Goal: Task Accomplishment & Management: Manage account settings

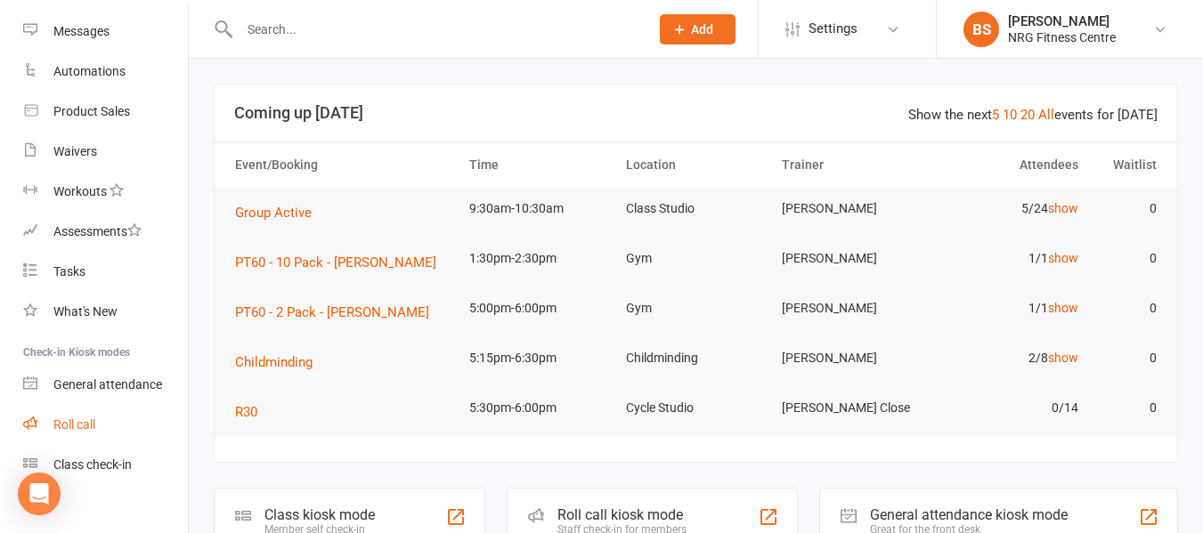
scroll to position [283, 0]
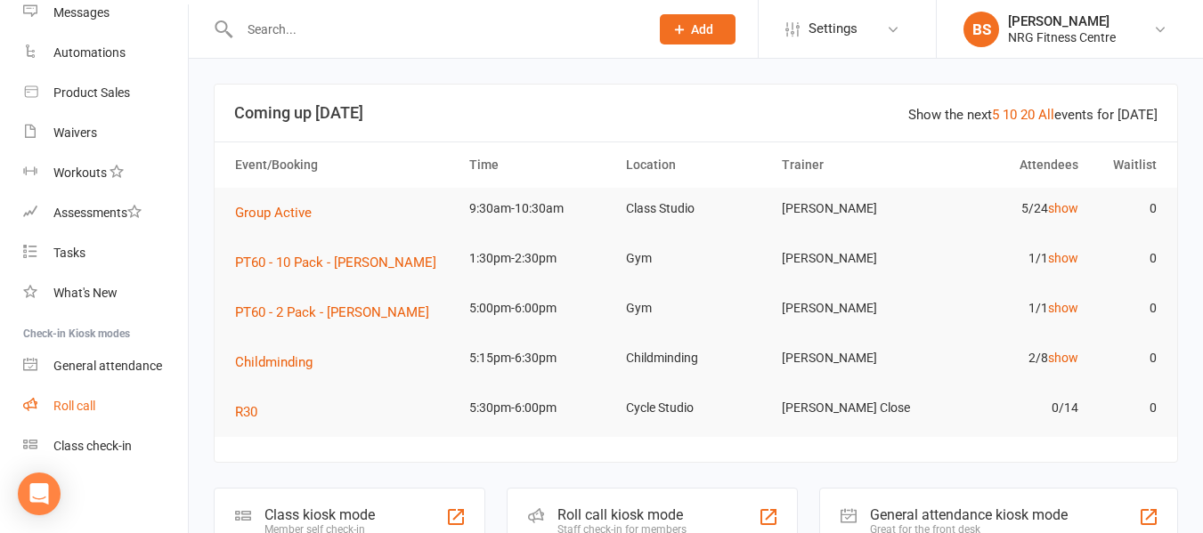
click at [88, 415] on link "Roll call" at bounding box center [105, 406] width 165 height 40
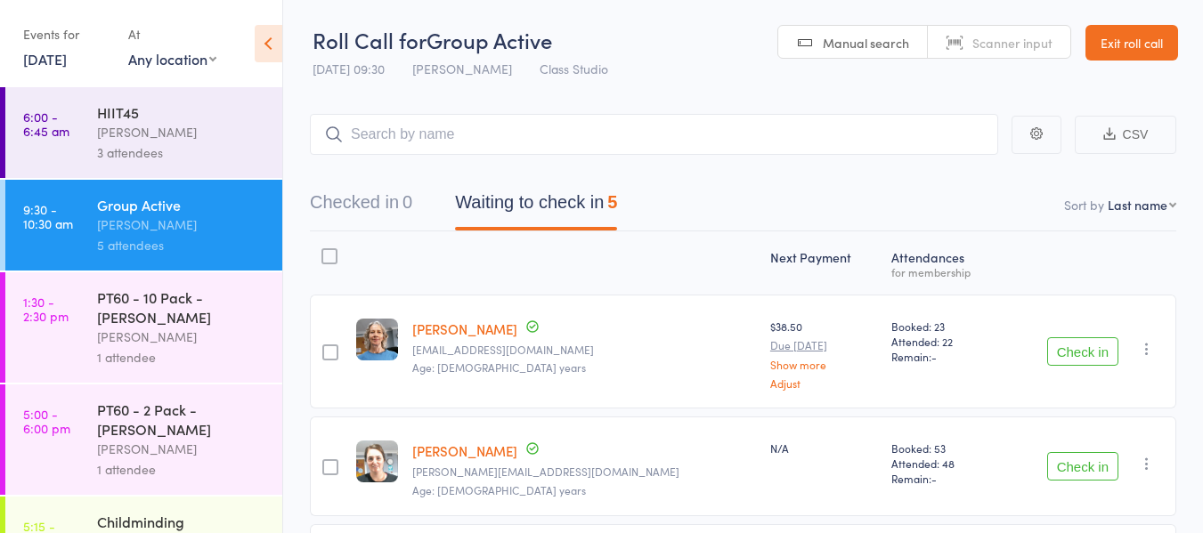
click at [140, 118] on div "HIIT45" at bounding box center [182, 112] width 170 height 20
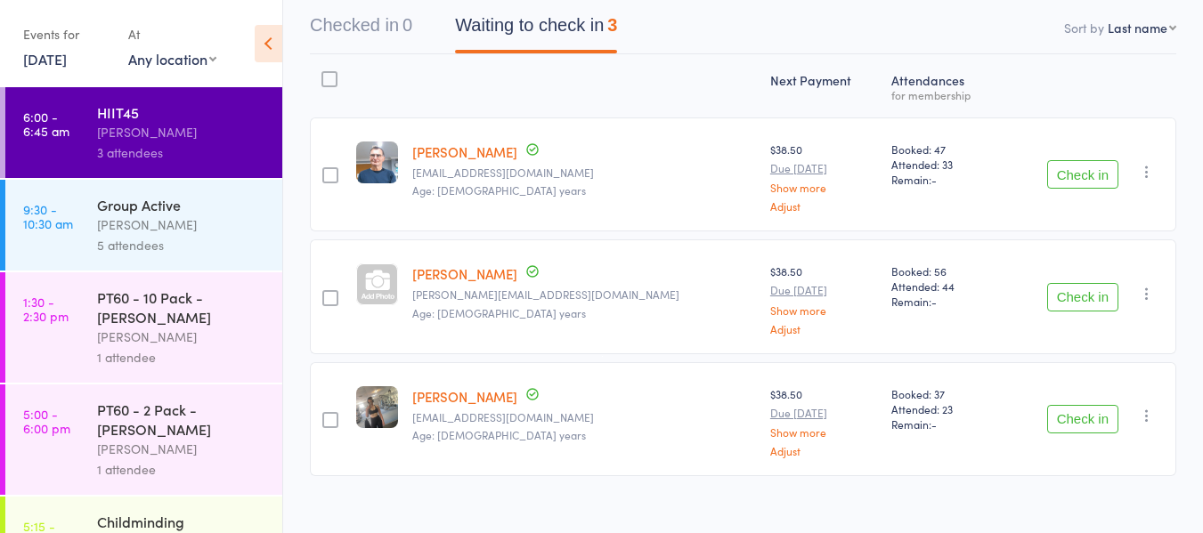
scroll to position [197, 0]
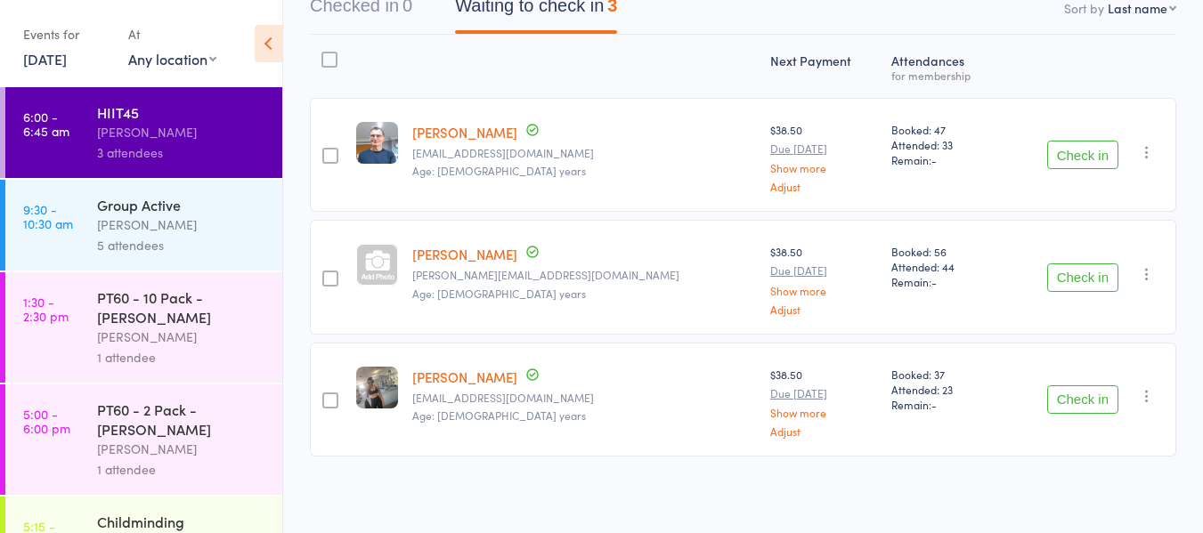
click at [1076, 402] on button "Check in" at bounding box center [1082, 400] width 71 height 28
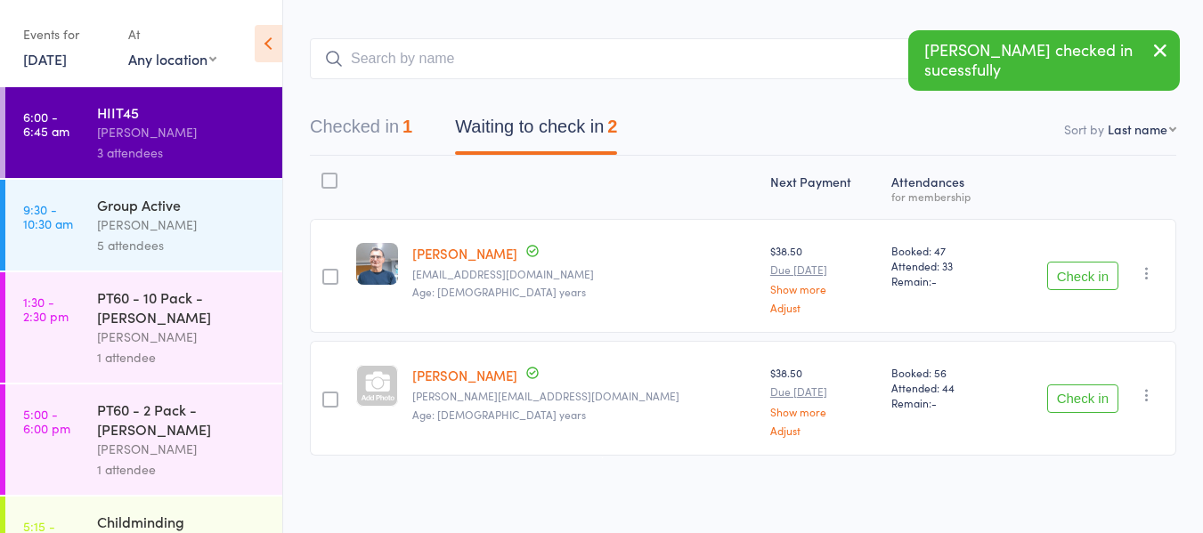
click at [1084, 280] on button "Check in" at bounding box center [1082, 276] width 71 height 28
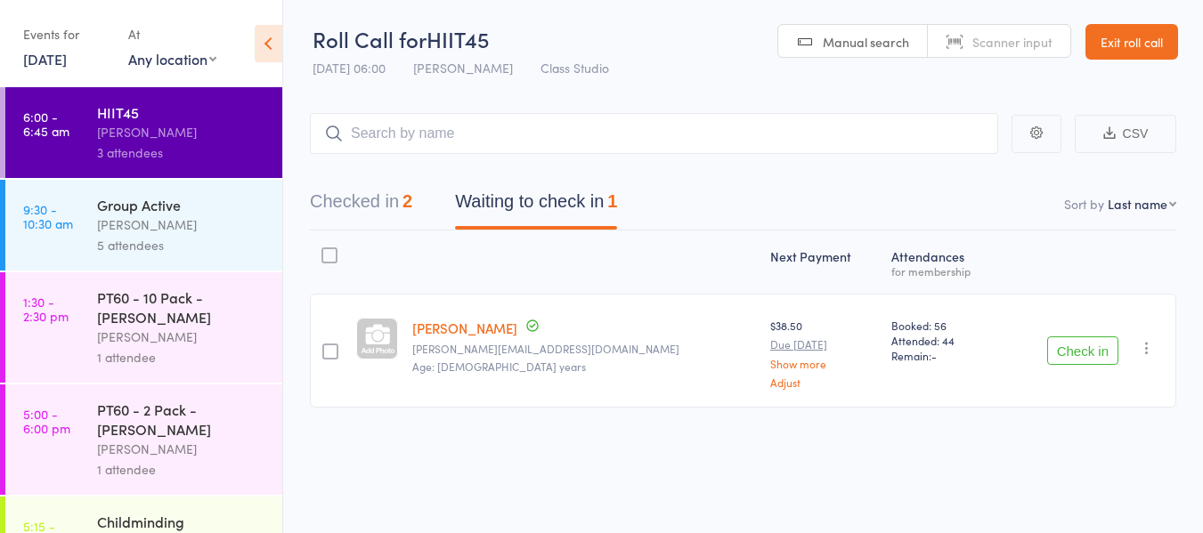
click at [1165, 39] on link "Exit roll call" at bounding box center [1131, 42] width 93 height 36
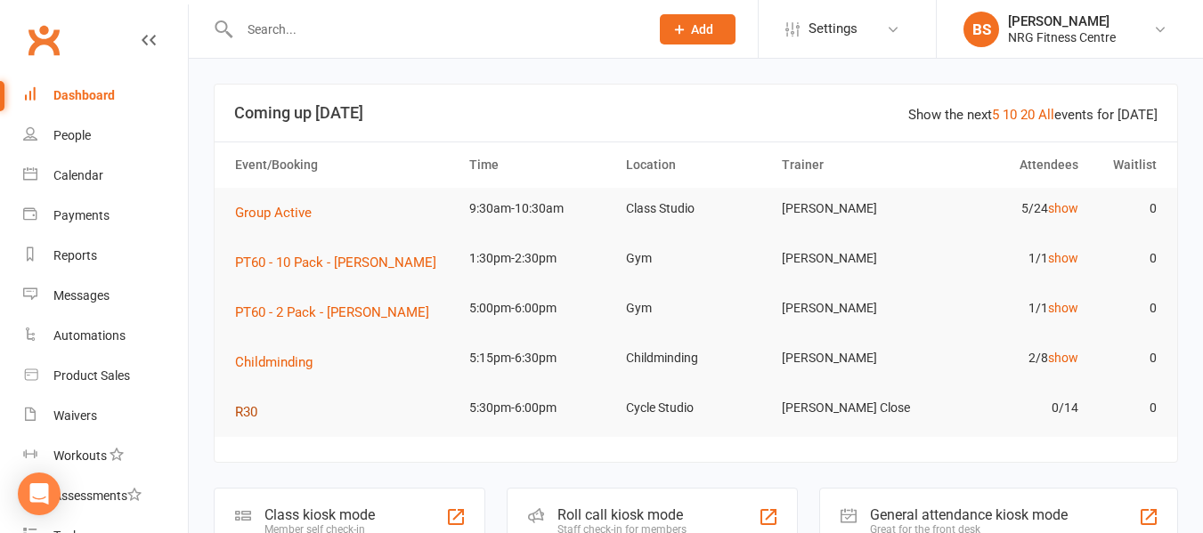
click at [244, 409] on span "R30" at bounding box center [246, 412] width 22 height 16
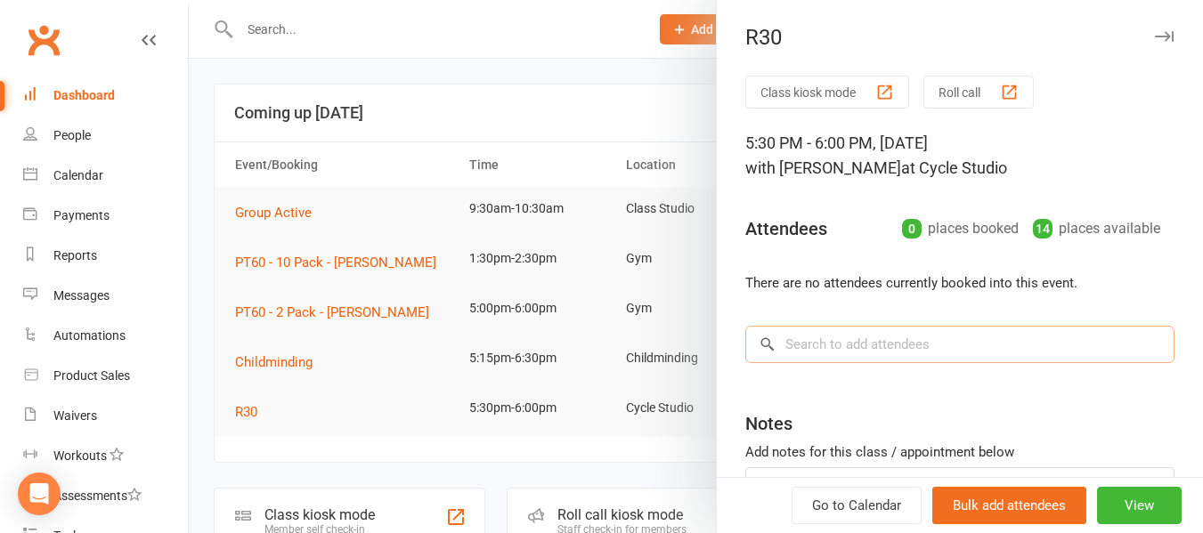
click at [922, 337] on input "search" at bounding box center [959, 344] width 429 height 37
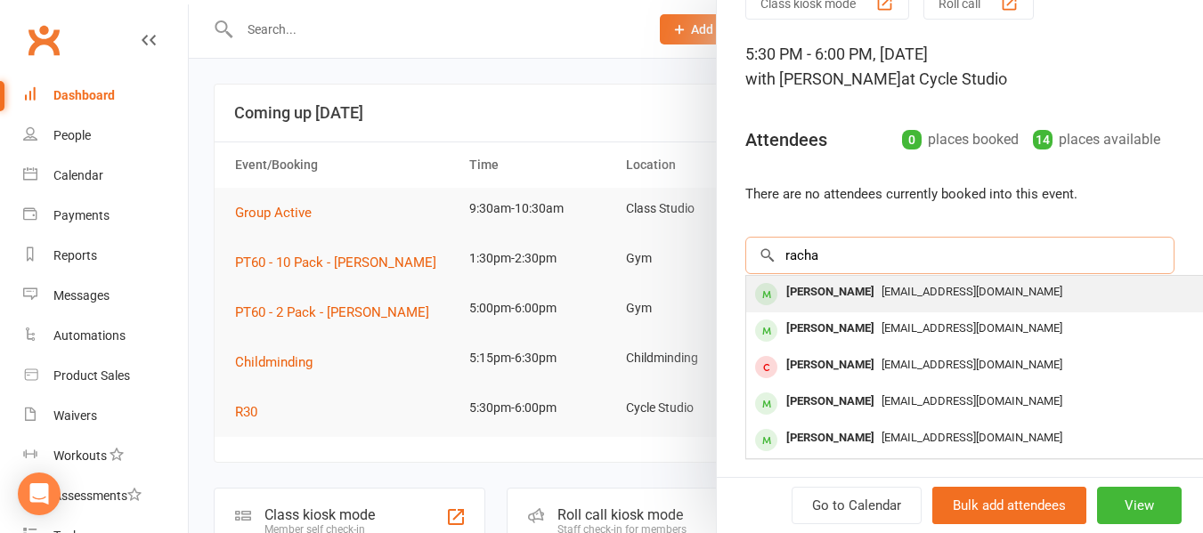
scroll to position [151, 0]
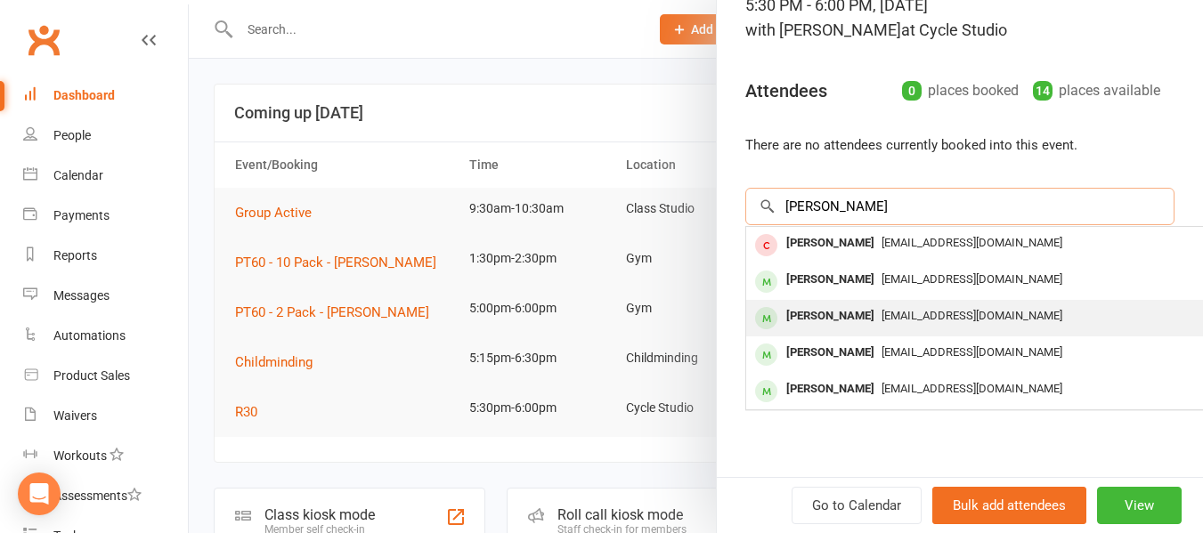
type input "rachel"
click at [840, 307] on div "Rachel DOUGLAS" at bounding box center [830, 317] width 102 height 26
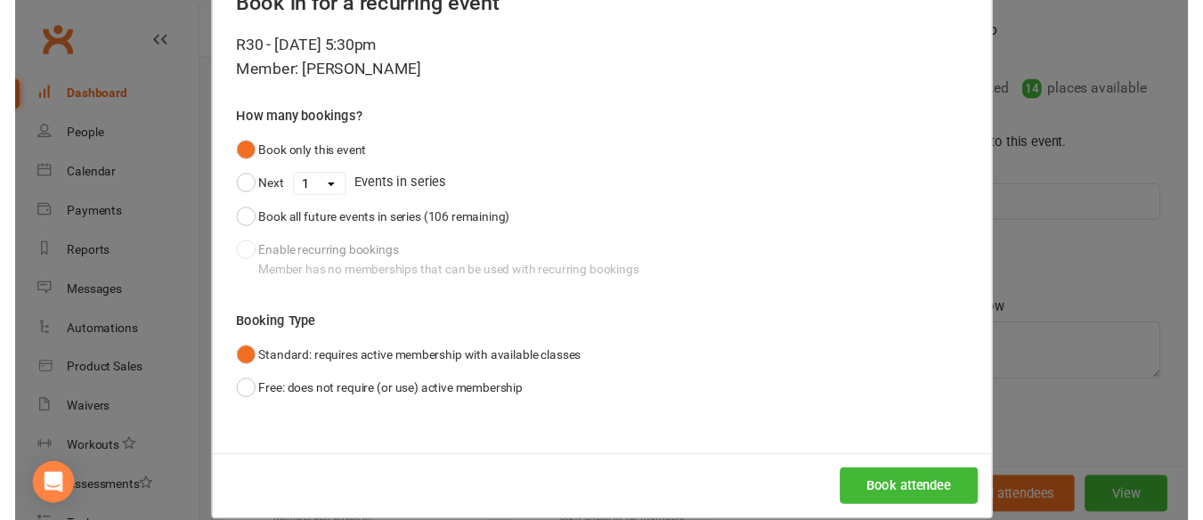
scroll to position [87, 0]
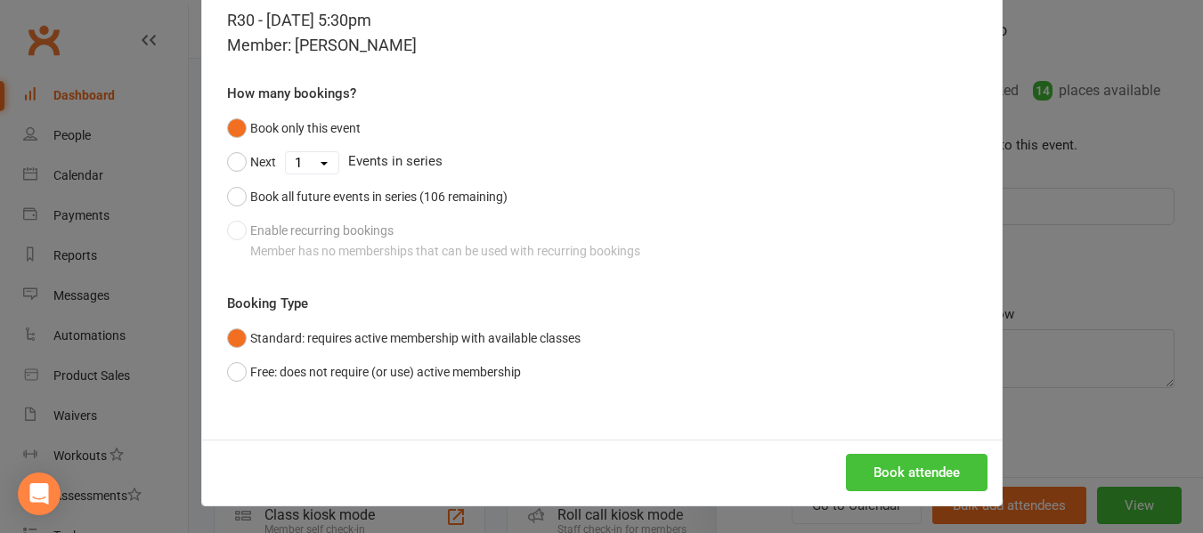
click at [902, 470] on button "Book attendee" at bounding box center [917, 472] width 142 height 37
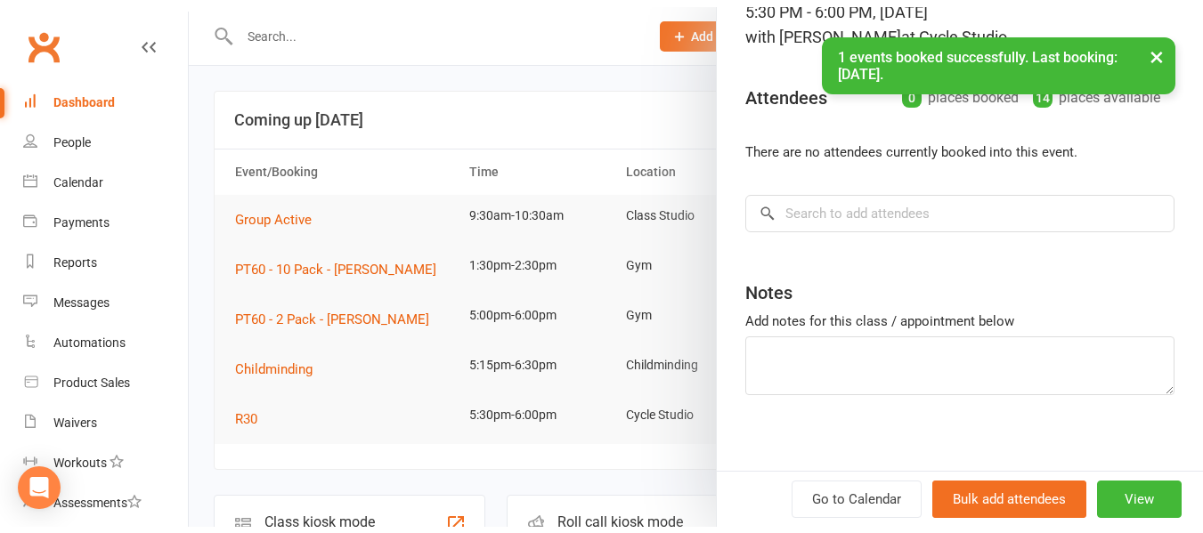
scroll to position [151, 0]
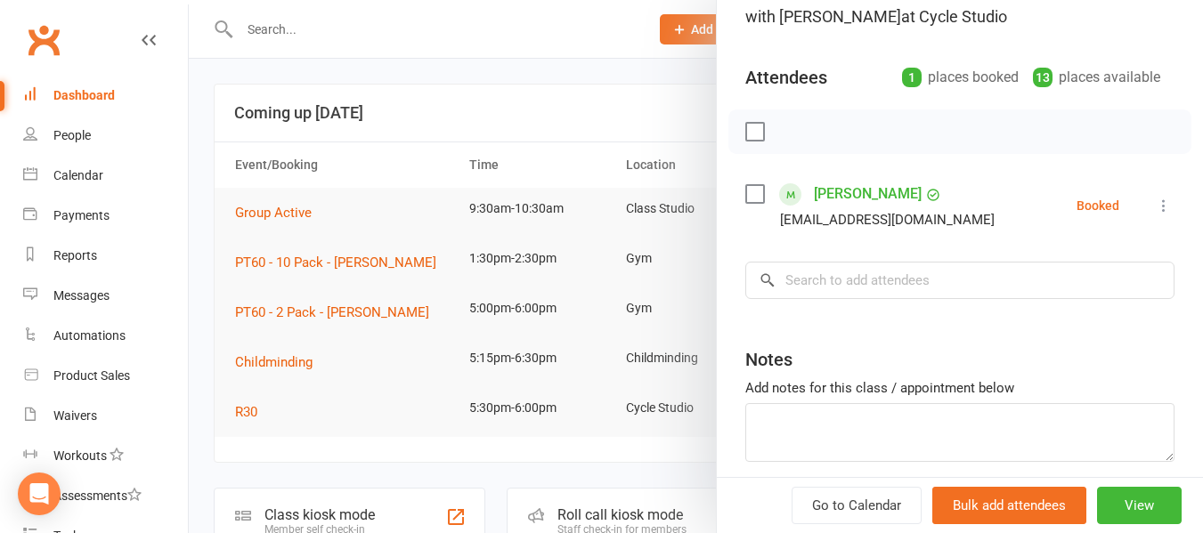
click at [197, 282] on div at bounding box center [696, 266] width 1014 height 533
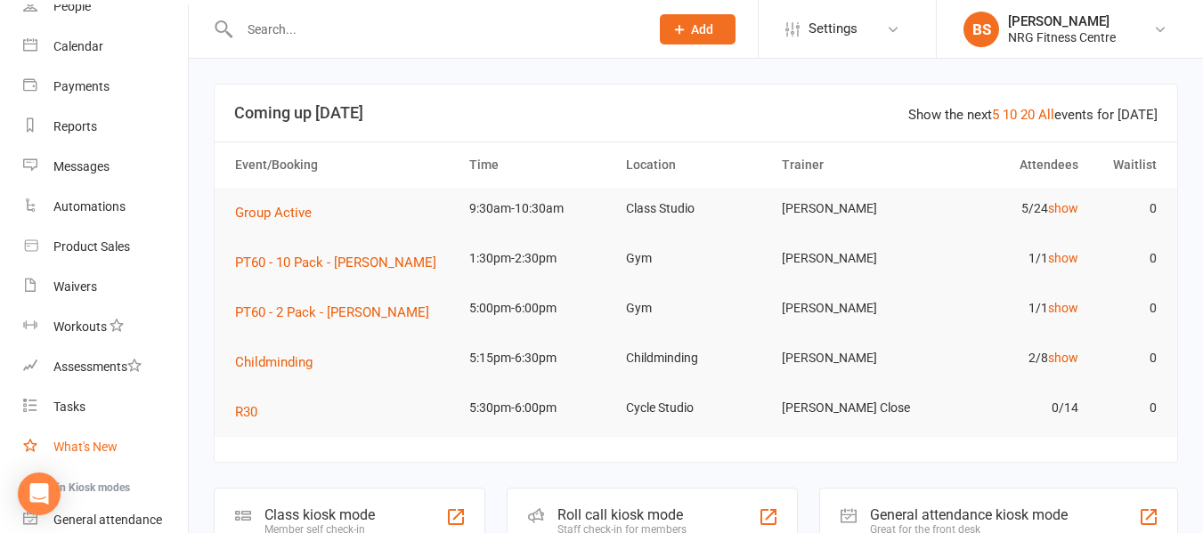
scroll to position [0, 0]
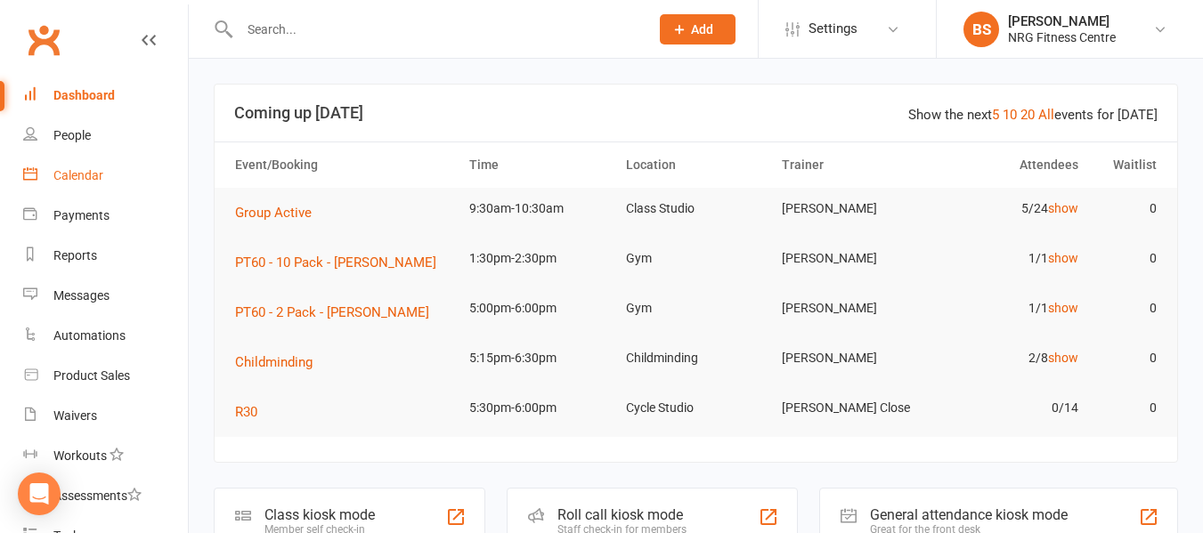
click at [81, 175] on div "Calendar" at bounding box center [78, 175] width 50 height 14
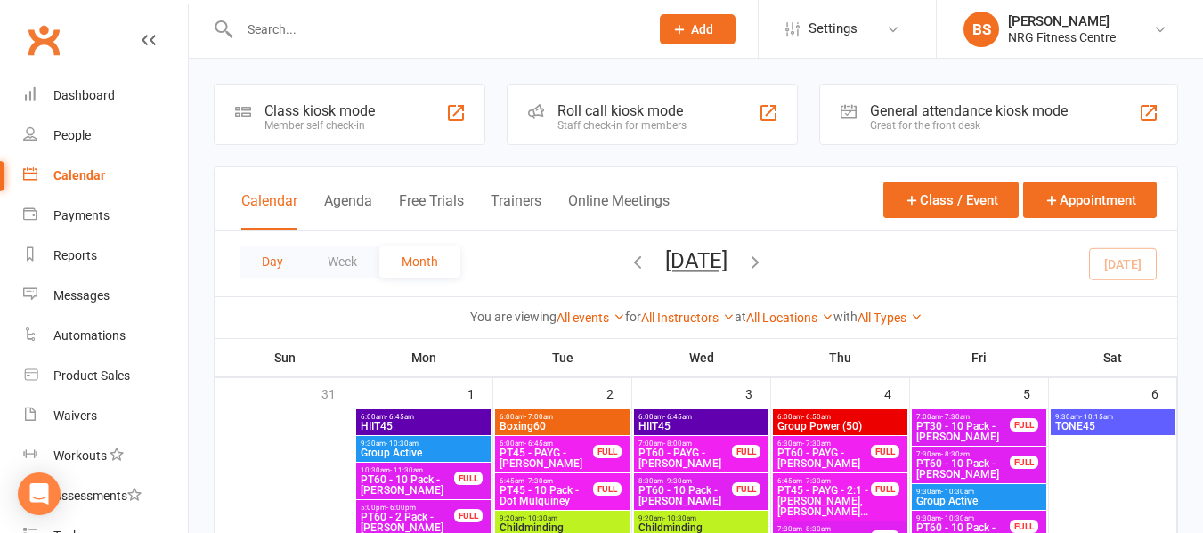
click at [270, 267] on button "Day" at bounding box center [273, 262] width 66 height 32
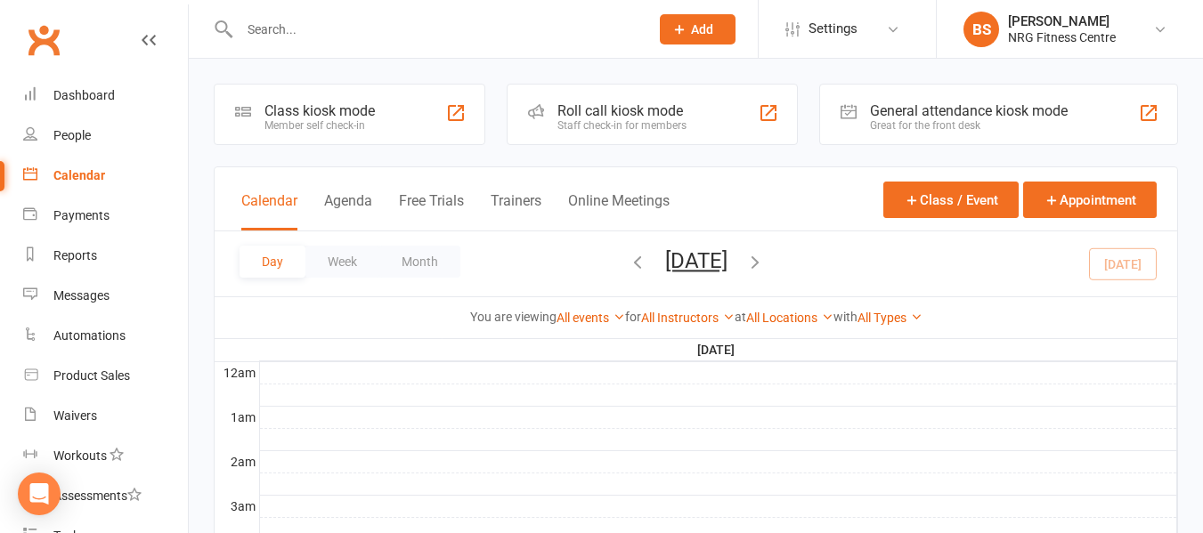
click at [765, 258] on icon "button" at bounding box center [755, 262] width 20 height 20
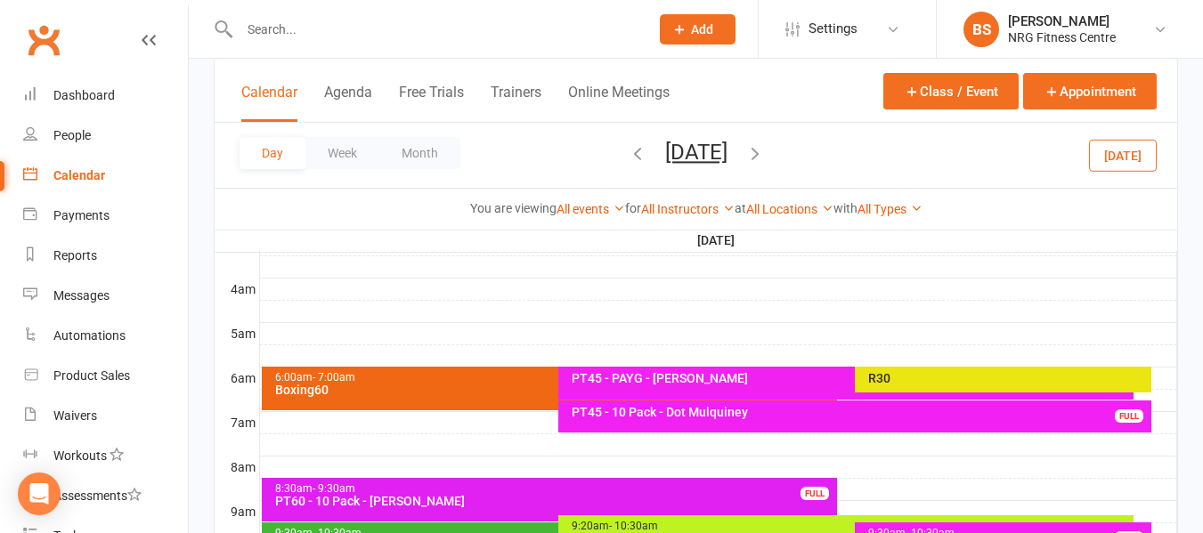
scroll to position [267, 0]
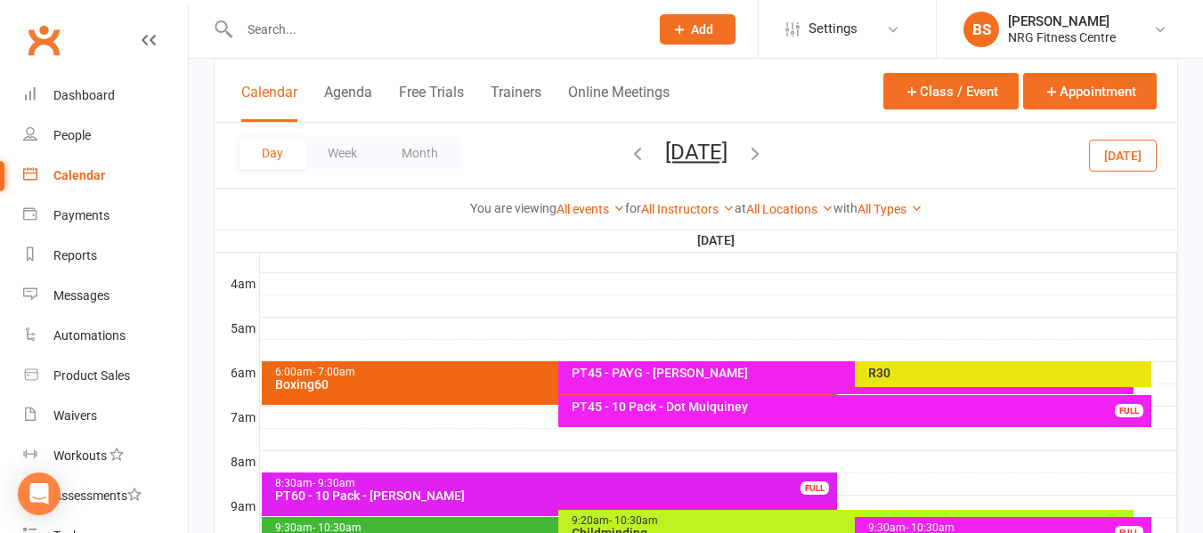
click at [972, 367] on div "R30" at bounding box center [1007, 373] width 280 height 12
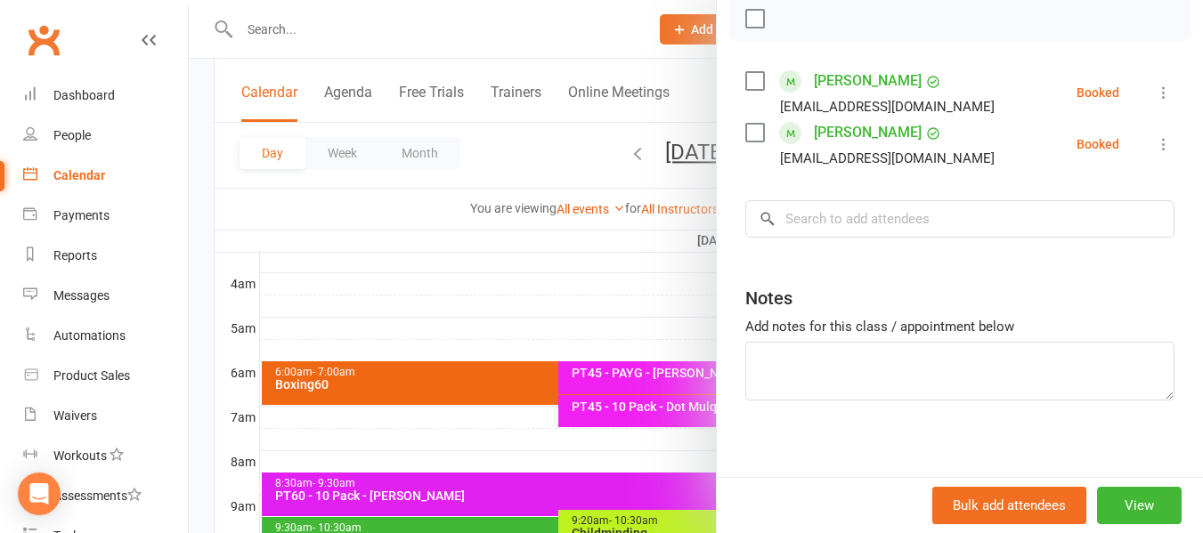
scroll to position [300, 0]
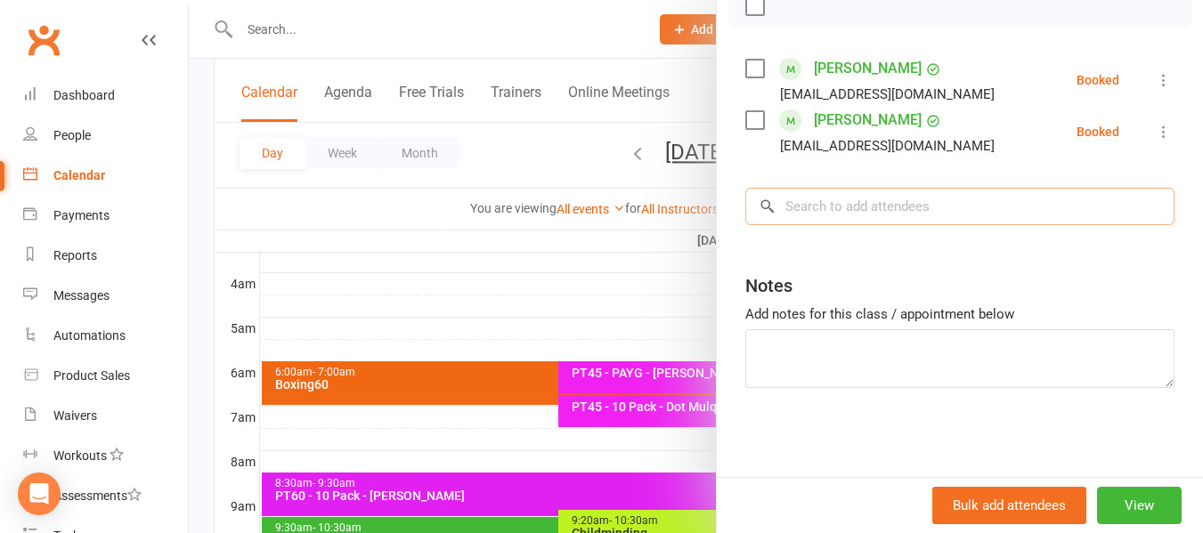
click at [847, 206] on input "search" at bounding box center [959, 206] width 429 height 37
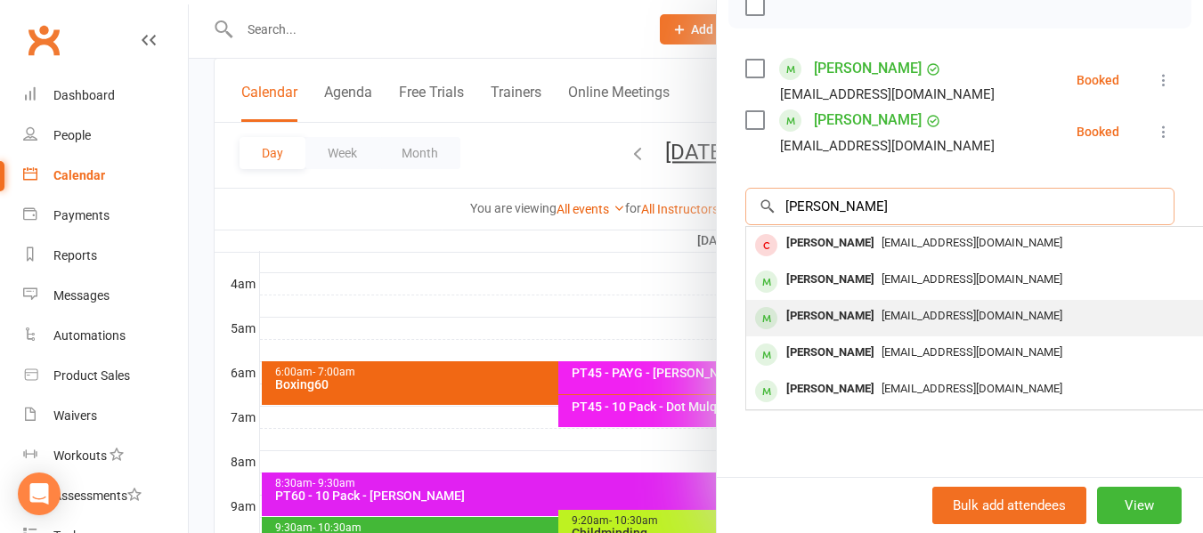
type input "rachel"
click at [889, 319] on span "glennandrachel1974@yahoo.com" at bounding box center [971, 315] width 181 height 13
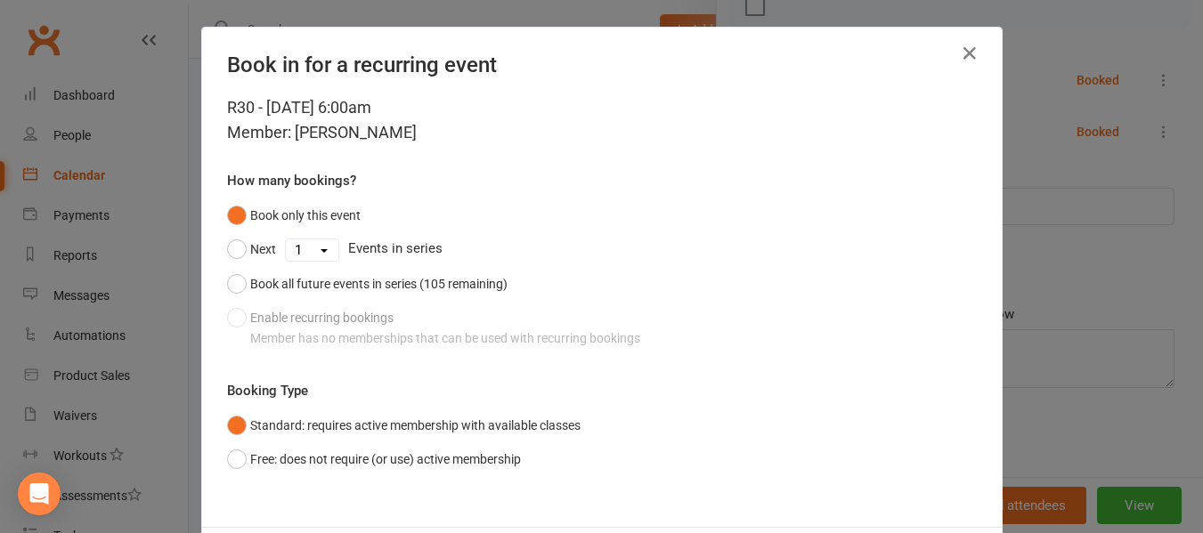
scroll to position [87, 0]
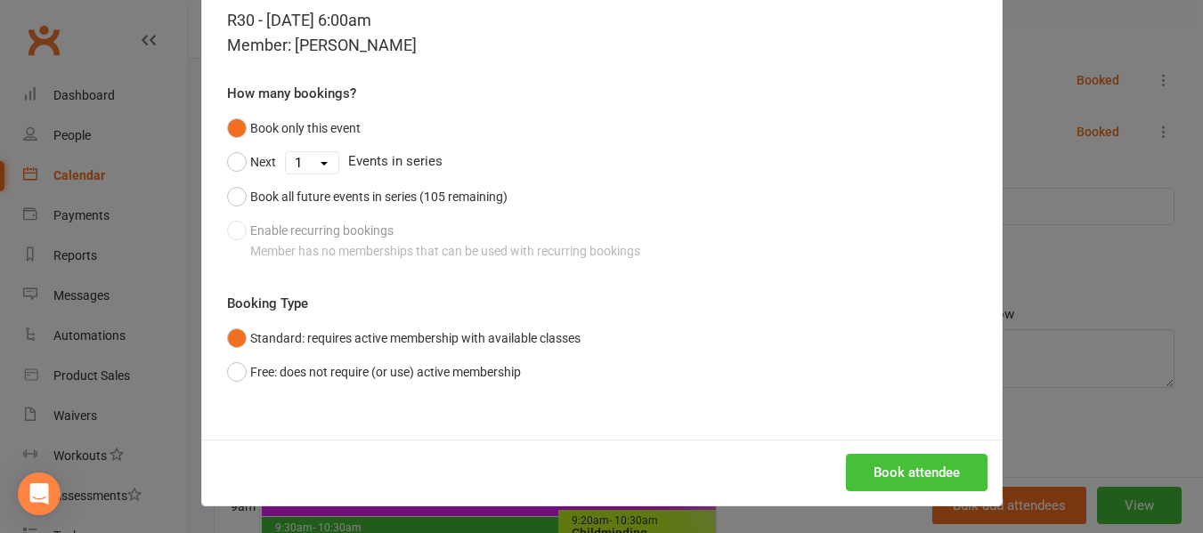
click at [918, 478] on button "Book attendee" at bounding box center [917, 472] width 142 height 37
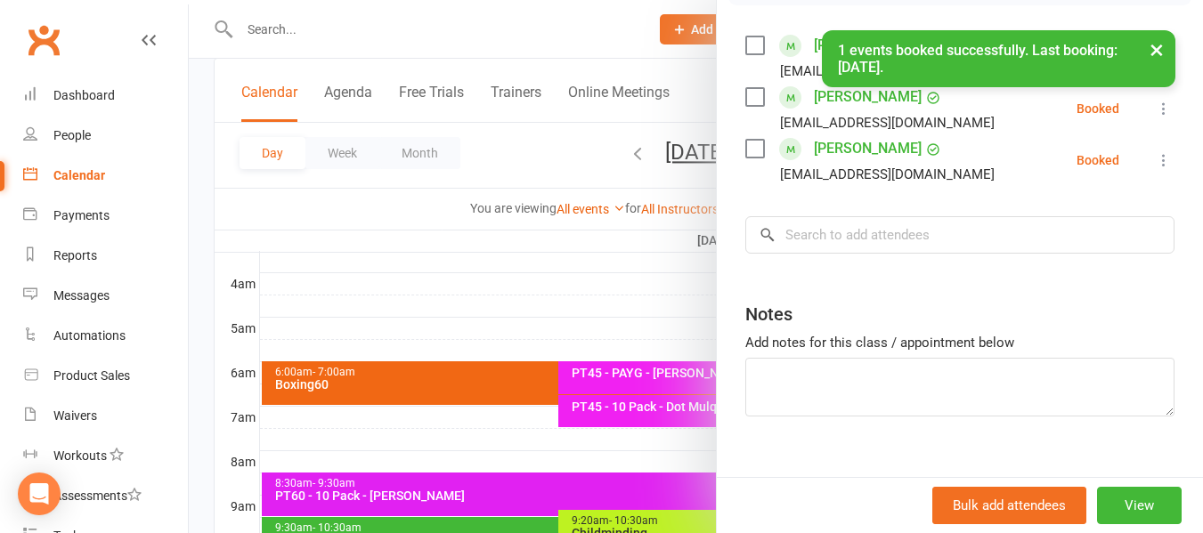
click at [208, 303] on div at bounding box center [696, 266] width 1014 height 533
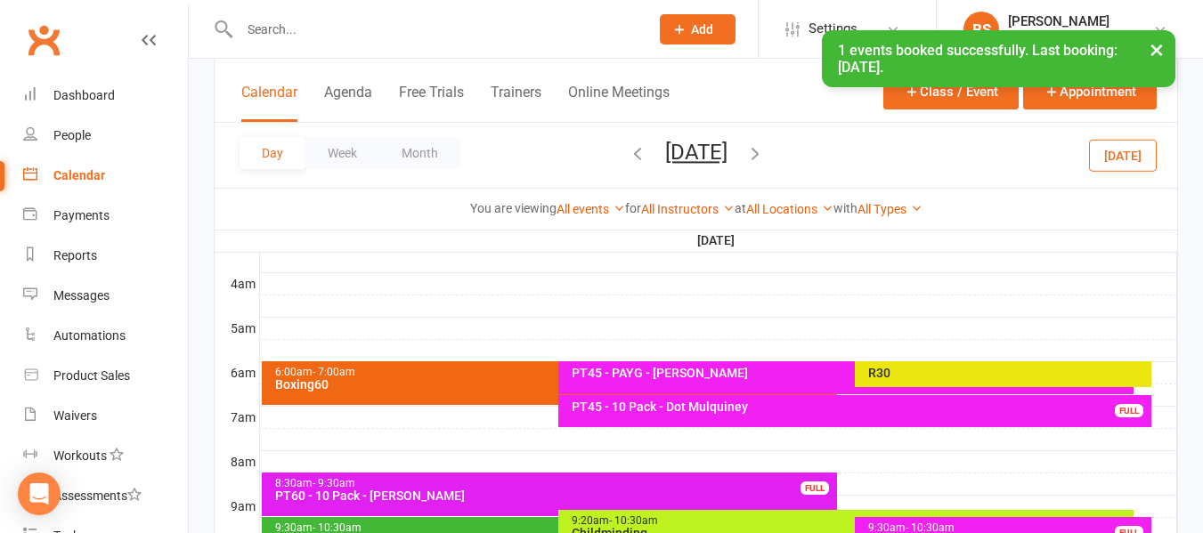
click at [694, 375] on div "PT45 - PAYG - [PERSON_NAME]" at bounding box center [851, 373] width 560 height 12
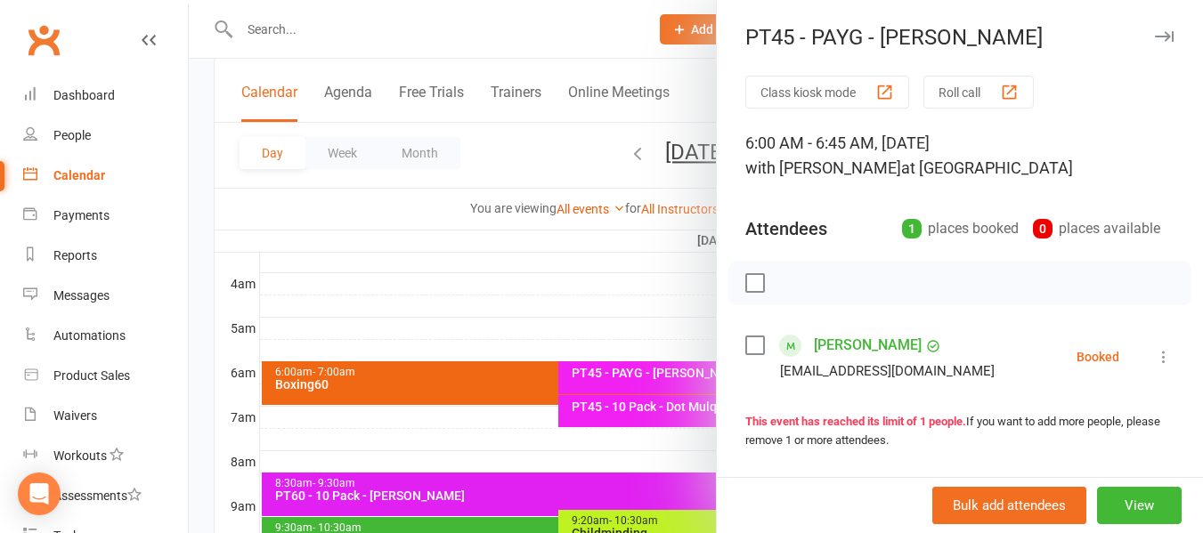
scroll to position [178, 0]
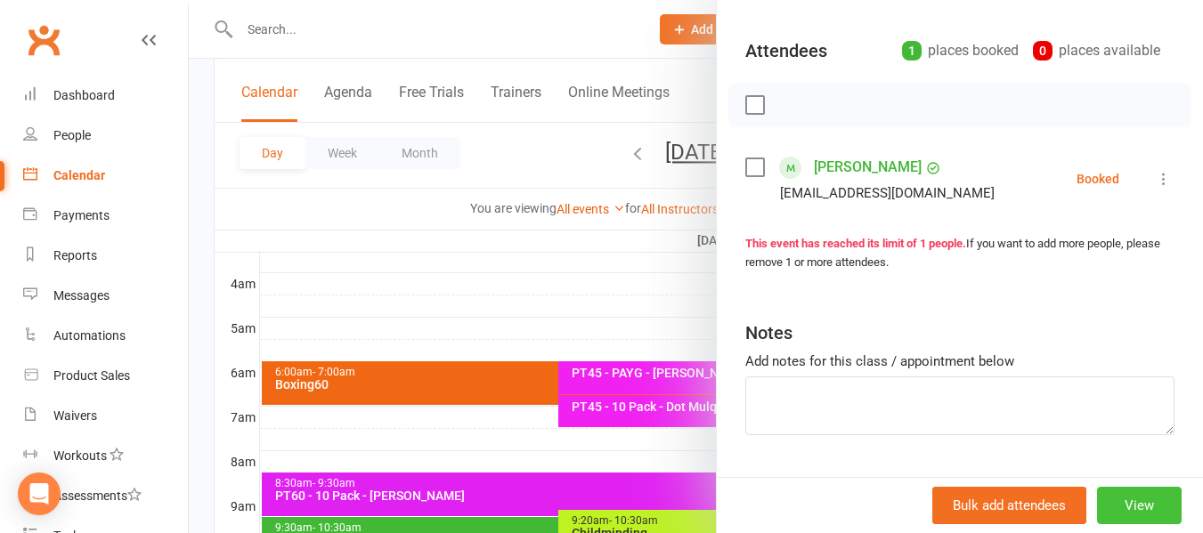
click at [1118, 510] on button "View" at bounding box center [1139, 505] width 85 height 37
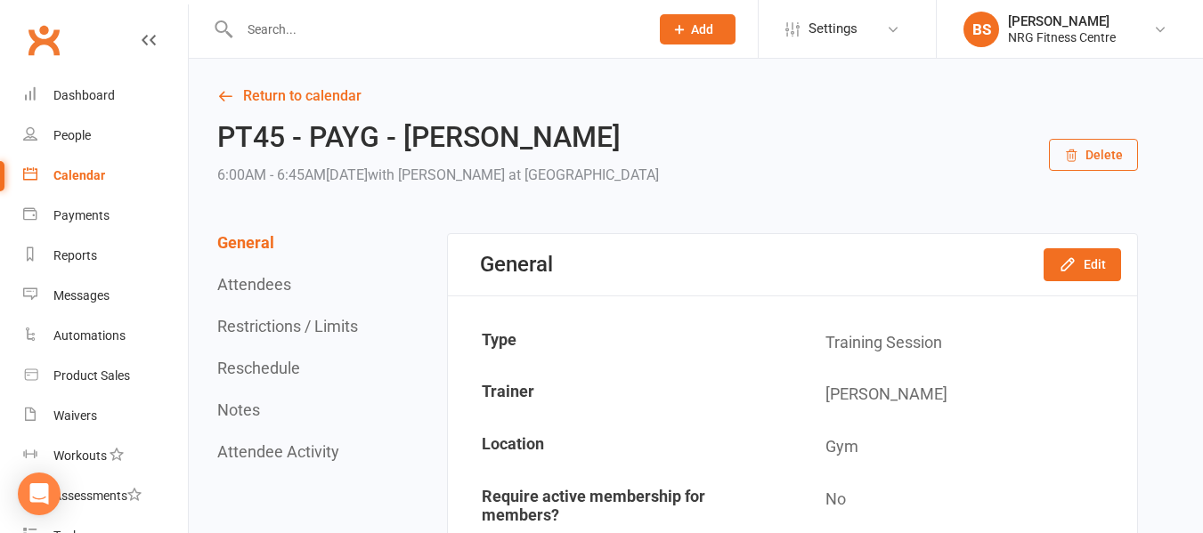
click at [1092, 154] on button "Delete" at bounding box center [1093, 155] width 89 height 32
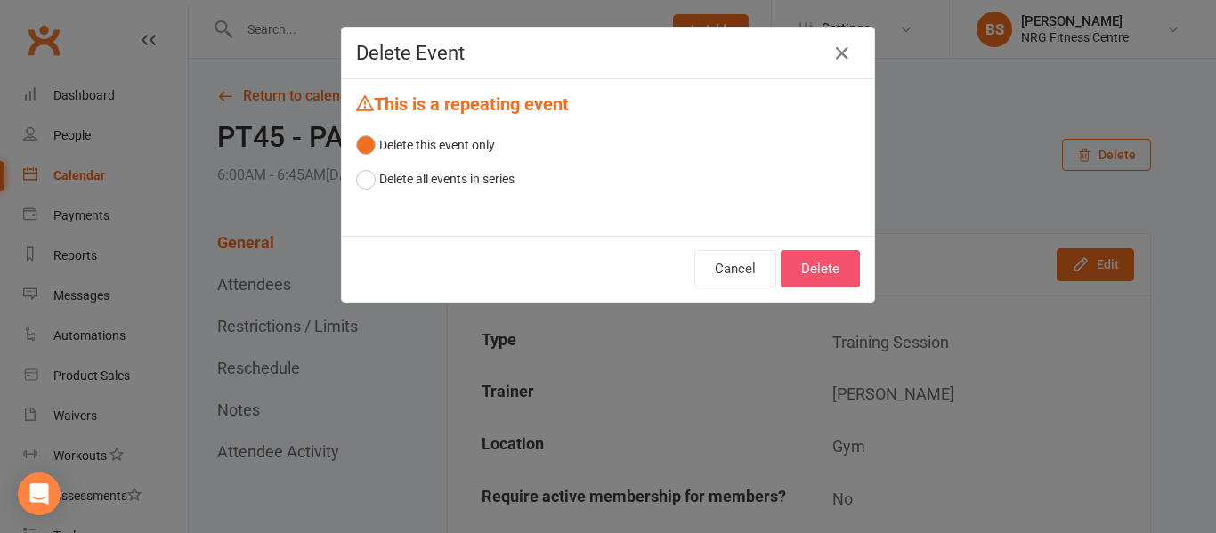
click at [816, 260] on button "Delete" at bounding box center [820, 268] width 79 height 37
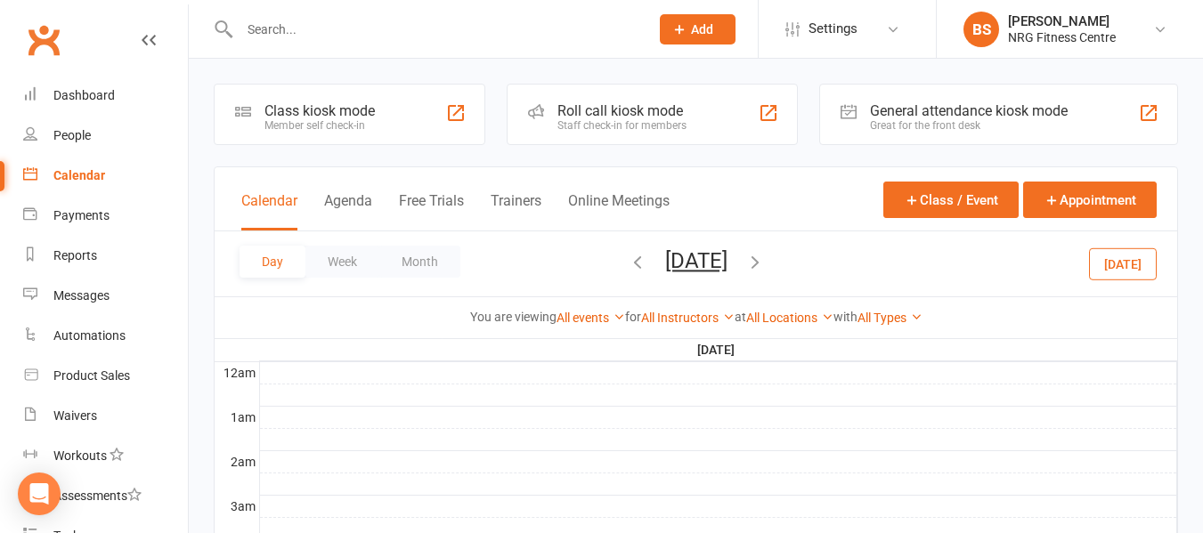
click at [628, 260] on icon "button" at bounding box center [638, 262] width 20 height 20
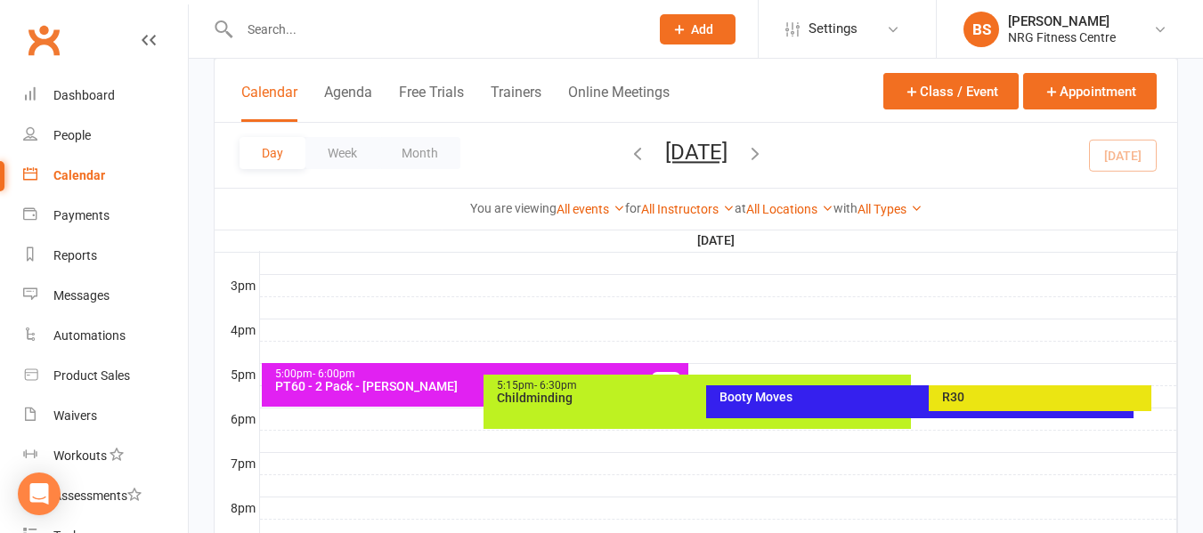
scroll to position [890, 0]
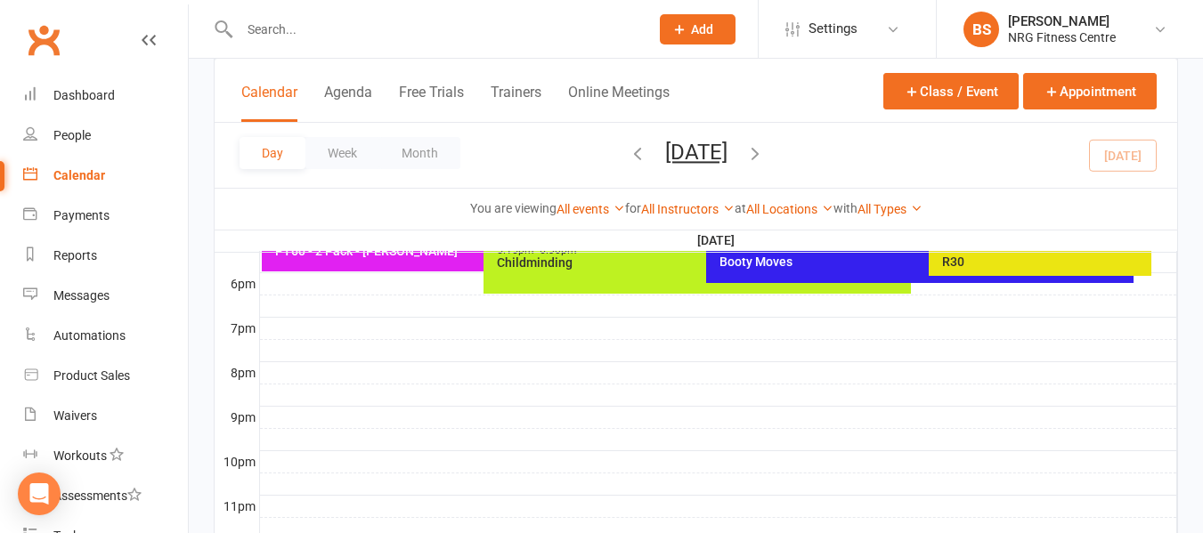
click at [793, 268] on div "Booty Moves" at bounding box center [919, 266] width 427 height 33
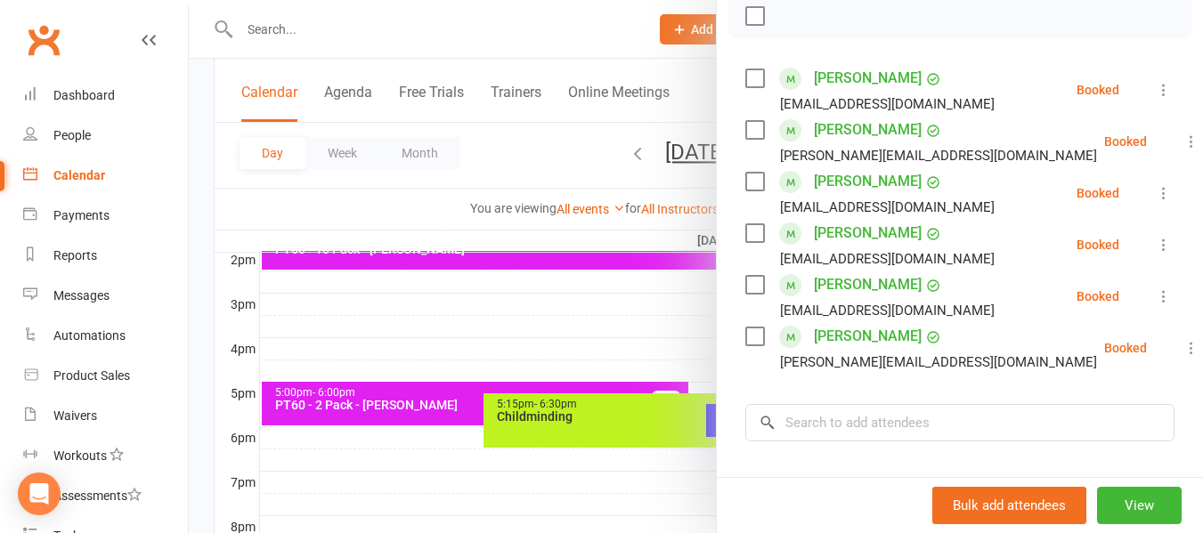
scroll to position [534, 0]
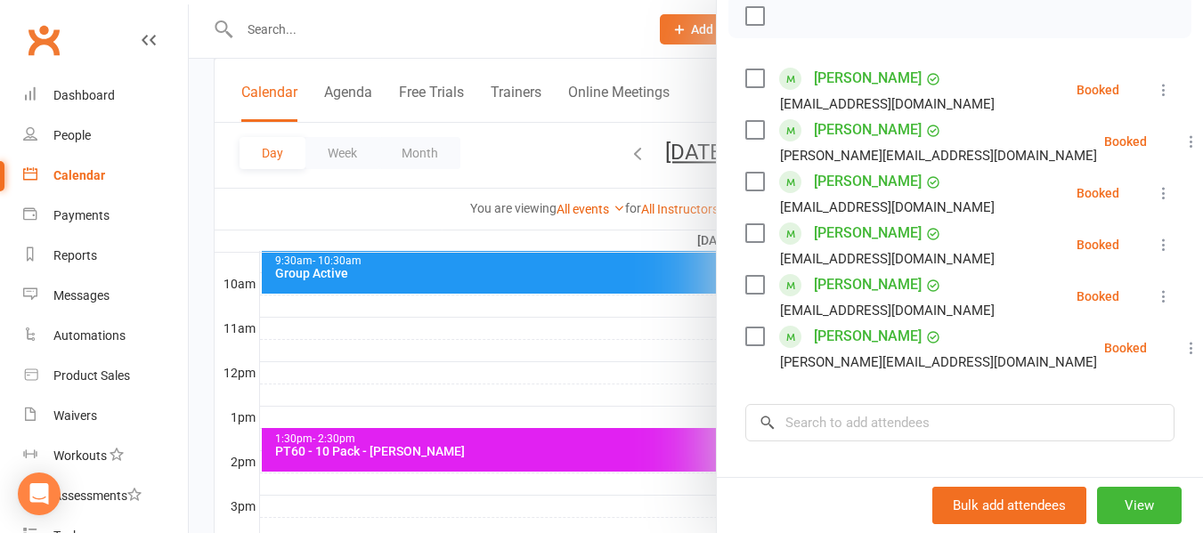
click at [213, 354] on div at bounding box center [696, 266] width 1014 height 533
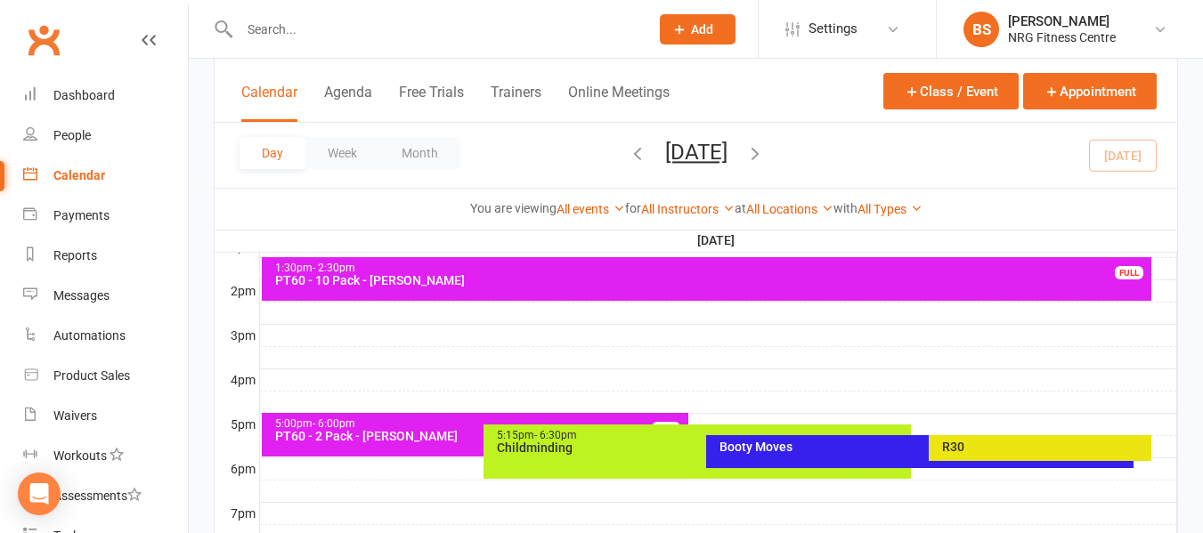
scroll to position [712, 0]
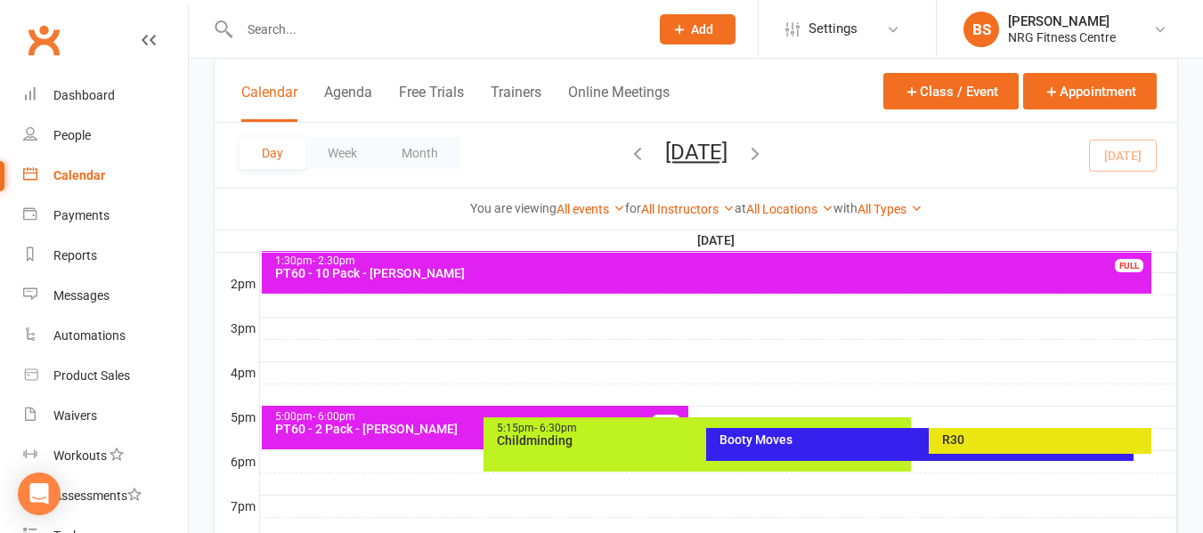
click at [1045, 438] on div "R30" at bounding box center [1044, 440] width 207 height 12
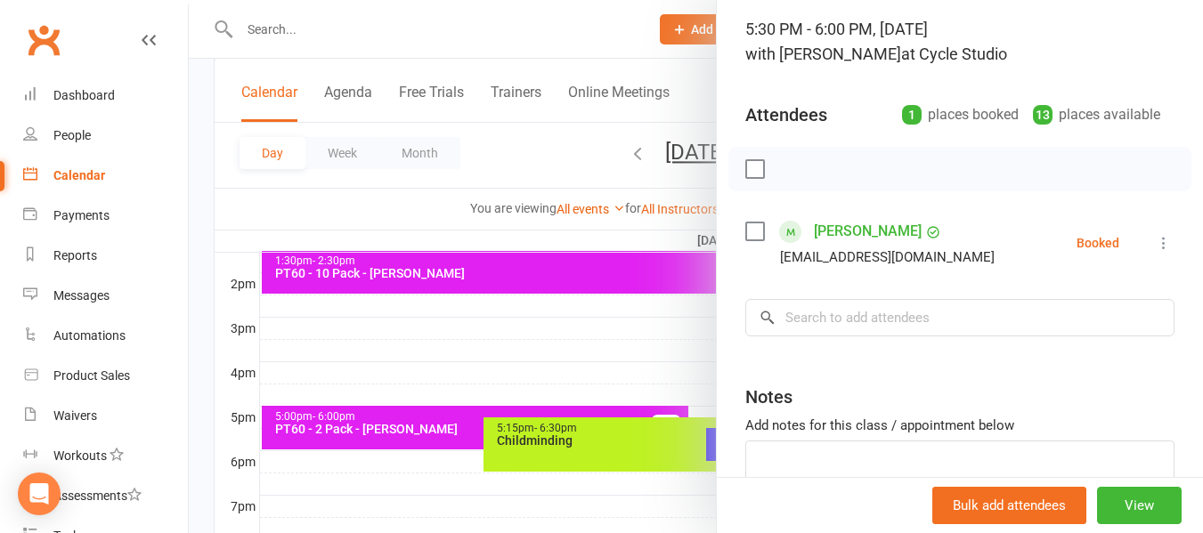
scroll to position [0, 0]
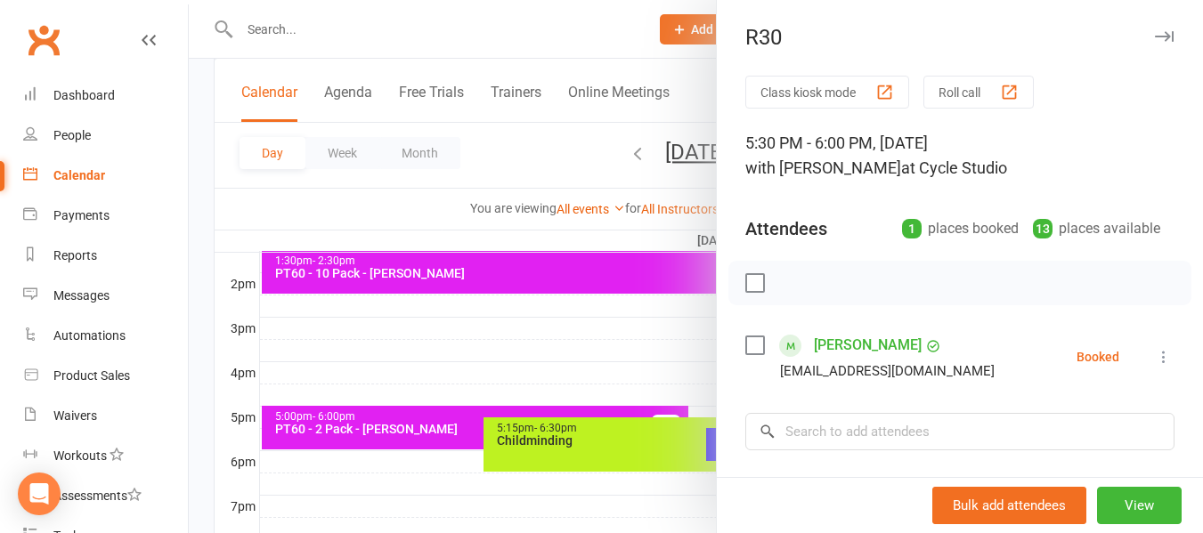
click at [198, 311] on div at bounding box center [696, 266] width 1014 height 533
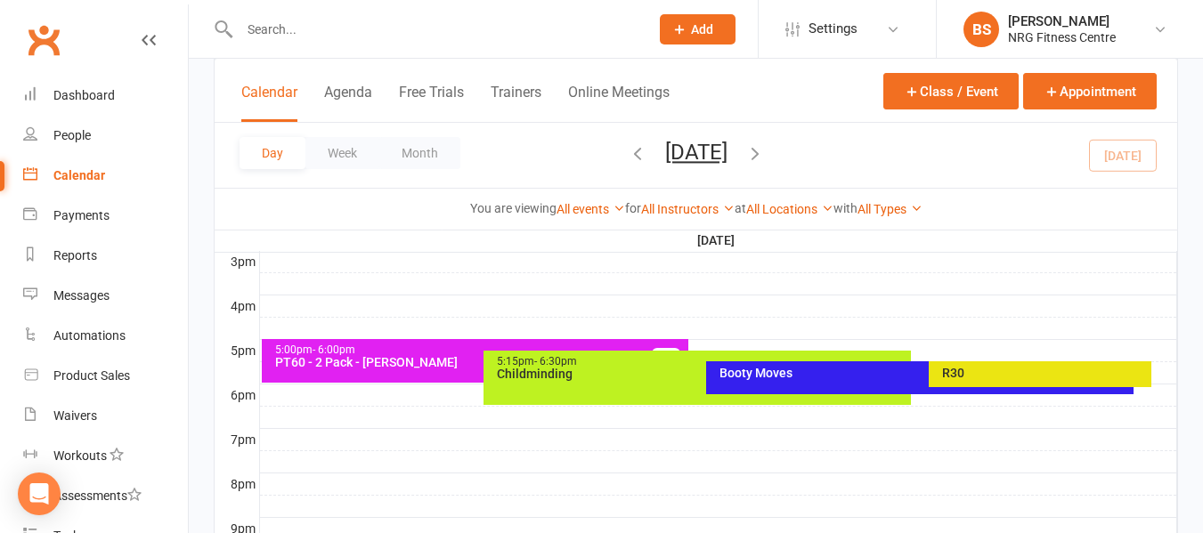
scroll to position [681, 0]
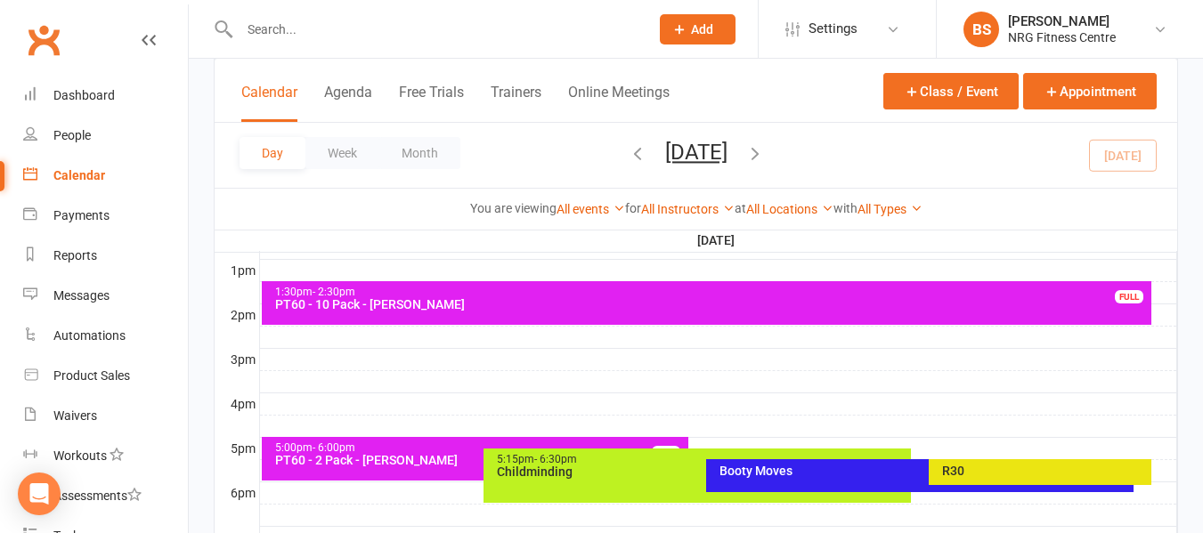
click at [797, 471] on div "Booty Moves" at bounding box center [924, 471] width 411 height 12
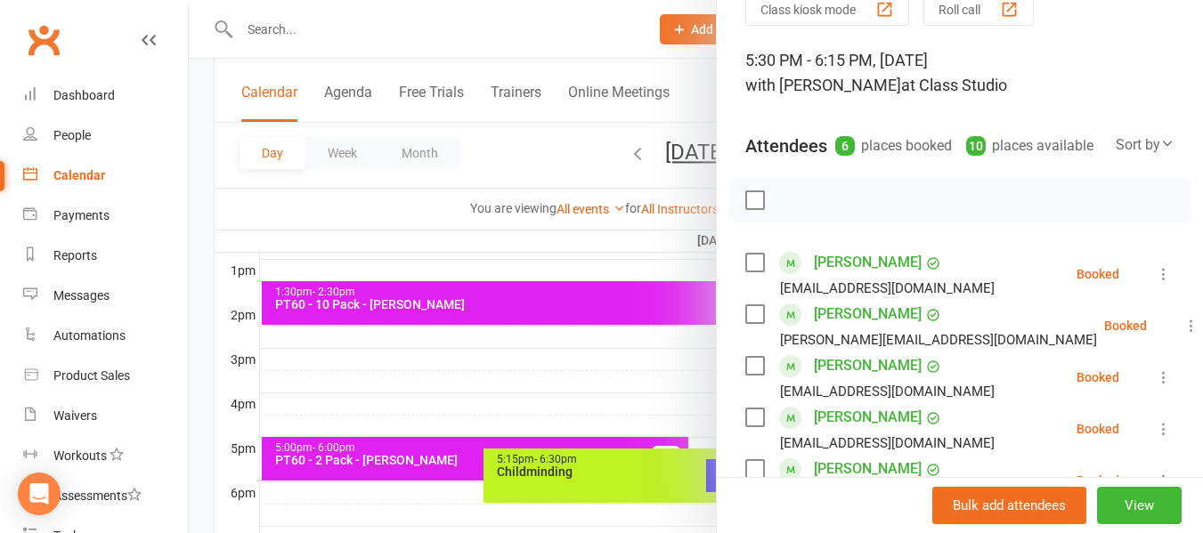
scroll to position [0, 0]
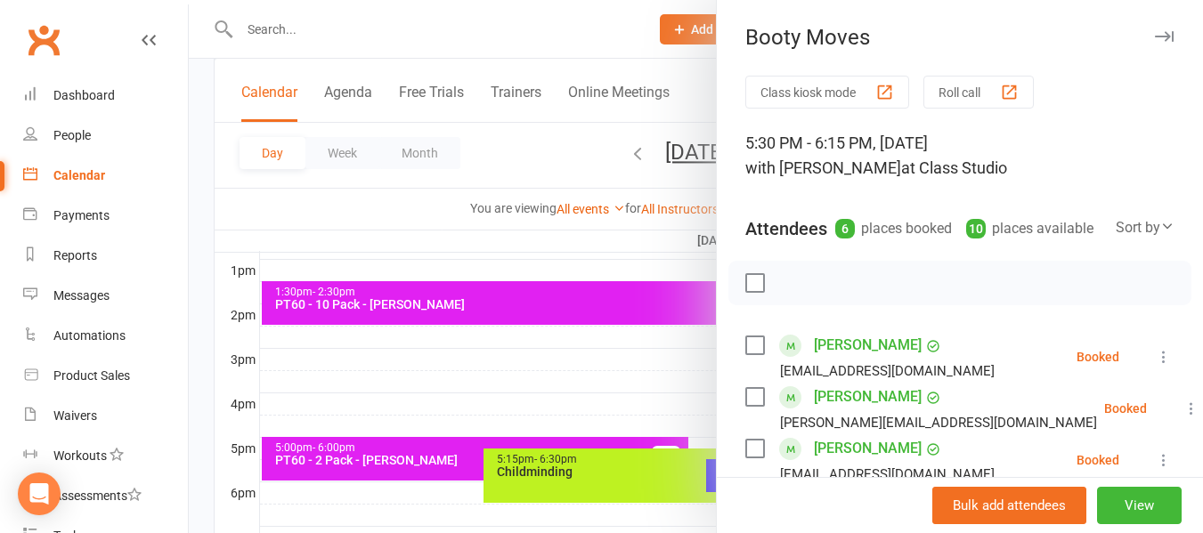
click at [207, 229] on div at bounding box center [696, 266] width 1014 height 533
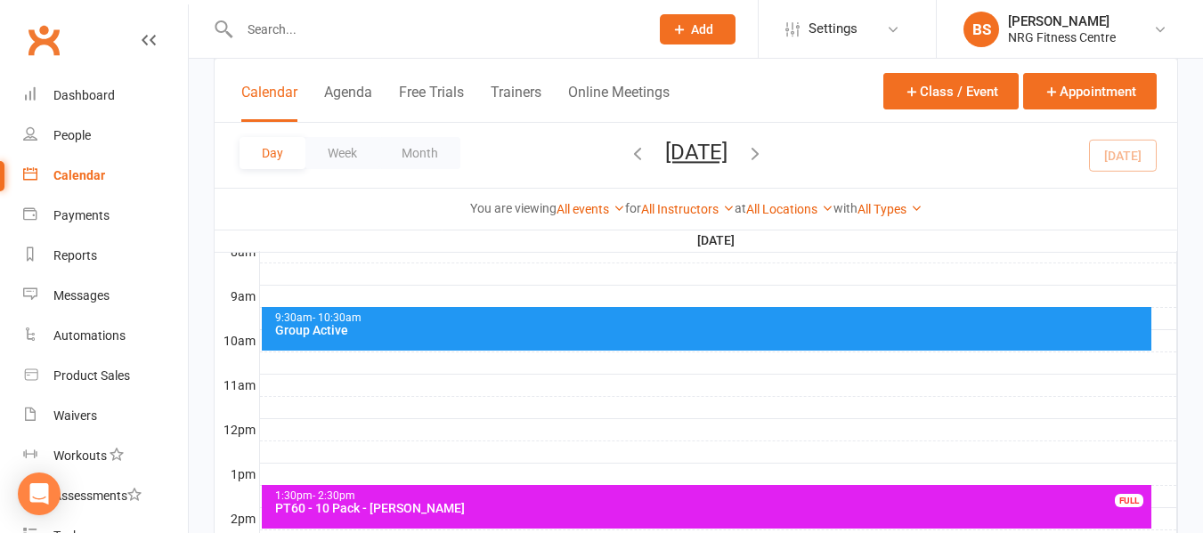
scroll to position [503, 0]
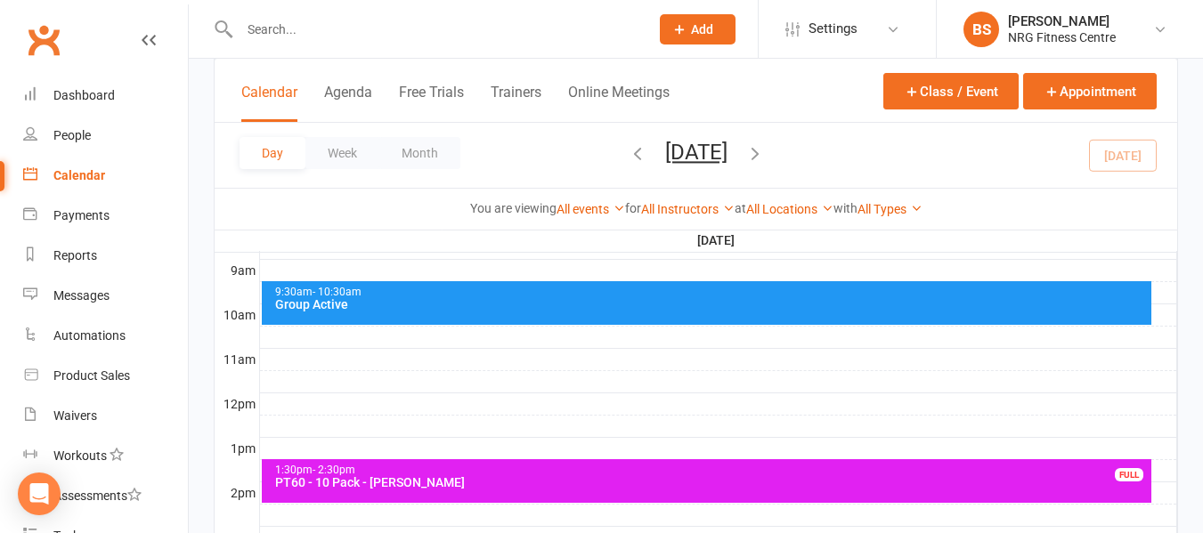
click at [468, 299] on div "Group Active" at bounding box center [711, 304] width 874 height 12
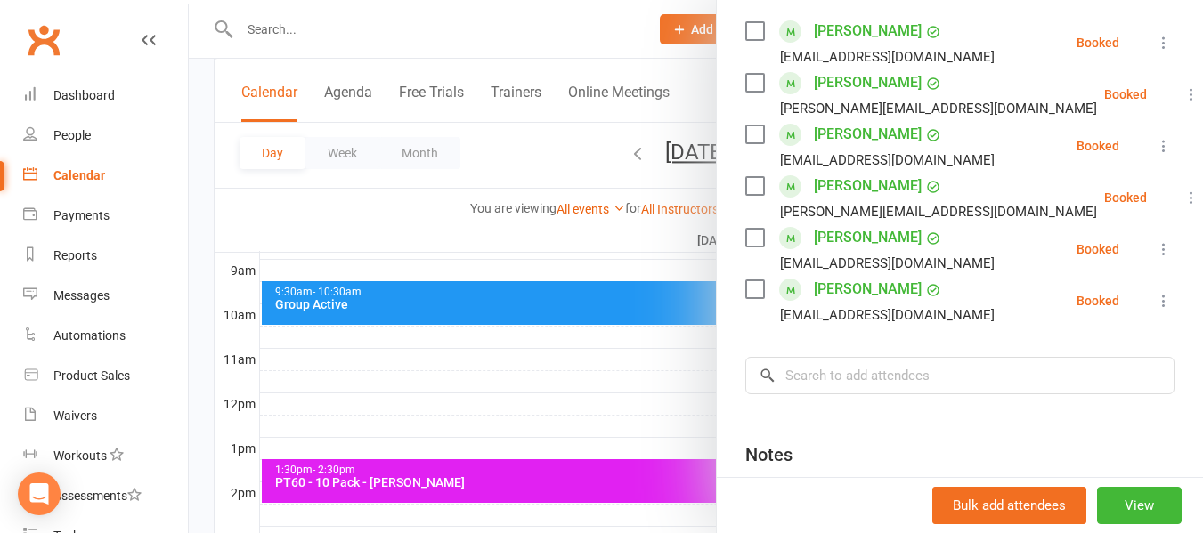
scroll to position [356, 0]
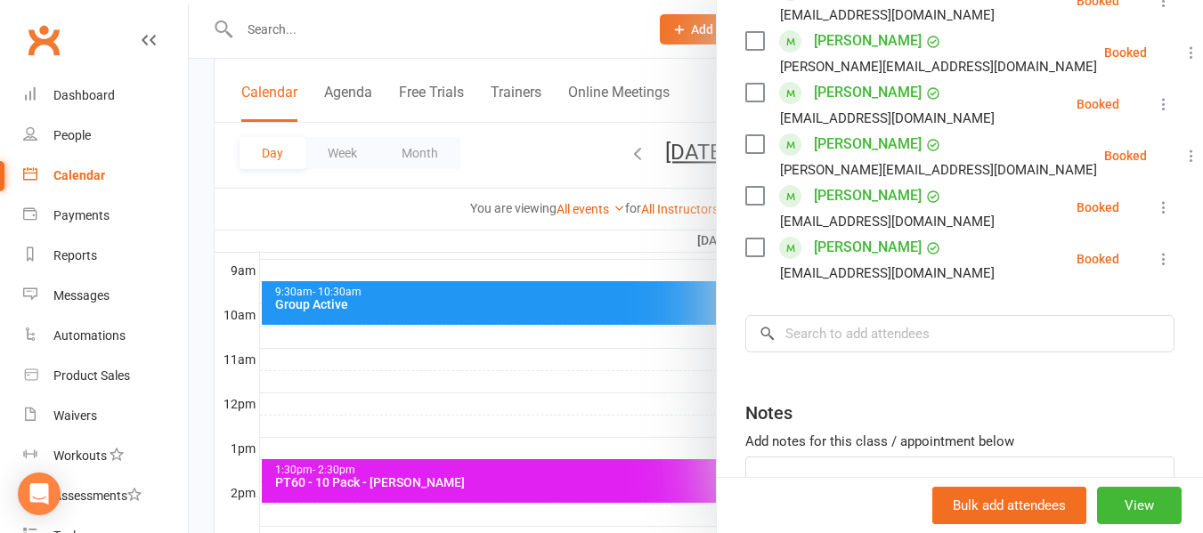
click at [199, 261] on div at bounding box center [696, 266] width 1014 height 533
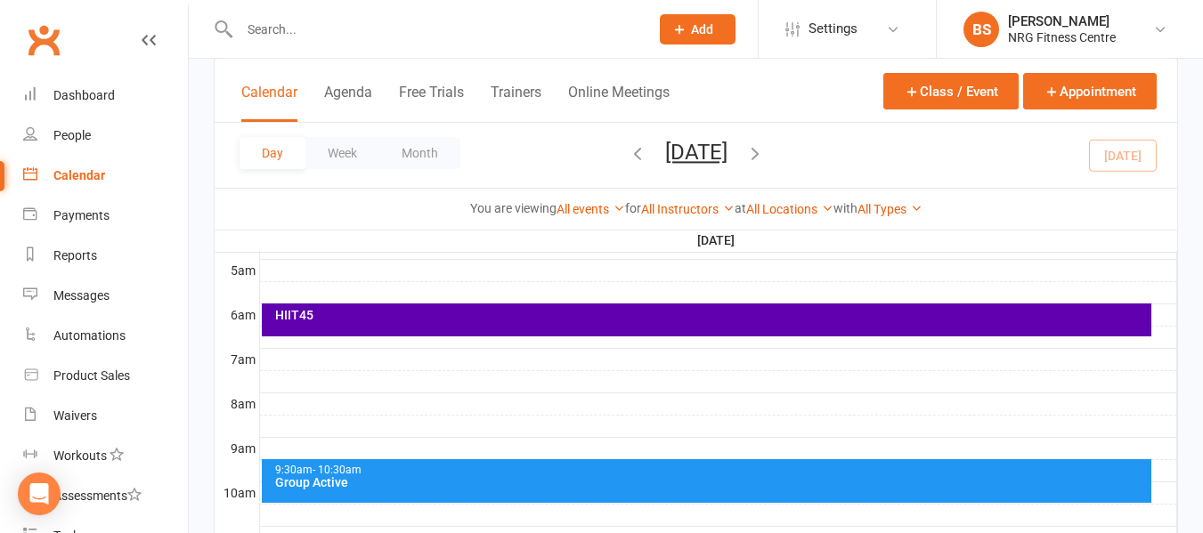
scroll to position [503, 0]
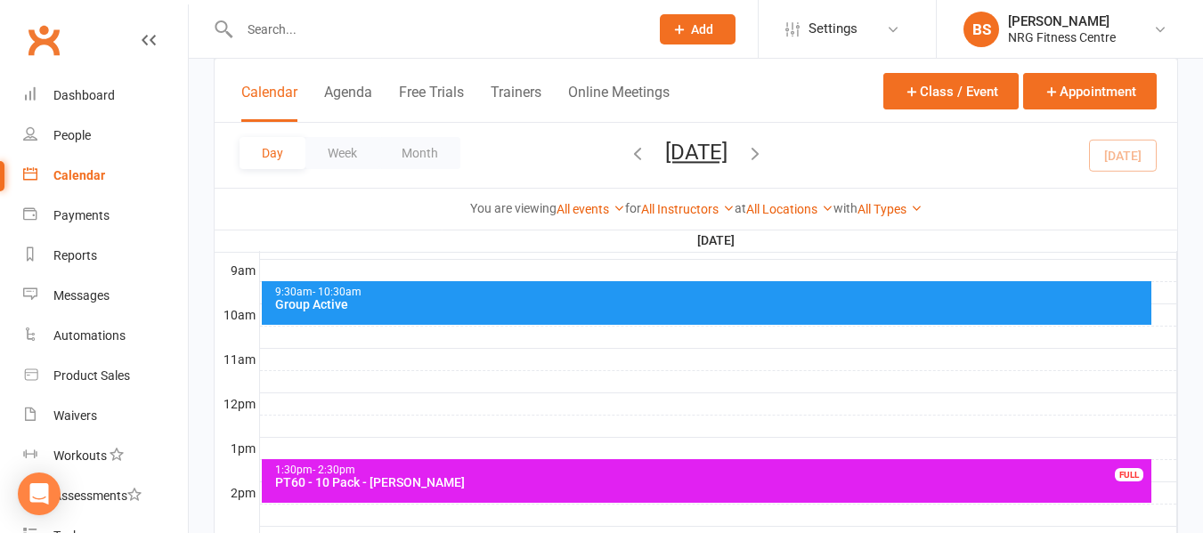
click at [465, 310] on div "Group Active" at bounding box center [711, 304] width 874 height 12
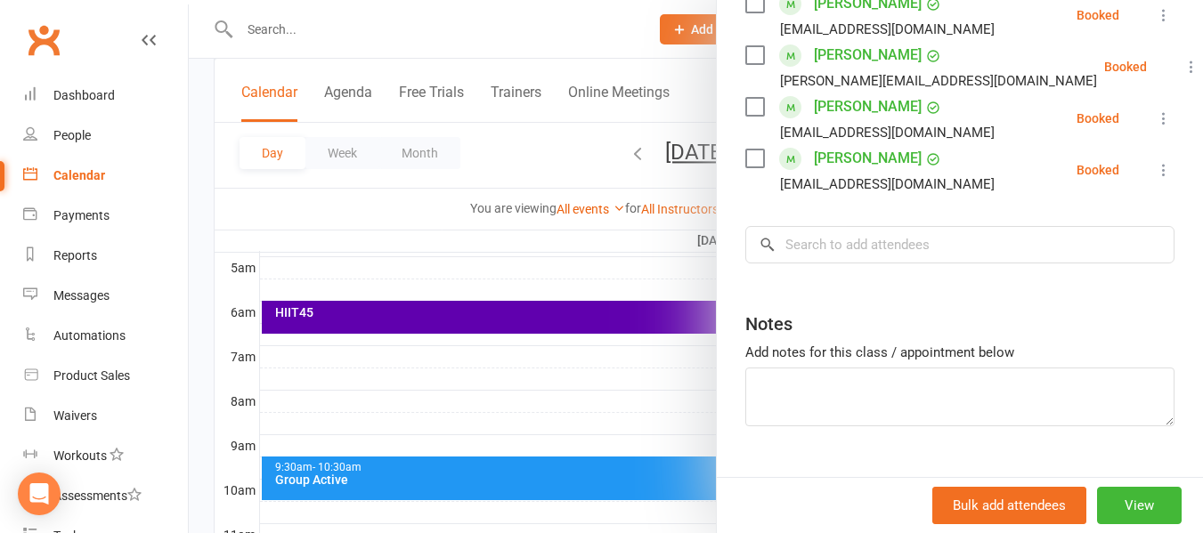
scroll to position [325, 0]
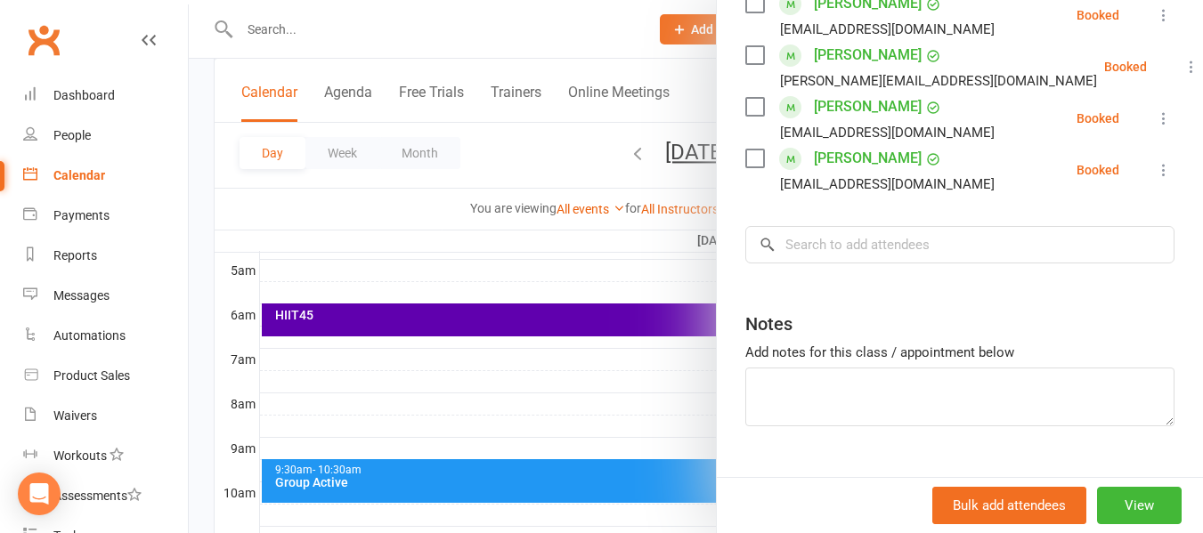
click at [191, 235] on div at bounding box center [696, 266] width 1014 height 533
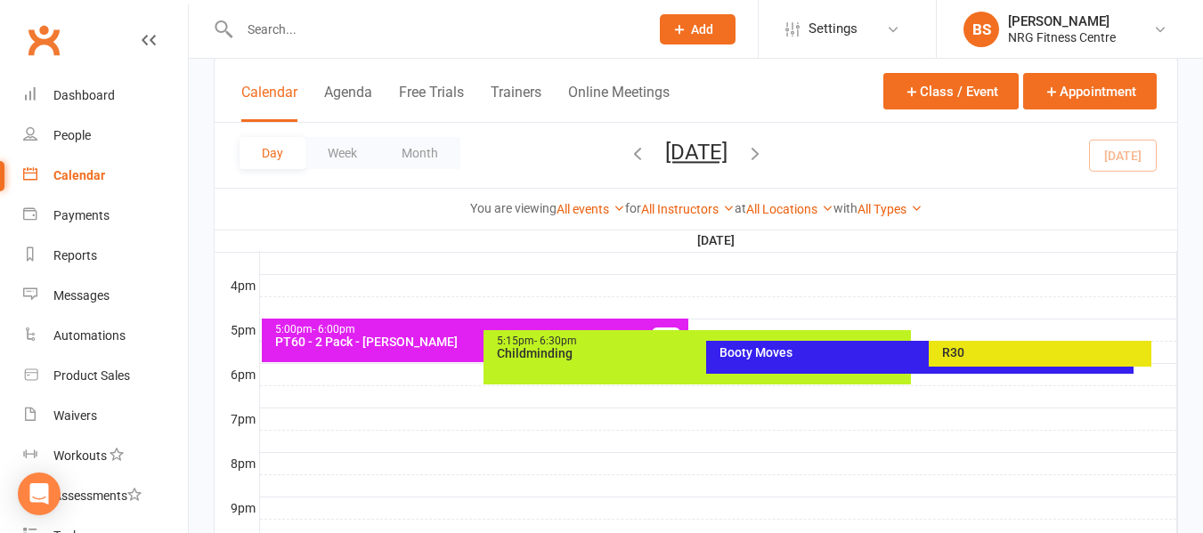
scroll to position [801, 0]
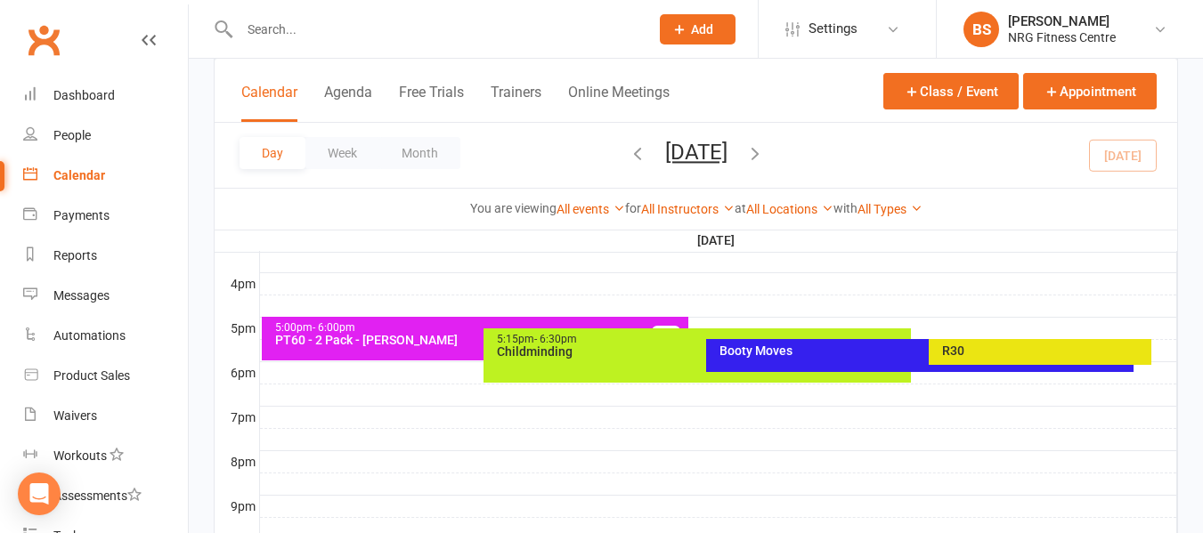
click at [1022, 356] on div "R30" at bounding box center [1044, 351] width 207 height 12
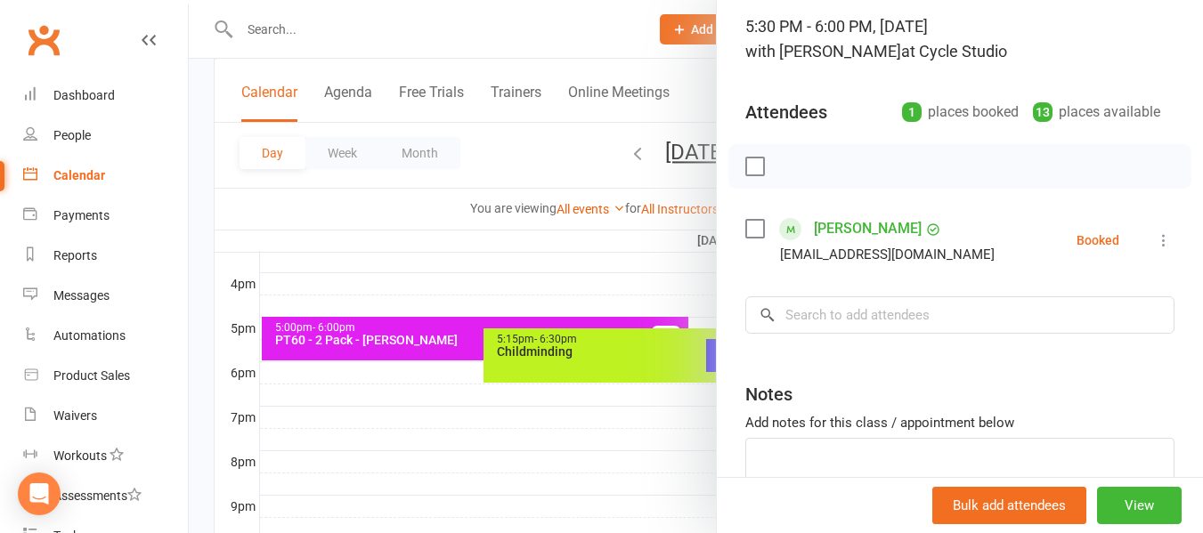
scroll to position [0, 0]
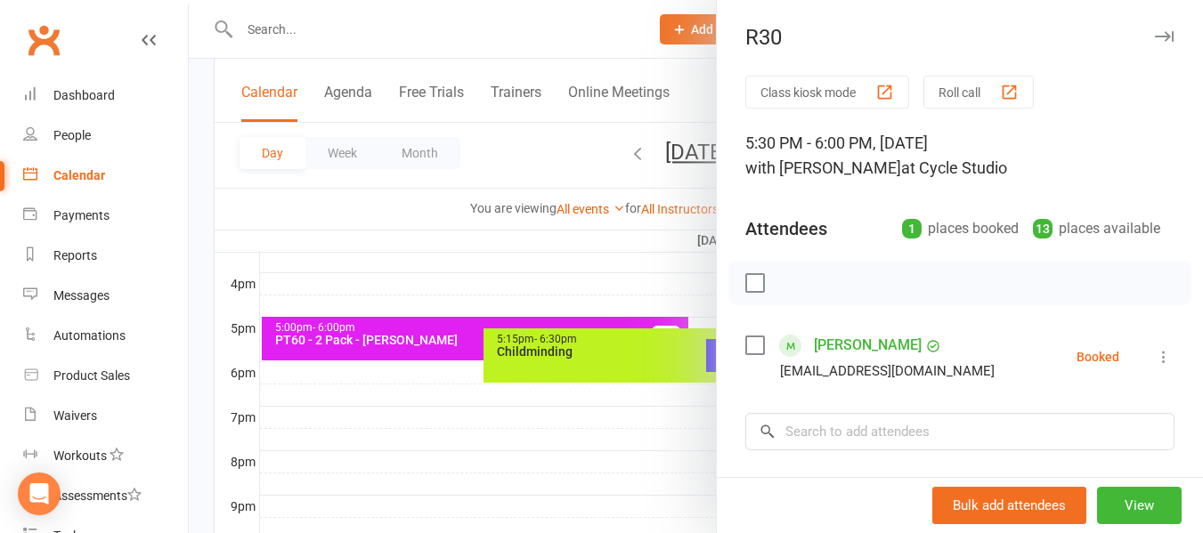
click at [198, 305] on div at bounding box center [696, 266] width 1014 height 533
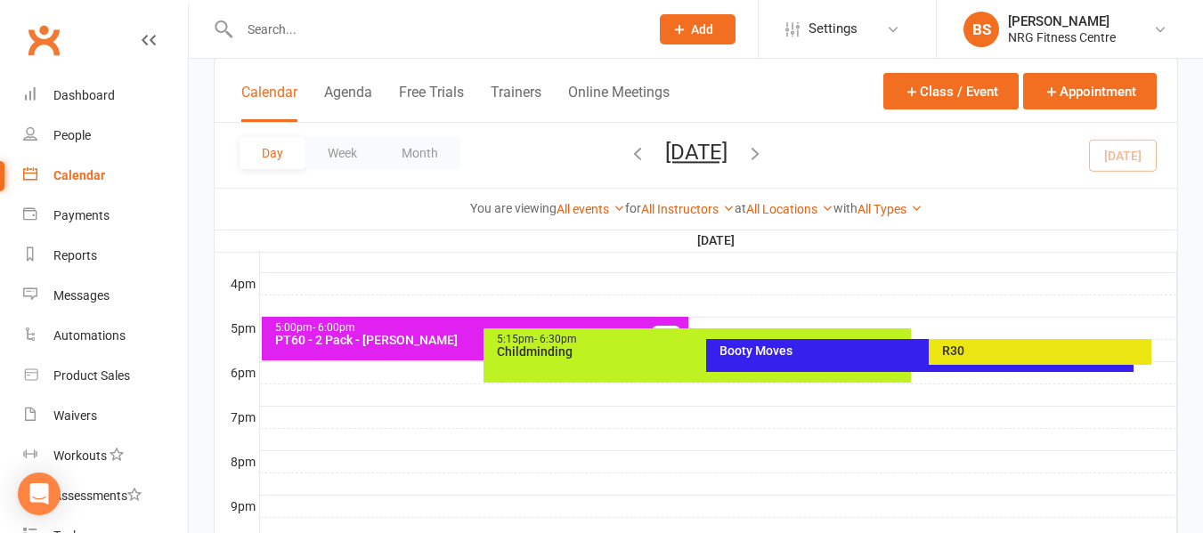
click at [785, 359] on div "Booty Moves" at bounding box center [919, 355] width 427 height 33
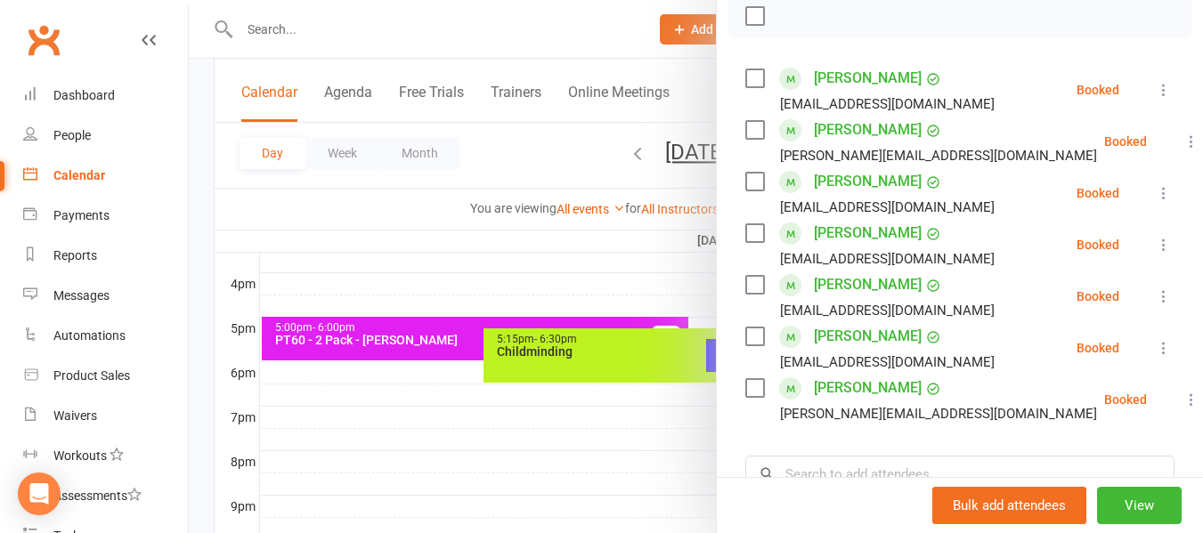
scroll to position [356, 0]
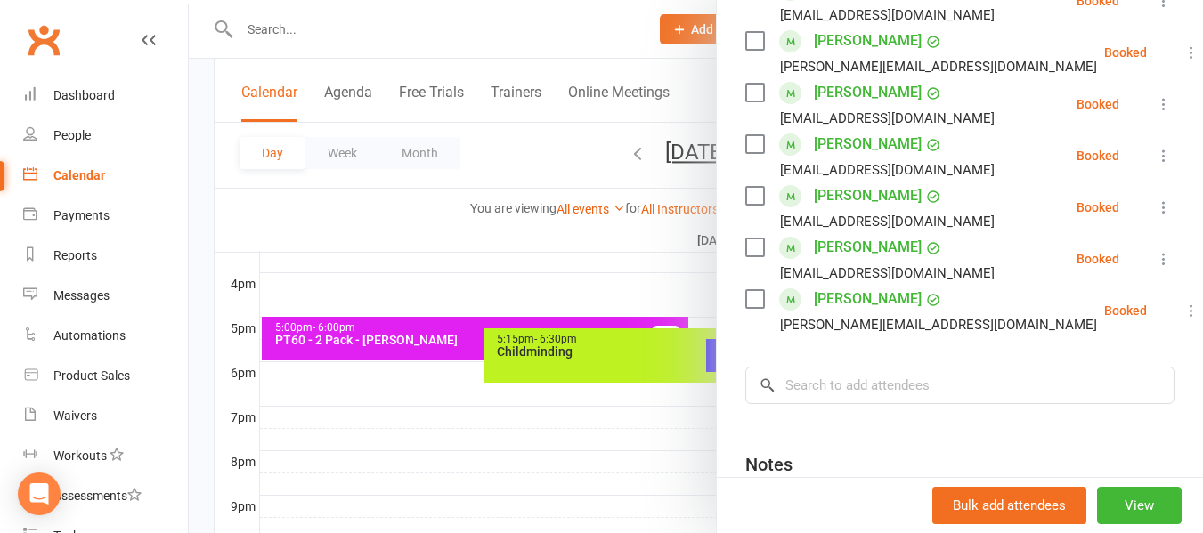
click at [208, 199] on div at bounding box center [696, 266] width 1014 height 533
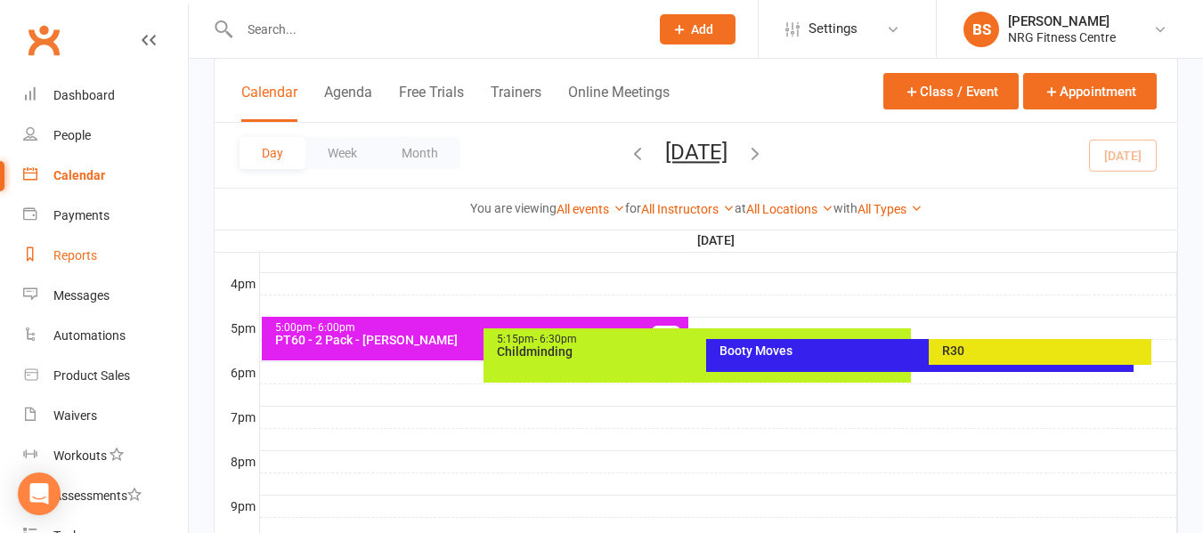
scroll to position [283, 0]
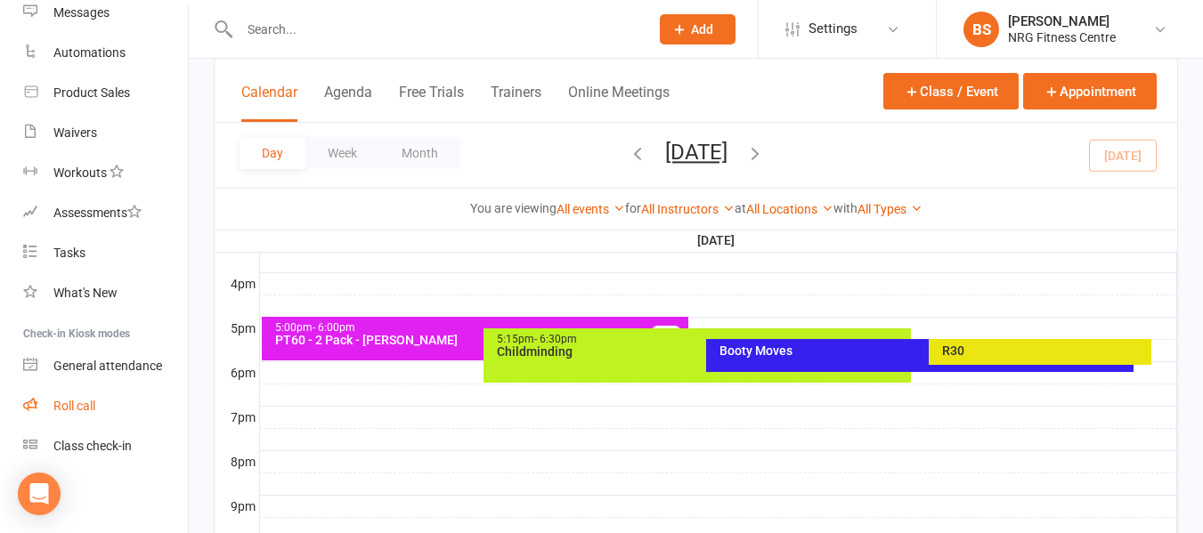
click at [73, 406] on div "Roll call" at bounding box center [74, 406] width 42 height 14
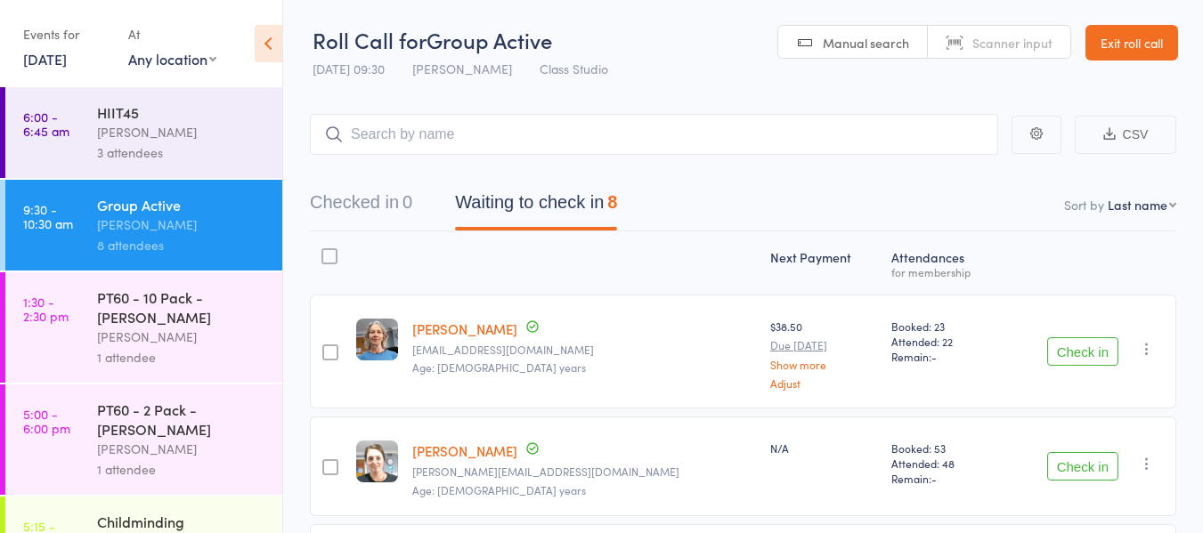
click at [117, 128] on div "[PERSON_NAME]" at bounding box center [182, 132] width 170 height 20
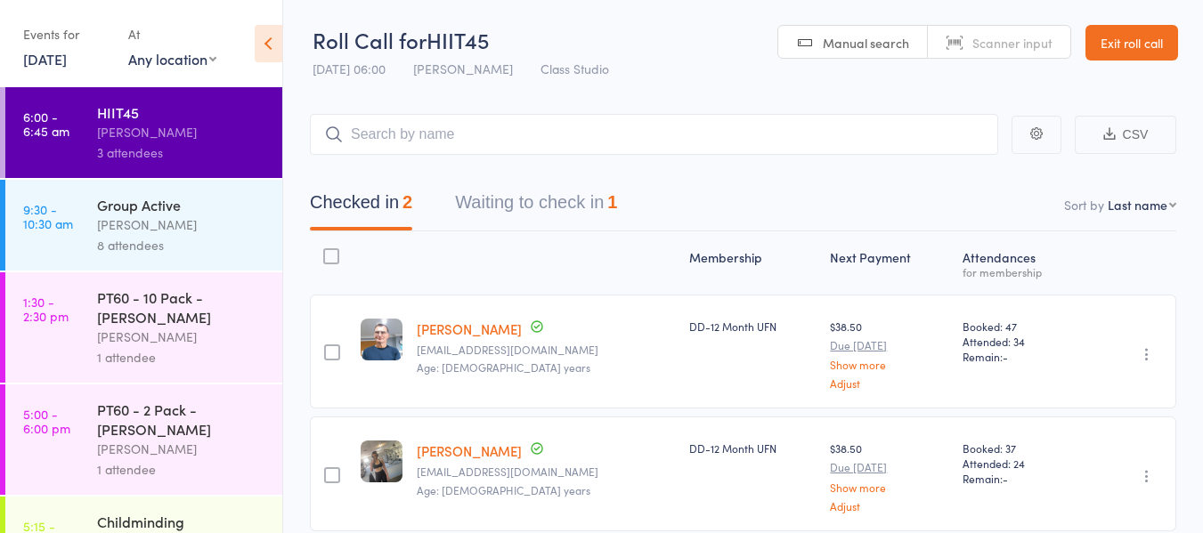
click at [532, 210] on button "Waiting to check in 1" at bounding box center [536, 206] width 162 height 47
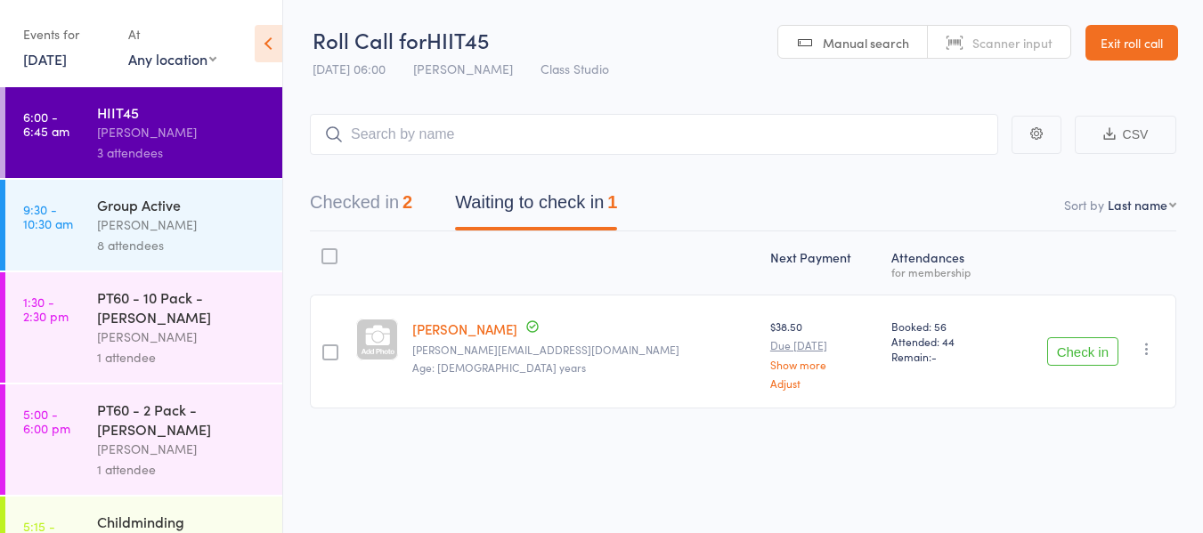
click at [1152, 345] on icon "button" at bounding box center [1147, 349] width 18 height 18
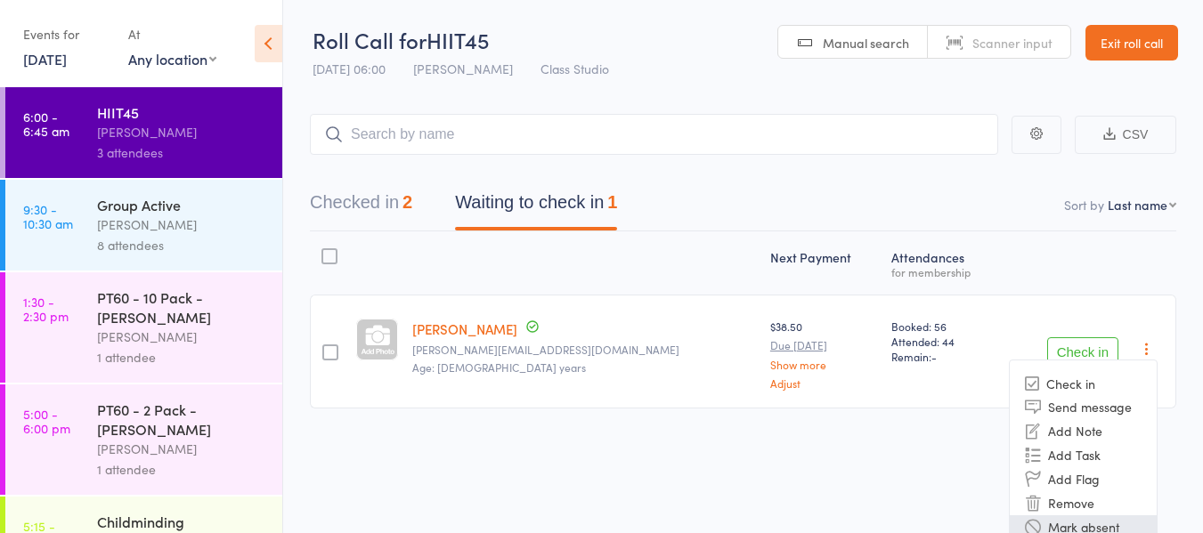
click at [1072, 520] on li "Mark absent" at bounding box center [1083, 528] width 147 height 24
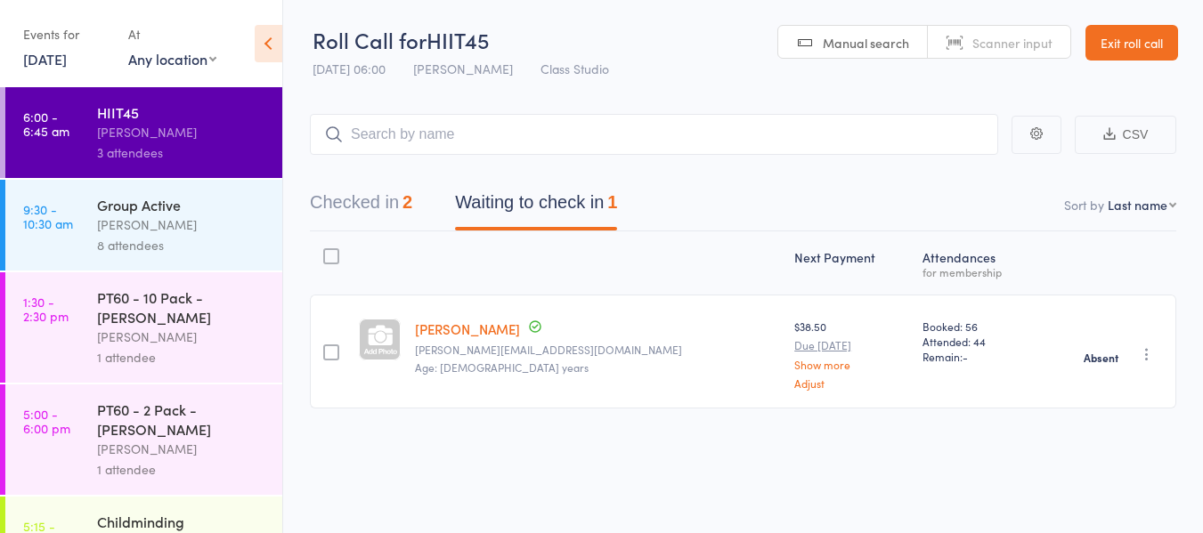
click at [98, 232] on div "Mel Crutcher" at bounding box center [182, 225] width 170 height 20
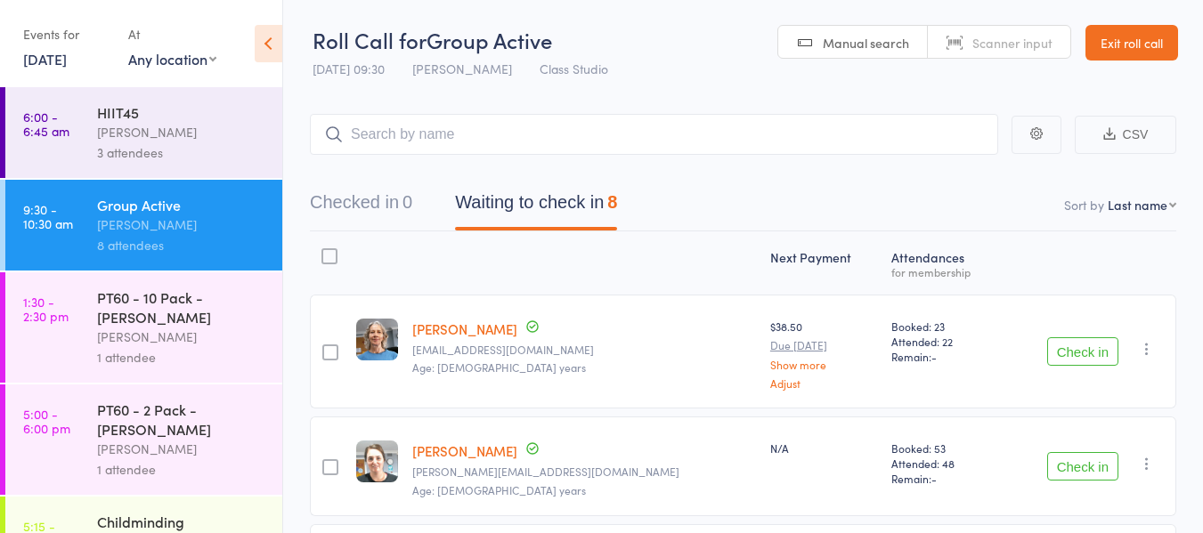
click at [1095, 356] on button "Check in" at bounding box center [1082, 351] width 71 height 28
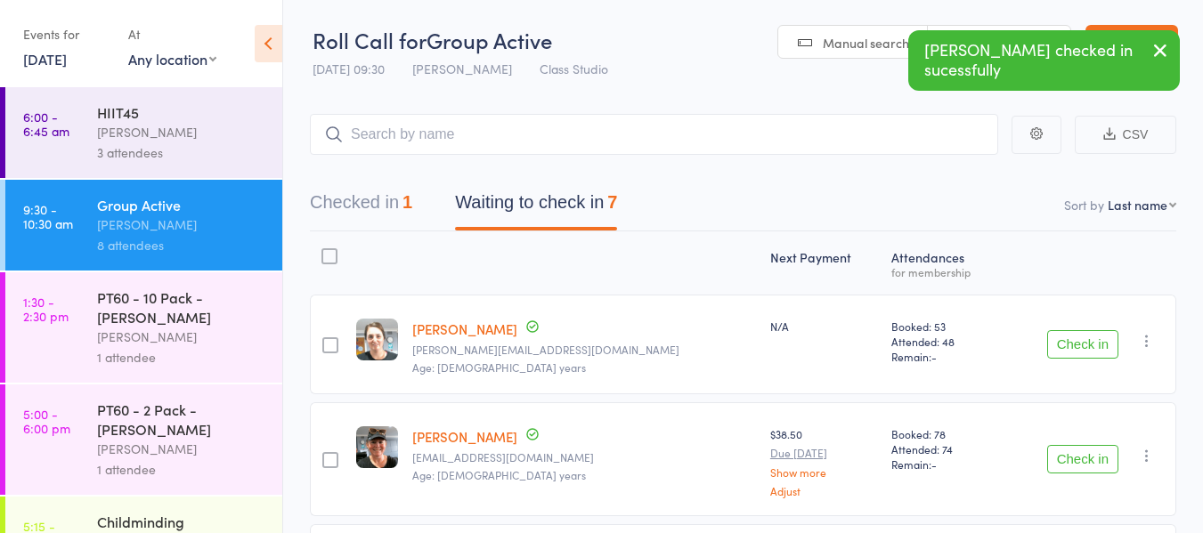
scroll to position [89, 0]
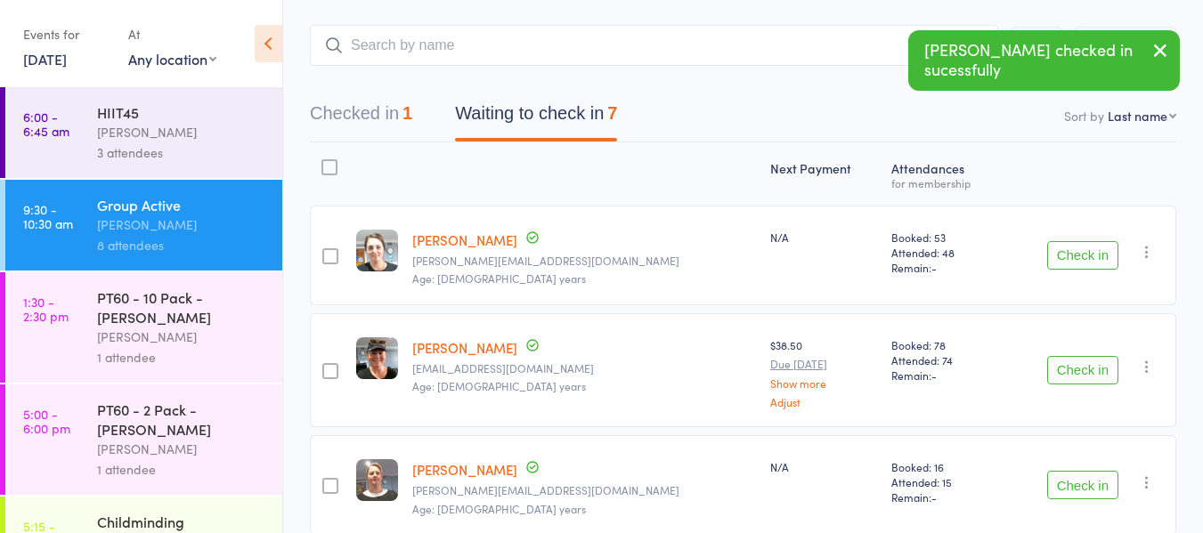
click at [1084, 370] on button "Check in" at bounding box center [1082, 370] width 71 height 28
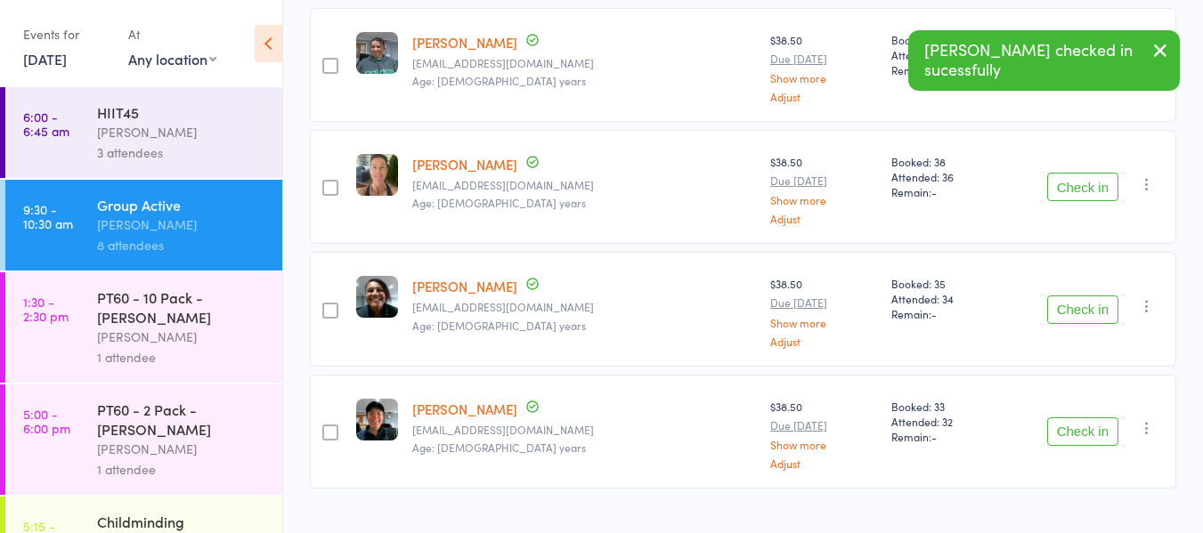
scroll to position [533, 0]
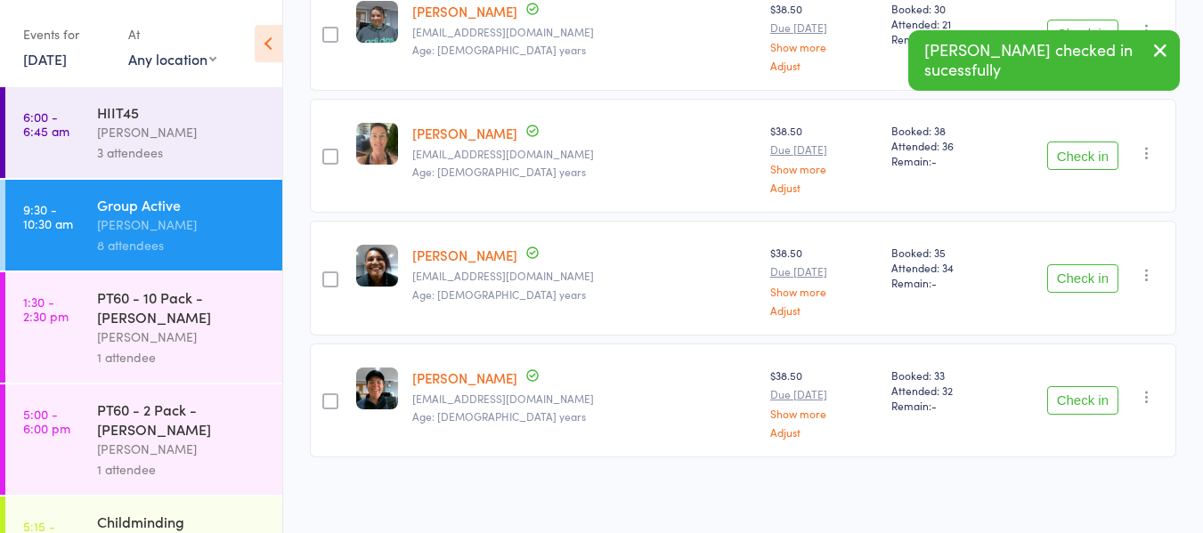
click at [1081, 265] on button "Check in" at bounding box center [1082, 278] width 71 height 28
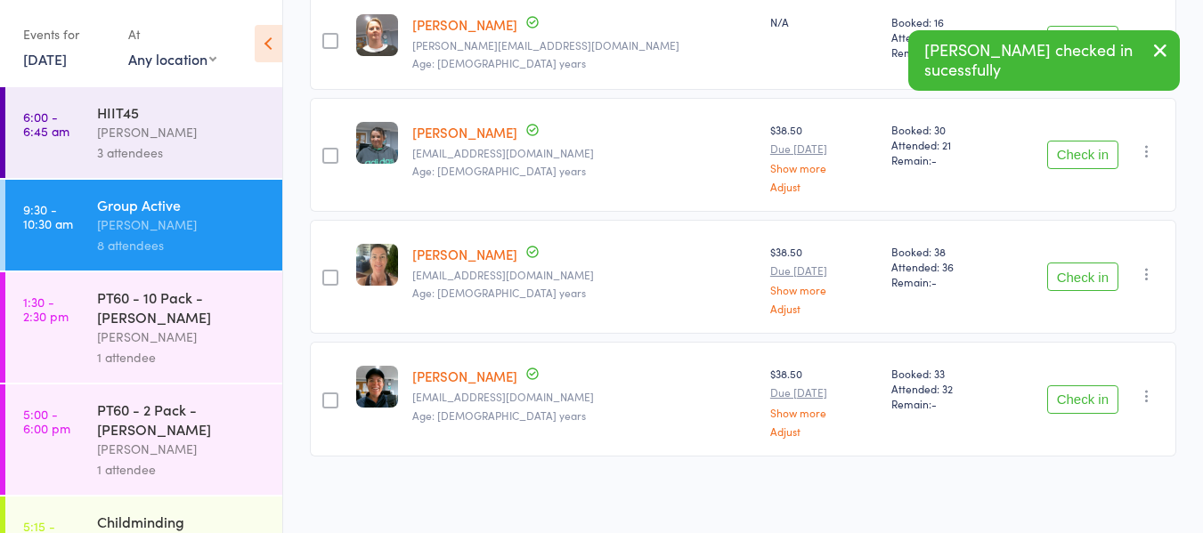
click at [1083, 401] on button "Check in" at bounding box center [1082, 400] width 71 height 28
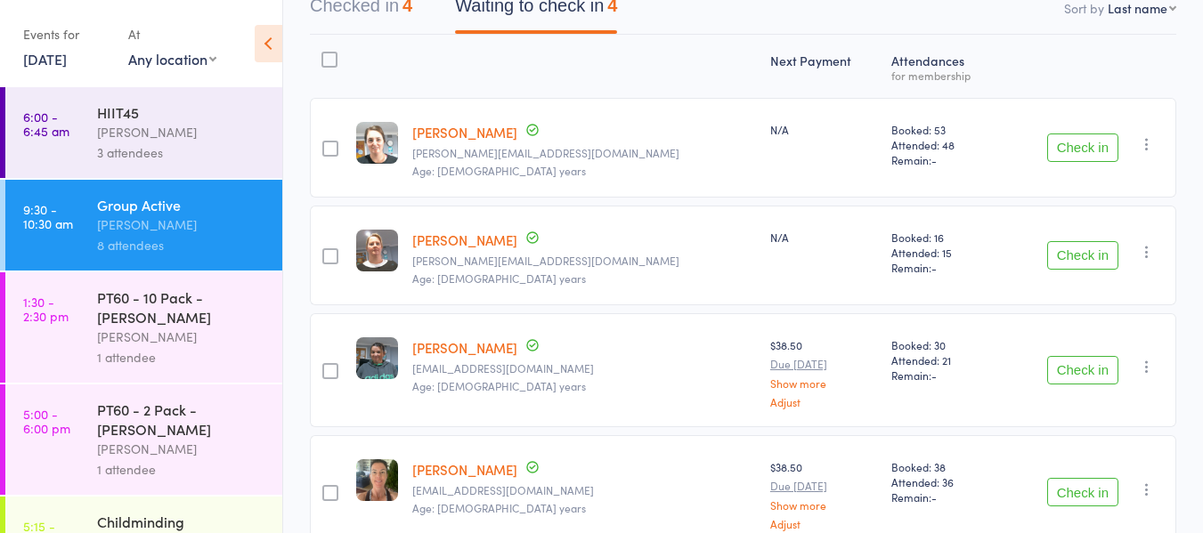
scroll to position [112, 0]
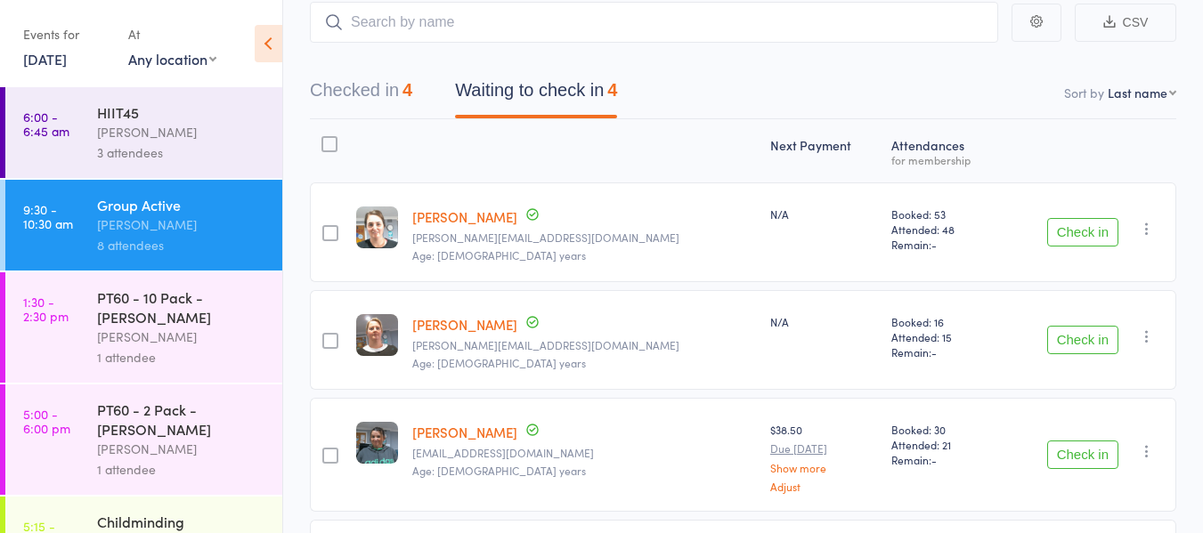
click at [1097, 227] on button "Check in" at bounding box center [1082, 232] width 71 height 28
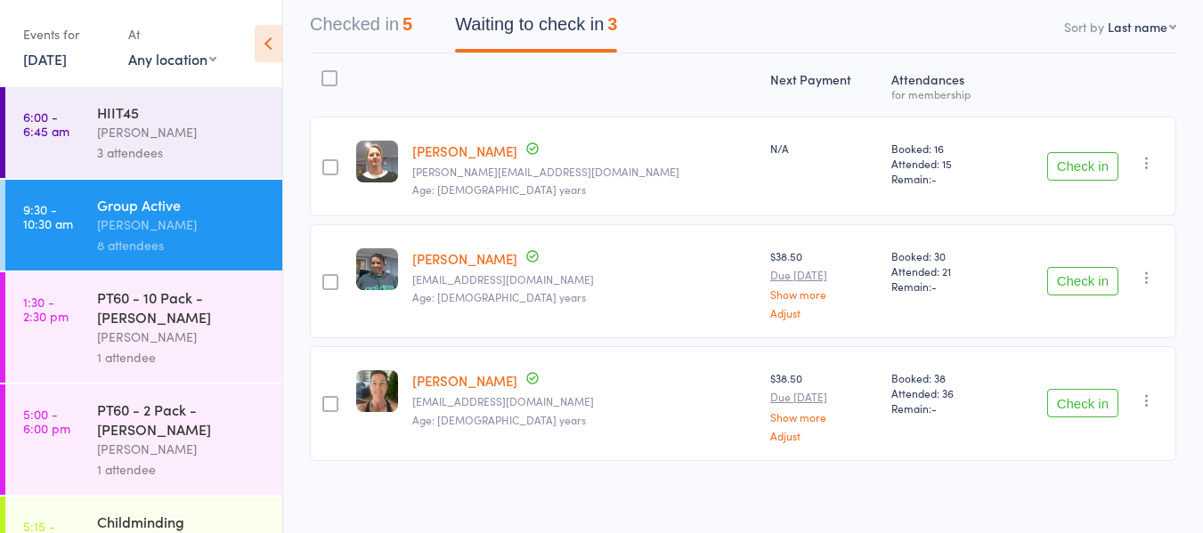
scroll to position [0, 0]
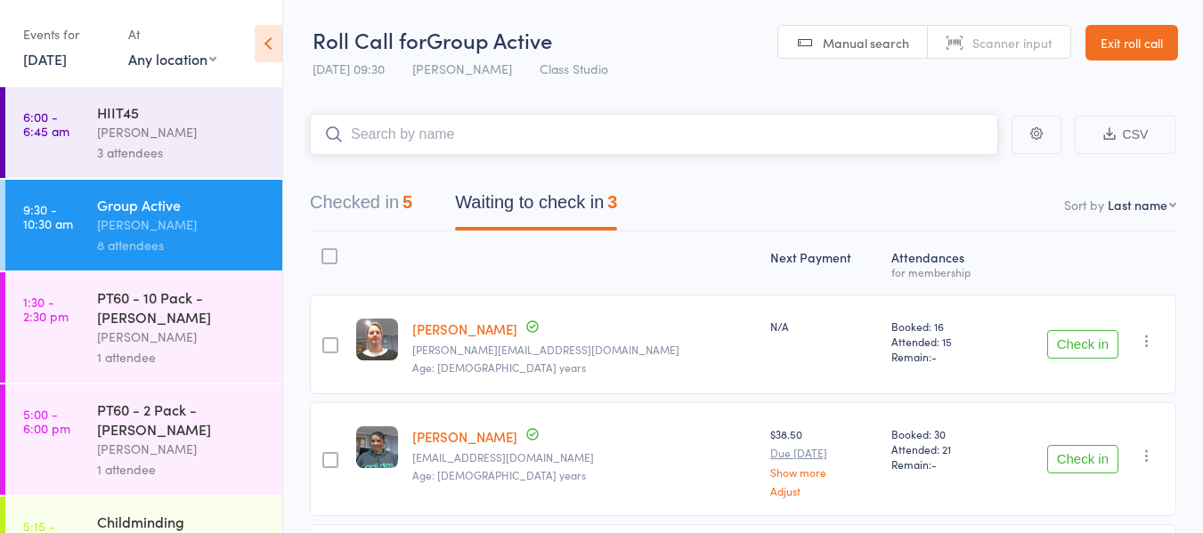
click at [426, 133] on input "search" at bounding box center [654, 134] width 688 height 41
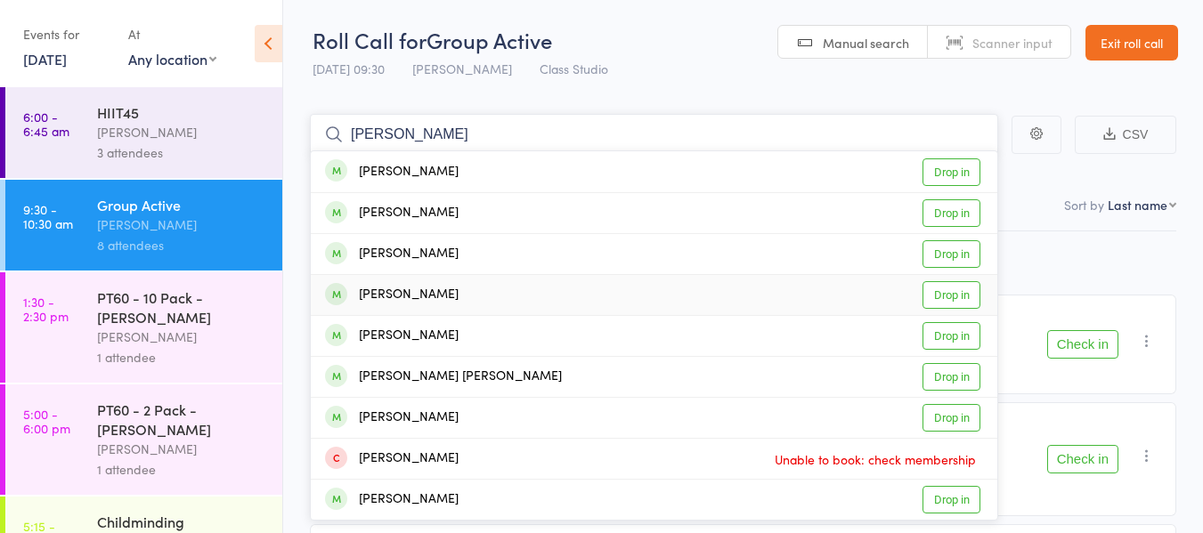
type input "[PERSON_NAME]"
click at [965, 298] on link "Drop in" at bounding box center [951, 295] width 58 height 28
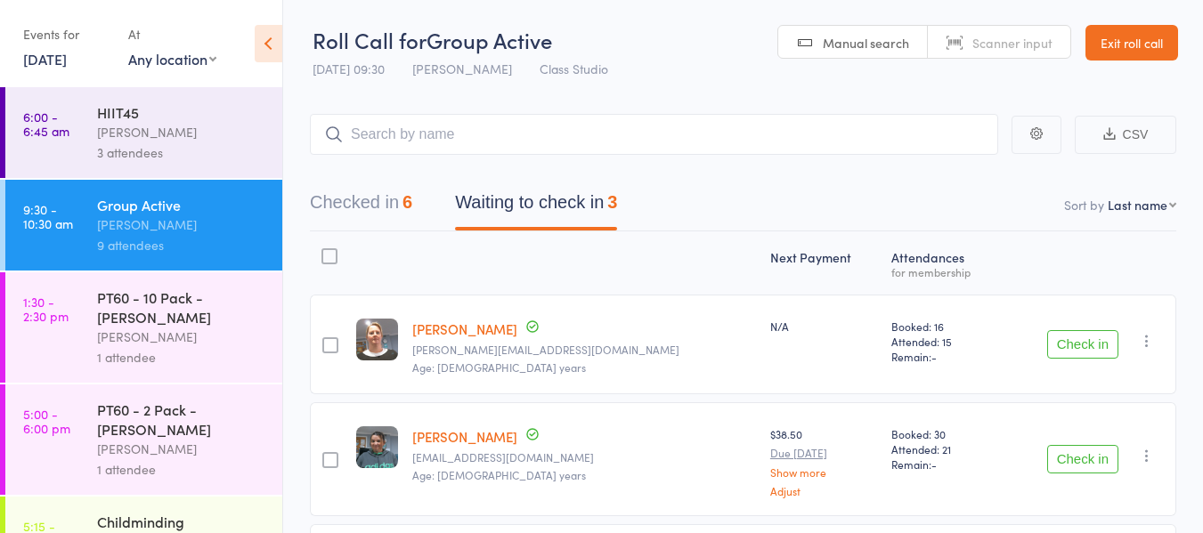
click at [1085, 338] on button "Check in" at bounding box center [1082, 344] width 71 height 28
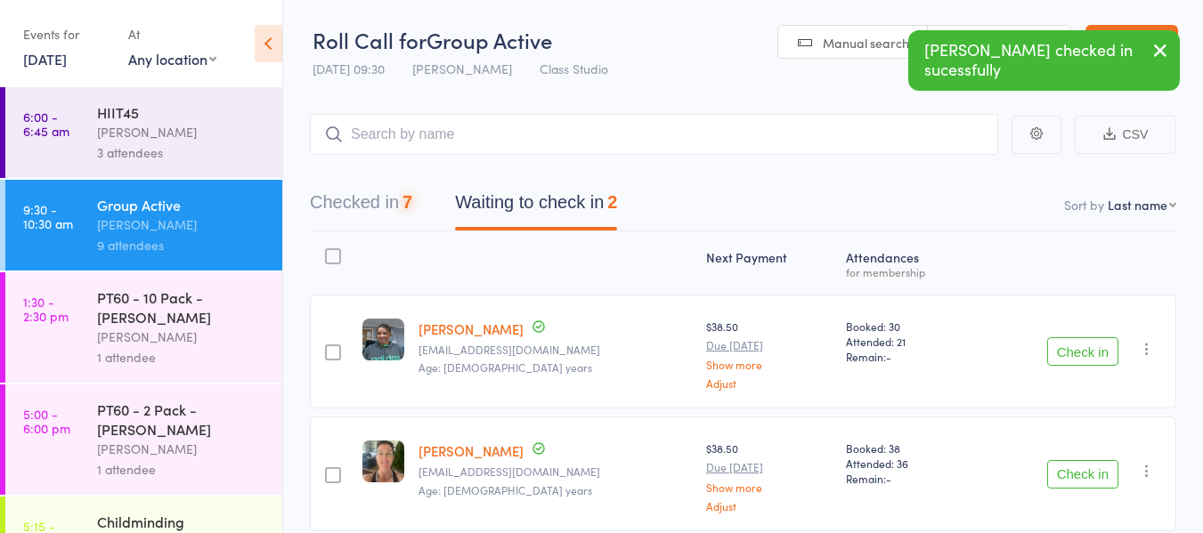
click at [1097, 353] on button "Check in" at bounding box center [1082, 351] width 71 height 28
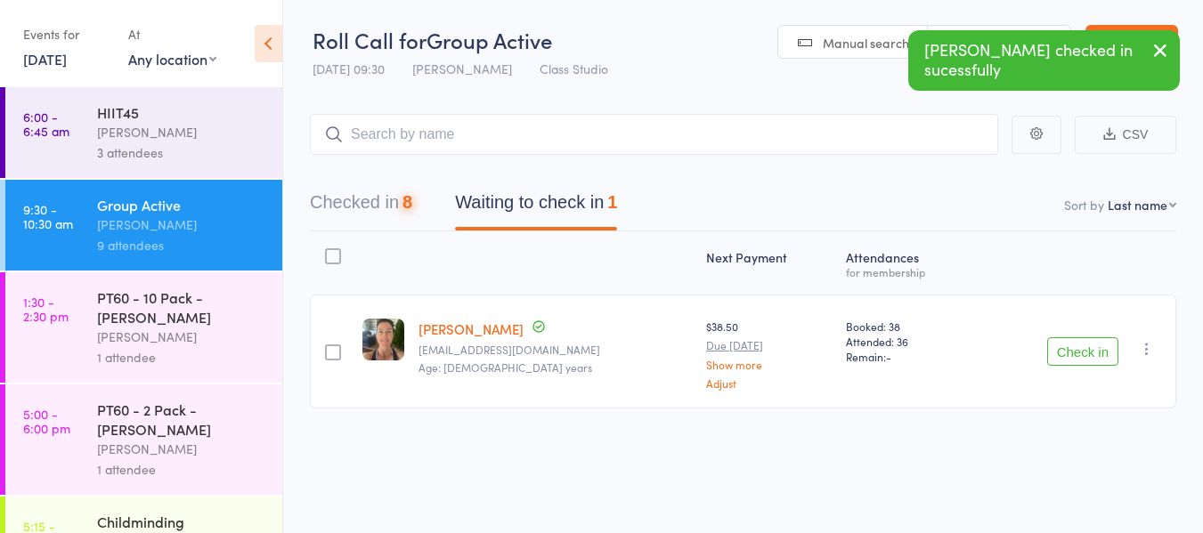
click at [1097, 353] on button "Check in" at bounding box center [1082, 351] width 71 height 28
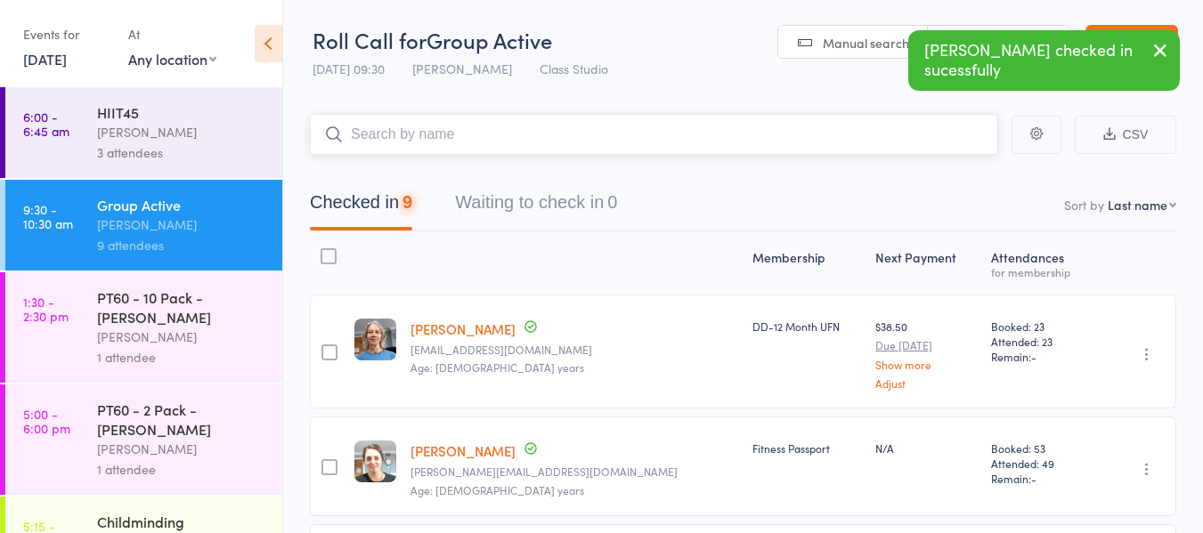
click at [490, 132] on input "search" at bounding box center [654, 134] width 688 height 41
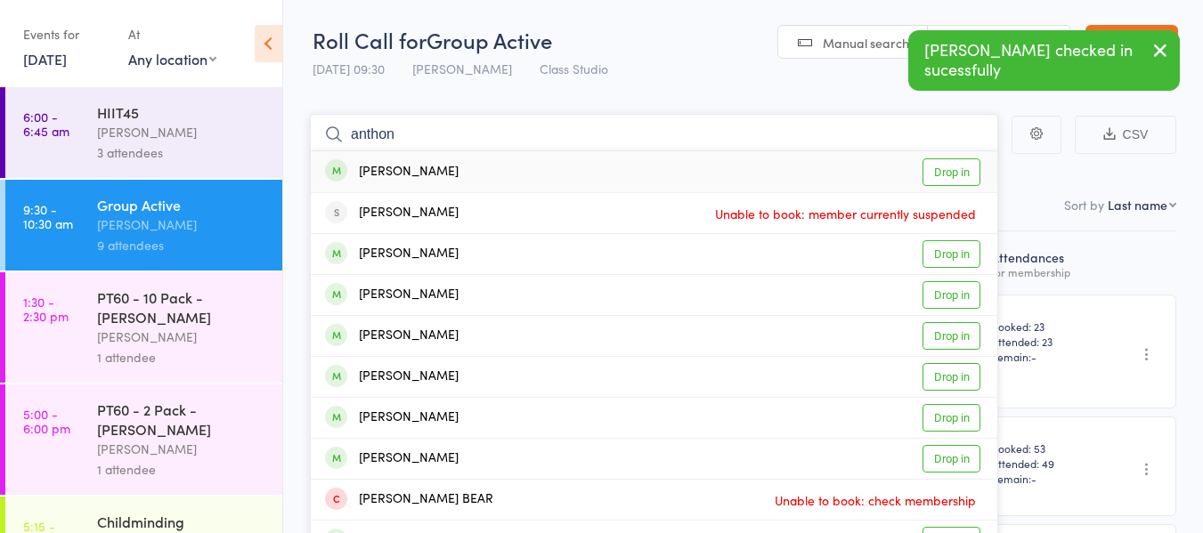
type input "anthon"
click at [938, 172] on link "Drop in" at bounding box center [951, 172] width 58 height 28
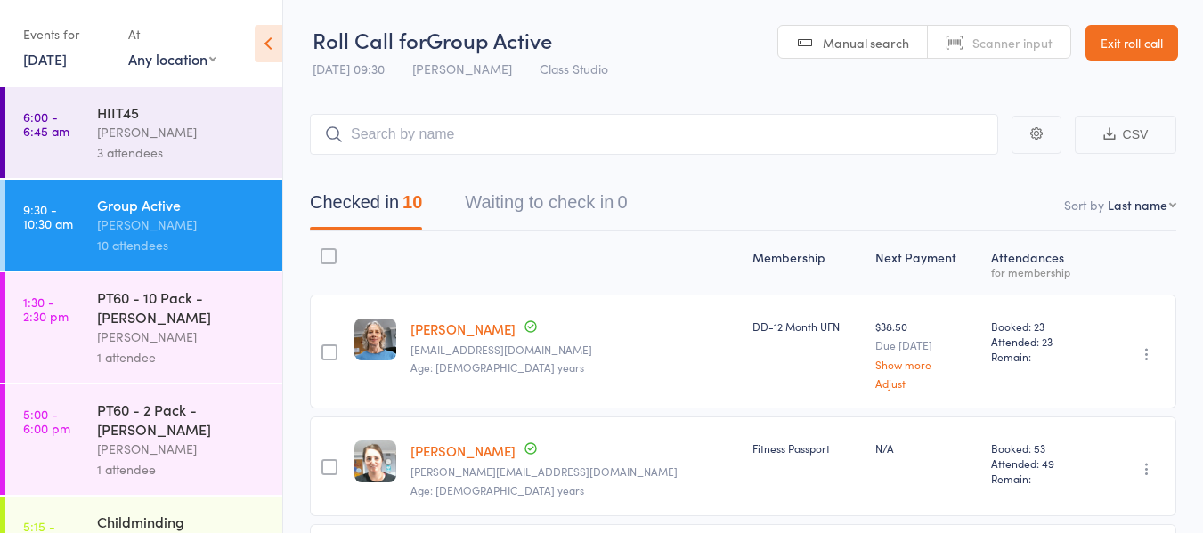
click at [1131, 42] on link "Exit roll call" at bounding box center [1131, 43] width 93 height 36
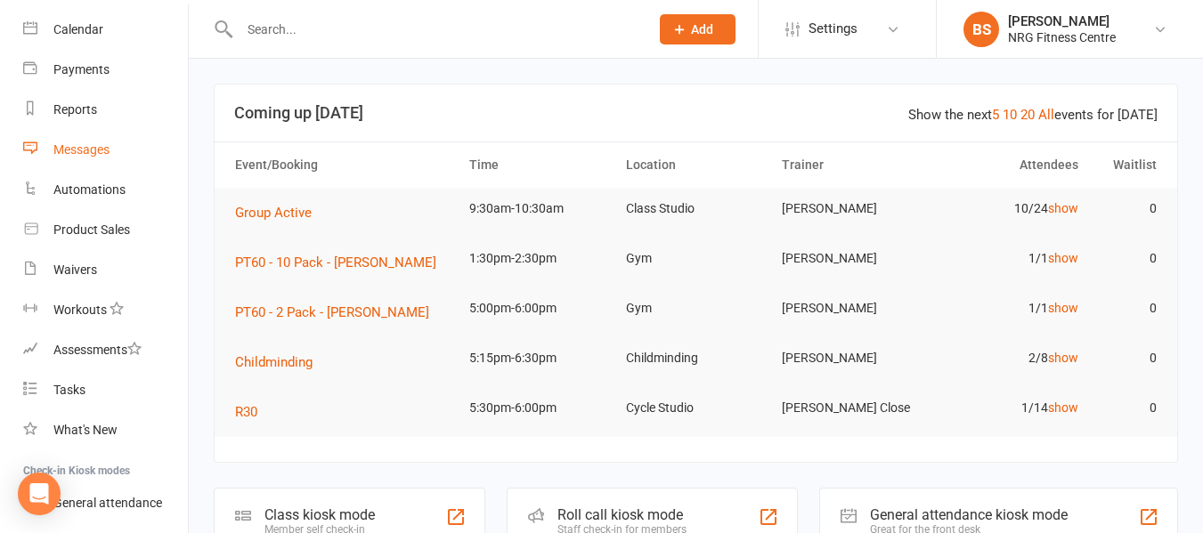
scroll to position [283, 0]
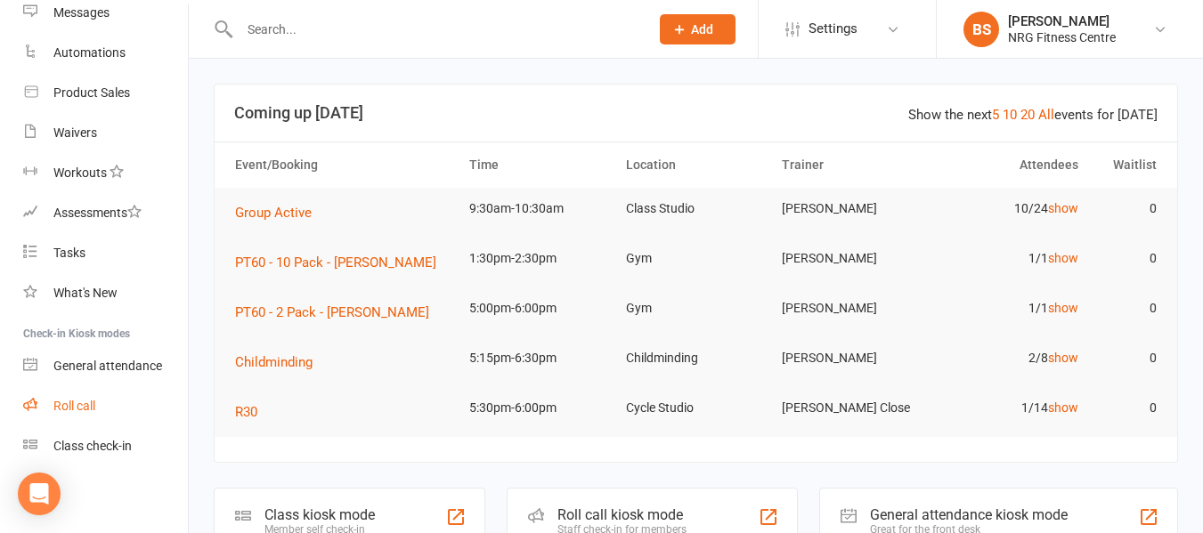
click at [75, 413] on div "Roll call" at bounding box center [74, 406] width 42 height 14
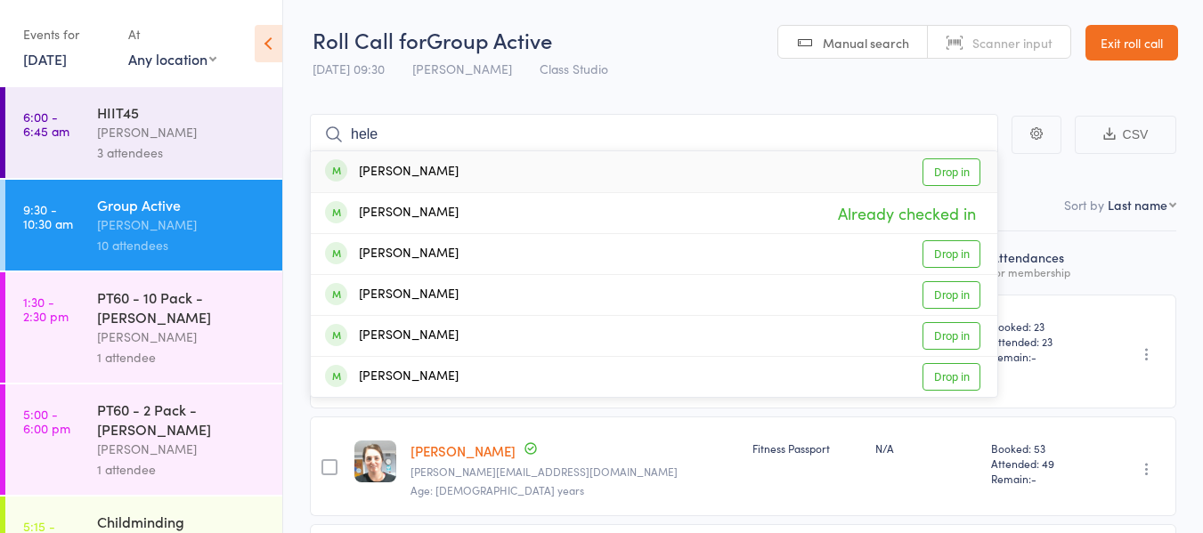
type input "hele"
click at [1109, 44] on link "Exit roll call" at bounding box center [1131, 43] width 93 height 36
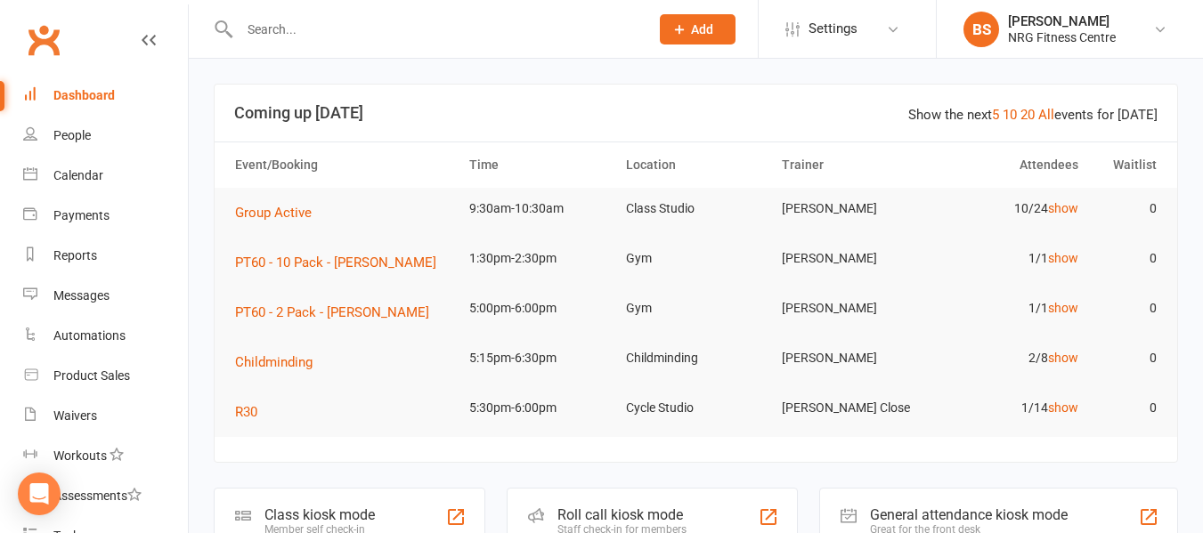
click at [329, 28] on input "text" at bounding box center [435, 29] width 402 height 25
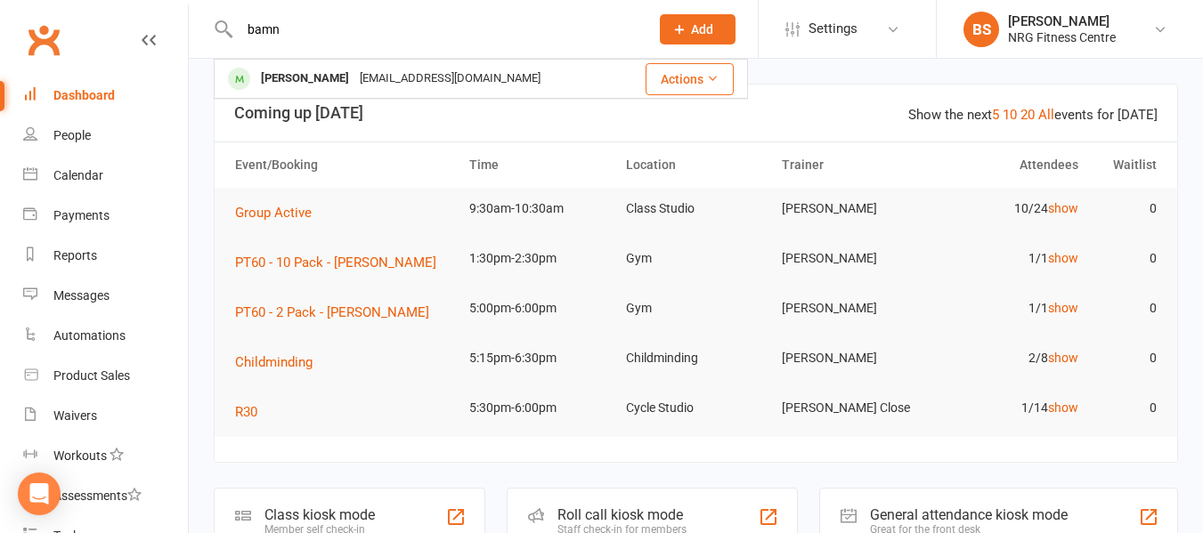
type input "bamn"
click at [349, 59] on div "Kristie BAMPTON kikib.882@gmail.com Actions" at bounding box center [481, 79] width 534 height 40
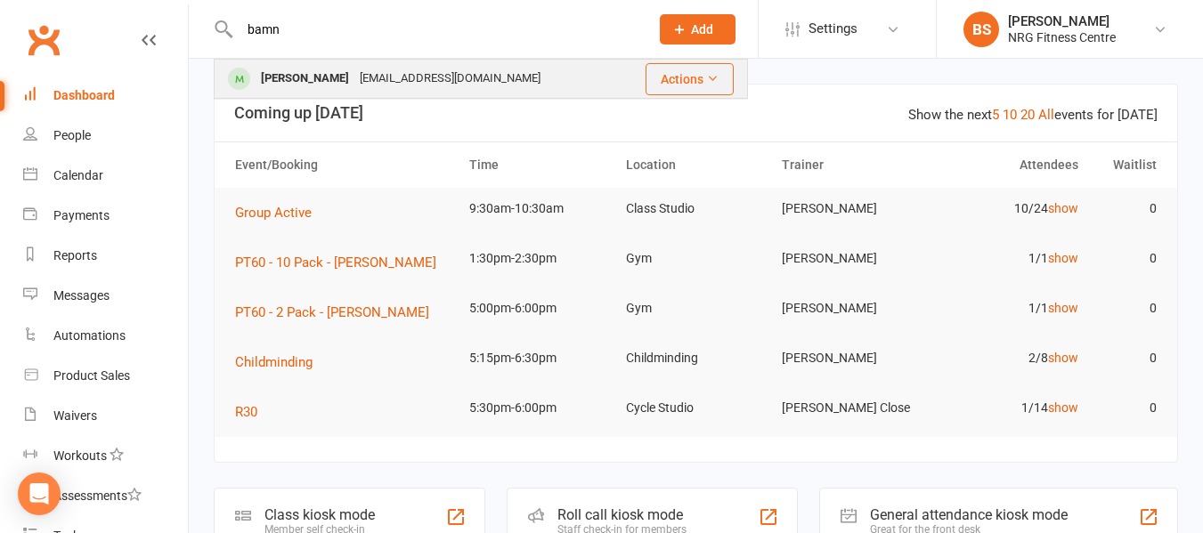
click at [354, 74] on div "Kristie BAMPTON" at bounding box center [305, 79] width 99 height 26
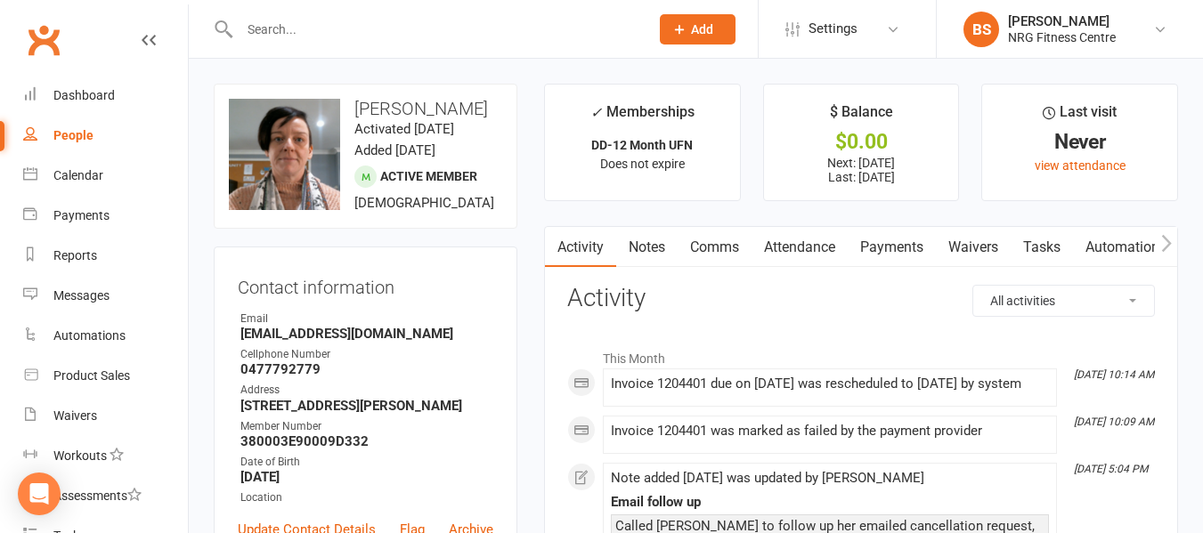
click at [909, 240] on link "Payments" at bounding box center [892, 247] width 88 height 41
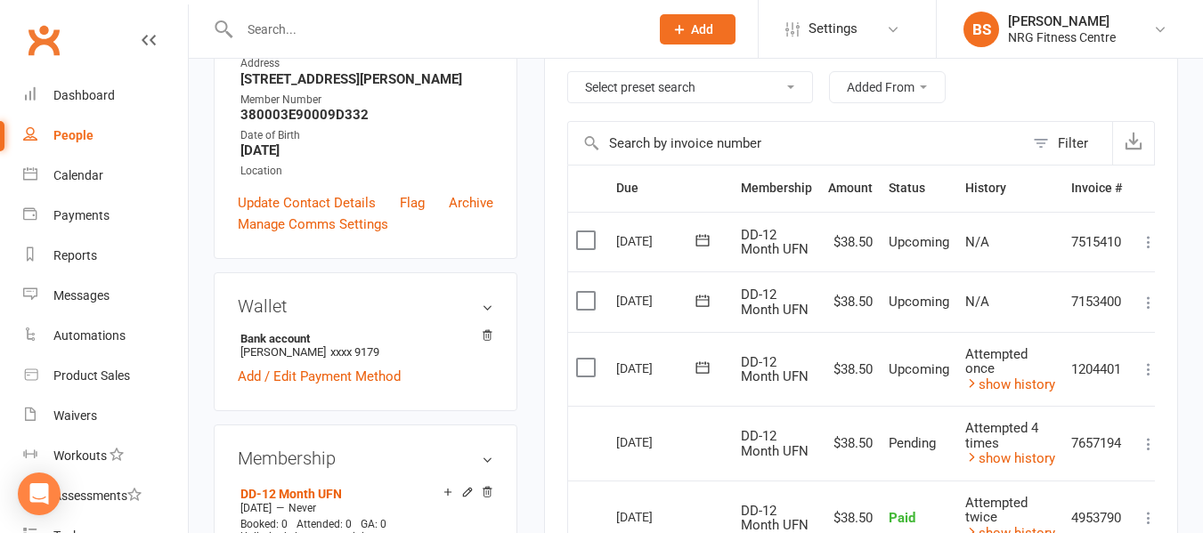
scroll to position [445, 0]
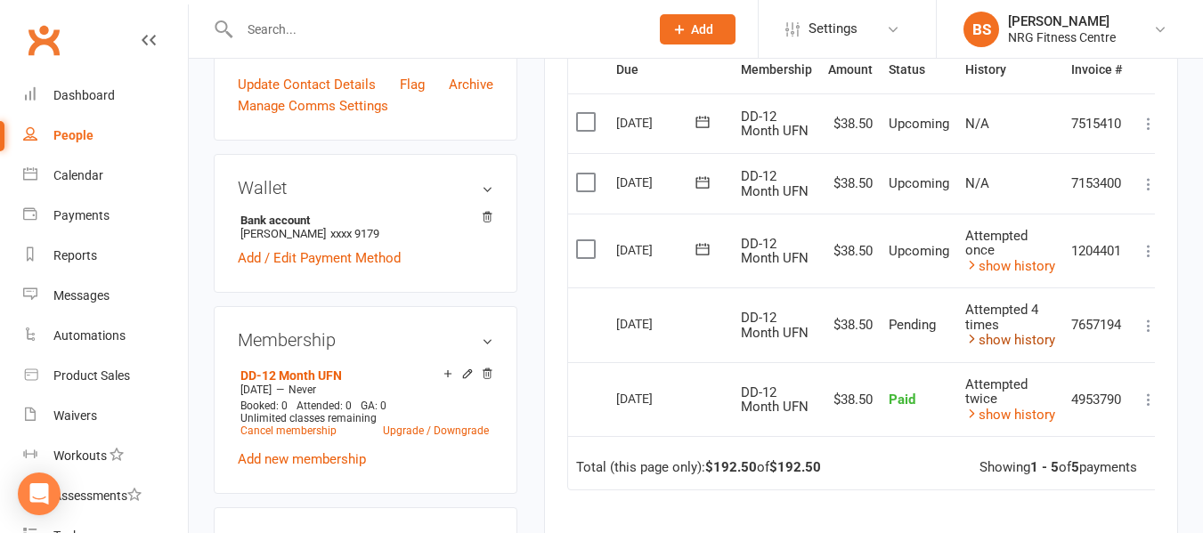
click at [1017, 339] on link "show history" at bounding box center [1010, 340] width 90 height 16
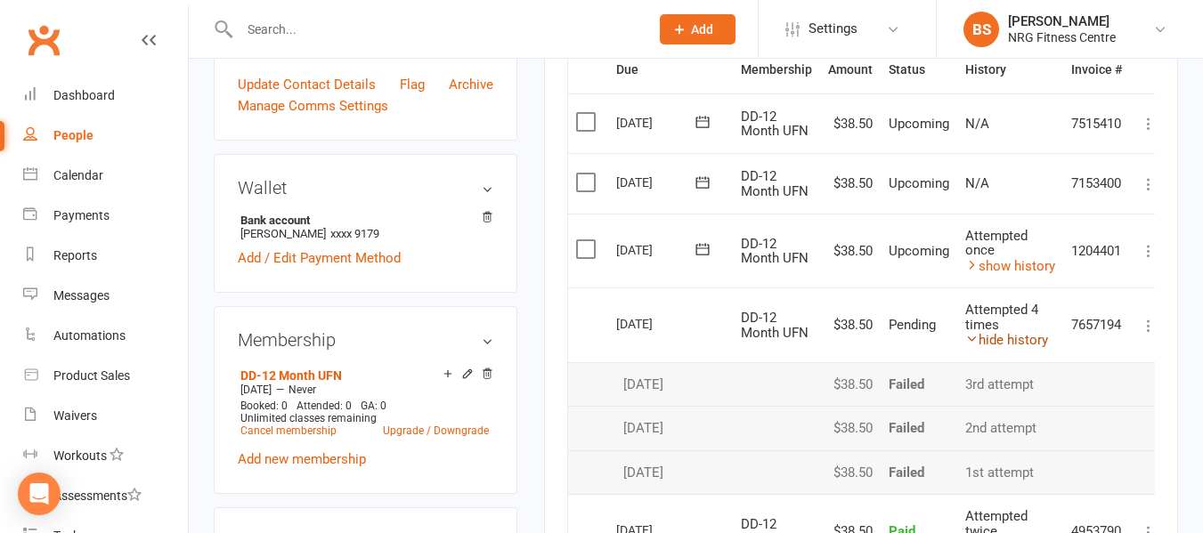
click at [1017, 337] on link "hide history" at bounding box center [1006, 340] width 83 height 16
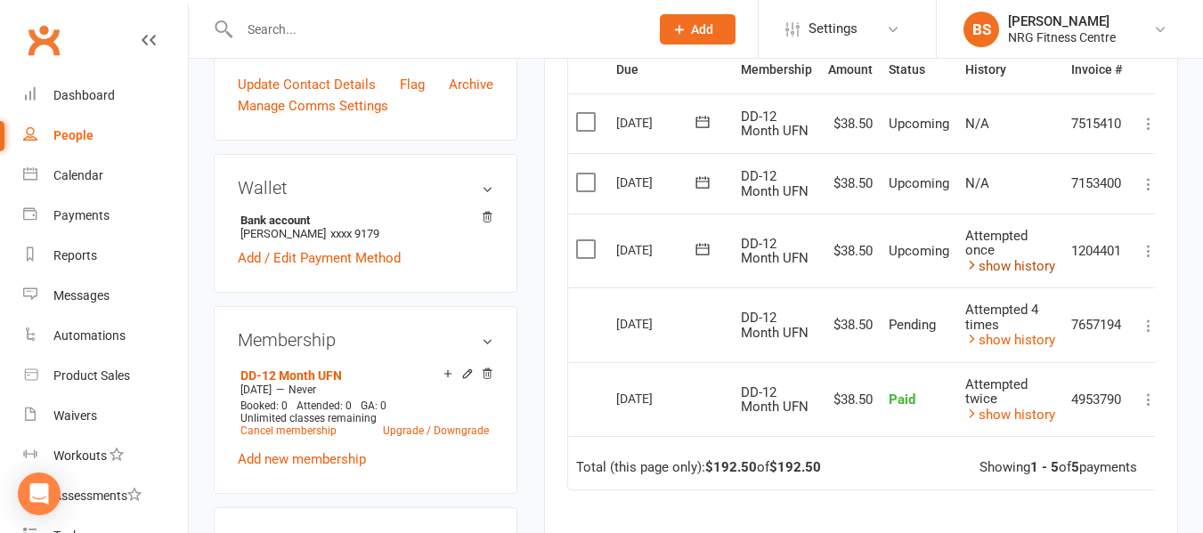
click at [1008, 264] on link "show history" at bounding box center [1010, 266] width 90 height 16
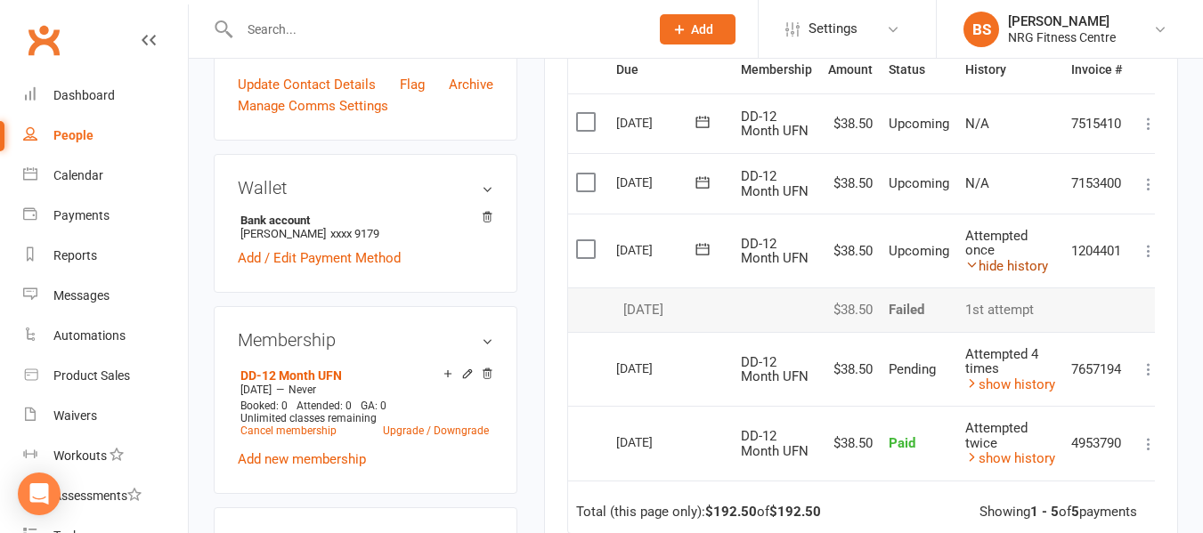
click at [1008, 264] on link "hide history" at bounding box center [1006, 266] width 83 height 16
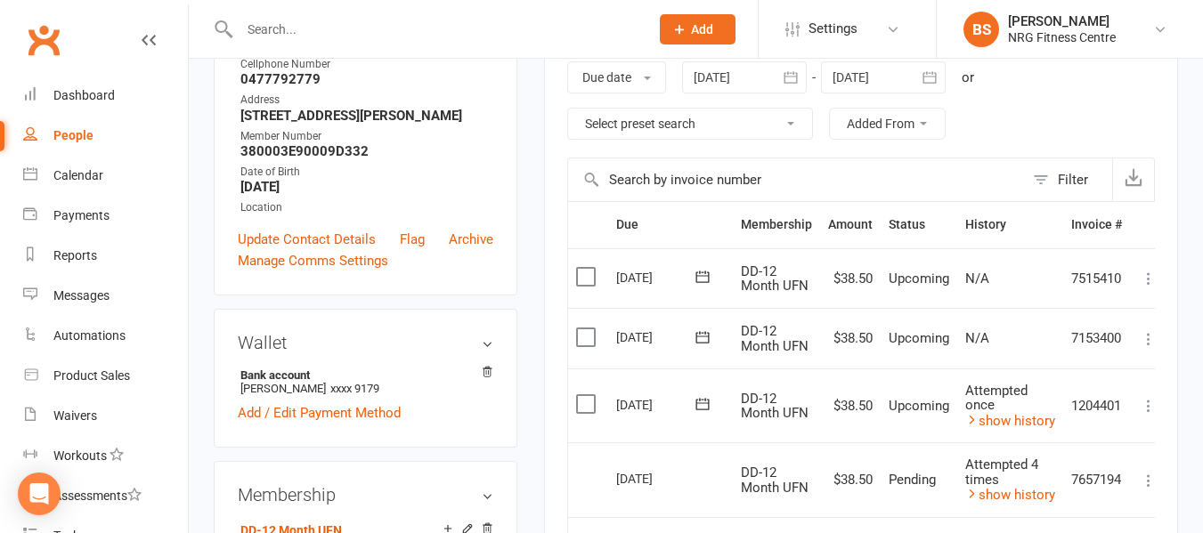
scroll to position [0, 0]
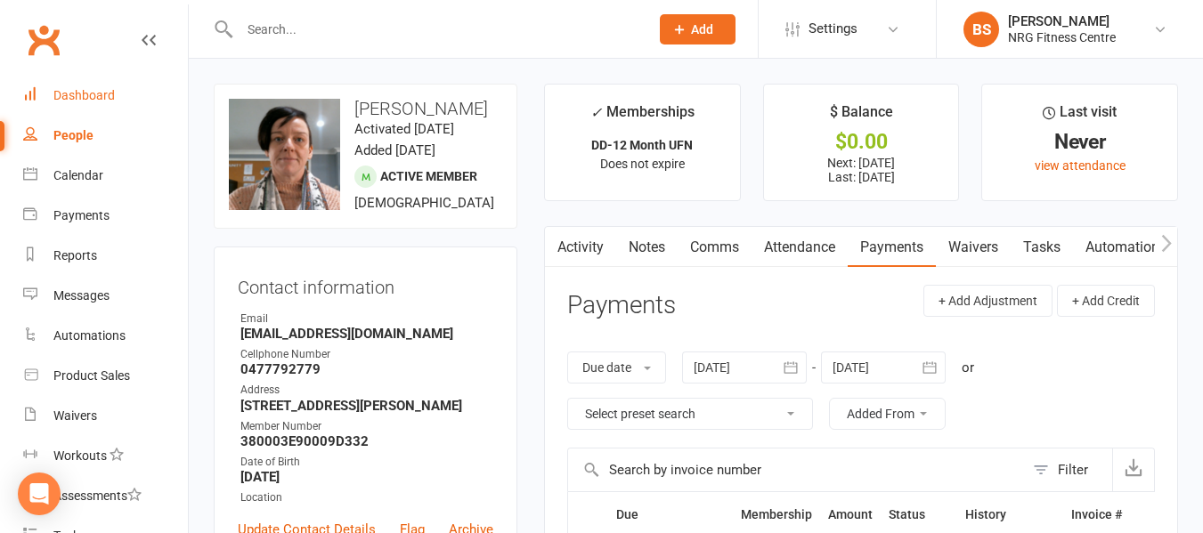
click at [69, 102] on div "Dashboard" at bounding box center [83, 95] width 61 height 14
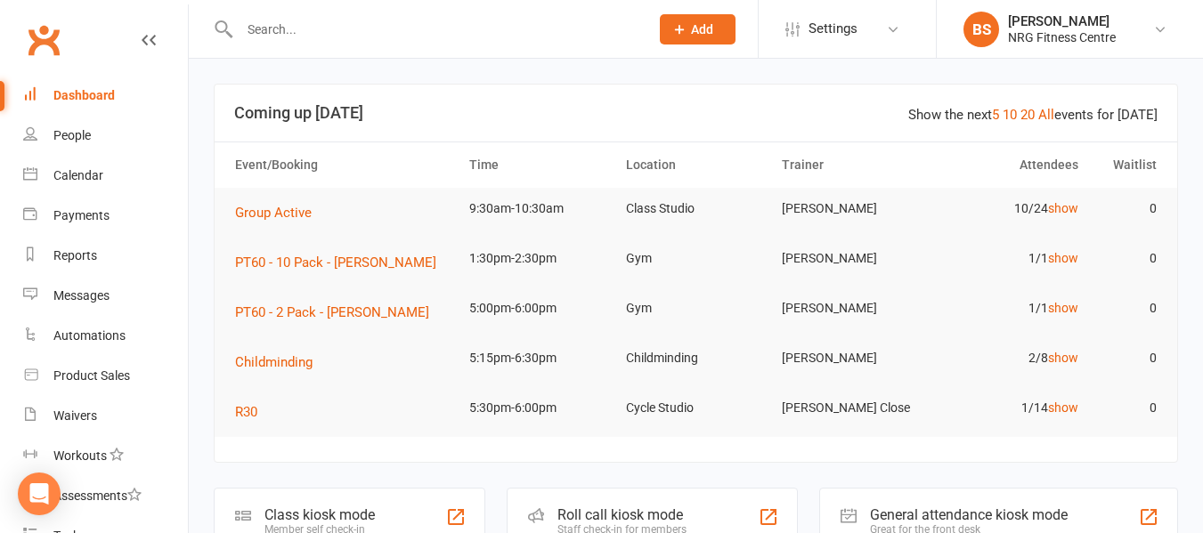
scroll to position [89, 0]
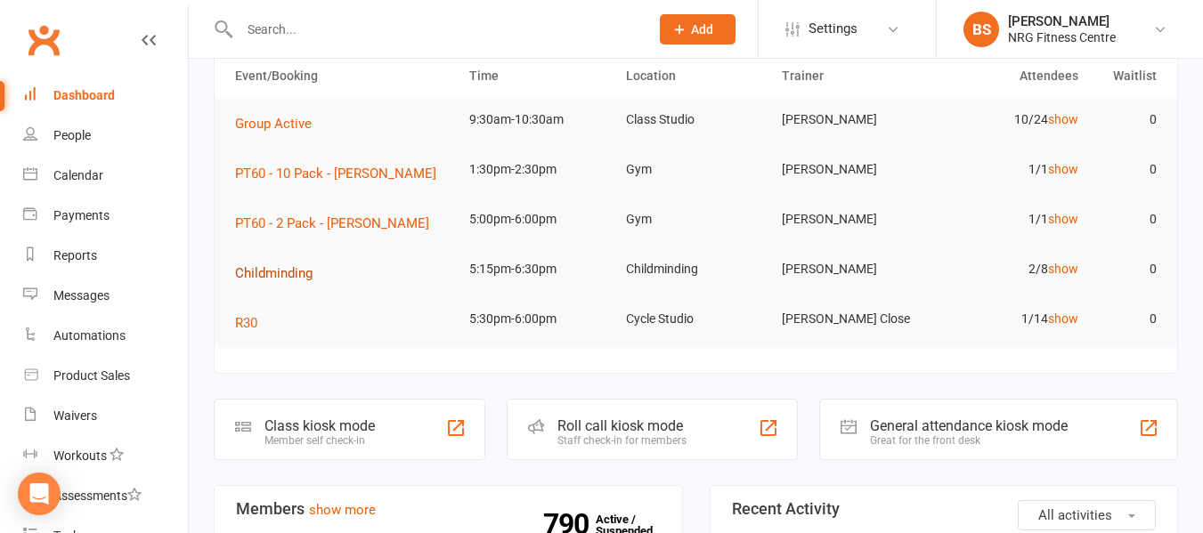
click at [284, 274] on span "Childminding" at bounding box center [273, 273] width 77 height 16
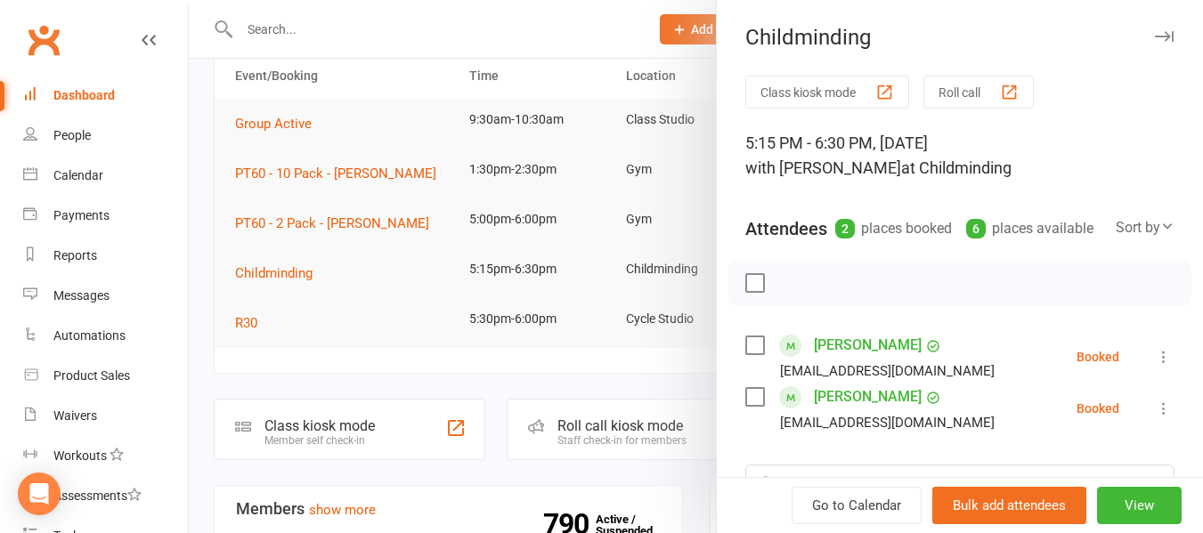
click at [214, 378] on div at bounding box center [696, 266] width 1014 height 533
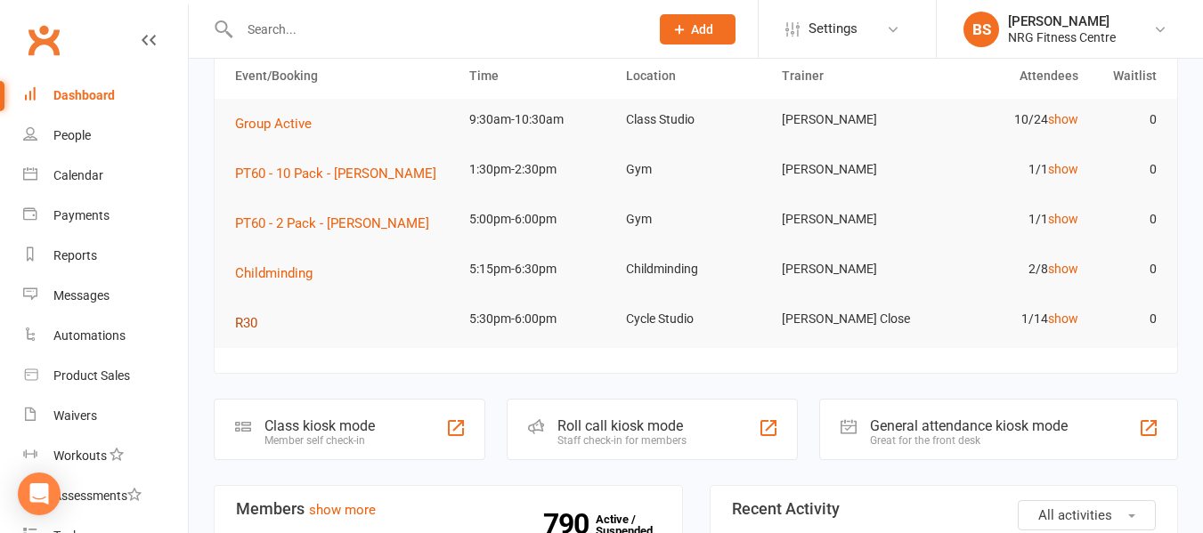
click at [256, 322] on span "R30" at bounding box center [246, 323] width 22 height 16
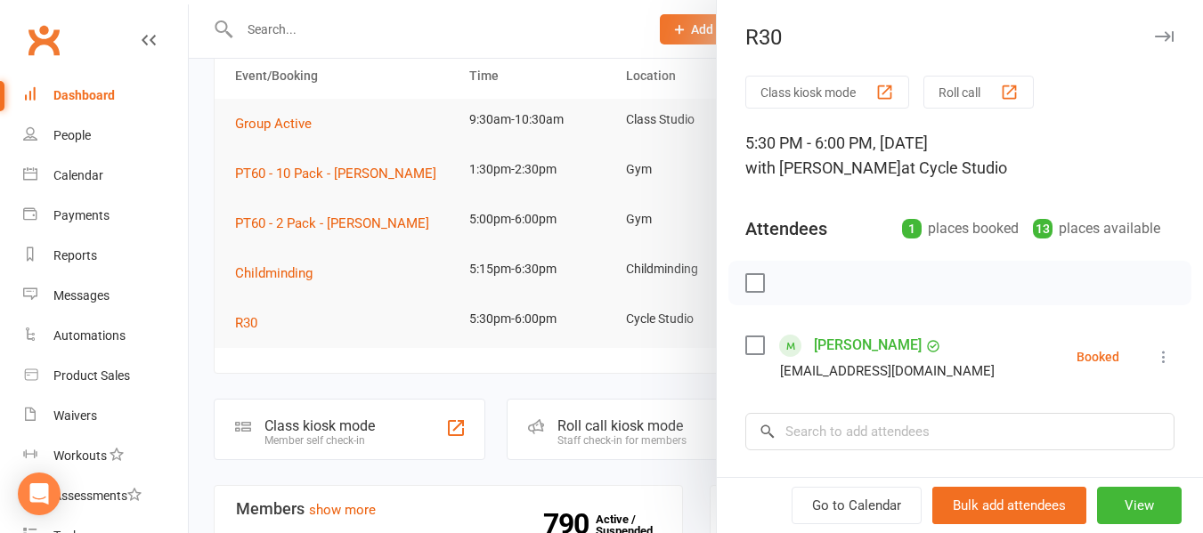
click at [197, 342] on div at bounding box center [696, 266] width 1014 height 533
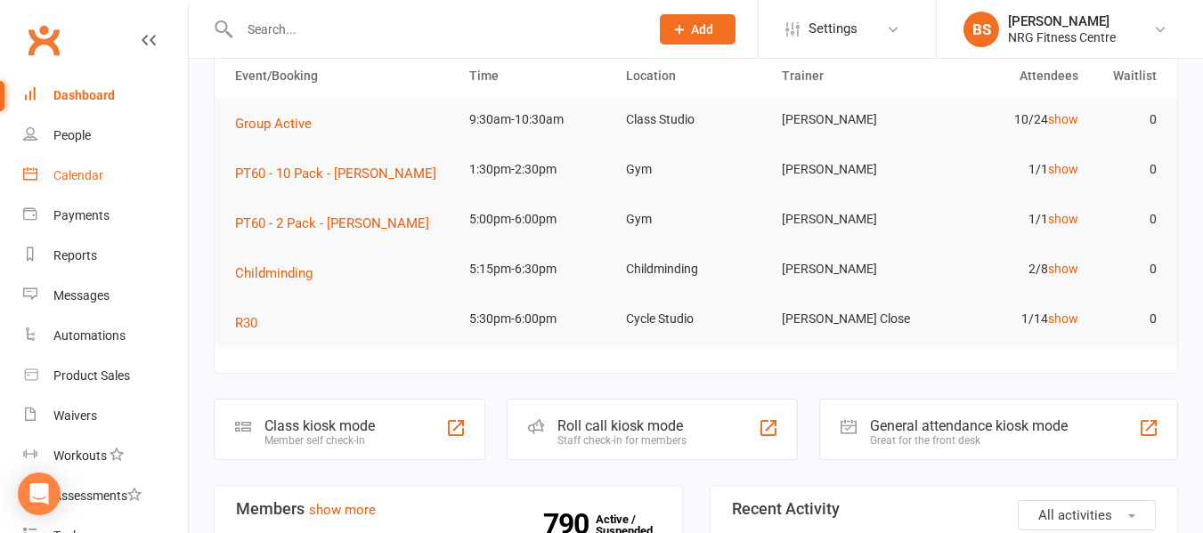
click at [77, 179] on div "Calendar" at bounding box center [78, 175] width 50 height 14
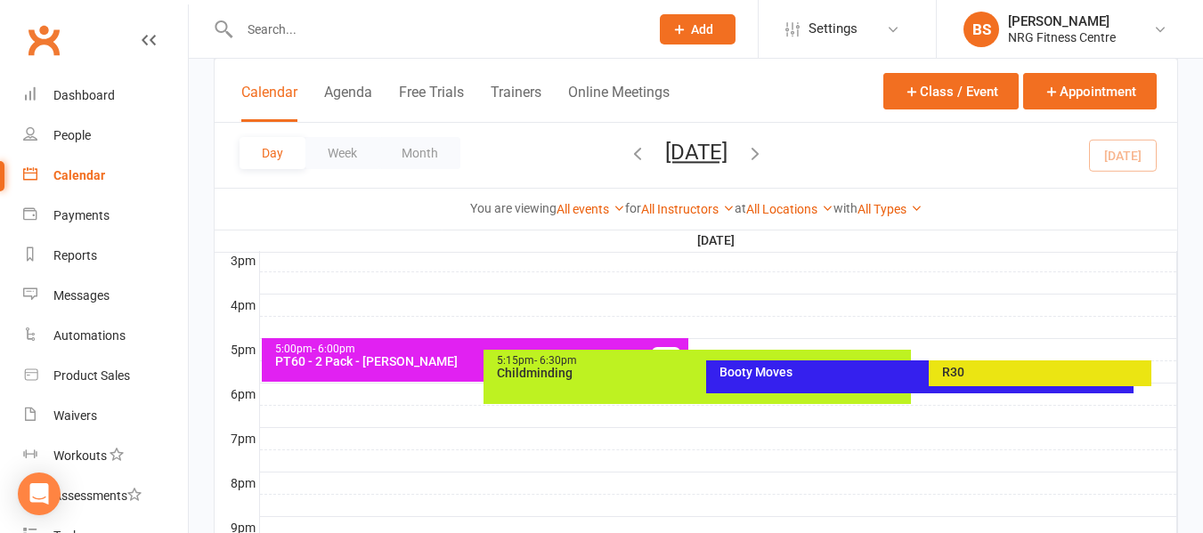
scroll to position [890, 0]
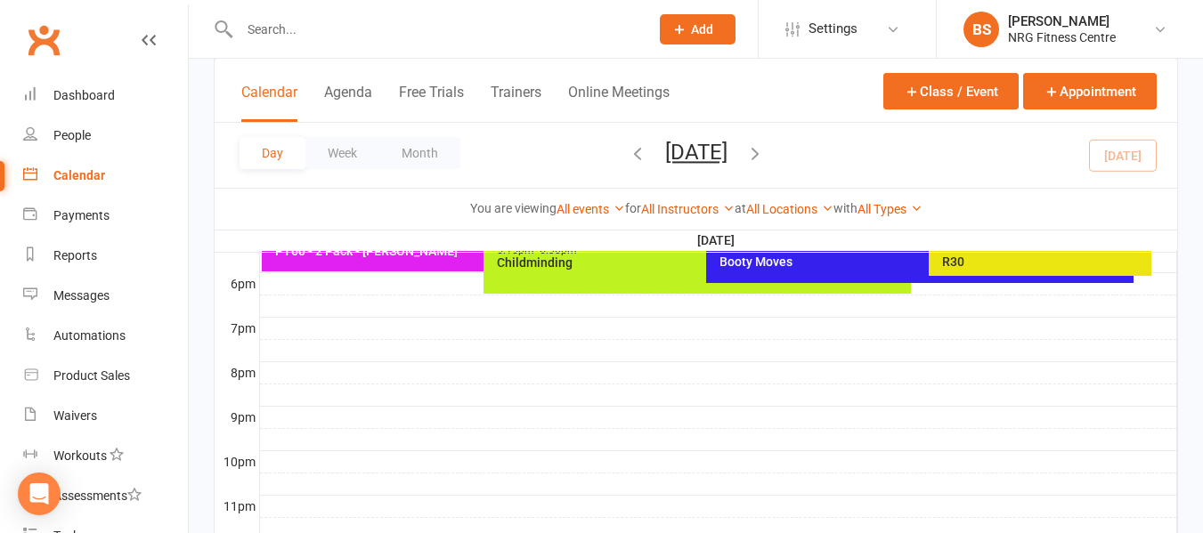
click at [1058, 260] on div "R30" at bounding box center [1044, 262] width 207 height 12
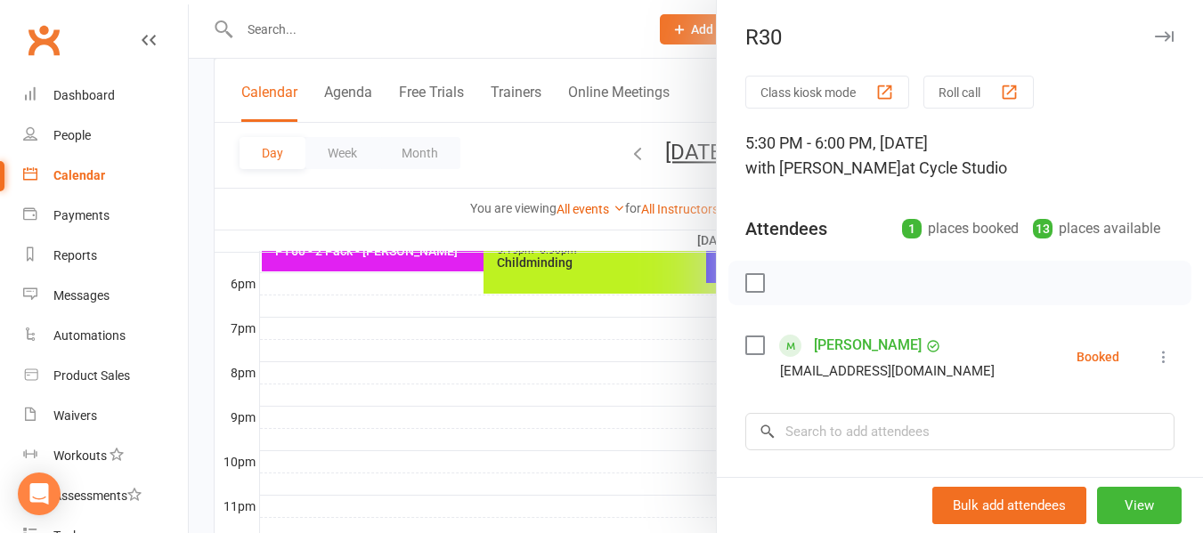
click at [622, 265] on div at bounding box center [696, 266] width 1014 height 533
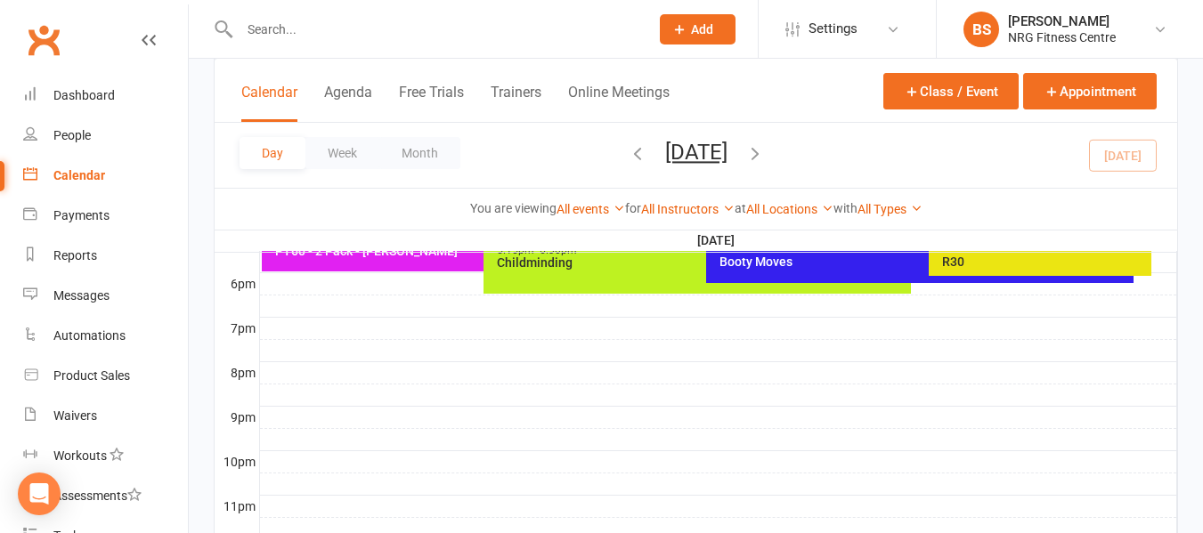
click at [738, 268] on div "Booty Moves" at bounding box center [924, 262] width 411 height 12
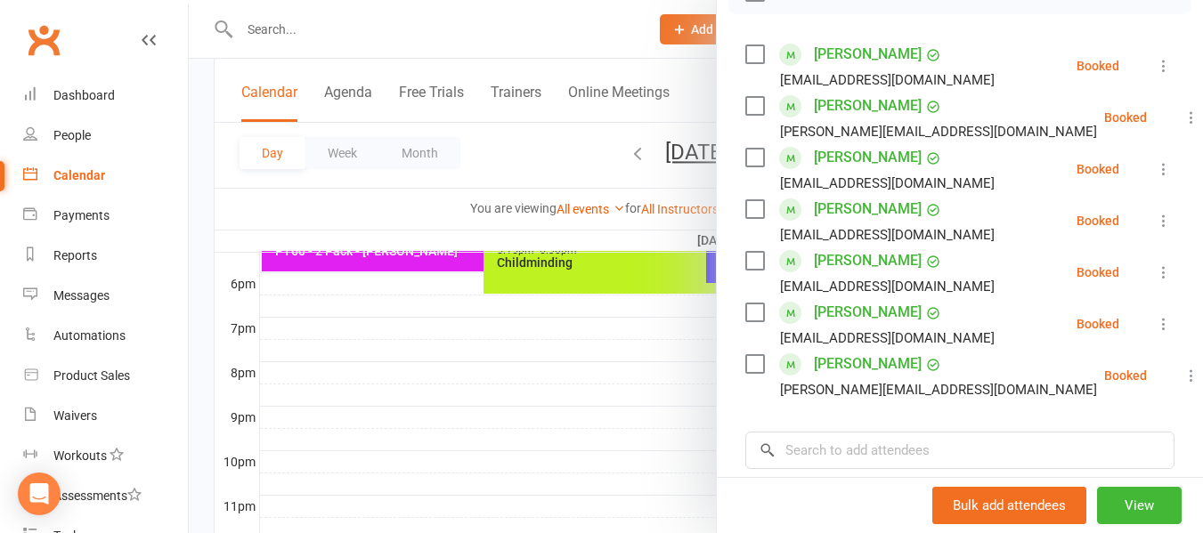
scroll to position [356, 0]
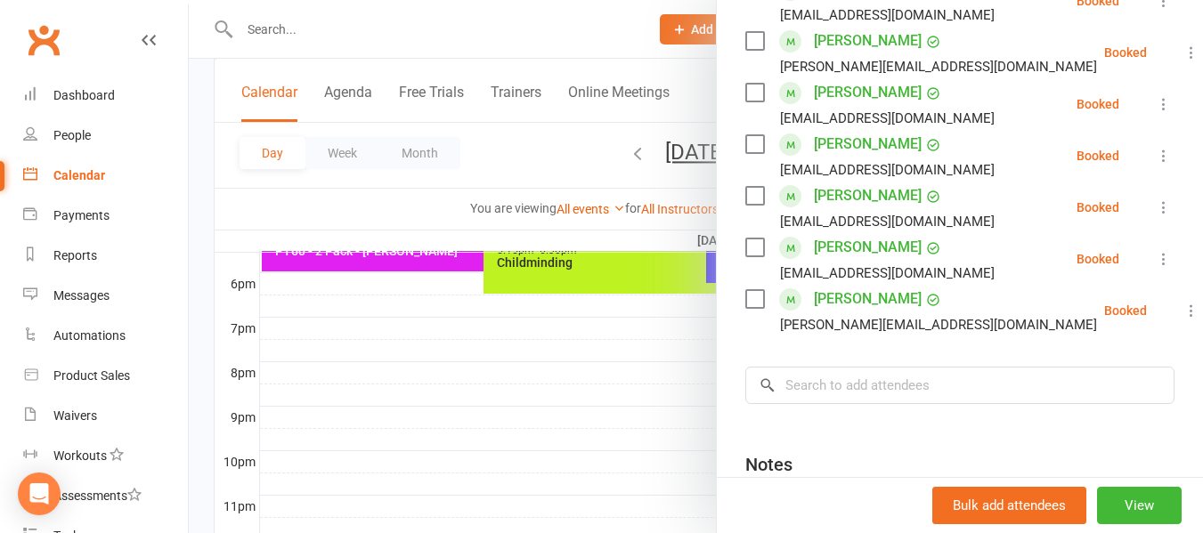
click at [203, 273] on div at bounding box center [696, 266] width 1014 height 533
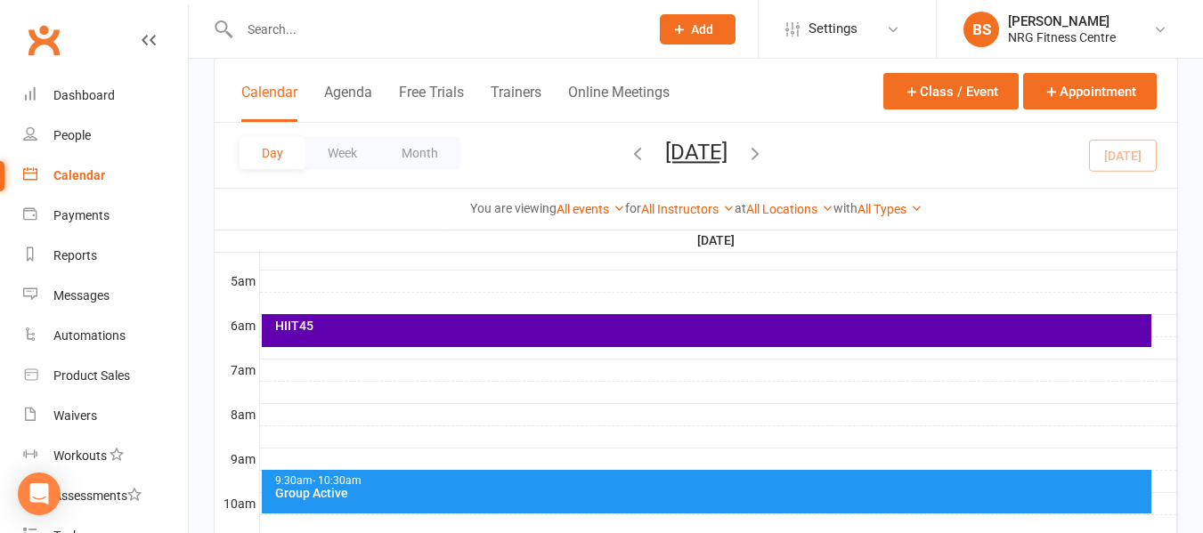
scroll to position [0, 0]
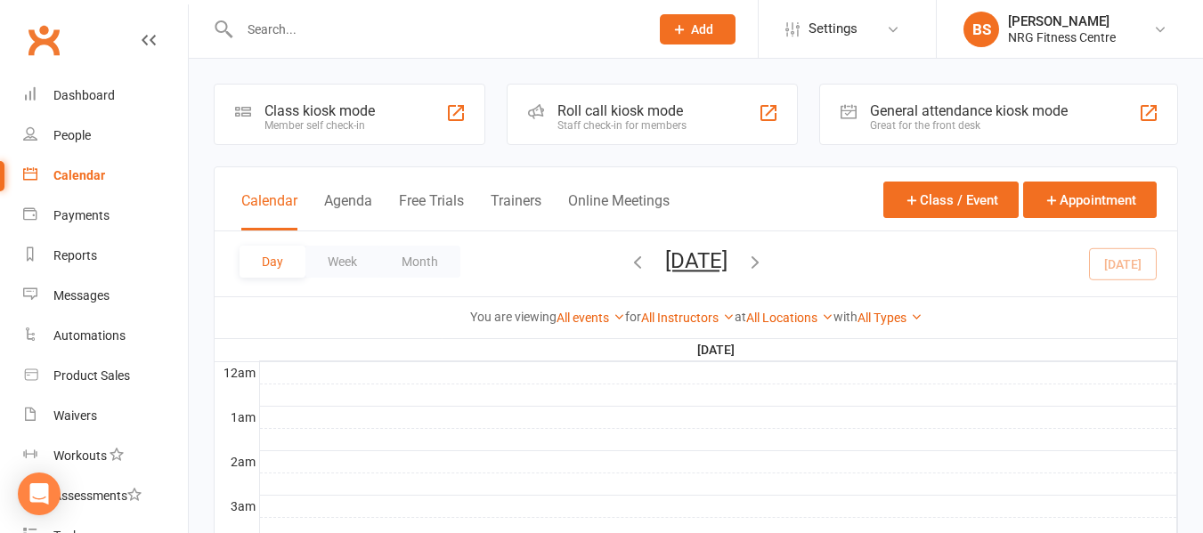
click at [765, 253] on icon "button" at bounding box center [755, 262] width 20 height 20
click at [98, 97] on div "Dashboard" at bounding box center [83, 95] width 61 height 14
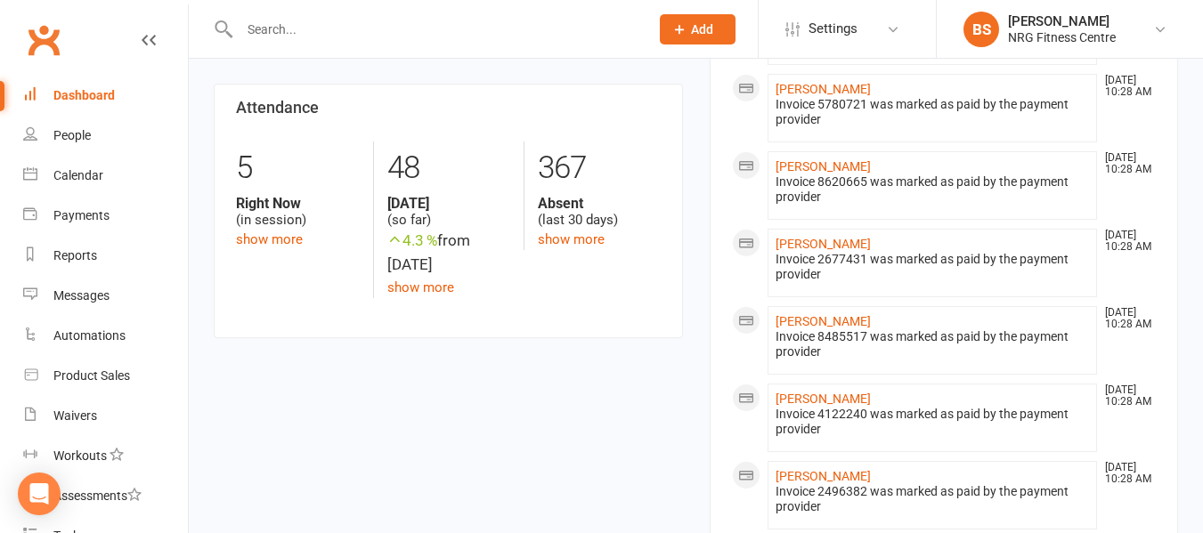
scroll to position [801, 0]
click at [571, 235] on link "show more" at bounding box center [571, 238] width 67 height 16
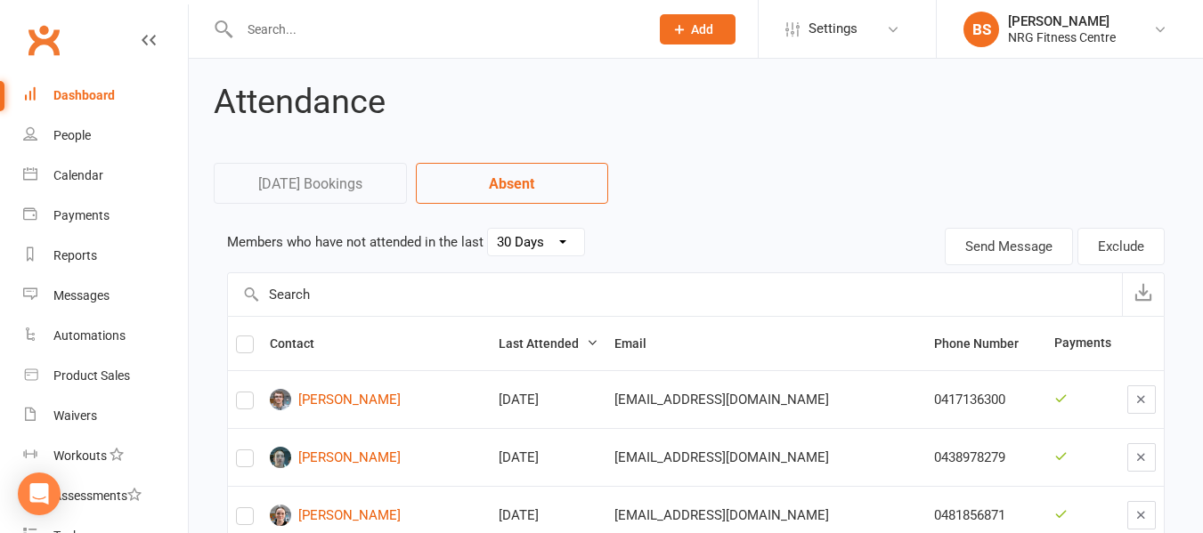
click at [322, 40] on input "text" at bounding box center [435, 29] width 402 height 25
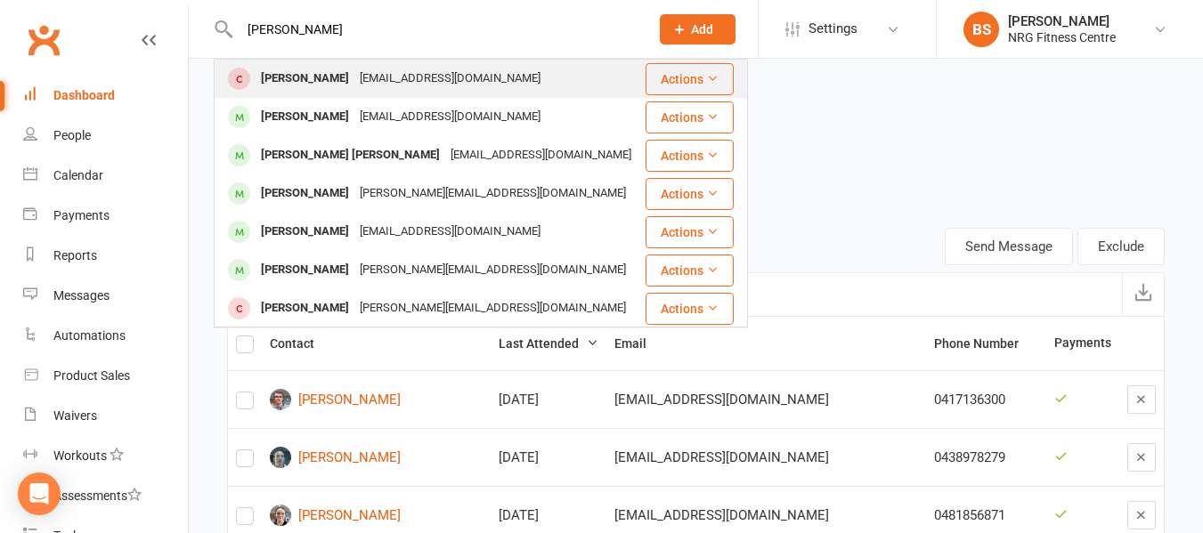
type input "ann"
click at [354, 75] on div "anneliz53@yahoo.com.au" at bounding box center [449, 79] width 191 height 26
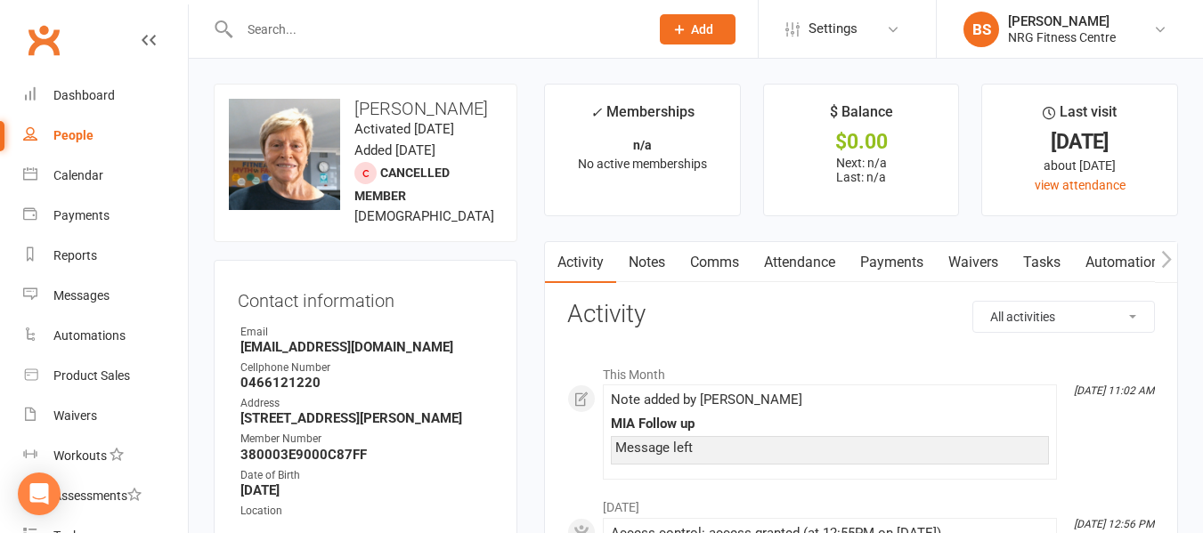
click at [720, 265] on link "Comms" at bounding box center [715, 262] width 74 height 41
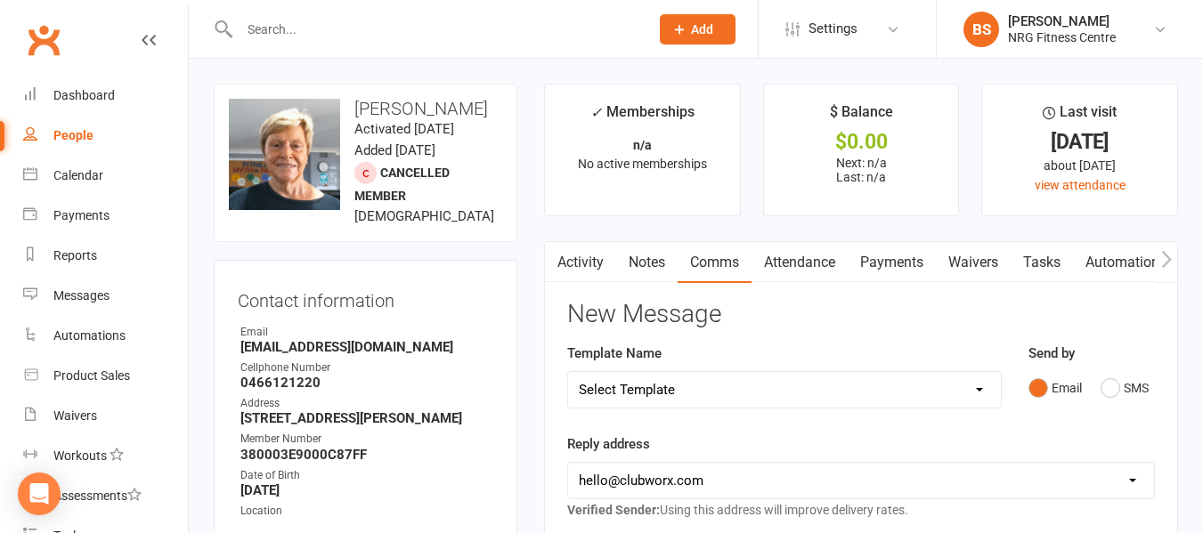
click at [578, 264] on link "Activity" at bounding box center [580, 262] width 71 height 41
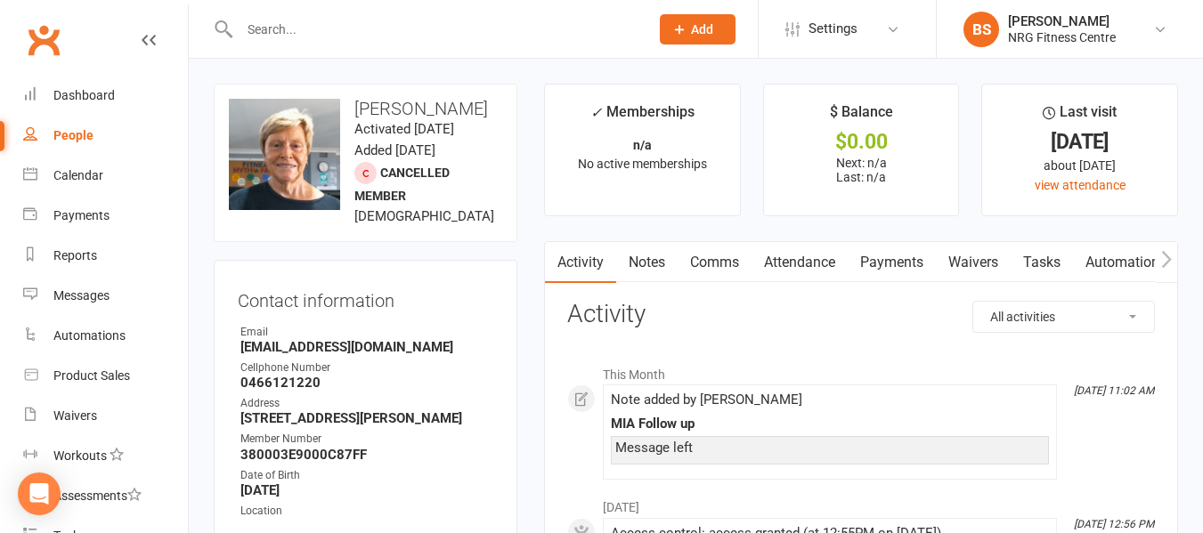
click at [876, 263] on link "Payments" at bounding box center [892, 262] width 88 height 41
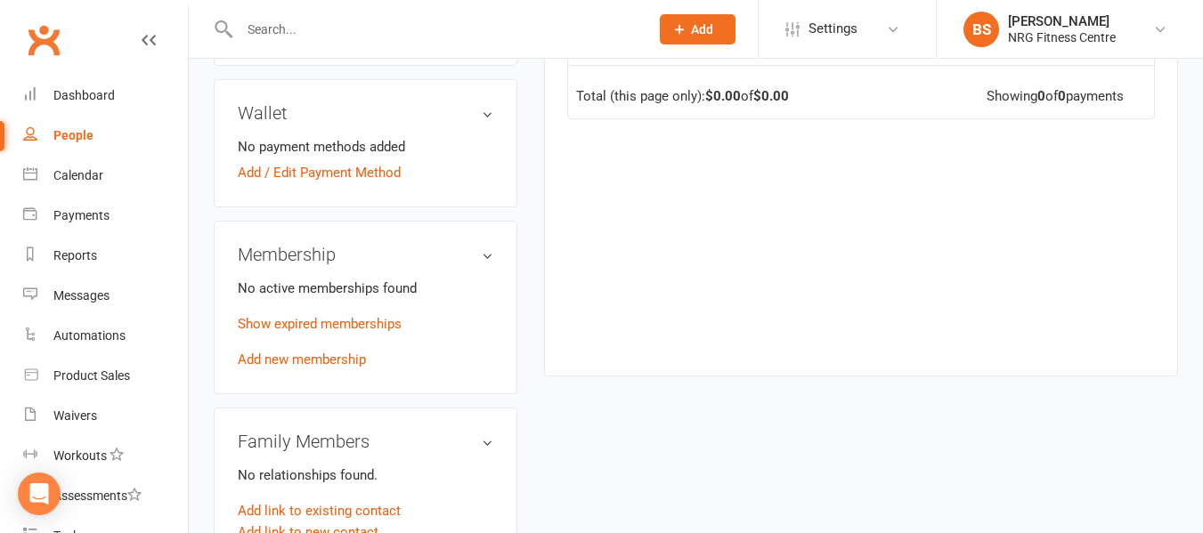
scroll to position [534, 0]
click at [340, 367] on link "Add new membership" at bounding box center [302, 359] width 128 height 16
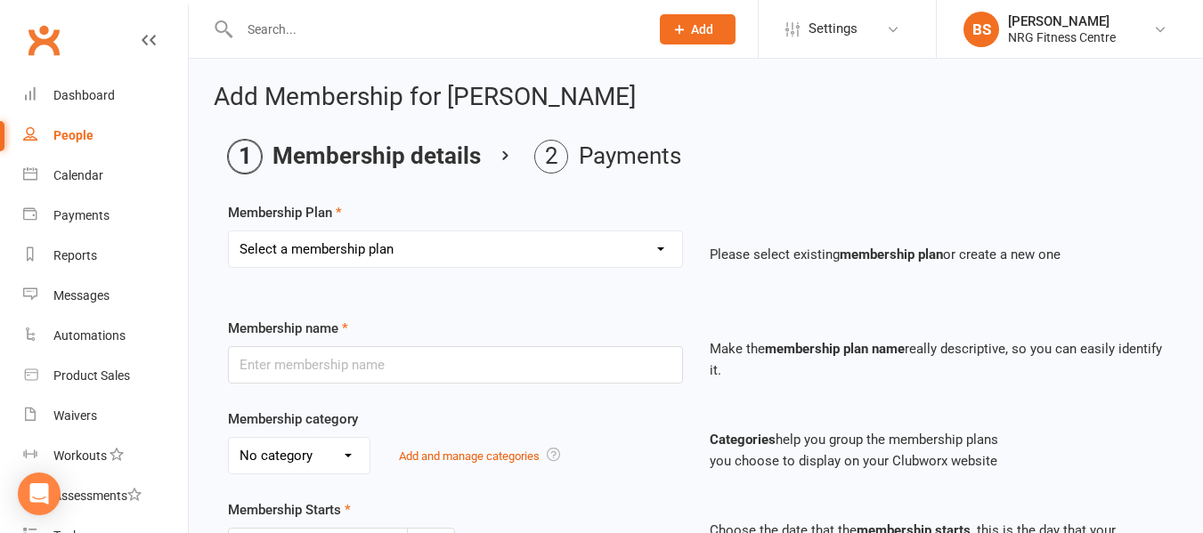
click at [562, 250] on select "Select a membership plan 1 Week Trial DD-12 Month UFN DD-12 Month UFN - JUNIOR …" at bounding box center [455, 249] width 453 height 36
select select "7"
click at [229, 231] on select "Select a membership plan 1 Week Trial DD-12 Month UFN DD-12 Month UFN - JUNIOR …" at bounding box center [455, 249] width 453 height 36
type input "12 Month Upfront"
select select "0"
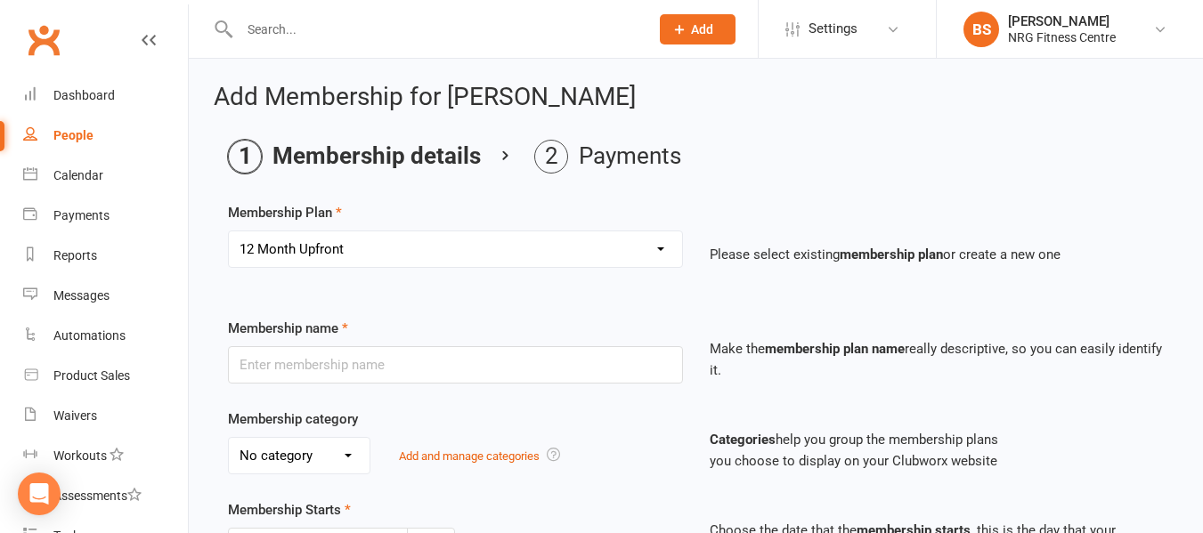
type input "12"
select select "2"
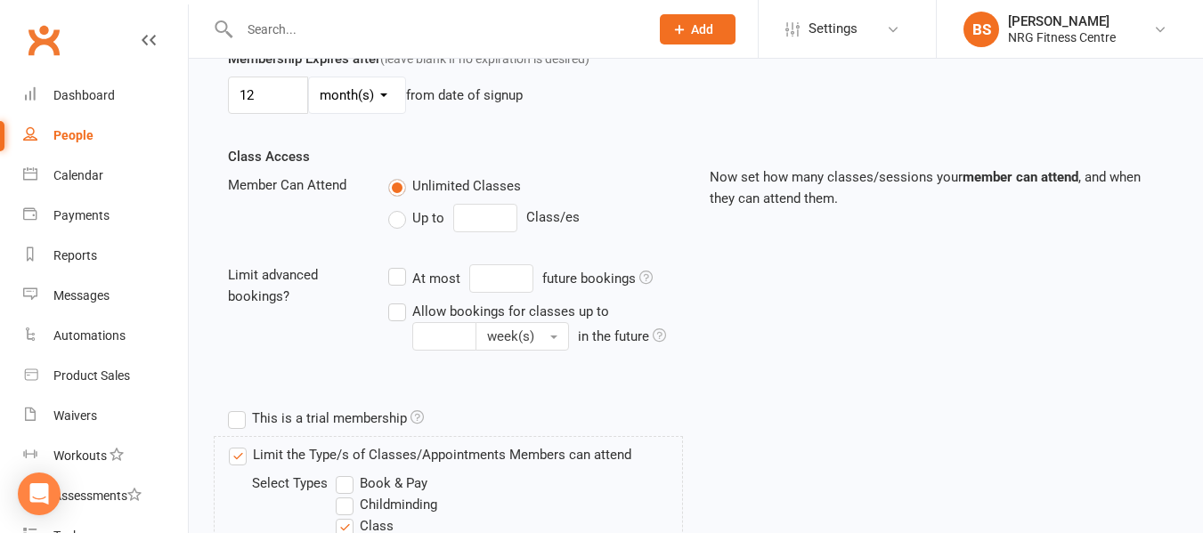
scroll to position [862, 0]
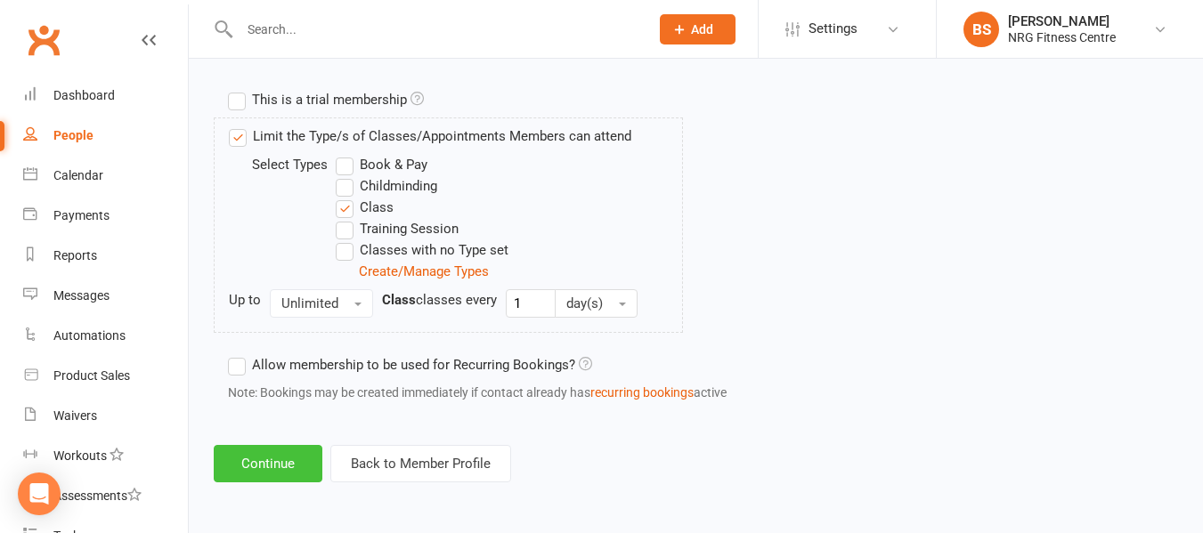
click at [272, 459] on button "Continue" at bounding box center [268, 463] width 109 height 37
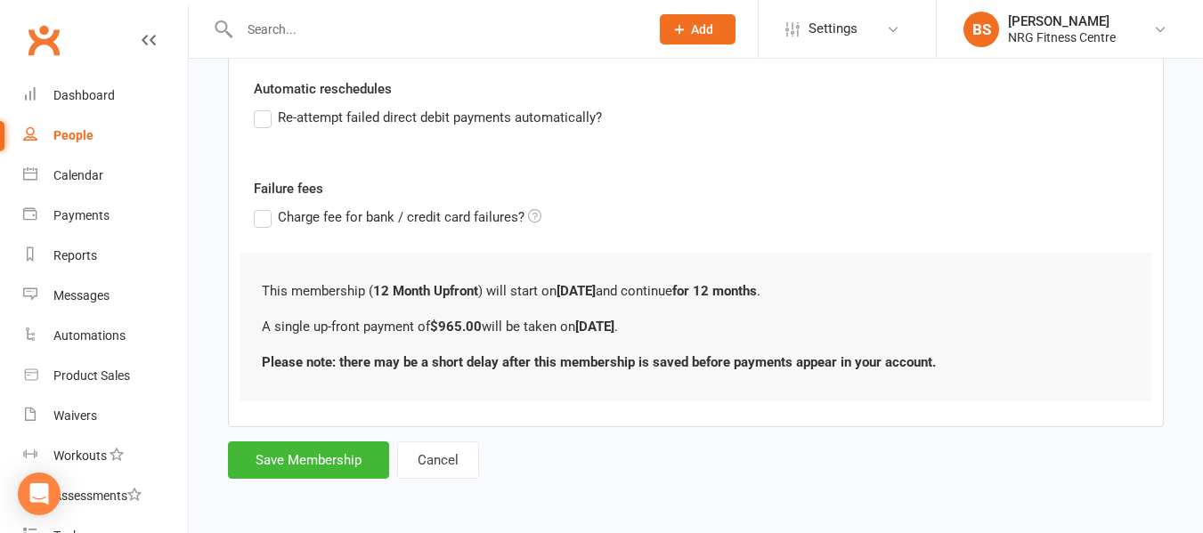
scroll to position [0, 0]
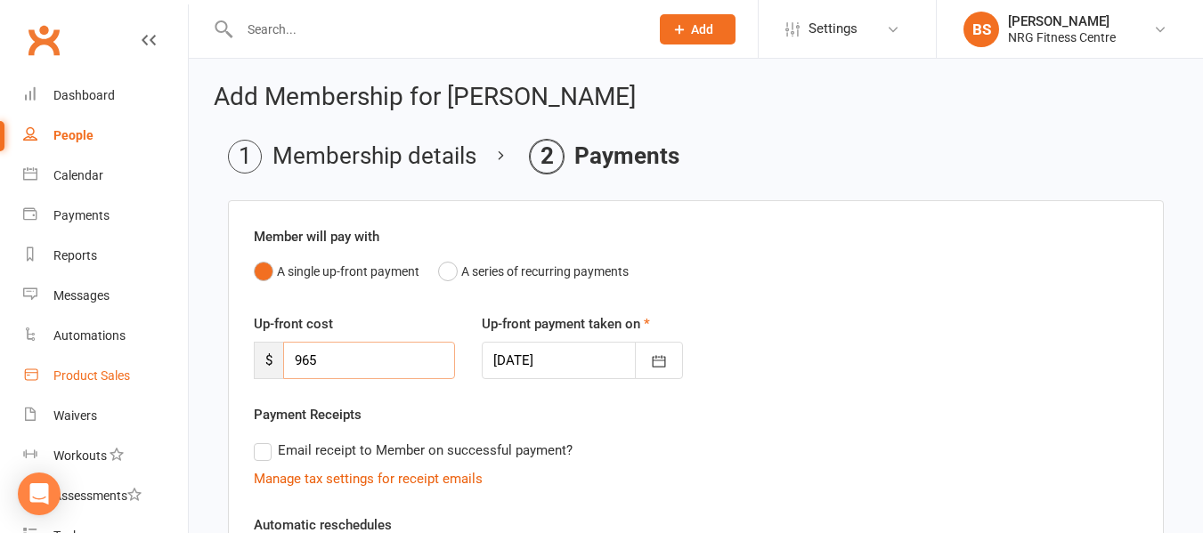
drag, startPoint x: 336, startPoint y: 363, endPoint x: 85, endPoint y: 384, distance: 251.9
click at [86, 386] on ui-view "Prospect Member Non-attending contact Class / event Appointment Task Add Settin…" at bounding box center [601, 473] width 1203 height 939
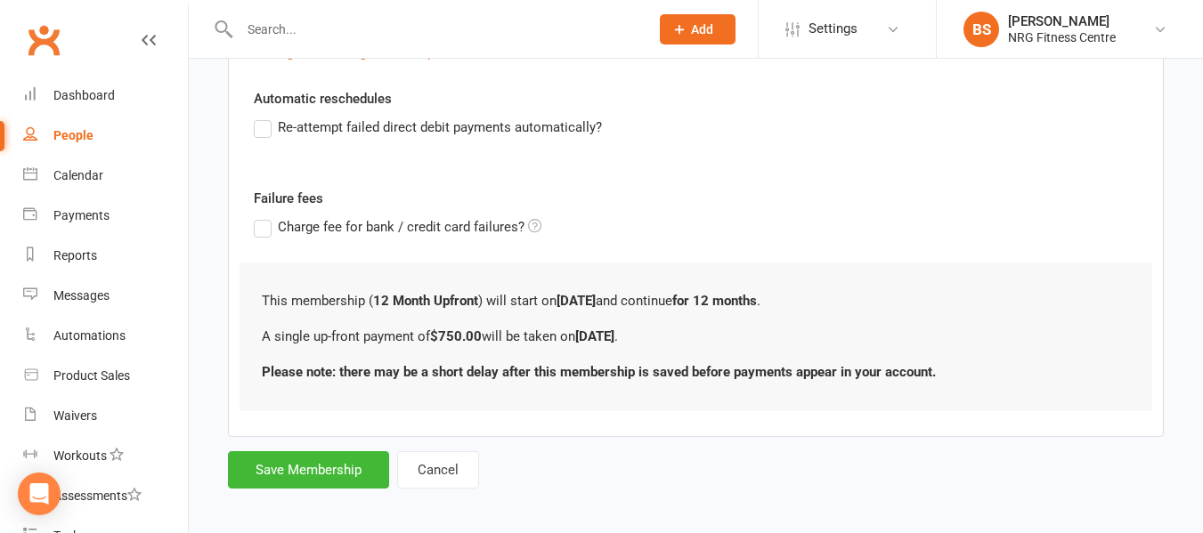
scroll to position [436, 0]
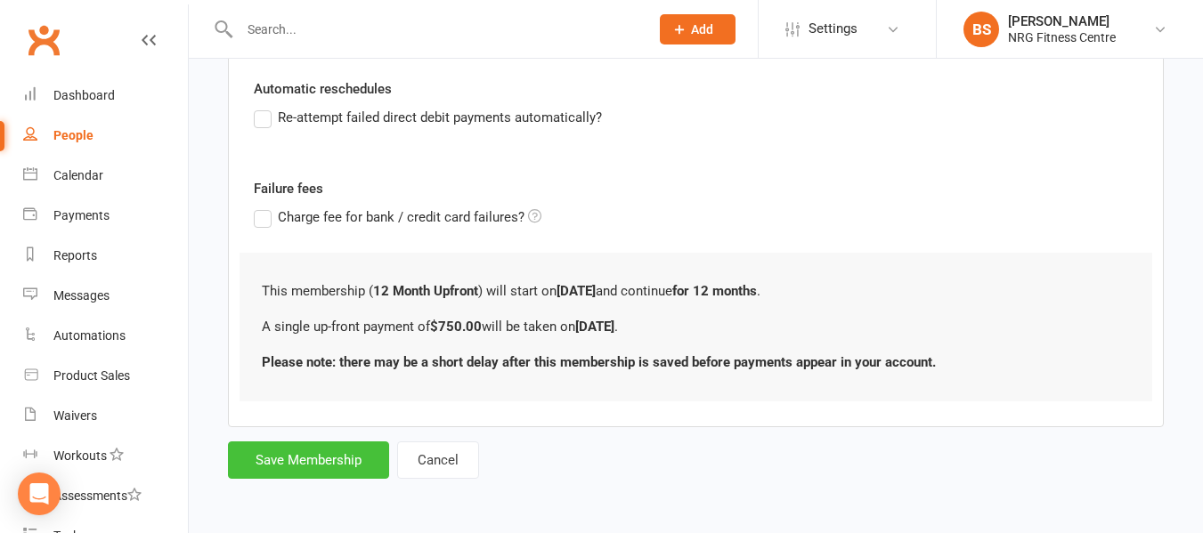
type input "750.00"
click at [338, 461] on button "Save Membership" at bounding box center [308, 460] width 161 height 37
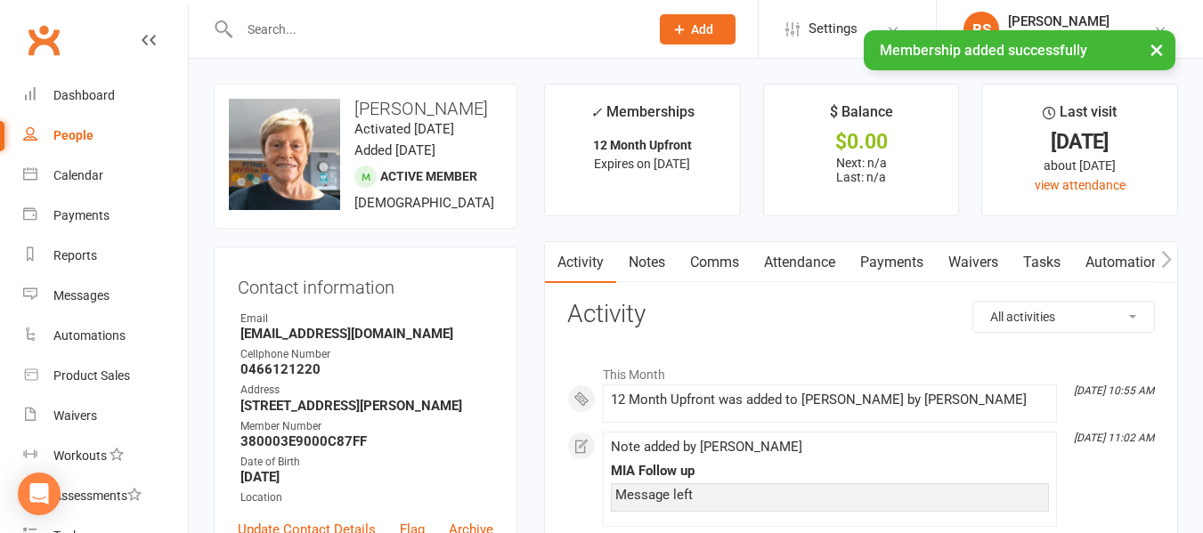
click at [891, 255] on link "Payments" at bounding box center [892, 262] width 88 height 41
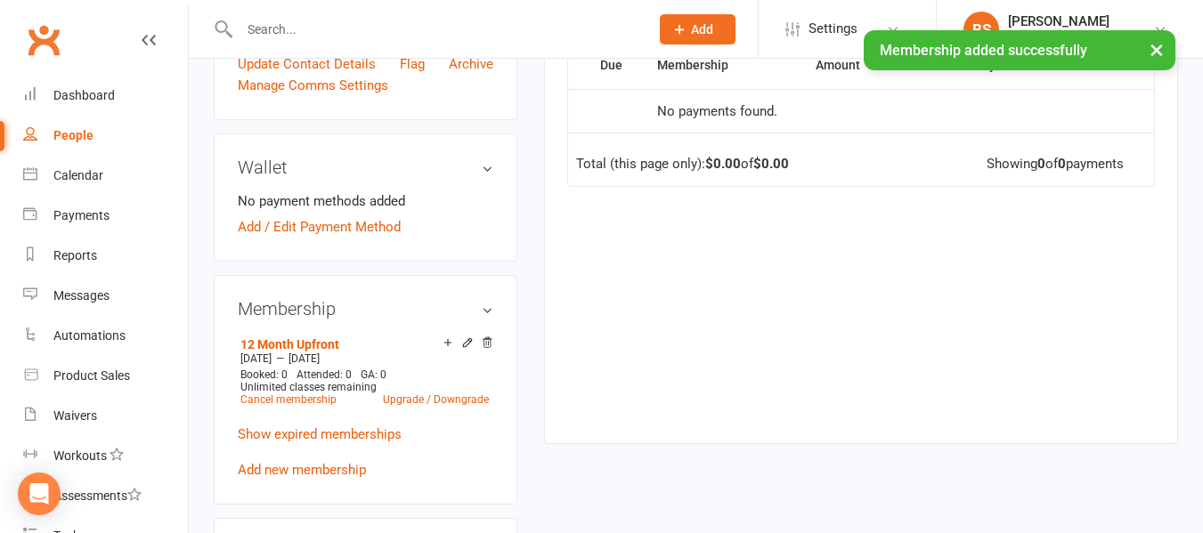
scroll to position [356, 0]
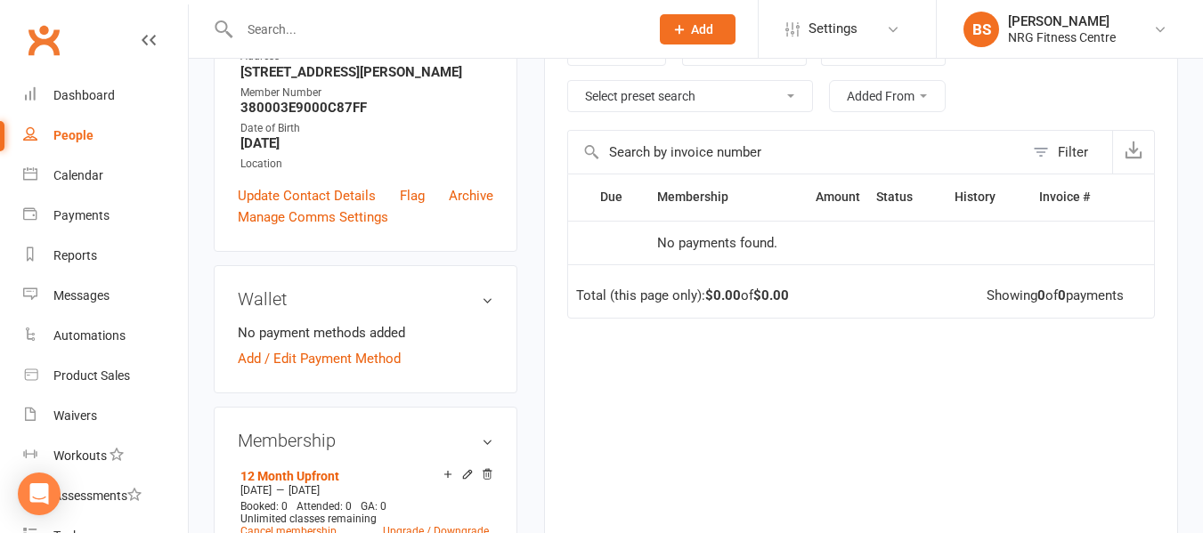
scroll to position [267, 0]
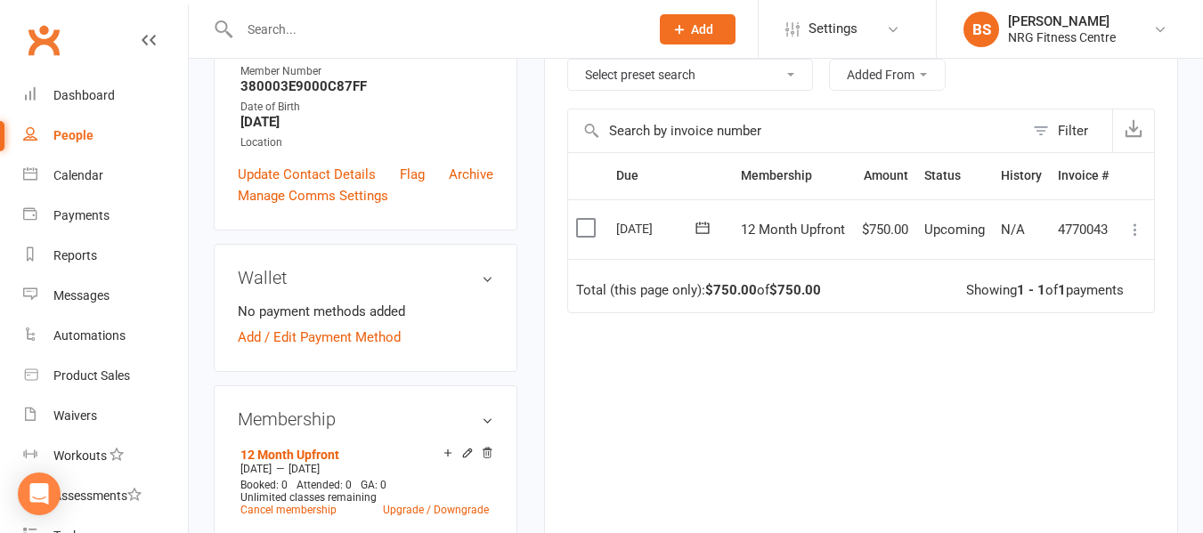
scroll to position [356, 0]
click at [1134, 230] on icon at bounding box center [1135, 229] width 18 height 18
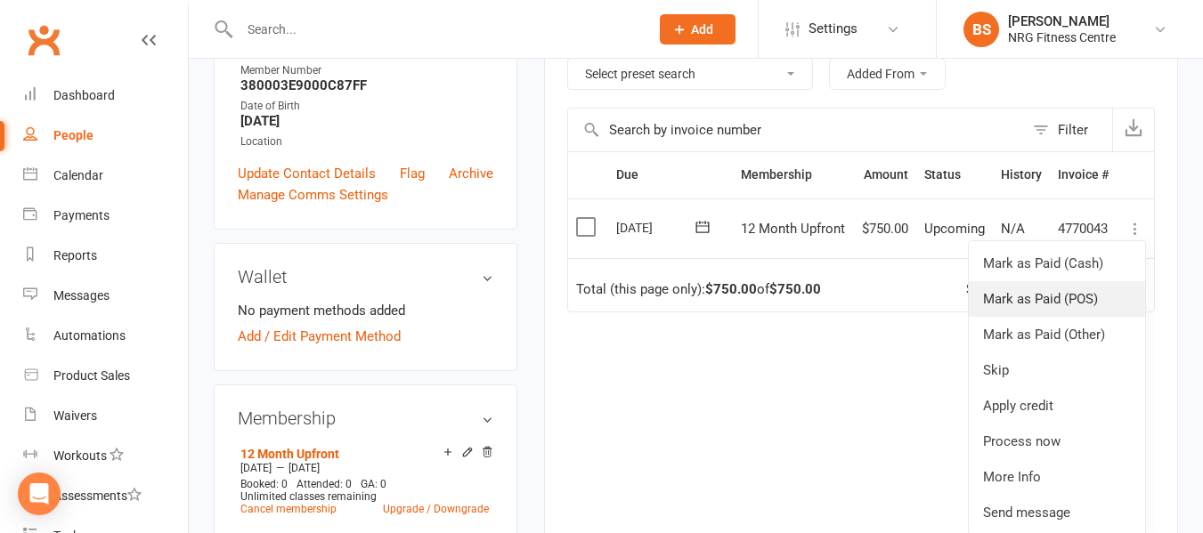
click at [1125, 296] on link "Mark as Paid (POS)" at bounding box center [1057, 299] width 176 height 36
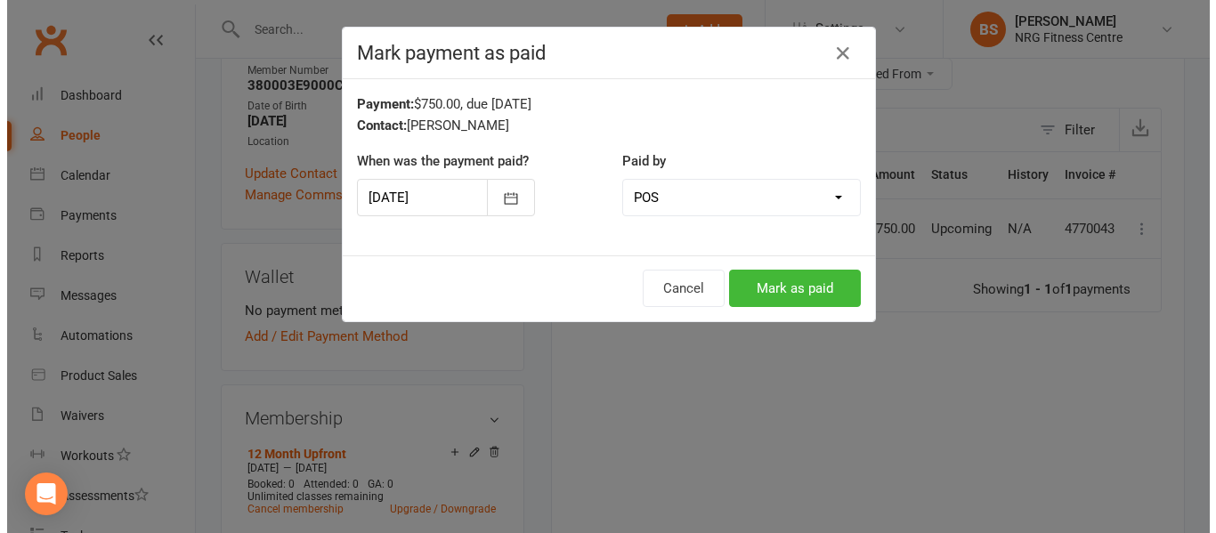
scroll to position [335, 0]
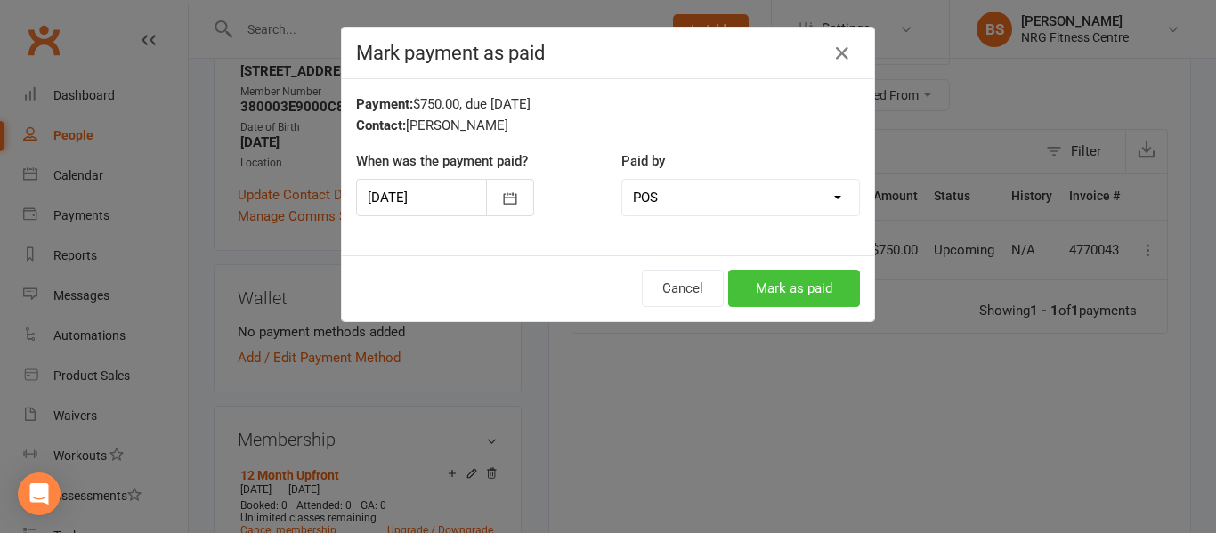
click at [792, 285] on button "Mark as paid" at bounding box center [794, 288] width 132 height 37
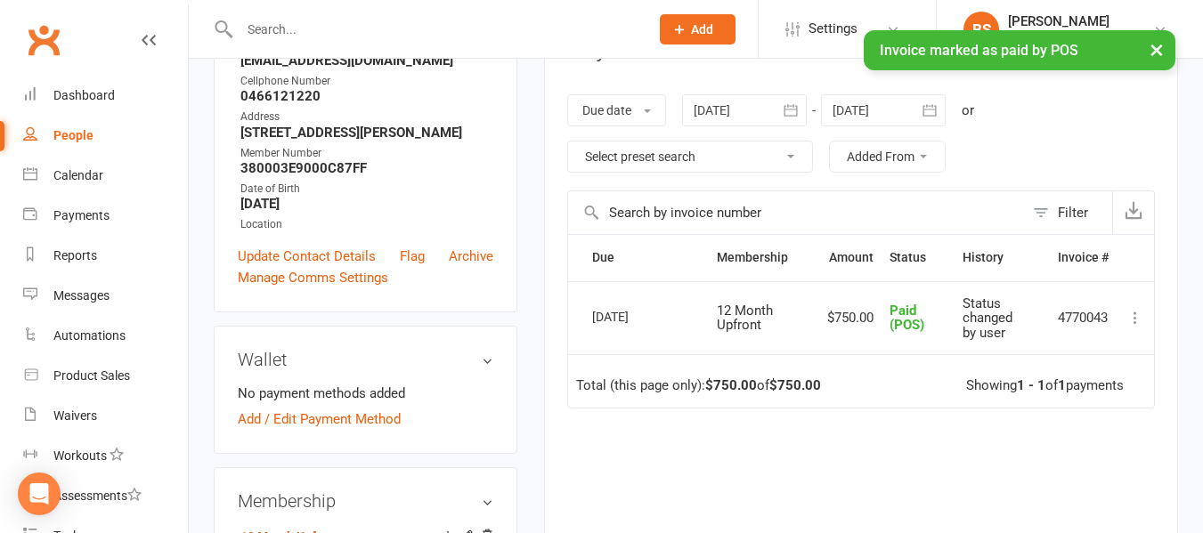
scroll to position [0, 0]
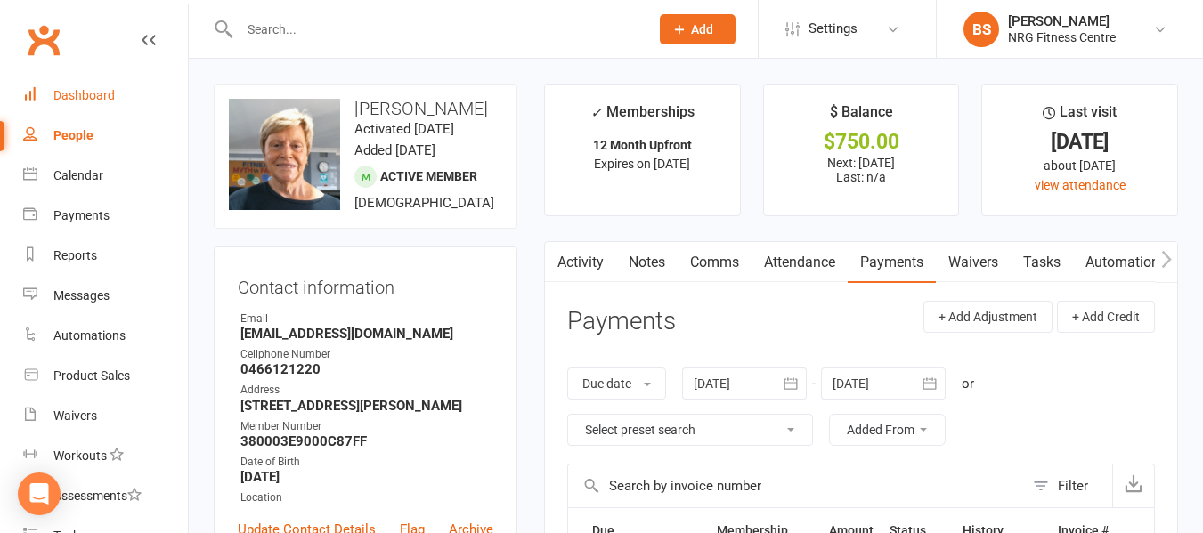
click at [82, 90] on div "Dashboard" at bounding box center [83, 95] width 61 height 14
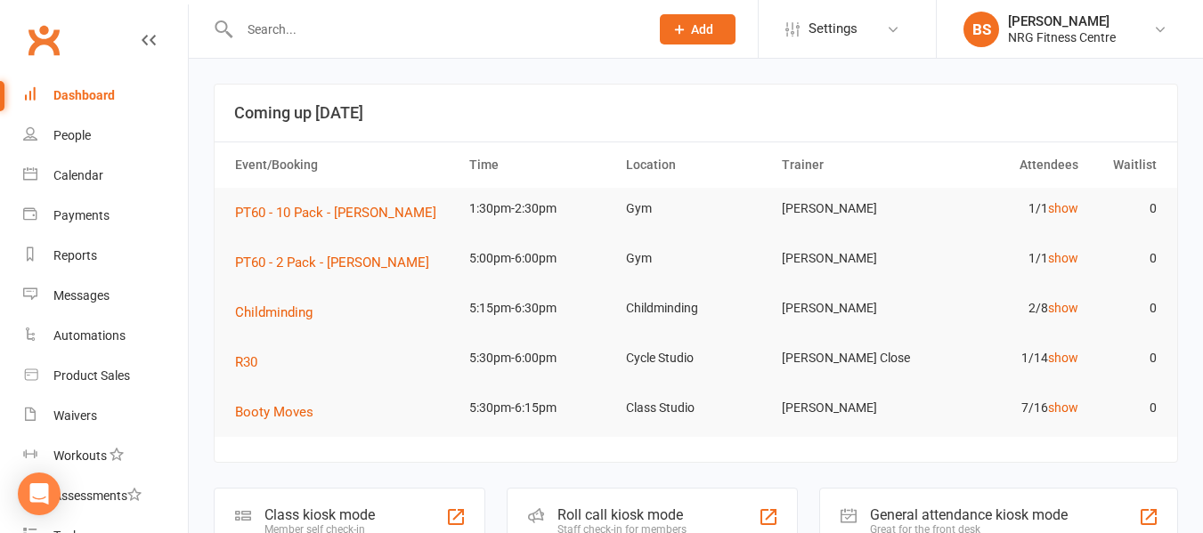
click at [325, 40] on input "text" at bounding box center [435, 29] width 402 height 25
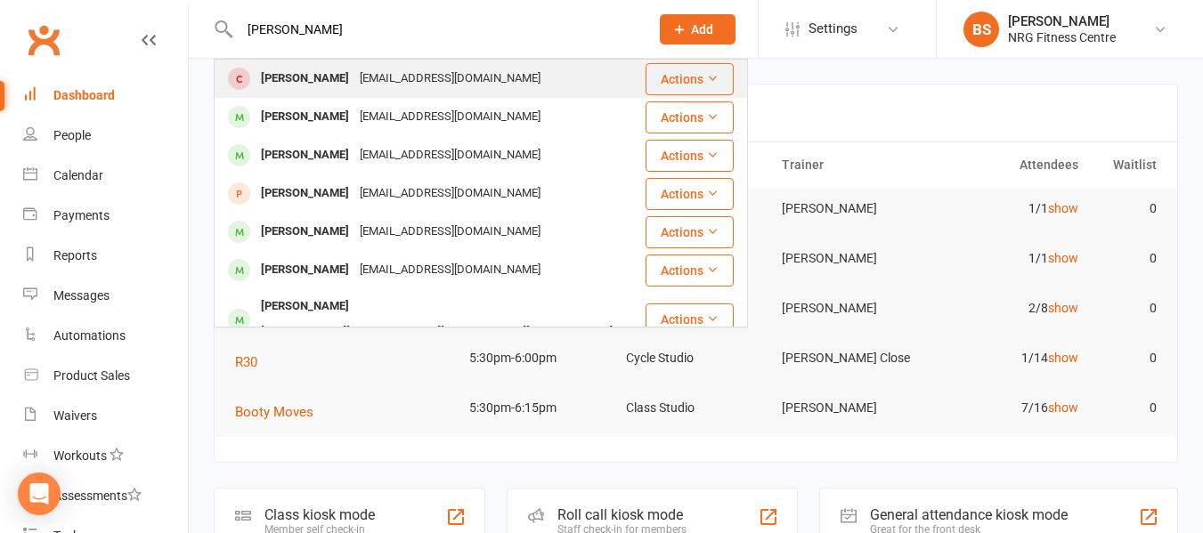
type input "[PERSON_NAME]"
click at [337, 78] on div "[PERSON_NAME]" at bounding box center [305, 79] width 99 height 26
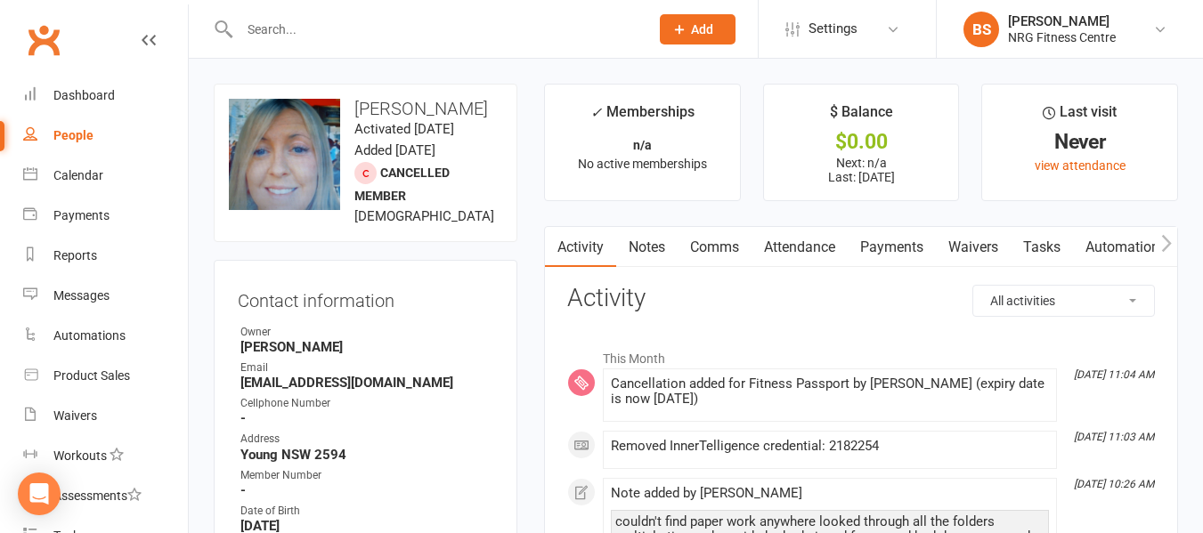
drag, startPoint x: 882, startPoint y: 451, endPoint x: 828, endPoint y: 453, distance: 54.4
click at [828, 453] on div "Removed InnerTelligence credential: 2182254" at bounding box center [830, 446] width 438 height 15
copy div "2182254"
click at [1166, 237] on icon "button" at bounding box center [1166, 243] width 11 height 19
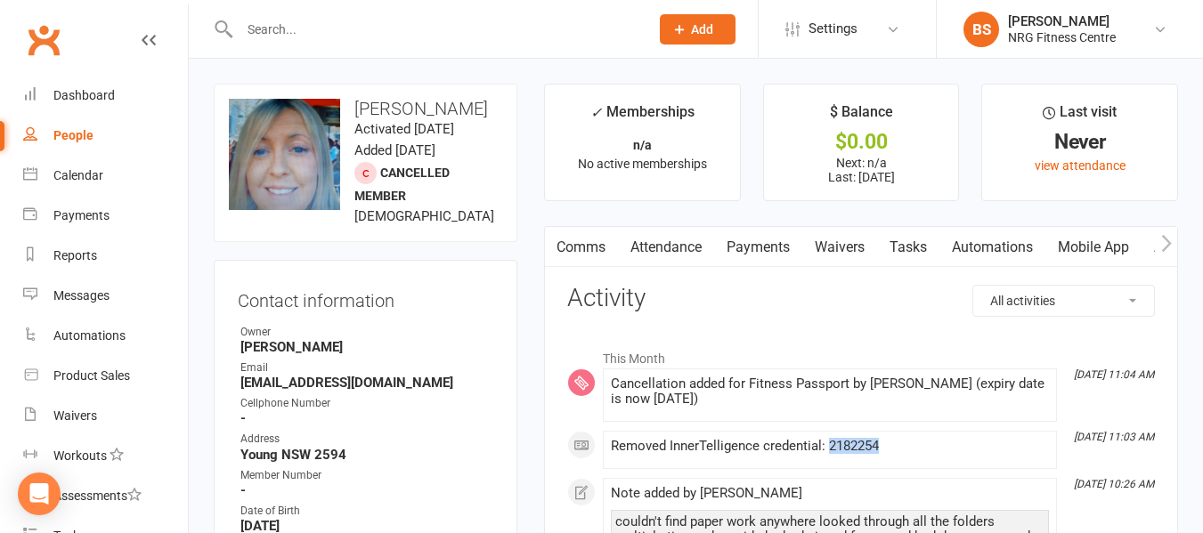
click at [1166, 237] on icon "button" at bounding box center [1166, 243] width 11 height 19
click at [1167, 244] on icon "button" at bounding box center [1166, 243] width 11 height 19
click at [1010, 256] on link "Access Control" at bounding box center [1003, 247] width 118 height 41
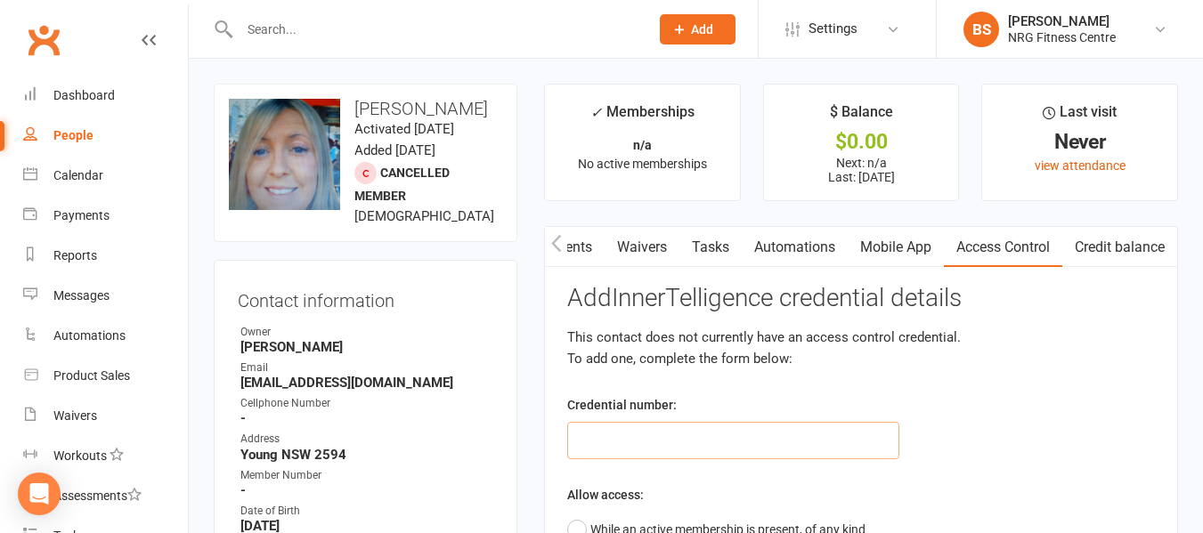
click at [658, 434] on input "text" at bounding box center [733, 440] width 332 height 37
paste input "2182254"
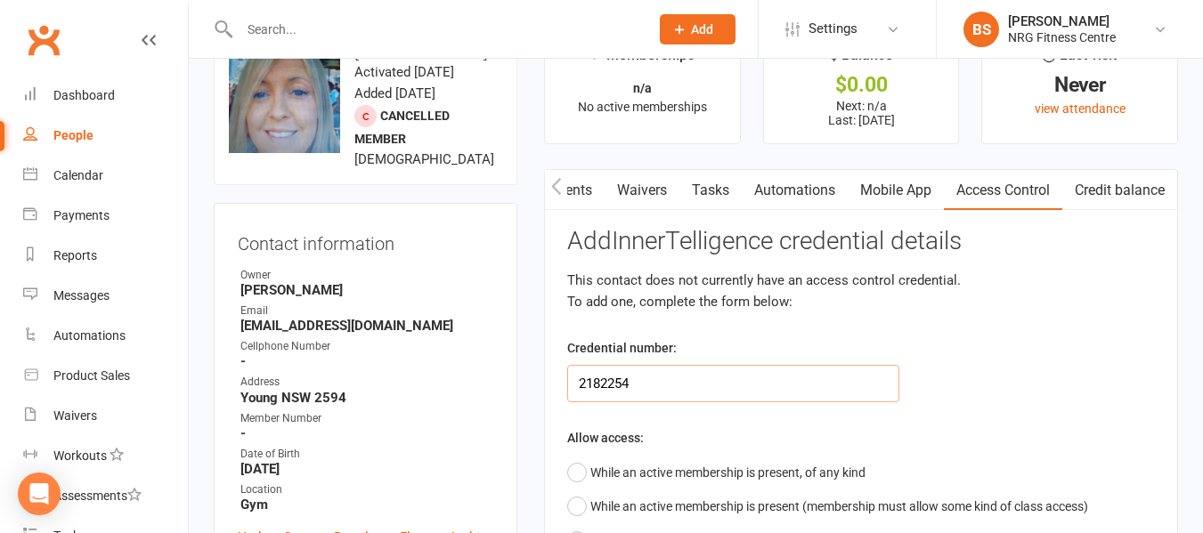
type input "2182254"
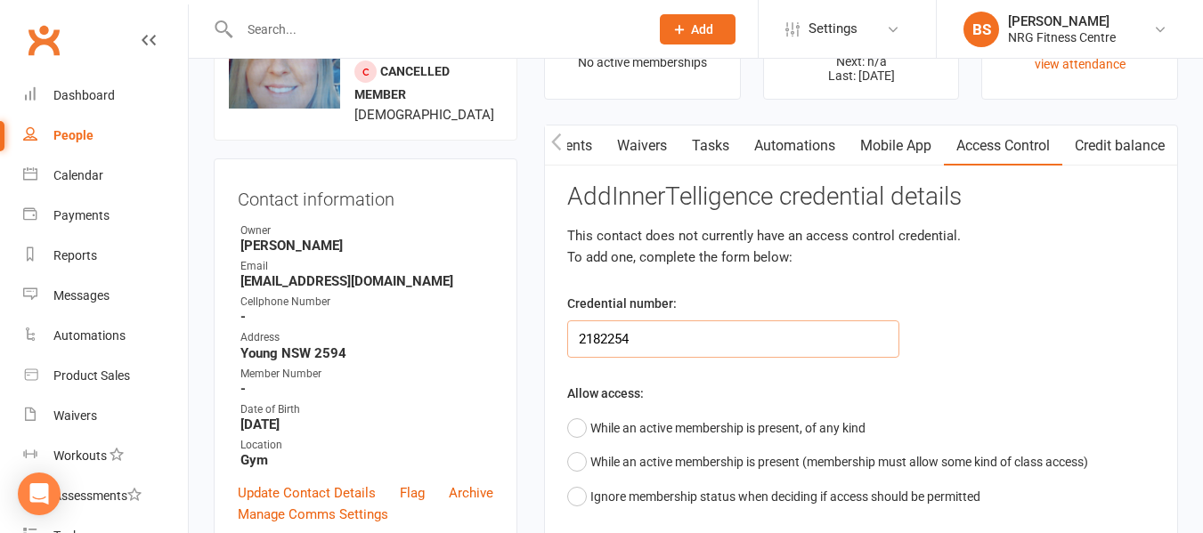
scroll to position [267, 0]
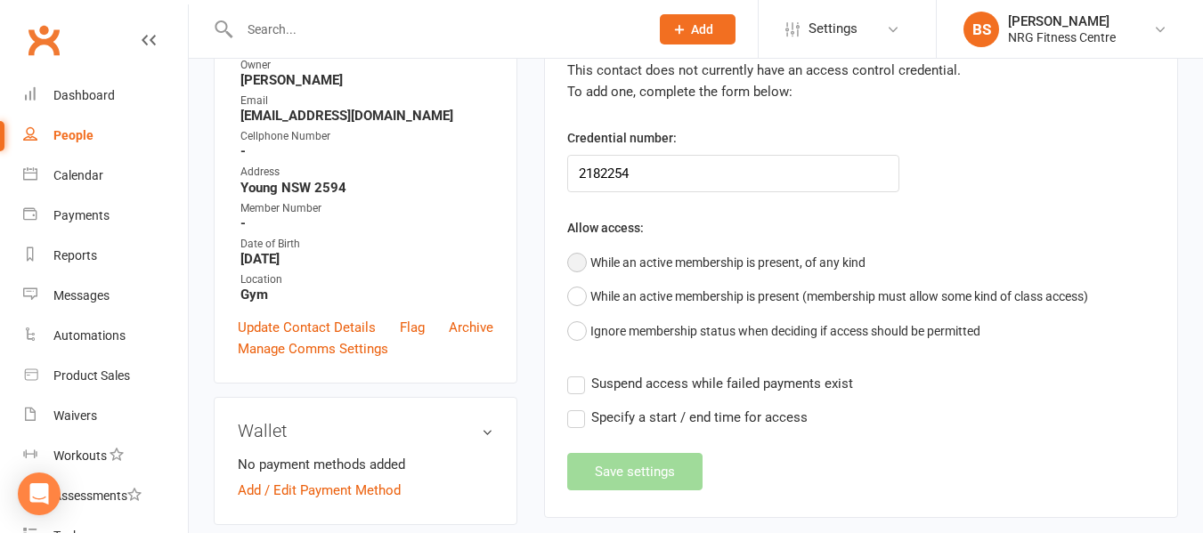
click at [577, 262] on button "While an active membership is present, of any kind" at bounding box center [716, 263] width 298 height 34
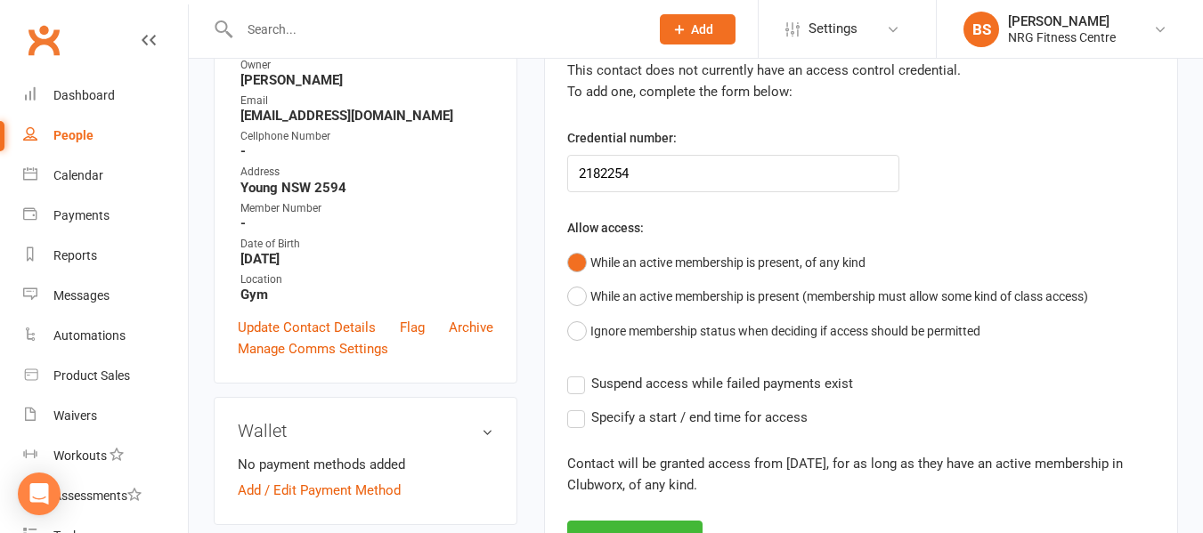
click at [573, 387] on label "Suspend access while failed payments exist" at bounding box center [710, 383] width 286 height 21
click at [573, 373] on input "Suspend access while failed payments exist" at bounding box center [710, 373] width 286 height 0
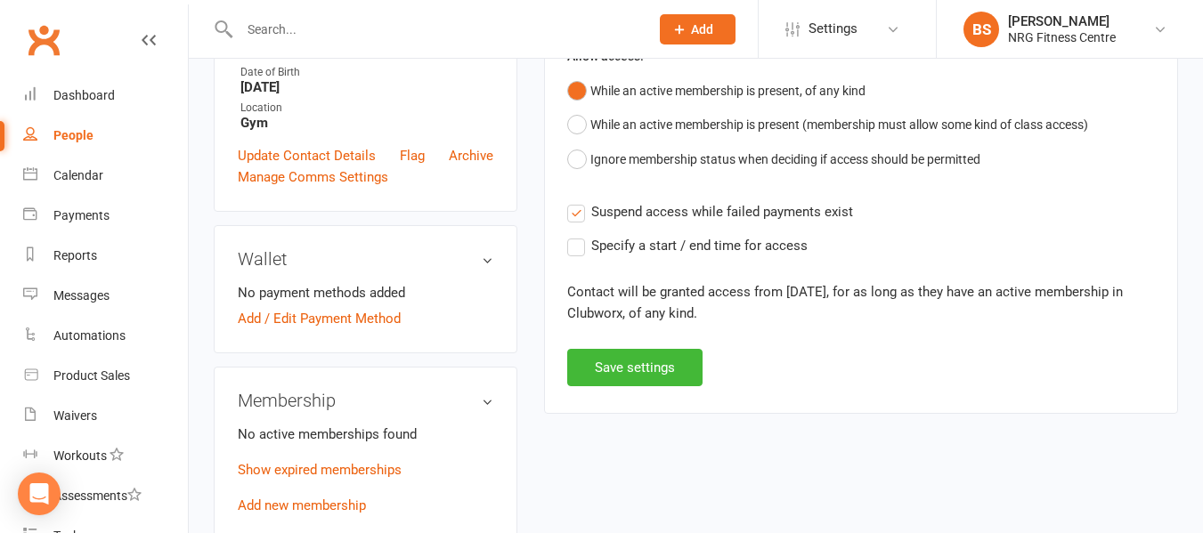
scroll to position [445, 0]
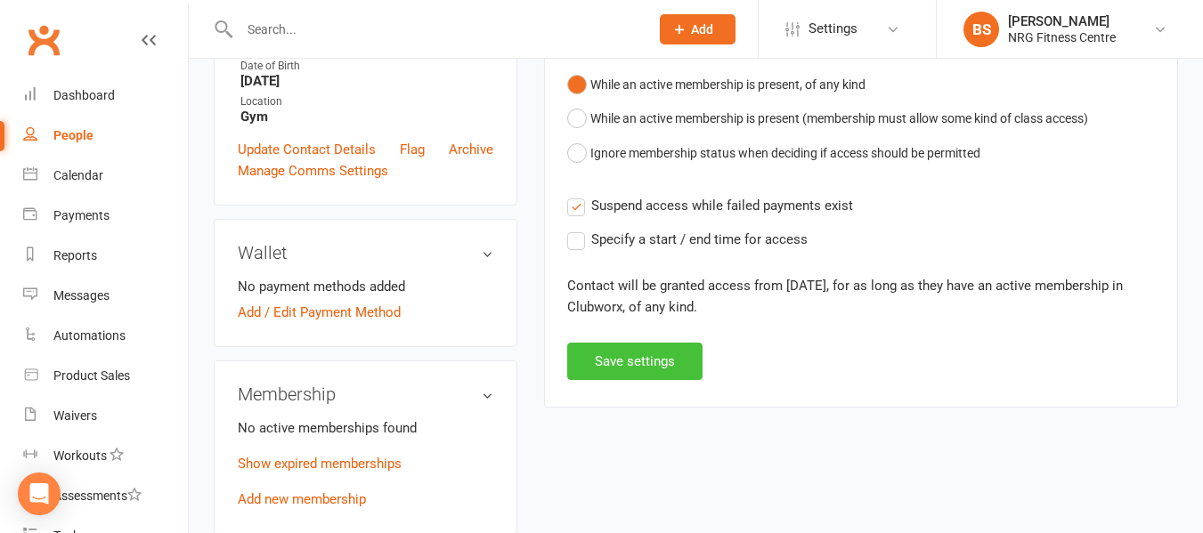
click at [635, 359] on button "Save settings" at bounding box center [634, 361] width 135 height 37
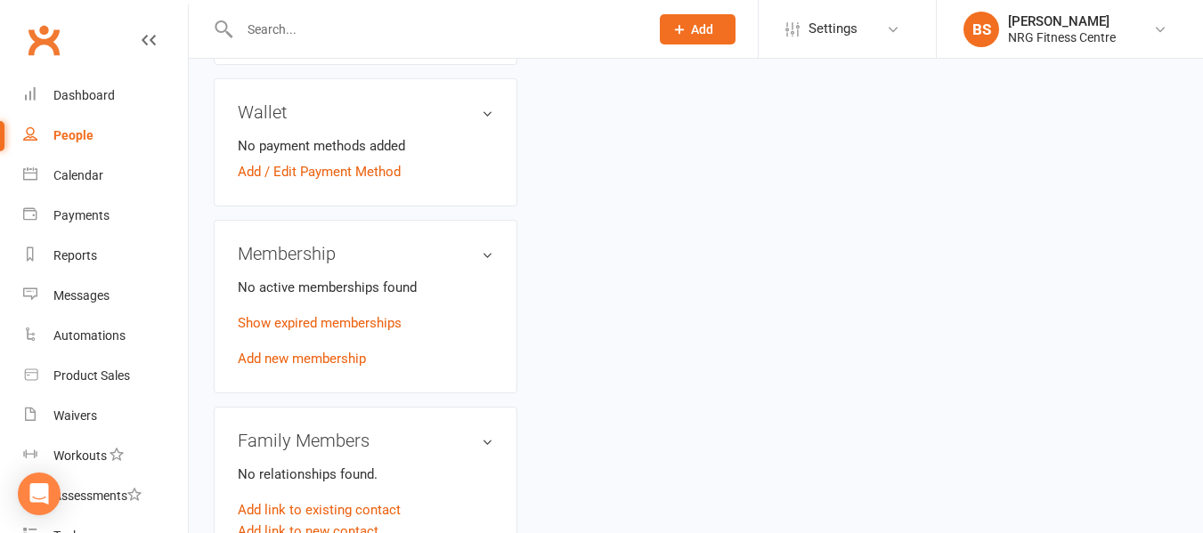
scroll to position [623, 0]
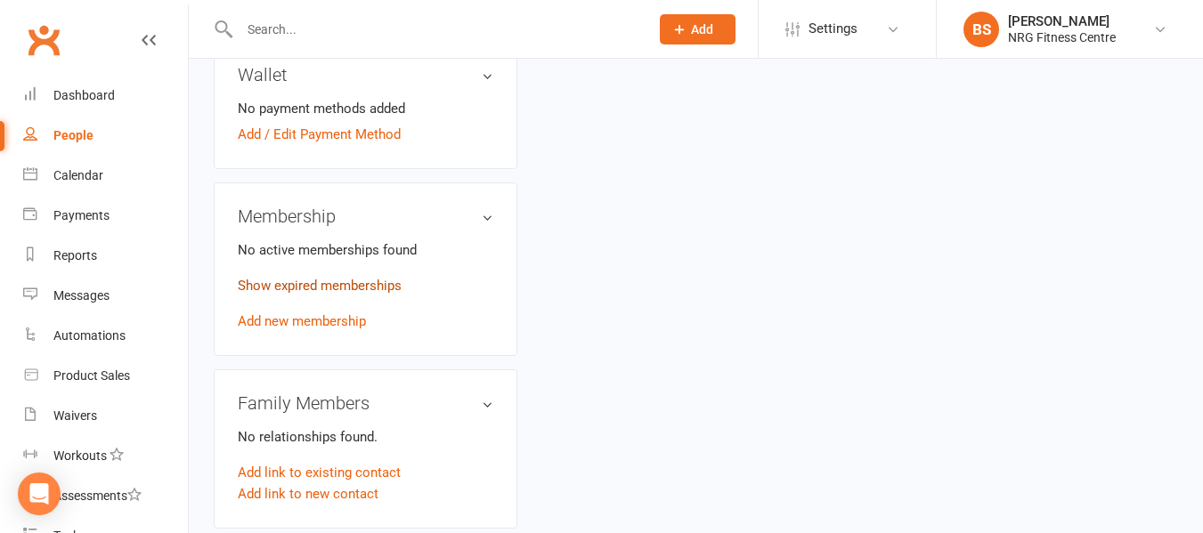
click at [346, 294] on link "Show expired memberships" at bounding box center [320, 286] width 164 height 16
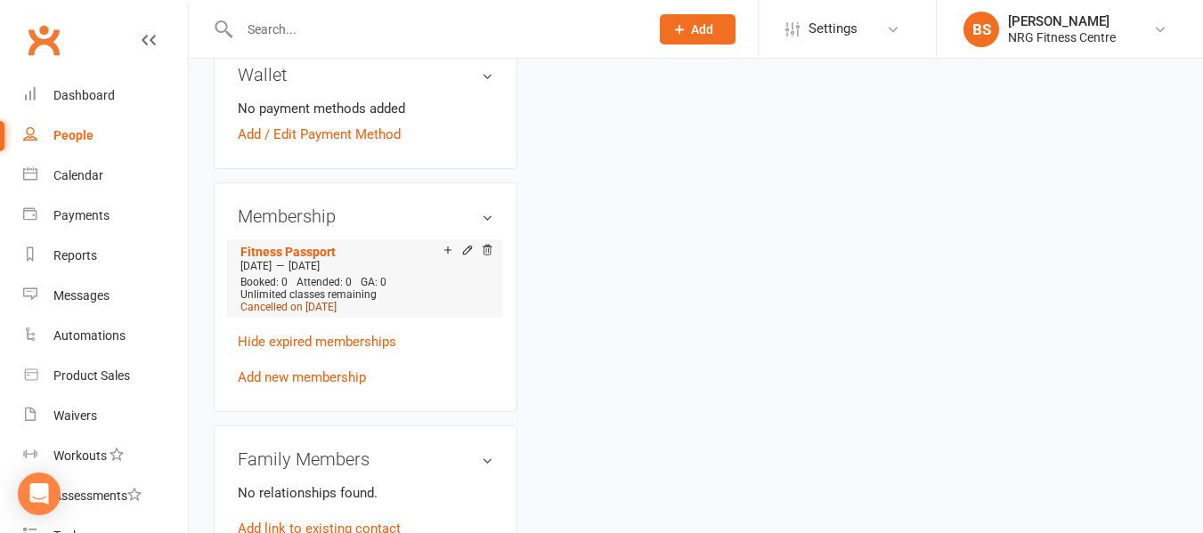
click at [337, 313] on span "Cancelled on [DATE]" at bounding box center [288, 307] width 96 height 12
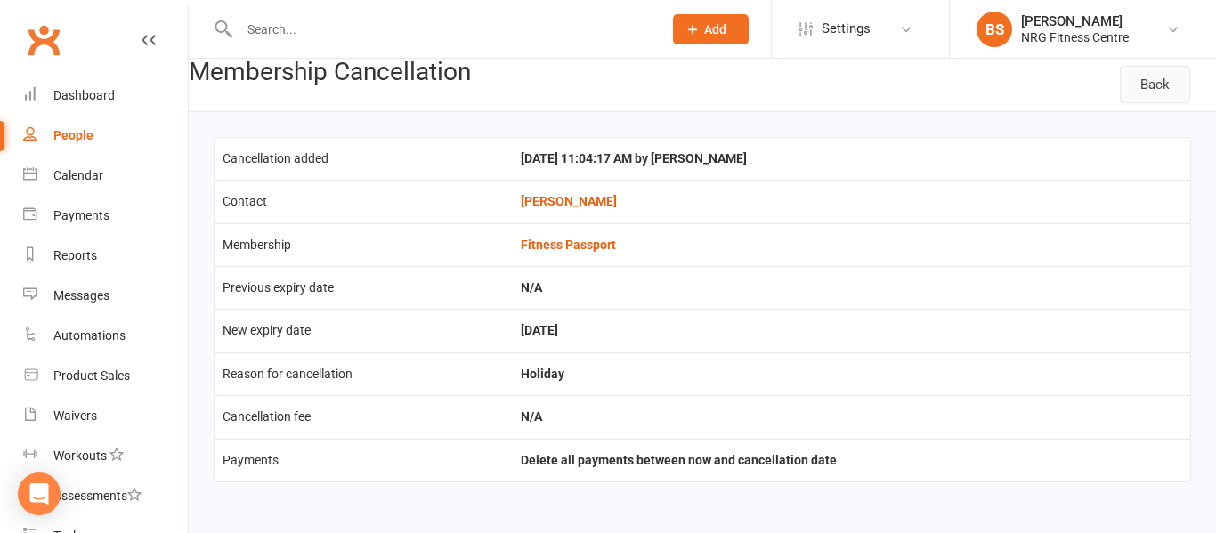
click at [1140, 92] on link "Back" at bounding box center [1155, 84] width 70 height 37
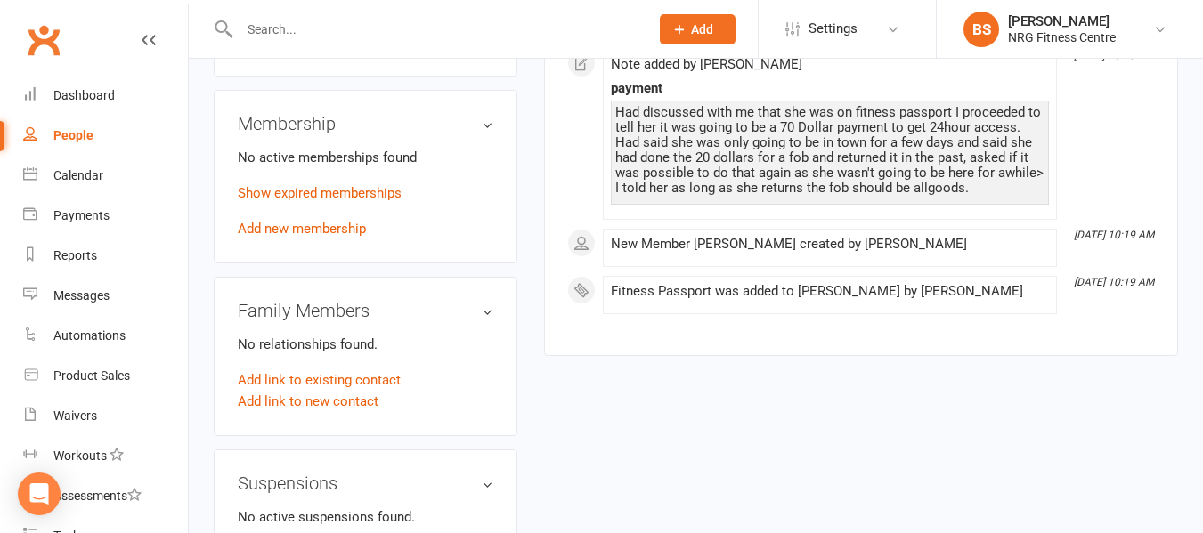
scroll to position [712, 0]
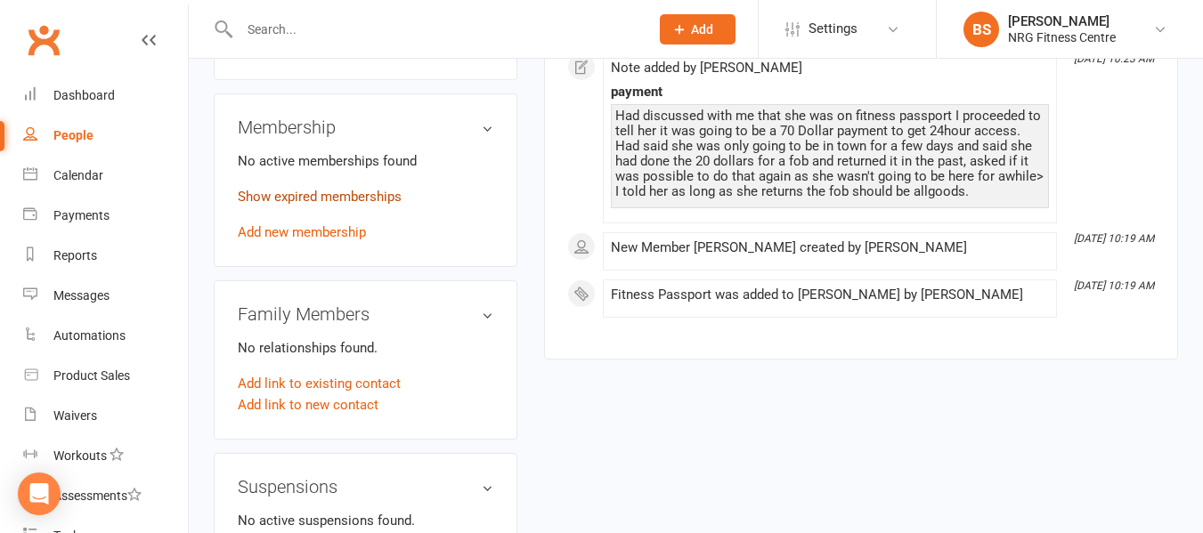
click at [353, 205] on link "Show expired memberships" at bounding box center [320, 197] width 164 height 16
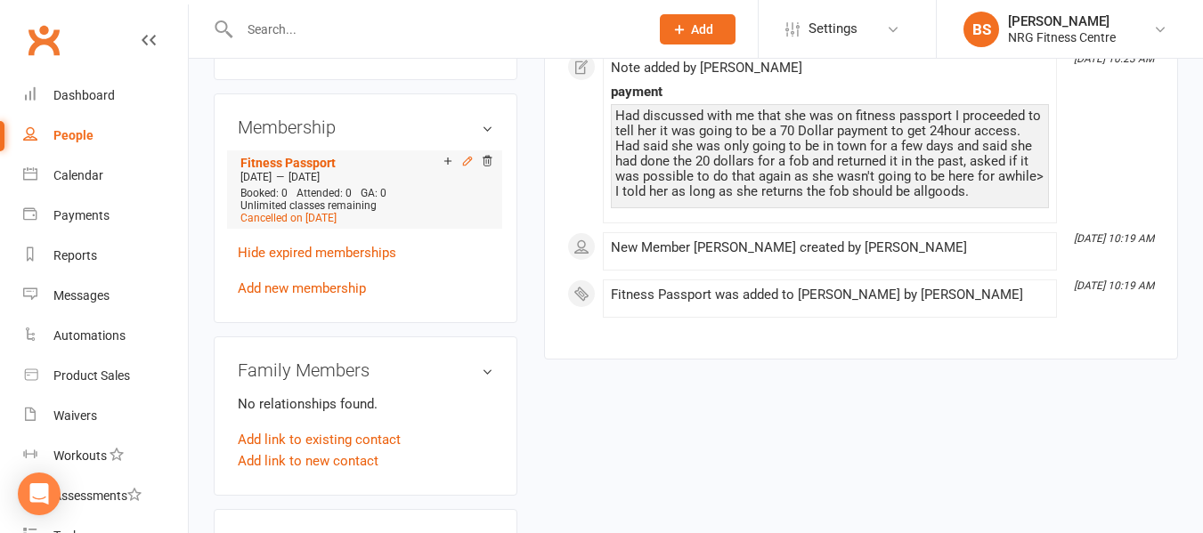
click at [469, 167] on icon at bounding box center [467, 161] width 12 height 12
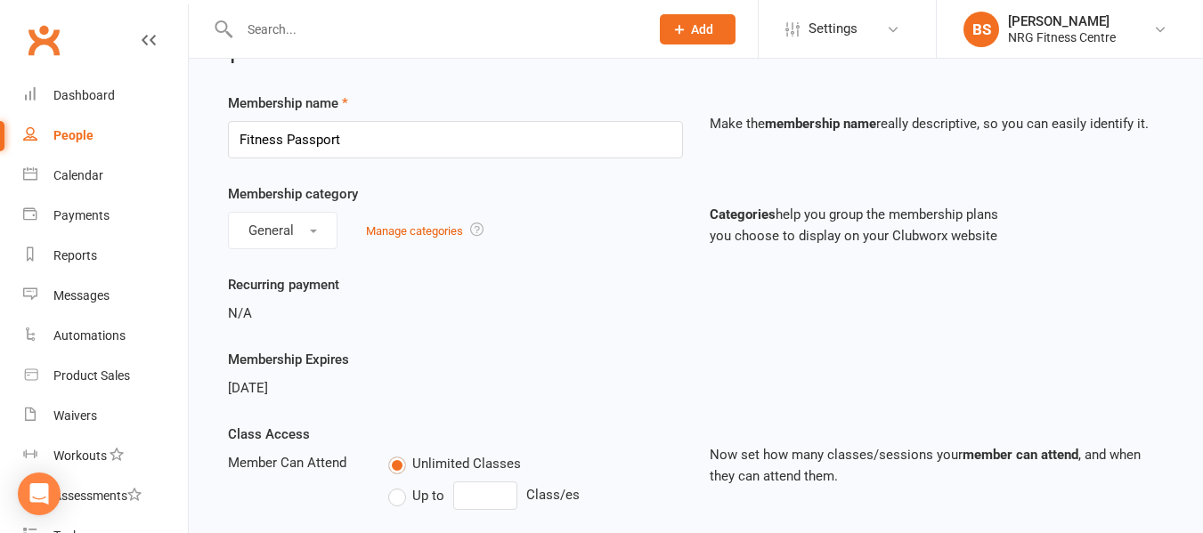
scroll to position [89, 0]
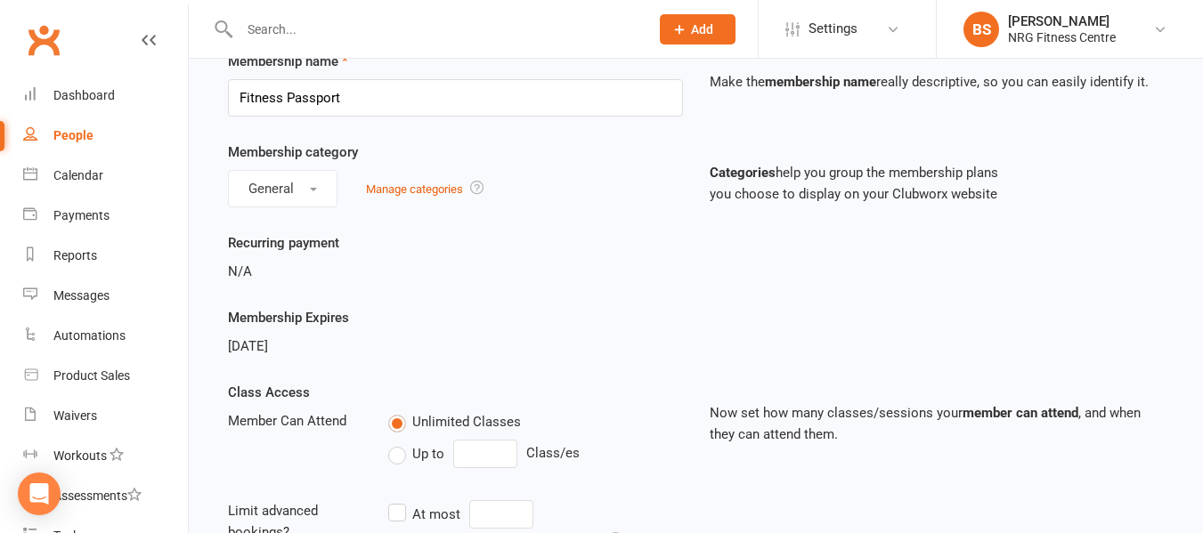
click at [268, 343] on span "[DATE]" at bounding box center [248, 346] width 40 height 16
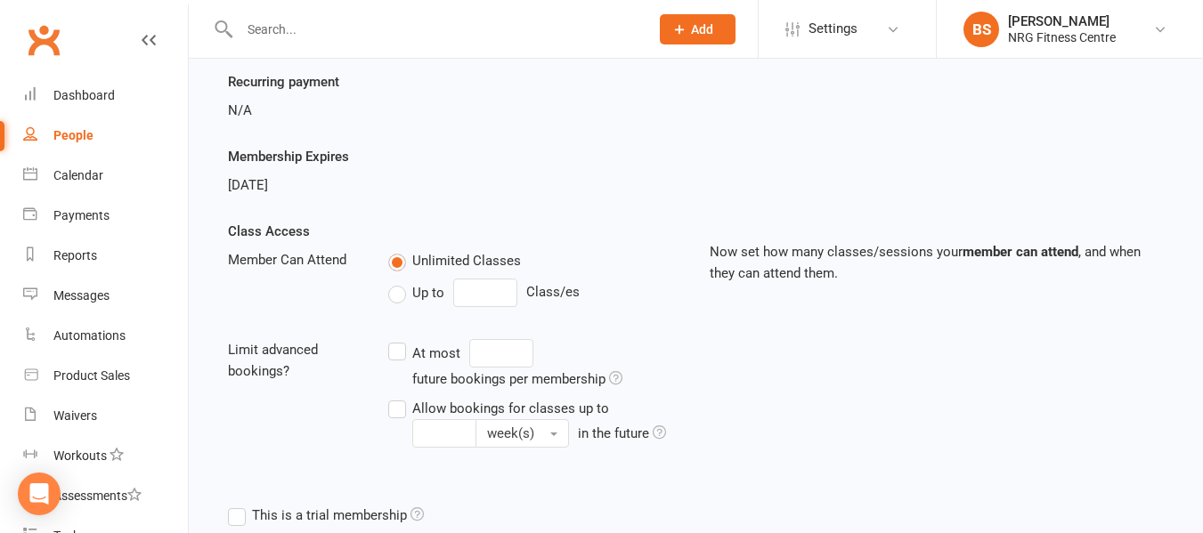
scroll to position [0, 0]
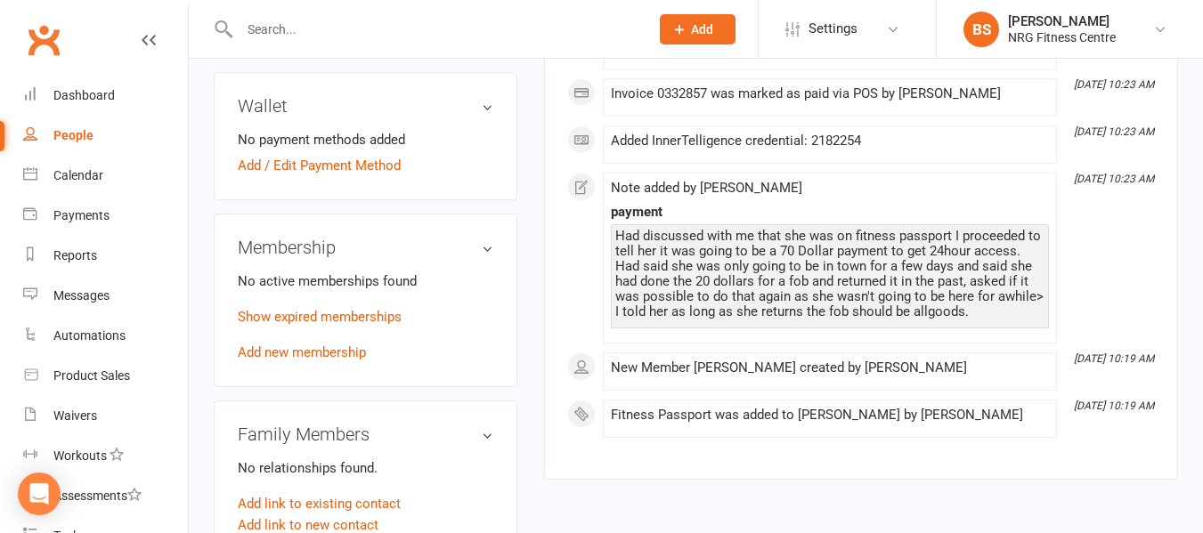
scroll to position [623, 0]
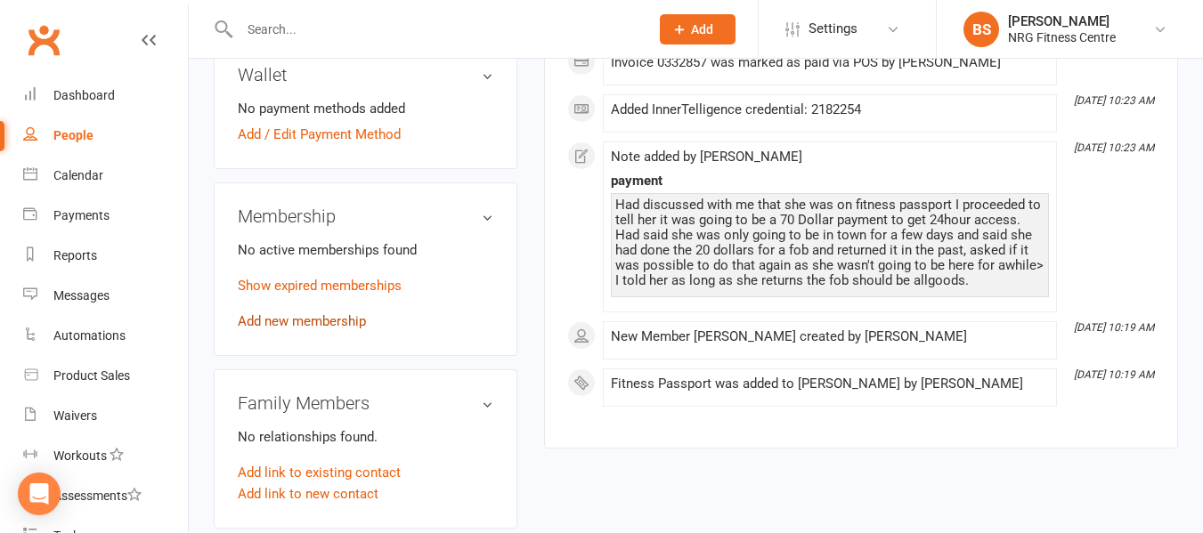
click at [334, 329] on link "Add new membership" at bounding box center [302, 321] width 128 height 16
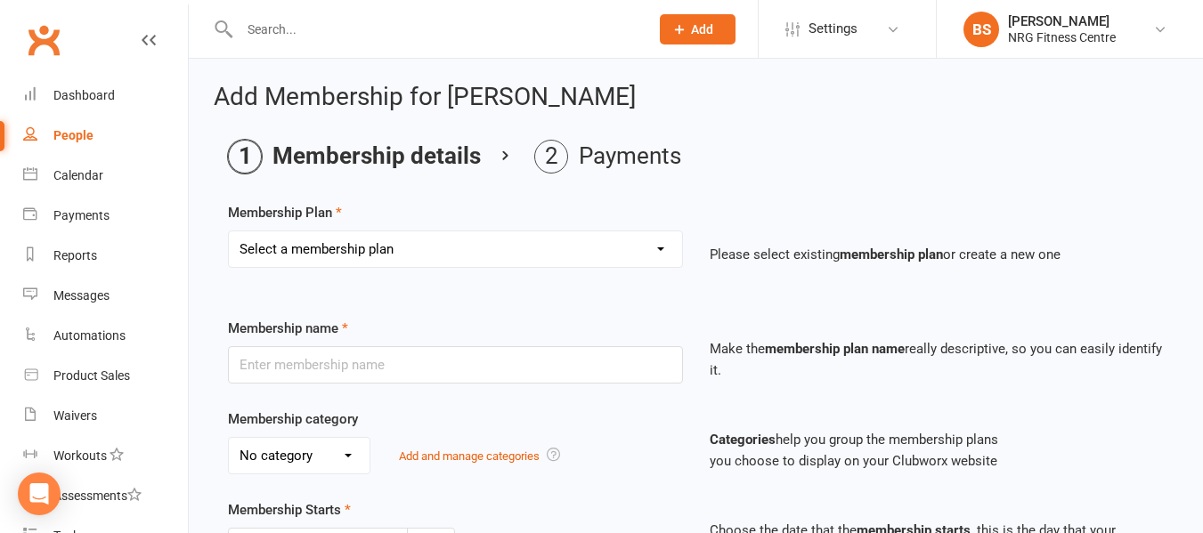
click at [410, 249] on select "Select a membership plan 1 Week Trial DD-12 Month UFN DD-12 Month UFN - JUNIOR …" at bounding box center [455, 249] width 453 height 36
select select "21"
click at [229, 231] on select "Select a membership plan 1 Week Trial DD-12 Month UFN DD-12 Month UFN - JUNIOR …" at bounding box center [455, 249] width 453 height 36
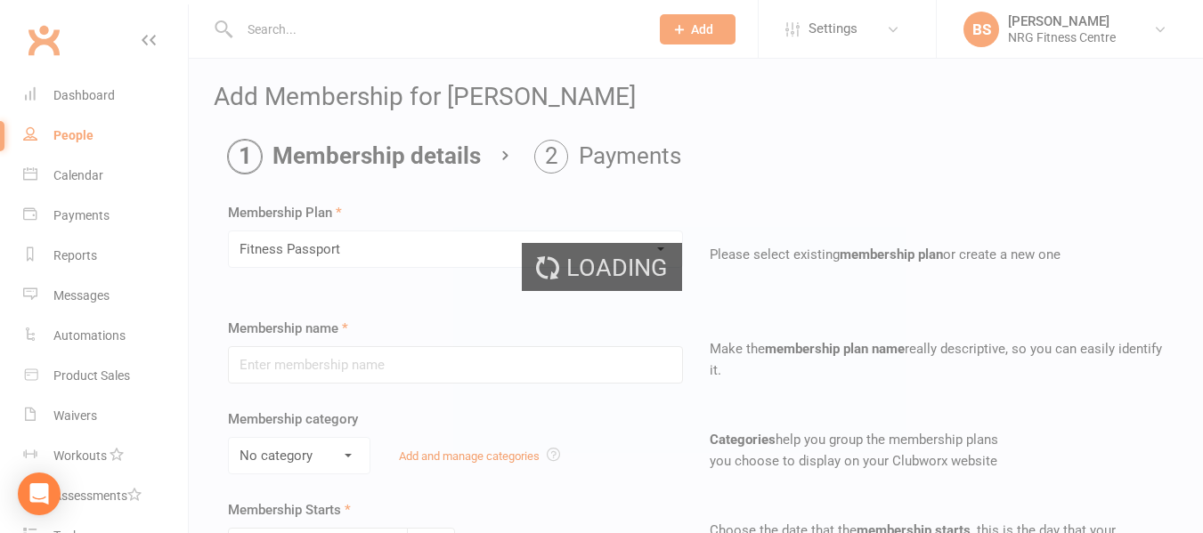
type input "Fitness Passport"
select select "0"
type input "0"
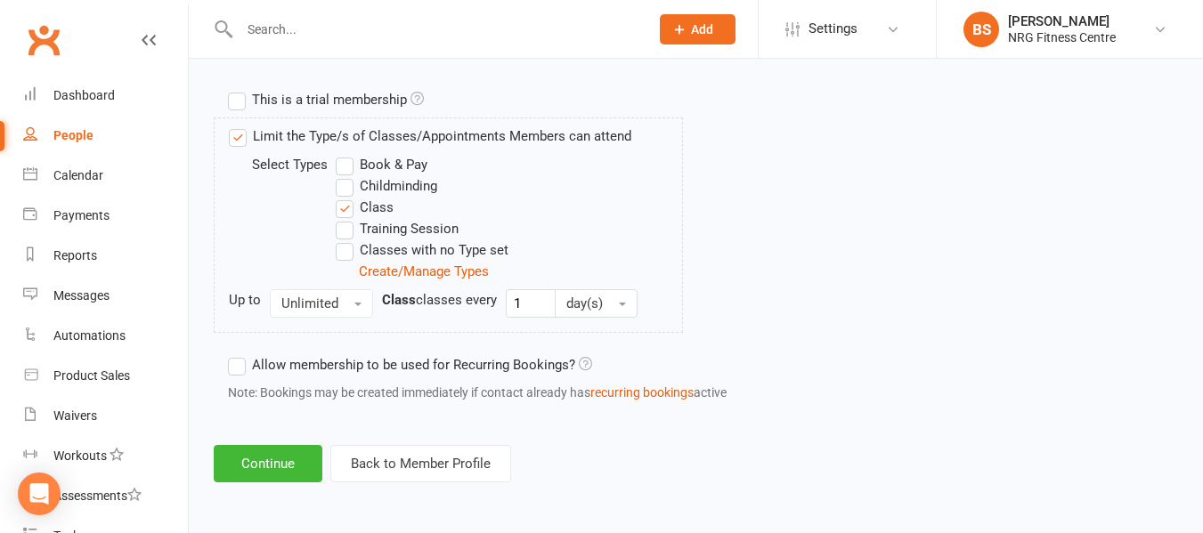
scroll to position [862, 0]
click at [264, 462] on button "Continue" at bounding box center [268, 463] width 109 height 37
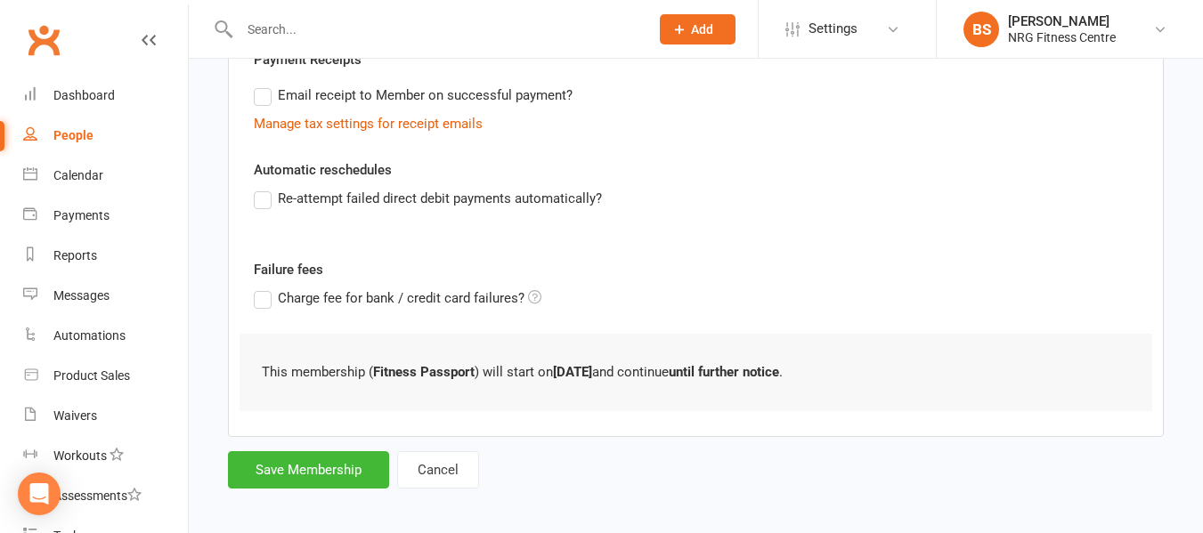
scroll to position [365, 0]
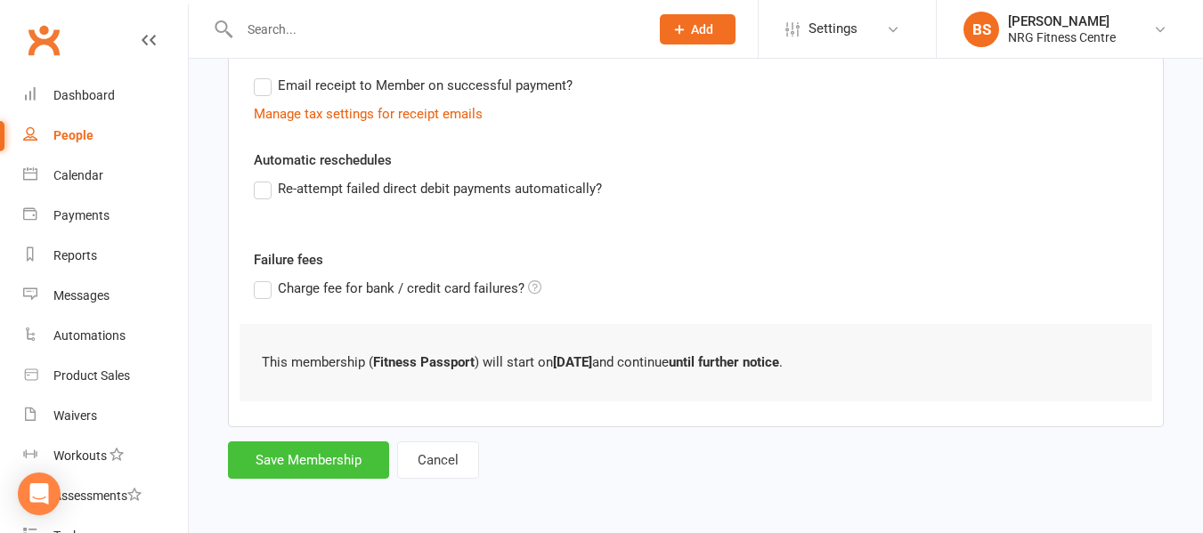
click at [313, 460] on button "Save Membership" at bounding box center [308, 460] width 161 height 37
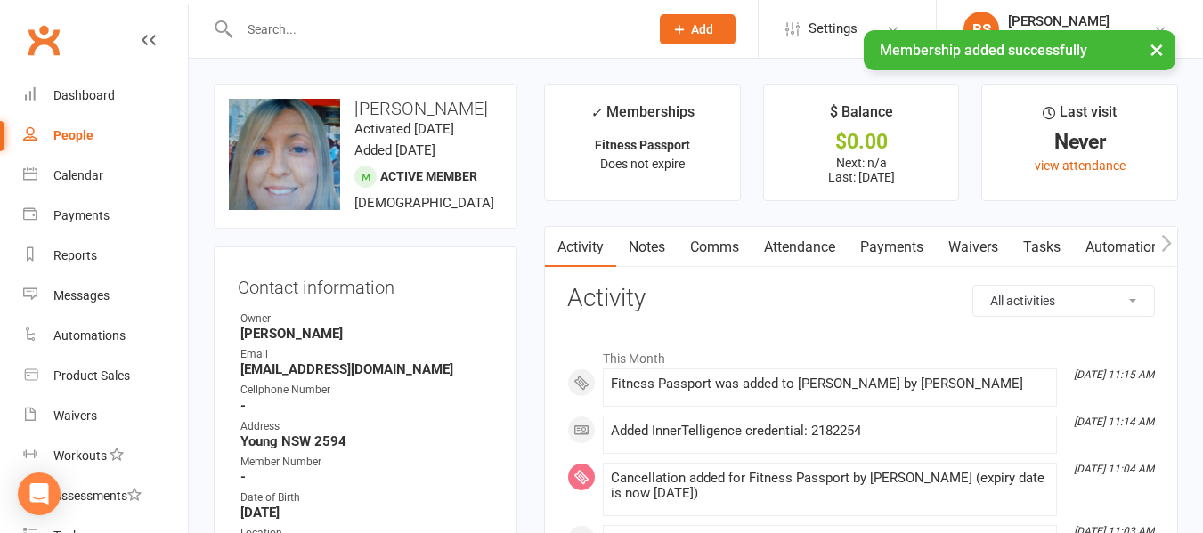
click at [1166, 242] on icon "button" at bounding box center [1166, 243] width 11 height 19
click at [1044, 246] on link "Access Control" at bounding box center [1003, 247] width 118 height 41
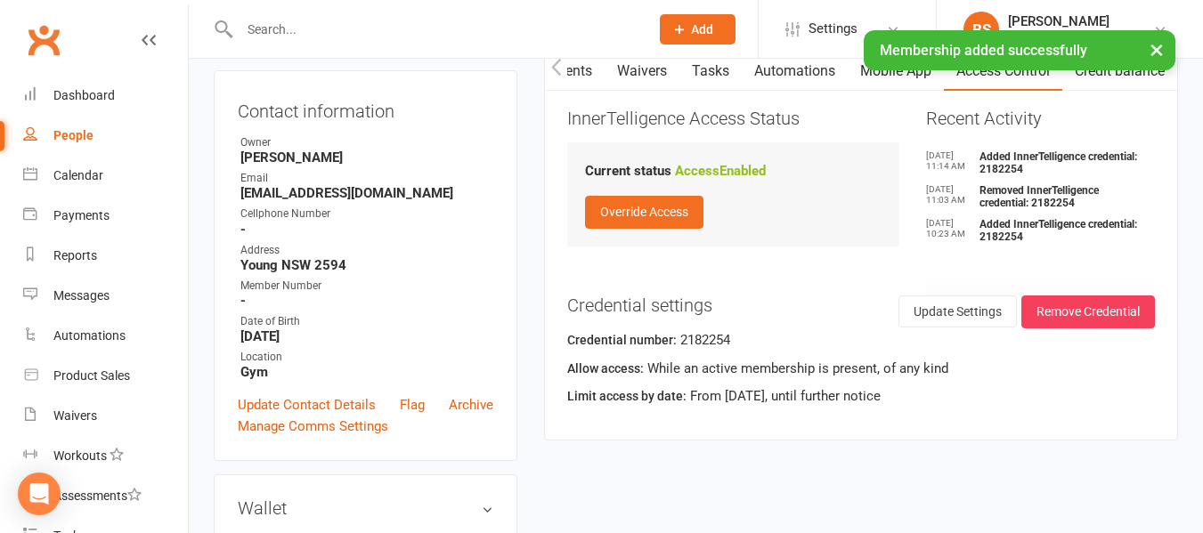
scroll to position [178, 0]
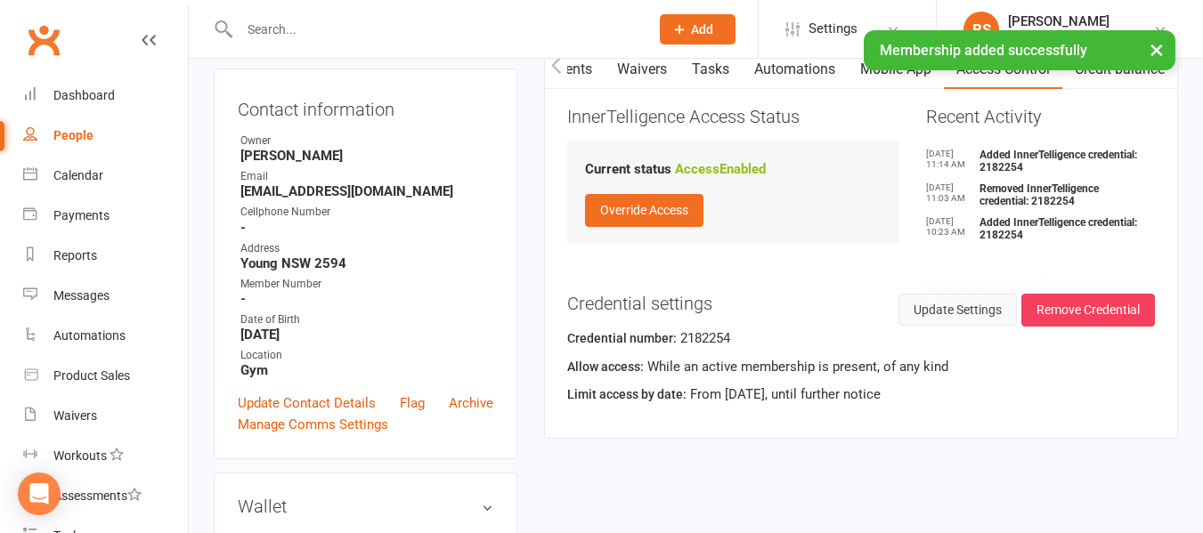
click at [956, 316] on button "Update Settings" at bounding box center [957, 310] width 118 height 32
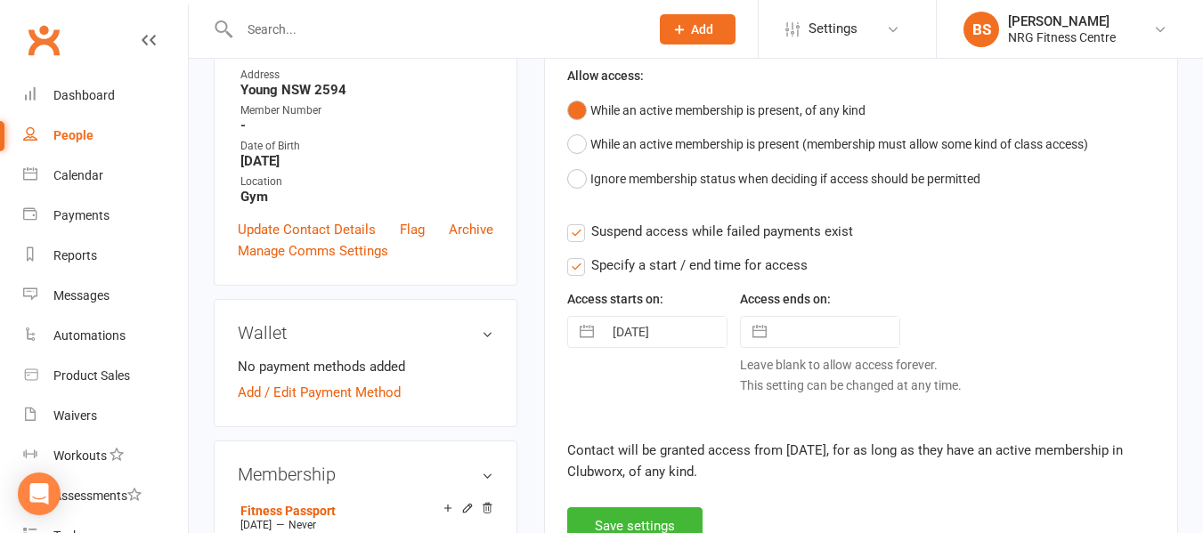
scroll to position [356, 0]
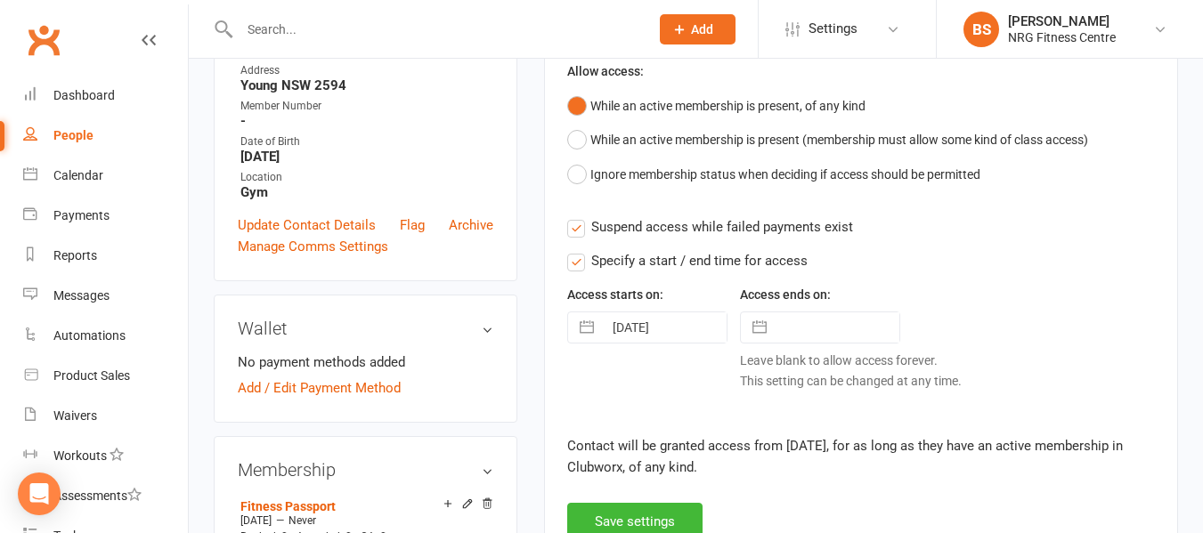
select select "7"
select select "2025"
select select "8"
select select "2025"
select select "9"
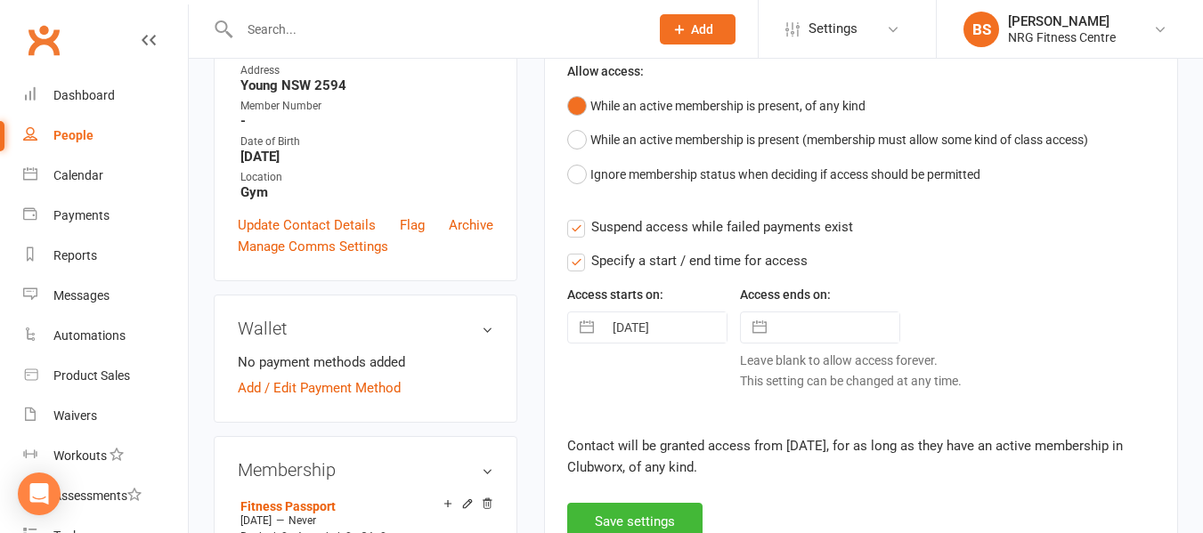
select select "2025"
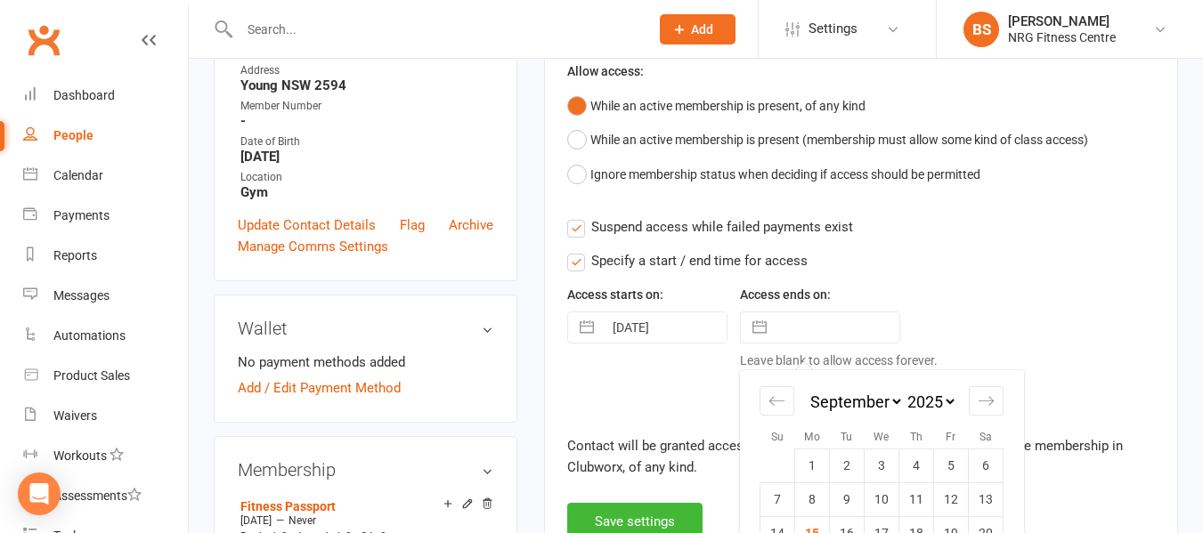
click at [802, 330] on input "text" at bounding box center [838, 328] width 124 height 30
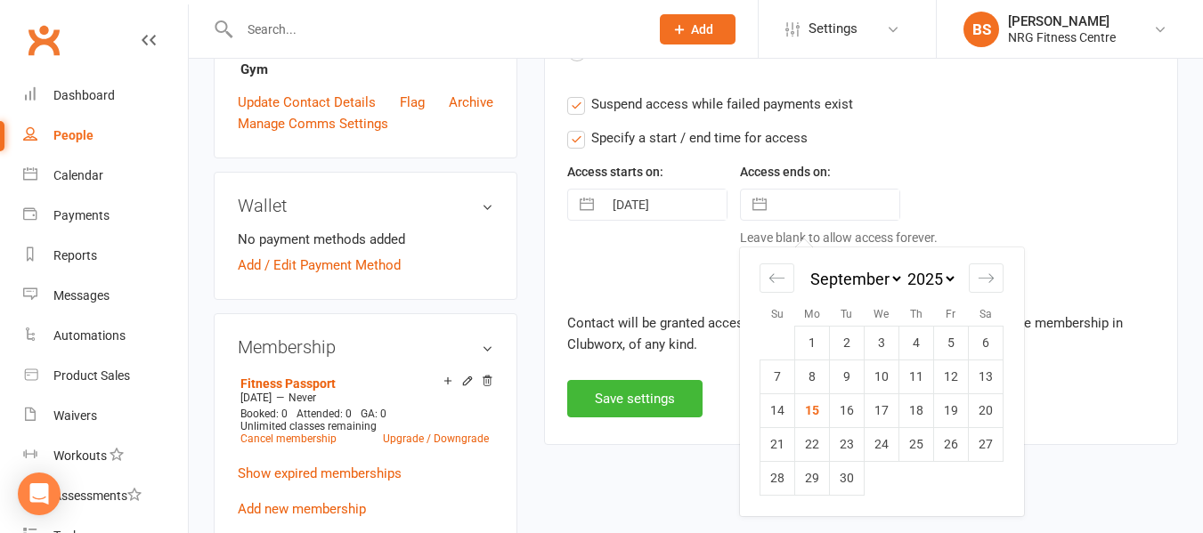
scroll to position [534, 0]
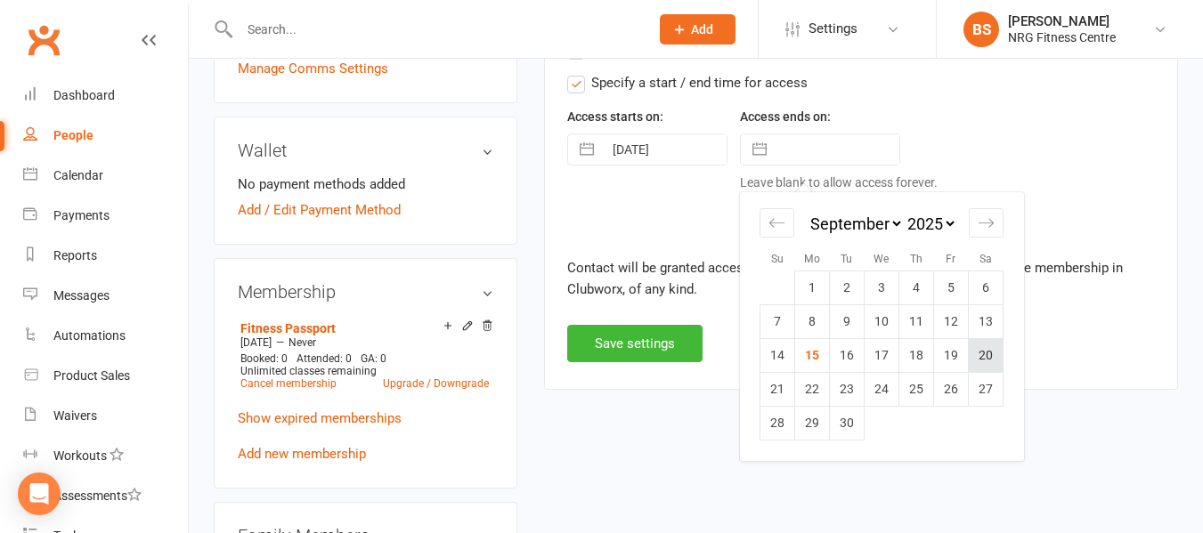
click at [988, 360] on td "20" at bounding box center [986, 356] width 35 height 34
type input "[DATE]"
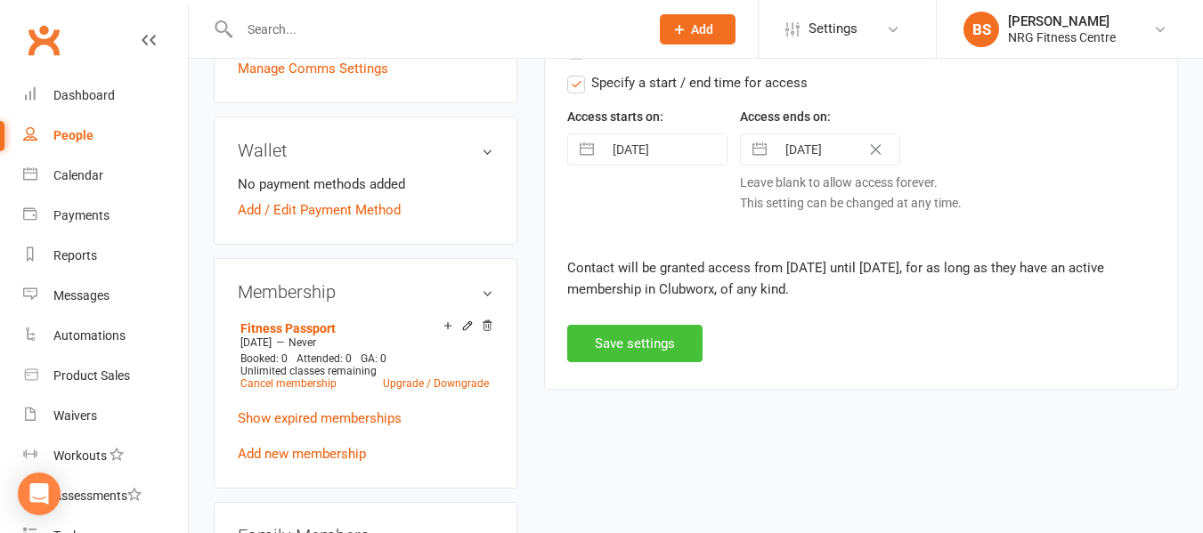
click at [635, 347] on button "Save settings" at bounding box center [634, 343] width 135 height 37
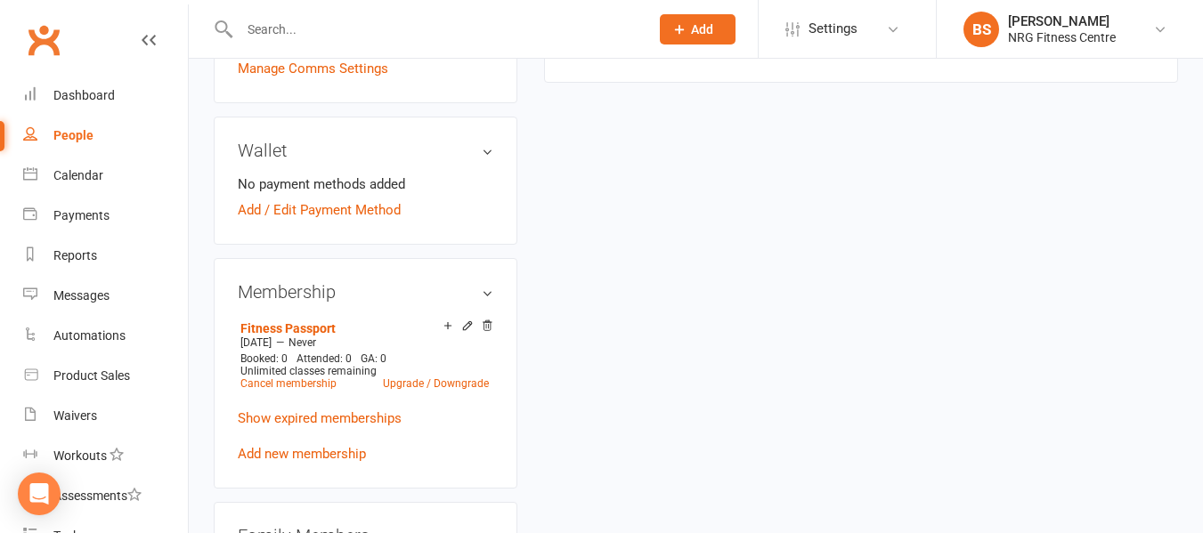
scroll to position [0, 0]
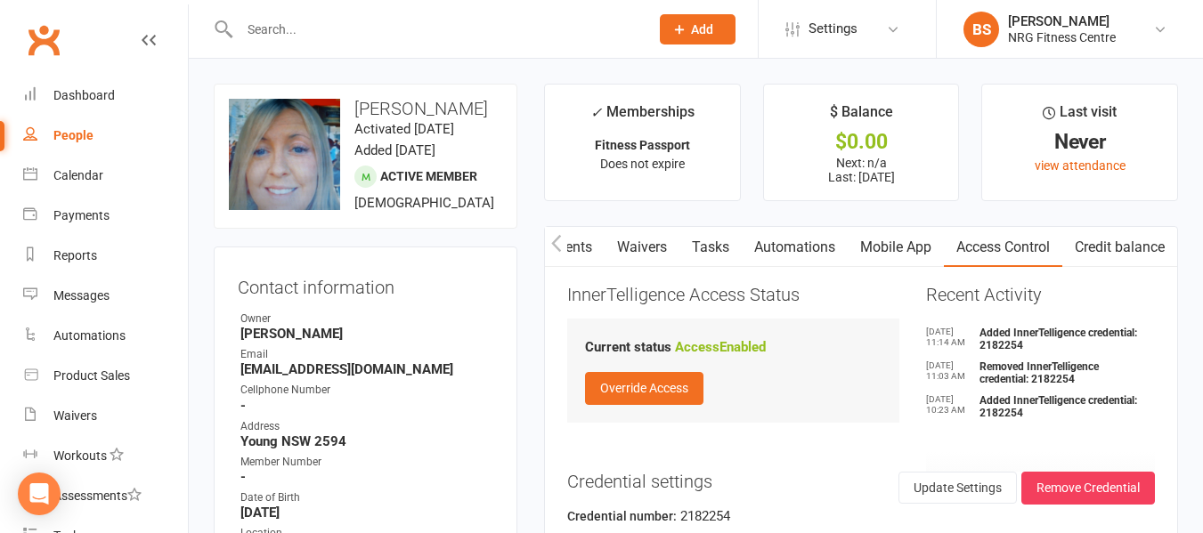
click at [563, 244] on button "button" at bounding box center [556, 247] width 22 height 40
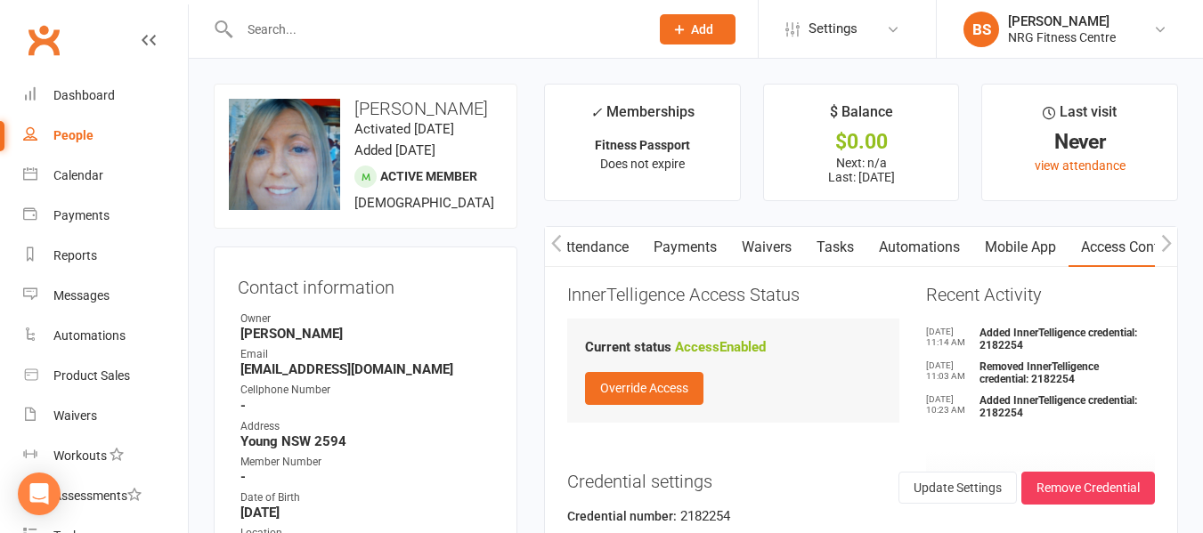
click at [563, 244] on button "button" at bounding box center [556, 247] width 22 height 40
click at [660, 257] on link "Notes" at bounding box center [646, 247] width 61 height 41
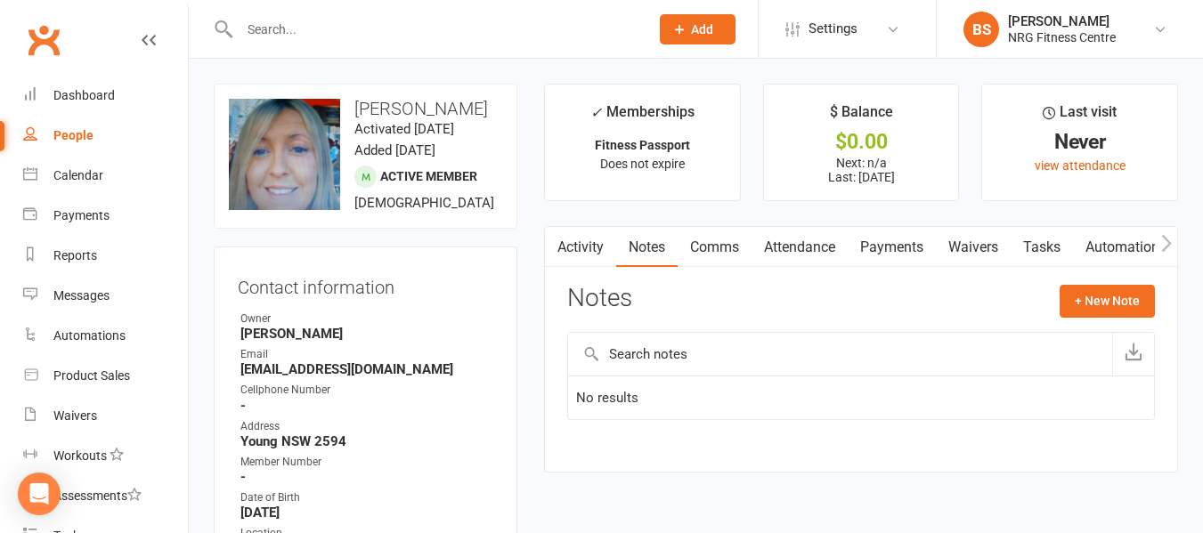
click at [573, 245] on link "Activity" at bounding box center [580, 247] width 71 height 41
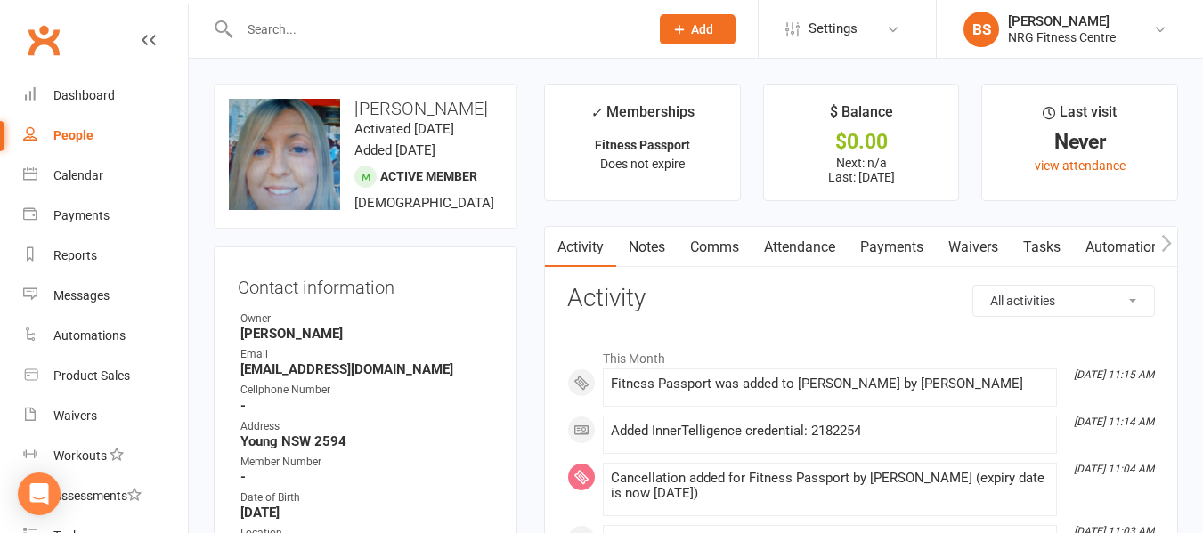
click at [660, 248] on link "Notes" at bounding box center [646, 247] width 61 height 41
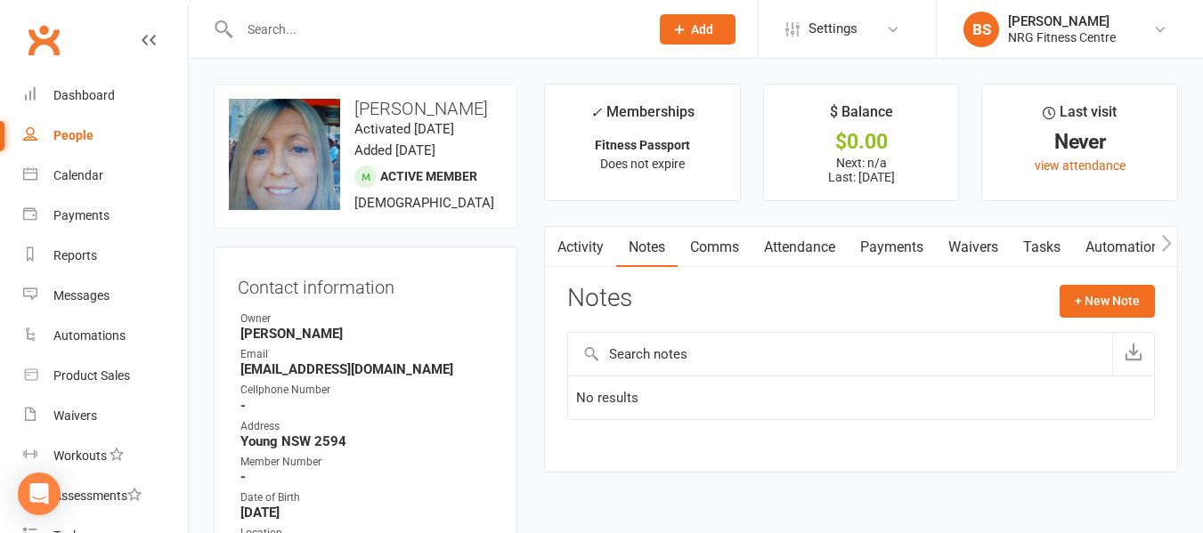
click at [563, 248] on button "button" at bounding box center [556, 247] width 22 height 40
click at [584, 248] on link "Activity" at bounding box center [580, 247] width 71 height 41
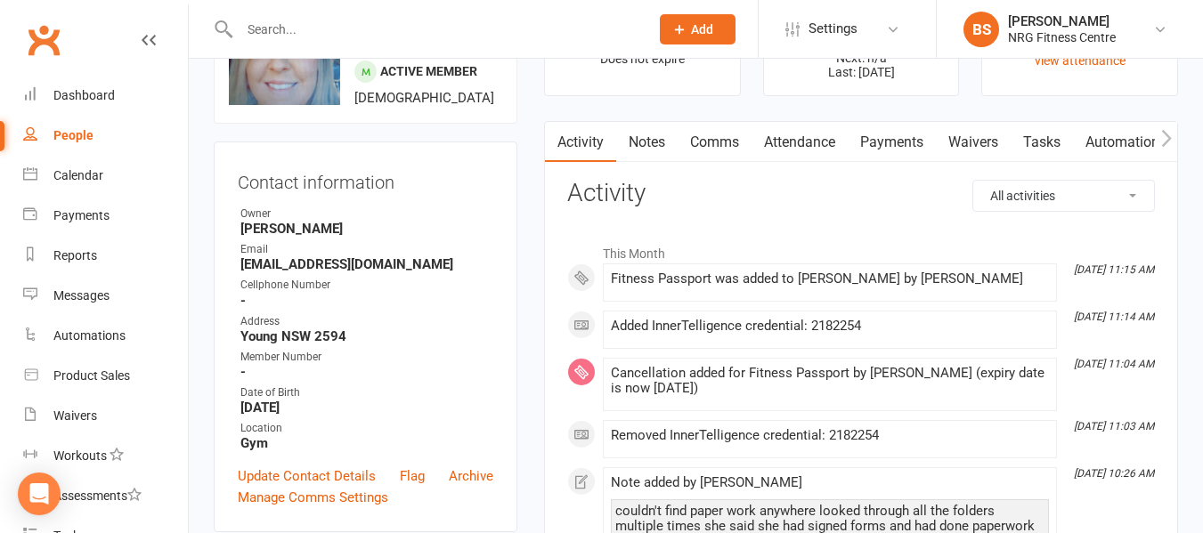
scroll to position [89, 0]
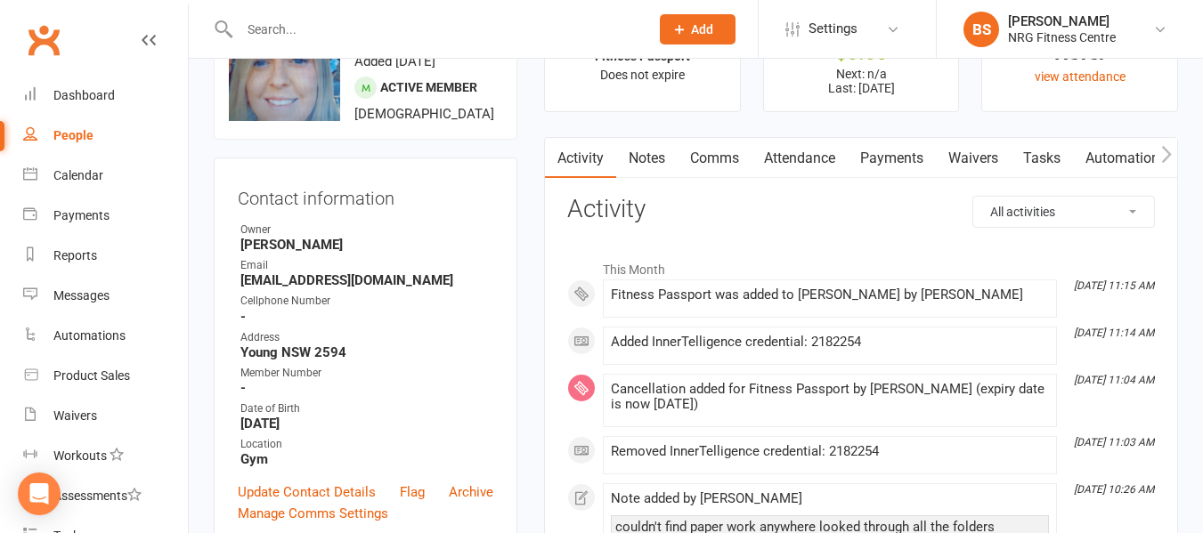
click at [653, 153] on link "Notes" at bounding box center [646, 158] width 61 height 41
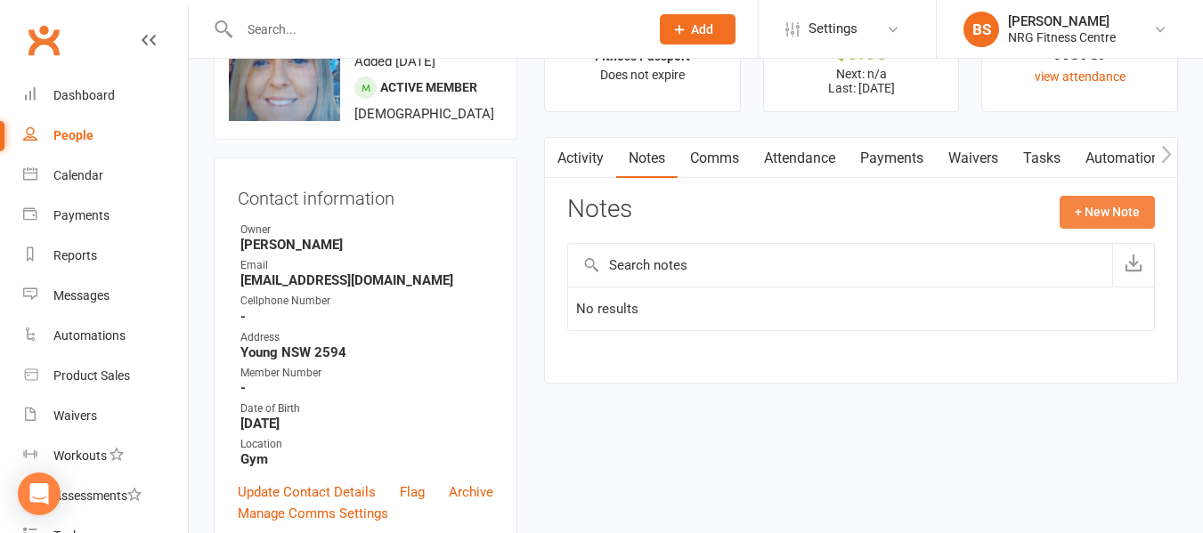
click at [1117, 201] on button "+ New Note" at bounding box center [1107, 212] width 95 height 32
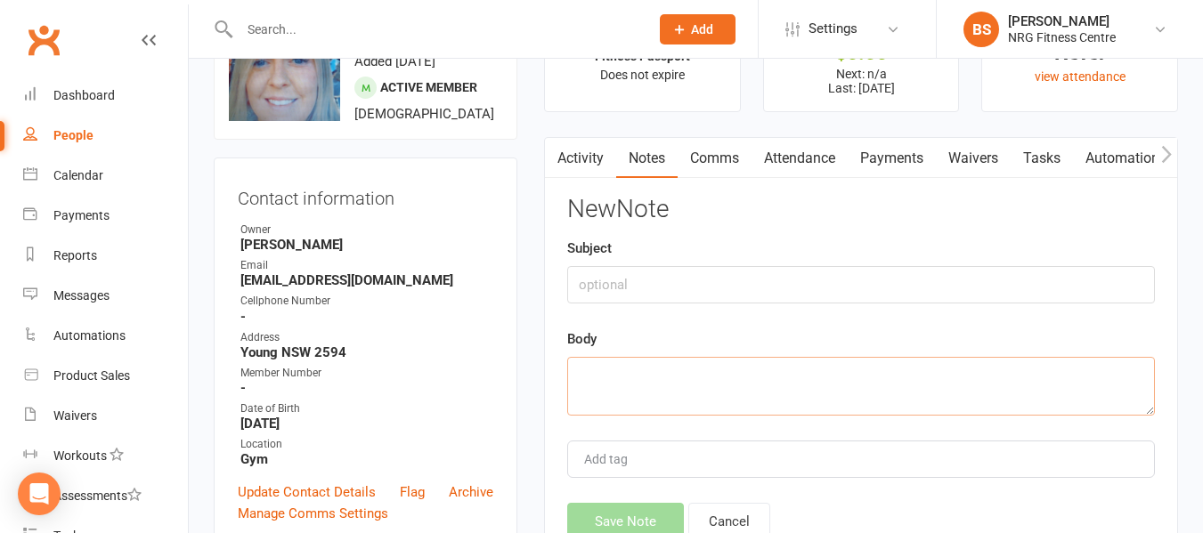
click at [671, 361] on textarea at bounding box center [861, 386] width 588 height 59
type textarea "F"
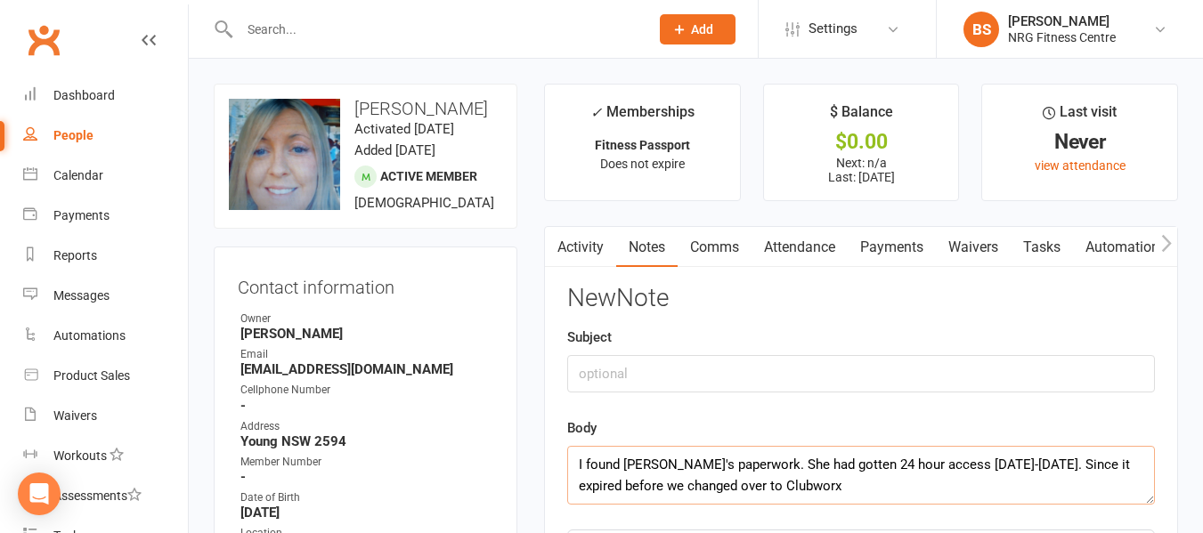
type textarea "I found [PERSON_NAME]'s paperwork. She had gotten 24 hour access [DATE]-[DATE].…"
click at [349, 31] on input "text" at bounding box center [435, 29] width 402 height 25
type input "[PERSON_NAME]"
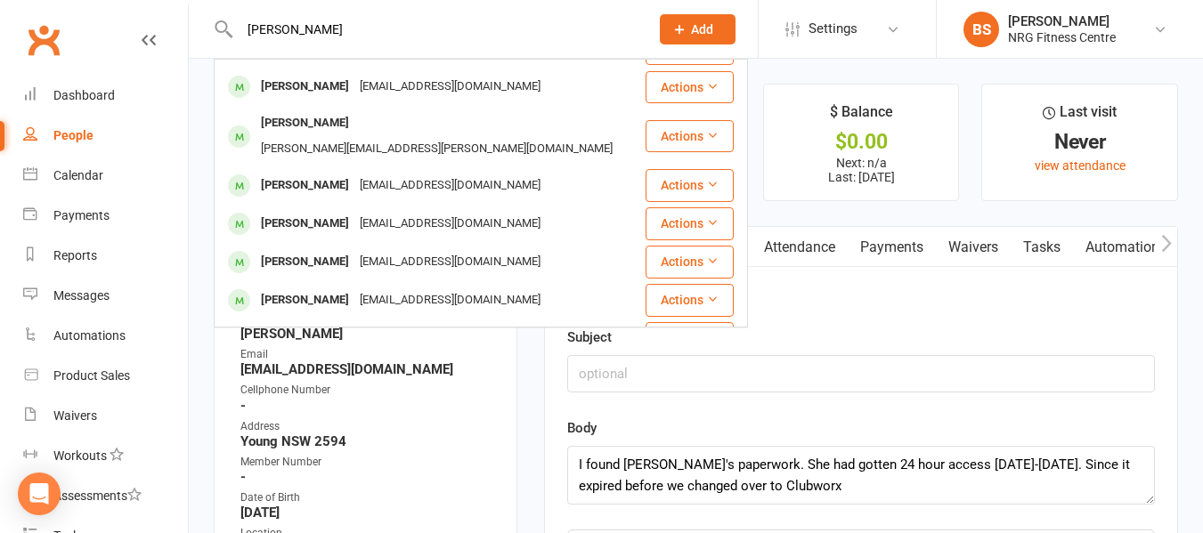
scroll to position [192, 0]
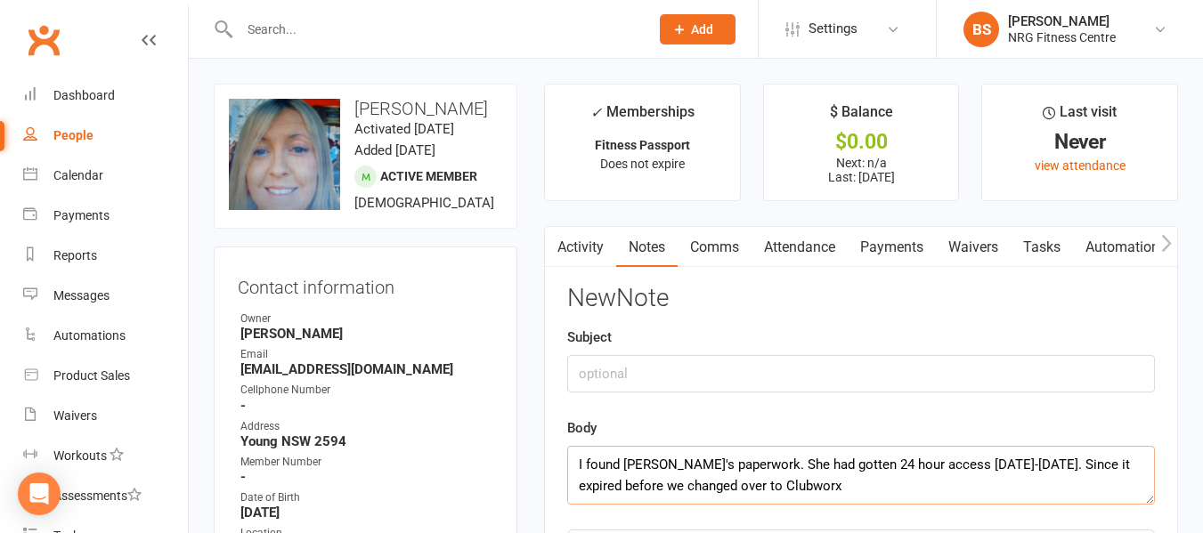
drag, startPoint x: 830, startPoint y: 482, endPoint x: 1063, endPoint y: 443, distance: 236.5
click at [1063, 443] on div "Body I found [PERSON_NAME]'s paperwork. She had gotten 24 hour access [DATE]-[D…" at bounding box center [861, 461] width 588 height 87
click at [752, 460] on textarea "I found [PERSON_NAME]'s paperwork. She had gotten 24 hour access [DATE]-[DATE].…" at bounding box center [861, 475] width 588 height 59
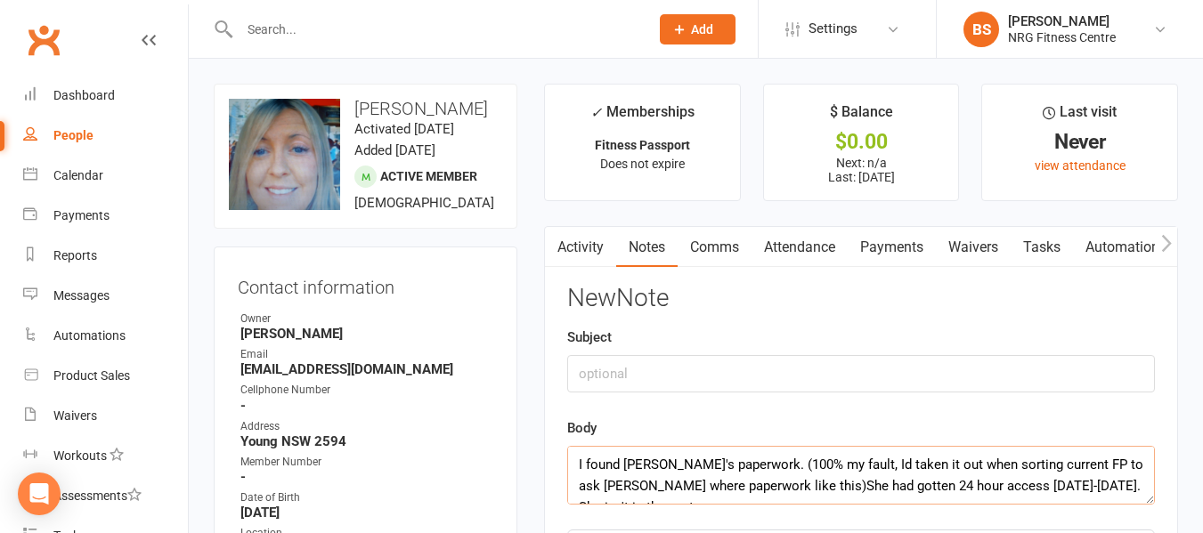
click at [753, 485] on textarea "I found [PERSON_NAME]'s paperwork. (100% my fault, Id taken it out when sorting…" at bounding box center [861, 475] width 588 height 59
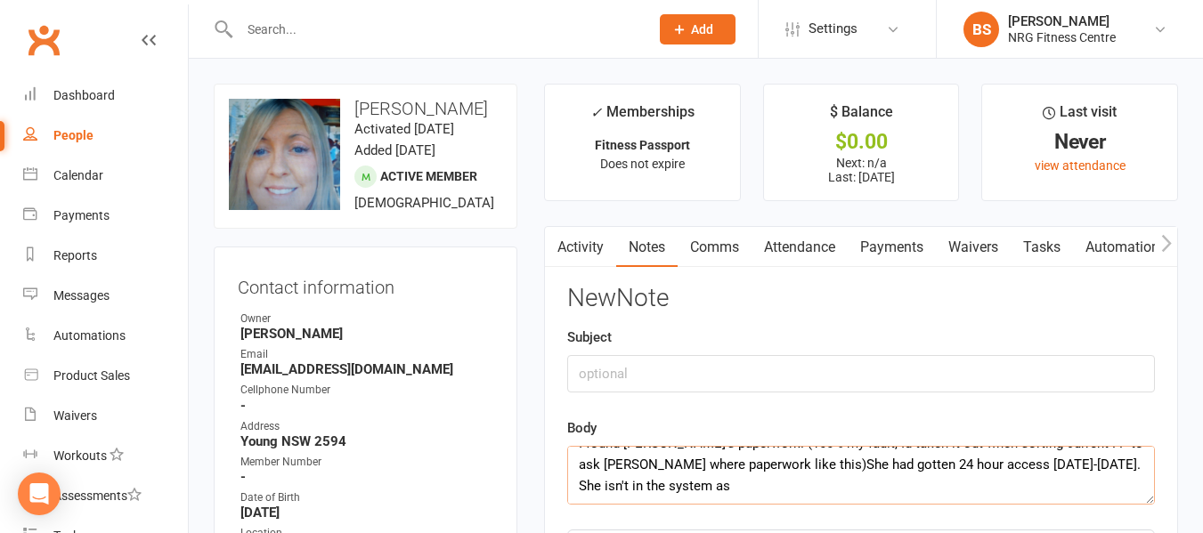
drag, startPoint x: 754, startPoint y: 485, endPoint x: 607, endPoint y: 463, distance: 148.6
click at [607, 463] on textarea "I found [PERSON_NAME]'s paperwork. (100% my fault, Id taken it out when sorting…" at bounding box center [861, 475] width 588 height 59
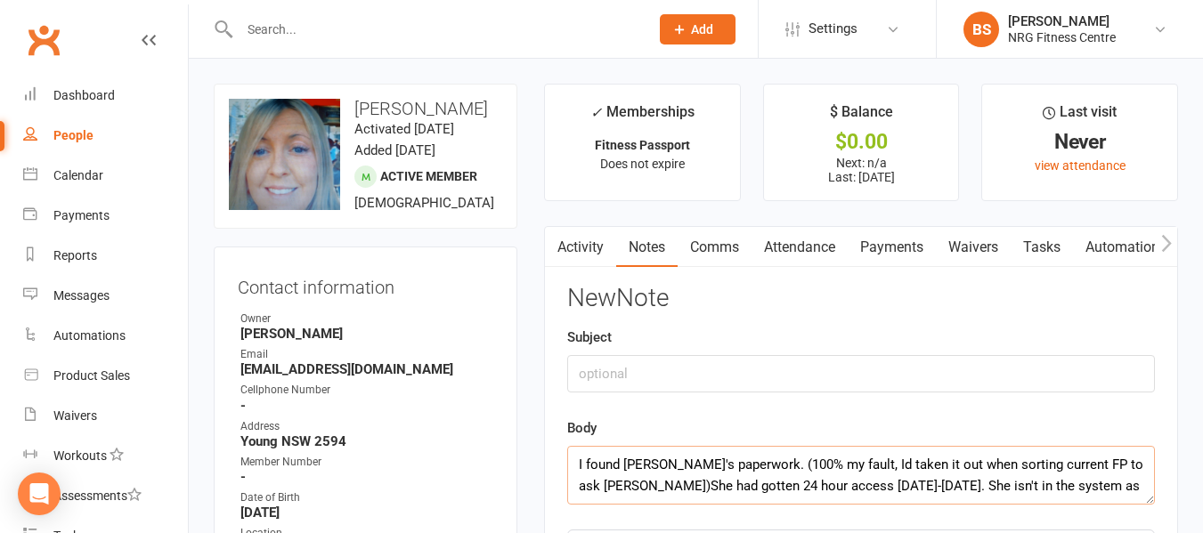
scroll to position [0, 0]
click at [1002, 485] on textarea "I found [PERSON_NAME]'s paperwork. (100% my fault, Id taken it out when sorting…" at bounding box center [861, 475] width 588 height 59
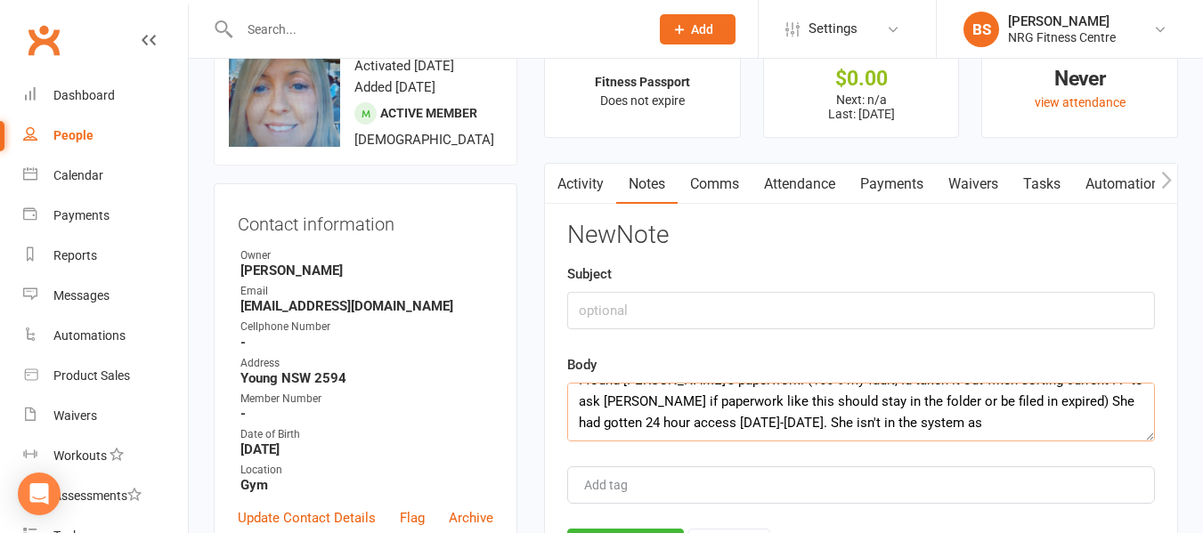
scroll to position [89, 0]
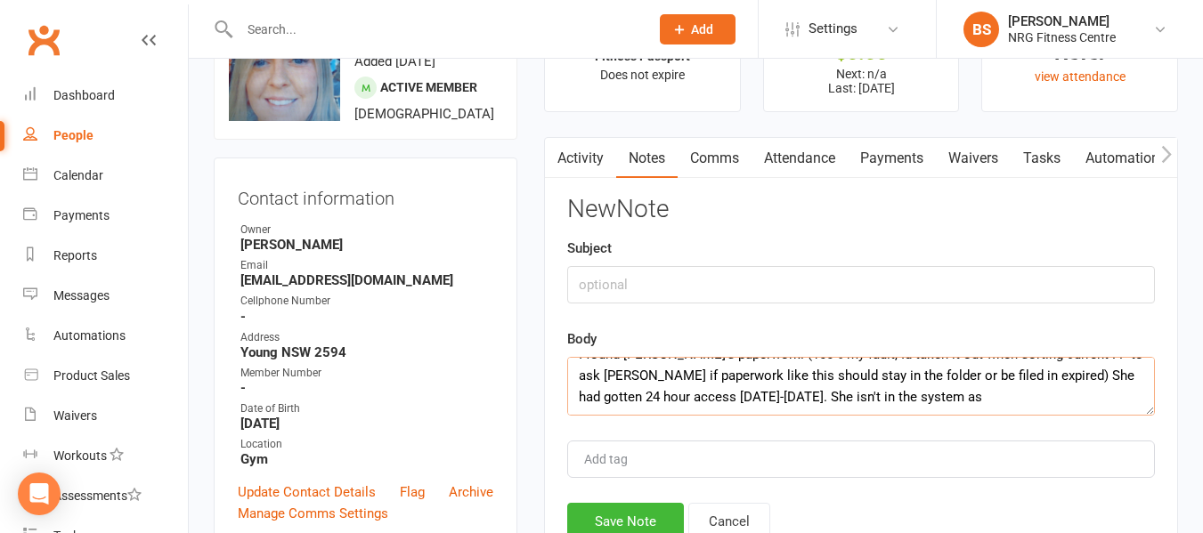
click at [921, 398] on textarea "I found [PERSON_NAME]'s paperwork. (100% my fault, Id taken it out when sorting…" at bounding box center [861, 386] width 588 height 59
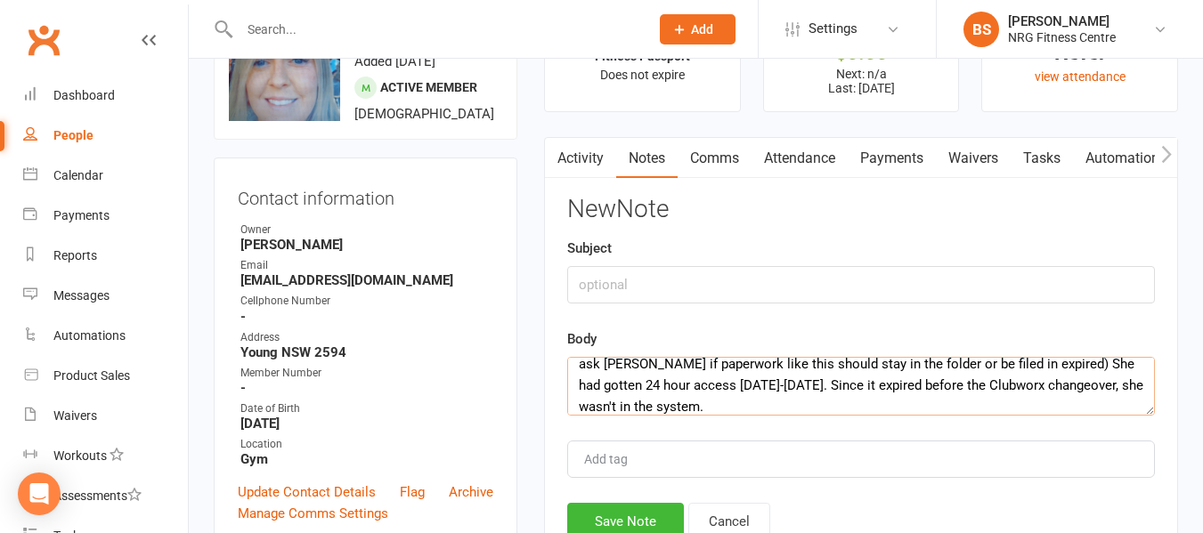
drag, startPoint x: 954, startPoint y: 387, endPoint x: 870, endPoint y: 386, distance: 84.6
click at [854, 387] on textarea "I found [PERSON_NAME]'s paperwork. (100% my fault, Id taken it out when sorting…" at bounding box center [861, 386] width 588 height 59
click at [694, 406] on textarea "I found [PERSON_NAME]'s paperwork. (100% my fault, Id taken it out when sorting…" at bounding box center [861, 386] width 588 height 59
click at [737, 408] on textarea "I found [PERSON_NAME]'s paperwork. (100% my fault, Id taken it out when sorting…" at bounding box center [861, 386] width 588 height 59
click at [776, 408] on textarea "I found [PERSON_NAME]'s paperwork. (100% my fault, Id taken it out when sorting…" at bounding box center [861, 386] width 588 height 59
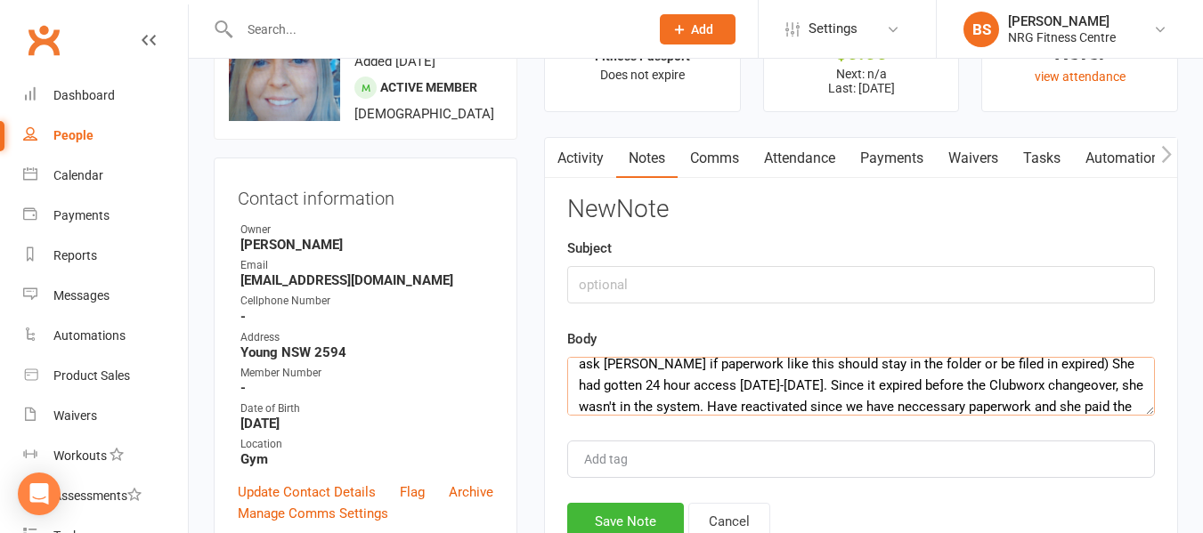
scroll to position [54, 0]
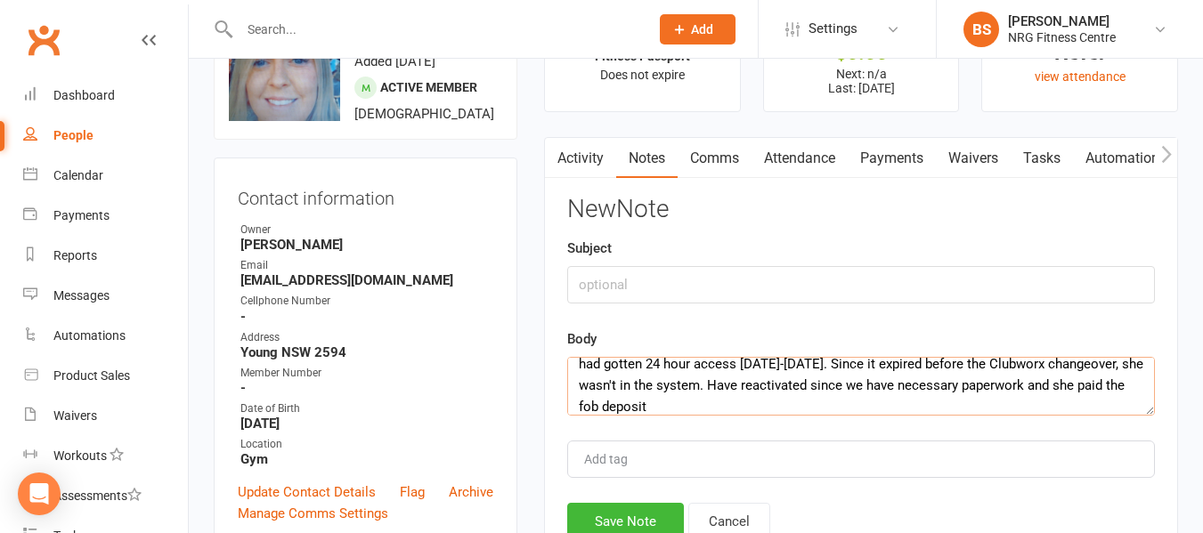
click at [630, 413] on textarea "I found [PERSON_NAME]'s paperwork. (100% my fault, Id taken it out when sorting…" at bounding box center [861, 386] width 588 height 59
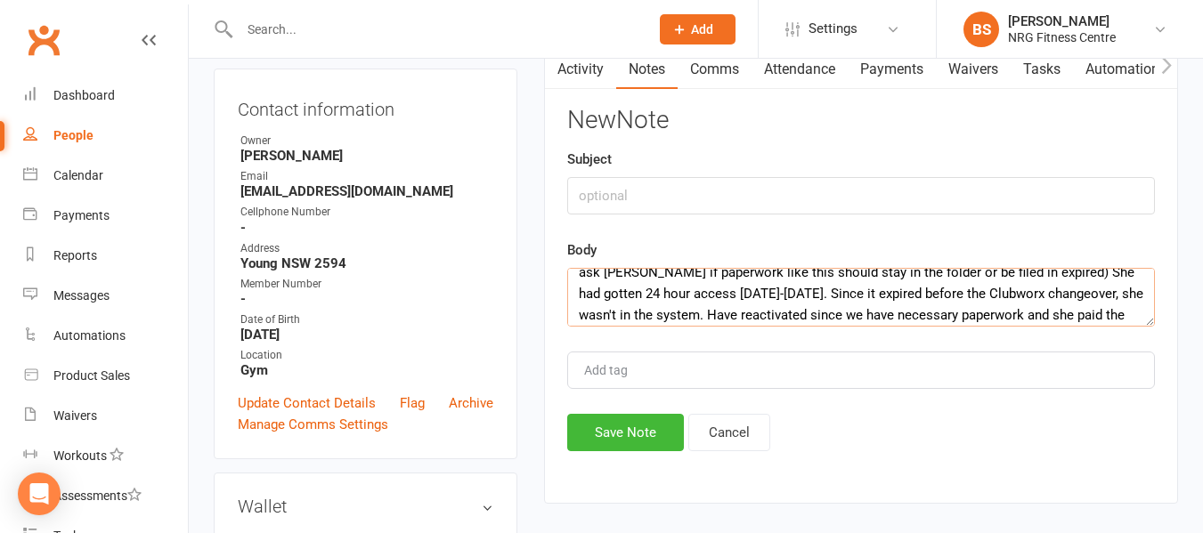
scroll to position [64, 0]
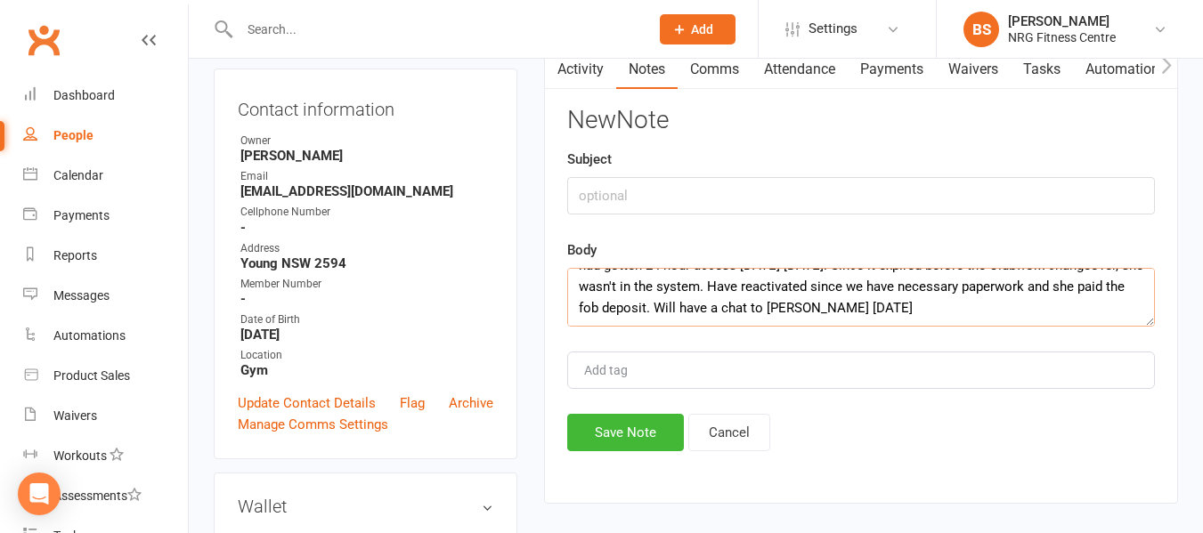
click at [842, 313] on textarea "I found [PERSON_NAME]'s paperwork. (100% my fault, Id taken it out when sorting…" at bounding box center [861, 297] width 588 height 59
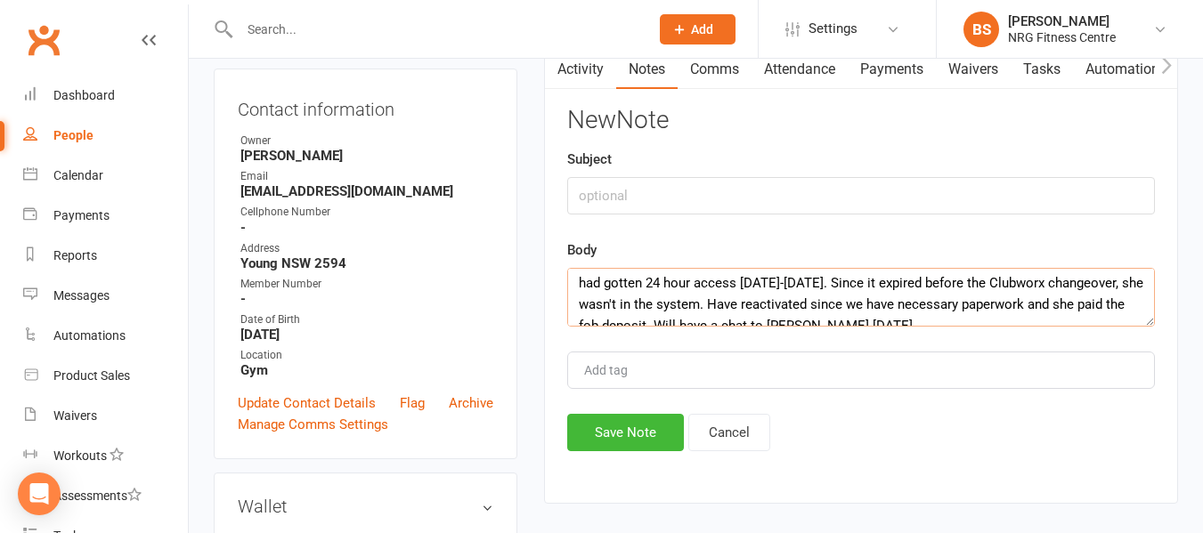
scroll to position [28, 0]
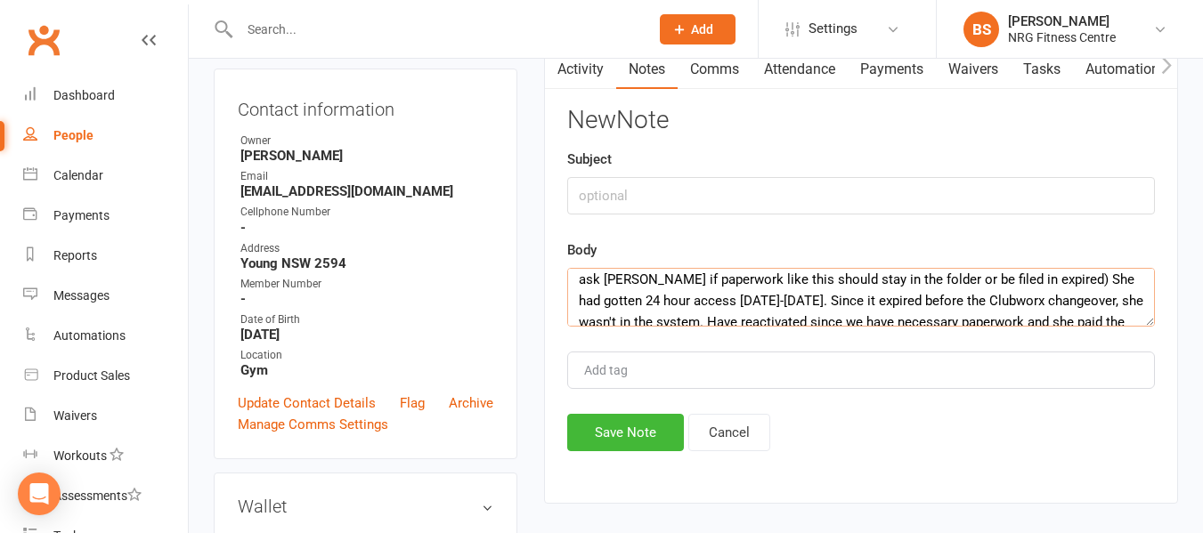
click at [759, 299] on textarea "I found [PERSON_NAME]'s paperwork. (100% my fault, Id taken it out when sorting…" at bounding box center [861, 297] width 588 height 59
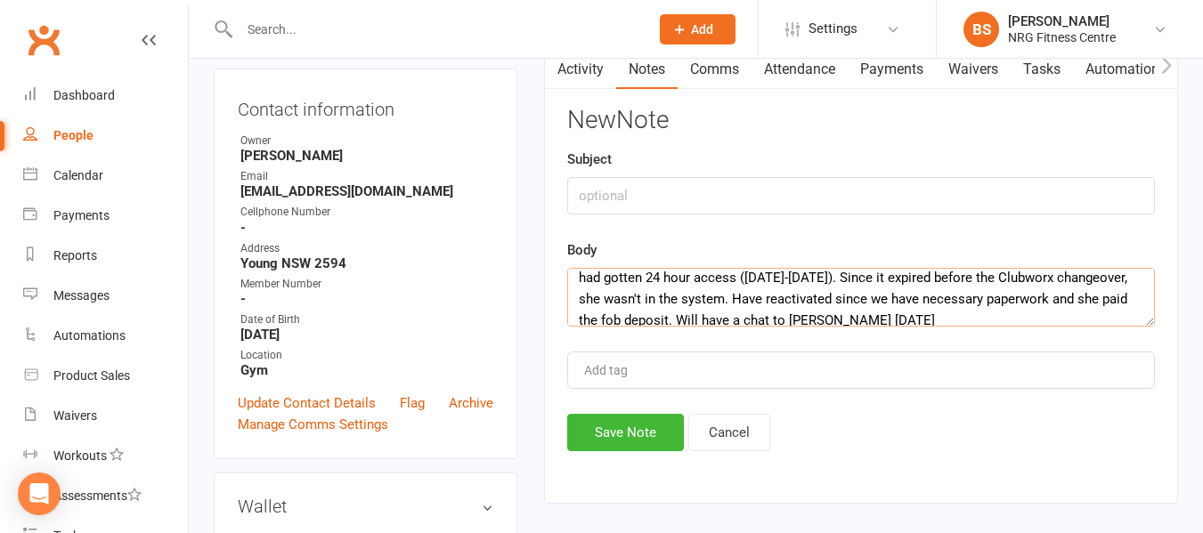
scroll to position [64, 0]
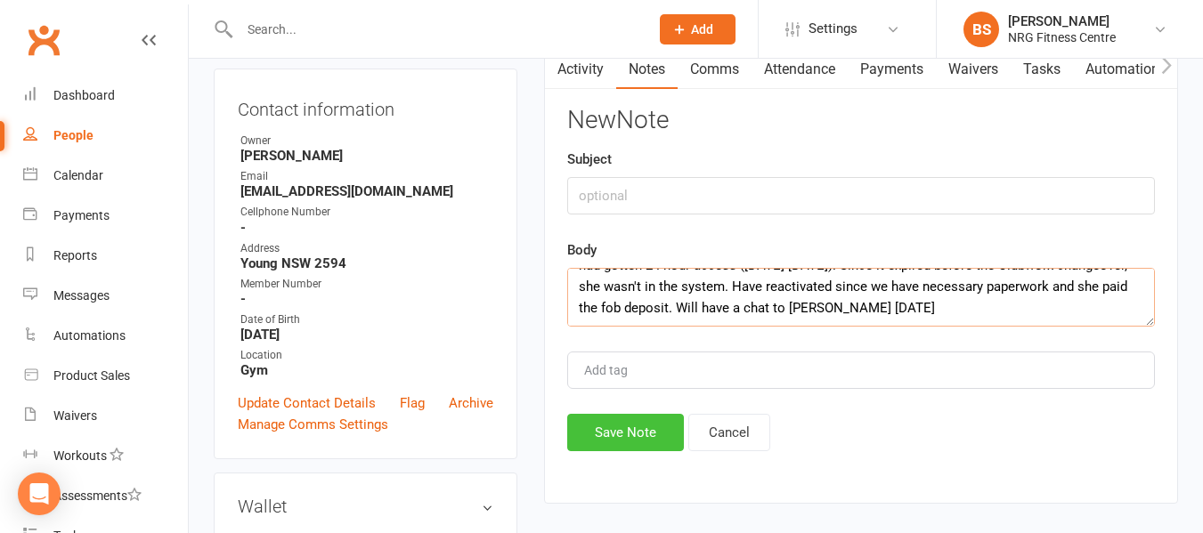
type textarea "I found [PERSON_NAME]'s paperwork. (100% my fault, Id taken it out when sorting…"
click at [628, 436] on button "Save Note" at bounding box center [625, 432] width 117 height 37
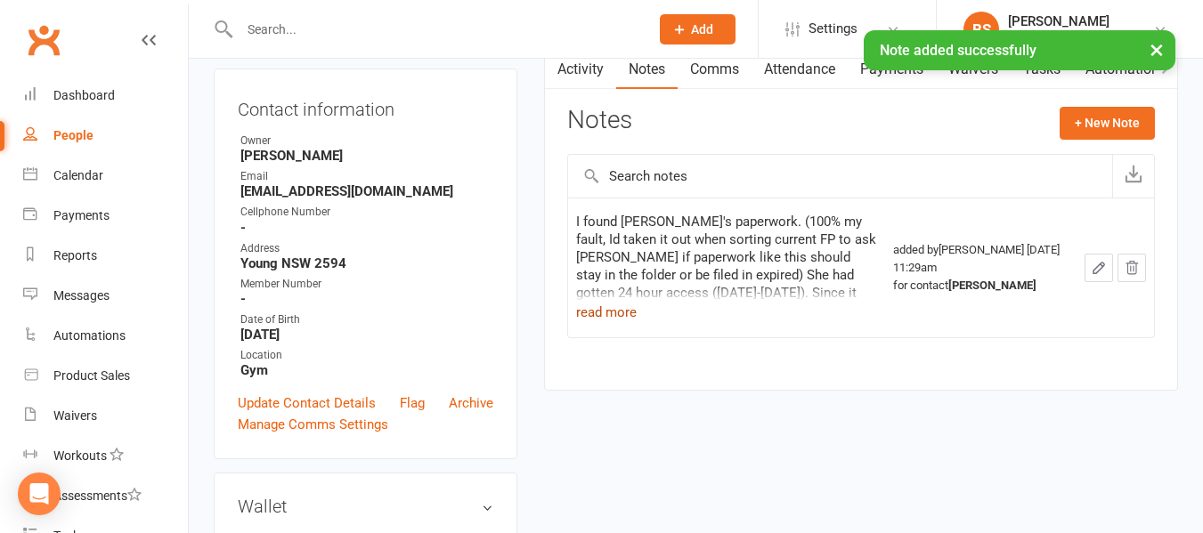
click at [613, 311] on button "read more" at bounding box center [606, 312] width 61 height 21
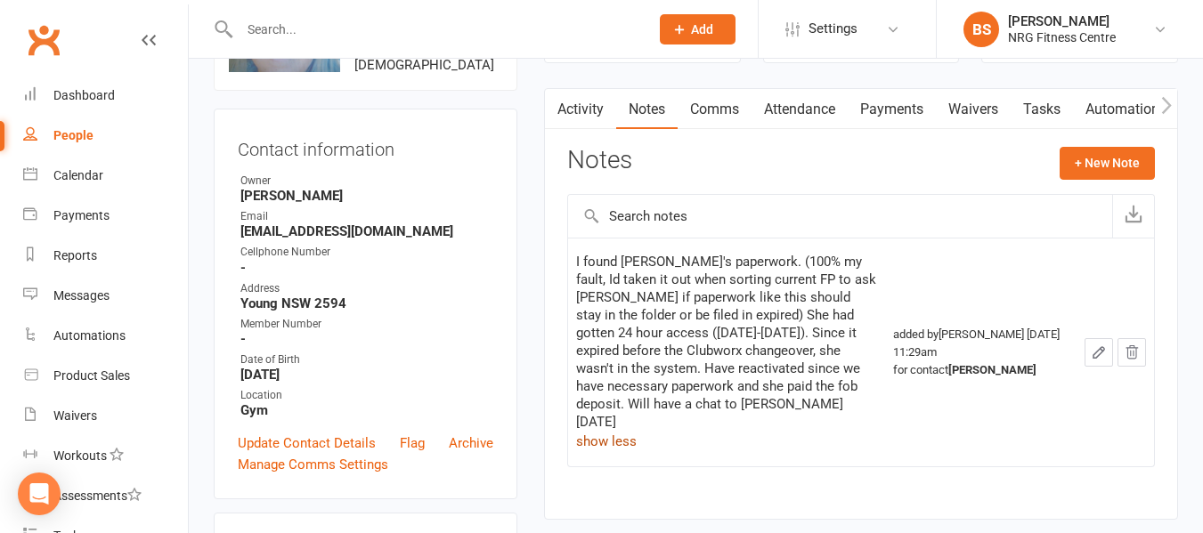
scroll to position [178, 0]
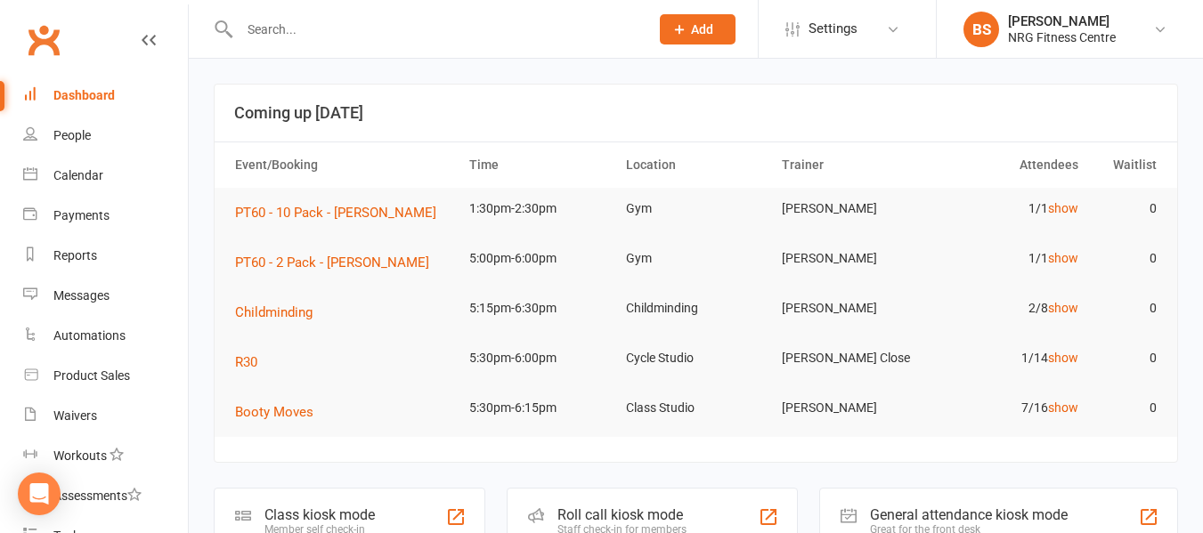
click at [323, 35] on input "text" at bounding box center [435, 29] width 402 height 25
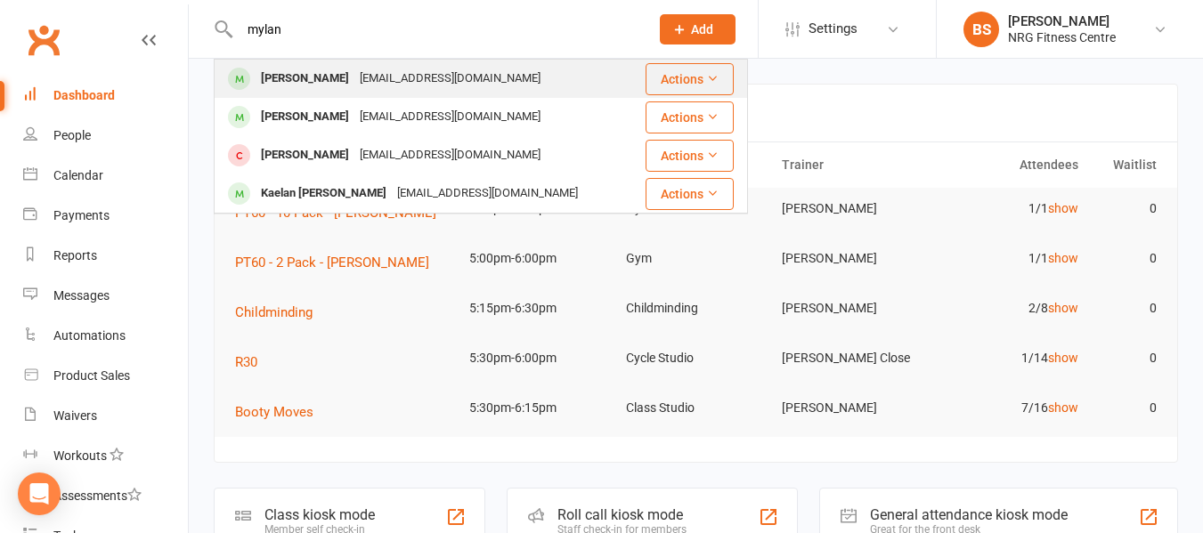
type input "mylan"
click at [331, 77] on div "[PERSON_NAME]" at bounding box center [305, 79] width 99 height 26
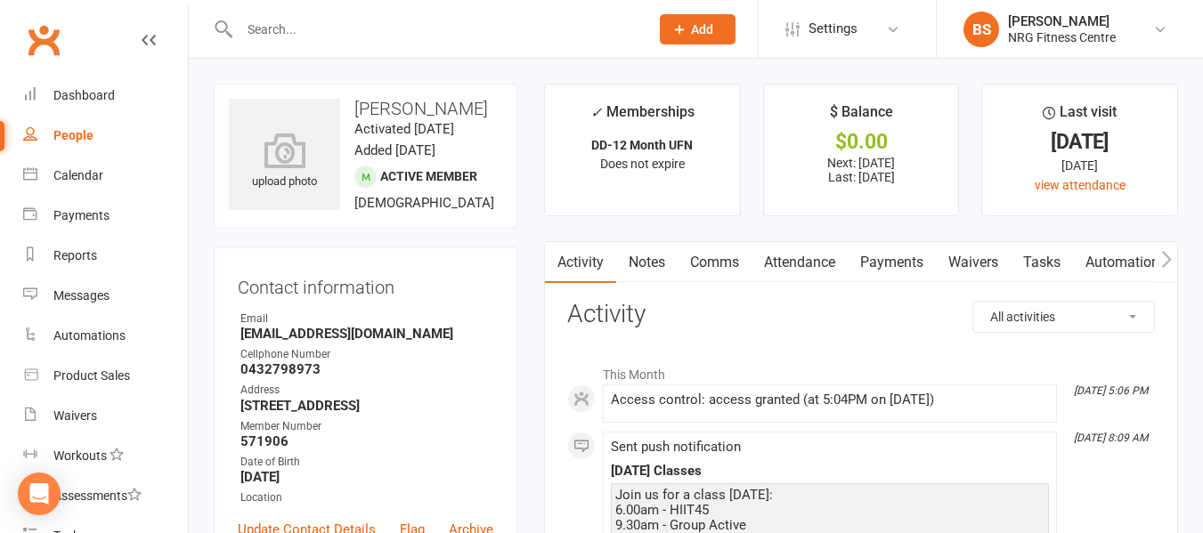
click at [1155, 256] on button "button" at bounding box center [1166, 262] width 22 height 40
click at [881, 262] on link "Mobile App" at bounding box center [896, 262] width 96 height 41
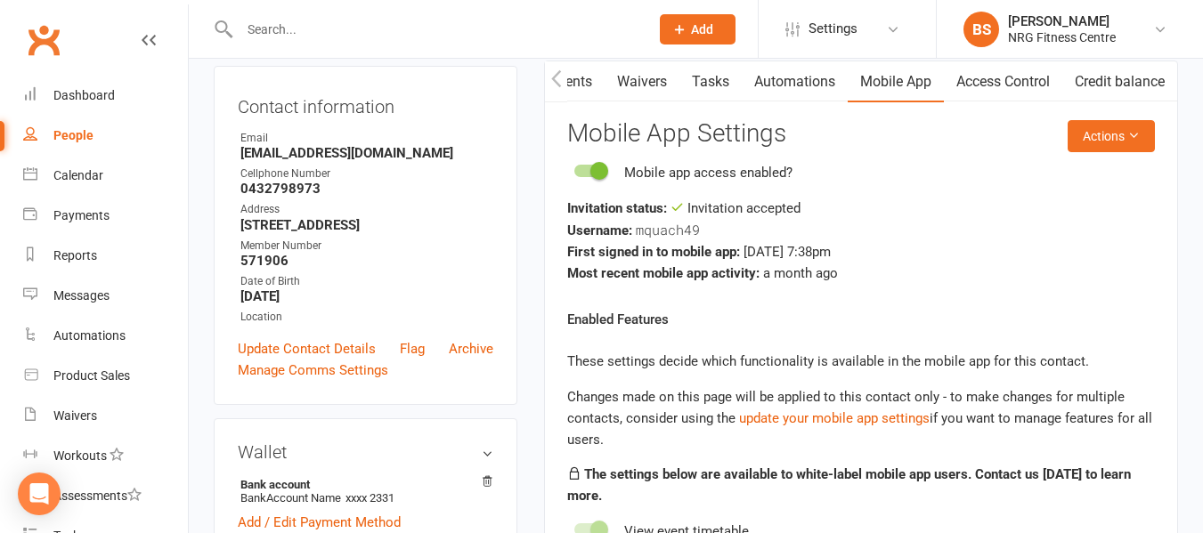
scroll to position [178, 0]
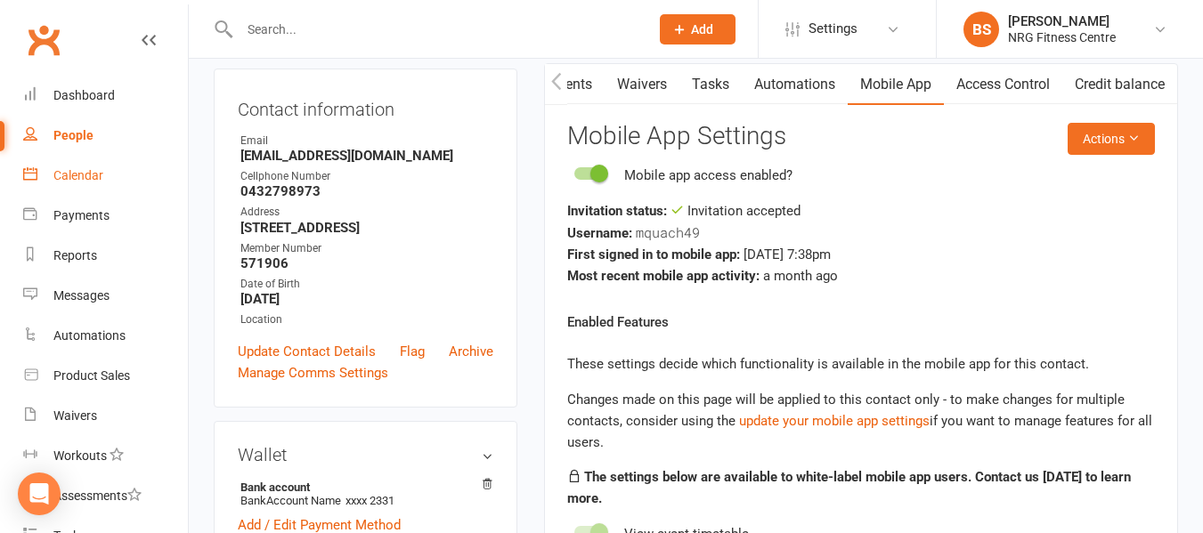
click at [65, 170] on div "Calendar" at bounding box center [78, 175] width 50 height 14
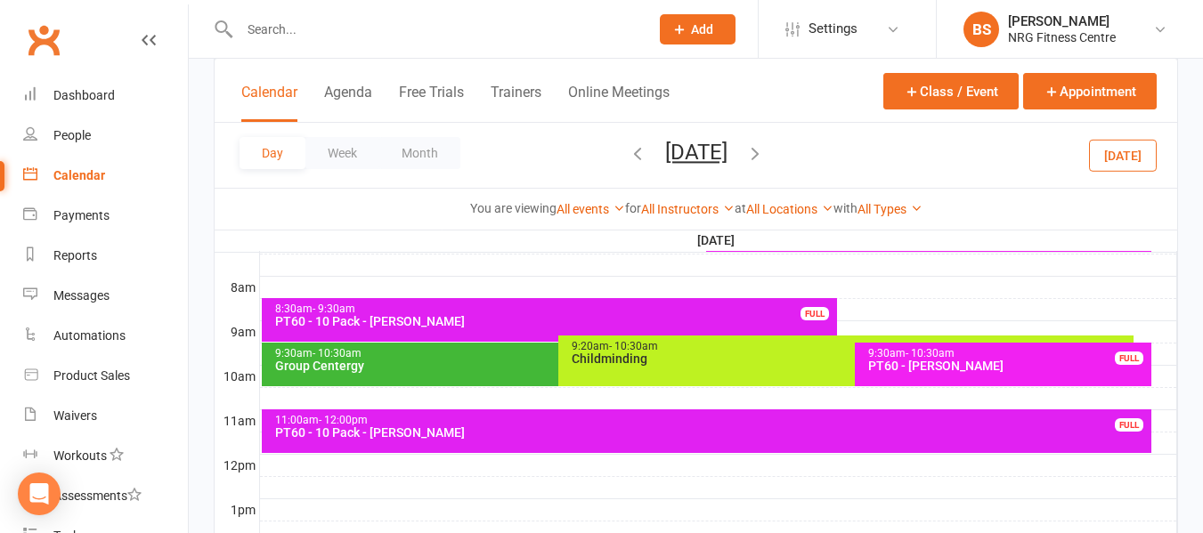
scroll to position [178, 0]
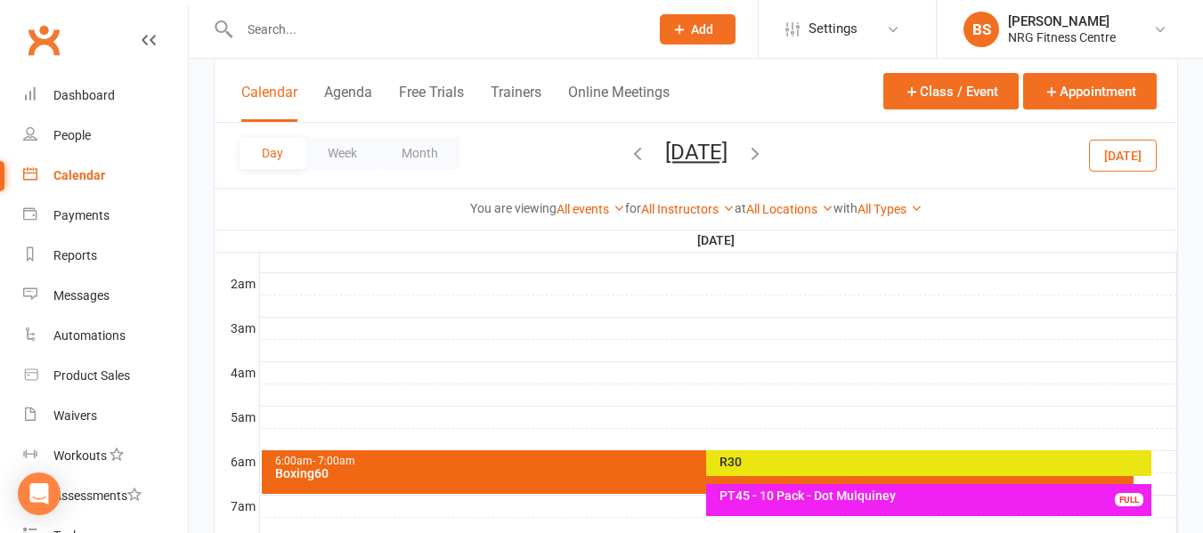
click at [628, 151] on icon "button" at bounding box center [638, 153] width 20 height 20
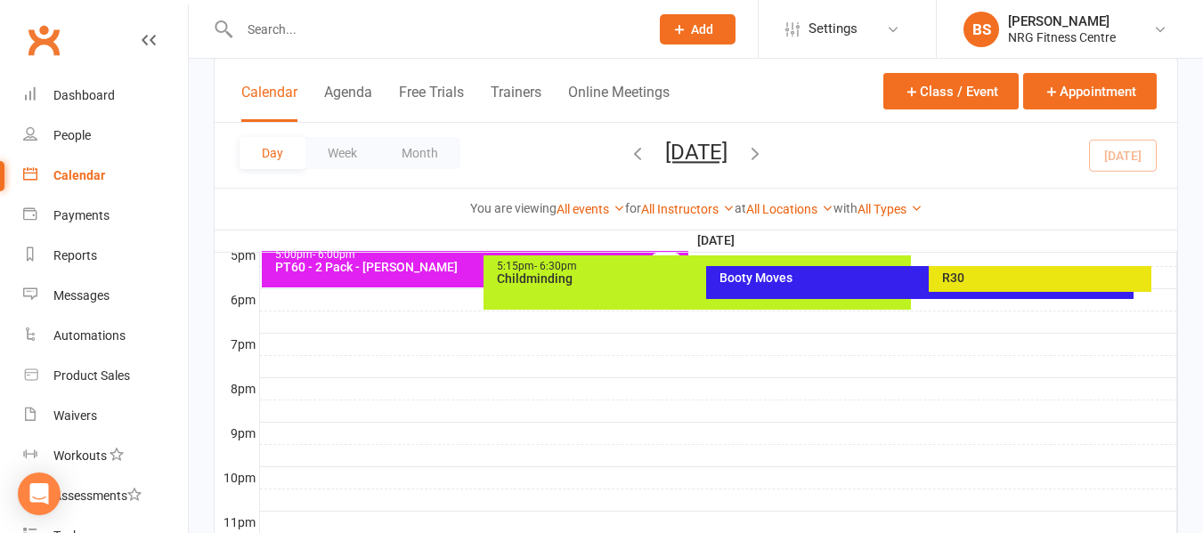
scroll to position [890, 0]
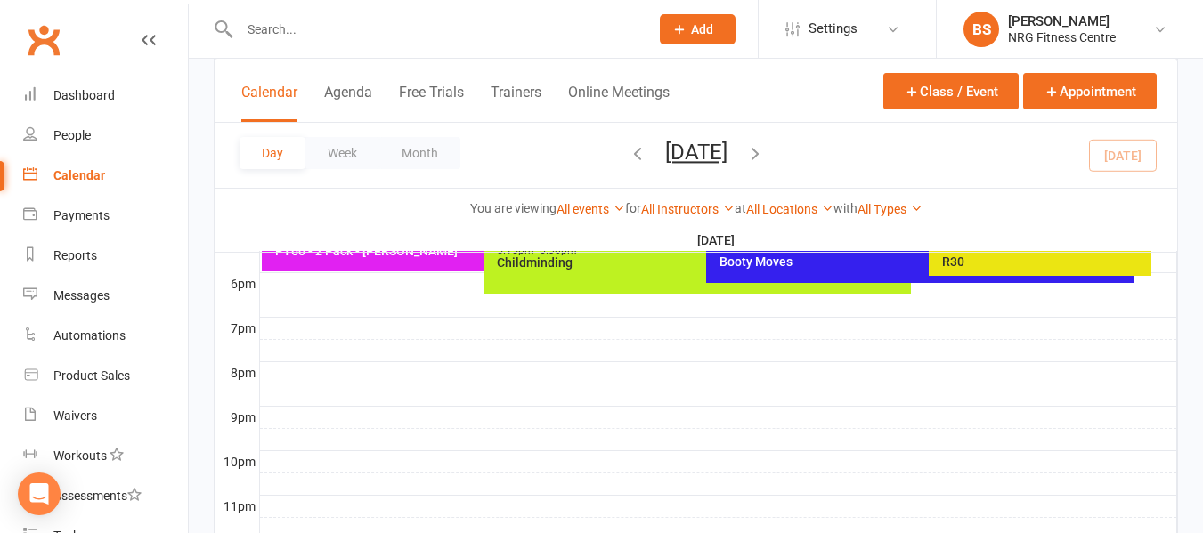
click at [787, 272] on div "Booty Moves" at bounding box center [919, 266] width 427 height 33
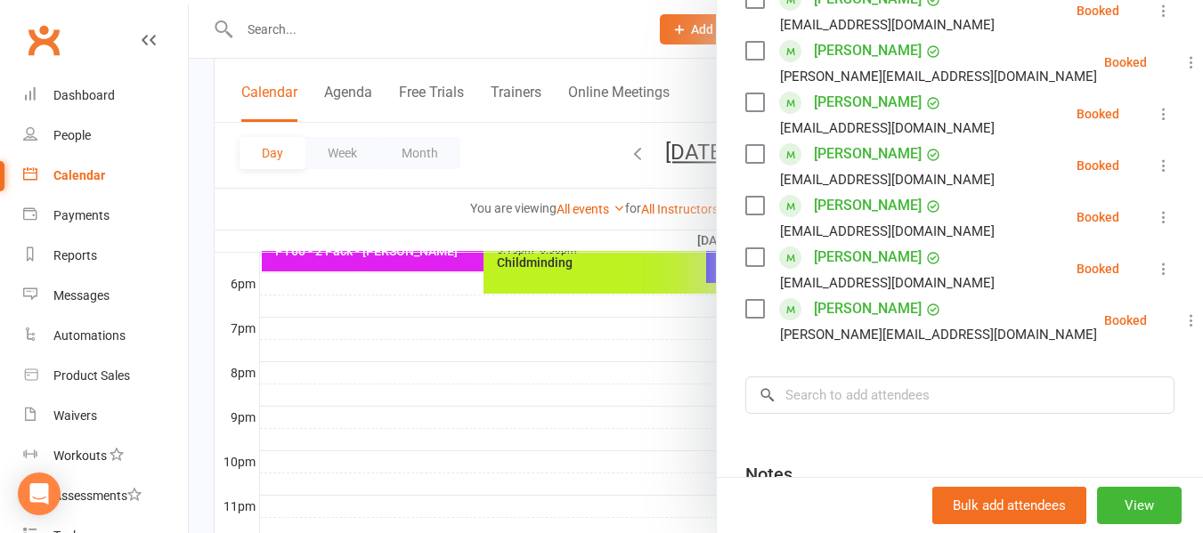
scroll to position [356, 0]
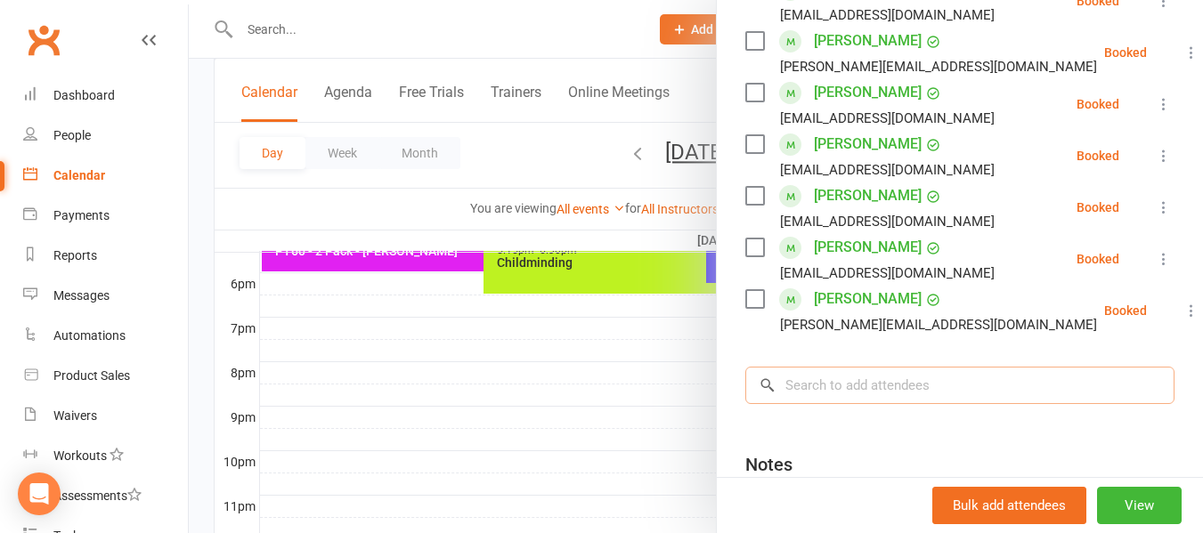
click at [865, 402] on input "search" at bounding box center [959, 385] width 429 height 37
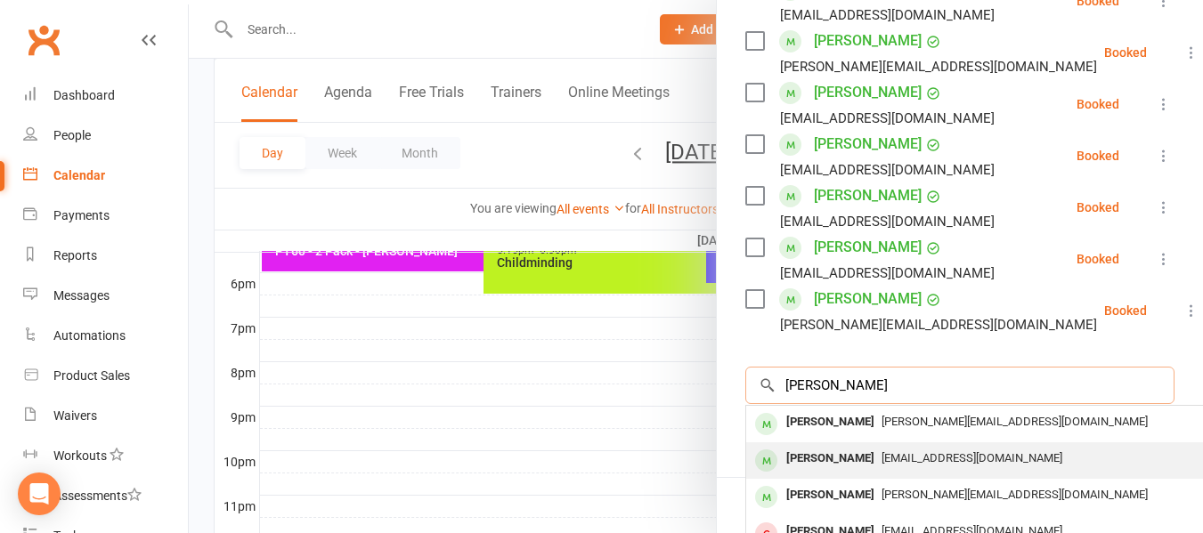
type input "[PERSON_NAME]"
click at [881, 465] on span "[EMAIL_ADDRESS][DOMAIN_NAME]" at bounding box center [971, 457] width 181 height 13
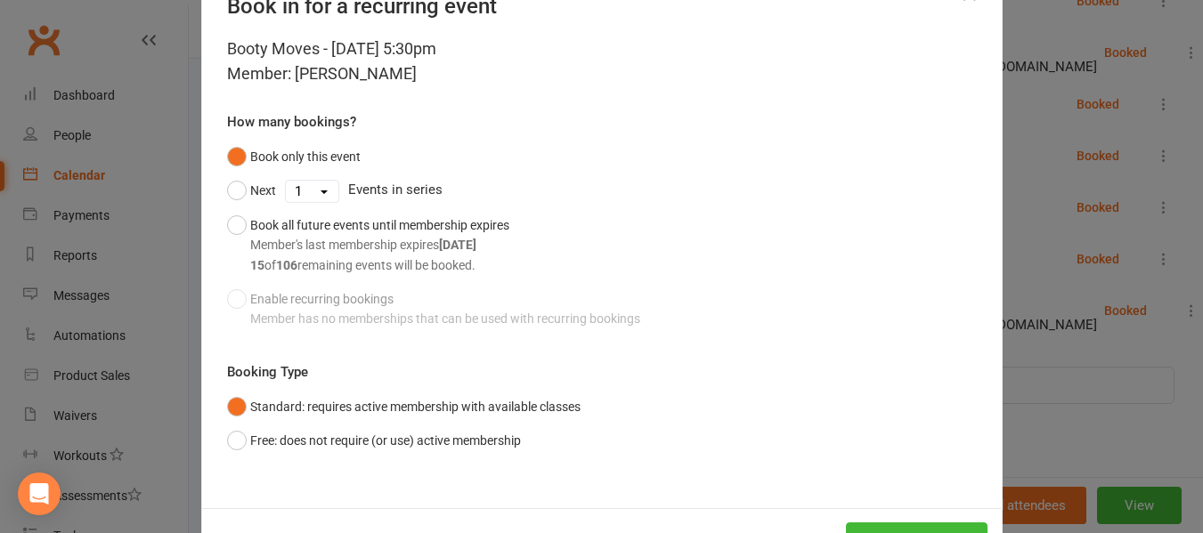
scroll to position [127, 0]
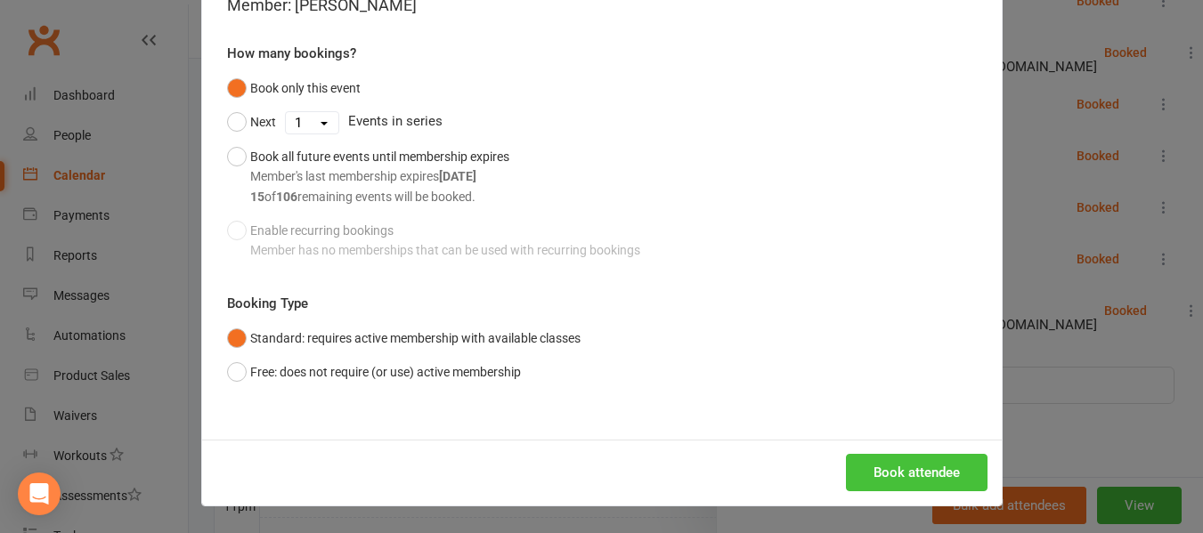
click at [898, 467] on button "Book attendee" at bounding box center [917, 472] width 142 height 37
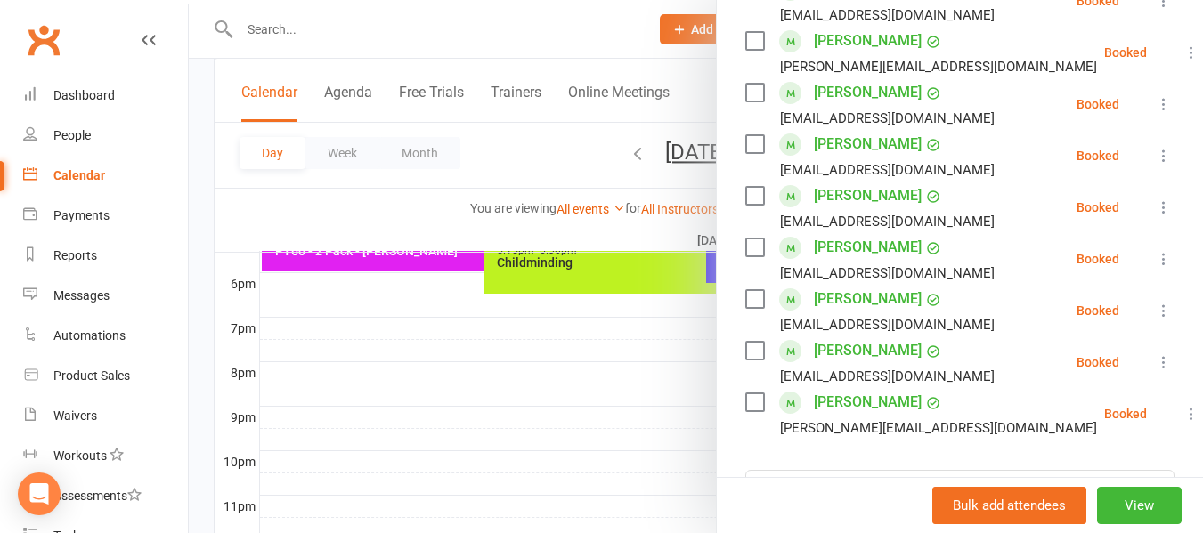
scroll to position [267, 0]
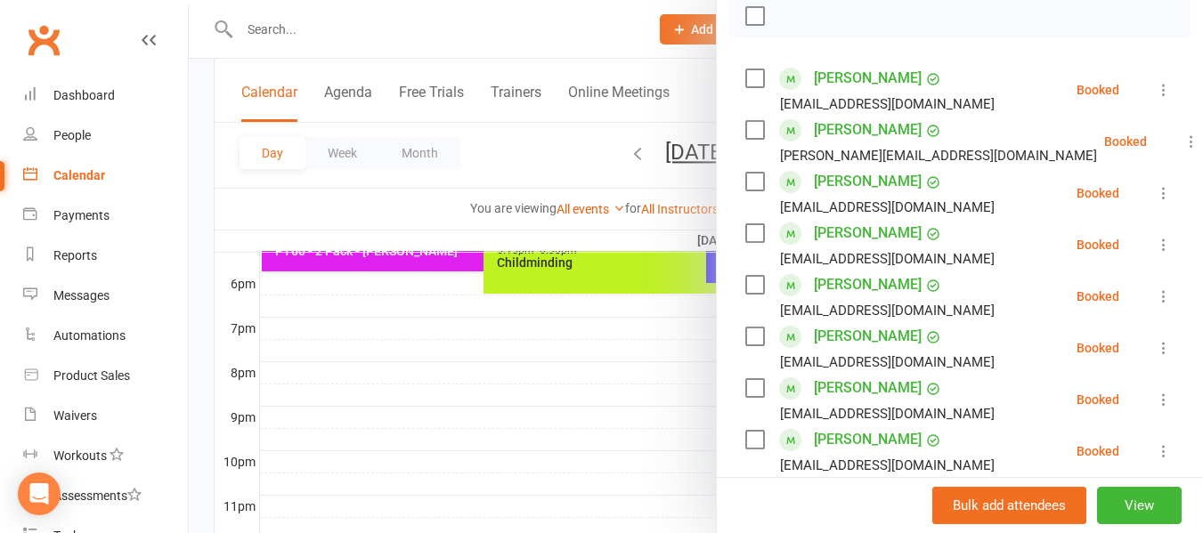
click at [202, 357] on div at bounding box center [696, 266] width 1014 height 533
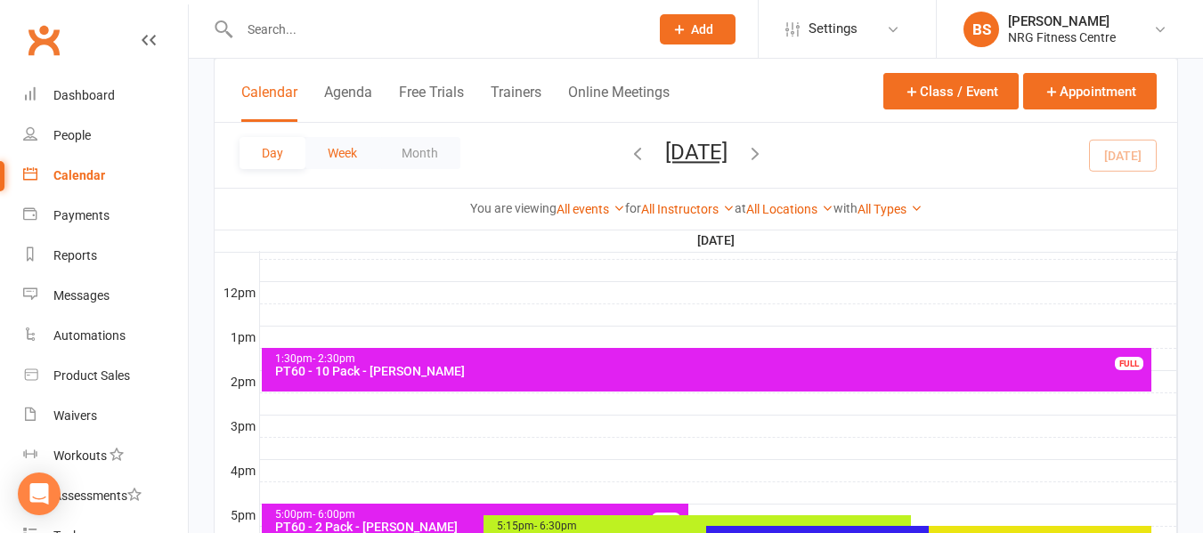
scroll to position [445, 0]
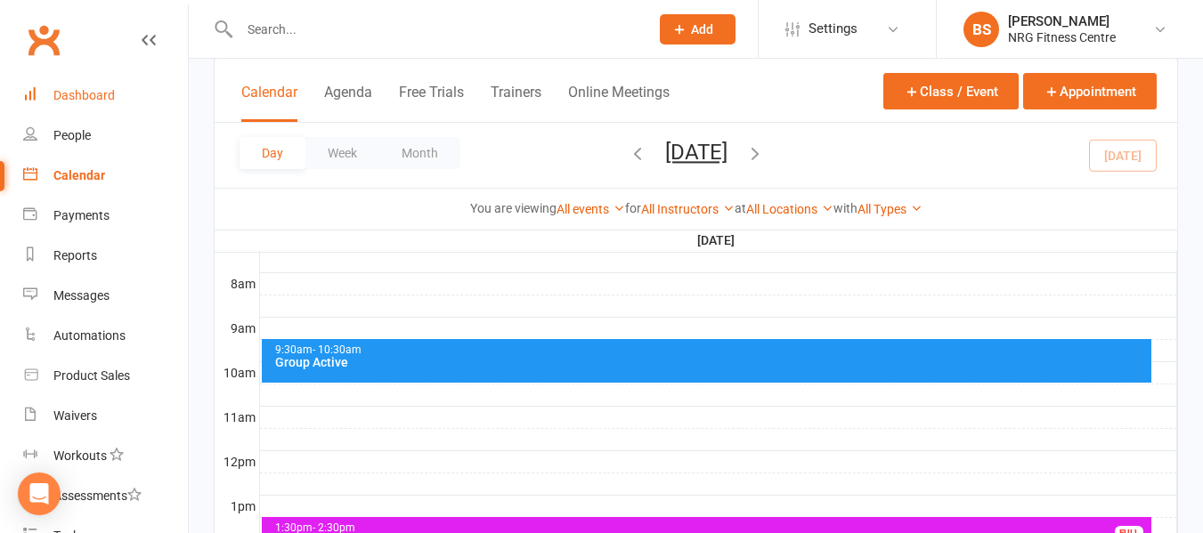
click at [83, 94] on div "Dashboard" at bounding box center [83, 95] width 61 height 14
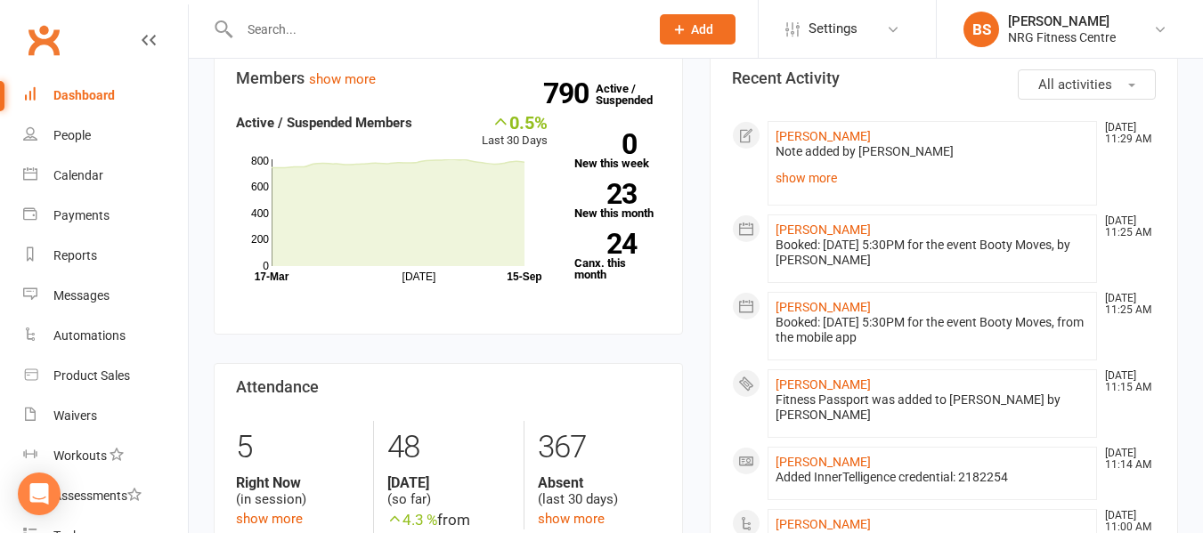
scroll to position [712, 0]
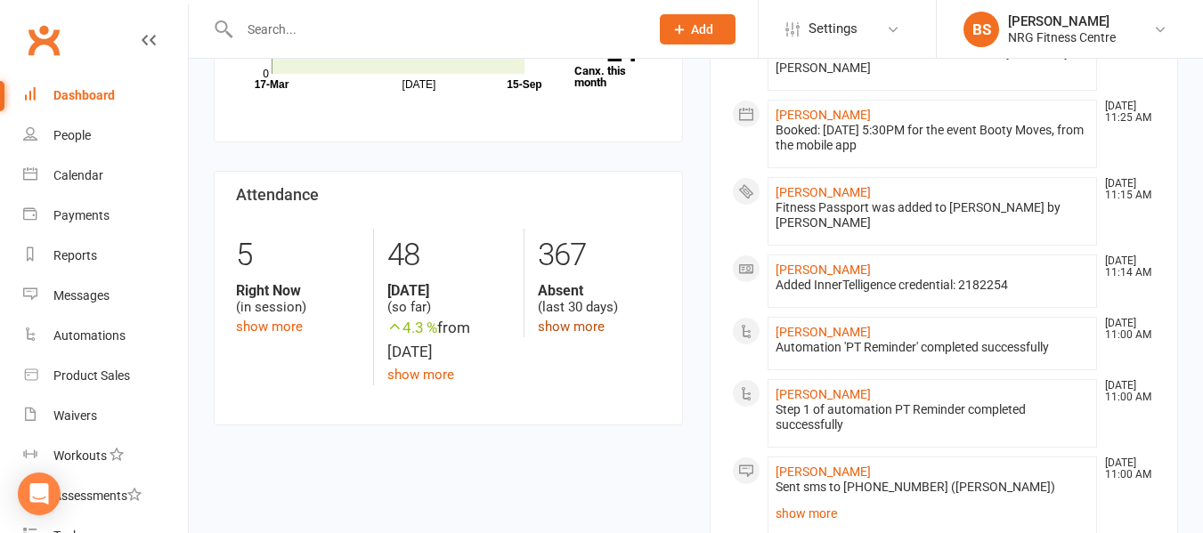
click at [562, 321] on link "show more" at bounding box center [571, 327] width 67 height 16
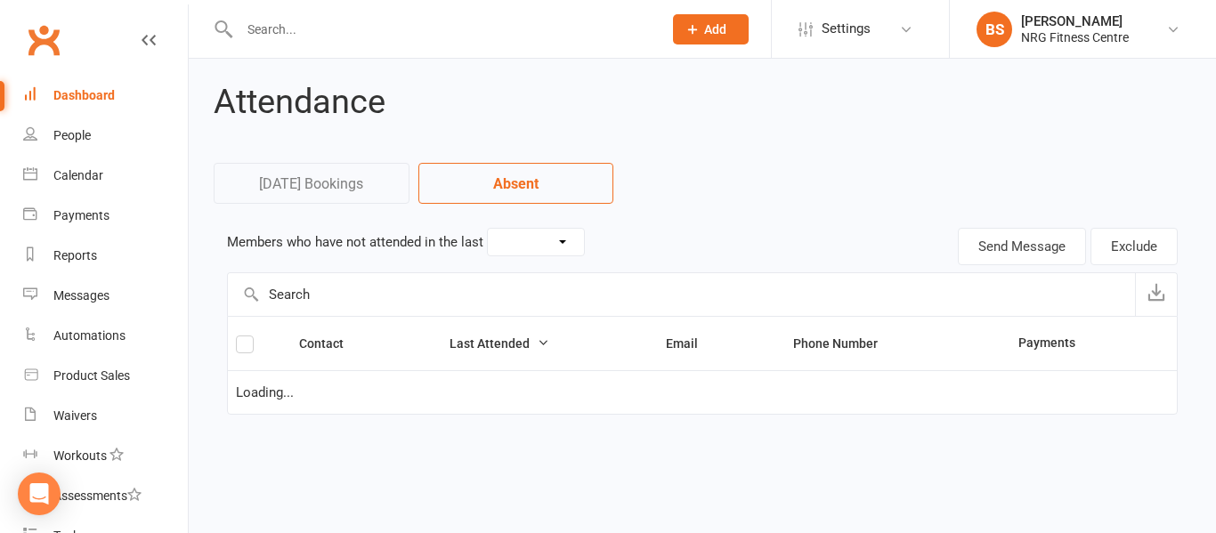
select select "30"
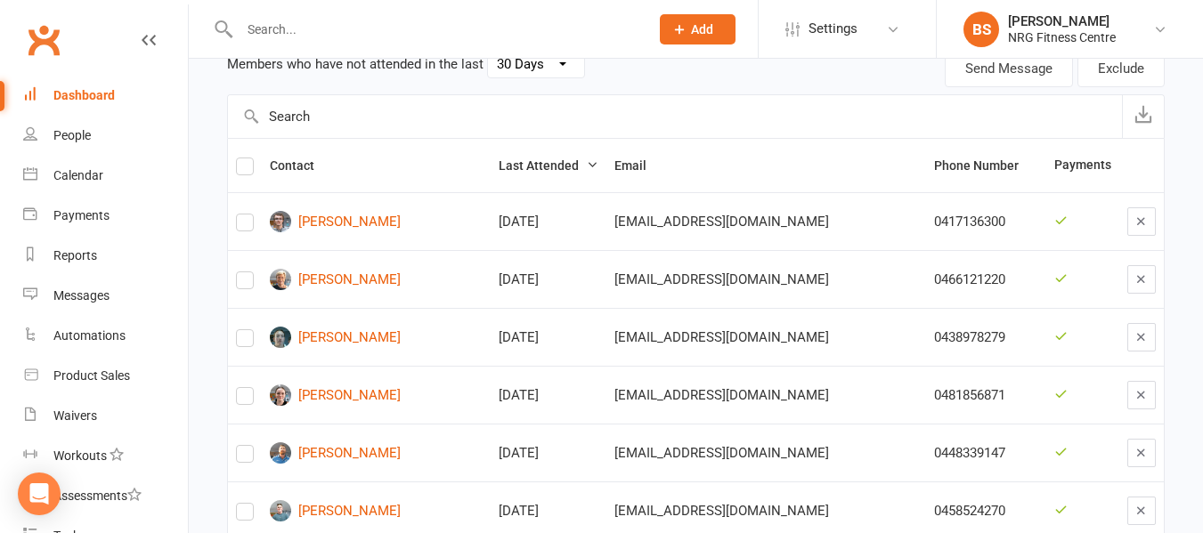
scroll to position [89, 0]
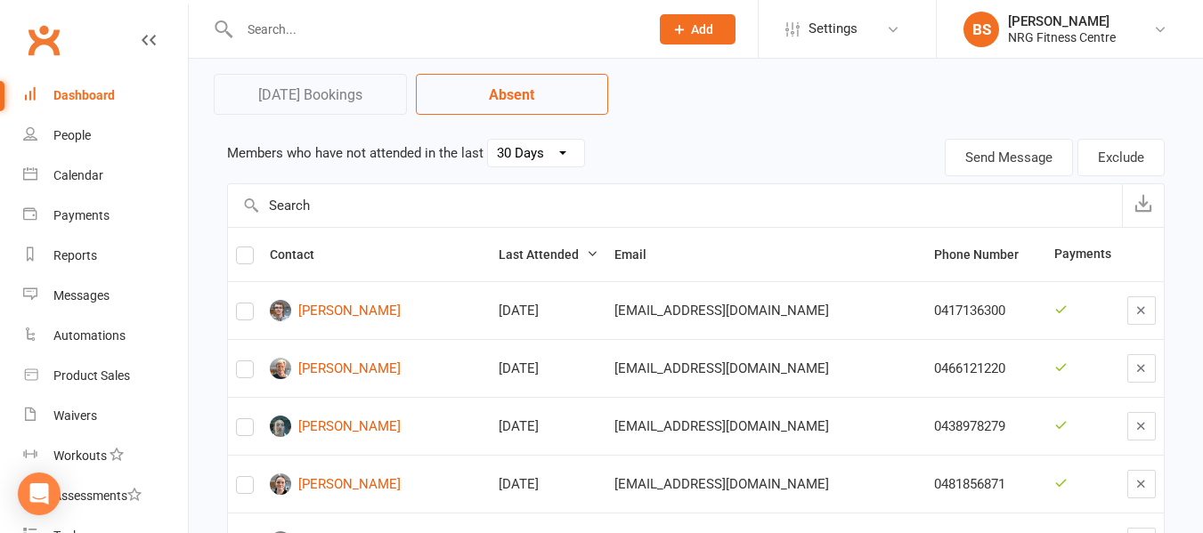
click at [313, 31] on input "text" at bounding box center [435, 29] width 402 height 25
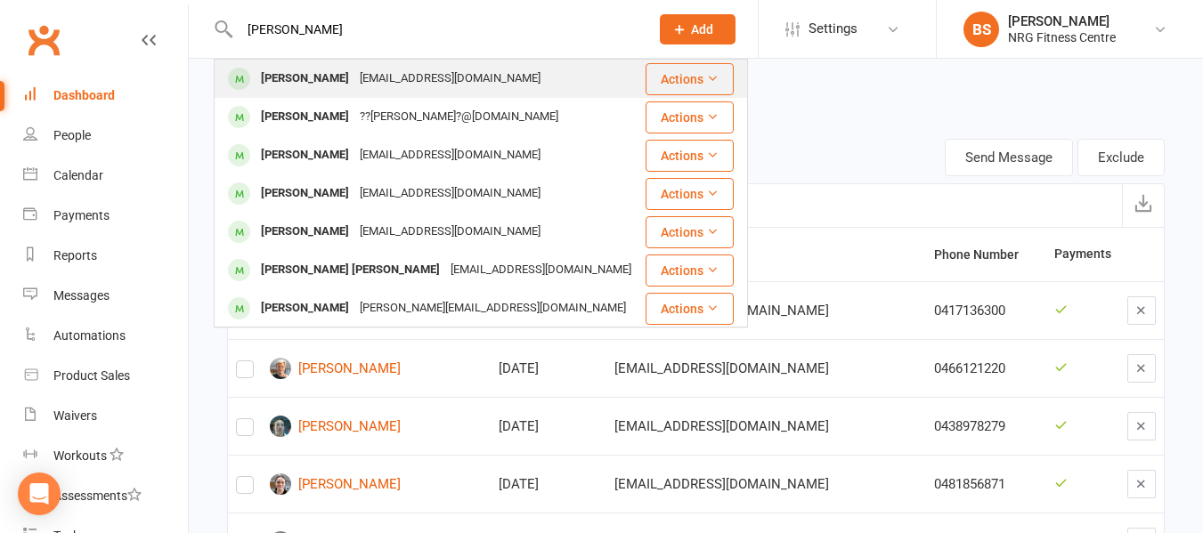
type input "[PERSON_NAME]"
click at [363, 95] on div "[PERSON_NAME] [EMAIL_ADDRESS][DOMAIN_NAME]" at bounding box center [429, 79] width 428 height 37
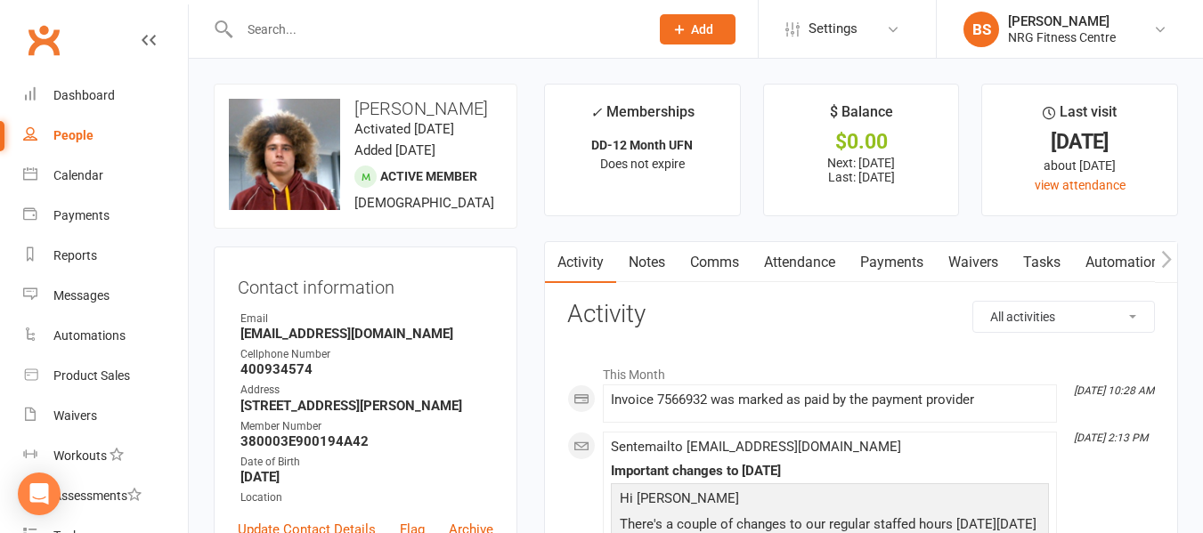
click at [651, 264] on link "Notes" at bounding box center [646, 262] width 61 height 41
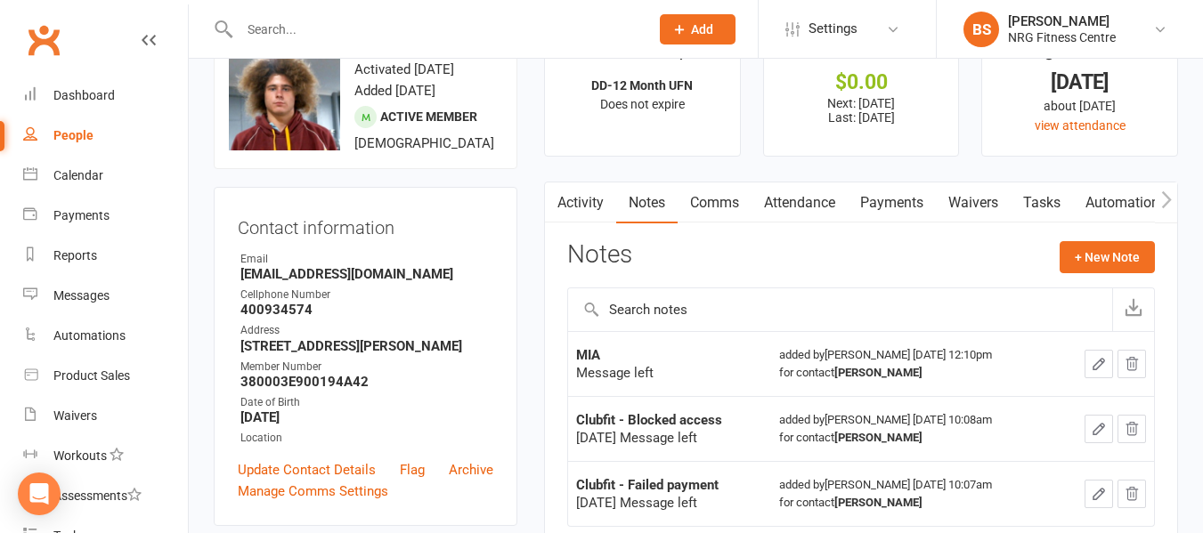
scroll to position [89, 0]
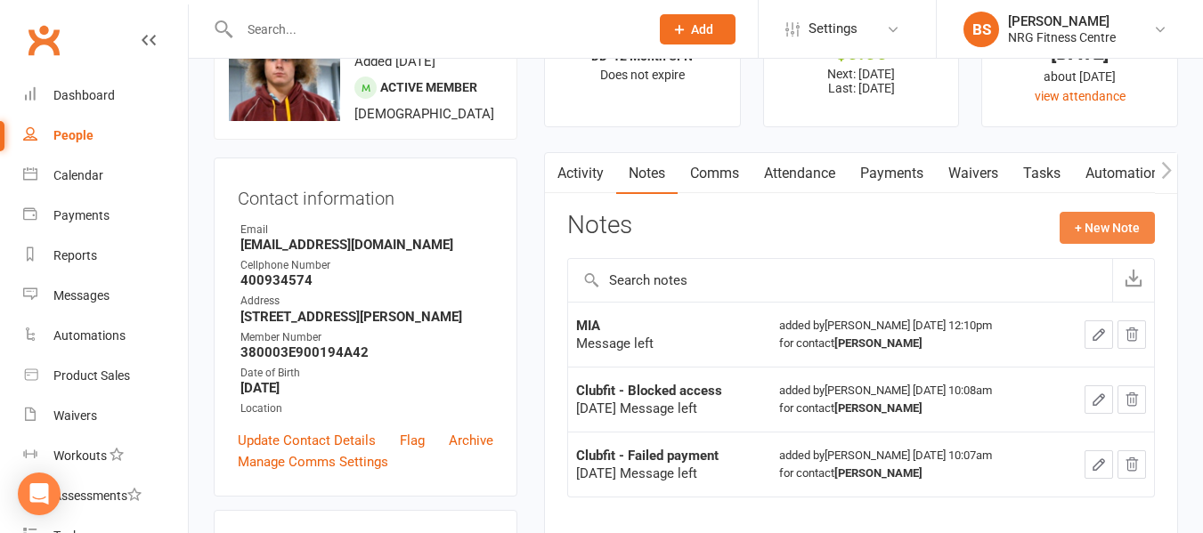
click at [1081, 223] on button "+ New Note" at bounding box center [1107, 228] width 95 height 32
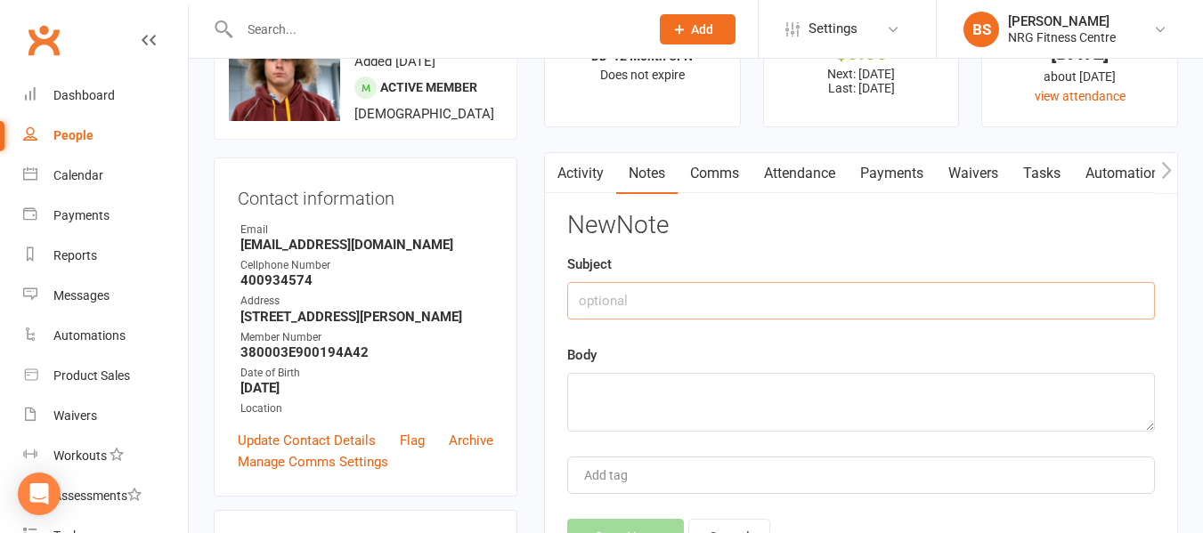
click at [696, 308] on input "text" at bounding box center [861, 300] width 588 height 37
type input "MIA follow up"
click at [701, 406] on textarea at bounding box center [861, 402] width 588 height 59
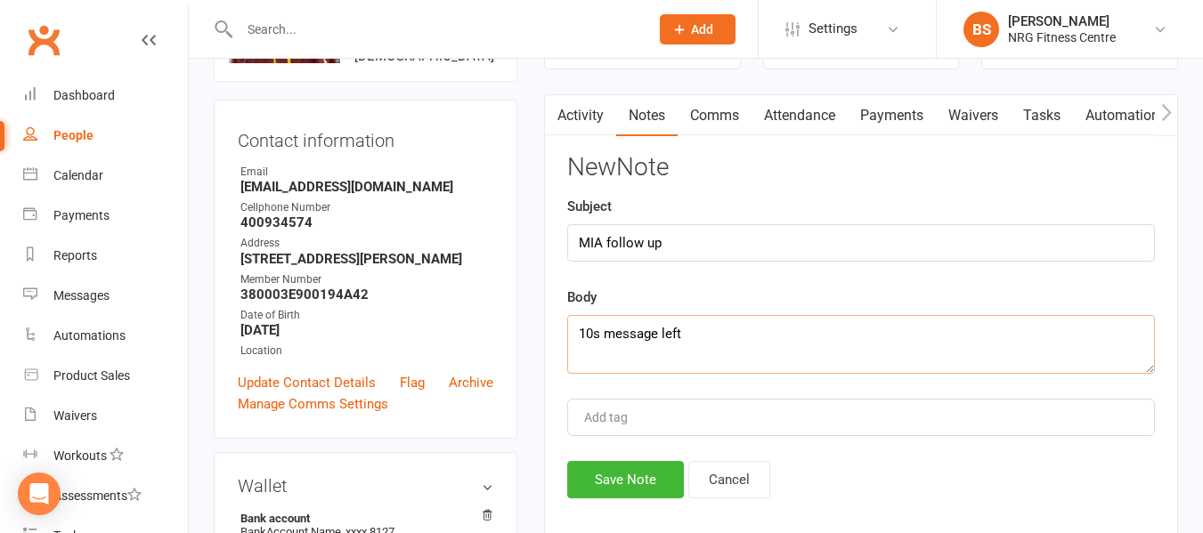
scroll to position [178, 0]
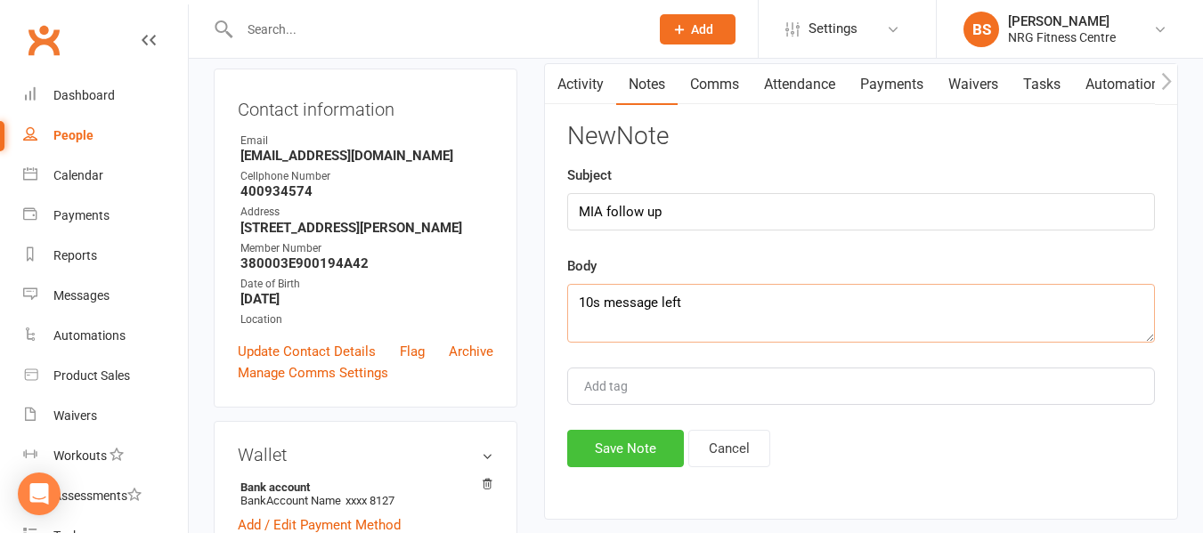
type textarea "10s message left"
click at [647, 461] on button "Save Note" at bounding box center [625, 448] width 117 height 37
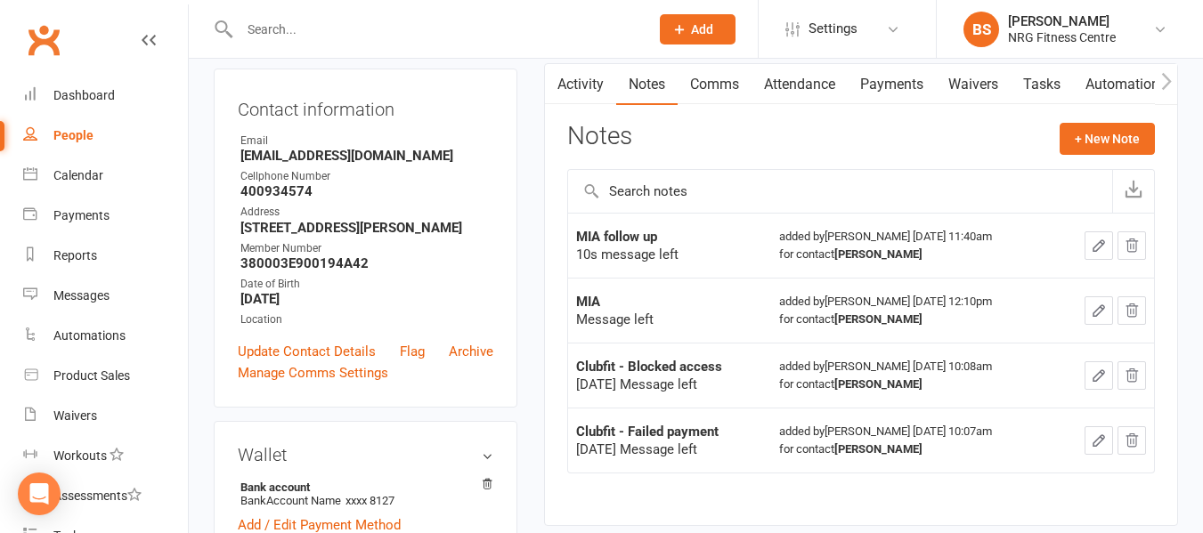
click at [429, 28] on input "text" at bounding box center [435, 29] width 402 height 25
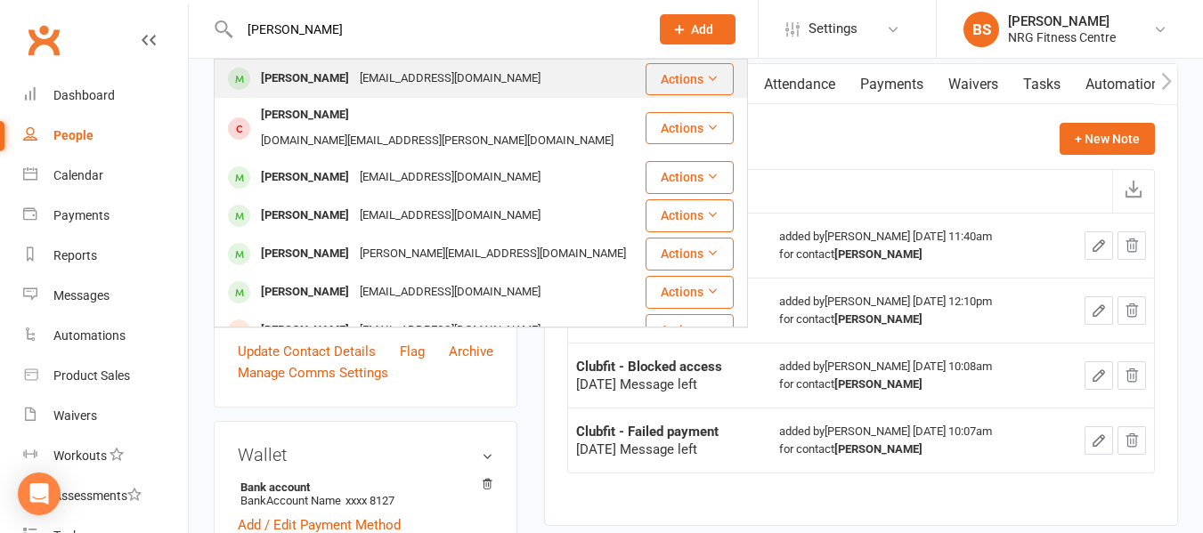
type input "[PERSON_NAME]"
click at [402, 86] on div "[EMAIL_ADDRESS][DOMAIN_NAME]" at bounding box center [449, 79] width 191 height 26
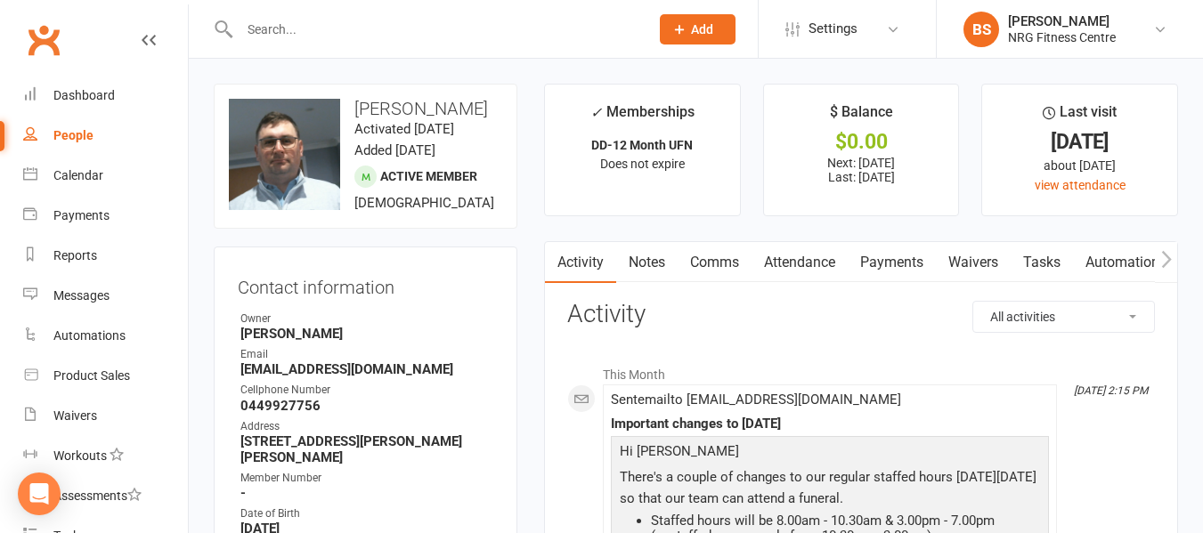
click at [641, 256] on link "Notes" at bounding box center [646, 262] width 61 height 41
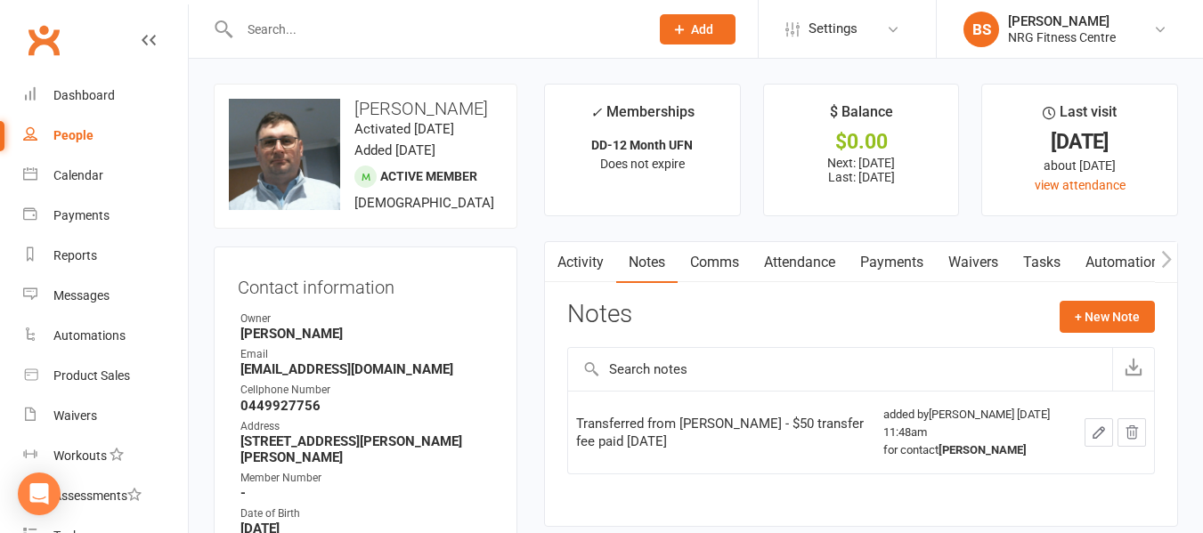
click at [572, 264] on link "Activity" at bounding box center [580, 262] width 71 height 41
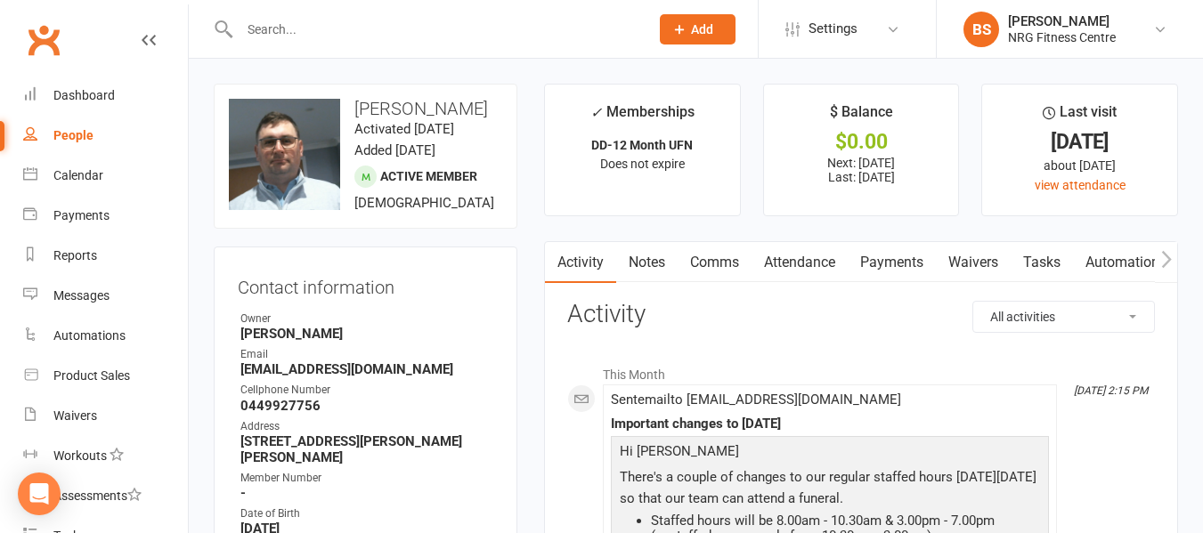
click at [662, 258] on link "Notes" at bounding box center [646, 262] width 61 height 41
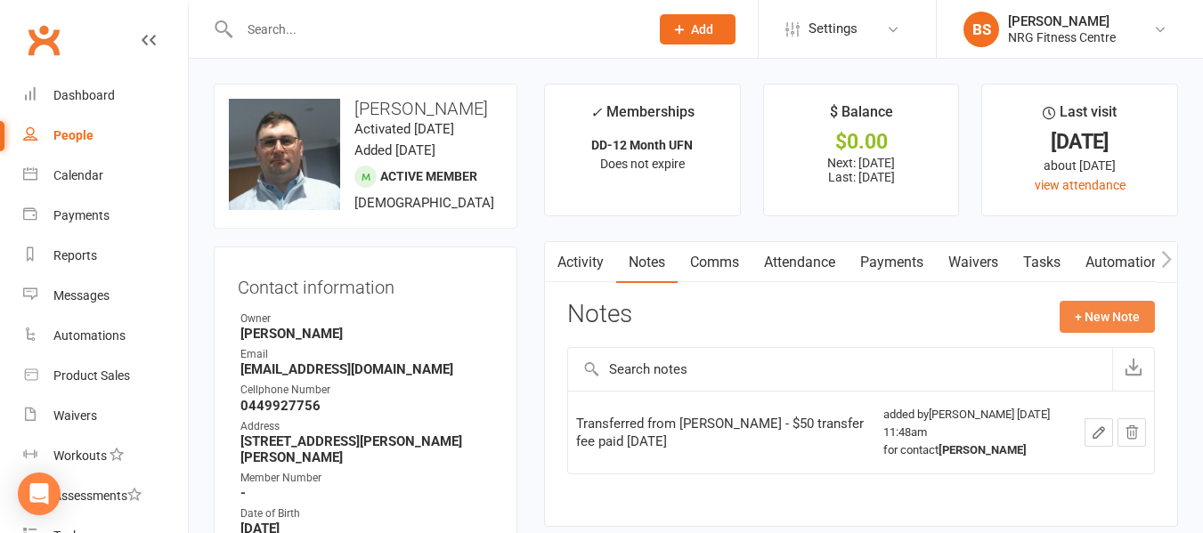
click at [1098, 312] on button "+ New Note" at bounding box center [1107, 317] width 95 height 32
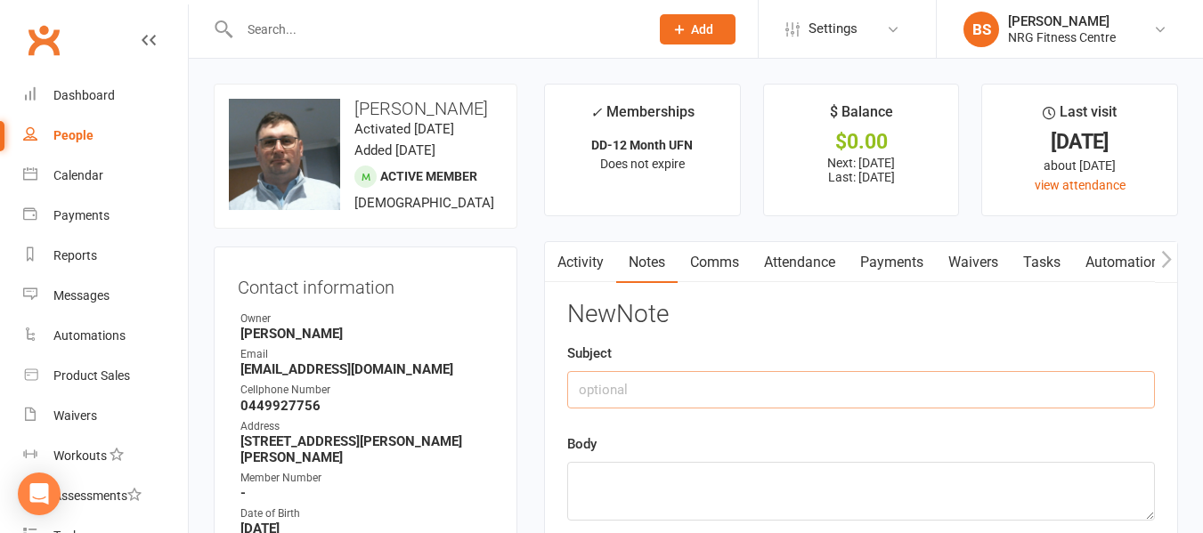
click at [747, 394] on input "text" at bounding box center [861, 389] width 588 height 37
type input "MIA"
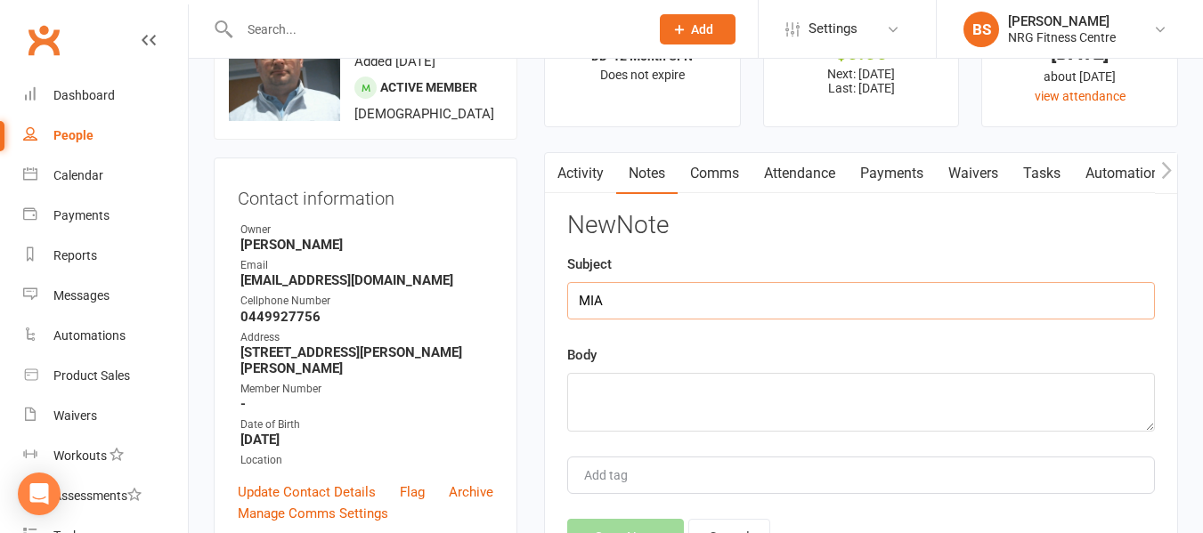
scroll to position [267, 0]
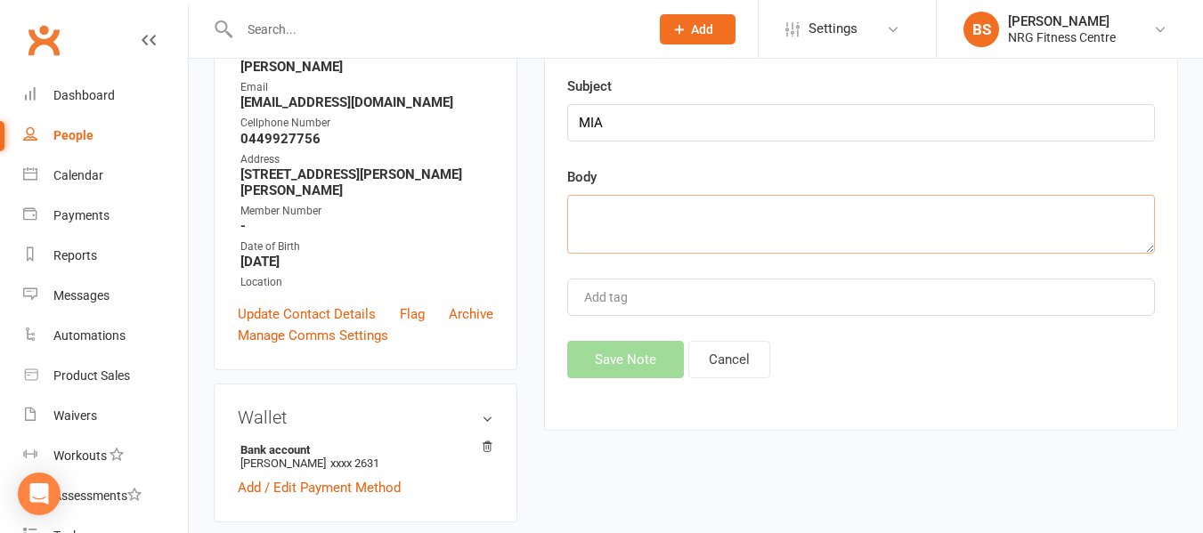
click at [653, 219] on textarea at bounding box center [861, 224] width 588 height 59
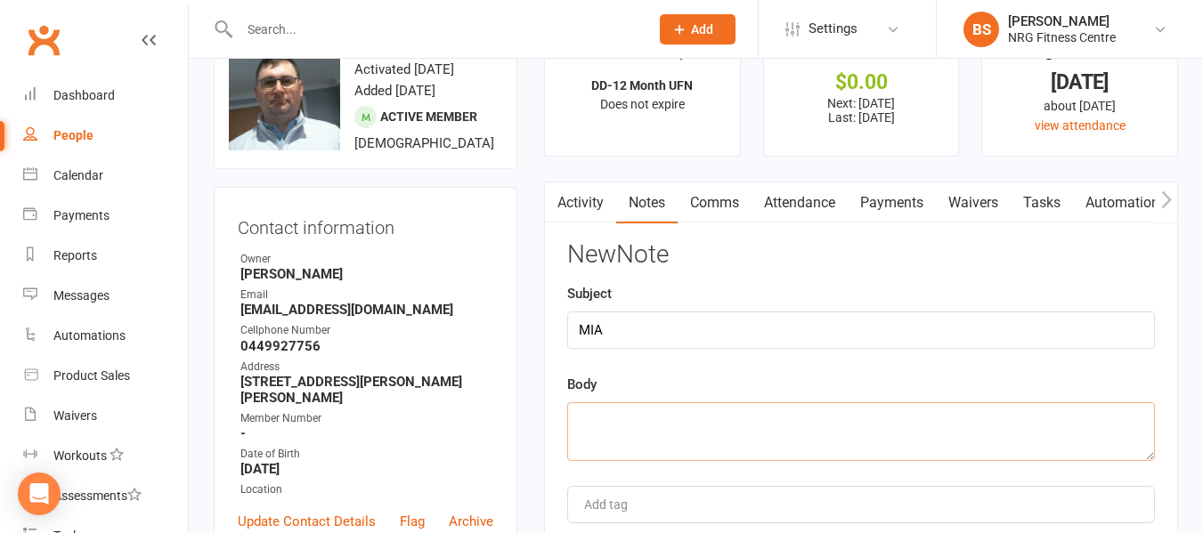
scroll to position [178, 0]
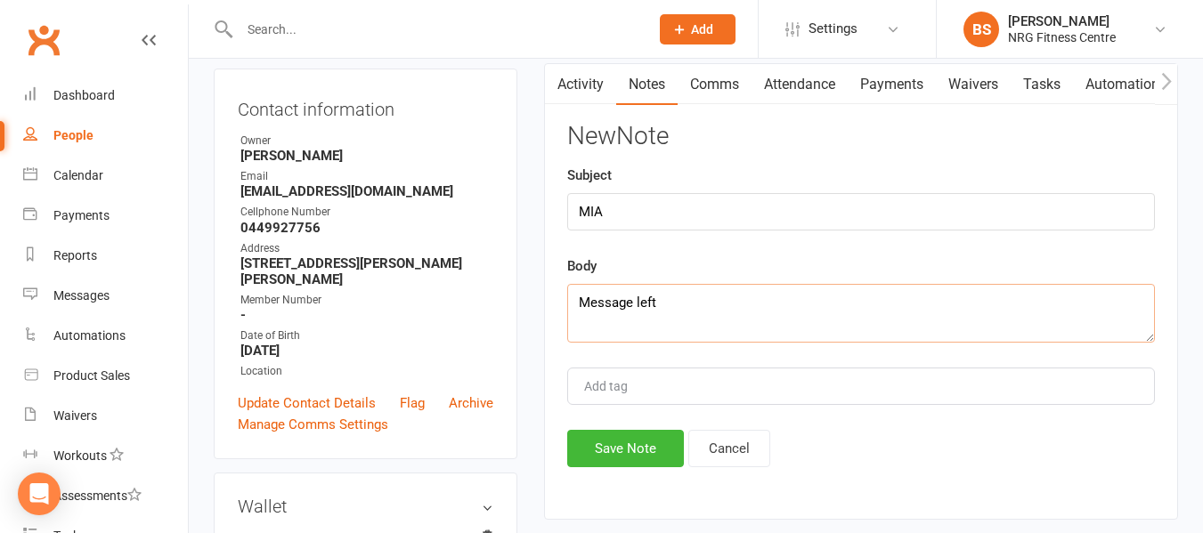
type textarea "Message left"
click at [699, 212] on input "MIA" at bounding box center [861, 211] width 588 height 37
type input "MIA follow up"
click at [651, 446] on button "Save Note" at bounding box center [625, 448] width 117 height 37
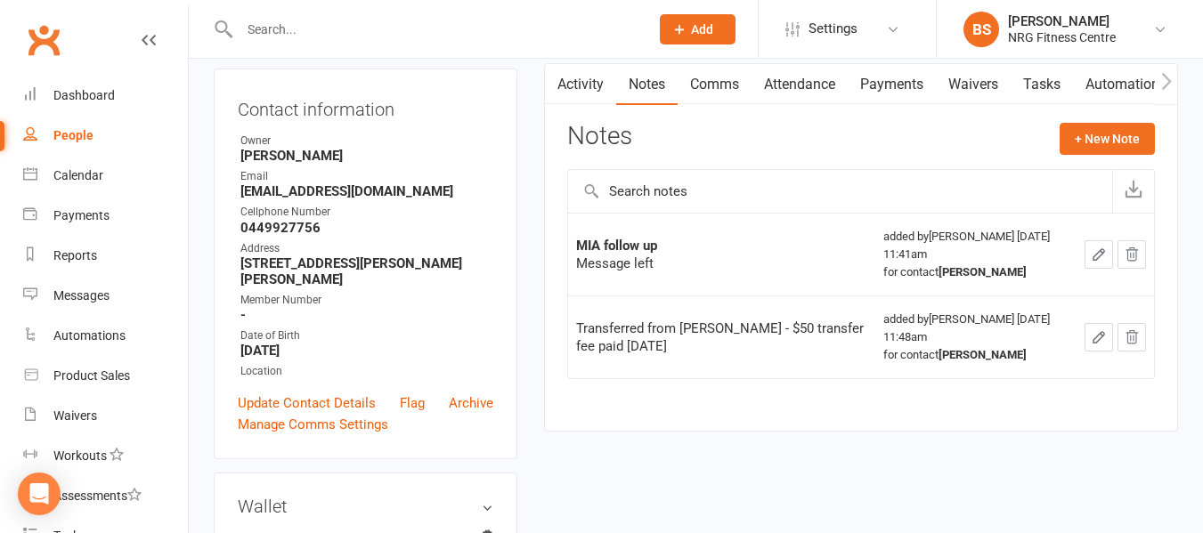
click at [380, 30] on input "text" at bounding box center [435, 29] width 402 height 25
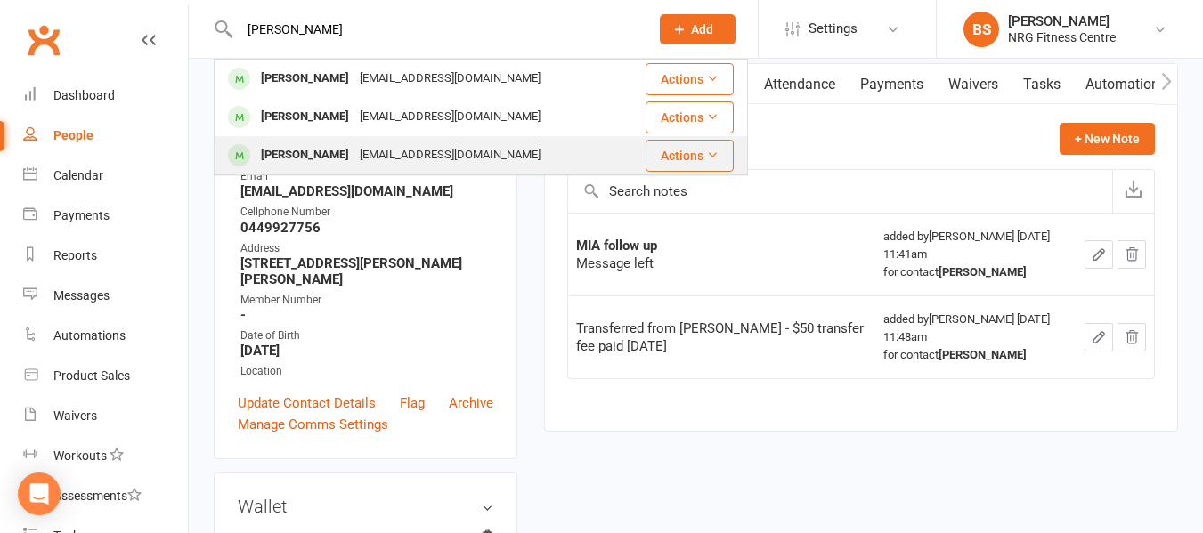
type input "[PERSON_NAME]"
click at [412, 150] on div "[EMAIL_ADDRESS][DOMAIN_NAME]" at bounding box center [449, 155] width 191 height 26
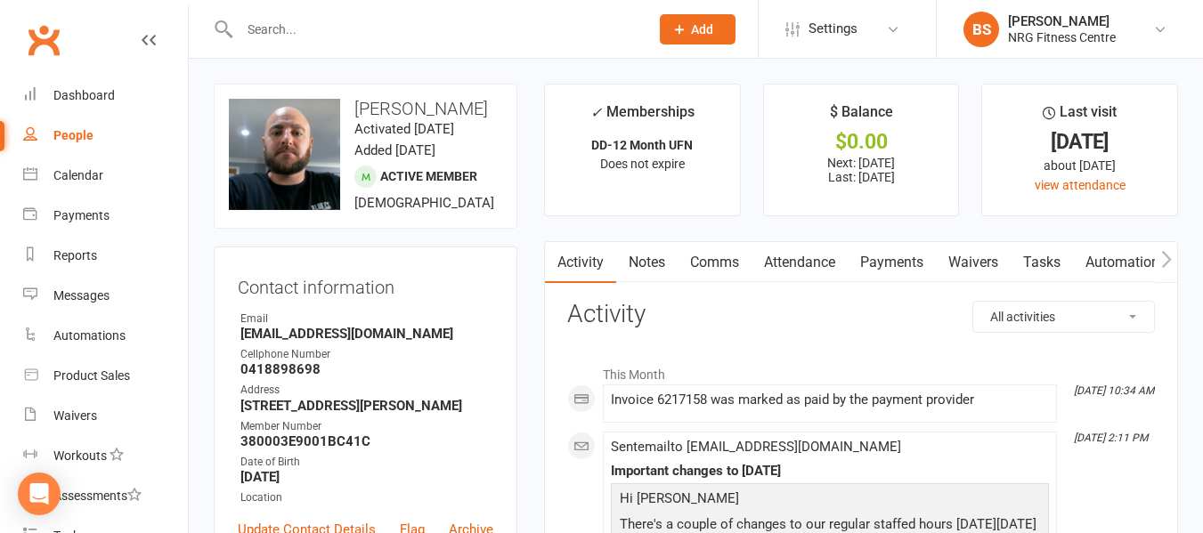
click at [652, 264] on link "Notes" at bounding box center [646, 262] width 61 height 41
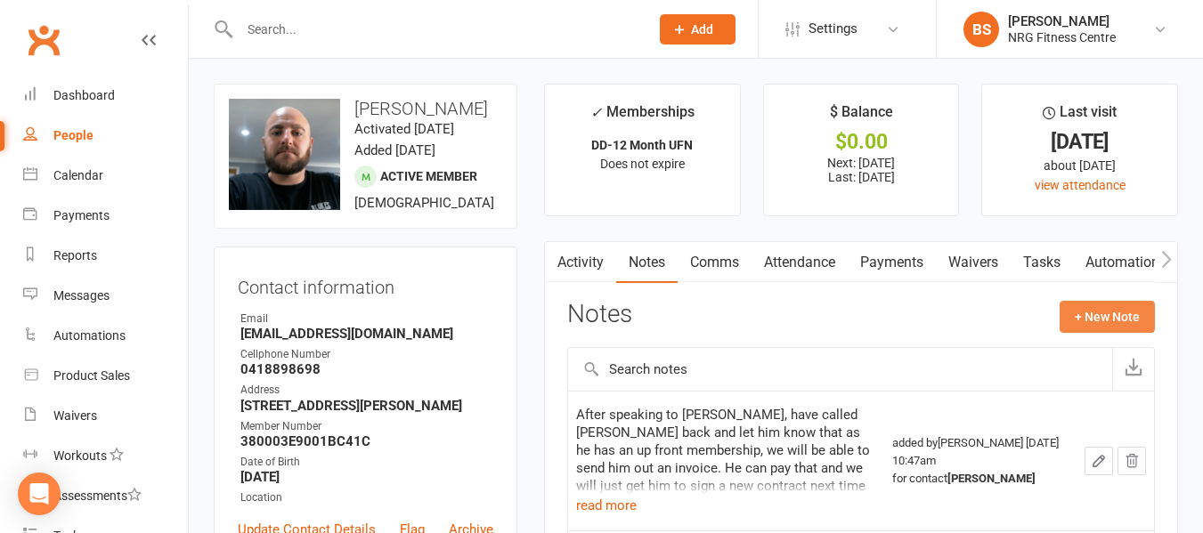
click at [1099, 312] on button "+ New Note" at bounding box center [1107, 317] width 95 height 32
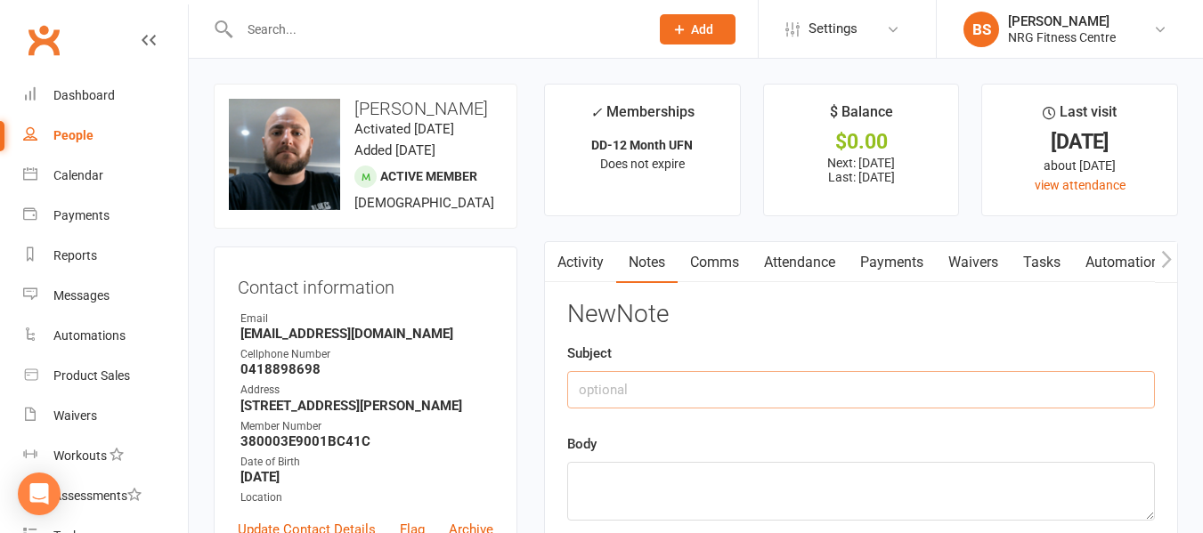
click at [674, 388] on input "text" at bounding box center [861, 389] width 588 height 37
type input "MIA follow up"
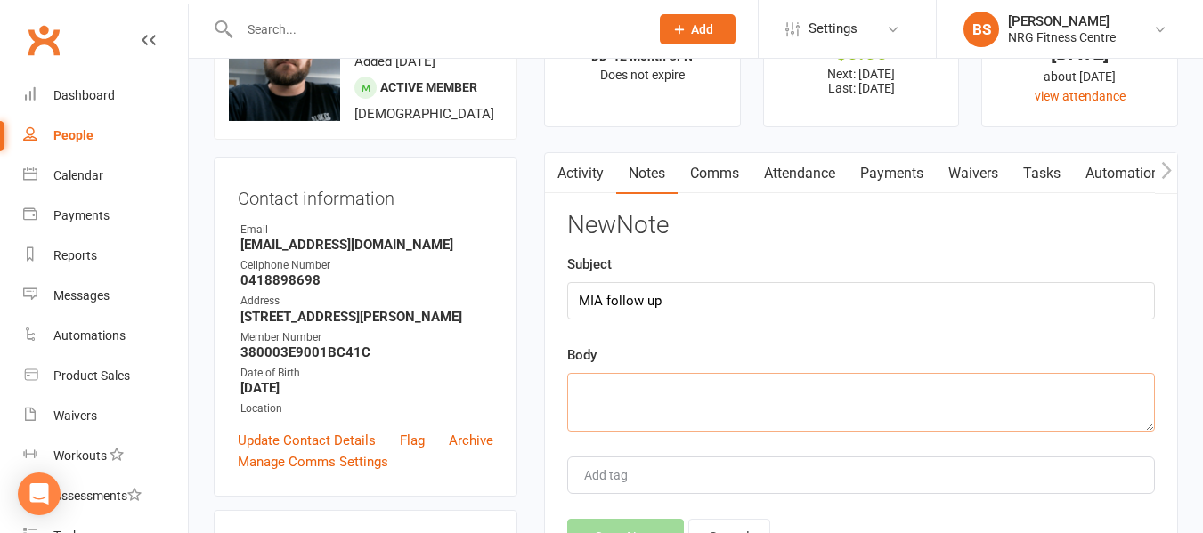
click at [673, 387] on textarea at bounding box center [861, 402] width 588 height 59
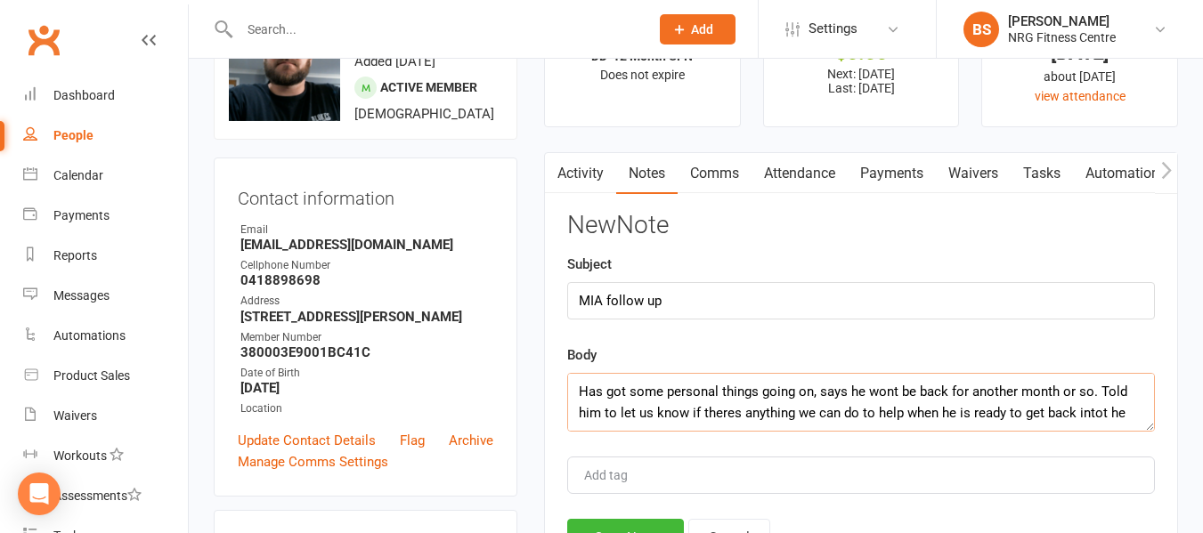
scroll to position [12, 0]
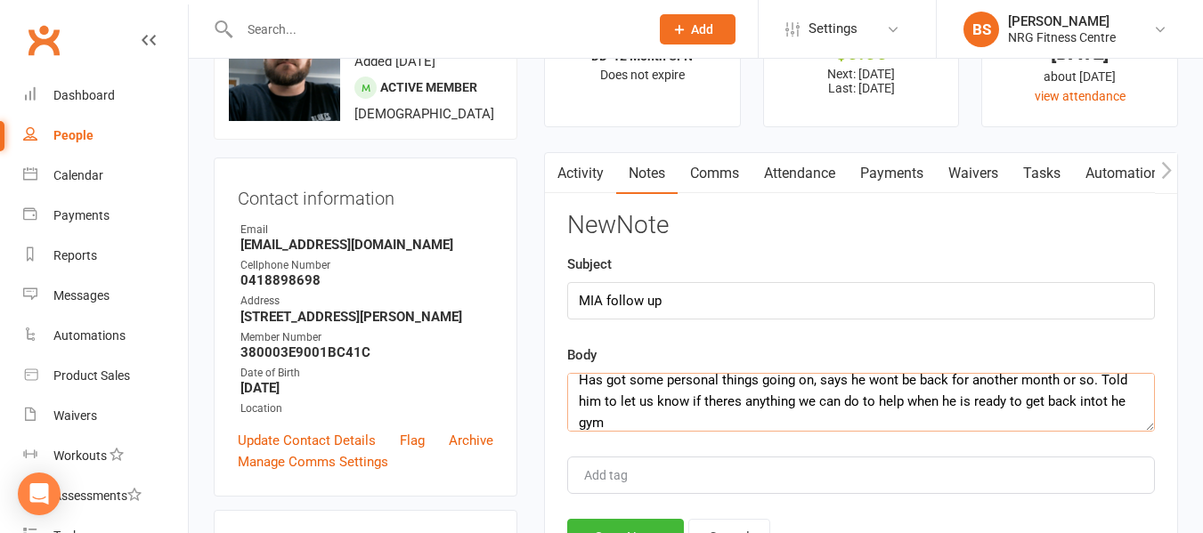
click at [1102, 402] on textarea "Has got some personal things going on, says he wont be back for another month o…" at bounding box center [861, 402] width 588 height 59
click at [731, 402] on textarea "Has got some personal things going on, says he wont be back for another month o…" at bounding box center [861, 402] width 588 height 59
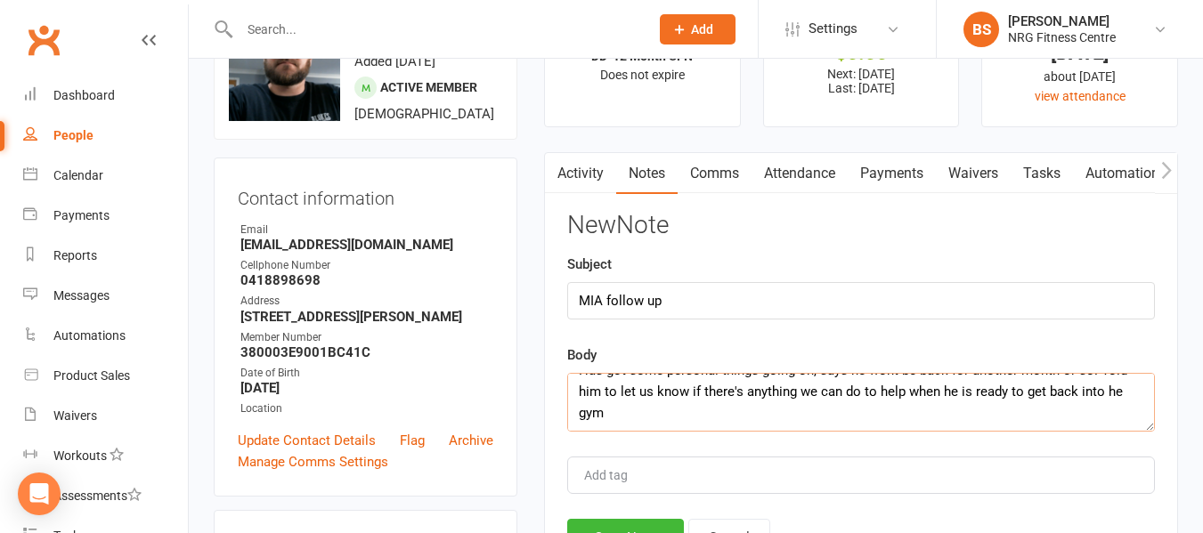
scroll to position [178, 0]
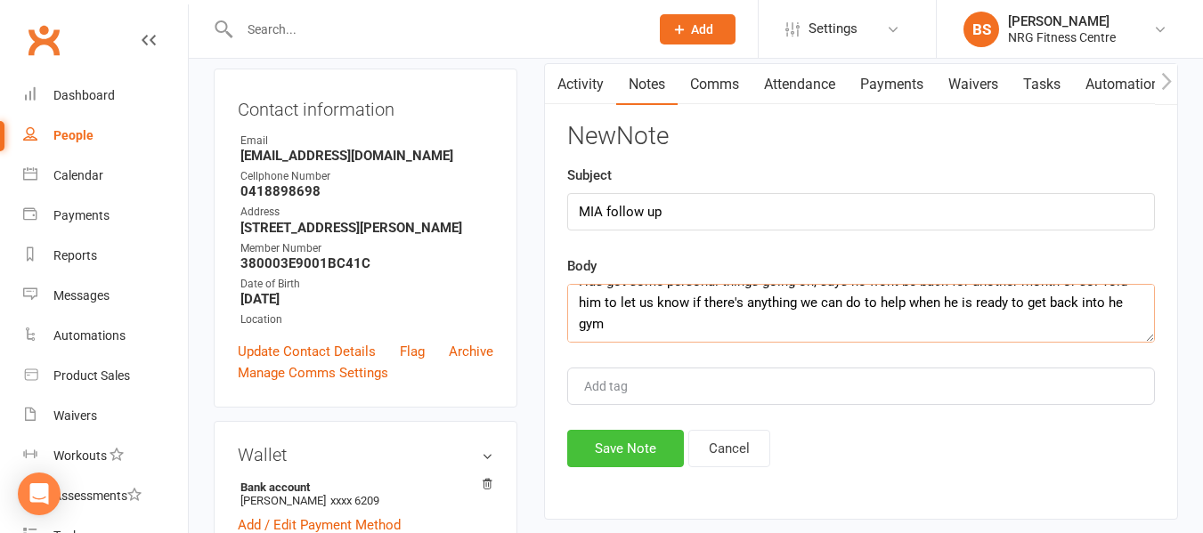
type textarea "Has got some personal things going on, says he wont be back for another month o…"
click at [611, 448] on button "Save Note" at bounding box center [625, 448] width 117 height 37
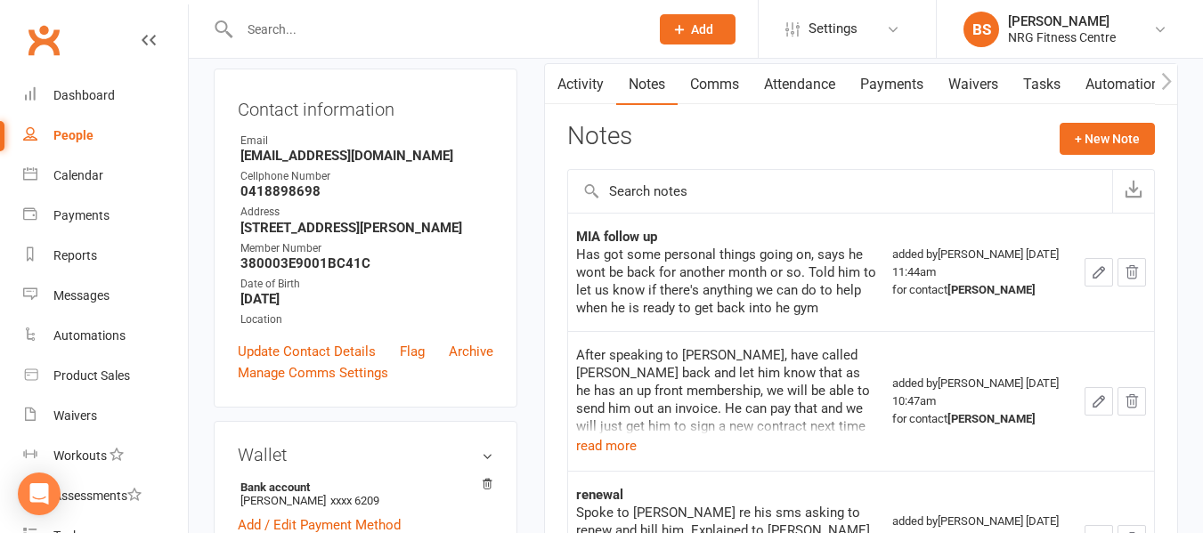
click at [359, 18] on input "text" at bounding box center [435, 29] width 402 height 25
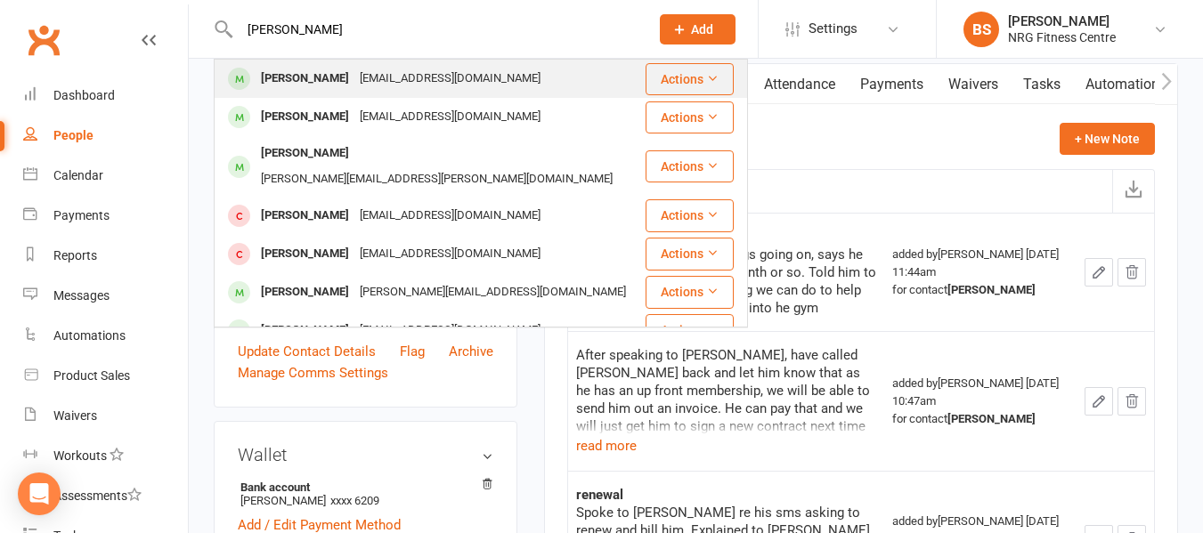
type input "mandy"
click at [363, 71] on div "mandm082@gmail.com" at bounding box center [449, 79] width 191 height 26
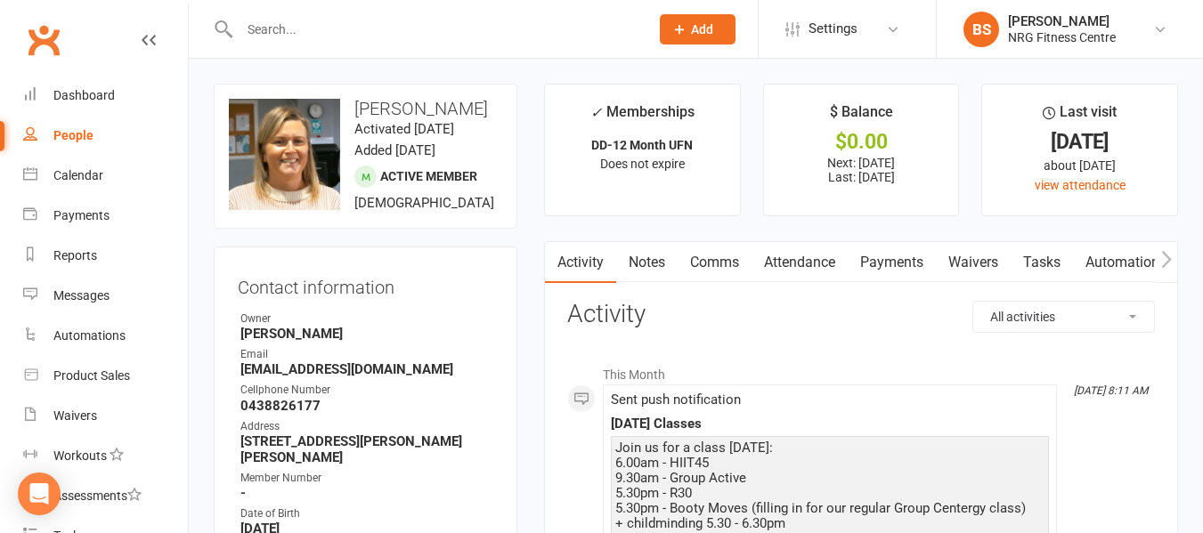
click at [630, 265] on link "Notes" at bounding box center [646, 262] width 61 height 41
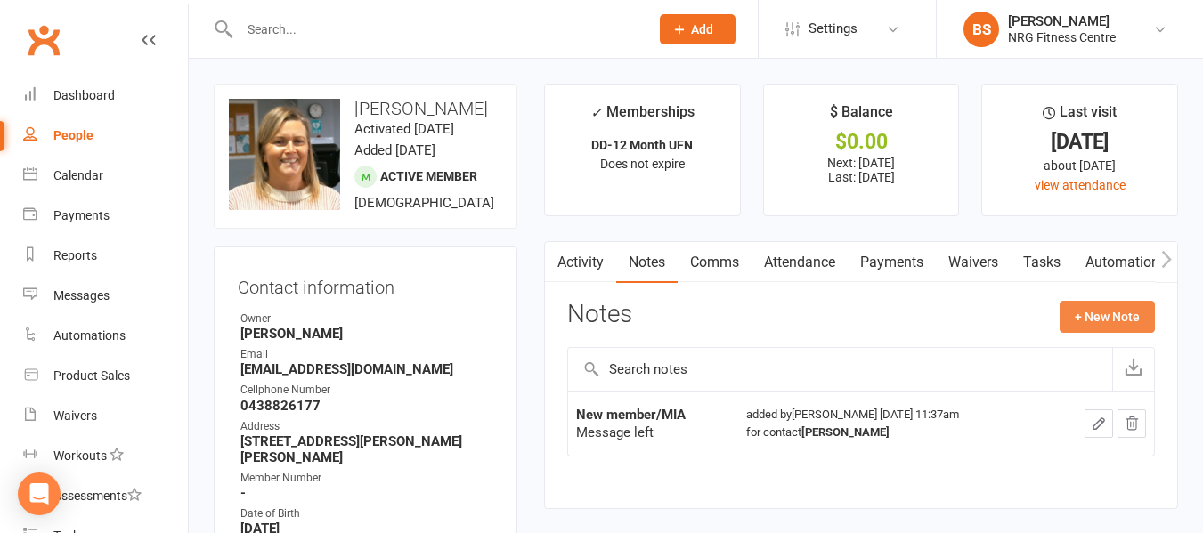
click at [1125, 315] on button "+ New Note" at bounding box center [1107, 317] width 95 height 32
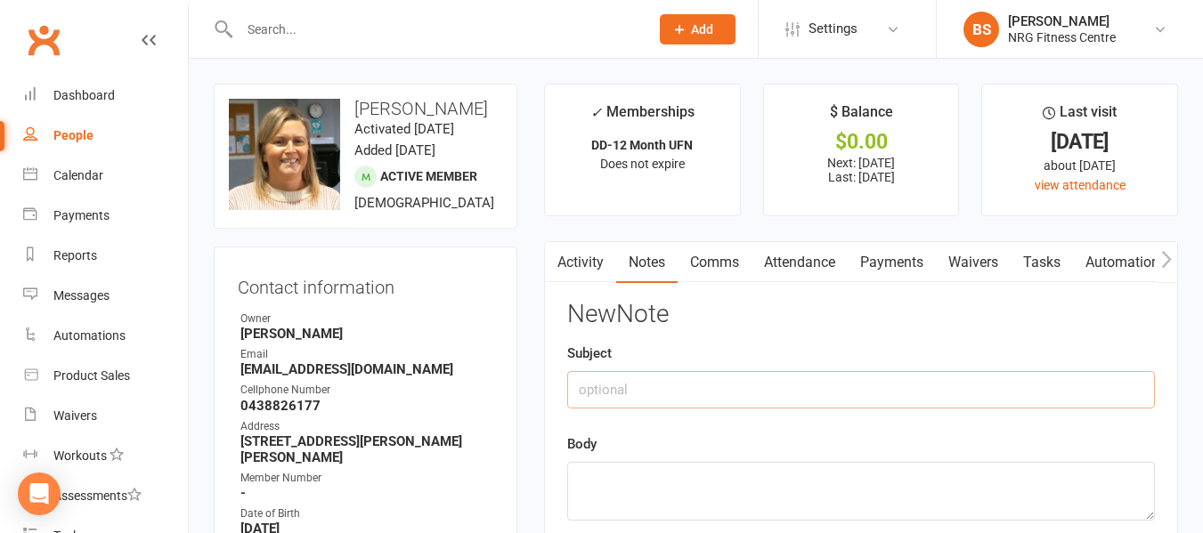
click at [700, 383] on input "text" at bounding box center [861, 389] width 588 height 37
type input "MIA follow up"
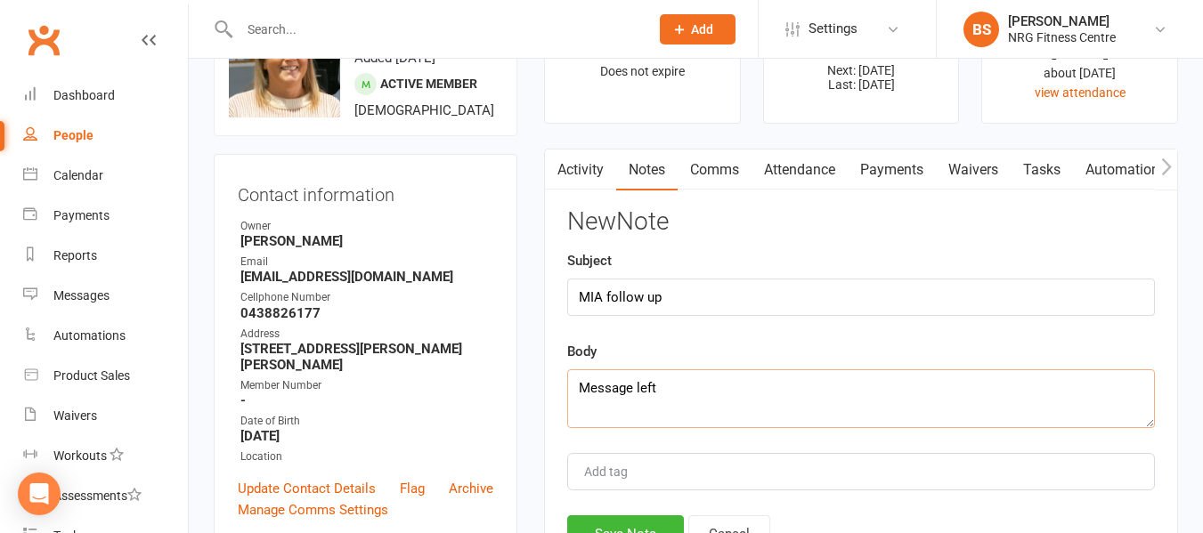
scroll to position [178, 0]
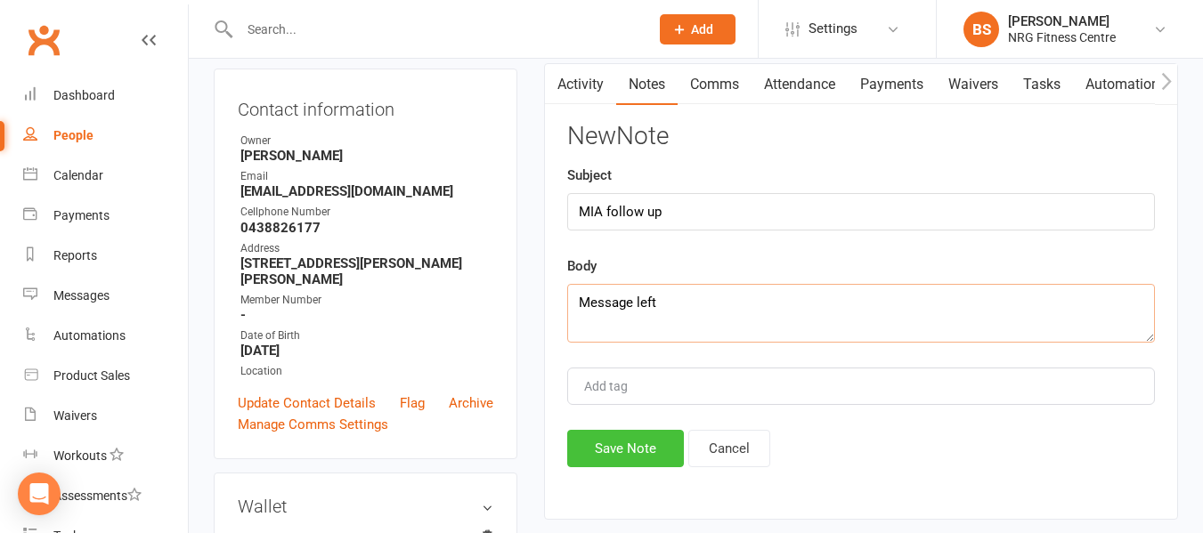
type textarea "Message left"
click at [629, 456] on button "Save Note" at bounding box center [625, 448] width 117 height 37
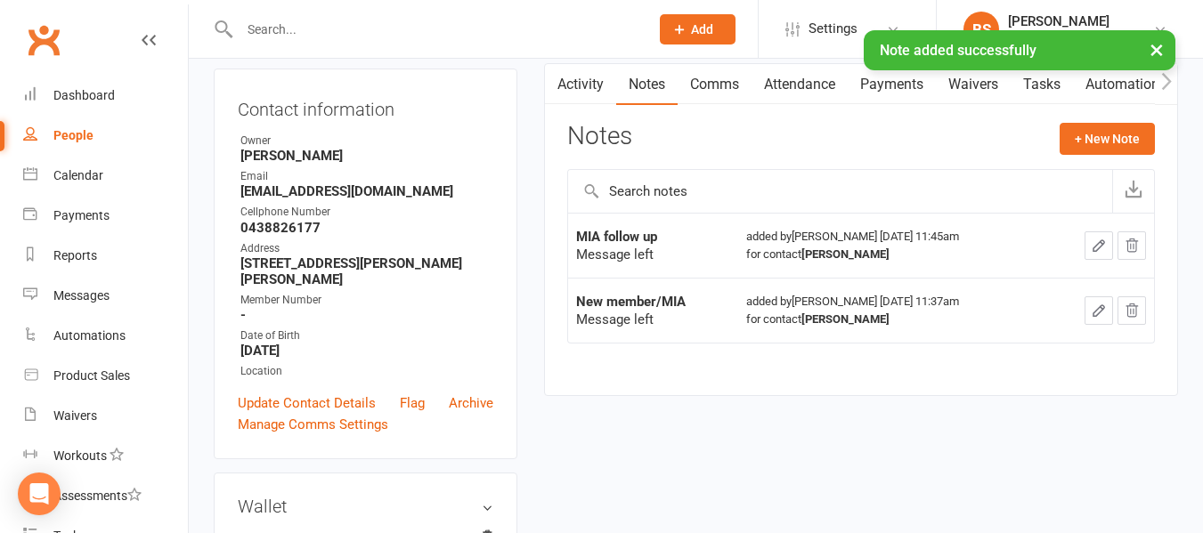
click at [345, 15] on div at bounding box center [425, 29] width 423 height 58
drag, startPoint x: 340, startPoint y: 32, endPoint x: 322, endPoint y: 33, distance: 17.8
click at [332, 30] on div "× Note added successfully" at bounding box center [590, 30] width 1180 height 0
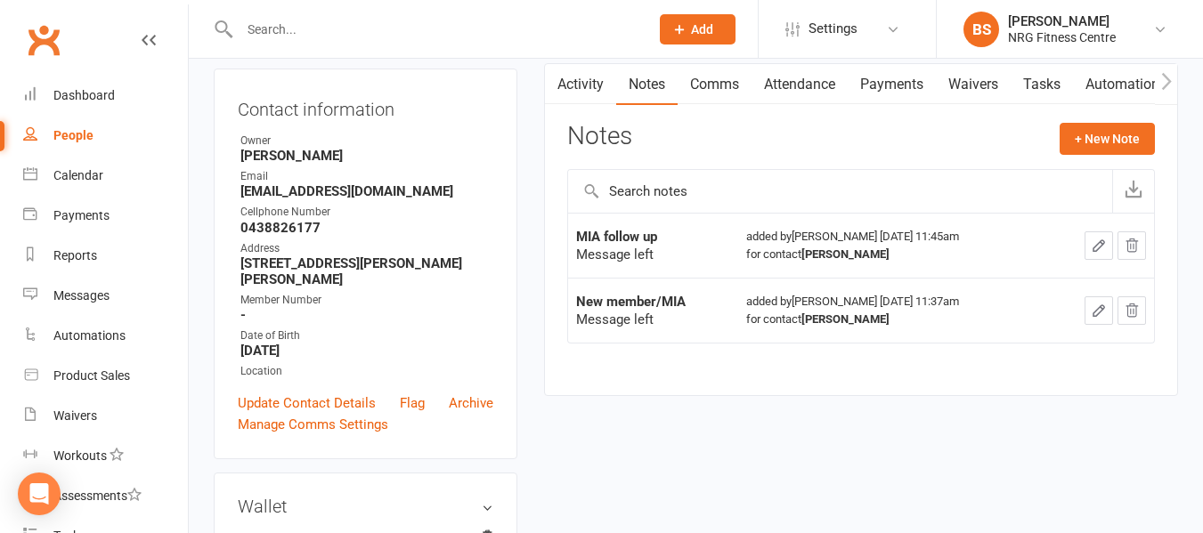
click at [284, 25] on input "text" at bounding box center [435, 29] width 402 height 25
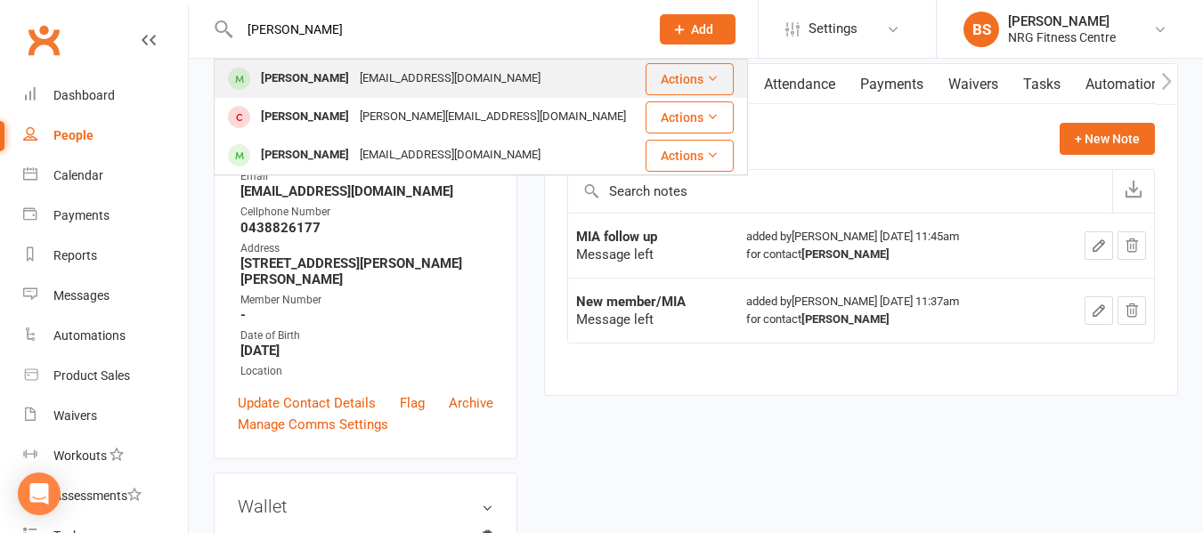
type input "reid"
click at [311, 83] on div "Kaitlin REID" at bounding box center [305, 79] width 99 height 26
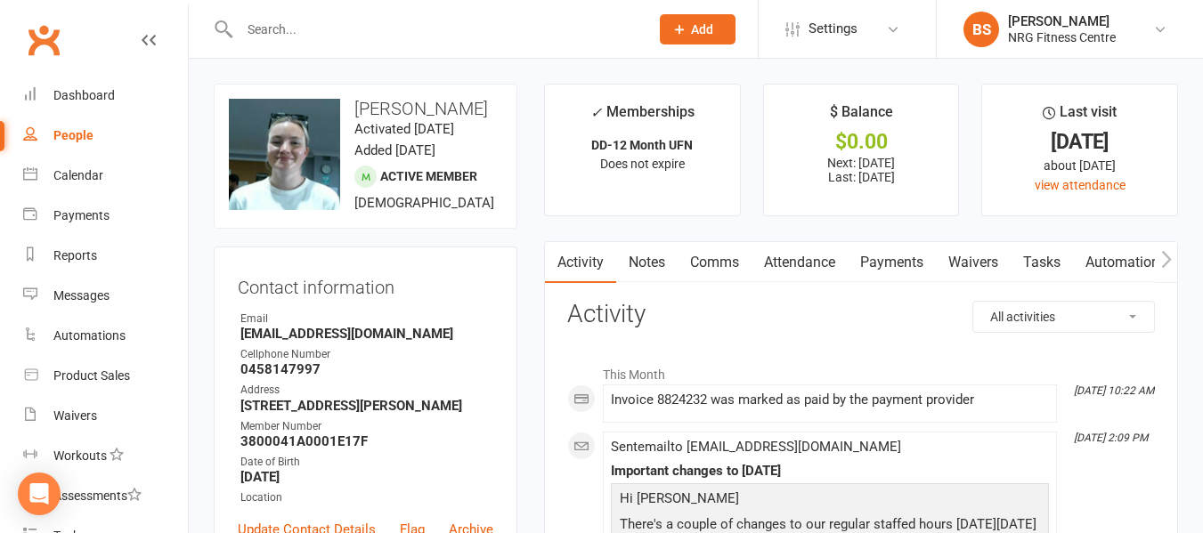
click at [631, 265] on link "Notes" at bounding box center [646, 262] width 61 height 41
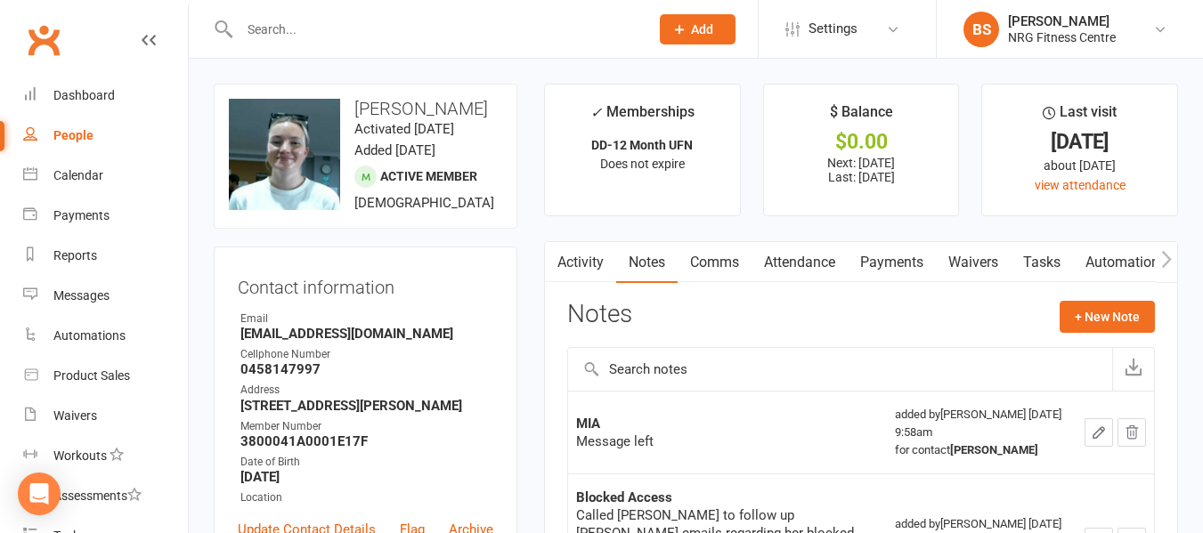
scroll to position [89, 0]
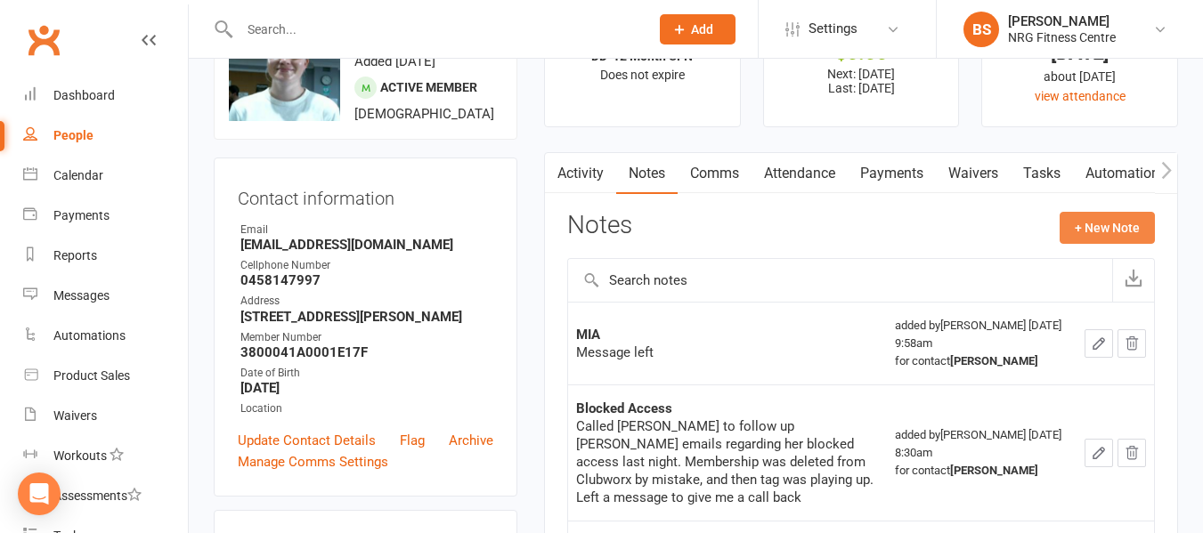
click at [1105, 215] on button "+ New Note" at bounding box center [1107, 228] width 95 height 32
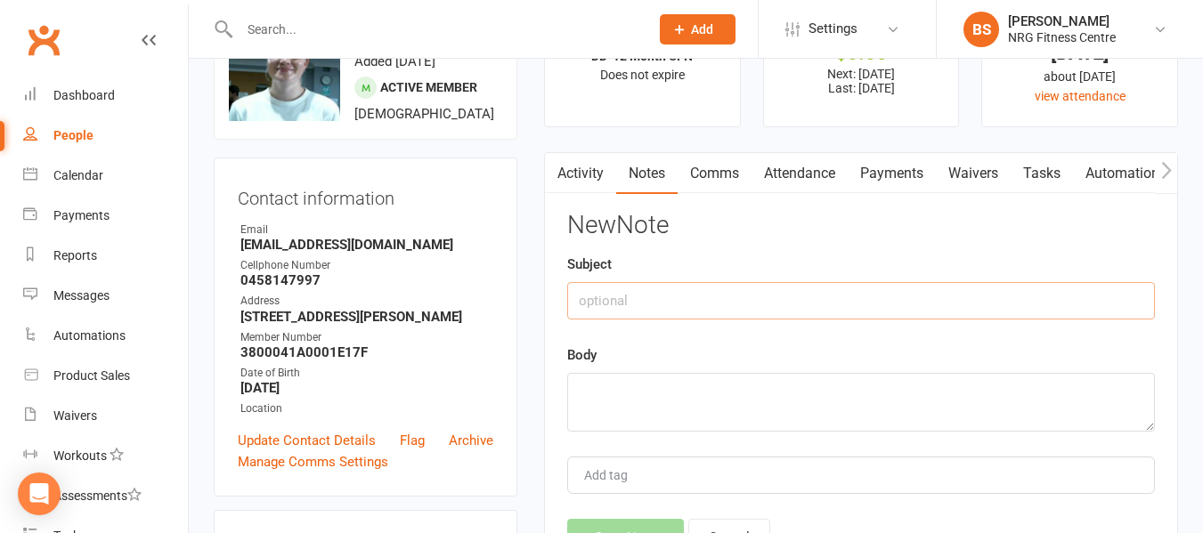
click at [766, 304] on input "text" at bounding box center [861, 300] width 588 height 37
type input "MIA follow up"
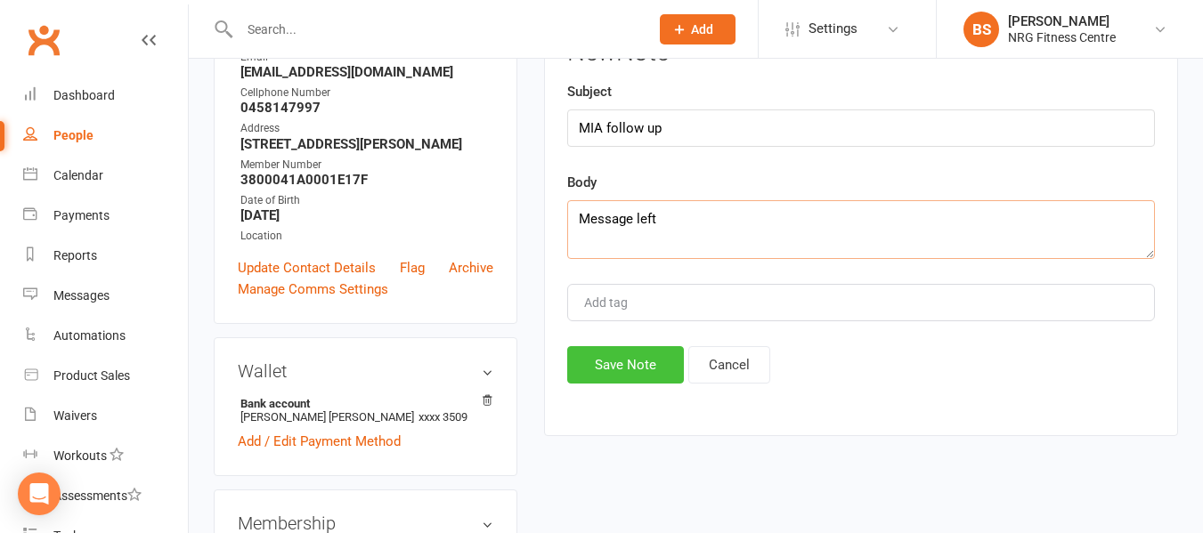
scroll to position [267, 0]
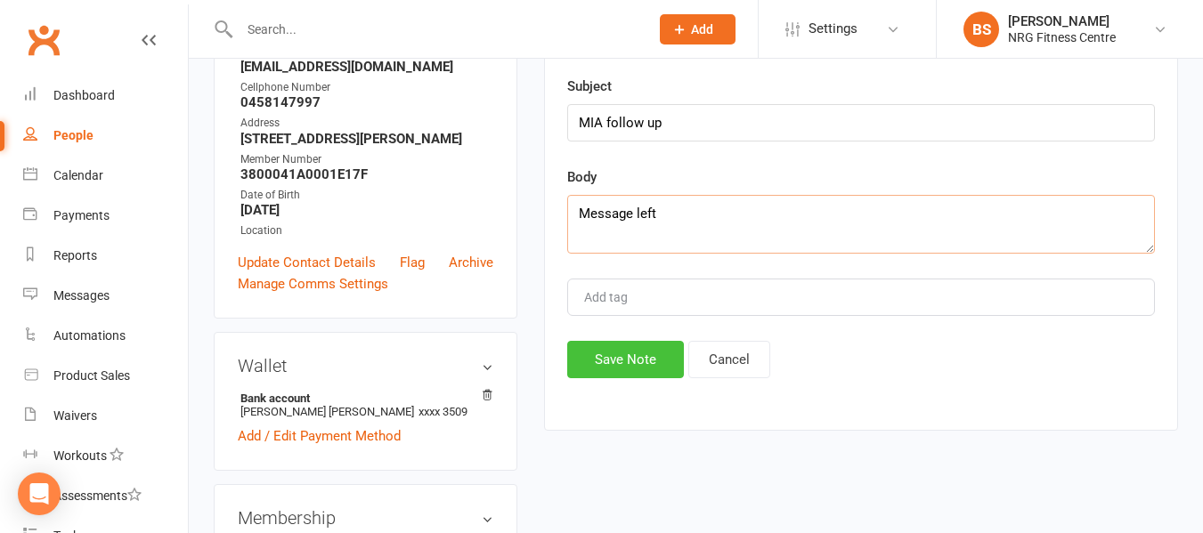
type textarea "Message left"
click at [653, 378] on button "Save Note" at bounding box center [625, 359] width 117 height 37
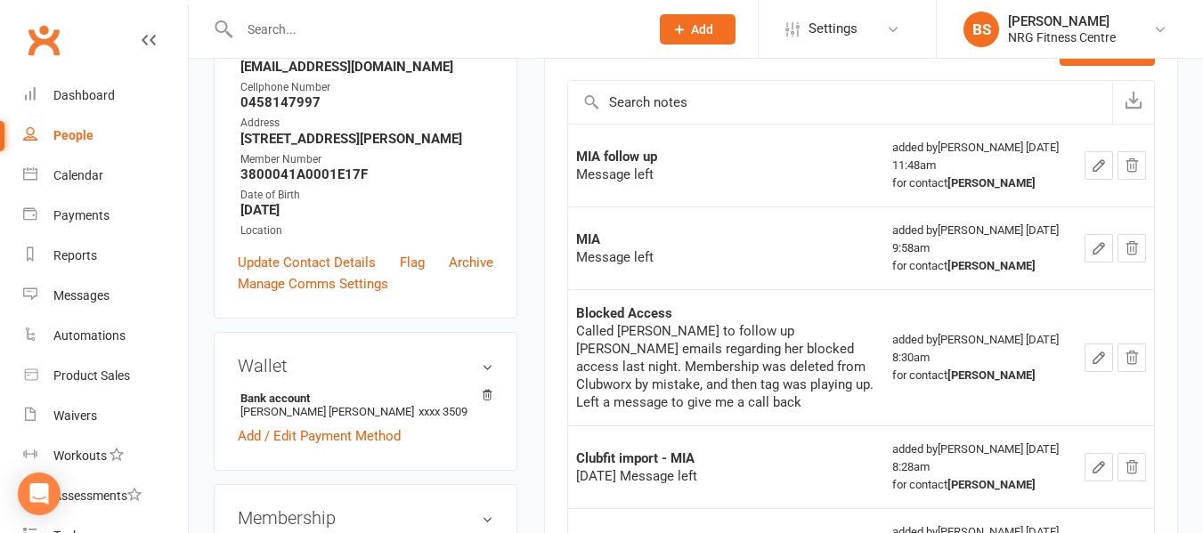
click at [311, 25] on input "text" at bounding box center [435, 29] width 402 height 25
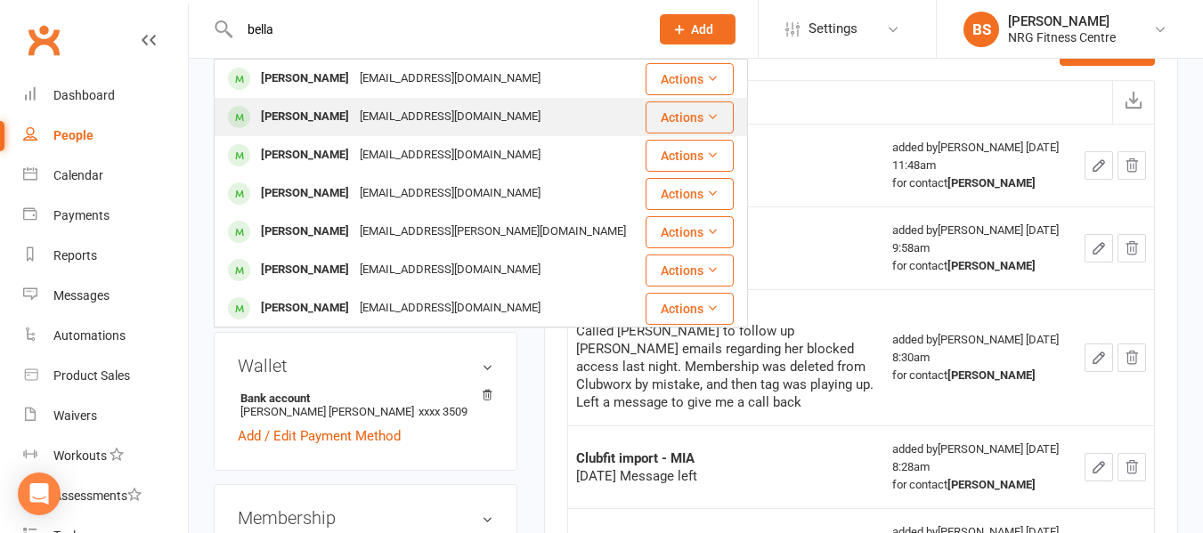
type input "bella"
click at [383, 119] on div "[EMAIL_ADDRESS][DOMAIN_NAME]" at bounding box center [449, 117] width 191 height 26
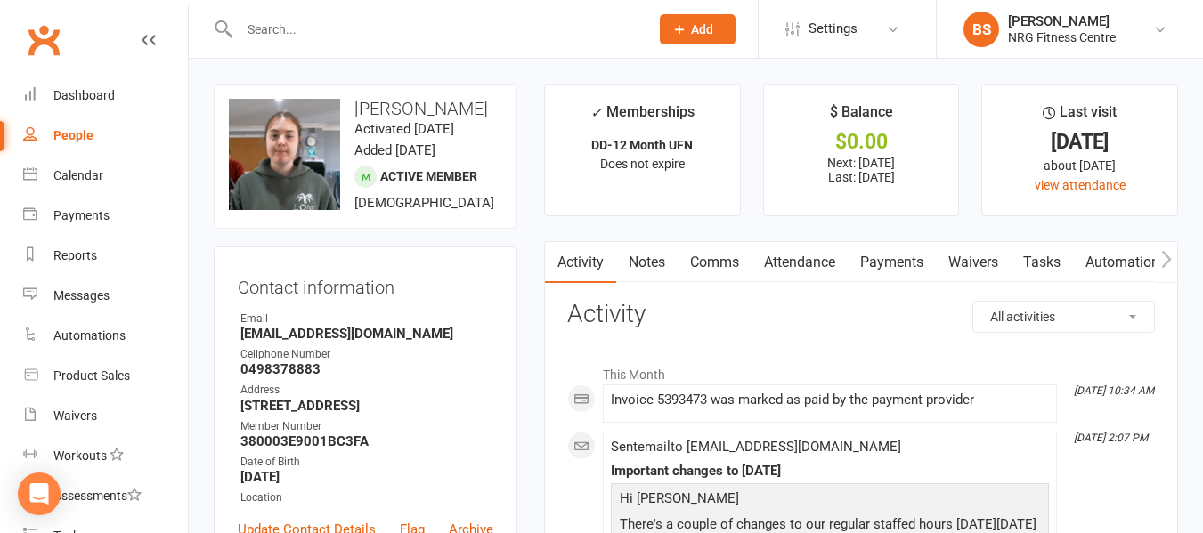
click at [634, 266] on link "Notes" at bounding box center [646, 262] width 61 height 41
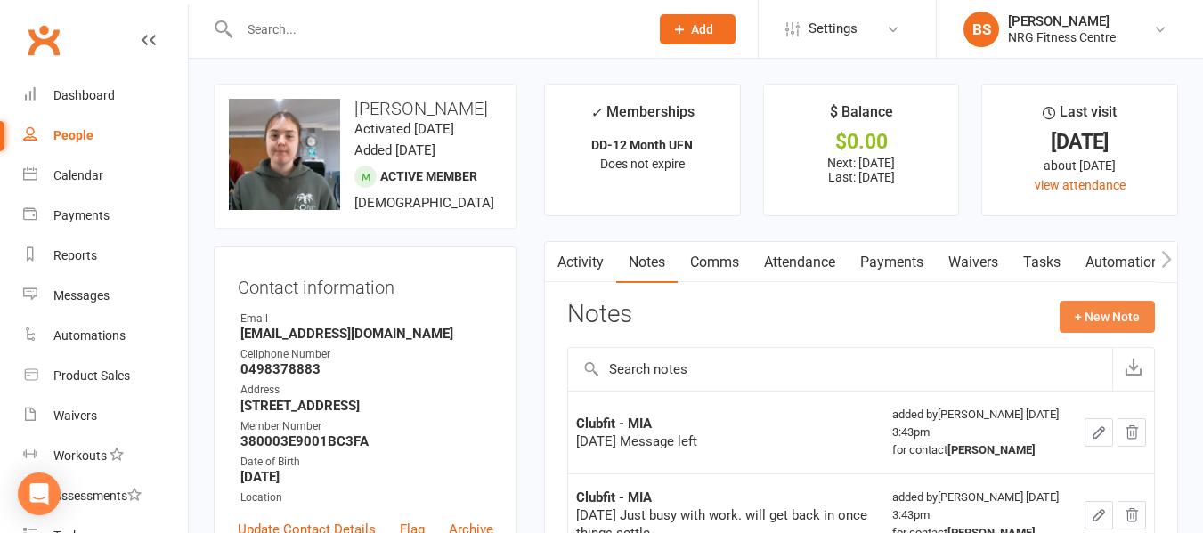
click at [1124, 325] on button "+ New Note" at bounding box center [1107, 317] width 95 height 32
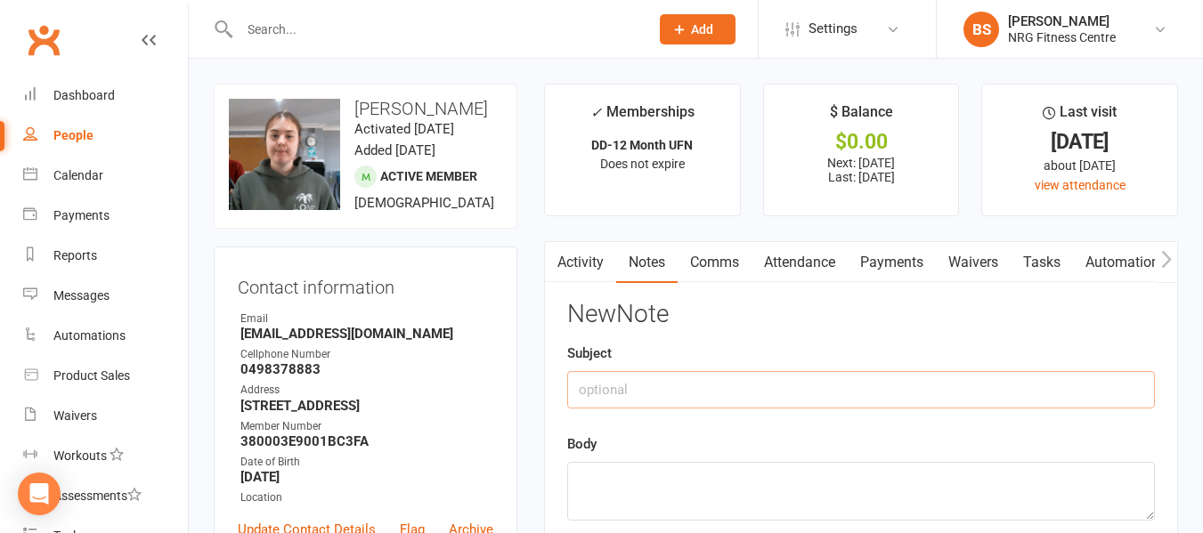
click at [768, 401] on input "text" at bounding box center [861, 389] width 588 height 37
type input "MIA follow up"
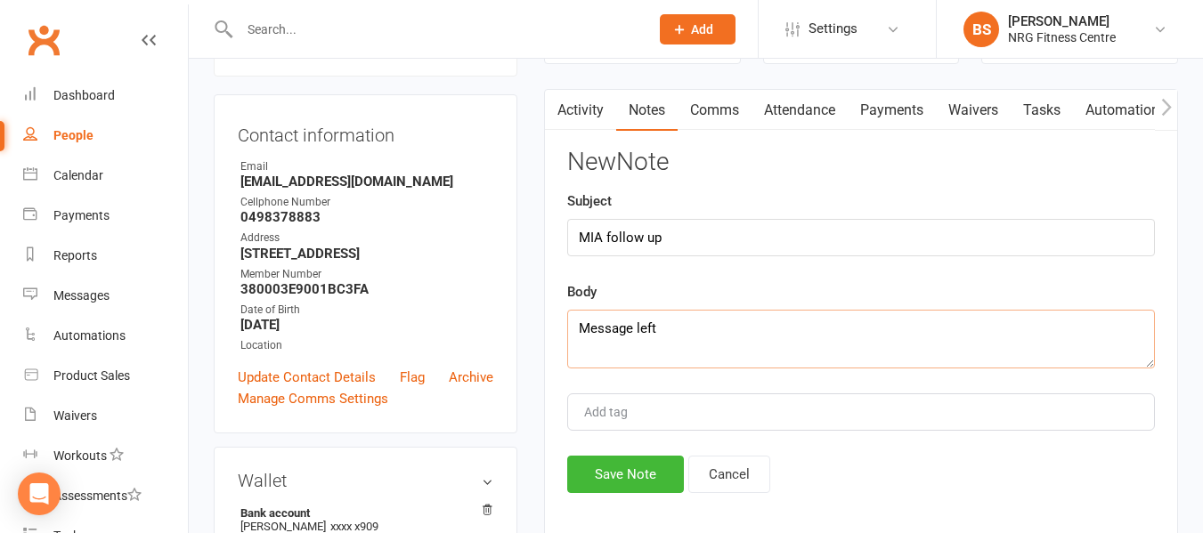
scroll to position [267, 0]
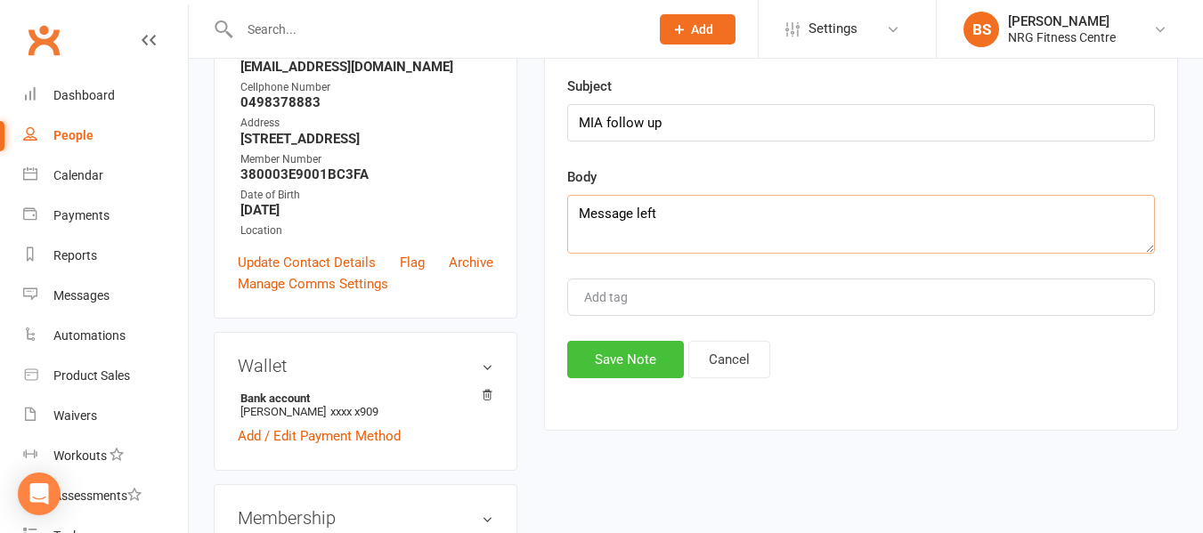
type textarea "Message left"
click at [620, 362] on button "Save Note" at bounding box center [625, 359] width 117 height 37
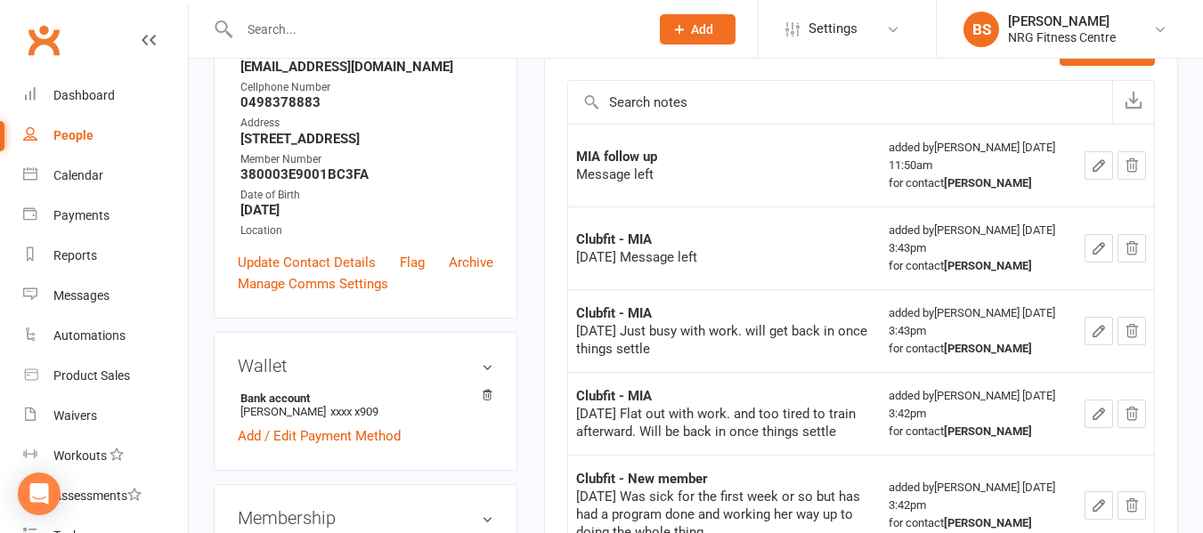
click at [319, 12] on div at bounding box center [425, 29] width 423 height 58
click at [313, 26] on input "text" at bounding box center [435, 29] width 402 height 25
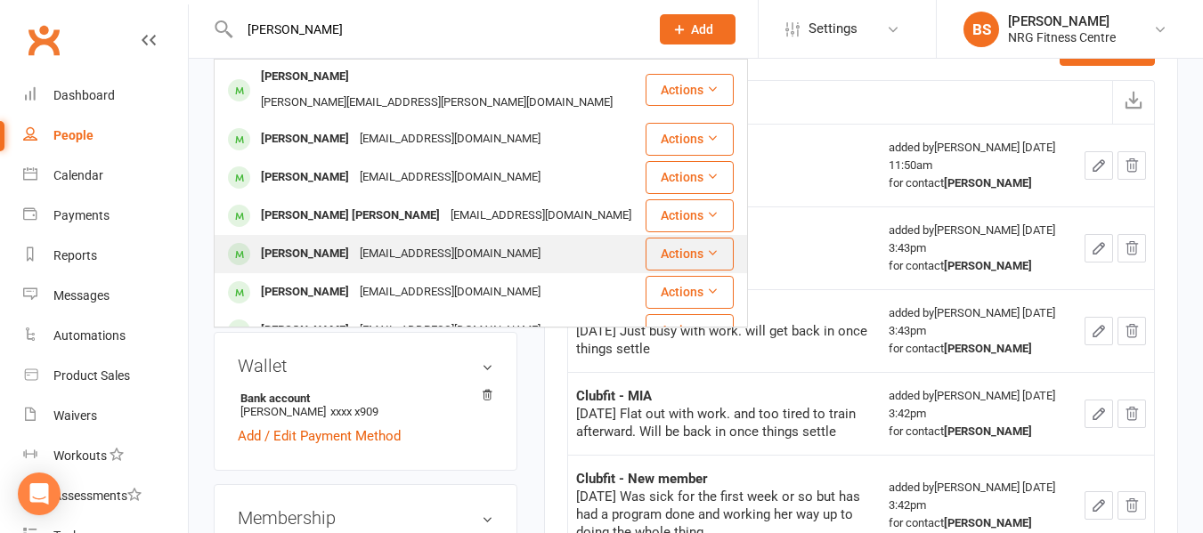
type input "donna"
click at [400, 241] on div "lazza.georgie@gmail.com" at bounding box center [449, 254] width 191 height 26
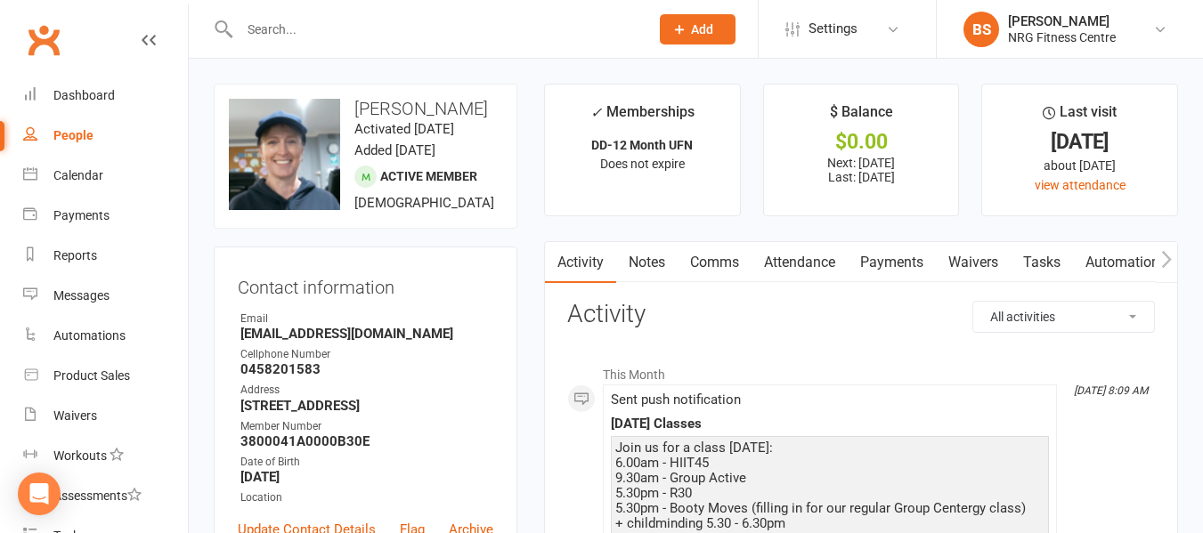
click at [647, 260] on link "Notes" at bounding box center [646, 262] width 61 height 41
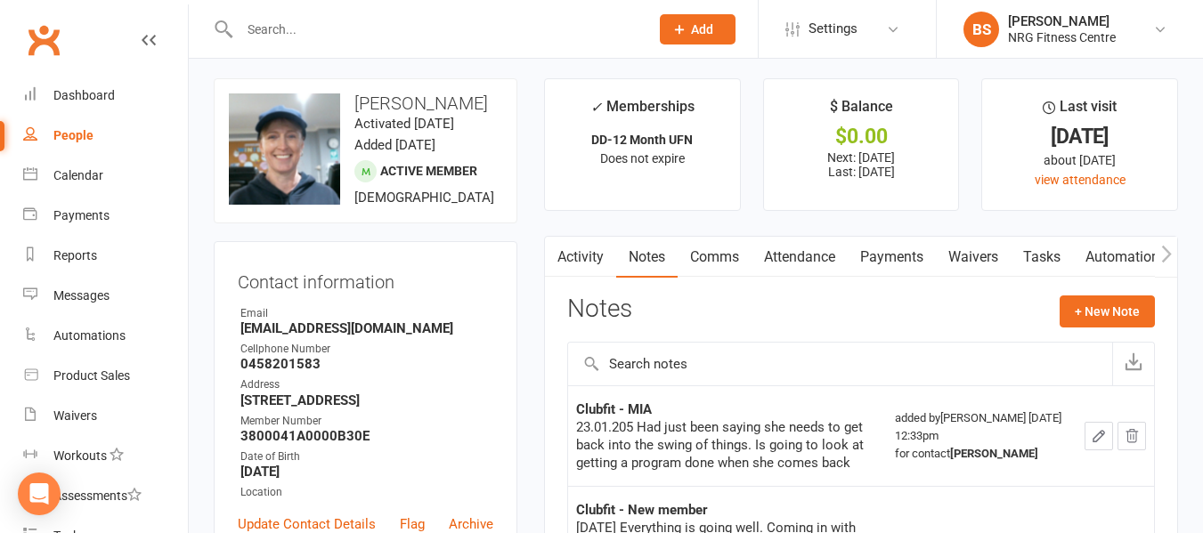
scroll to position [89, 0]
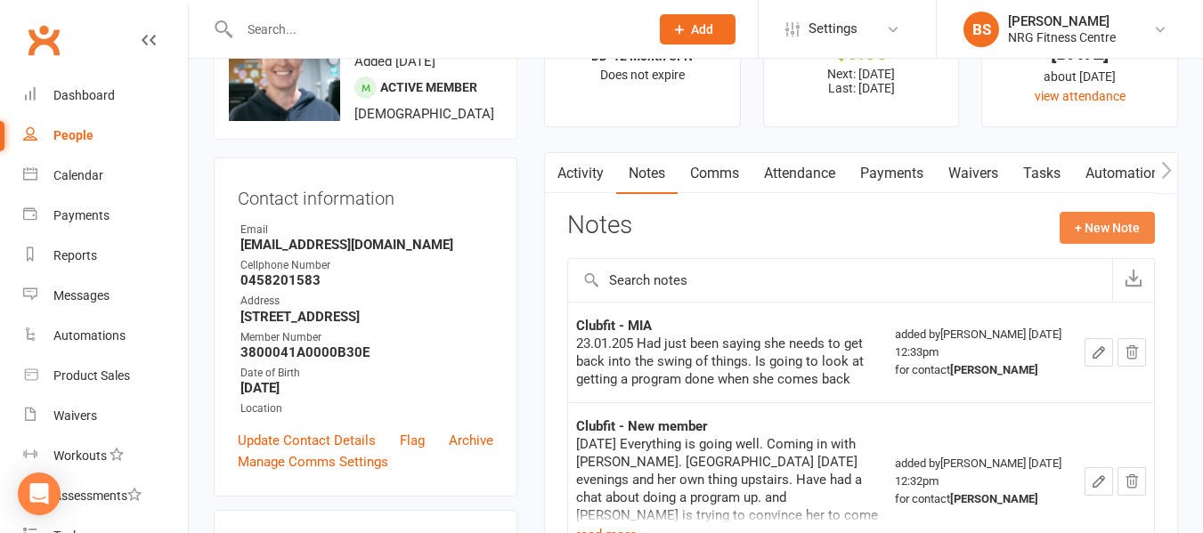
click at [1101, 231] on button "+ New Note" at bounding box center [1107, 228] width 95 height 32
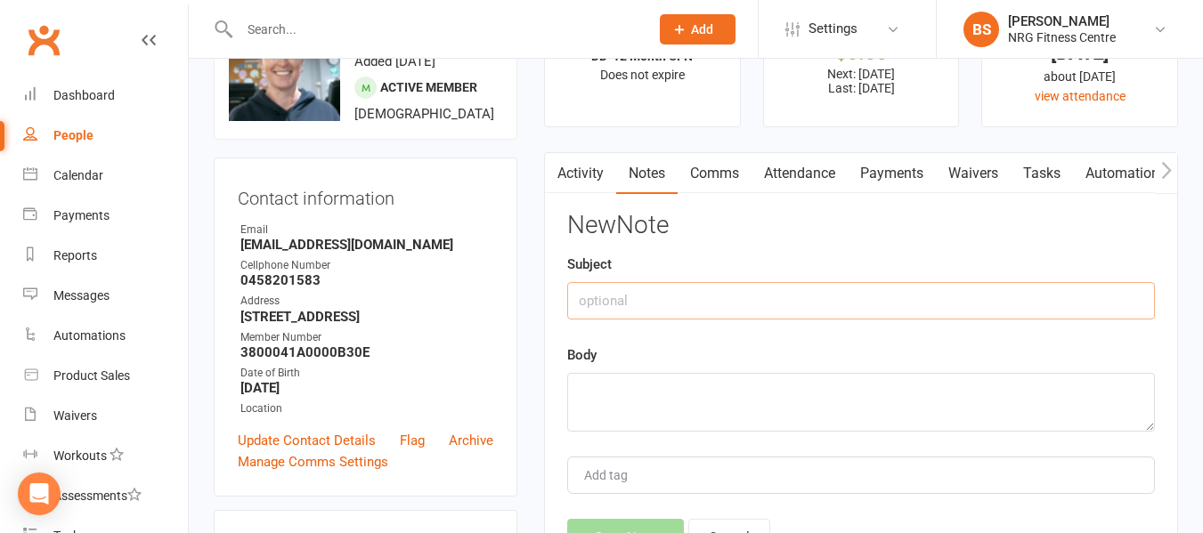
click at [654, 305] on input "text" at bounding box center [861, 300] width 588 height 37
type input "MIA follow up"
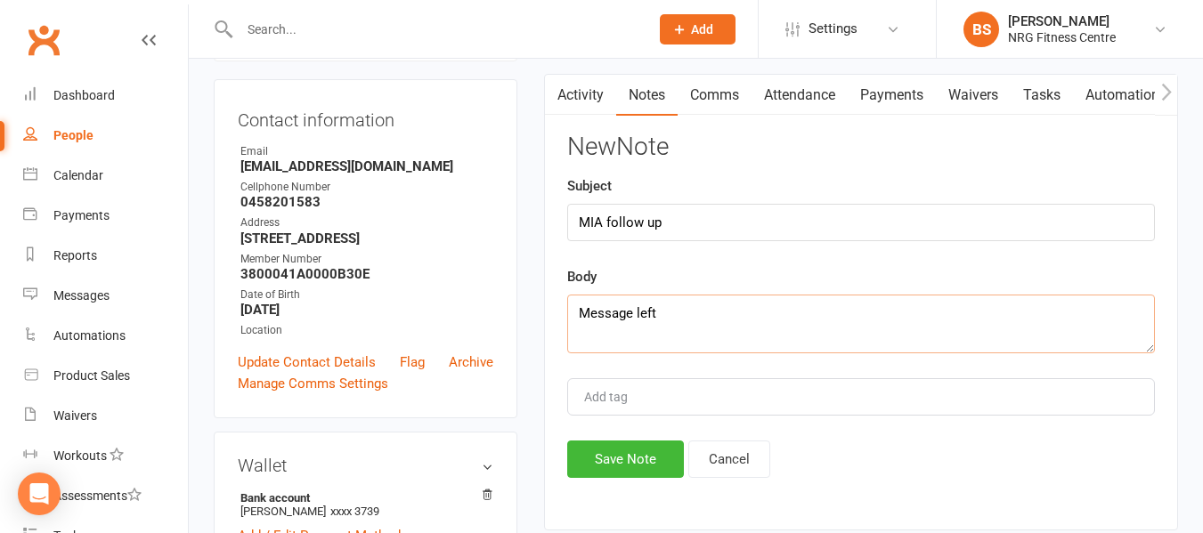
scroll to position [267, 0]
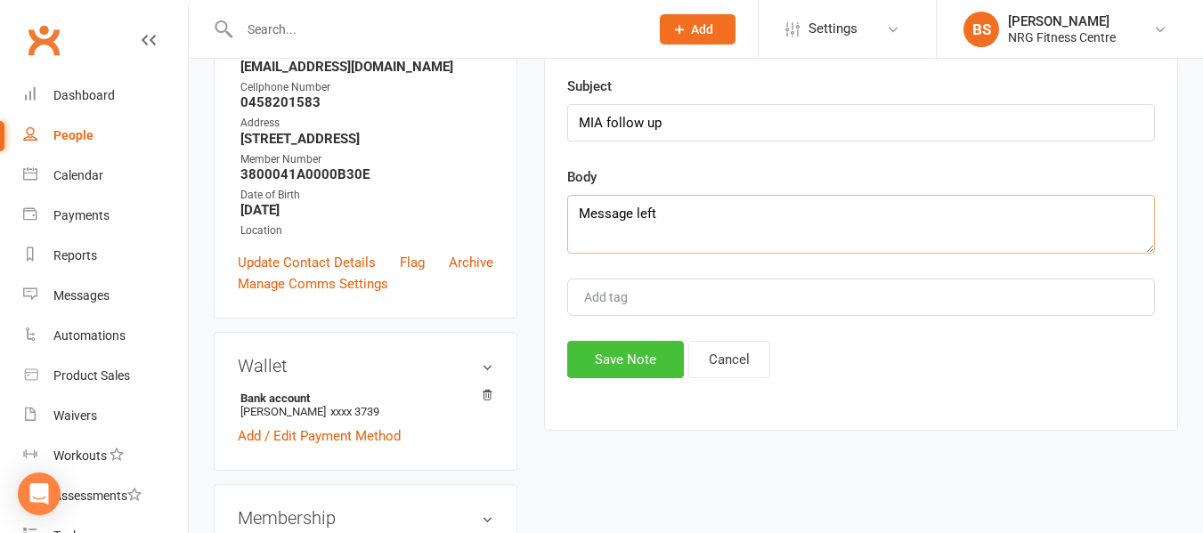
type textarea "Message left"
click at [605, 354] on button "Save Note" at bounding box center [625, 359] width 117 height 37
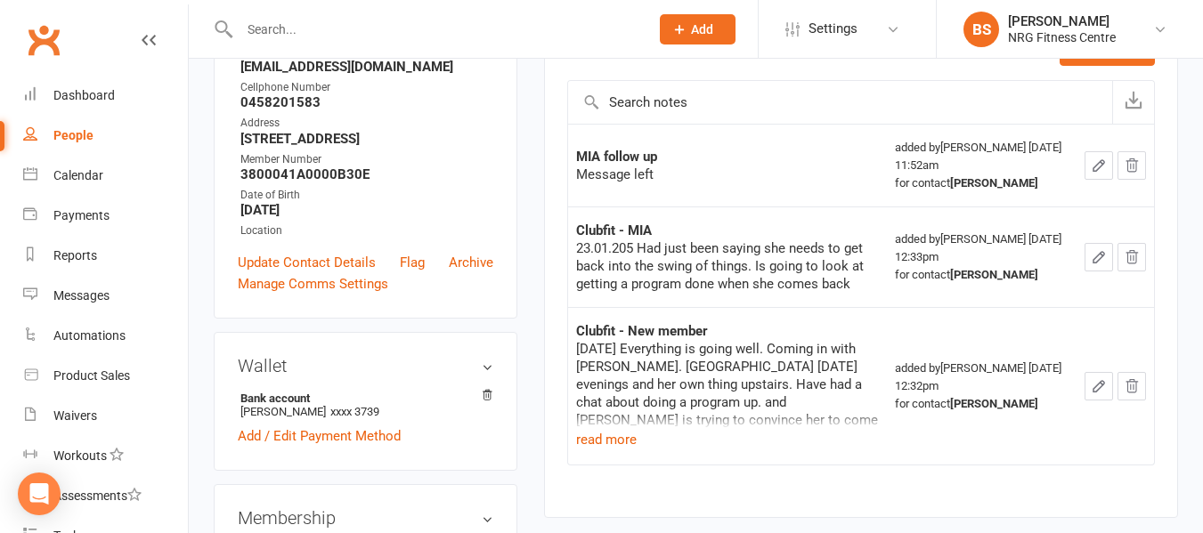
click at [391, 24] on input "text" at bounding box center [435, 29] width 402 height 25
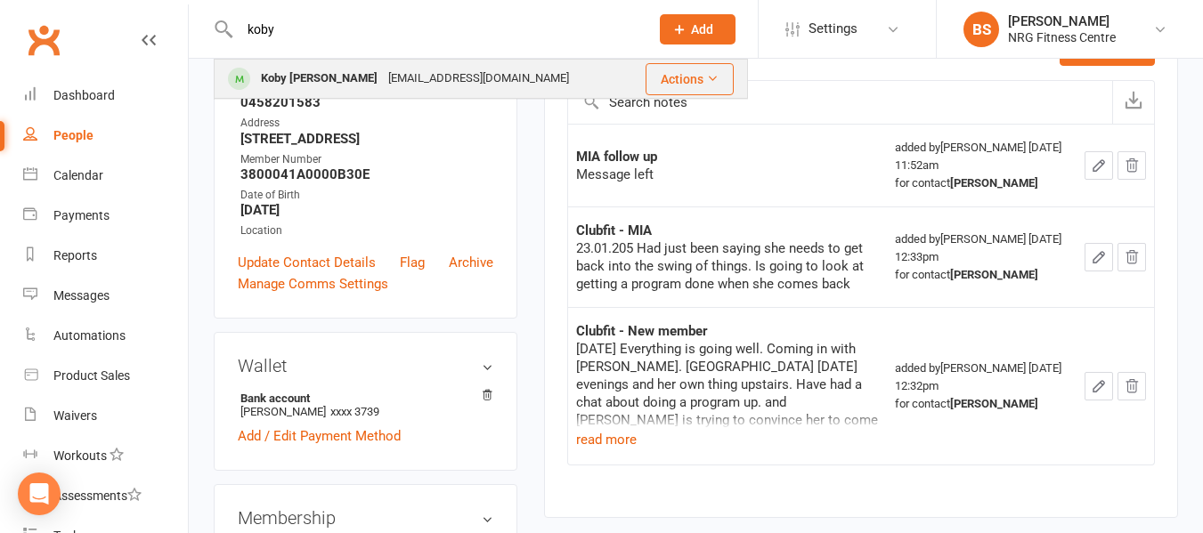
type input "koby"
click at [394, 77] on div "kobytowne56@gmail.com" at bounding box center [478, 79] width 191 height 26
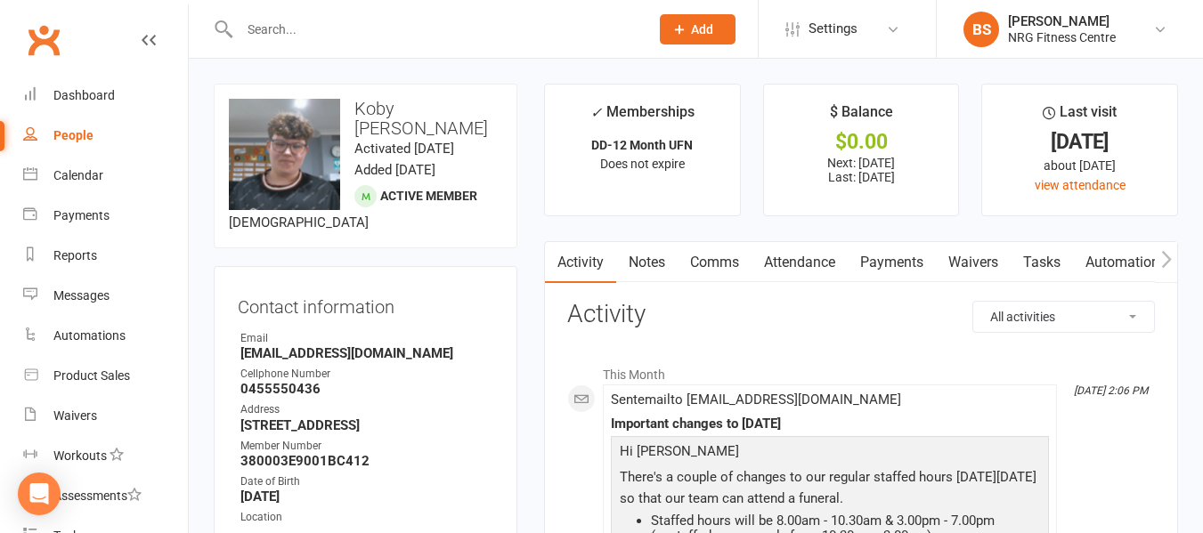
click at [350, 29] on input "text" at bounding box center [435, 29] width 402 height 25
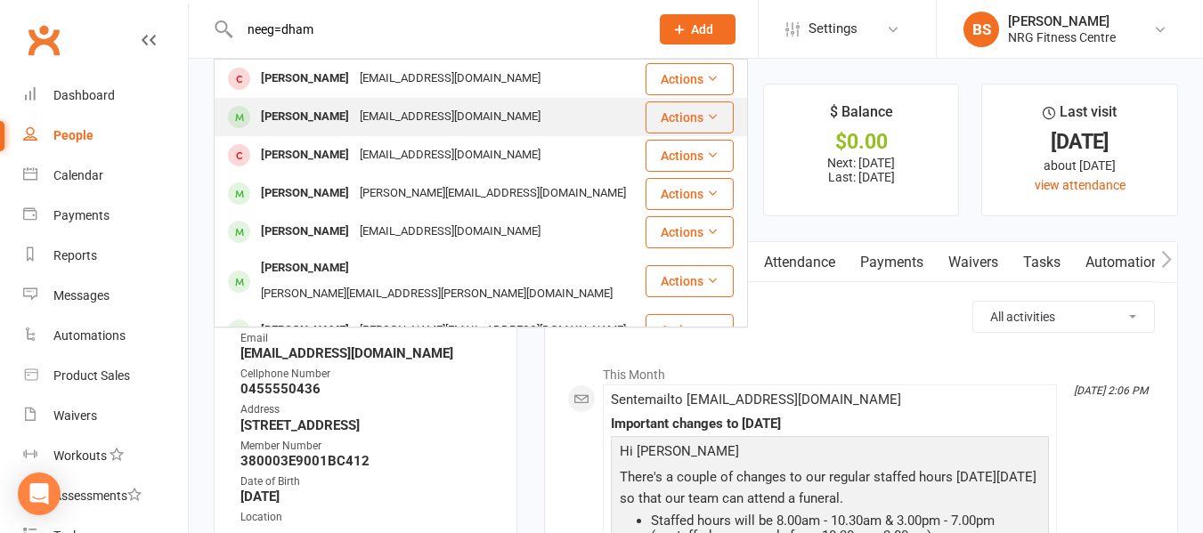
type input "neeg=dham"
click at [393, 113] on div "jamesrneedham94@gmail.com" at bounding box center [449, 117] width 191 height 26
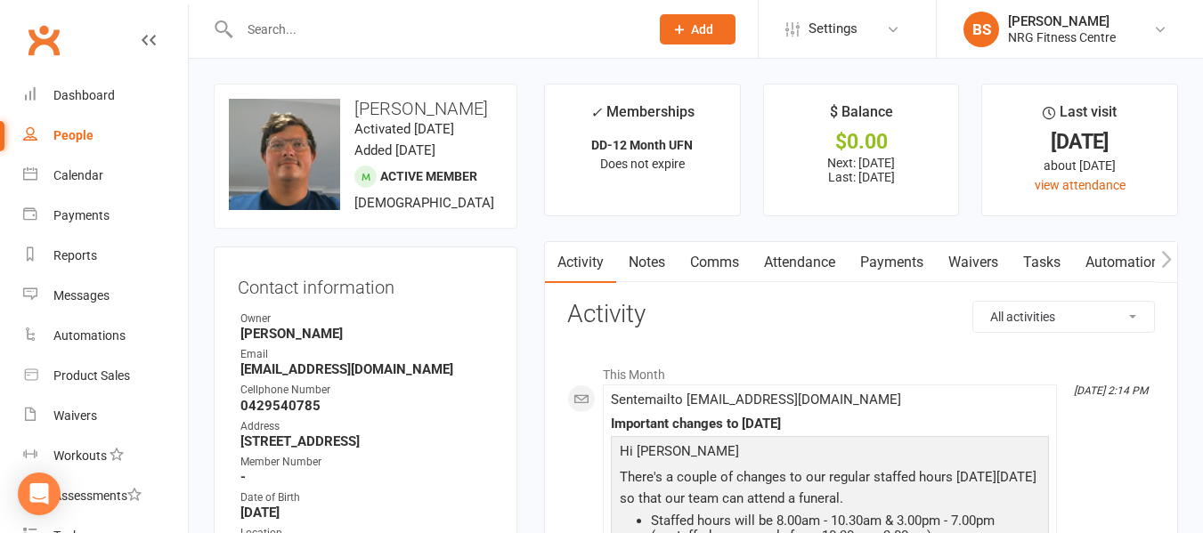
click at [636, 259] on link "Notes" at bounding box center [646, 262] width 61 height 41
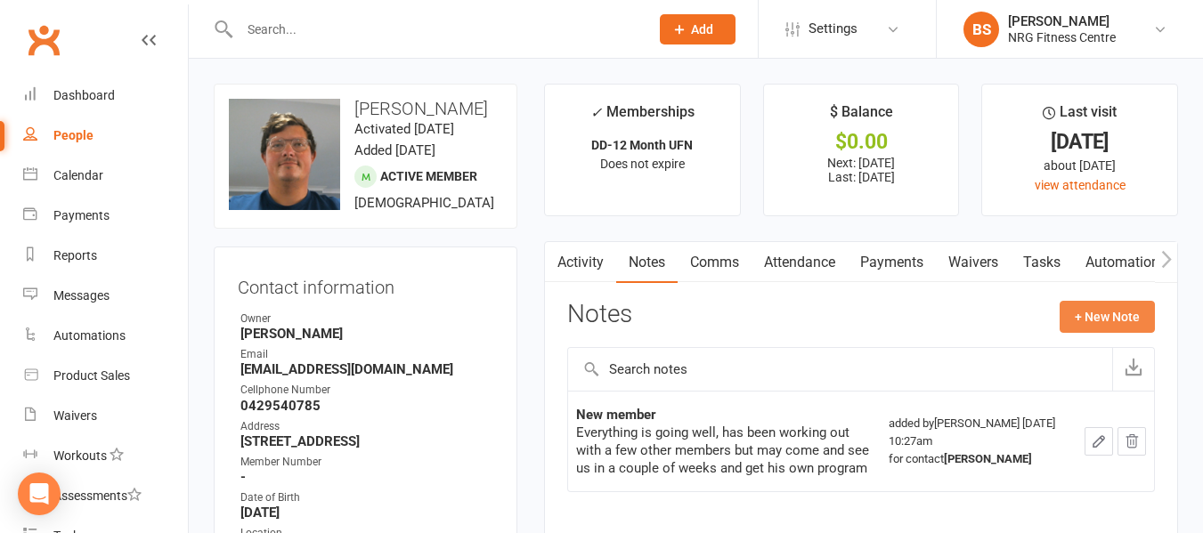
click at [1106, 319] on button "+ New Note" at bounding box center [1107, 317] width 95 height 32
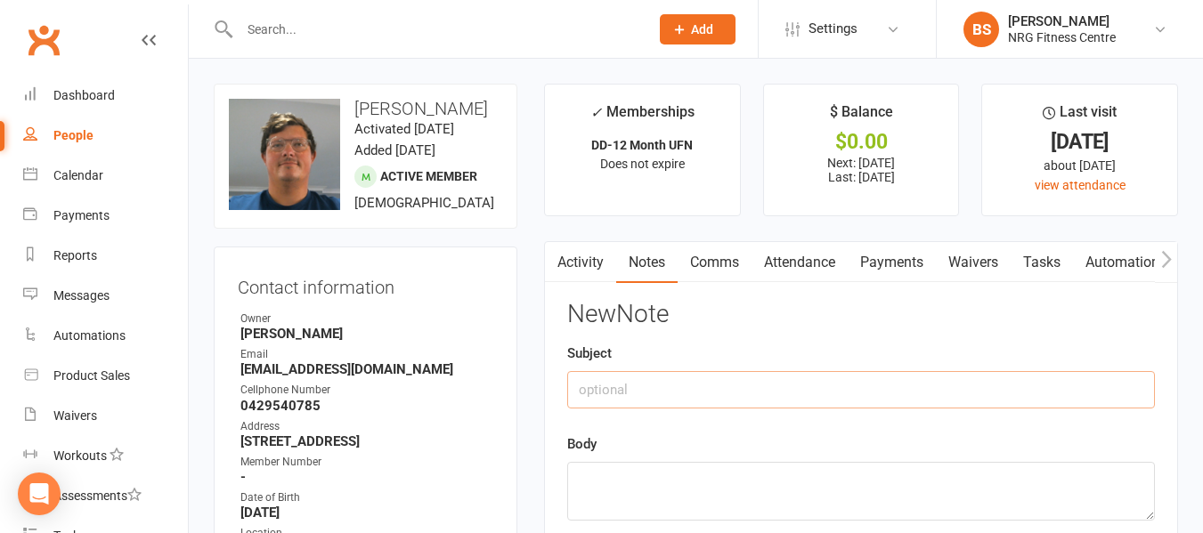
click at [697, 381] on input "text" at bounding box center [861, 389] width 588 height 37
type input "MIA follow up"
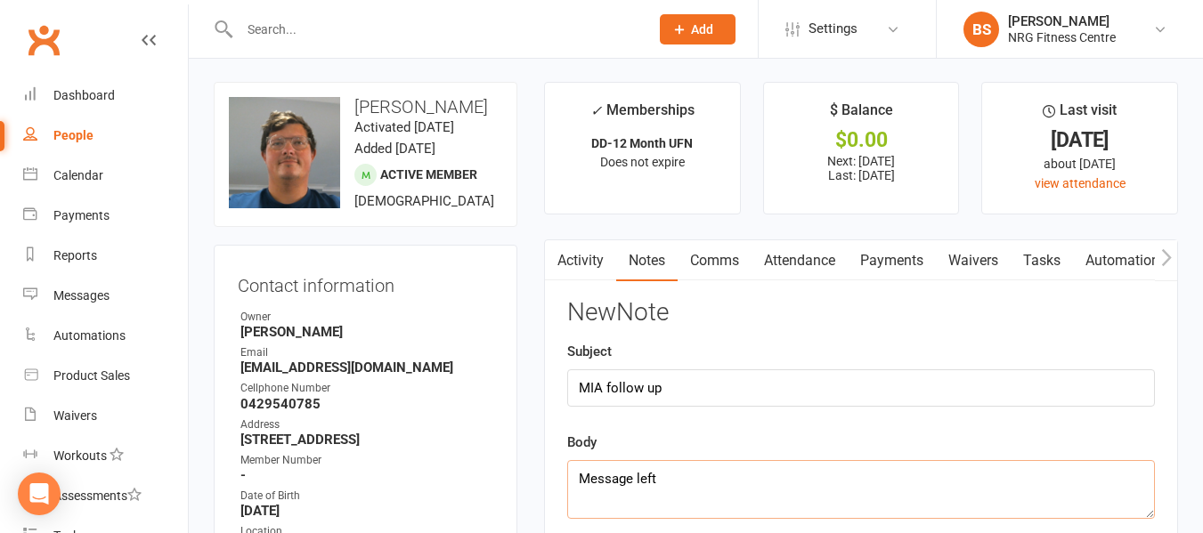
scroll to position [267, 0]
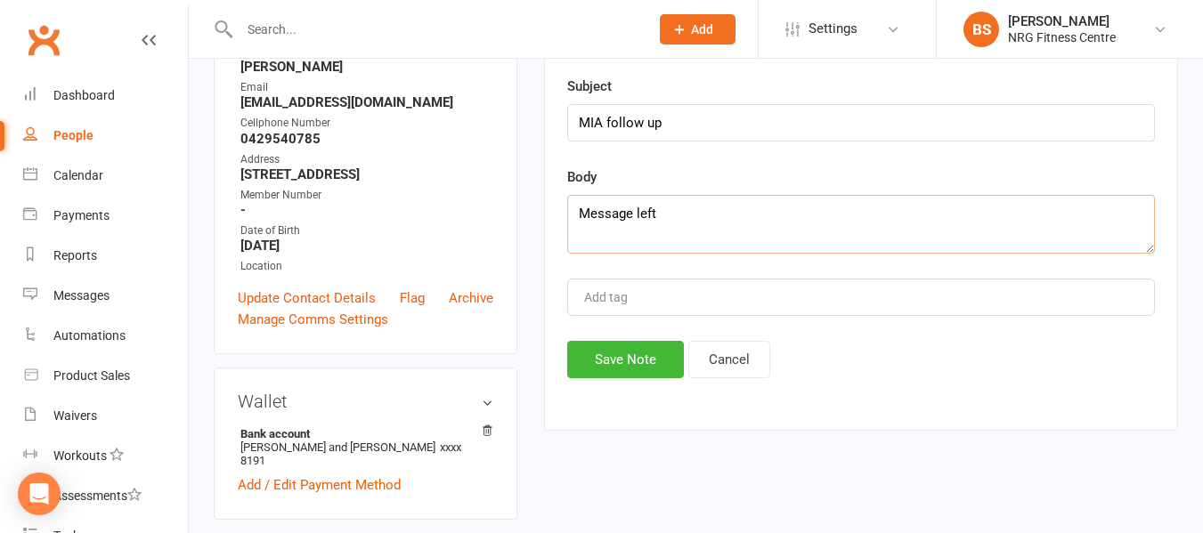
type textarea "Message left"
click at [596, 340] on div "New Note Subject MIA follow up Body Message left Add tag Save Note Cancel" at bounding box center [861, 206] width 588 height 345
click at [628, 378] on button "Save Note" at bounding box center [625, 359] width 117 height 37
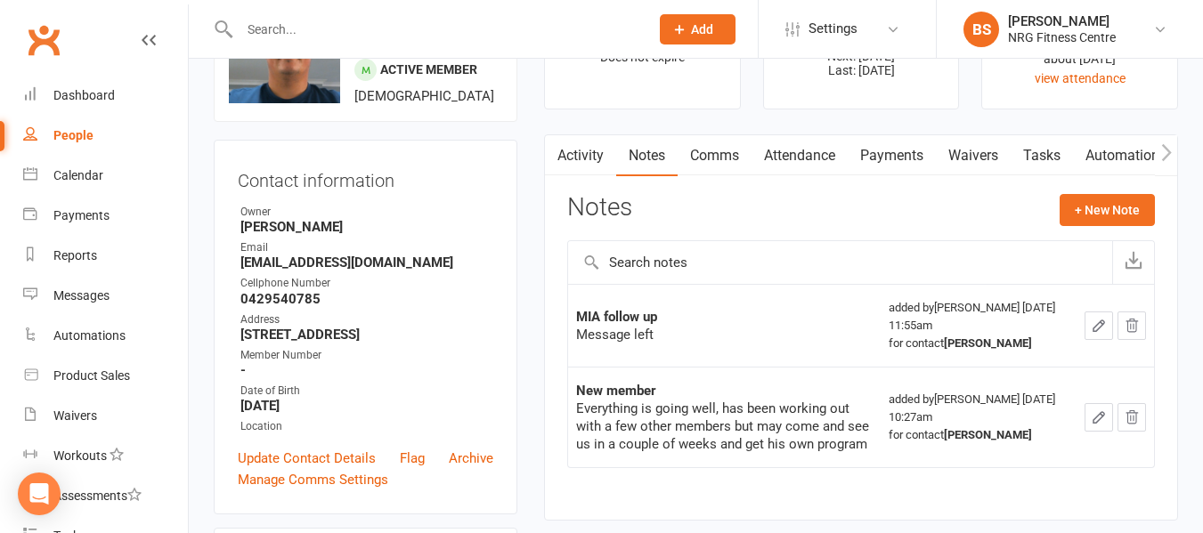
scroll to position [0, 0]
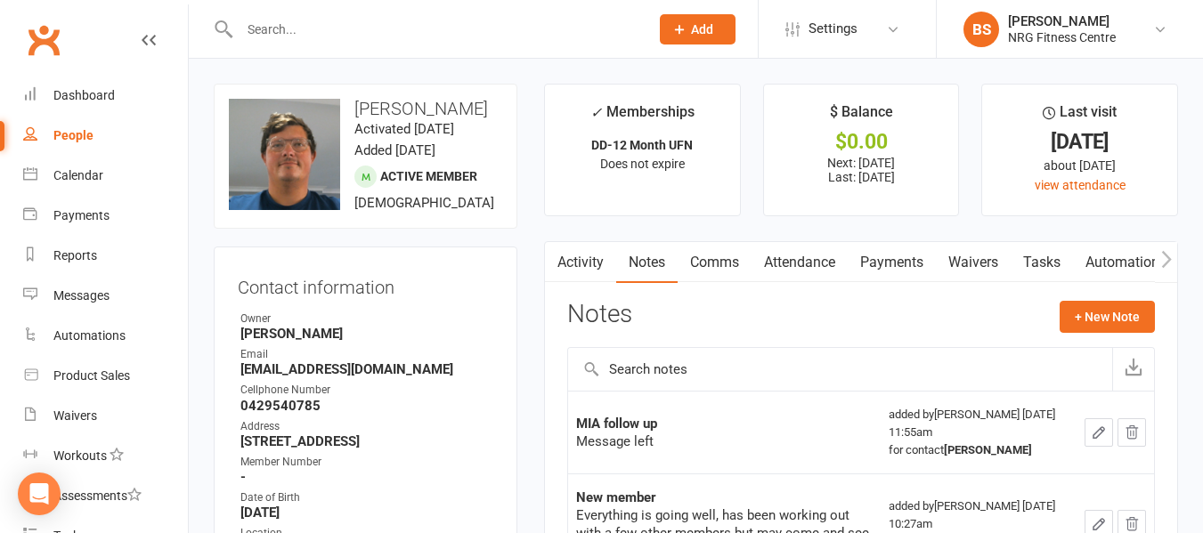
click at [297, 13] on div at bounding box center [425, 29] width 423 height 58
click at [296, 20] on input "text" at bounding box center [435, 29] width 402 height 25
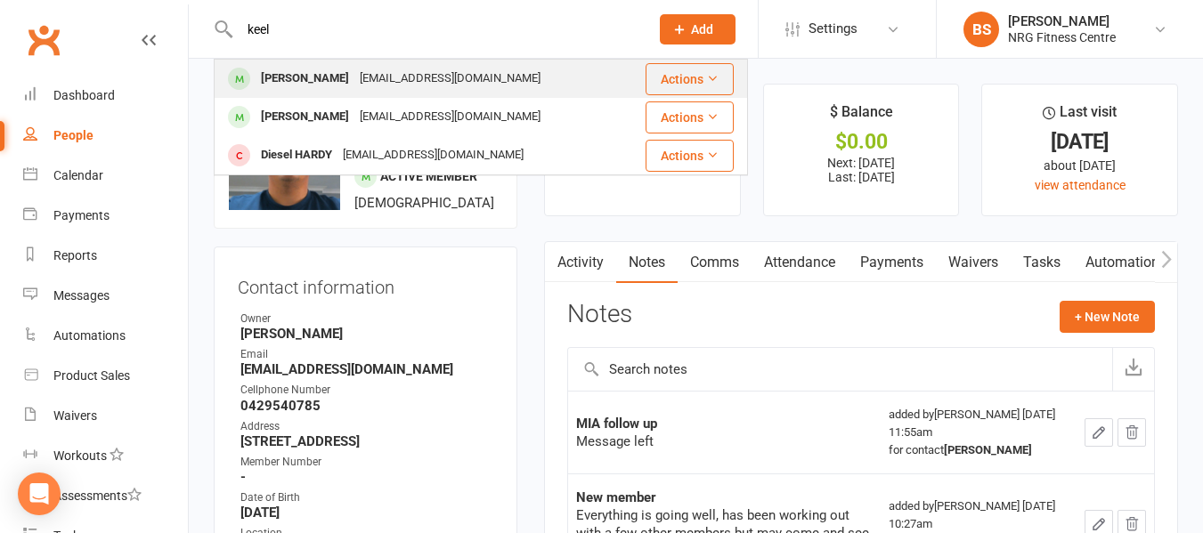
type input "keel"
click at [318, 75] on div "[PERSON_NAME]" at bounding box center [305, 79] width 99 height 26
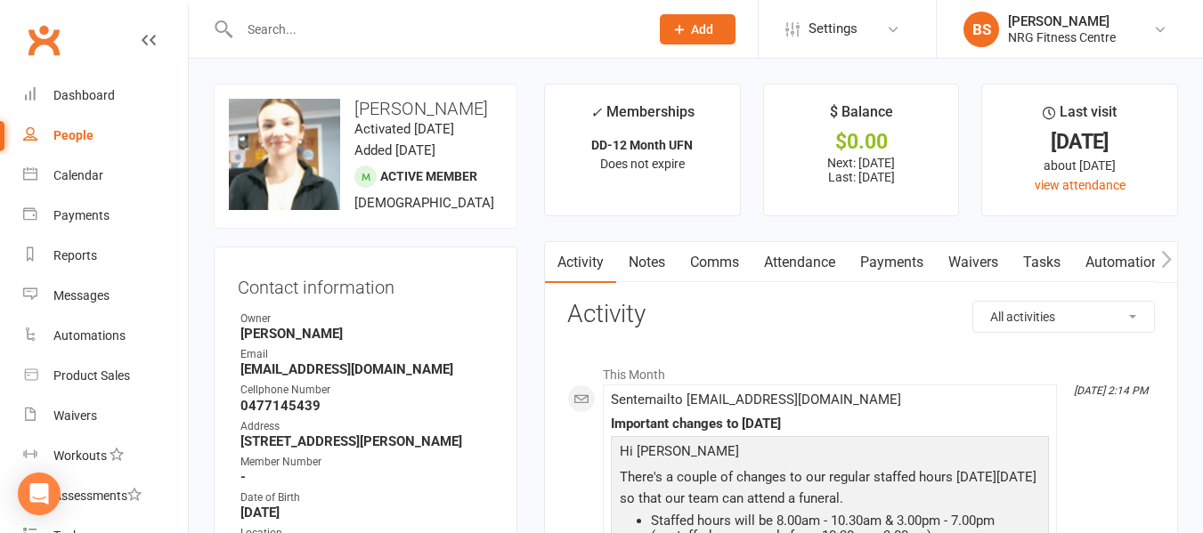
click at [329, 27] on input "text" at bounding box center [435, 29] width 402 height 25
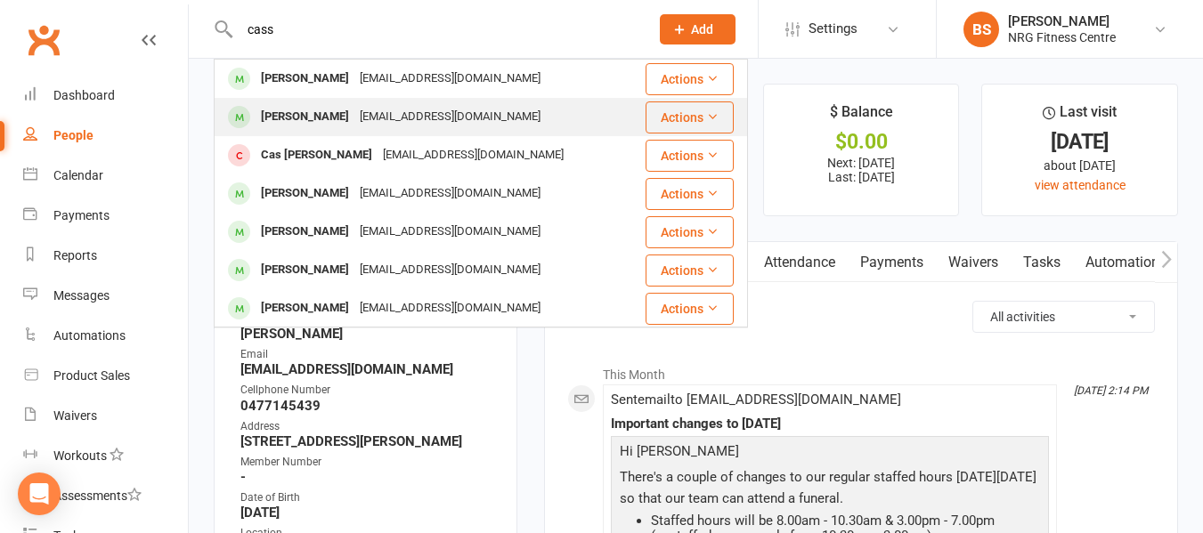
type input "cass"
click at [354, 118] on div "amcass@bigpond.com" at bounding box center [449, 117] width 191 height 26
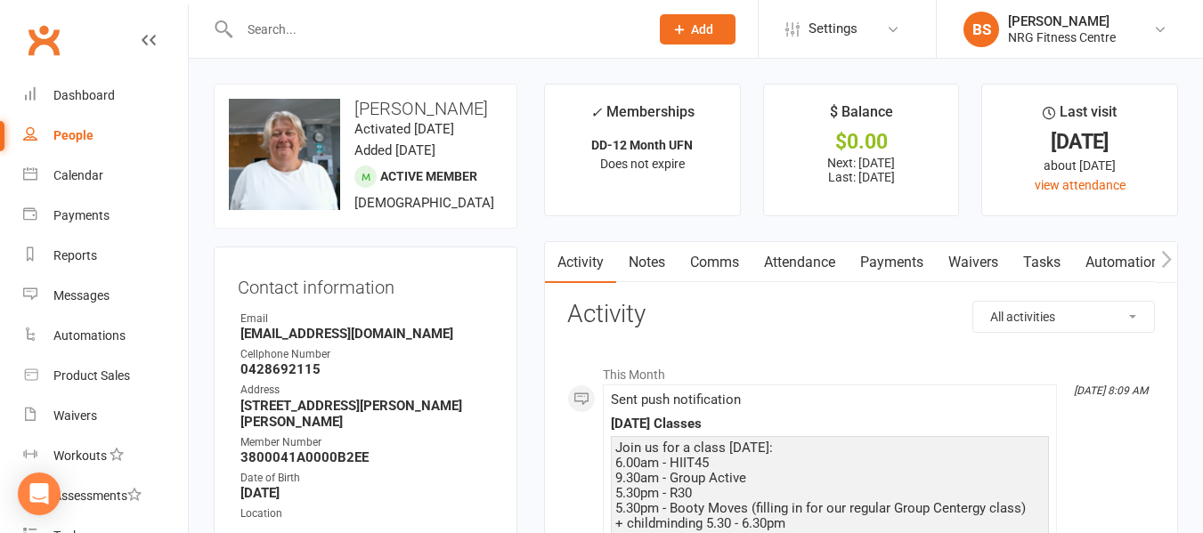
click at [662, 265] on link "Notes" at bounding box center [646, 262] width 61 height 41
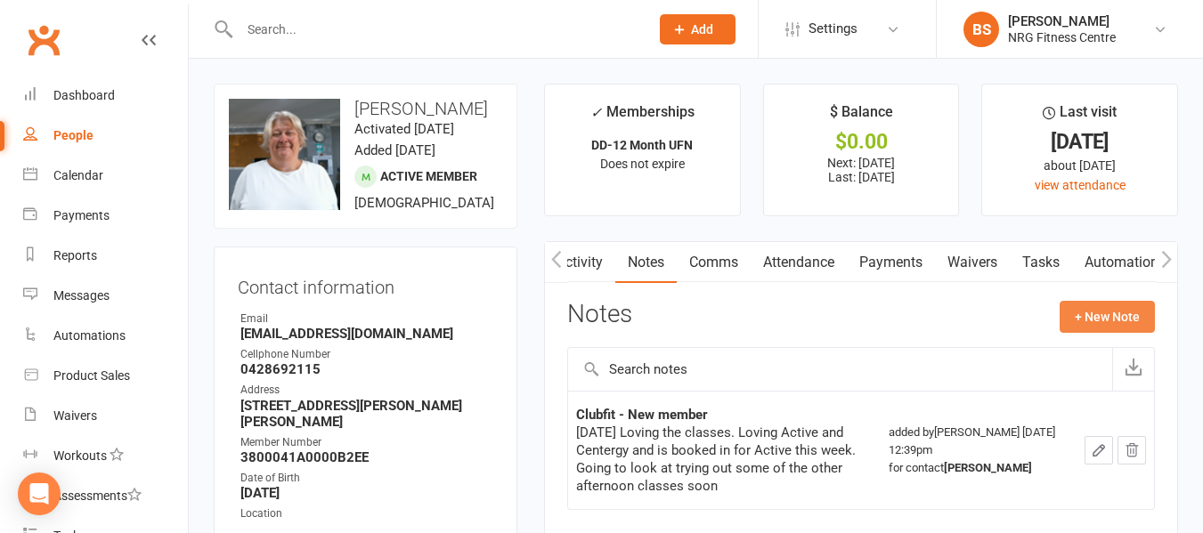
click at [1103, 315] on button "+ New Note" at bounding box center [1107, 317] width 95 height 32
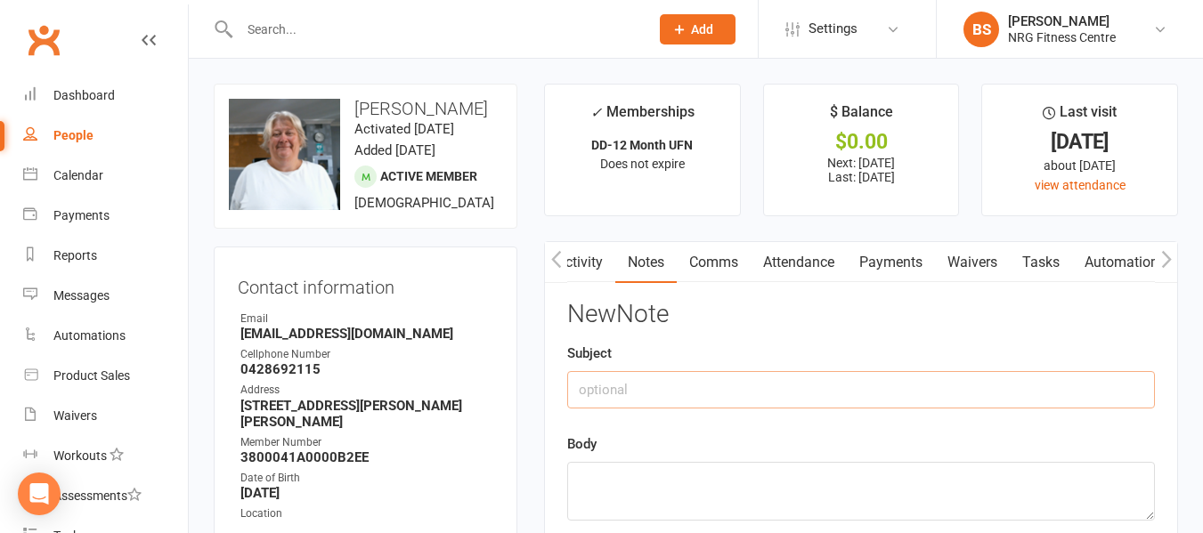
click at [756, 386] on input "text" at bounding box center [861, 389] width 588 height 37
type input "MIA follow up"
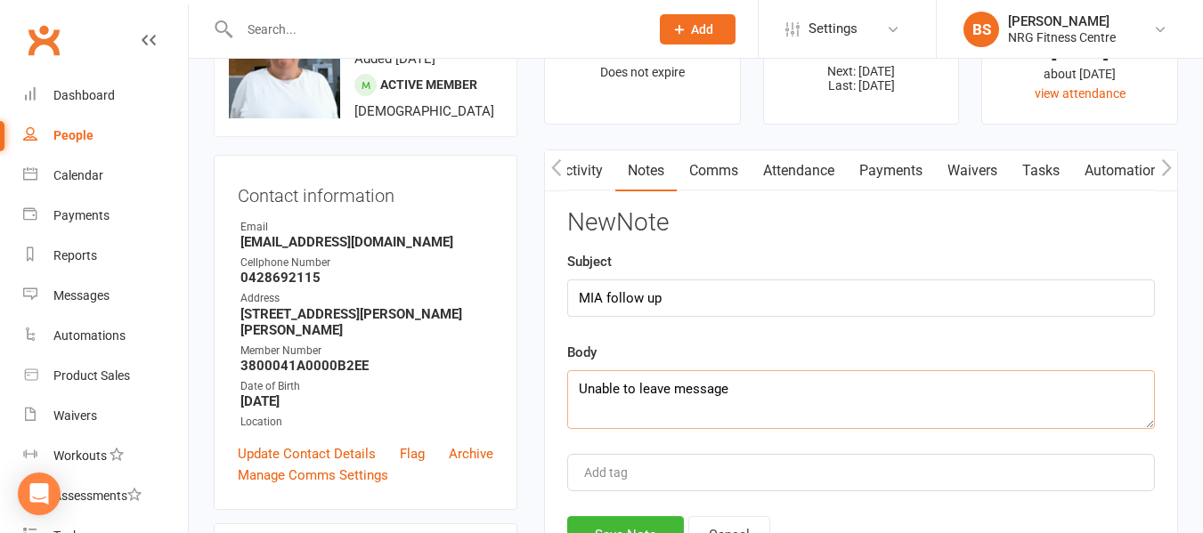
scroll to position [178, 0]
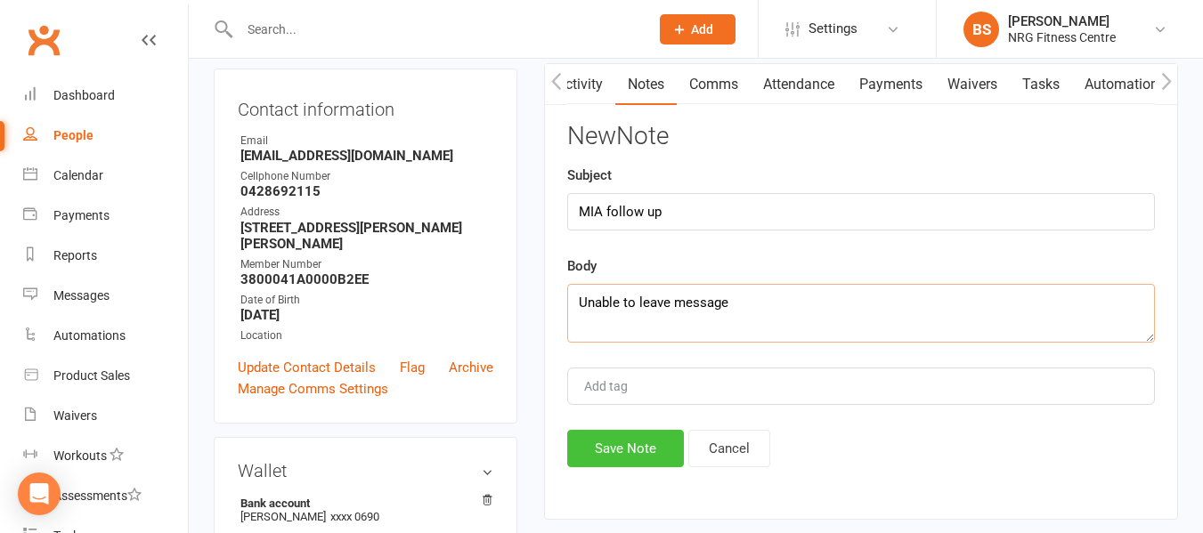
type textarea "Unable to leave message"
click at [631, 443] on button "Save Note" at bounding box center [625, 448] width 117 height 37
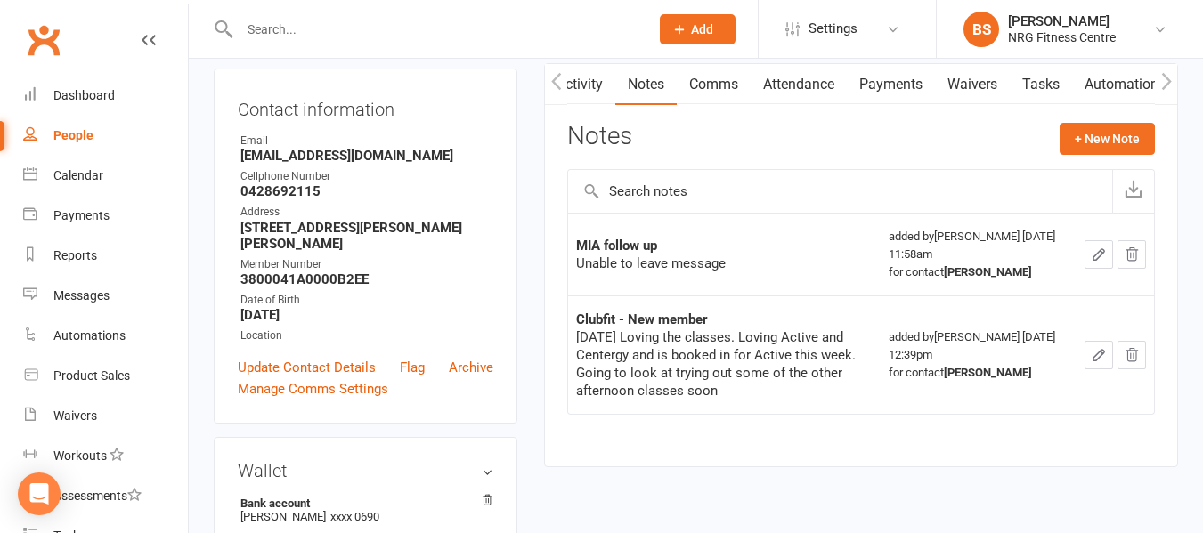
click at [377, 35] on input "text" at bounding box center [435, 29] width 402 height 25
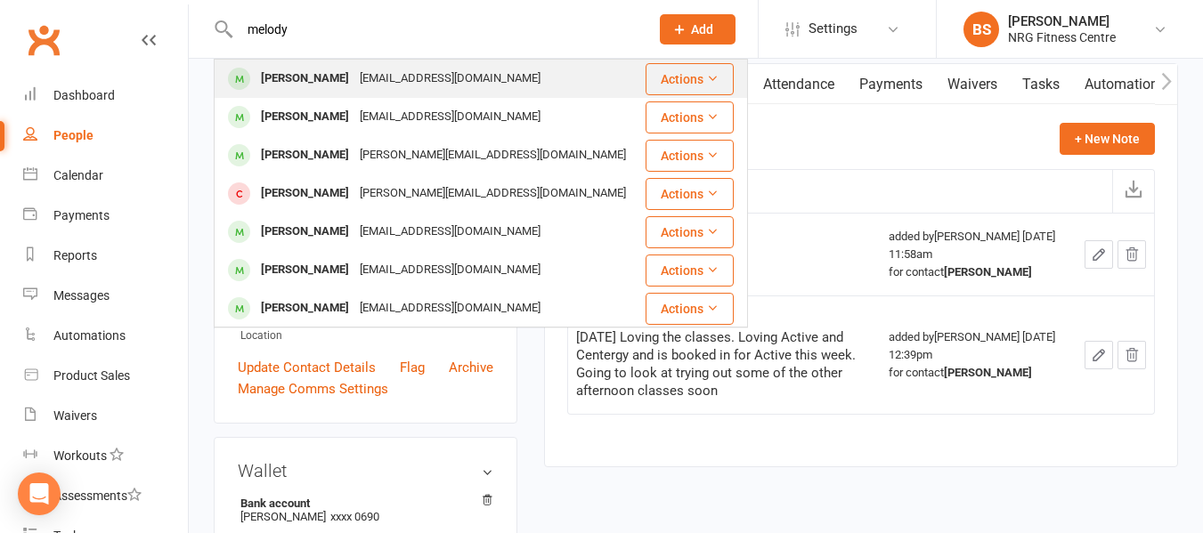
type input "melody"
click at [410, 86] on div "[EMAIL_ADDRESS][DOMAIN_NAME]" at bounding box center [449, 79] width 191 height 26
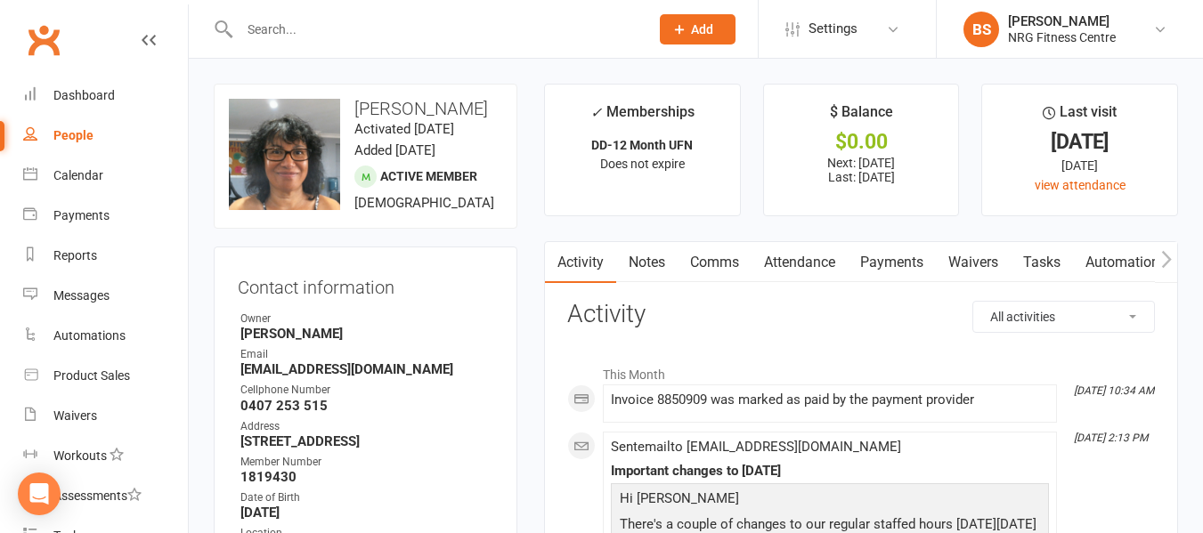
click at [624, 245] on link "Notes" at bounding box center [646, 262] width 61 height 41
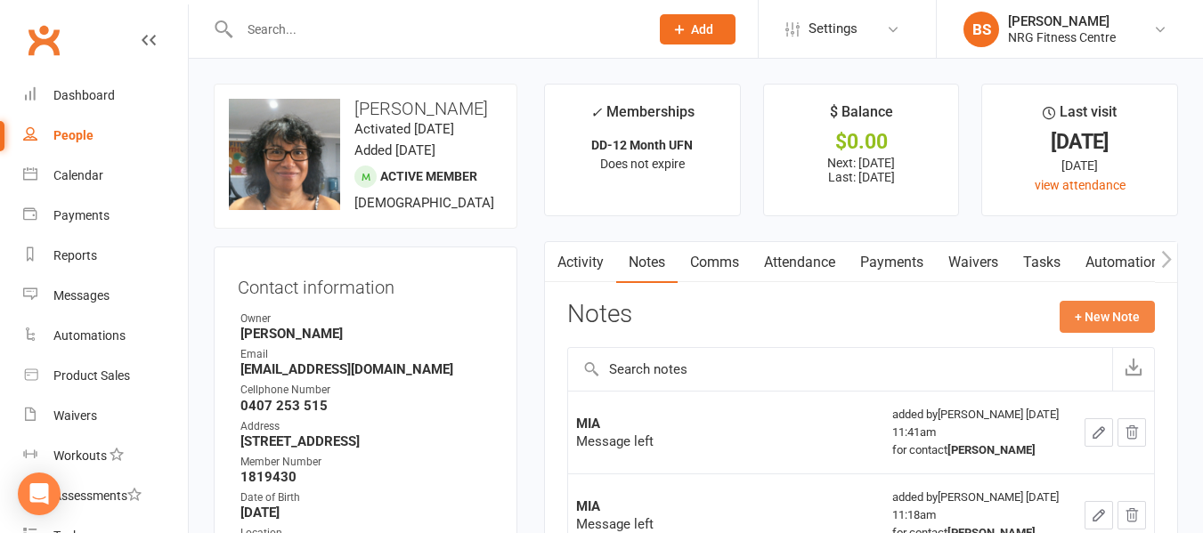
click at [1103, 312] on button "+ New Note" at bounding box center [1107, 317] width 95 height 32
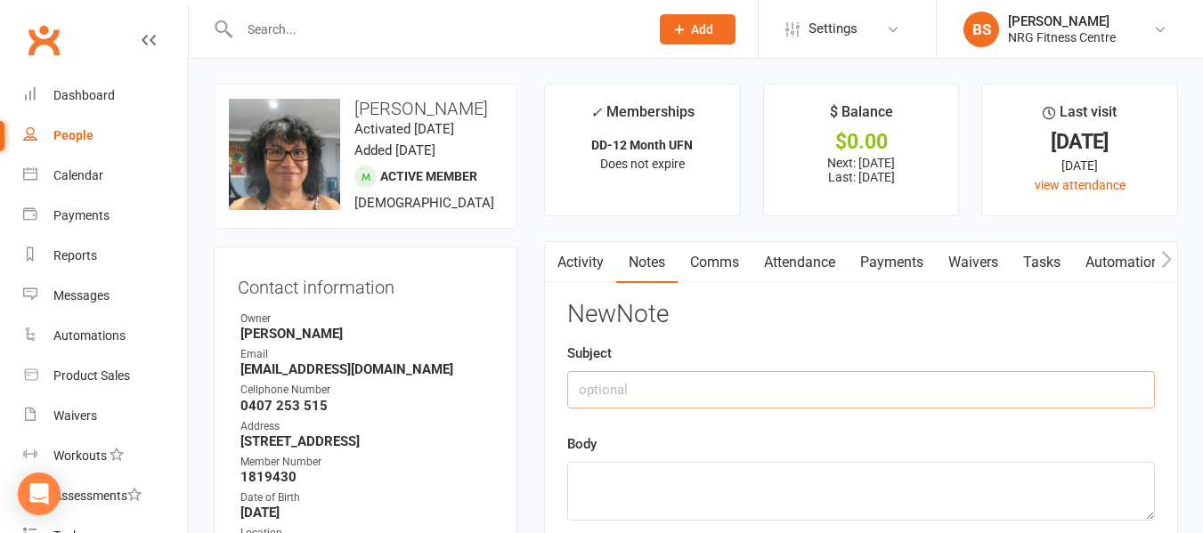
click at [669, 394] on input "text" at bounding box center [861, 389] width 588 height 37
type input "MIA follow up"
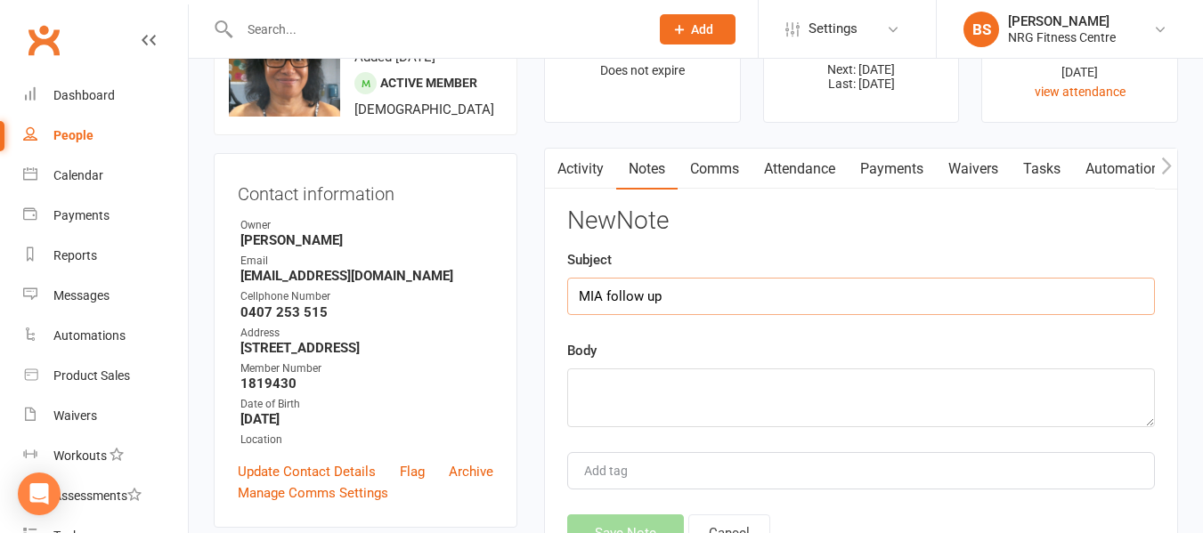
scroll to position [178, 0]
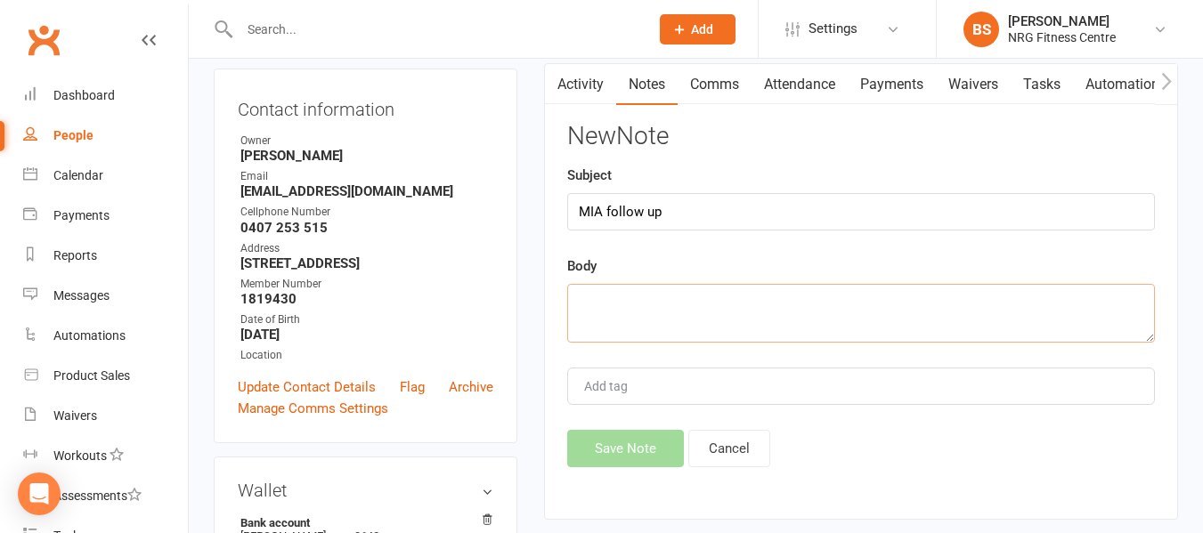
click at [720, 305] on textarea at bounding box center [861, 313] width 588 height 59
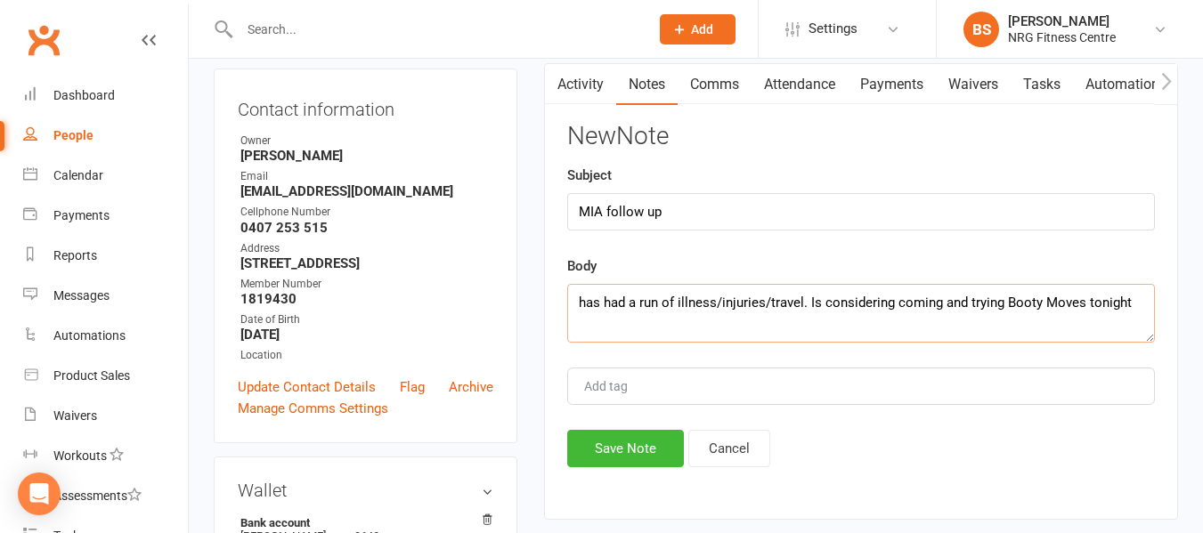
drag, startPoint x: 584, startPoint y: 300, endPoint x: 548, endPoint y: 303, distance: 35.7
click at [542, 304] on main "✓ Memberships DD-12 Month UFN Does not expire $ Balance $0.00 Next: 22 Sep 2025…" at bounding box center [861, 222] width 661 height 632
type textarea "Has had a run of illness/injuries/travel. Is considering coming and trying Boot…"
click at [624, 451] on button "Save Note" at bounding box center [625, 448] width 117 height 37
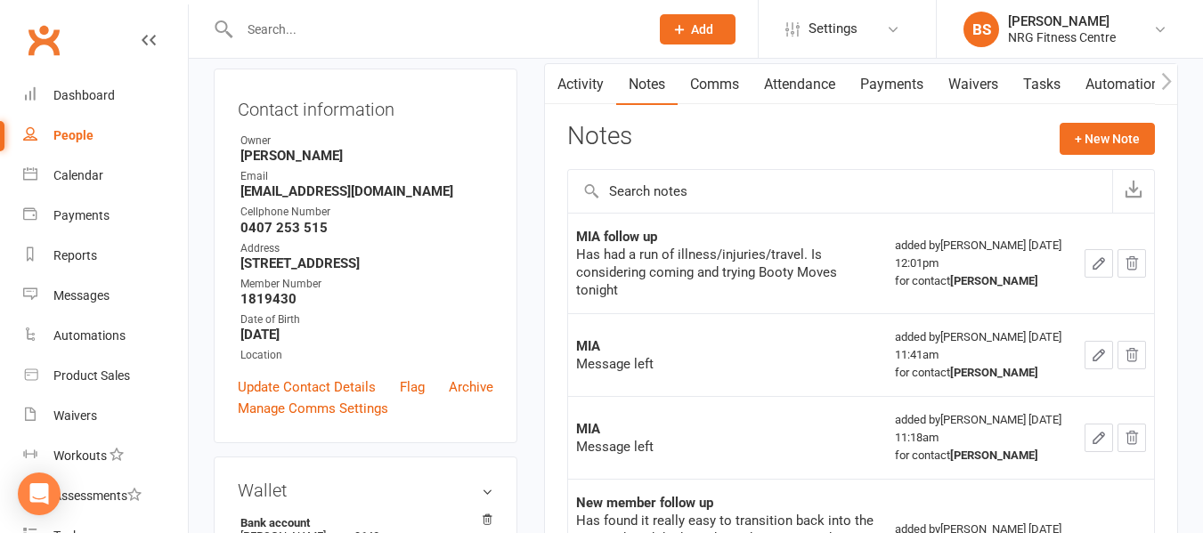
click at [360, 24] on input "text" at bounding box center [435, 29] width 402 height 25
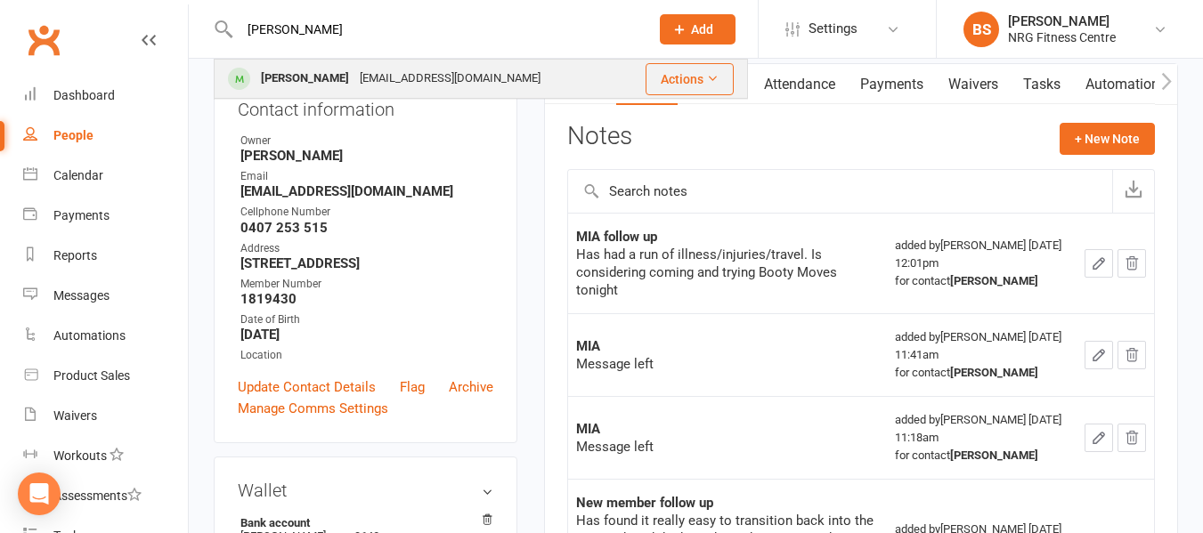
type input "jubb"
click at [363, 68] on div "rachaeljubb@outlook.com" at bounding box center [449, 79] width 191 height 26
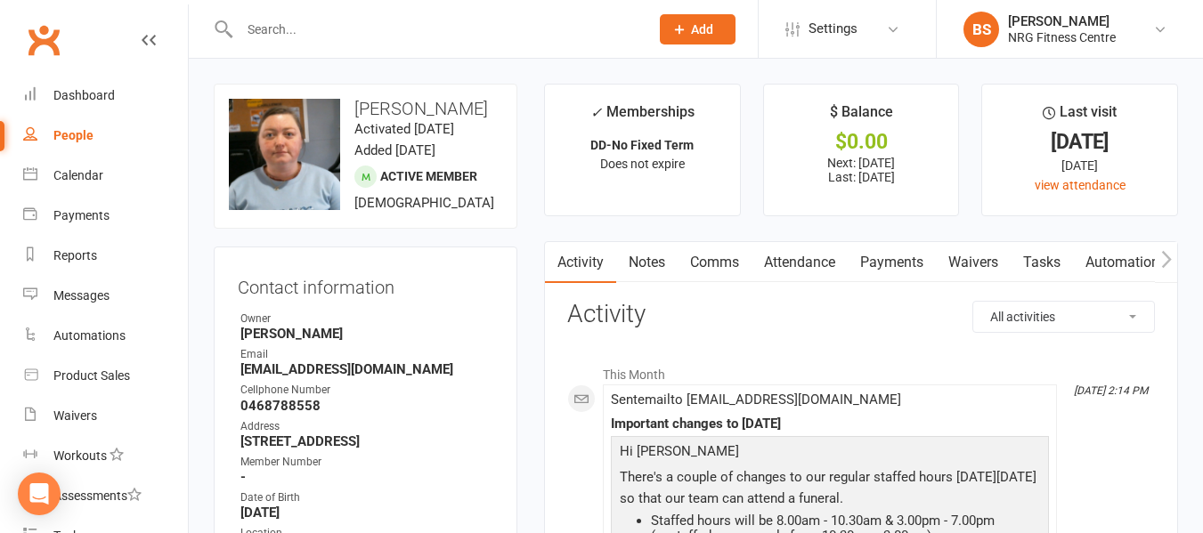
click at [651, 258] on link "Notes" at bounding box center [646, 262] width 61 height 41
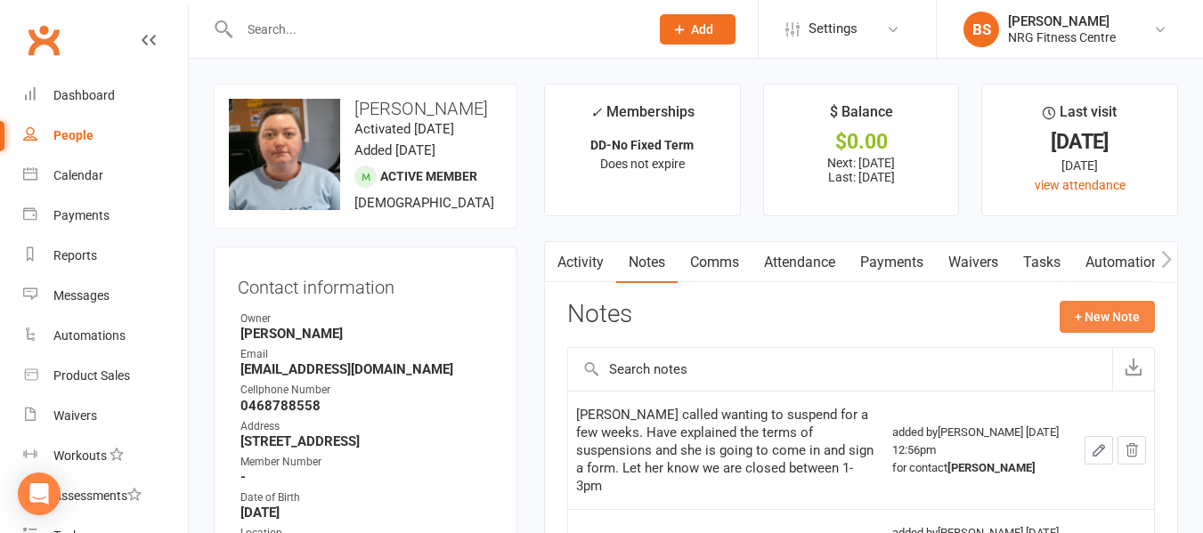
click at [1137, 313] on button "+ New Note" at bounding box center [1107, 317] width 95 height 32
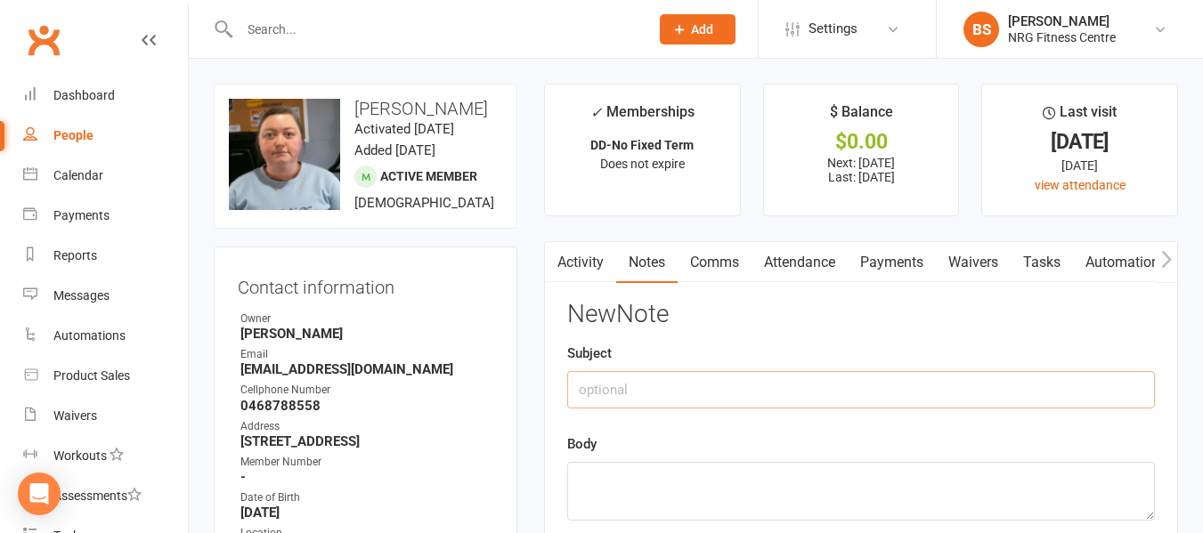
click at [758, 379] on input "text" at bounding box center [861, 389] width 588 height 37
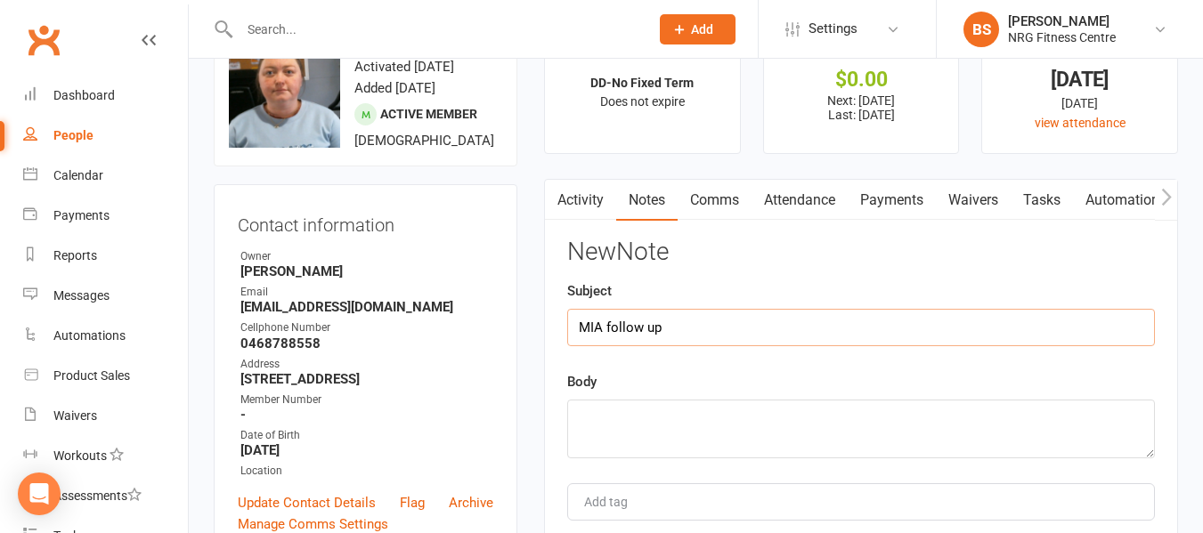
scroll to position [89, 0]
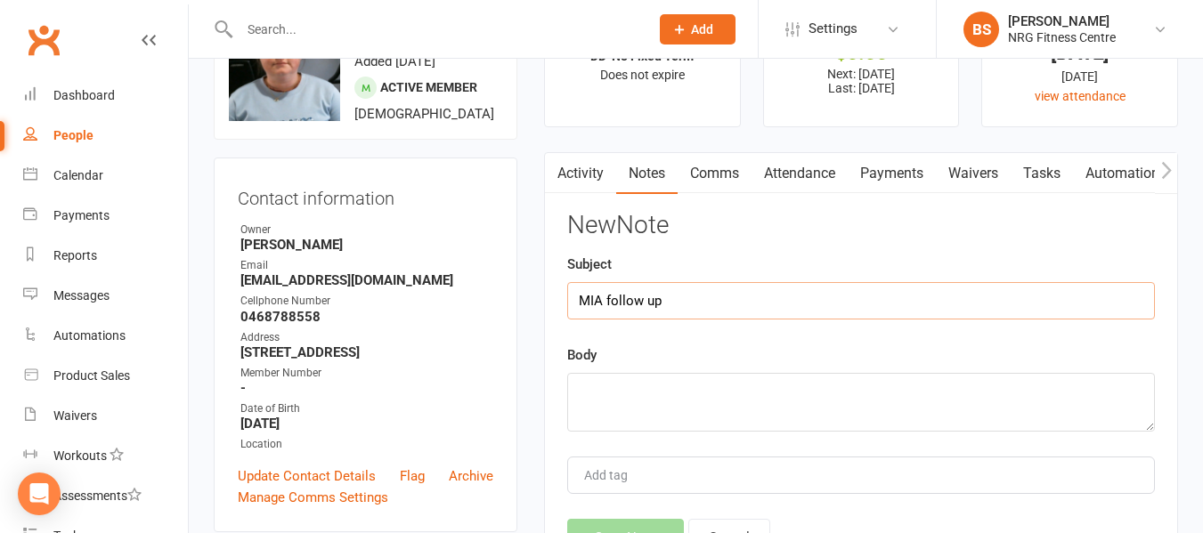
type input "MIA follow up"
click at [668, 384] on textarea at bounding box center [861, 402] width 588 height 59
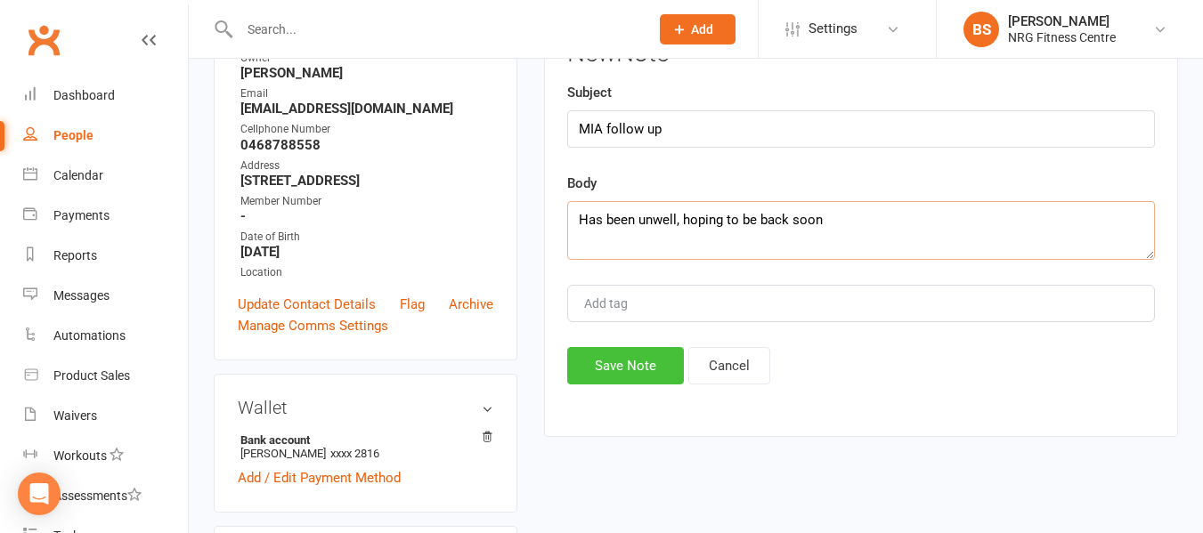
scroll to position [267, 0]
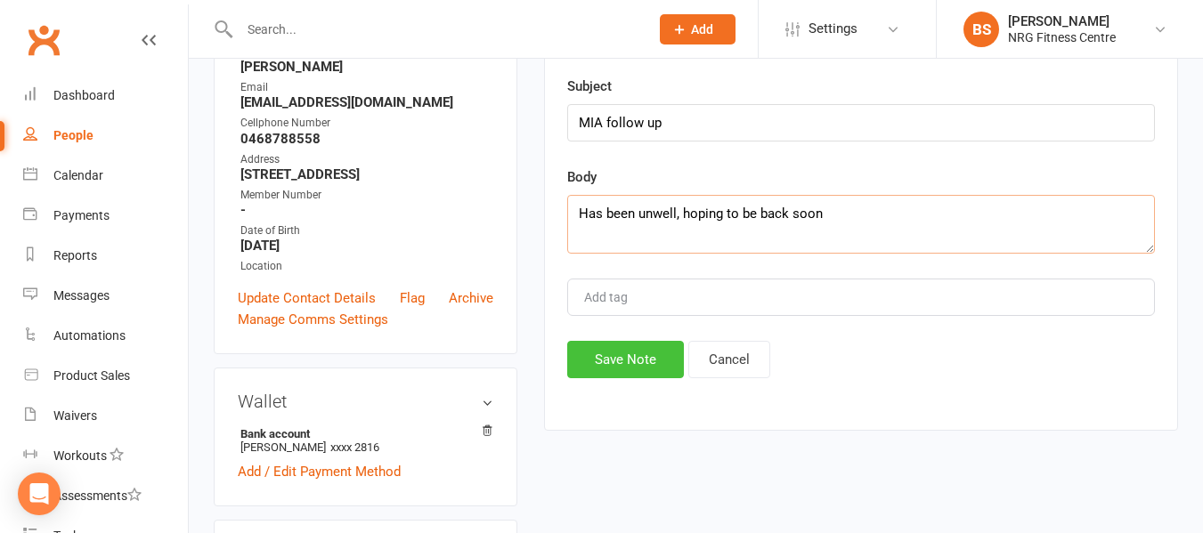
type textarea "Has been unwell, hoping to be back soon"
click at [631, 362] on button "Save Note" at bounding box center [625, 359] width 117 height 37
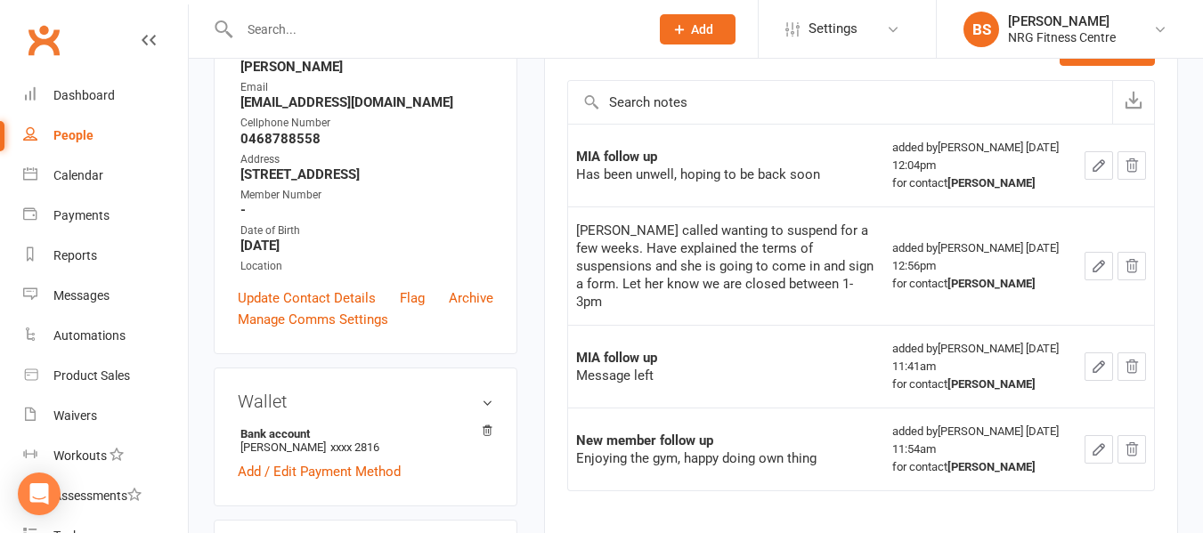
click at [377, 22] on input "text" at bounding box center [435, 29] width 402 height 25
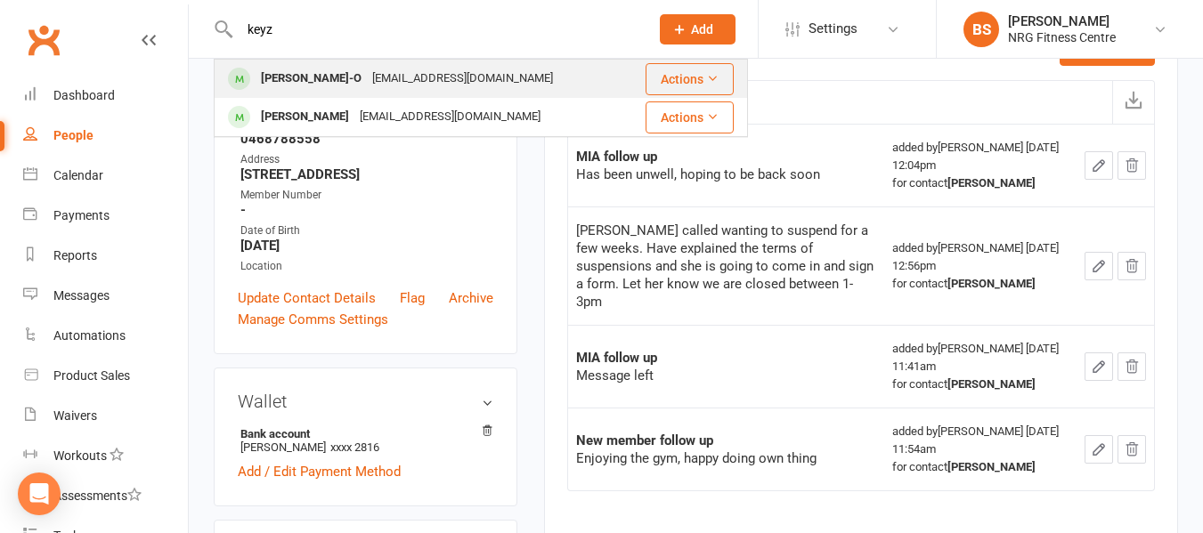
type input "keyz"
click at [378, 74] on div "kenchao990@gmail.com" at bounding box center [462, 79] width 191 height 26
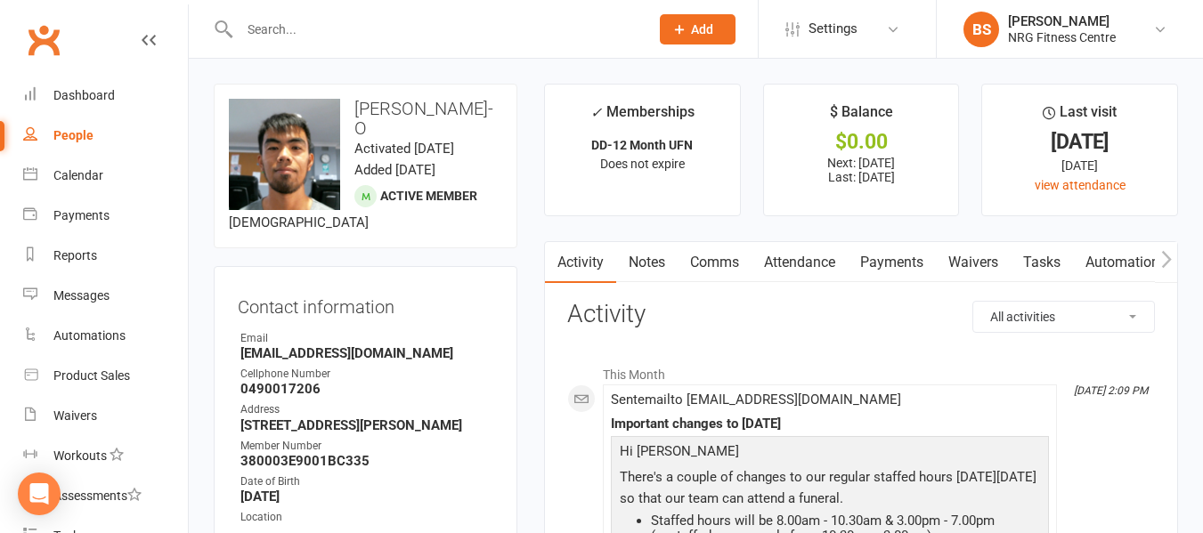
click at [645, 253] on link "Notes" at bounding box center [646, 262] width 61 height 41
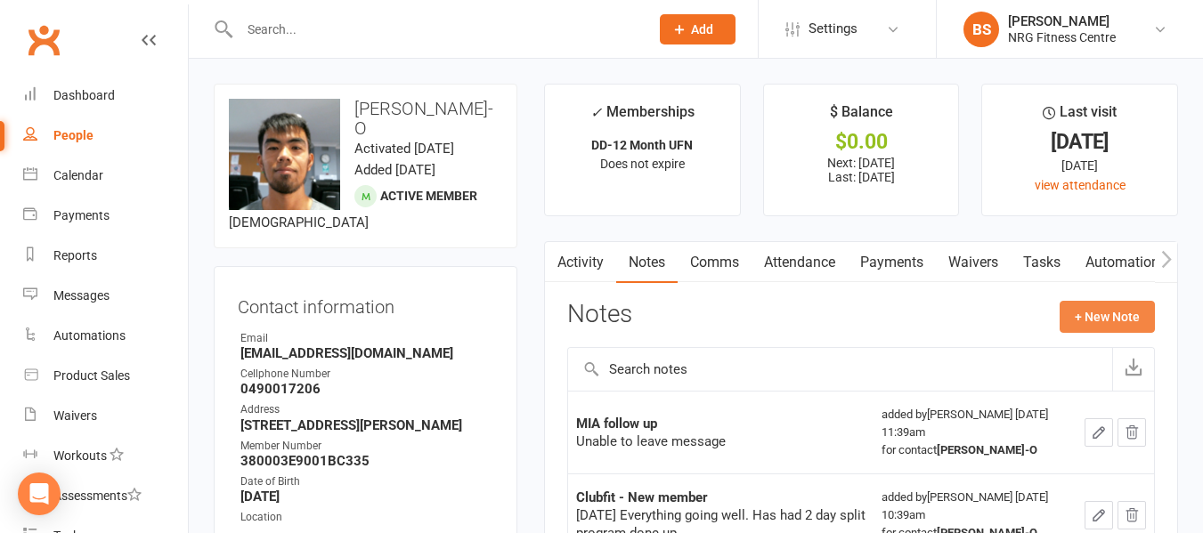
click at [1129, 323] on button "+ New Note" at bounding box center [1107, 317] width 95 height 32
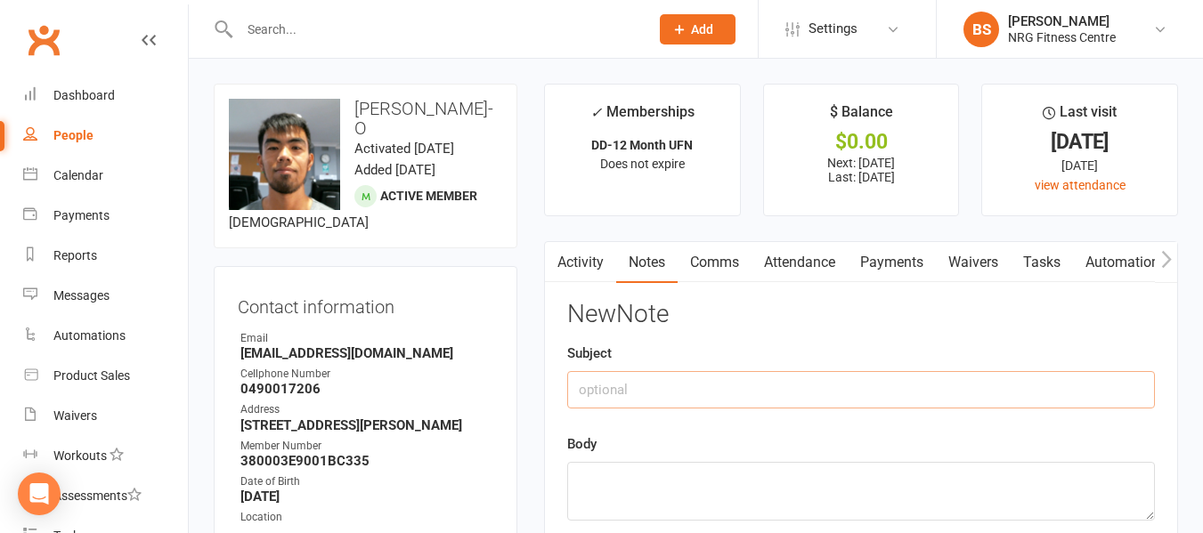
click at [645, 398] on input "text" at bounding box center [861, 389] width 588 height 37
type input "MIA follow up"
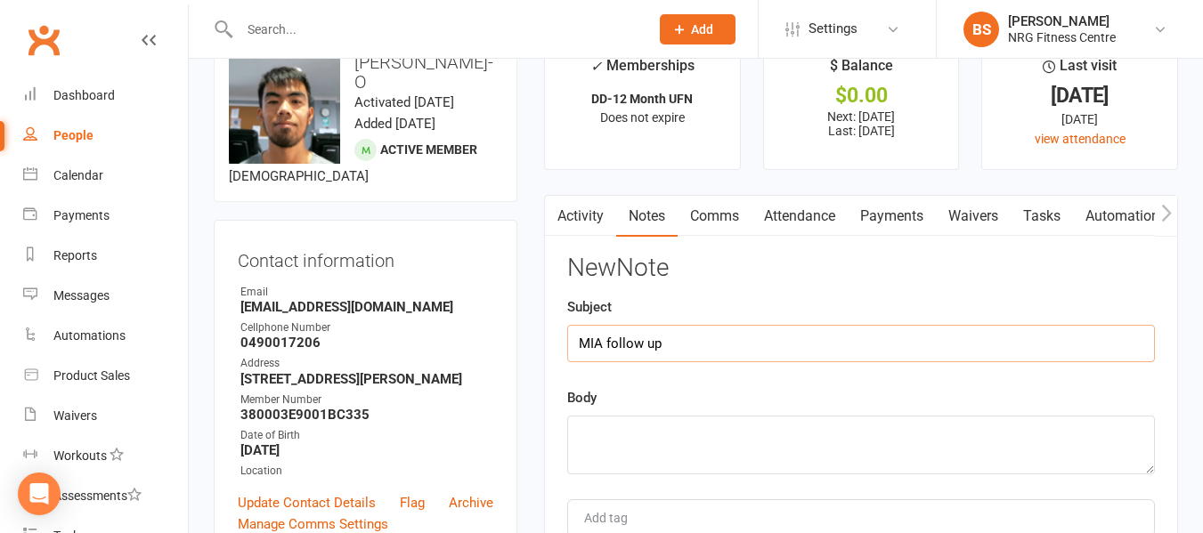
scroll to position [89, 0]
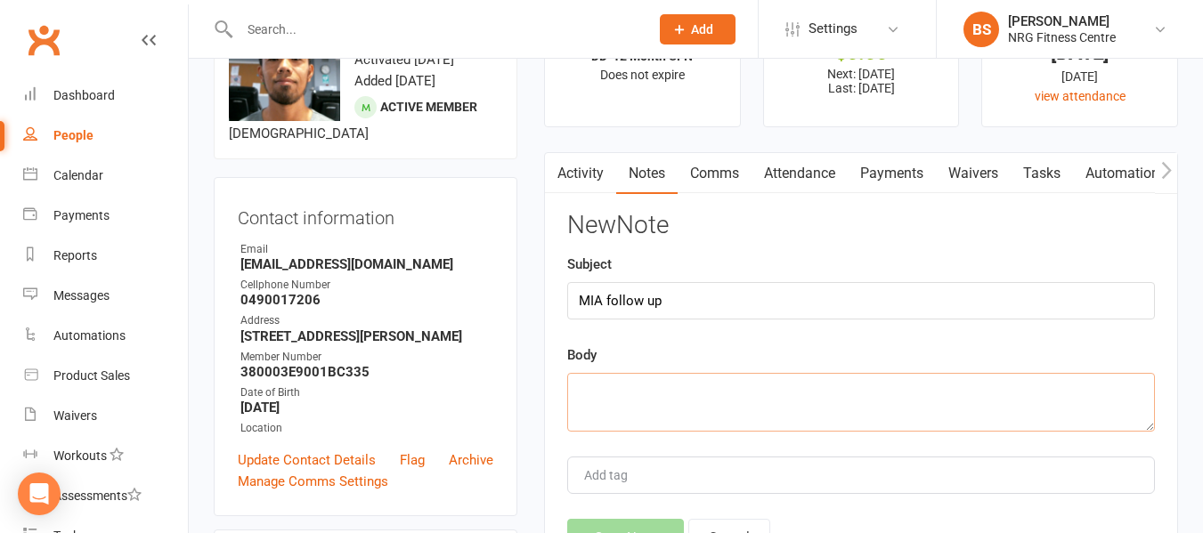
click at [662, 390] on textarea at bounding box center [861, 402] width 588 height 59
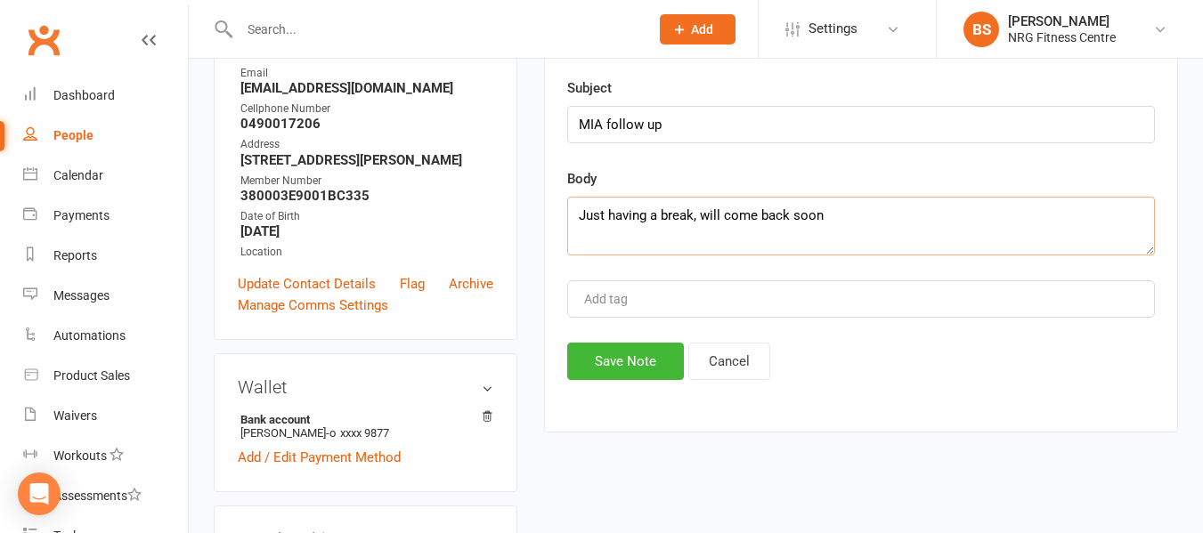
scroll to position [267, 0]
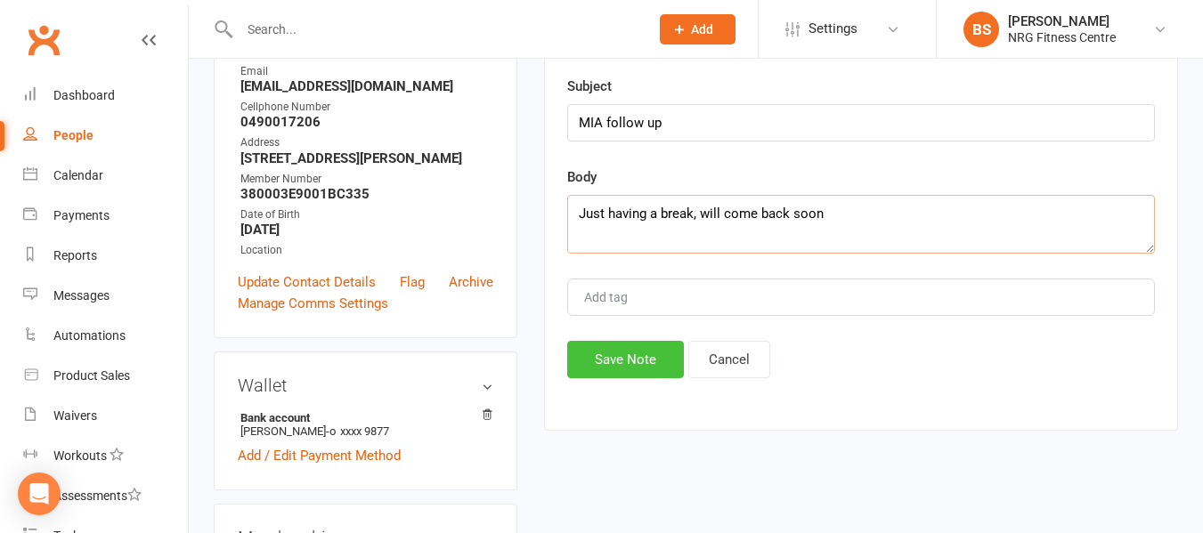
type textarea "Just having a break, will come back soon"
click at [621, 364] on button "Save Note" at bounding box center [625, 359] width 117 height 37
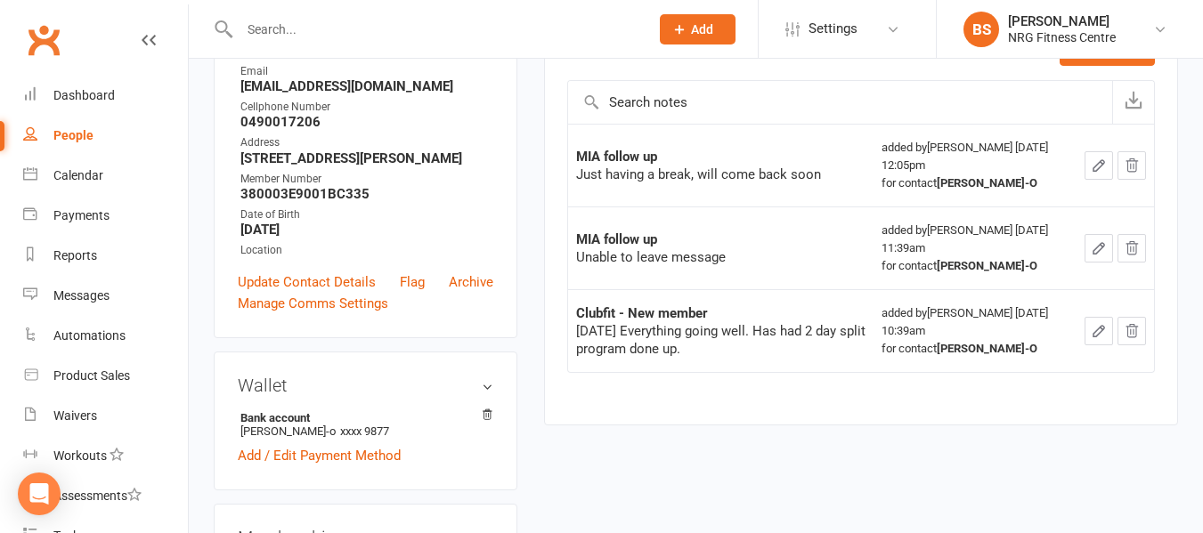
click at [376, 37] on input "text" at bounding box center [435, 29] width 402 height 25
type input "boyd"
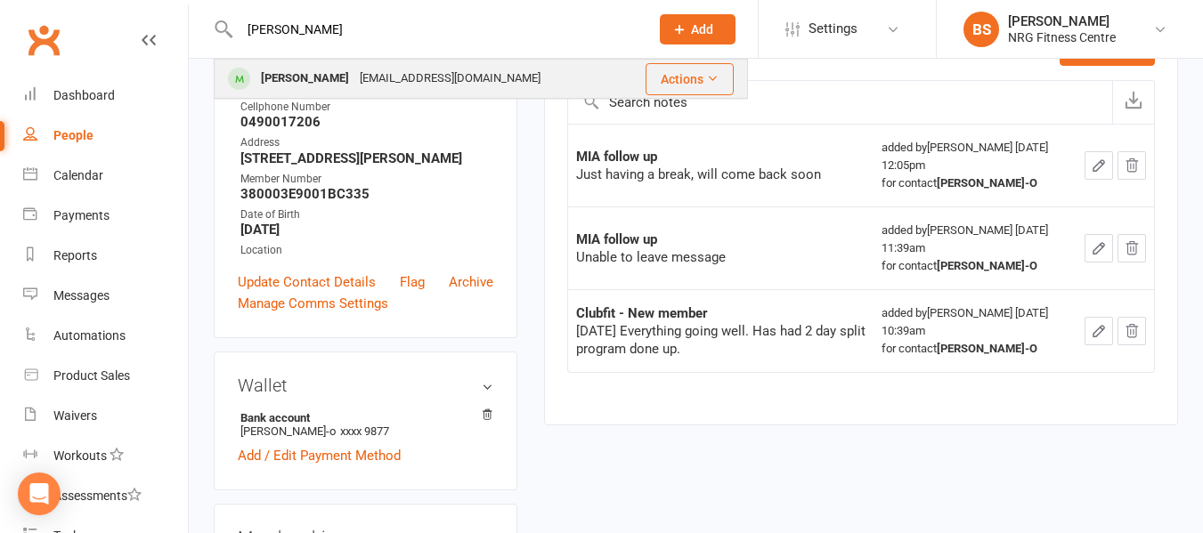
click at [412, 71] on div "boydy93@outlook.com" at bounding box center [449, 79] width 191 height 26
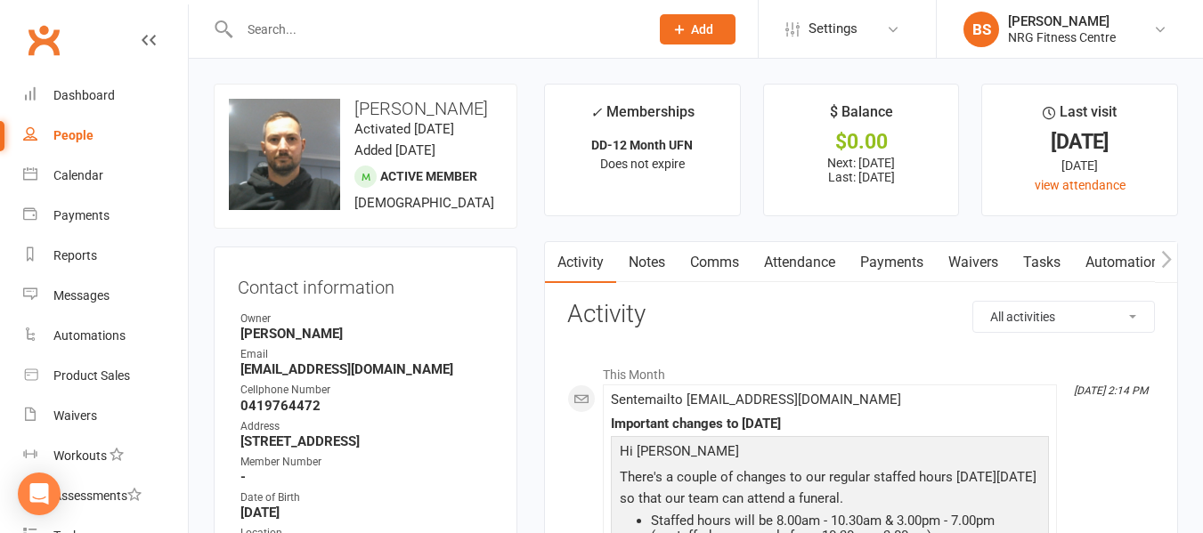
click at [660, 264] on link "Notes" at bounding box center [646, 262] width 61 height 41
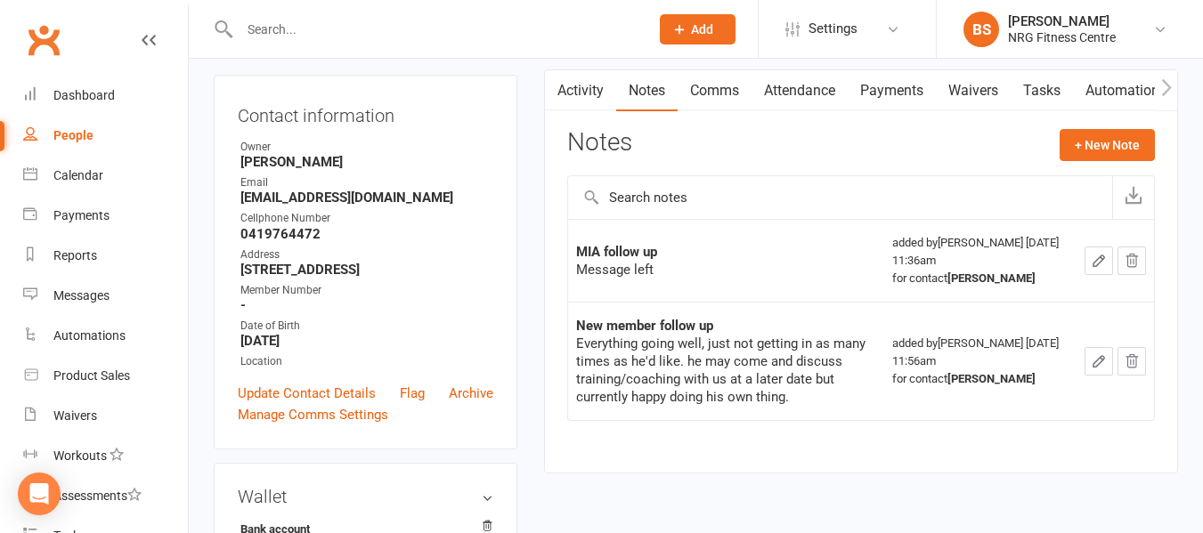
scroll to position [178, 0]
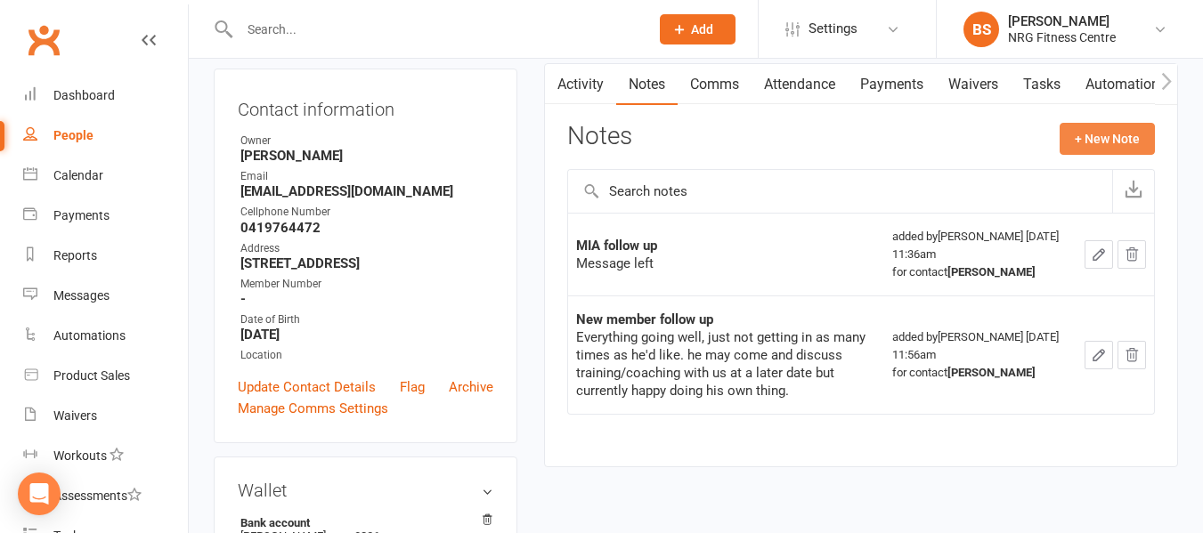
click at [1107, 131] on button "+ New Note" at bounding box center [1107, 139] width 95 height 32
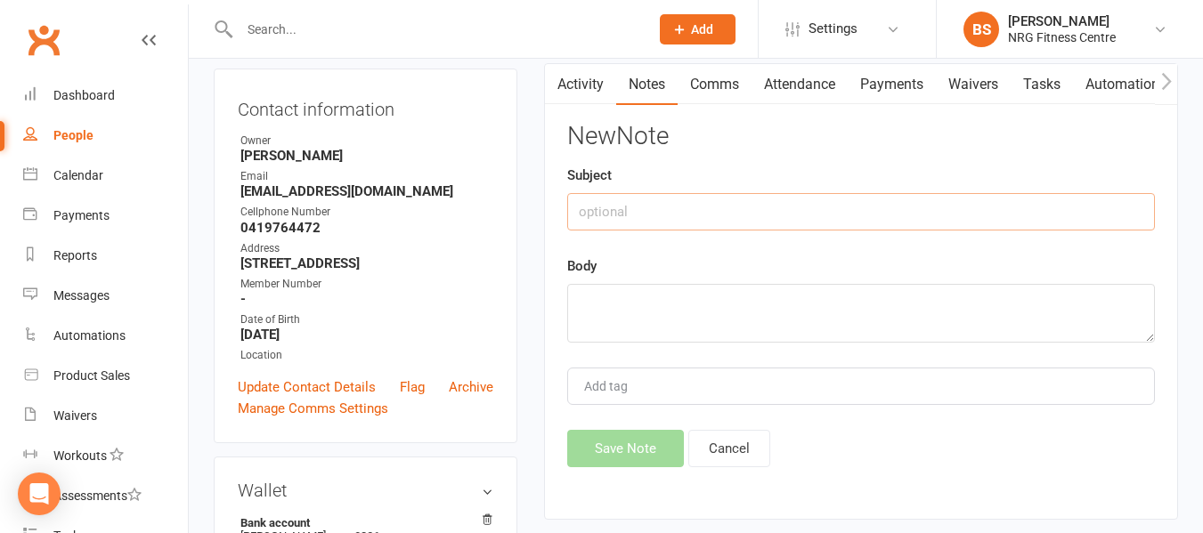
click at [718, 205] on input "text" at bounding box center [861, 211] width 588 height 37
type input "MIA Follow up"
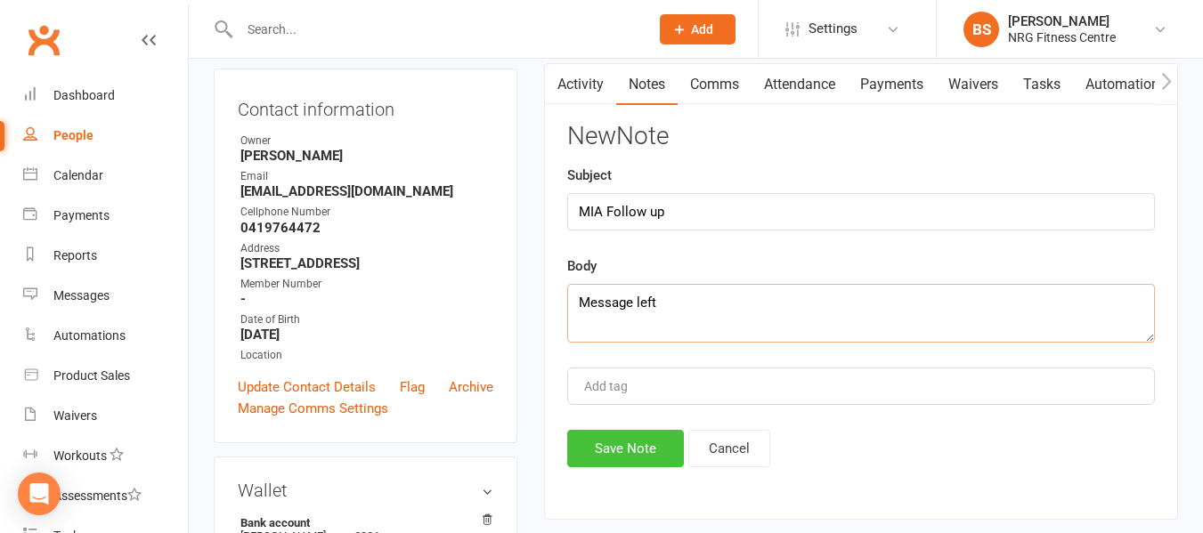
type textarea "Message left"
click at [631, 441] on button "Save Note" at bounding box center [625, 448] width 117 height 37
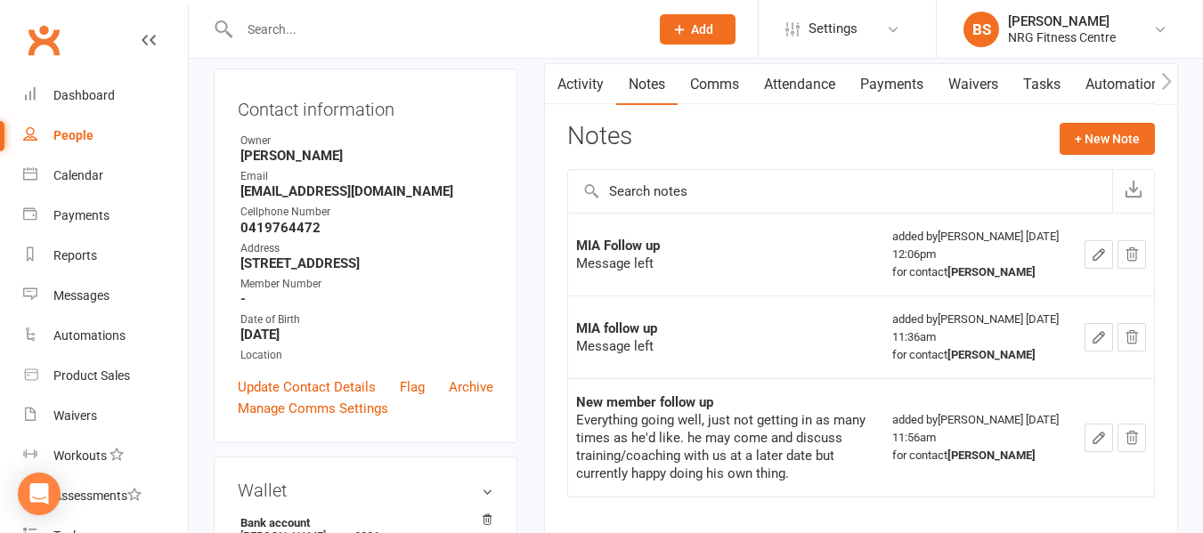
click at [404, 33] on input "text" at bounding box center [435, 29] width 402 height 25
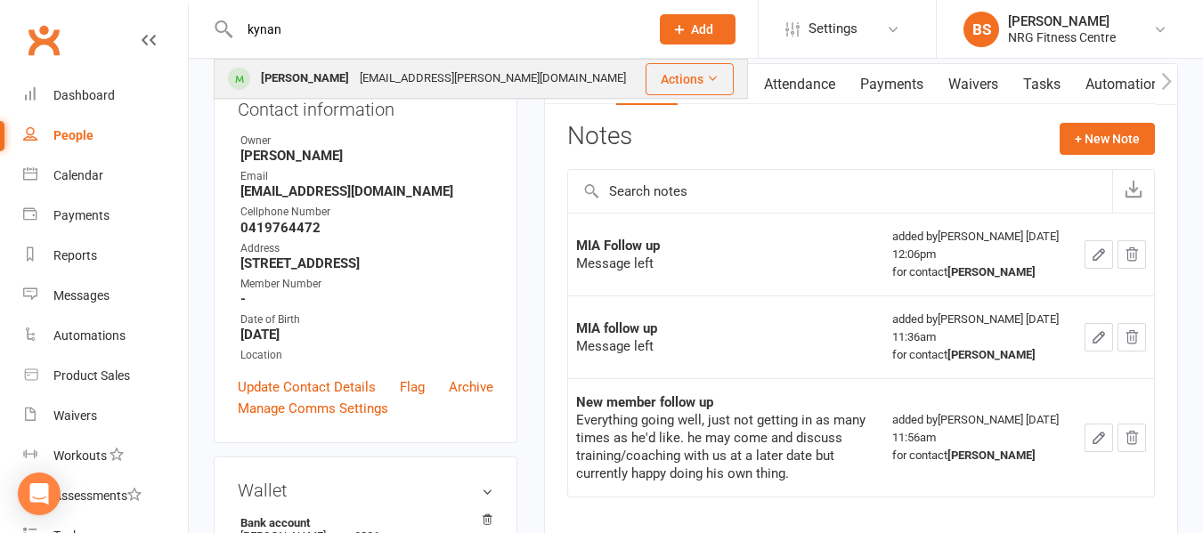
type input "kynan"
click at [410, 81] on div "kynan.davis@icloud.com" at bounding box center [492, 79] width 277 height 26
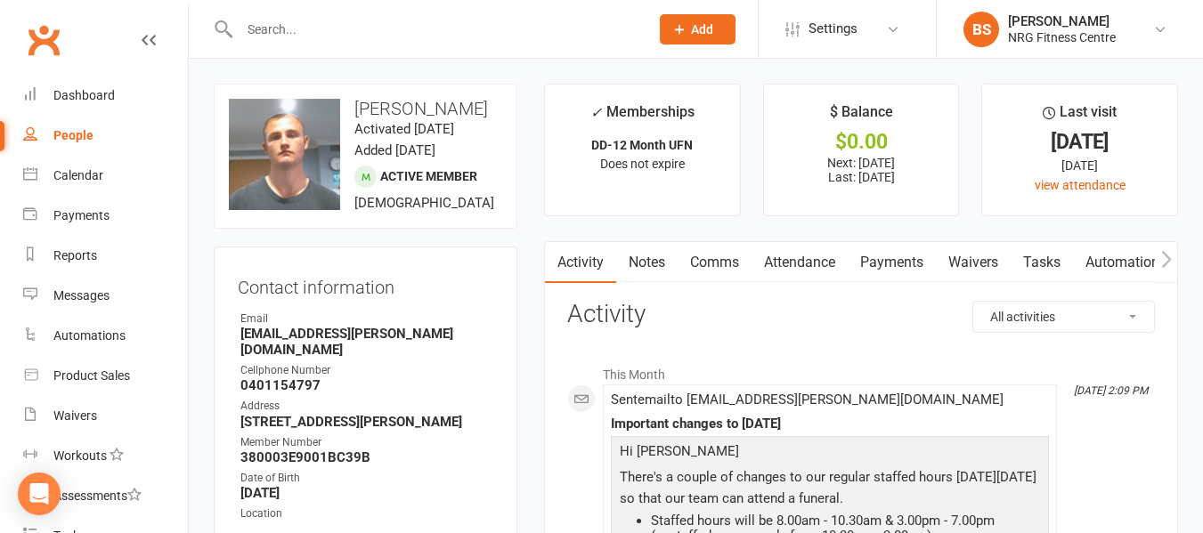
click at [1173, 258] on button "button" at bounding box center [1166, 262] width 22 height 40
click at [1173, 259] on button "button" at bounding box center [1166, 262] width 22 height 40
click at [963, 261] on link "Access Control" at bounding box center [1003, 262] width 118 height 41
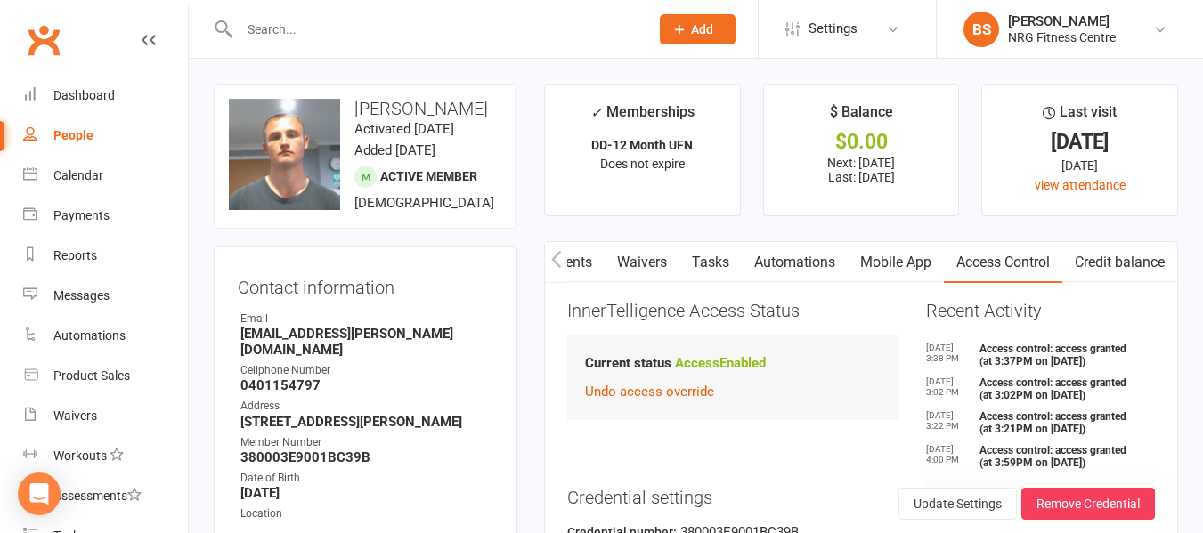
click at [551, 262] on icon "button" at bounding box center [556, 259] width 11 height 19
click at [667, 264] on link "Payments" at bounding box center [685, 262] width 88 height 41
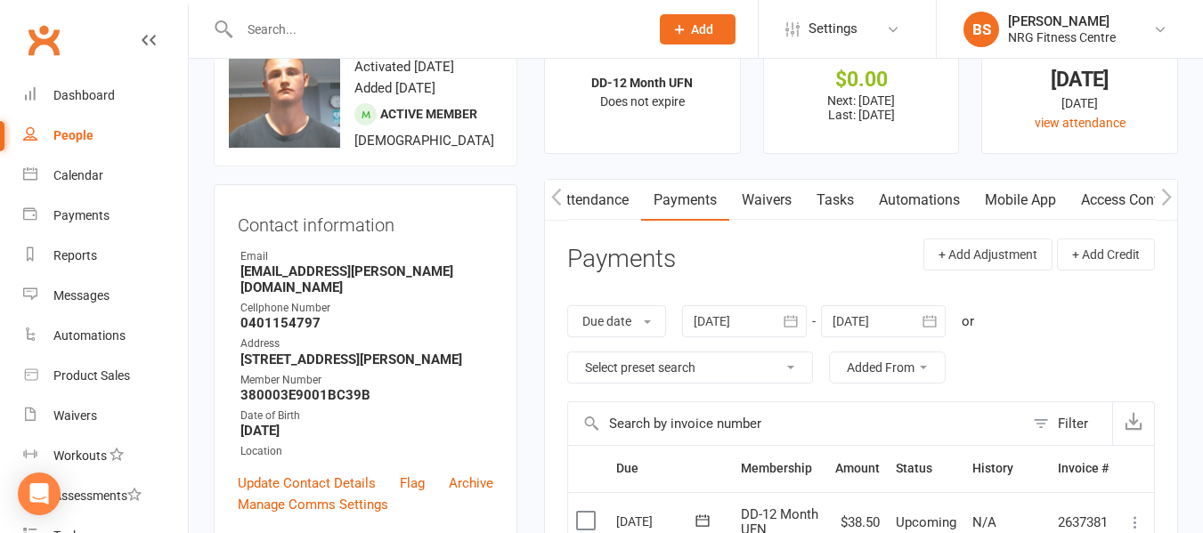
scroll to position [178, 0]
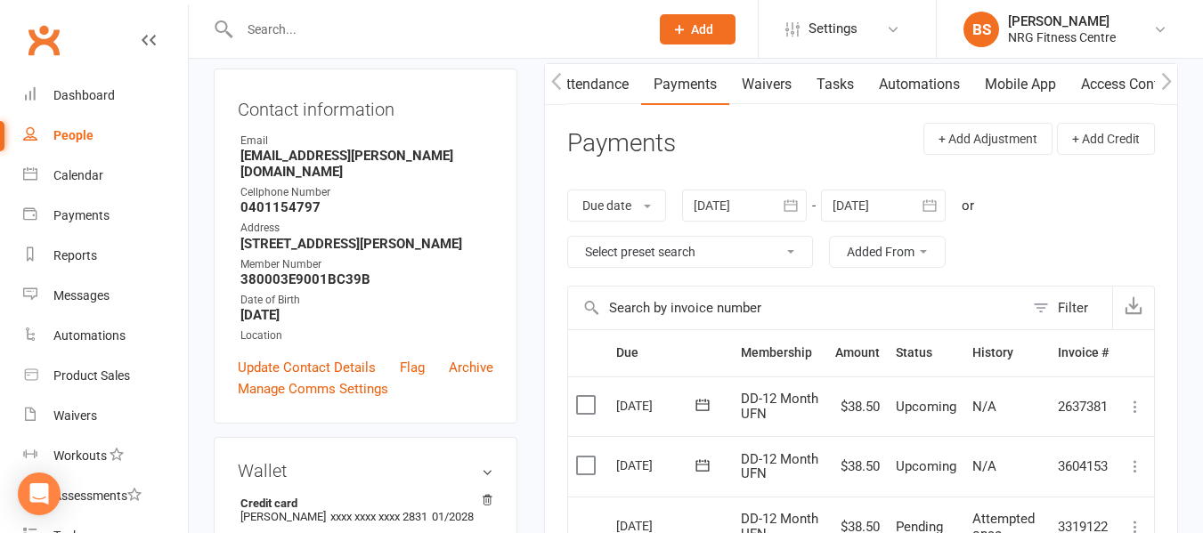
click at [719, 207] on div at bounding box center [744, 206] width 125 height 32
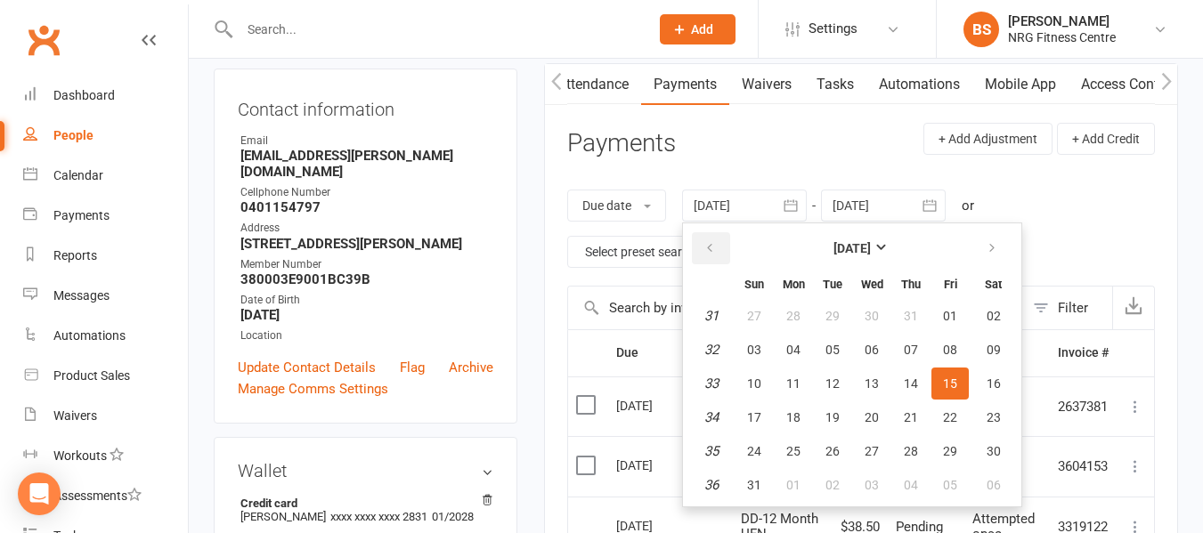
click at [711, 255] on icon "button" at bounding box center [709, 248] width 12 height 14
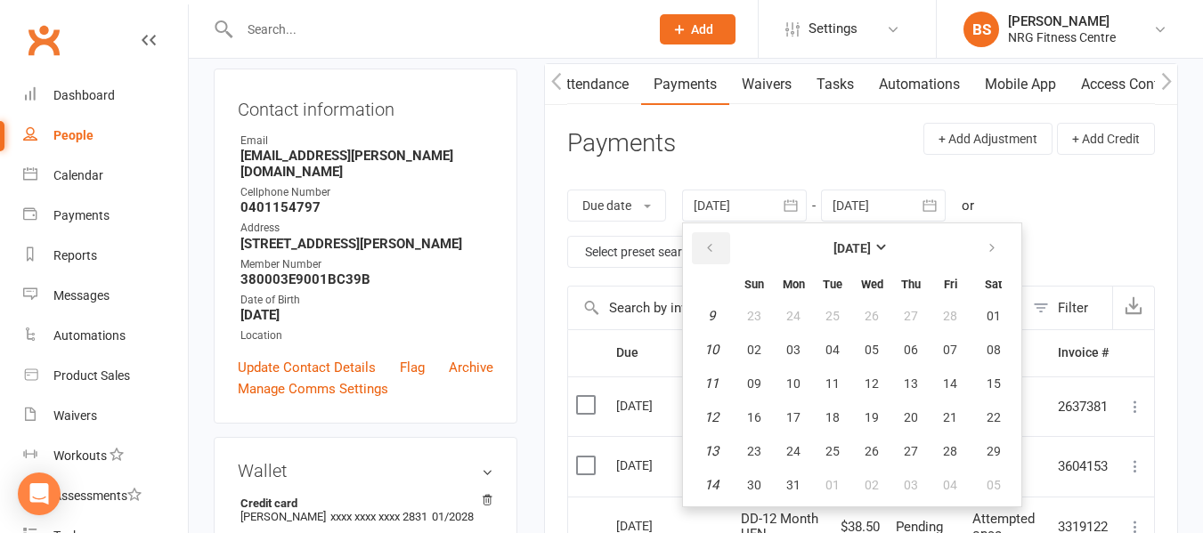
click at [711, 255] on icon "button" at bounding box center [709, 248] width 12 height 14
click at [876, 315] on span "01" at bounding box center [872, 316] width 14 height 14
type input "01 Jan 2025"
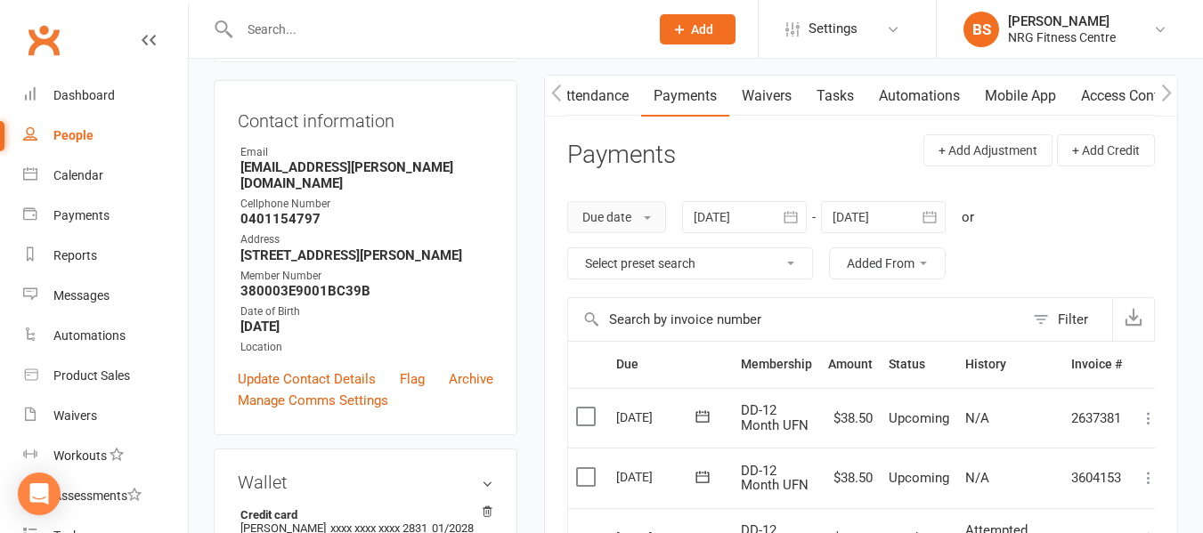
scroll to position [0, 0]
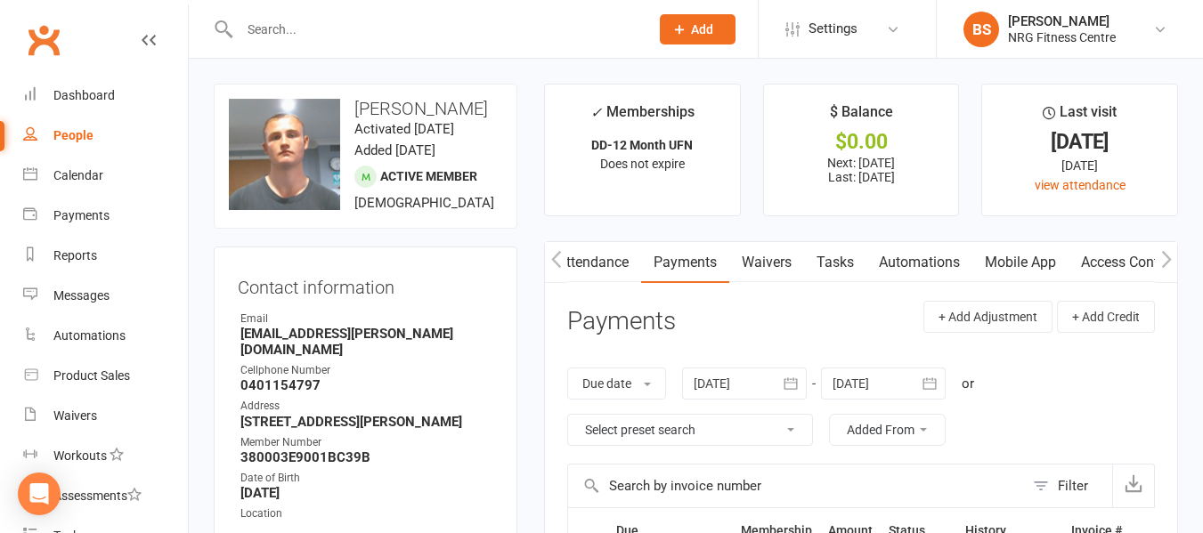
click at [601, 263] on link "Attendance" at bounding box center [593, 262] width 96 height 41
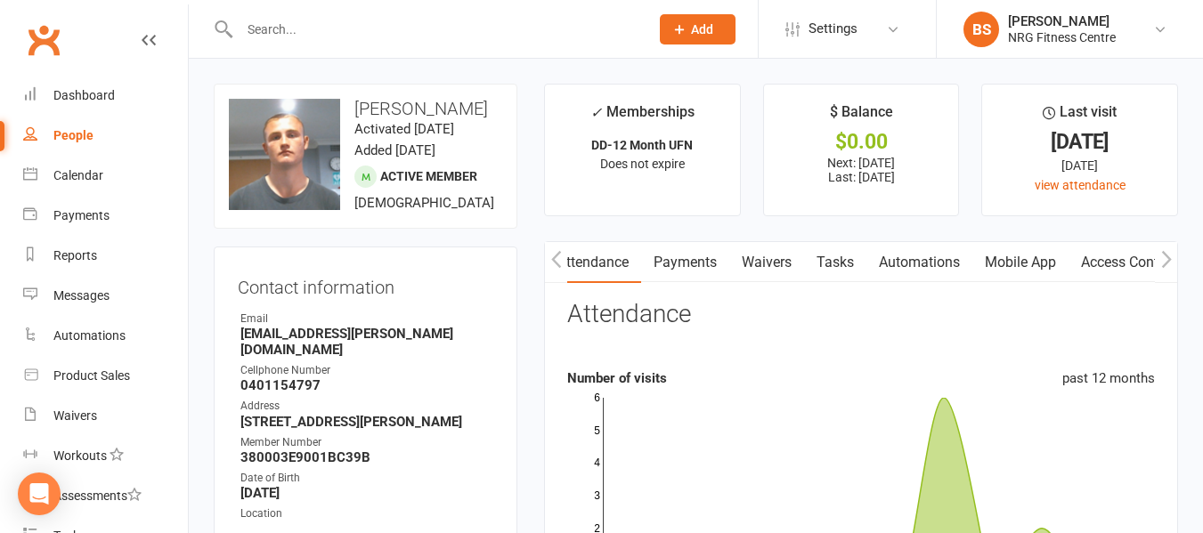
click at [678, 258] on link "Payments" at bounding box center [685, 262] width 88 height 41
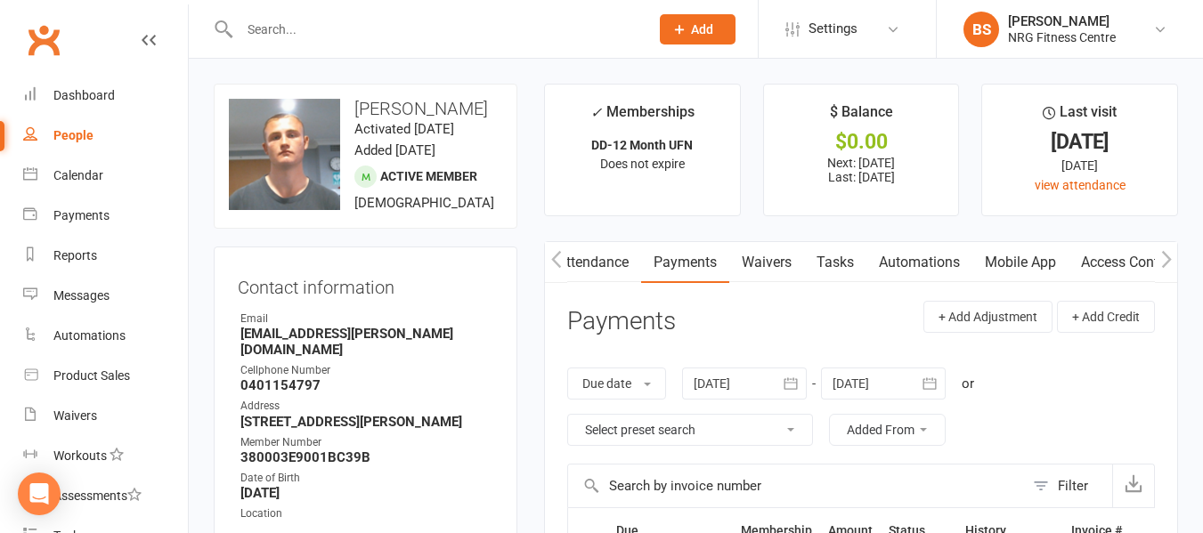
click at [552, 255] on icon "button" at bounding box center [556, 259] width 11 height 19
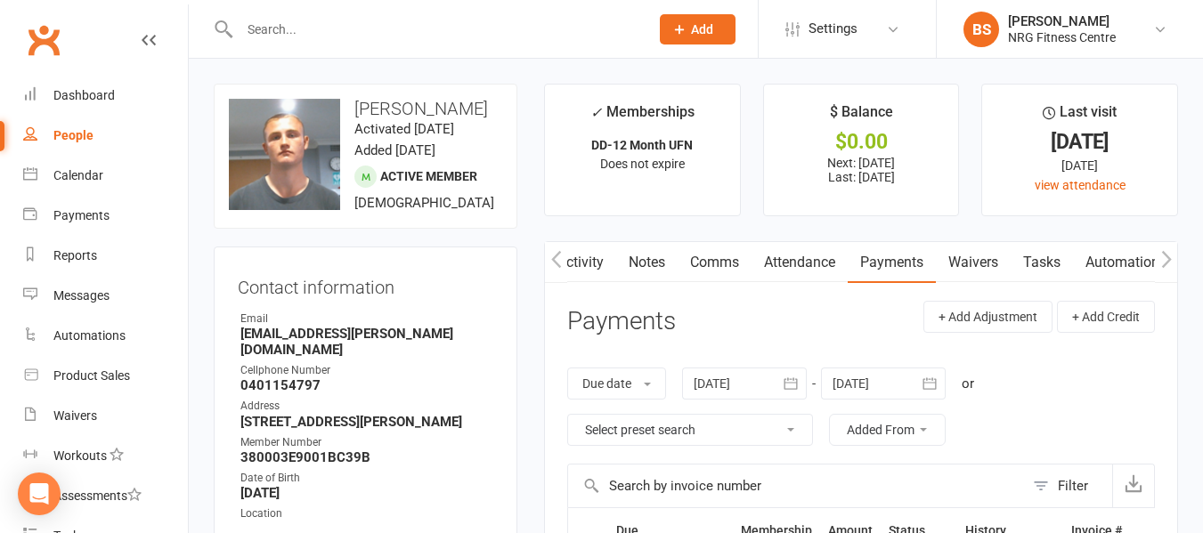
click at [552, 255] on icon "button" at bounding box center [556, 259] width 11 height 19
click at [580, 260] on link "Activity" at bounding box center [580, 262] width 71 height 41
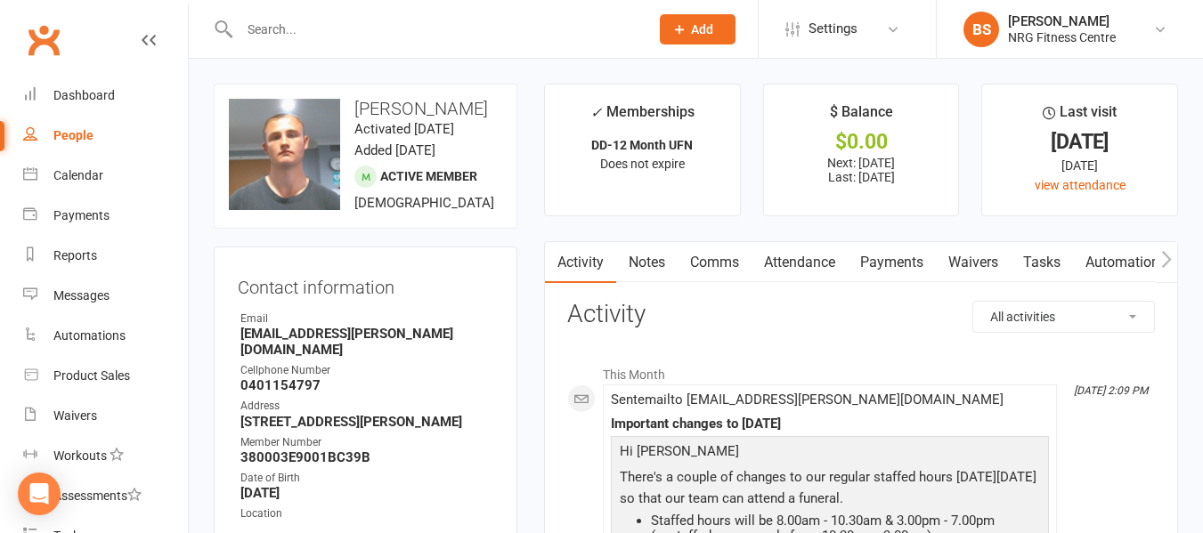
click at [656, 263] on link "Notes" at bounding box center [646, 262] width 61 height 41
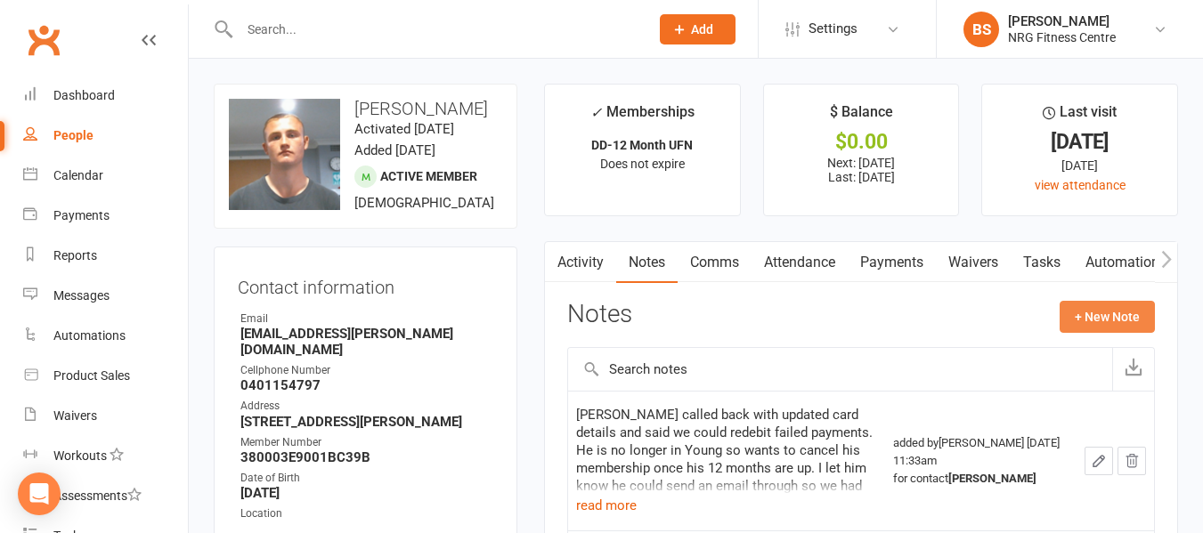
click at [1086, 318] on button "+ New Note" at bounding box center [1107, 317] width 95 height 32
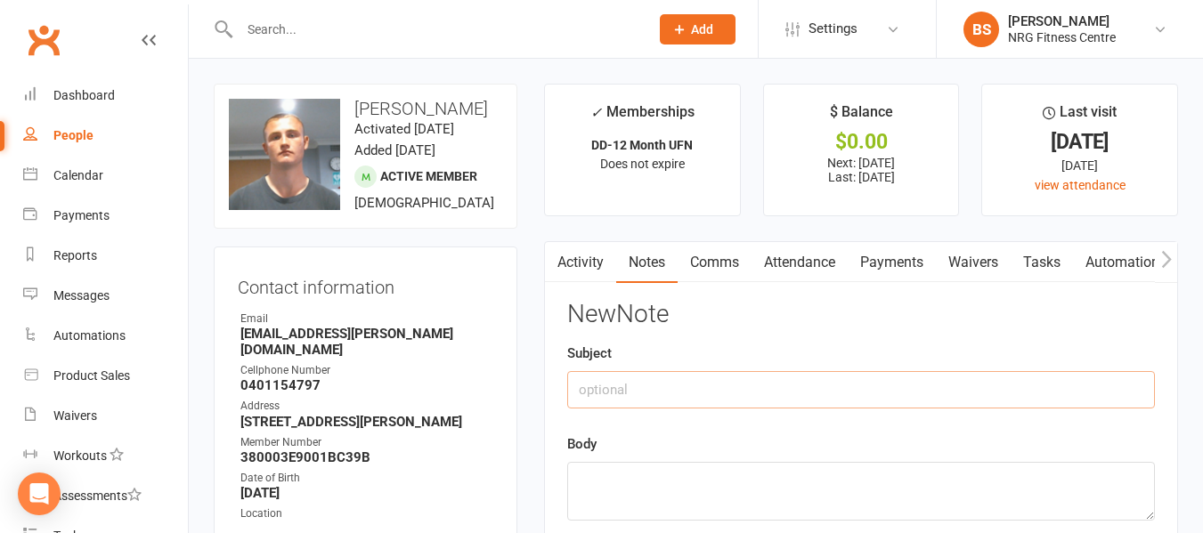
click at [790, 394] on input "text" at bounding box center [861, 389] width 588 height 37
type input "MIA follow up"
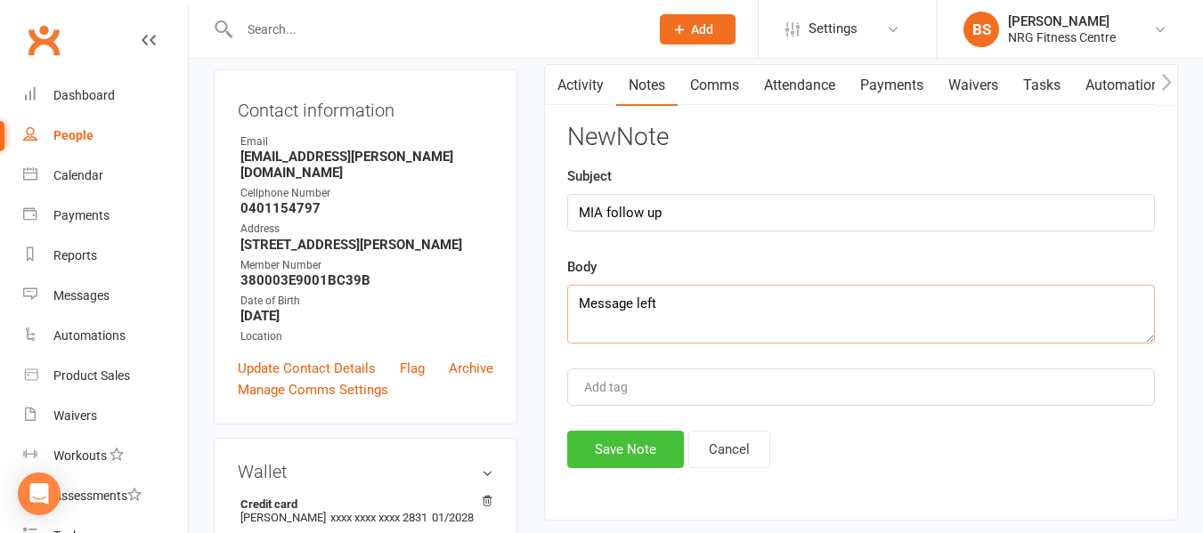
scroll to position [178, 0]
type textarea "Message left"
click at [634, 448] on button "Save Note" at bounding box center [625, 448] width 117 height 37
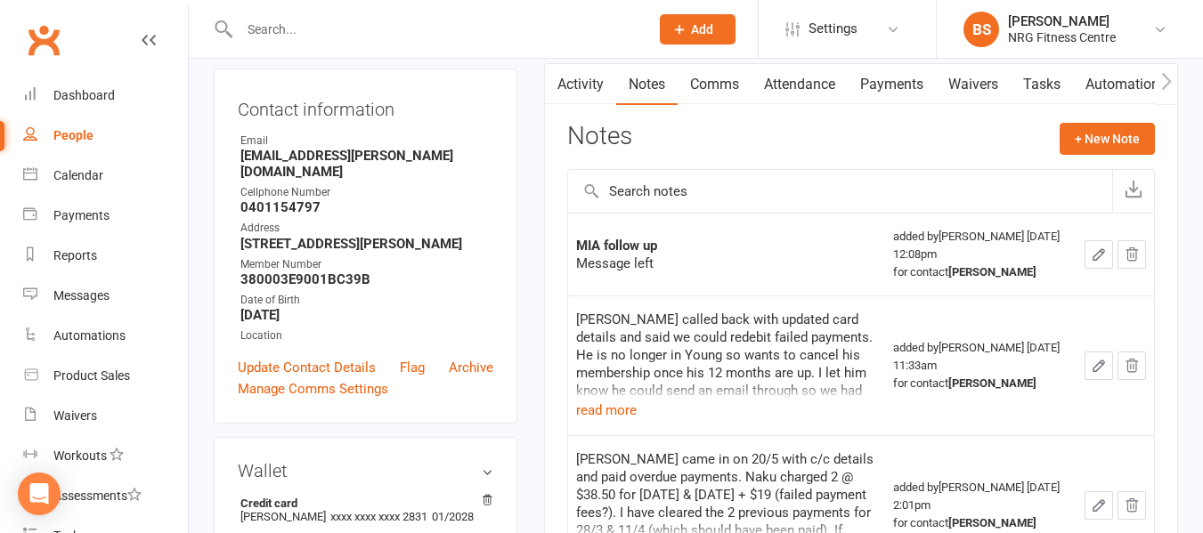
click at [384, 19] on input "text" at bounding box center [435, 29] width 402 height 25
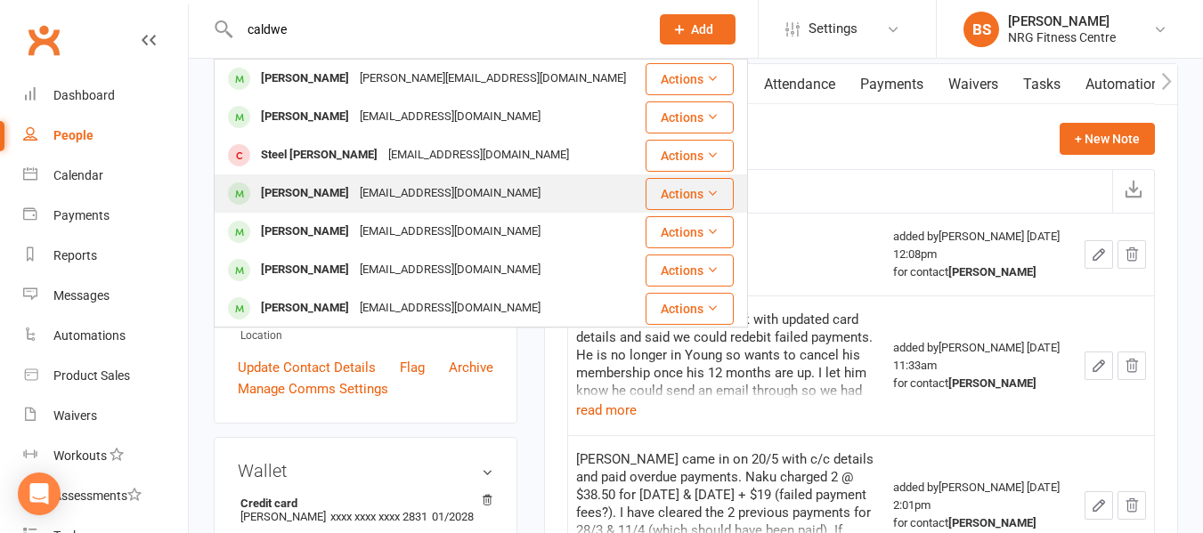
type input "caldwe"
click at [400, 191] on div "tempecaldwell@protonmail.com" at bounding box center [449, 194] width 191 height 26
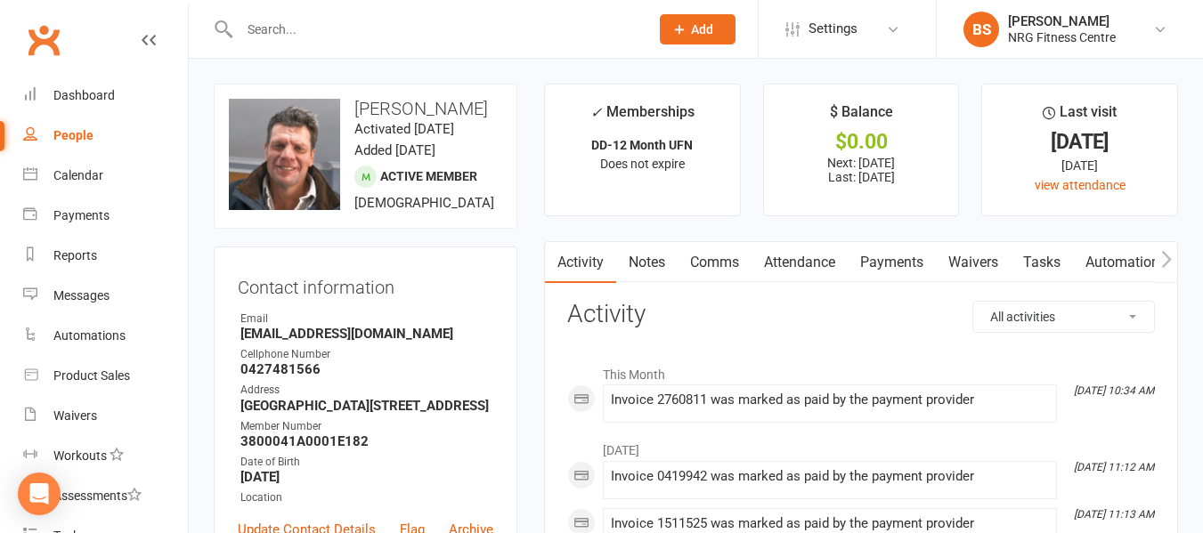
click at [662, 262] on link "Notes" at bounding box center [646, 262] width 61 height 41
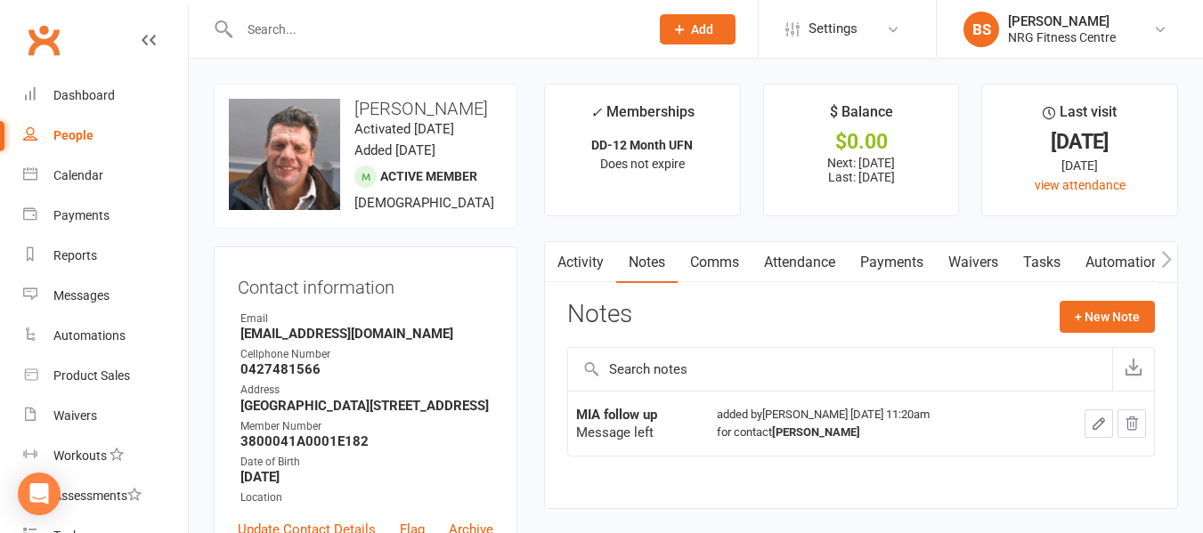
click at [1136, 298] on div "Activity Notes Comms Attendance Payments Waivers Tasks Automations Mobile App A…" at bounding box center [861, 375] width 634 height 268
click at [1092, 308] on button "+ New Note" at bounding box center [1107, 317] width 95 height 32
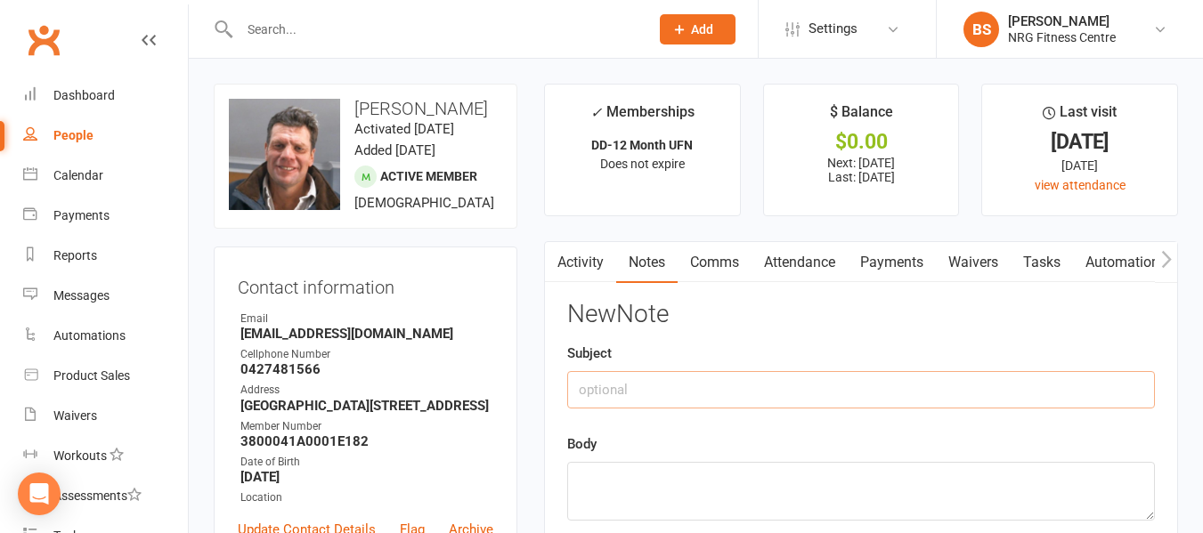
click at [727, 380] on input "text" at bounding box center [861, 389] width 588 height 37
type input "MIA Follow up"
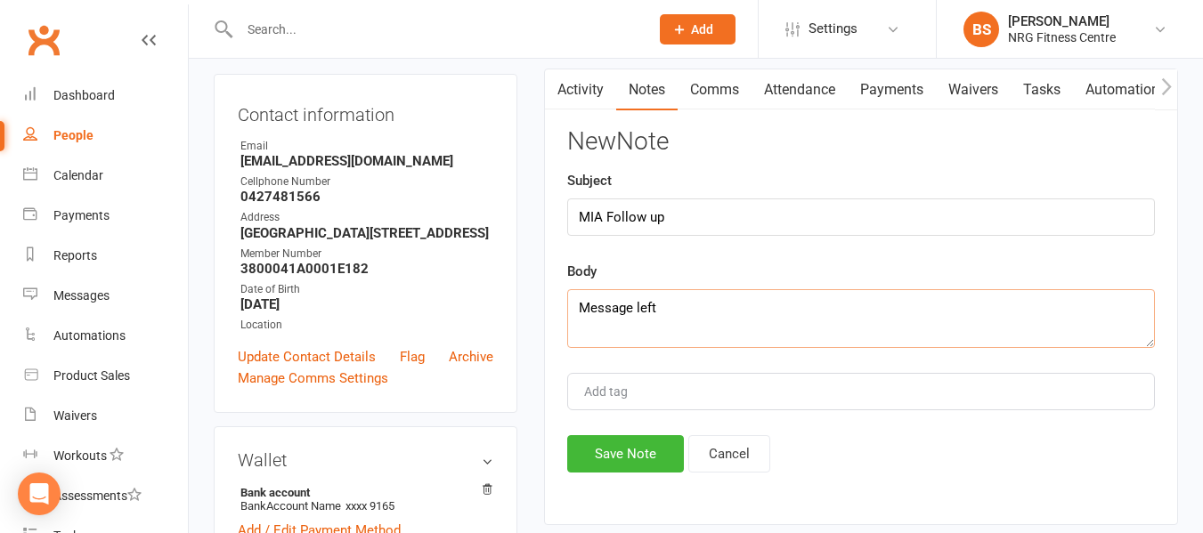
scroll to position [178, 0]
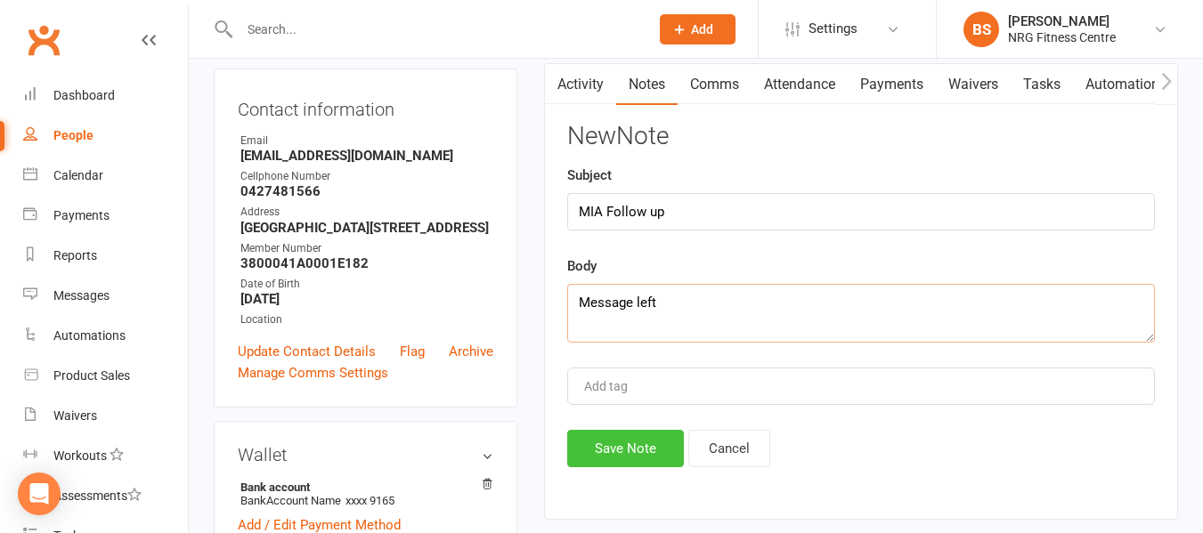
type textarea "Message left"
click at [633, 460] on button "Save Note" at bounding box center [625, 448] width 117 height 37
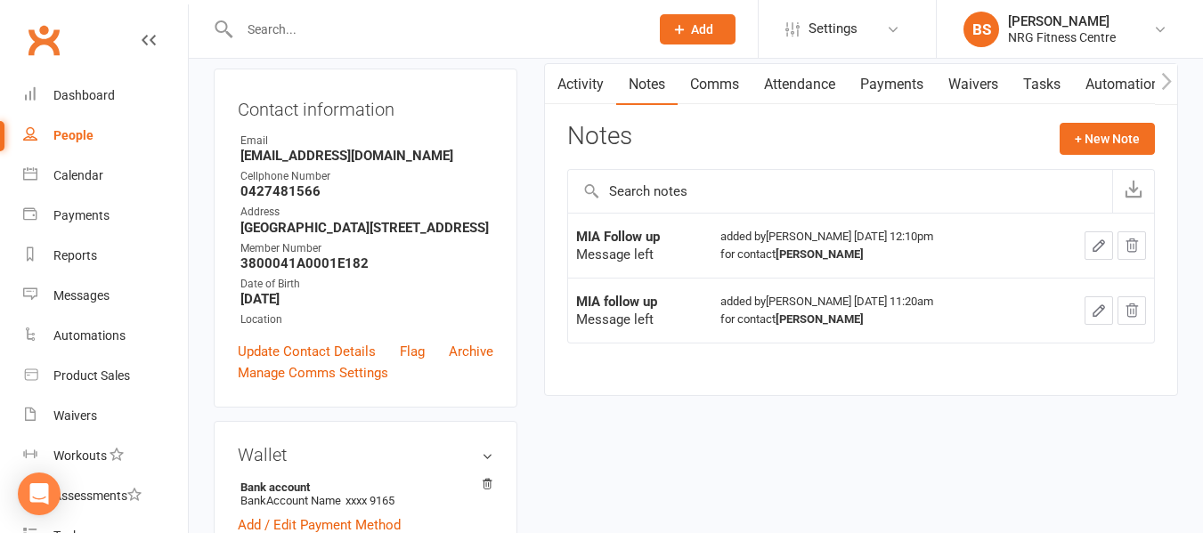
click at [409, 33] on input "text" at bounding box center [435, 29] width 402 height 25
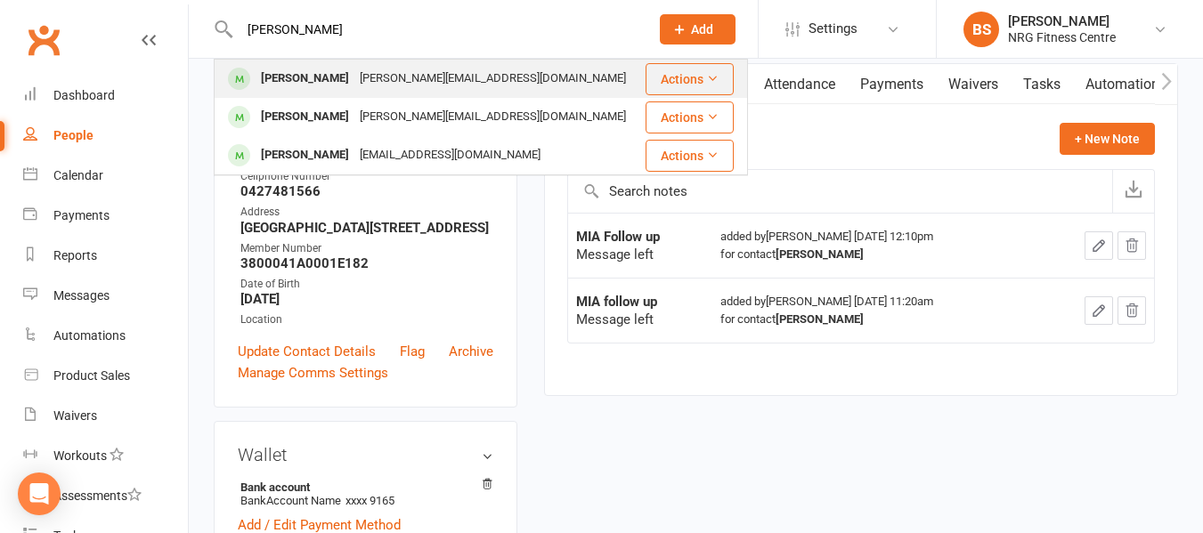
type input "haid"
click at [393, 71] on div "[PERSON_NAME][EMAIL_ADDRESS][DOMAIN_NAME]" at bounding box center [492, 79] width 277 height 26
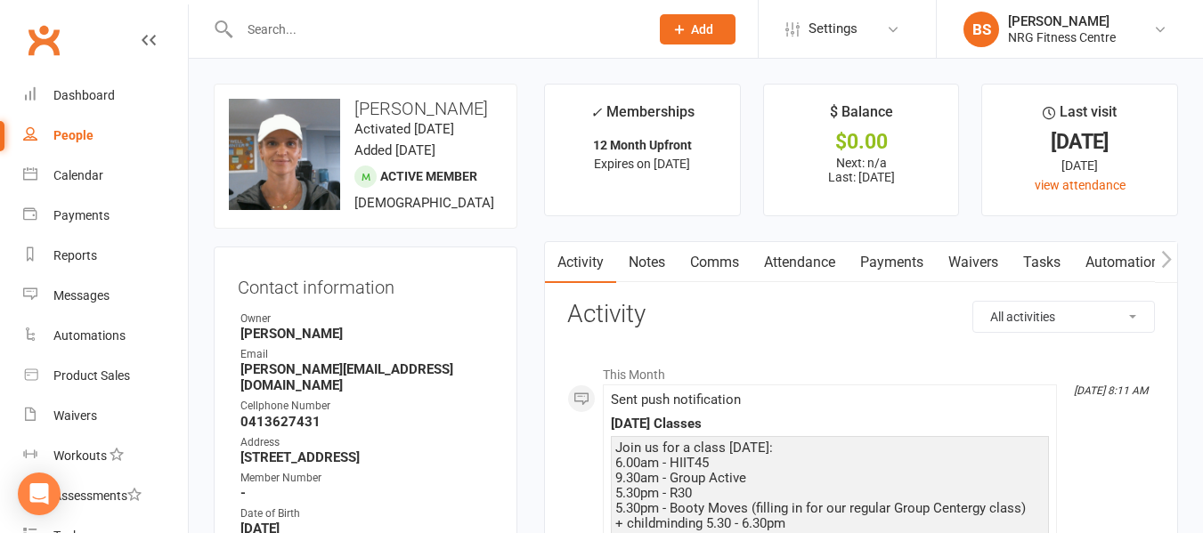
click at [656, 260] on link "Notes" at bounding box center [646, 262] width 61 height 41
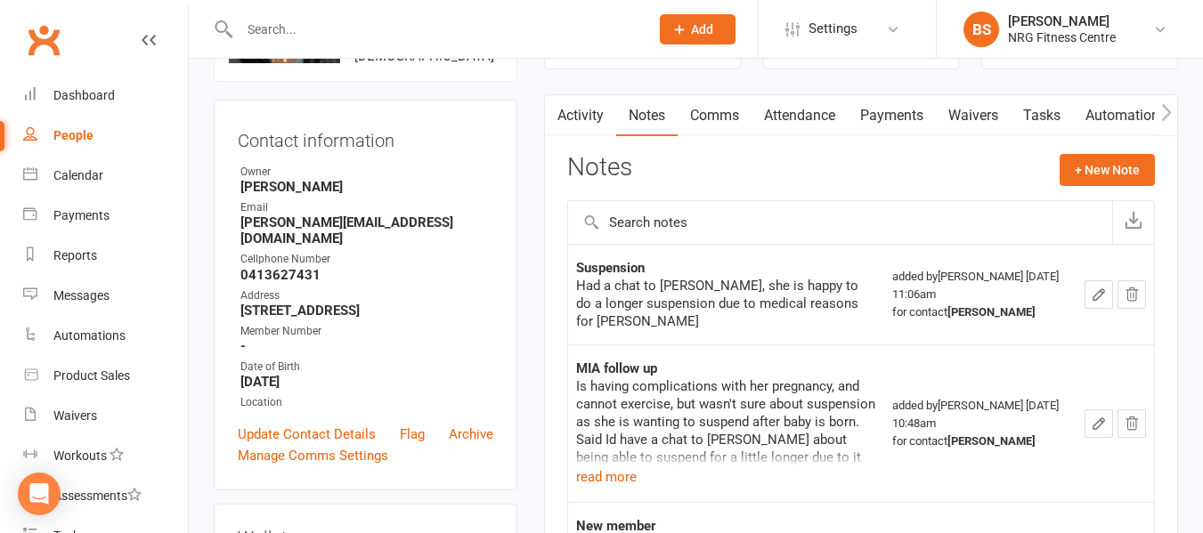
scroll to position [178, 0]
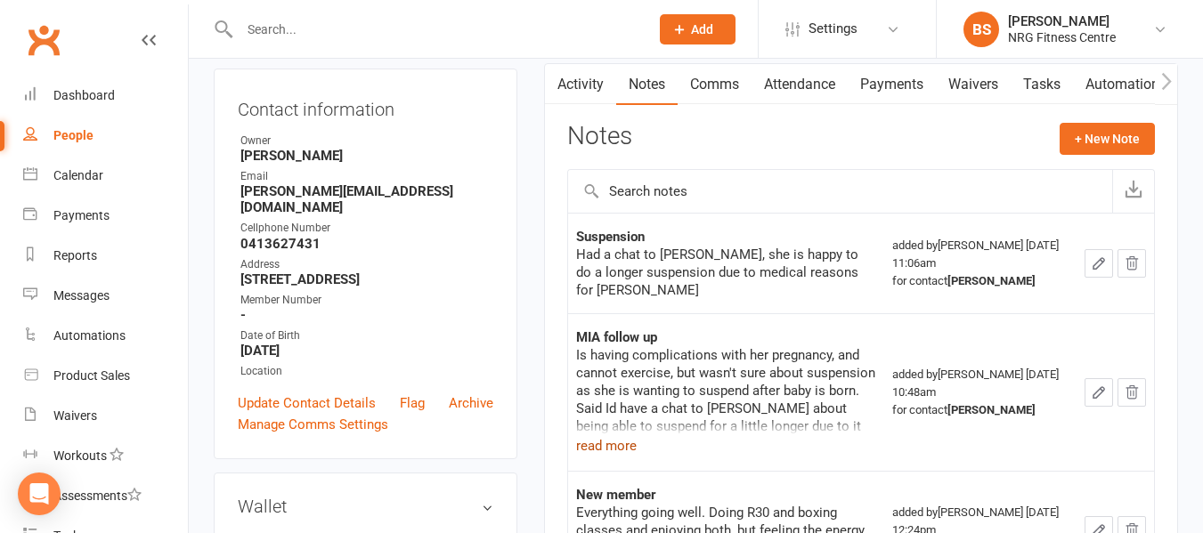
click at [598, 446] on button "read more" at bounding box center [606, 445] width 61 height 21
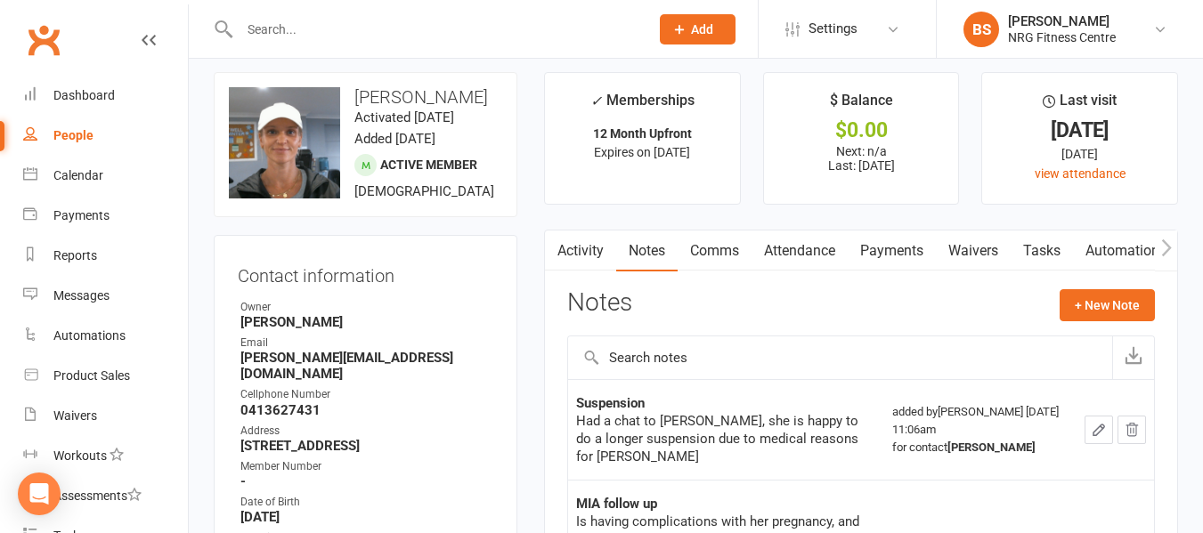
scroll to position [0, 0]
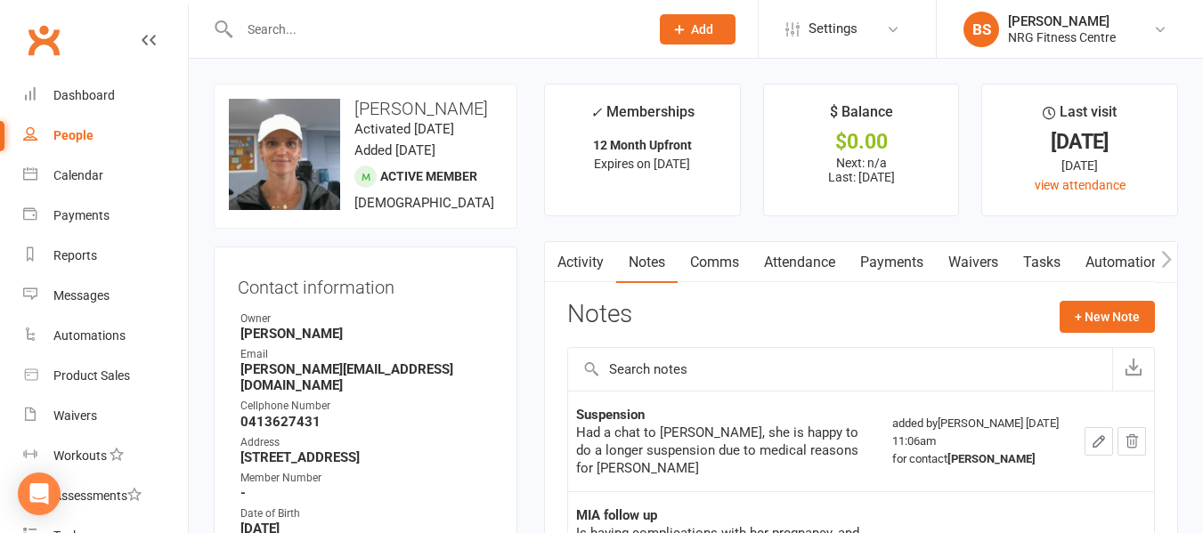
click at [324, 20] on input "text" at bounding box center [435, 29] width 402 height 25
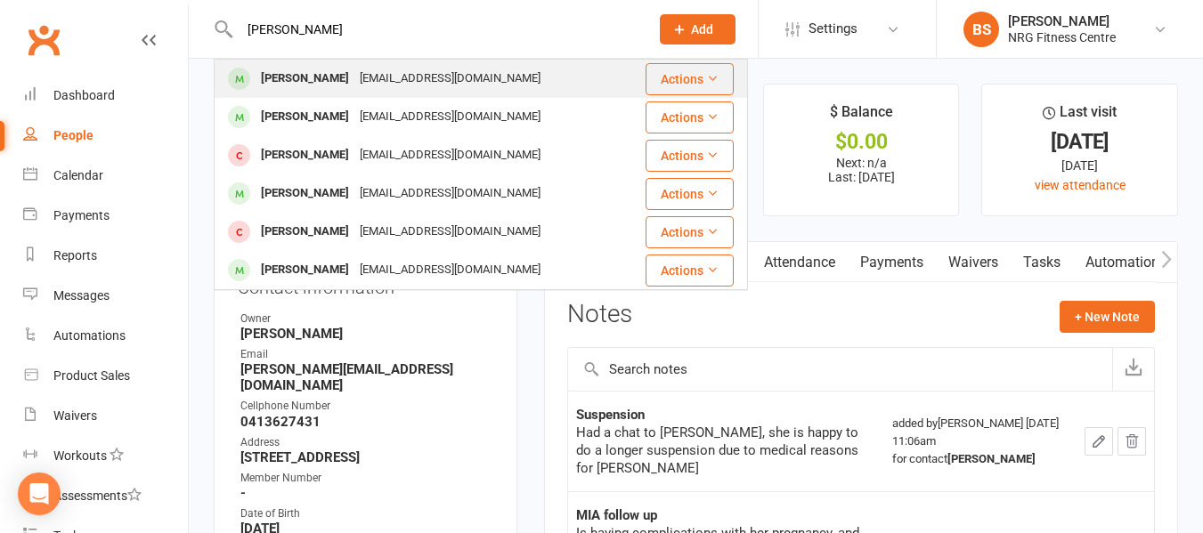
type input "ashby"
click at [378, 79] on div "ashbyvicki@hotmail.com" at bounding box center [449, 79] width 191 height 26
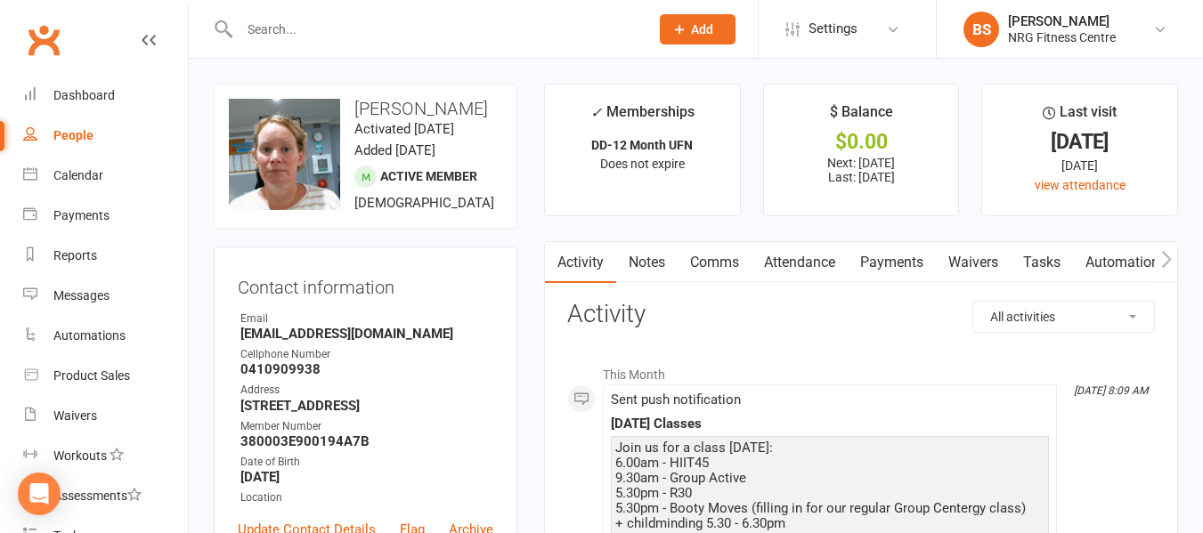
click at [641, 264] on link "Notes" at bounding box center [646, 262] width 61 height 41
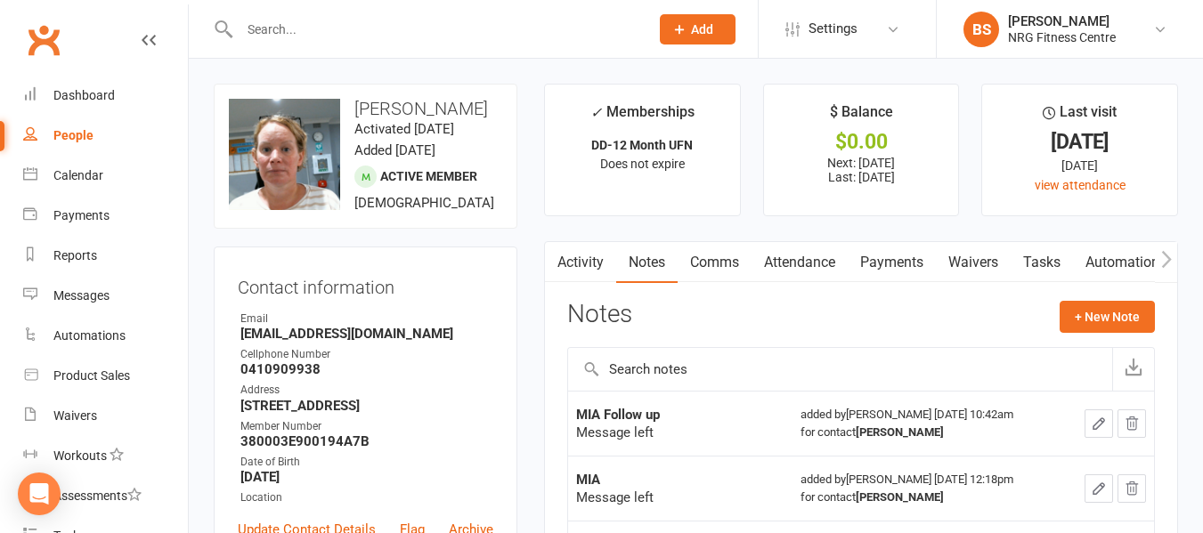
click at [688, 377] on input "text" at bounding box center [840, 369] width 544 height 43
click at [1101, 316] on button "+ New Note" at bounding box center [1107, 317] width 95 height 32
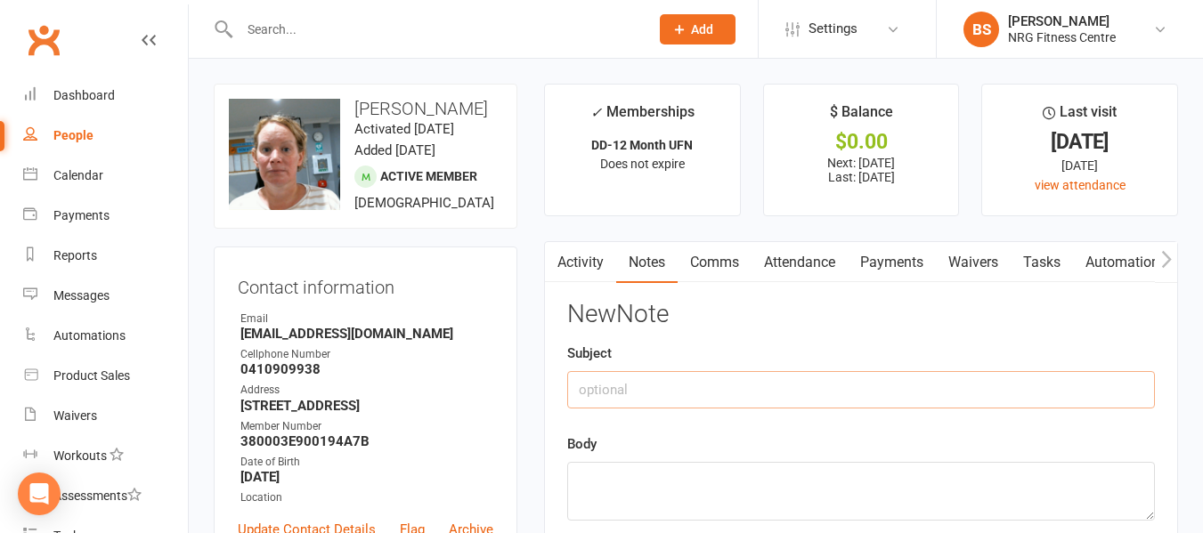
click at [692, 389] on input "text" at bounding box center [861, 389] width 588 height 37
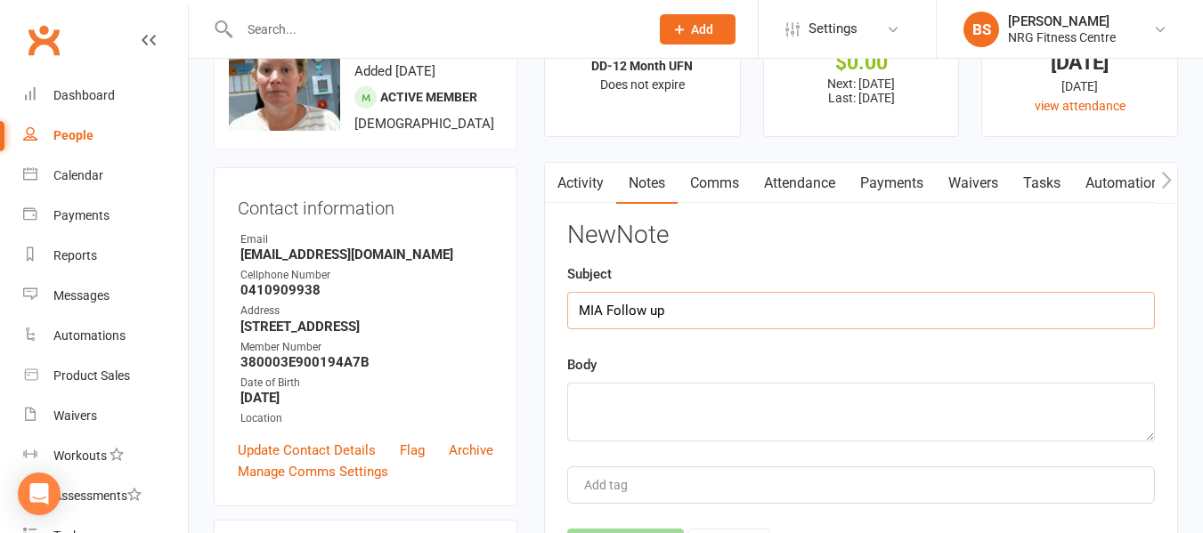
scroll to position [178, 0]
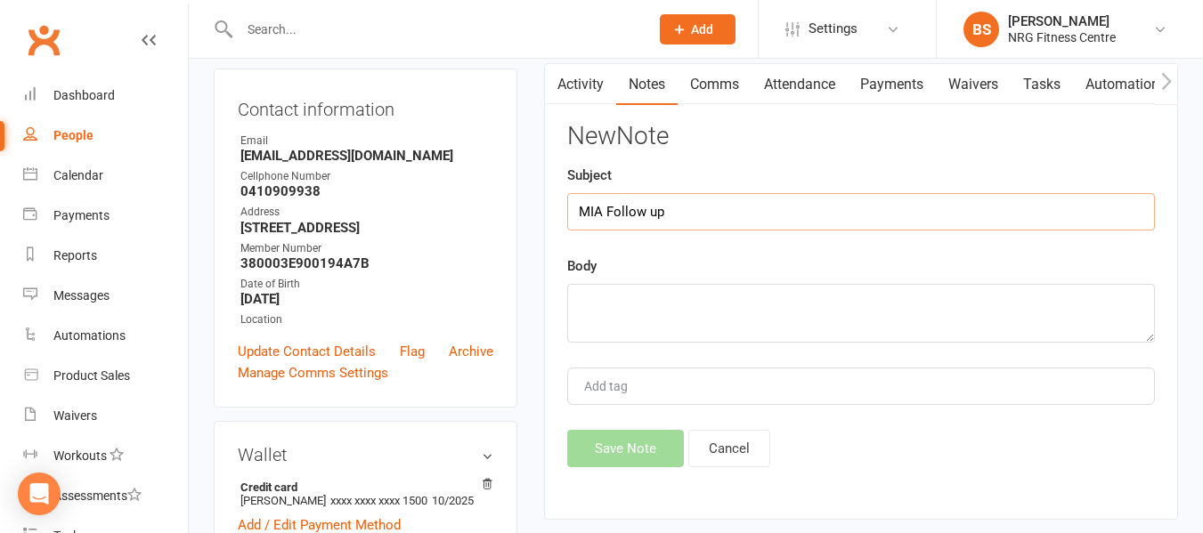
type input "MIA Follow up"
click at [602, 296] on textarea at bounding box center [861, 313] width 588 height 59
type textarea "Message left"
click at [646, 450] on button "Save Note" at bounding box center [625, 448] width 117 height 37
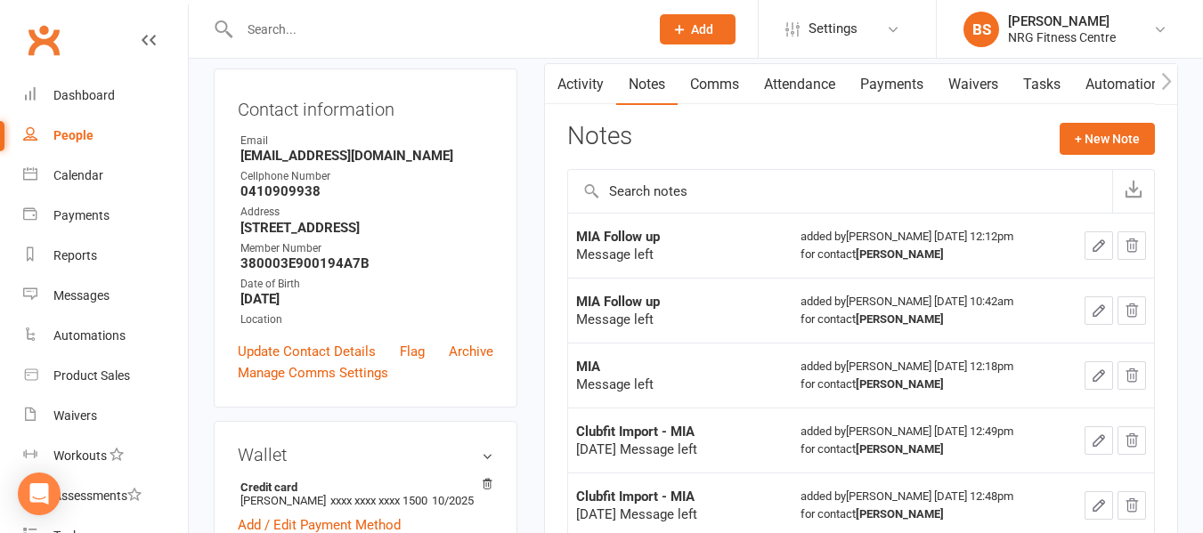
click at [371, 11] on div at bounding box center [425, 29] width 423 height 58
click at [373, 46] on div at bounding box center [425, 29] width 423 height 58
click at [368, 33] on input "text" at bounding box center [435, 29] width 402 height 25
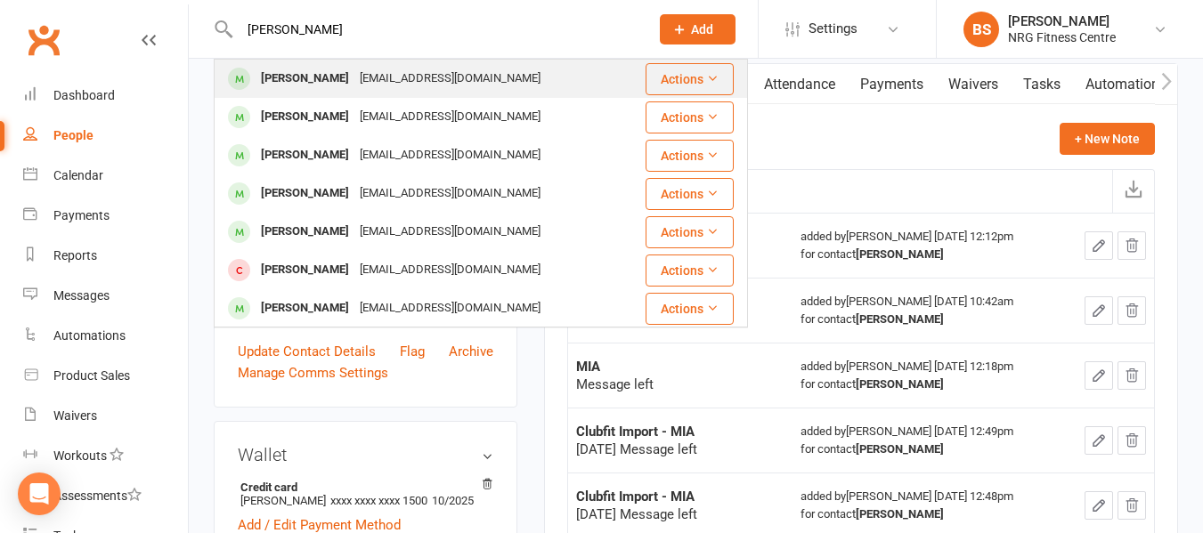
type input "broe"
click at [404, 82] on div "emilybroers@outlook.com" at bounding box center [449, 79] width 191 height 26
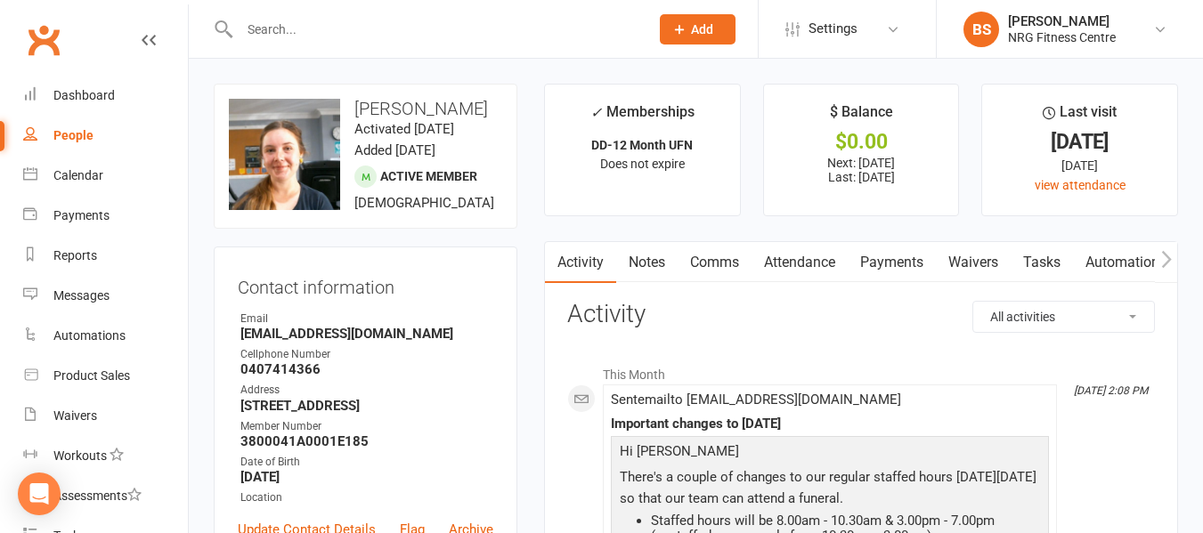
click at [639, 272] on link "Notes" at bounding box center [646, 262] width 61 height 41
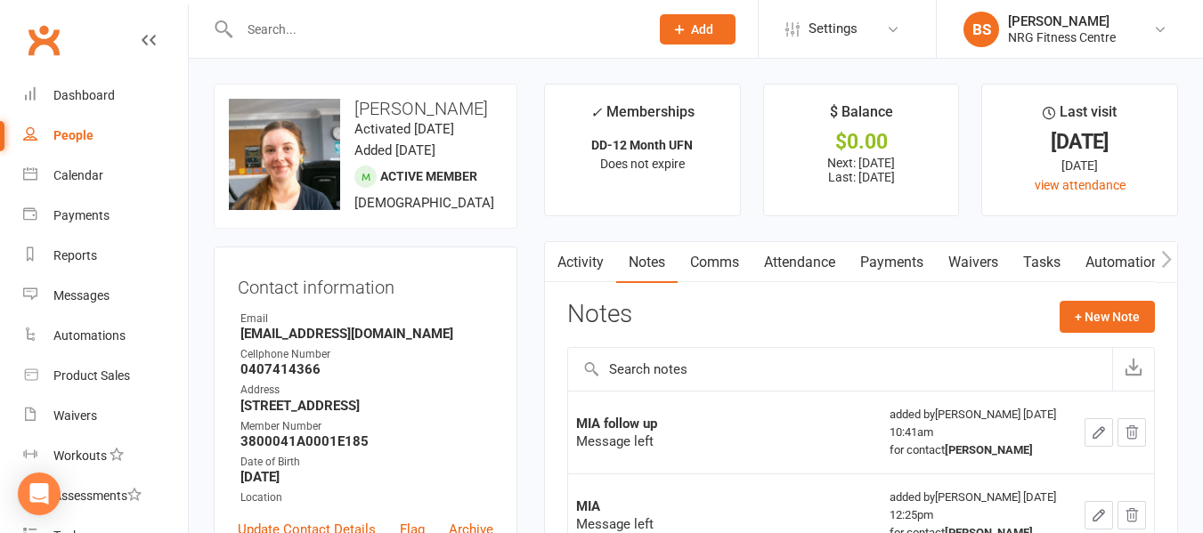
click at [582, 271] on link "Activity" at bounding box center [580, 262] width 71 height 41
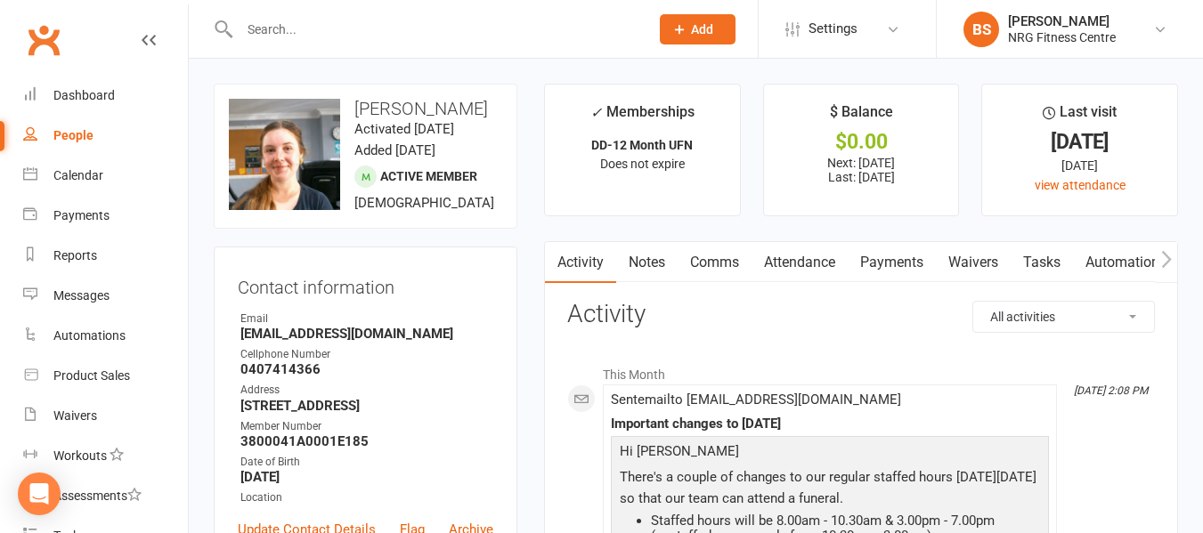
click at [639, 256] on link "Notes" at bounding box center [646, 262] width 61 height 41
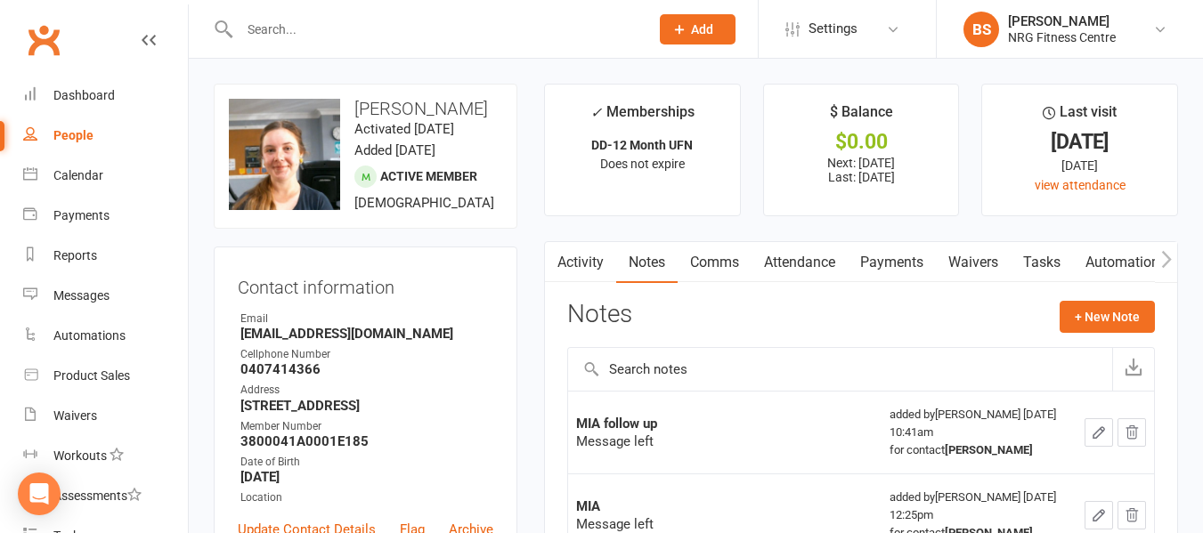
click at [885, 264] on link "Payments" at bounding box center [892, 262] width 88 height 41
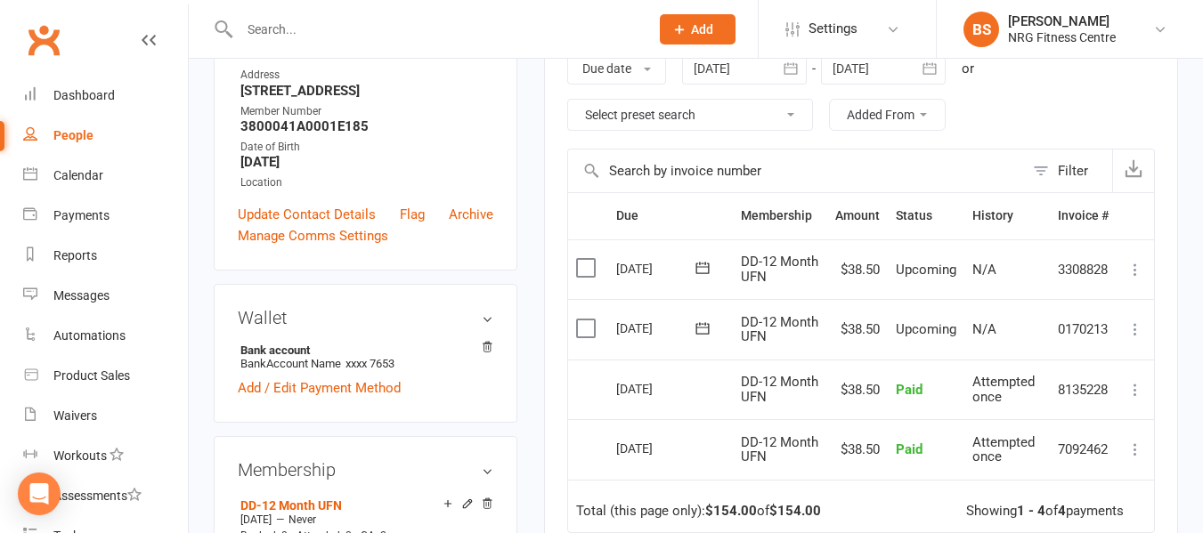
scroll to position [356, 0]
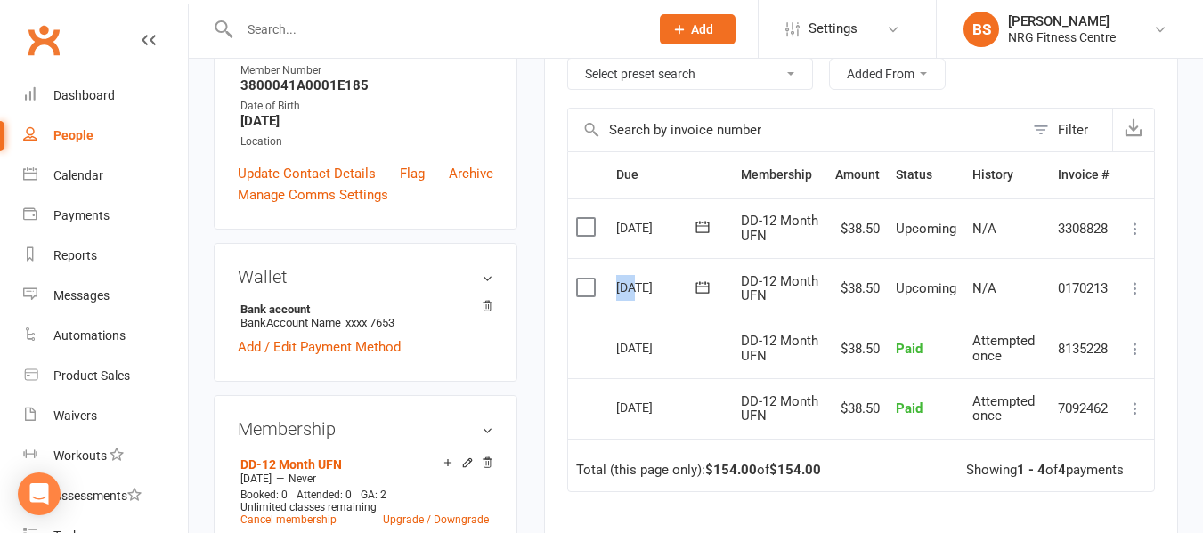
drag, startPoint x: 635, startPoint y: 290, endPoint x: 688, endPoint y: 346, distance: 77.5
click at [618, 288] on div "[DATE]" at bounding box center [657, 287] width 82 height 28
click at [644, 313] on td "[DATE]" at bounding box center [670, 288] width 125 height 61
drag, startPoint x: 620, startPoint y: 288, endPoint x: 869, endPoint y: 282, distance: 249.4
click at [669, 288] on div "[DATE]" at bounding box center [657, 287] width 82 height 28
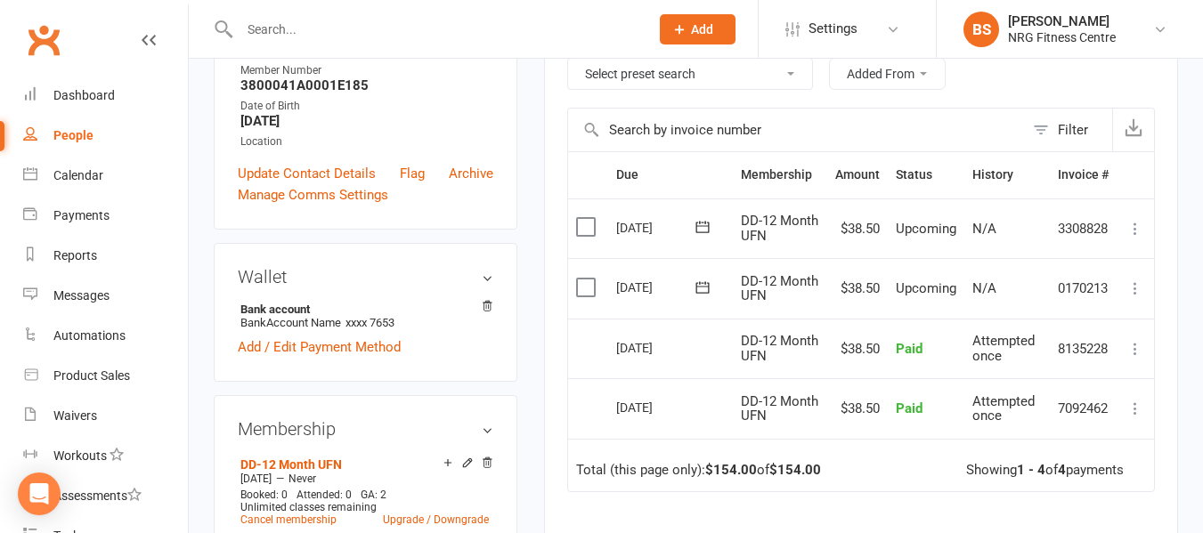
click at [642, 288] on div "[DATE]" at bounding box center [657, 287] width 82 height 28
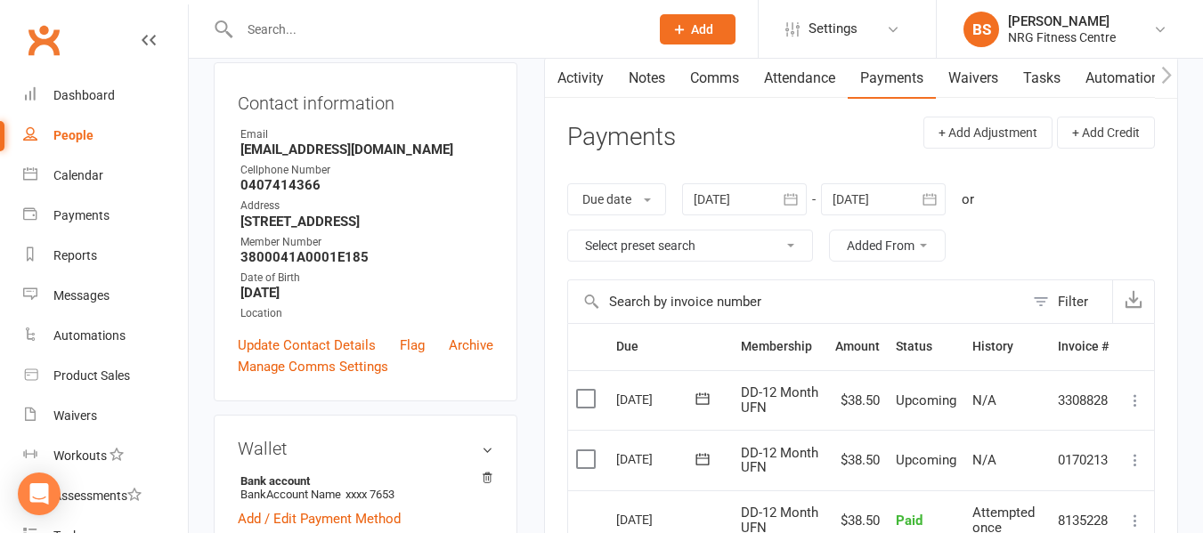
scroll to position [0, 0]
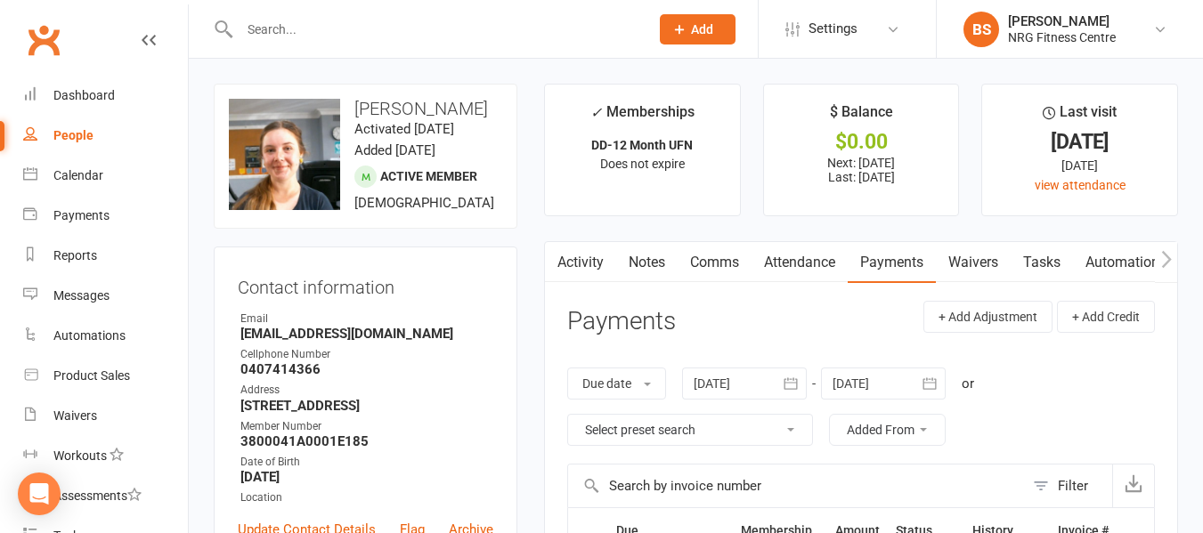
click at [654, 260] on link "Notes" at bounding box center [646, 262] width 61 height 41
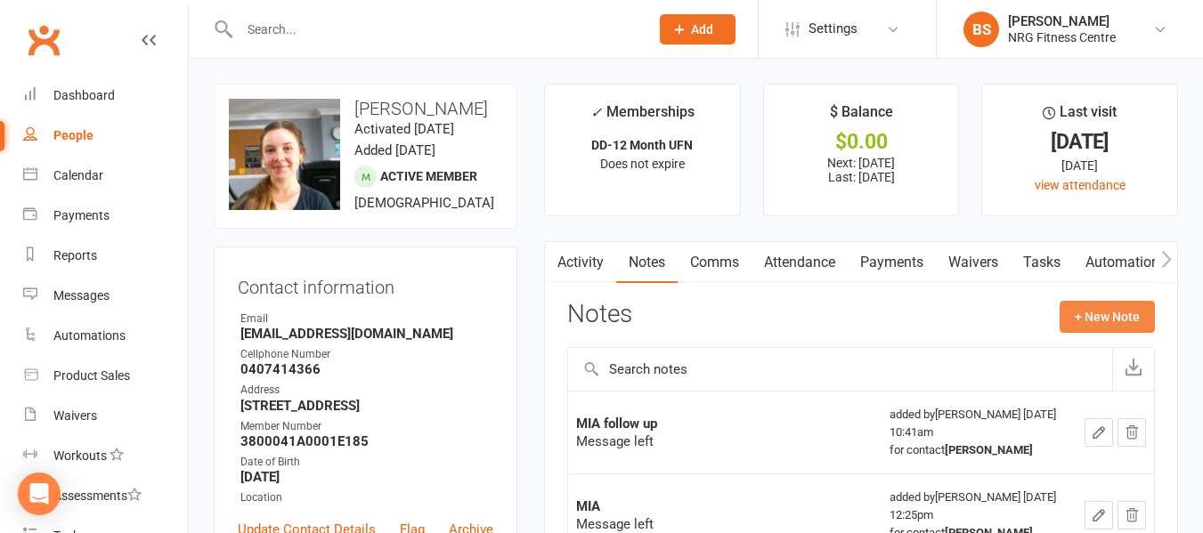
click at [1113, 305] on button "+ New Note" at bounding box center [1107, 317] width 95 height 32
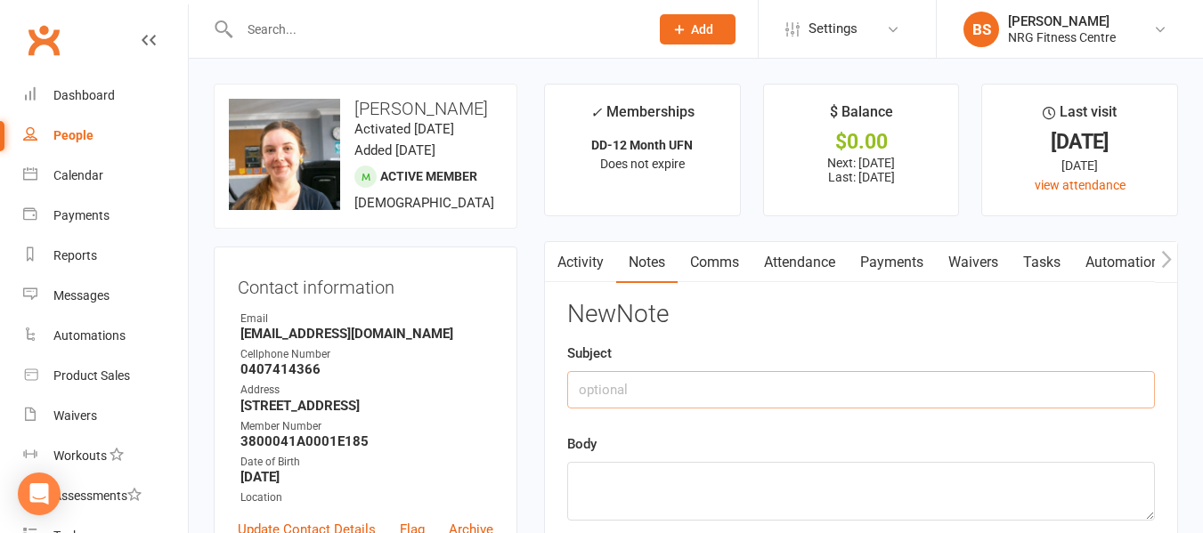
click at [808, 378] on input "text" at bounding box center [861, 389] width 588 height 37
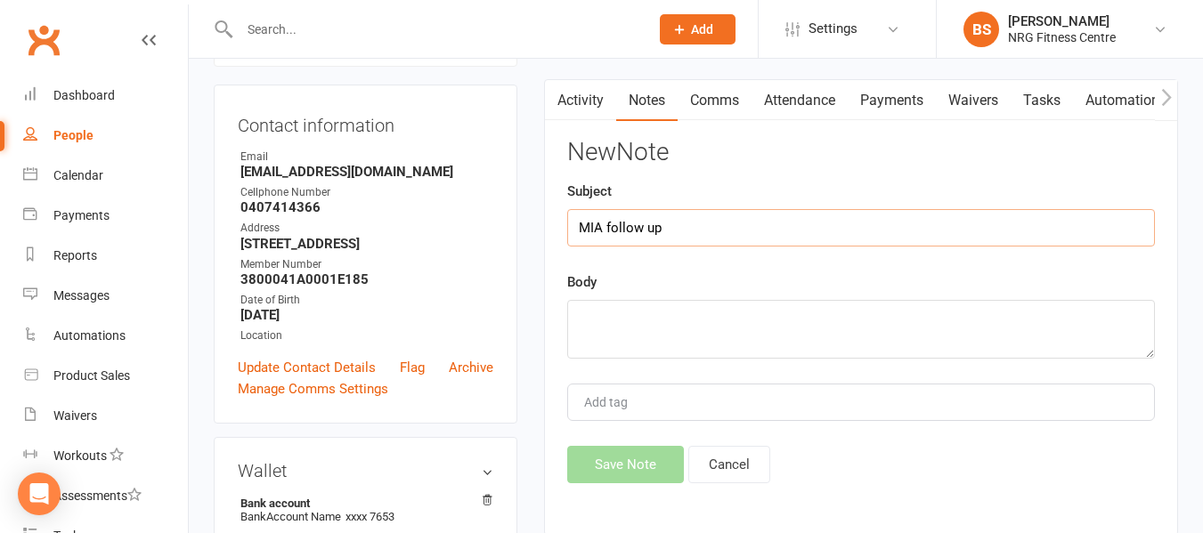
scroll to position [178, 0]
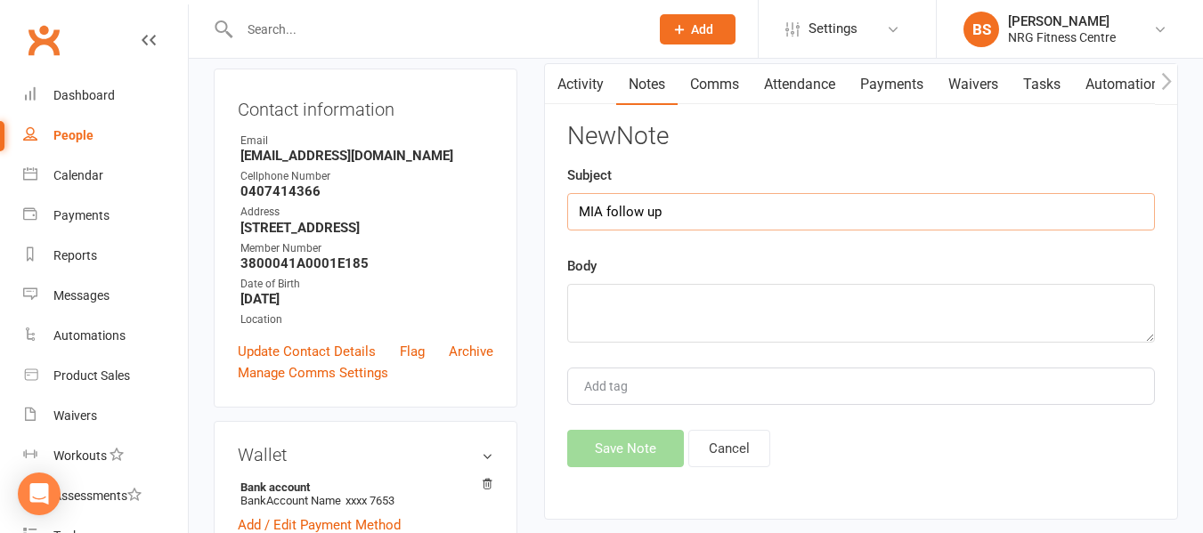
type input "MIA follow up"
click at [692, 313] on textarea at bounding box center [861, 313] width 588 height 59
type textarea "H"
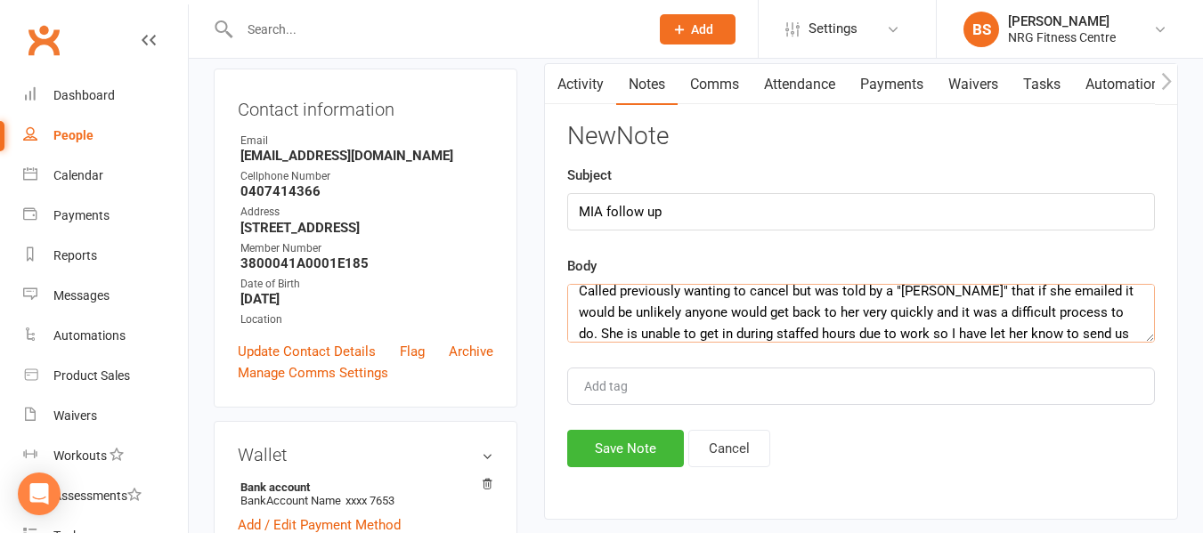
scroll to position [33, 0]
type textarea "Called previously wanting to cancel but was told by a "[PERSON_NAME]" that if s…"
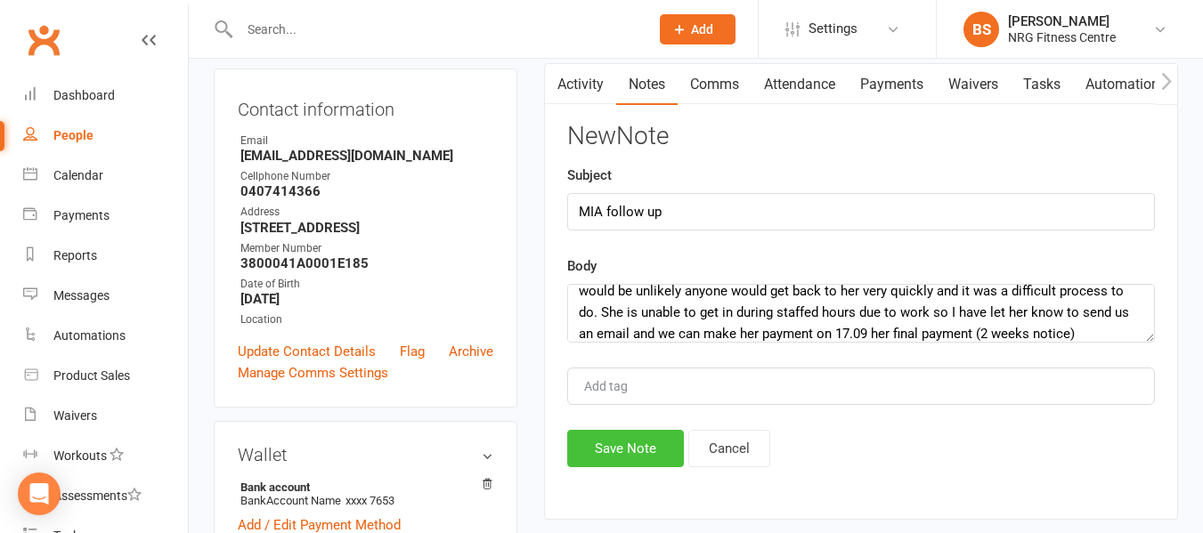
click at [610, 447] on button "Save Note" at bounding box center [625, 448] width 117 height 37
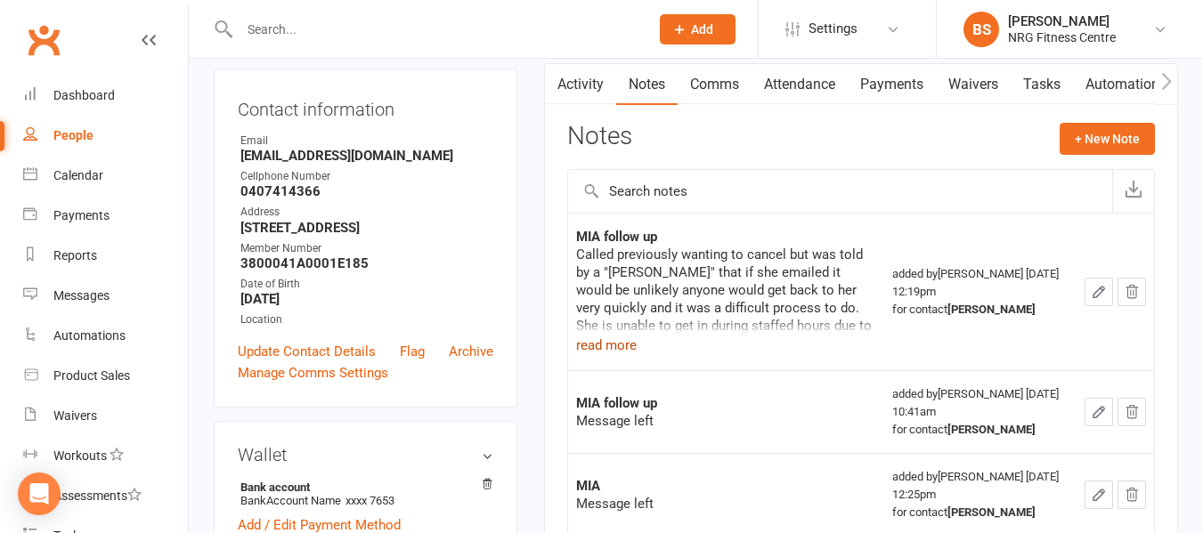
click at [626, 347] on button "read more" at bounding box center [606, 345] width 61 height 21
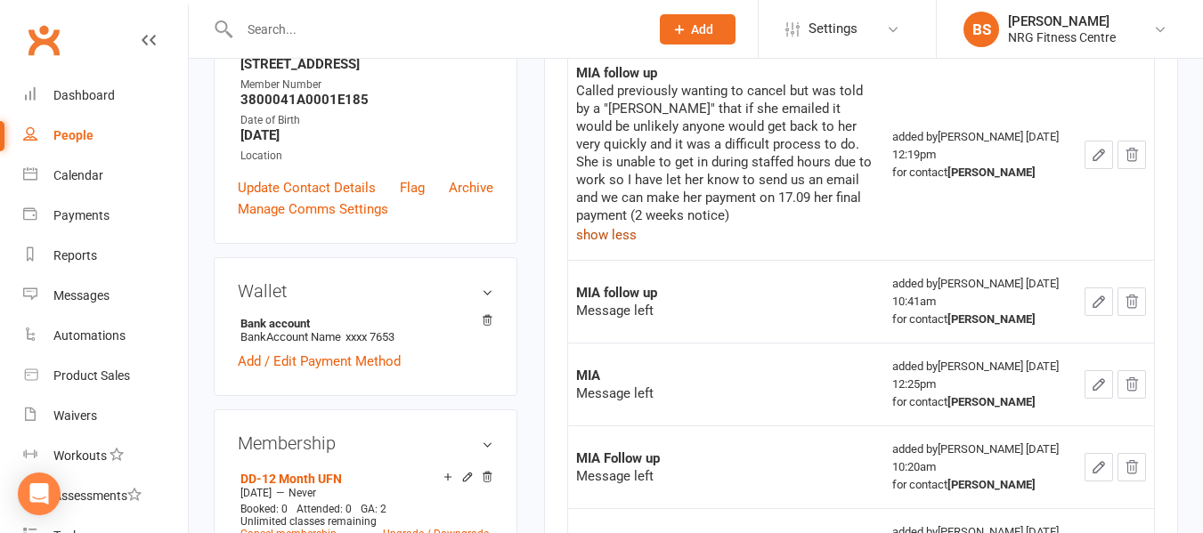
scroll to position [356, 0]
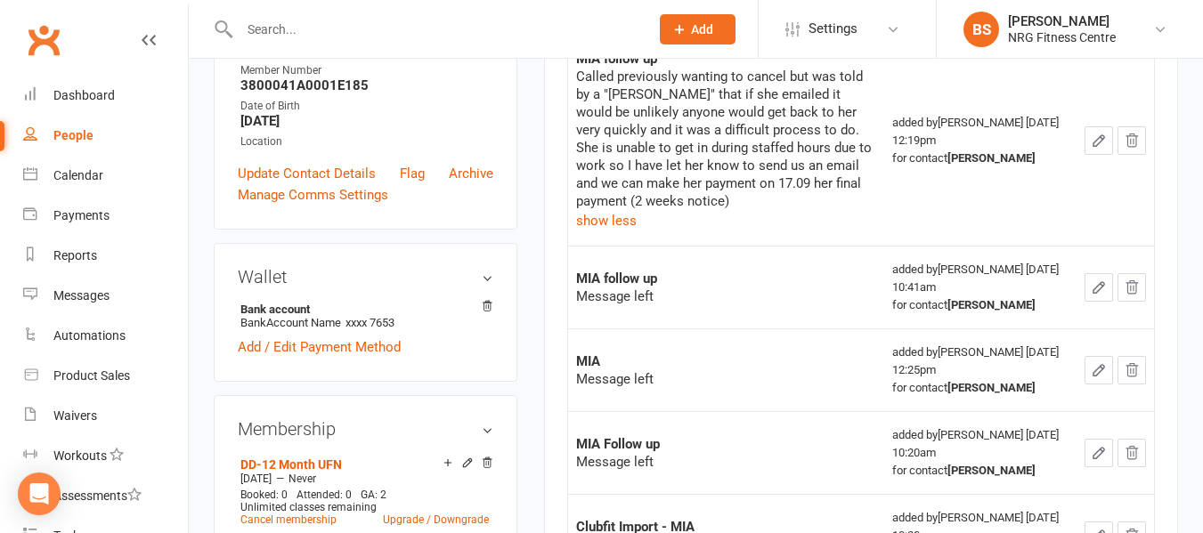
click at [352, 25] on input "text" at bounding box center [435, 29] width 402 height 25
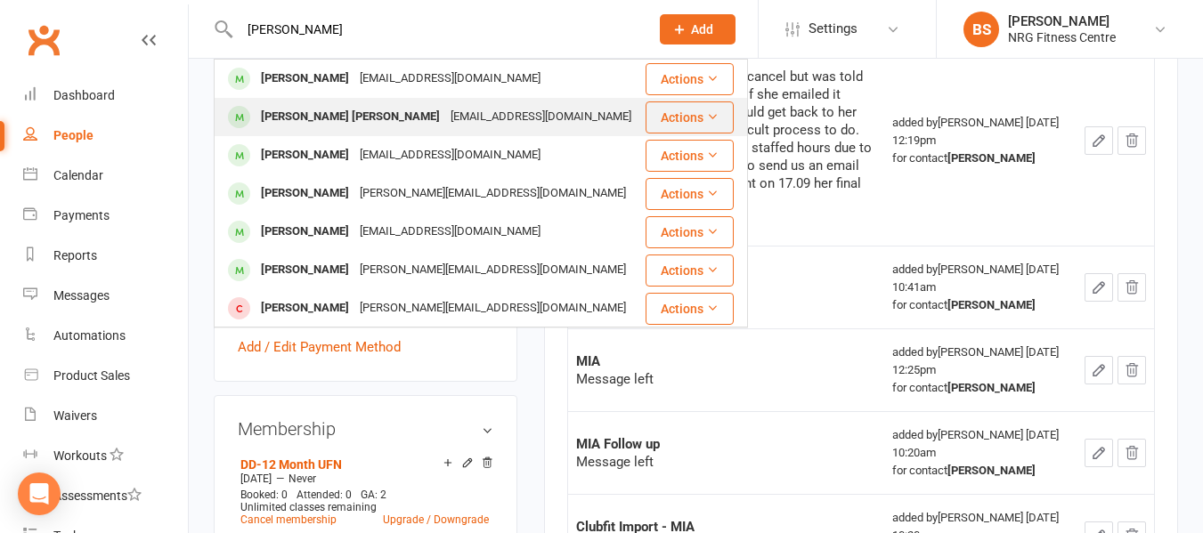
type input "ann"
click at [370, 121] on div "[PERSON_NAME] [PERSON_NAME]" at bounding box center [351, 117] width 190 height 26
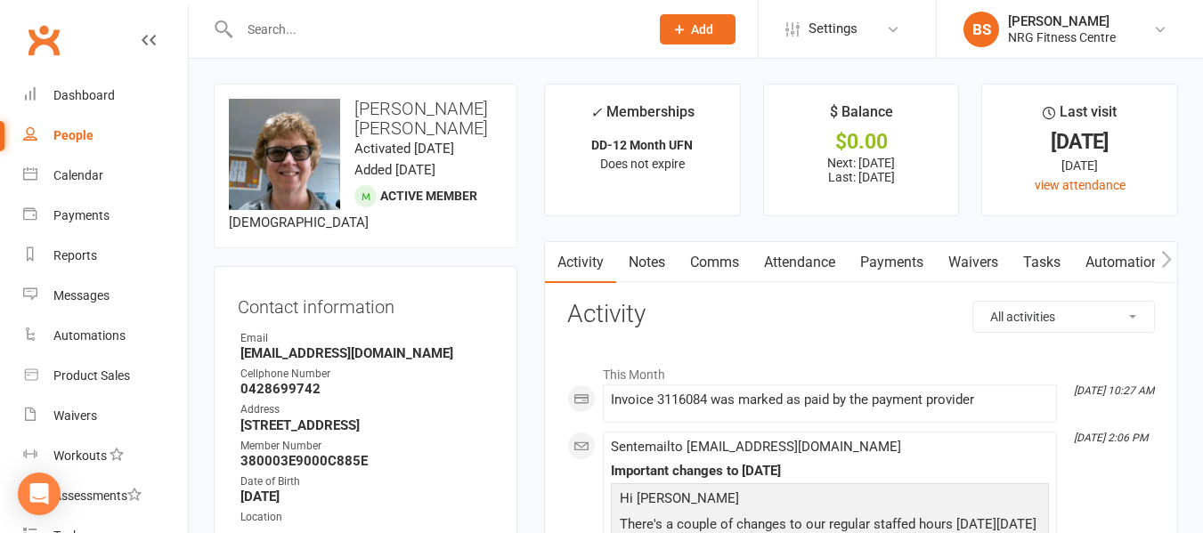
click at [363, 36] on input "text" at bounding box center [435, 29] width 402 height 25
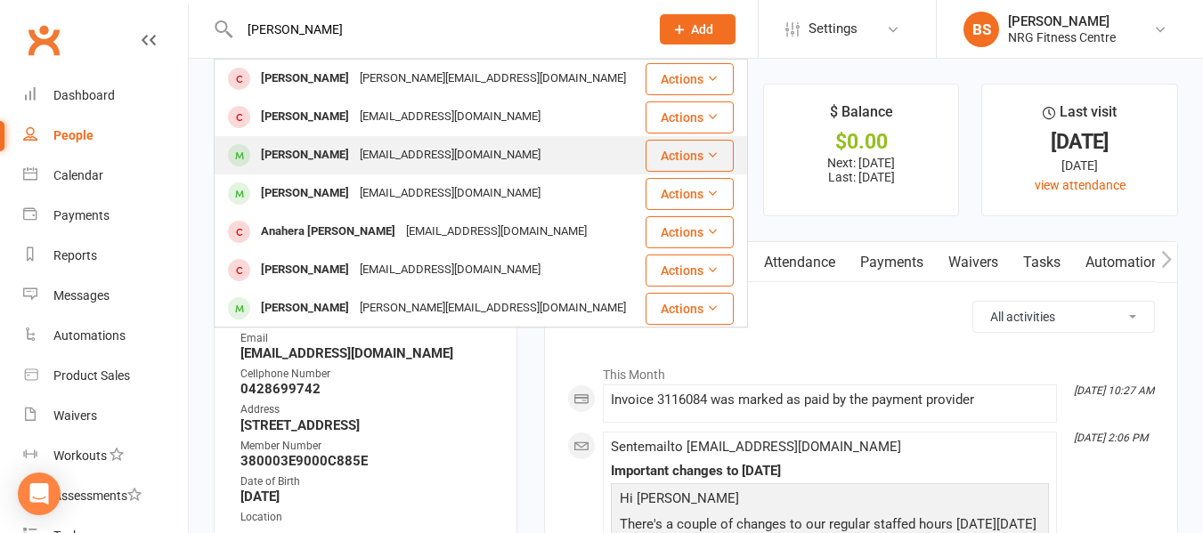
type input "edwards"
click at [402, 161] on div "tammie_edwards1@hotmail.com" at bounding box center [449, 155] width 191 height 26
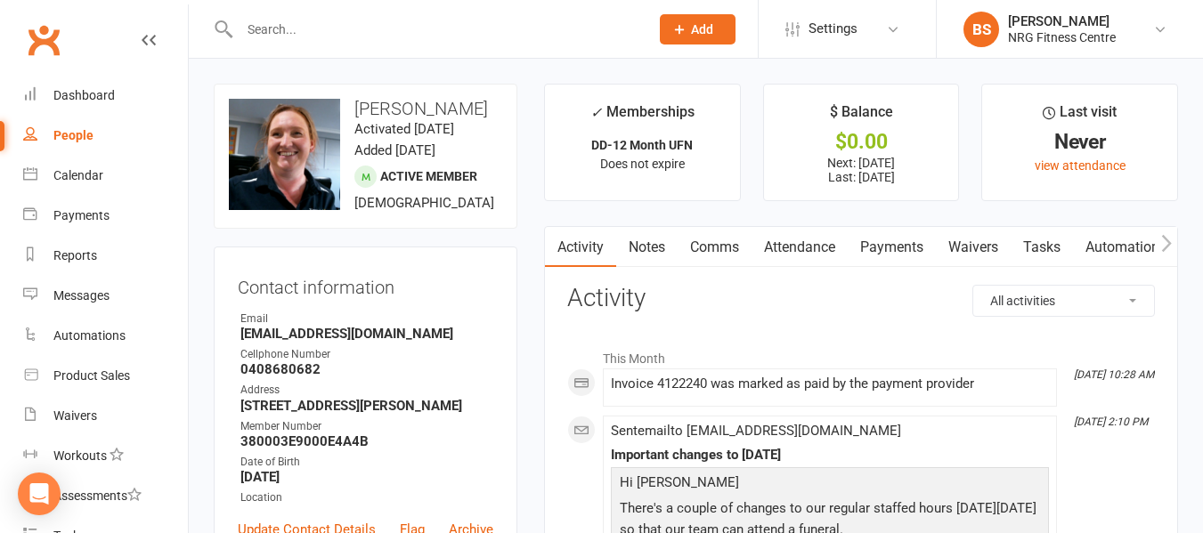
click at [629, 246] on link "Notes" at bounding box center [646, 247] width 61 height 41
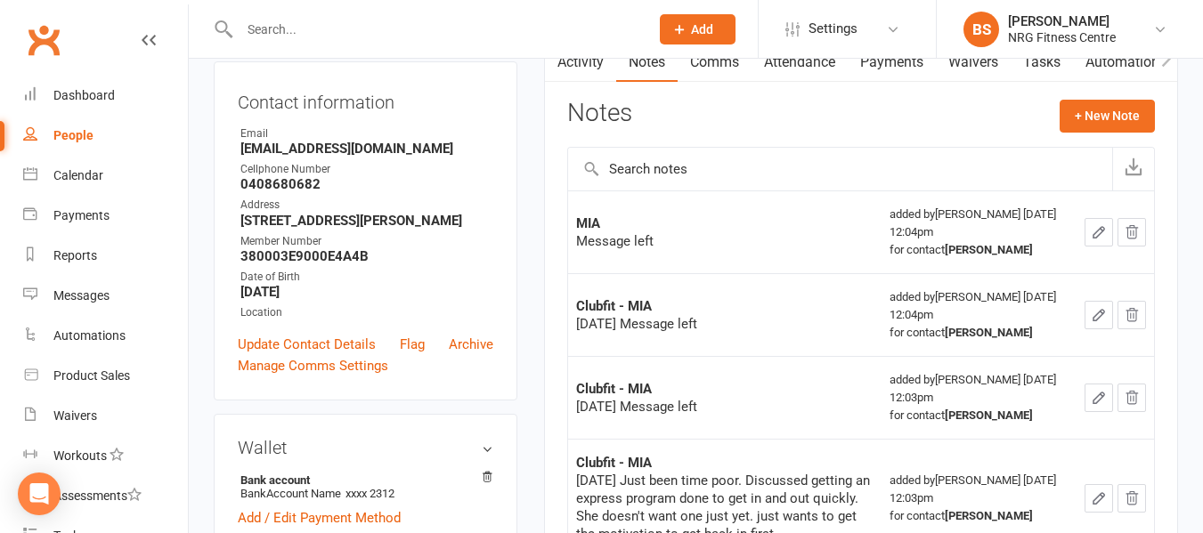
scroll to position [178, 0]
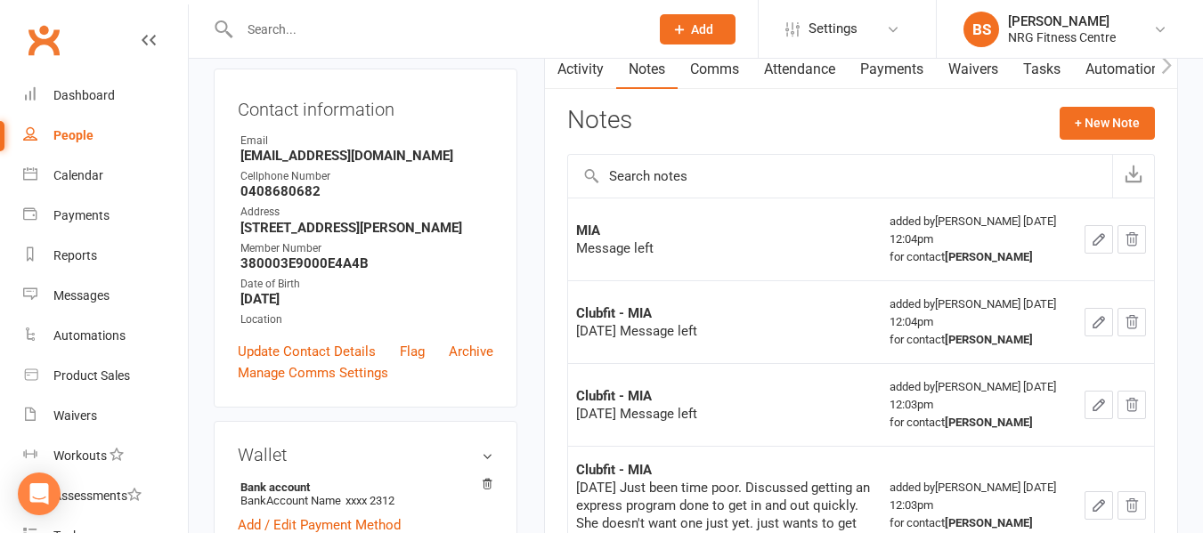
click at [343, 17] on input "text" at bounding box center [435, 29] width 402 height 25
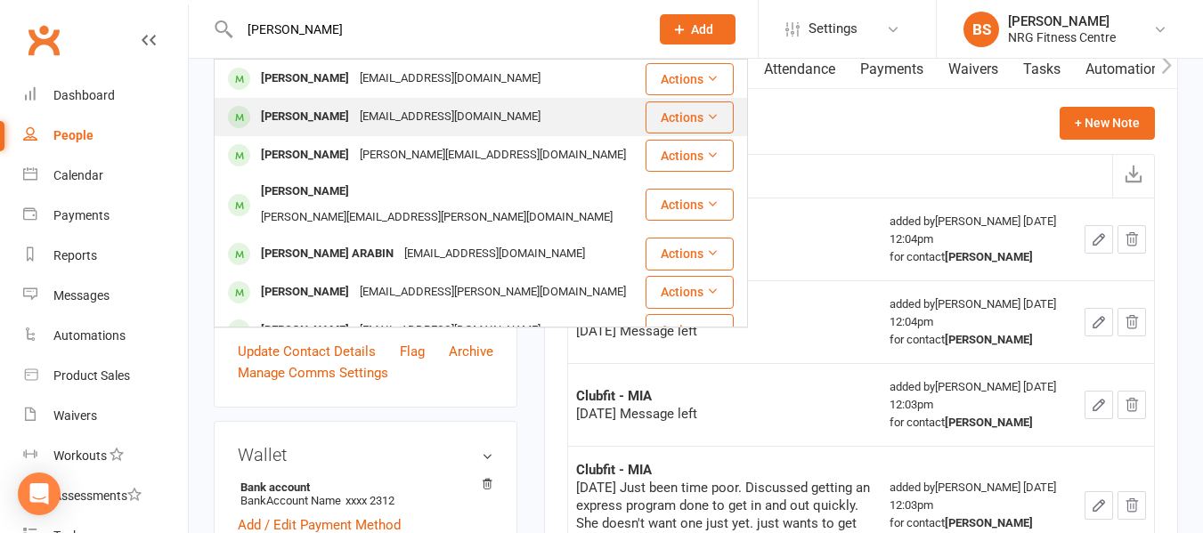
type input "kerry"
click at [304, 129] on div "[PERSON_NAME]" at bounding box center [305, 117] width 99 height 26
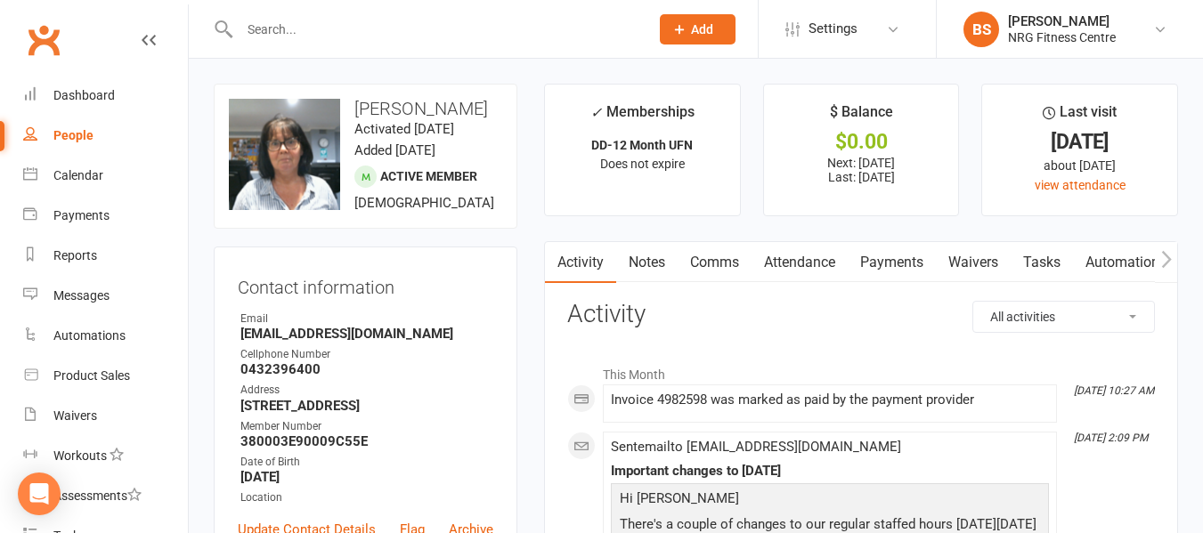
click at [664, 264] on link "Notes" at bounding box center [646, 262] width 61 height 41
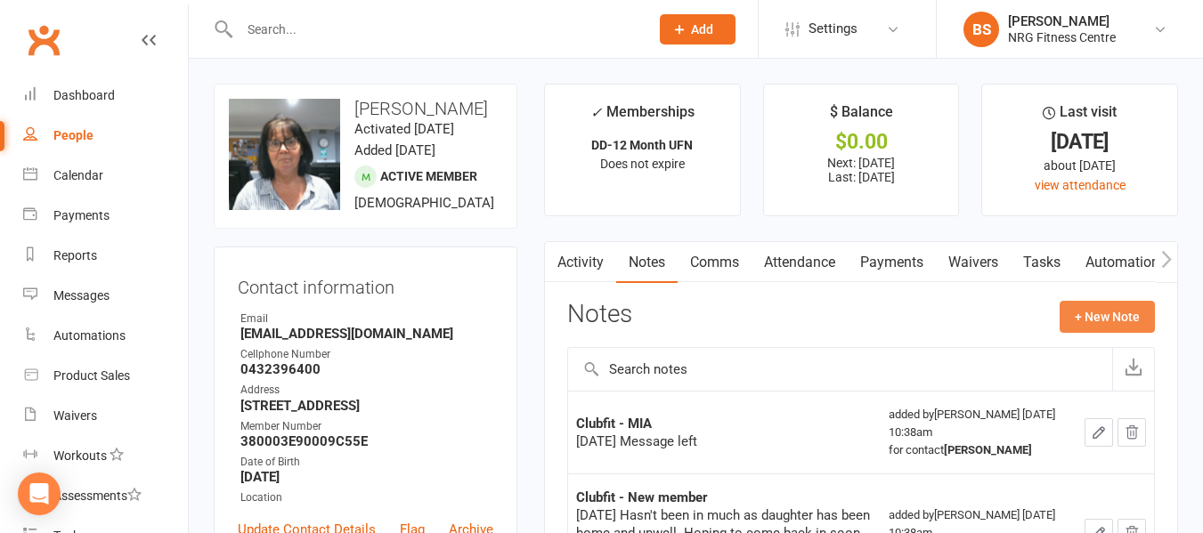
click at [1133, 306] on button "+ New Note" at bounding box center [1107, 317] width 95 height 32
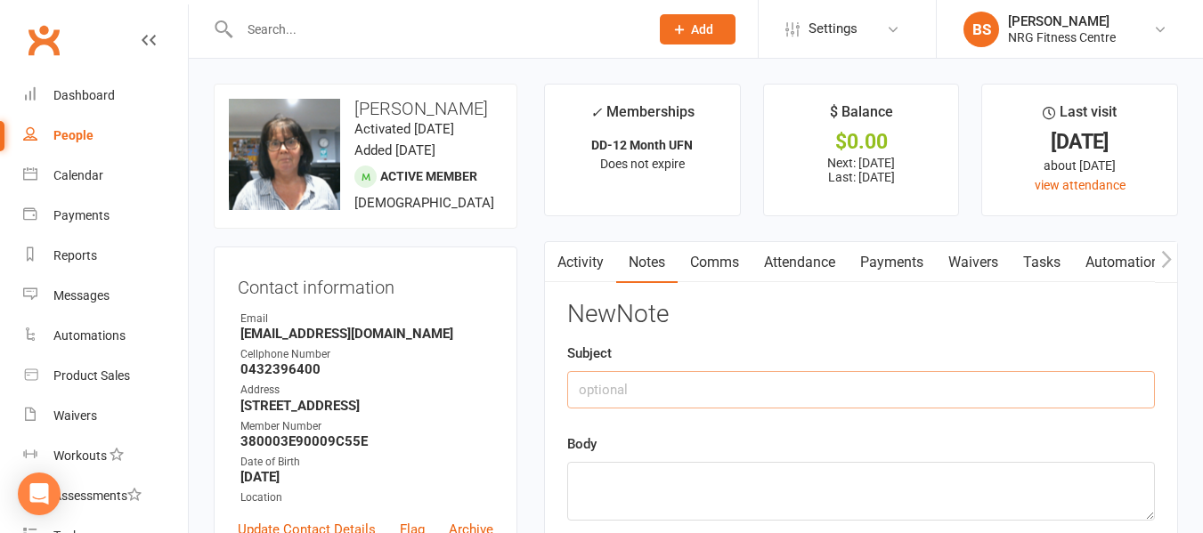
click at [647, 384] on input "text" at bounding box center [861, 389] width 588 height 37
type input "MIA follow up"
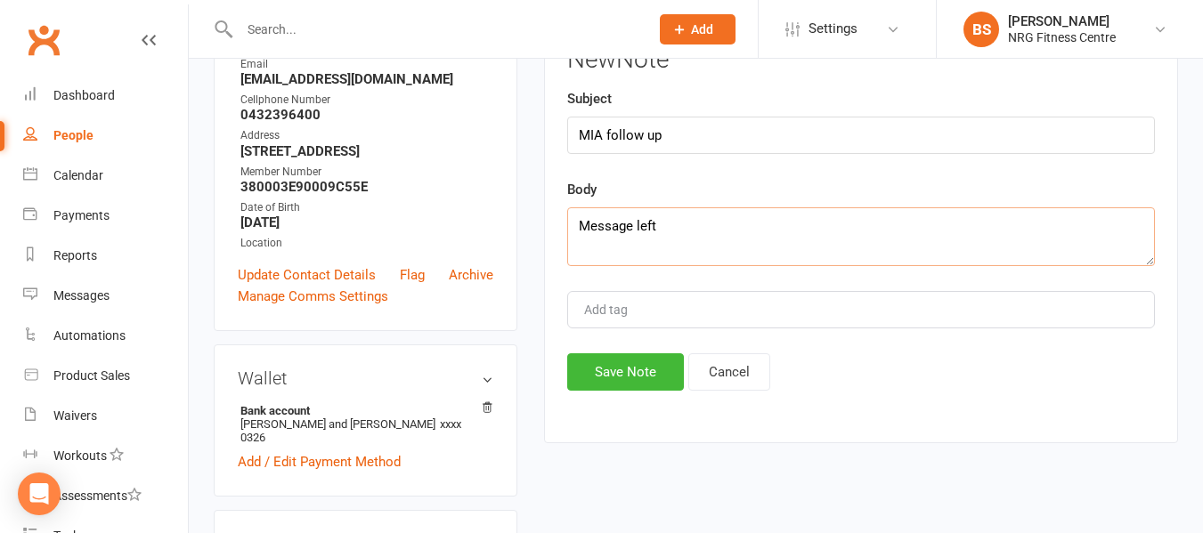
scroll to position [267, 0]
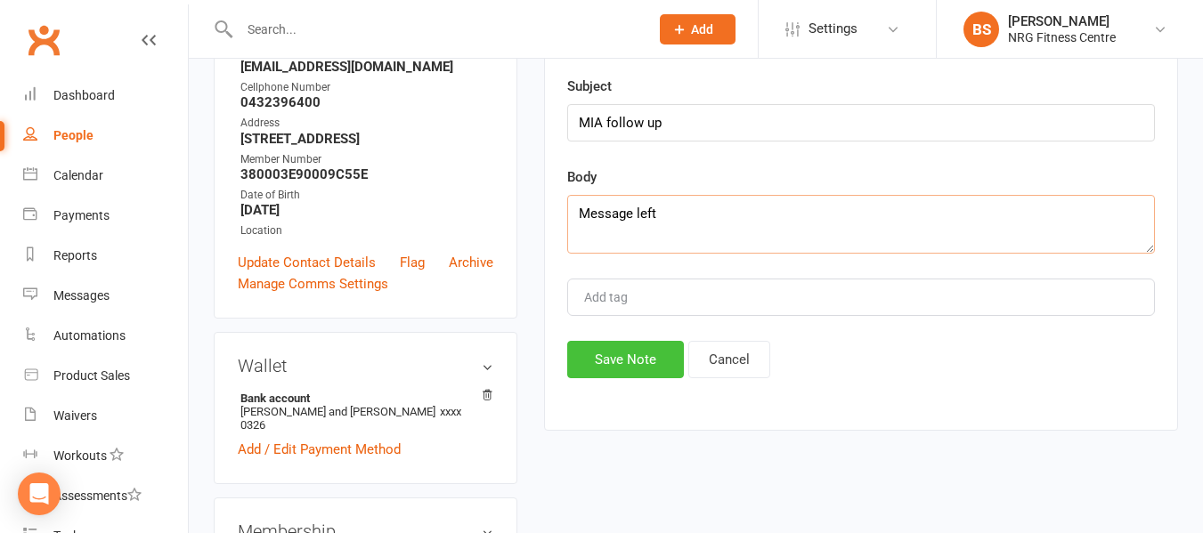
type textarea "Message left"
click at [611, 361] on button "Save Note" at bounding box center [625, 359] width 117 height 37
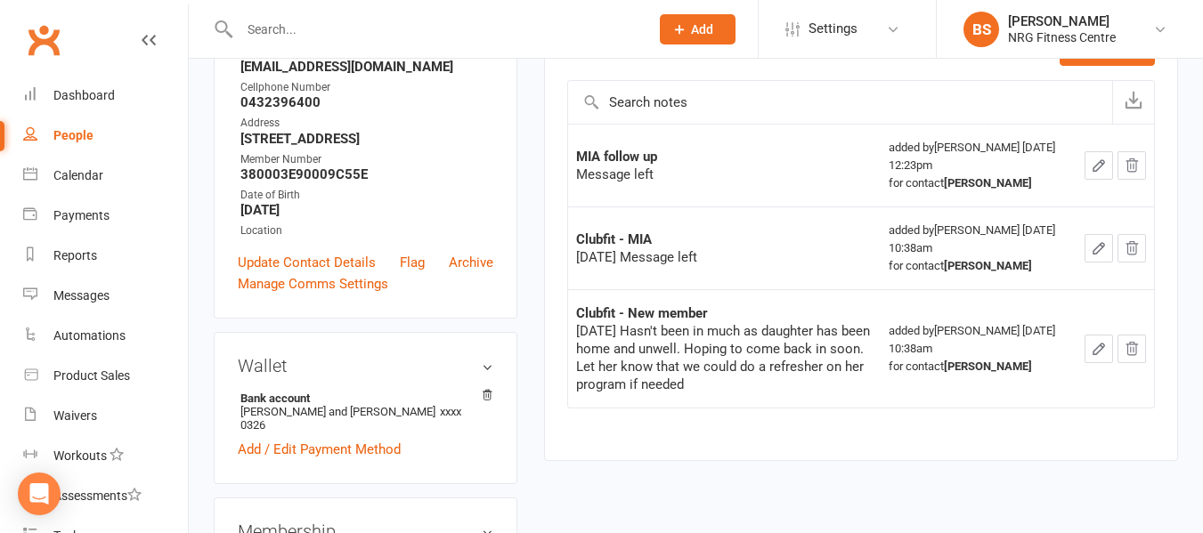
click at [341, 17] on input "text" at bounding box center [435, 29] width 402 height 25
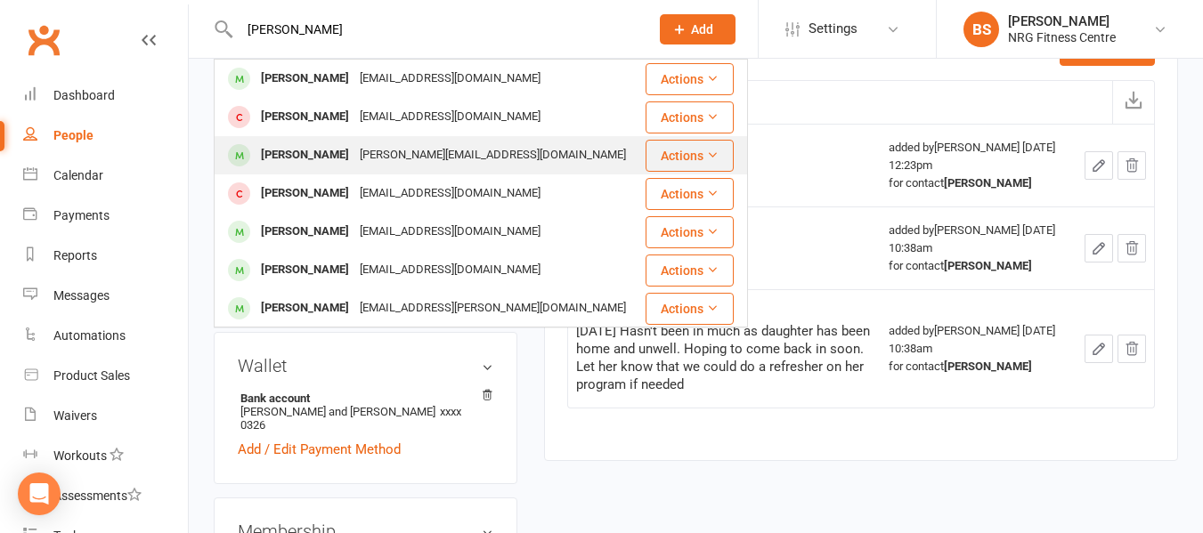
type input "ryan"
click at [377, 158] on div "ryan.caldwell28@bigpond.com" at bounding box center [492, 155] width 277 height 26
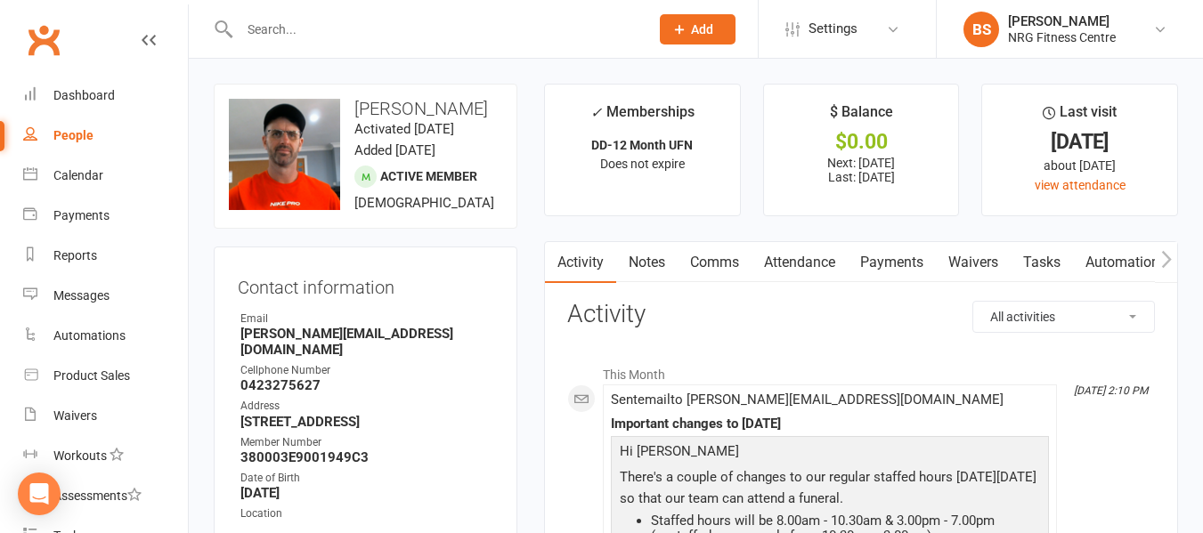
click at [353, 24] on input "text" at bounding box center [435, 29] width 402 height 25
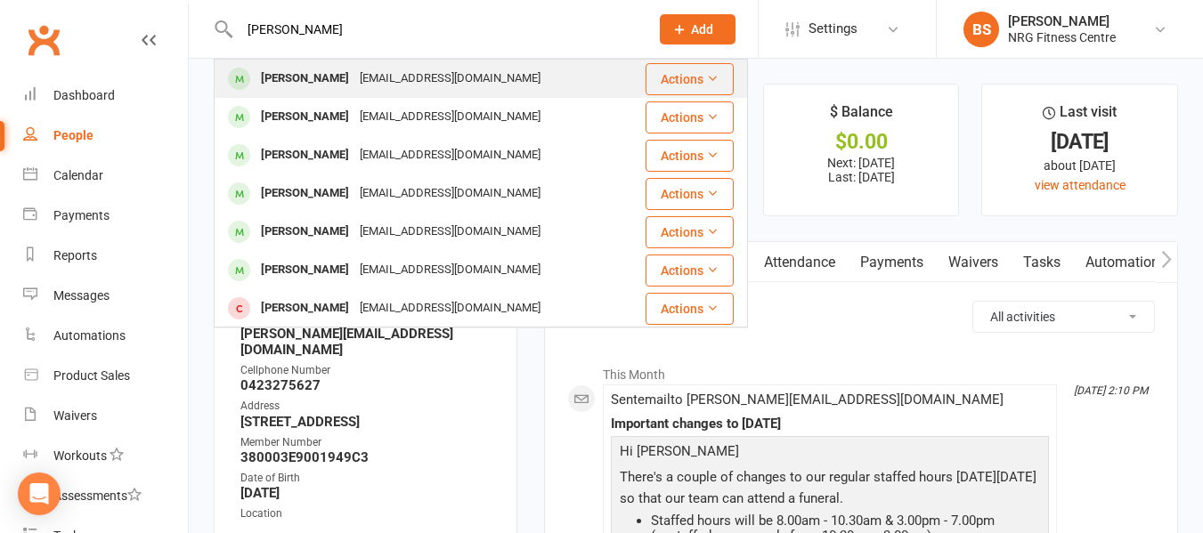
type input "brody"
click at [354, 71] on div "brodysmith05@icloud.com" at bounding box center [449, 79] width 191 height 26
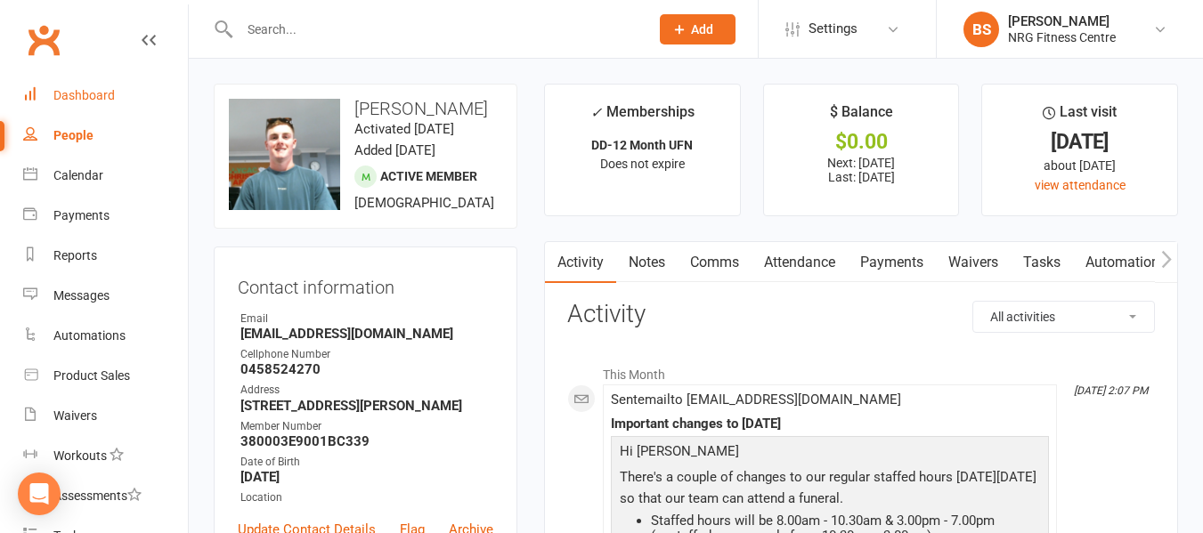
click at [86, 85] on link "Dashboard" at bounding box center [105, 96] width 165 height 40
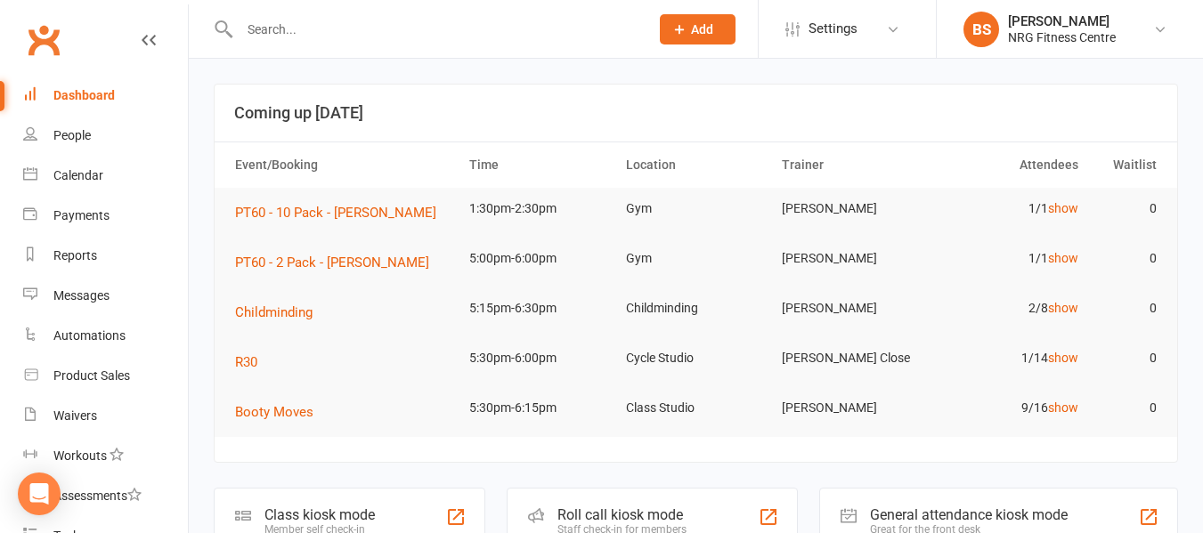
click at [345, 28] on input "text" at bounding box center [435, 29] width 402 height 25
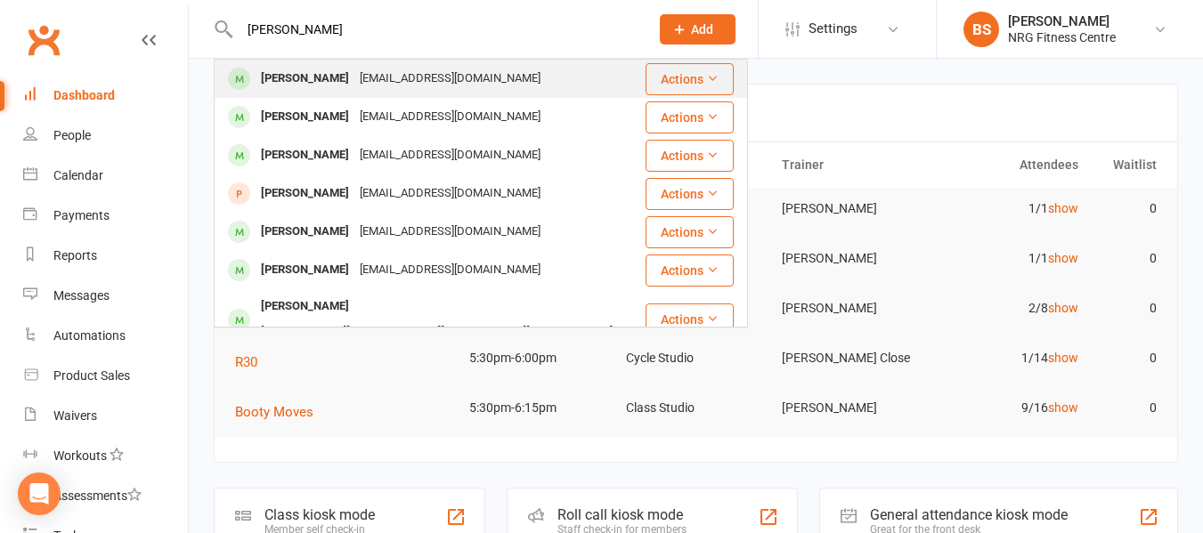
type input "hannah"
click at [378, 75] on div "hannahminehan@gmail.com" at bounding box center [449, 79] width 191 height 26
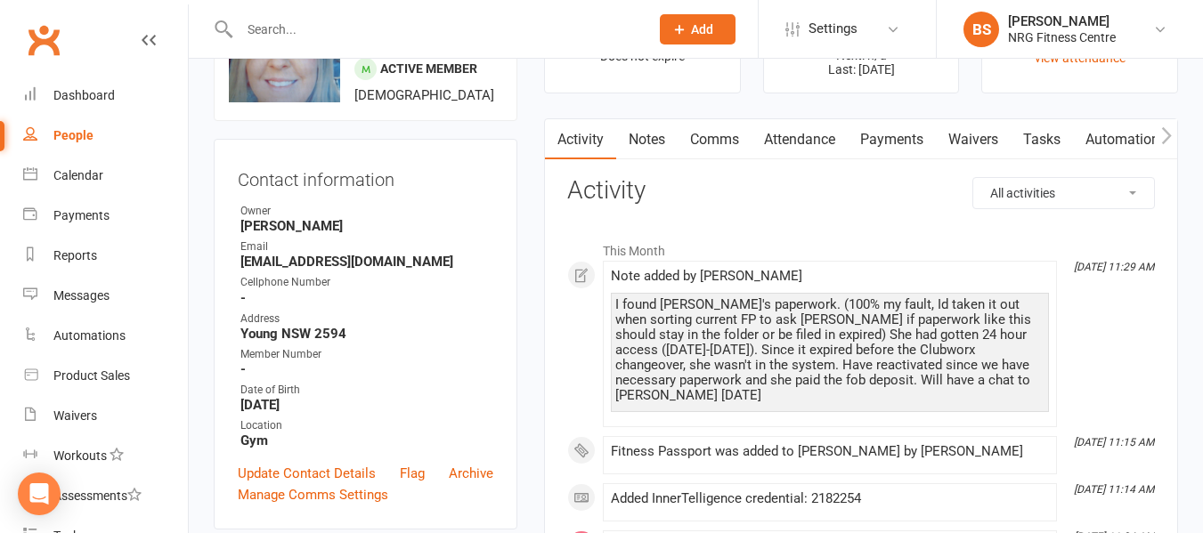
scroll to position [445, 0]
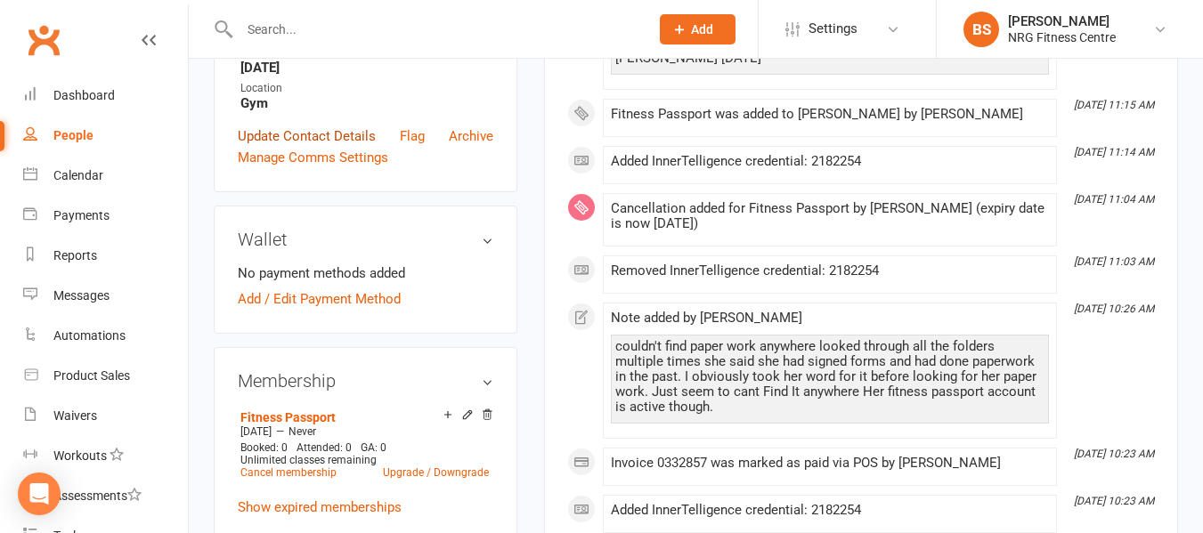
click at [272, 147] on link "Update Contact Details" at bounding box center [307, 136] width 138 height 21
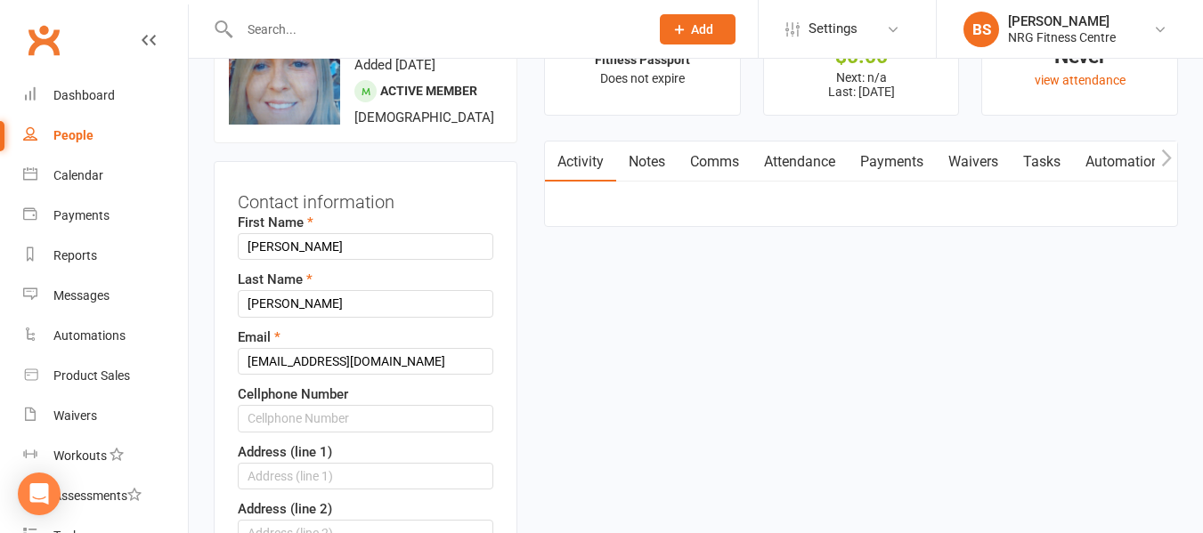
scroll to position [84, 0]
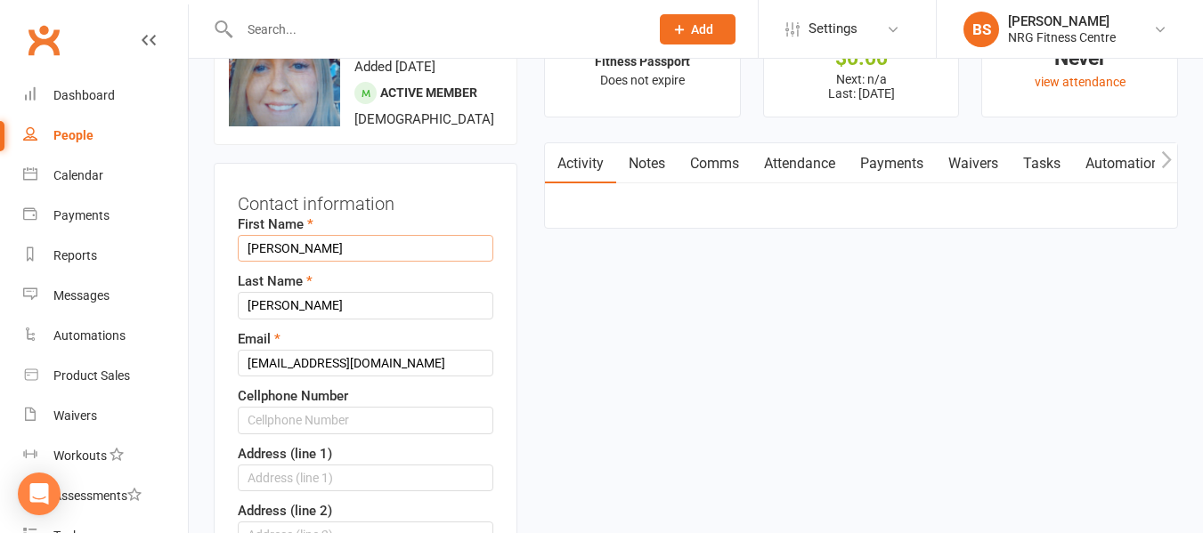
drag, startPoint x: 252, startPoint y: 289, endPoint x: 233, endPoint y: 291, distance: 18.8
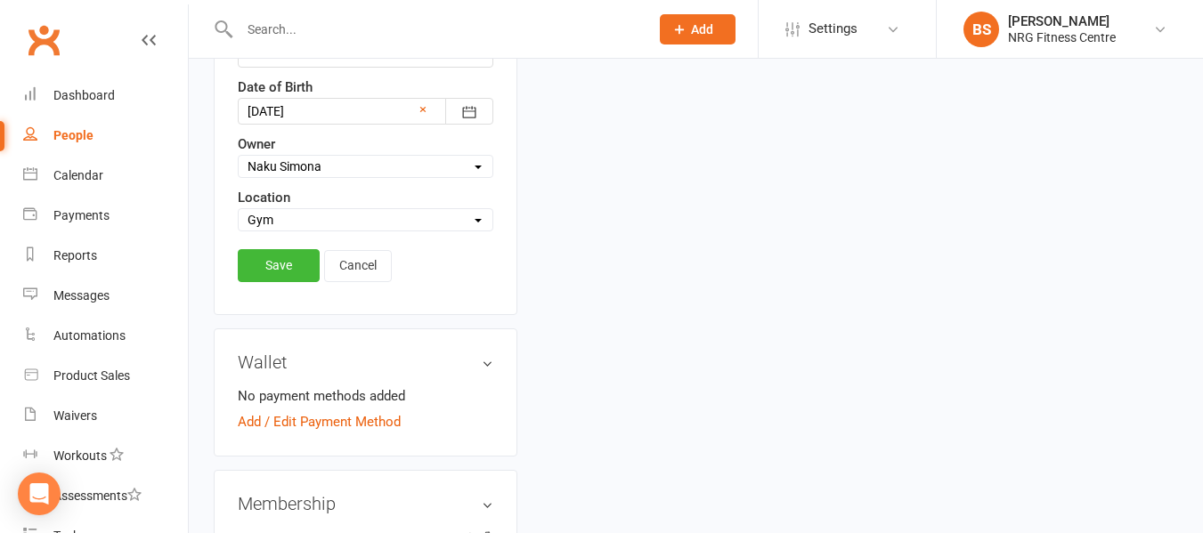
scroll to position [796, 0]
type input "Hannah"
click at [287, 280] on link "Save" at bounding box center [279, 264] width 82 height 32
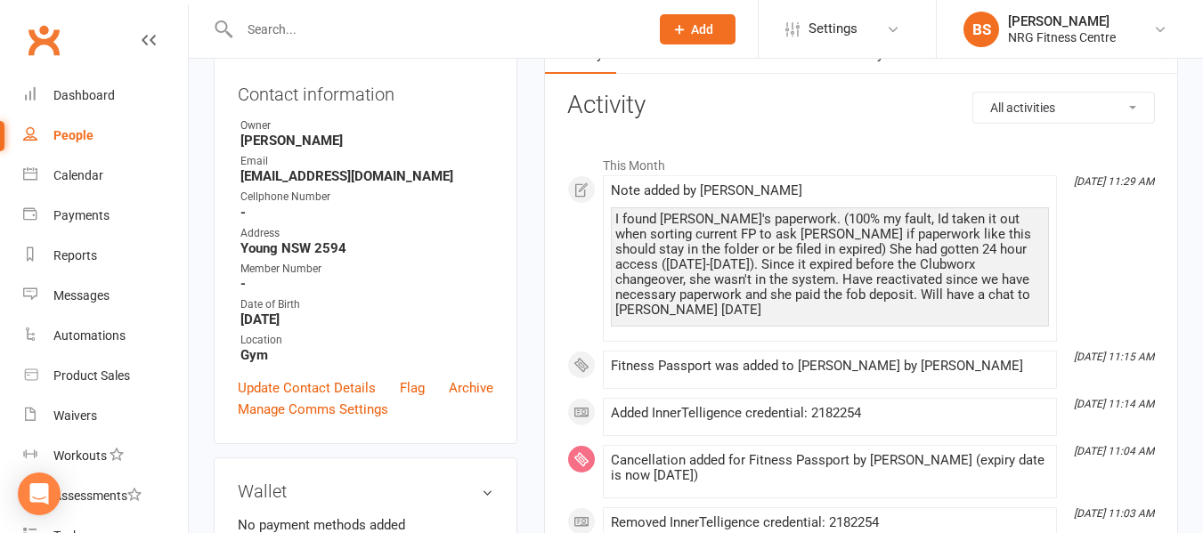
scroll to position [0, 0]
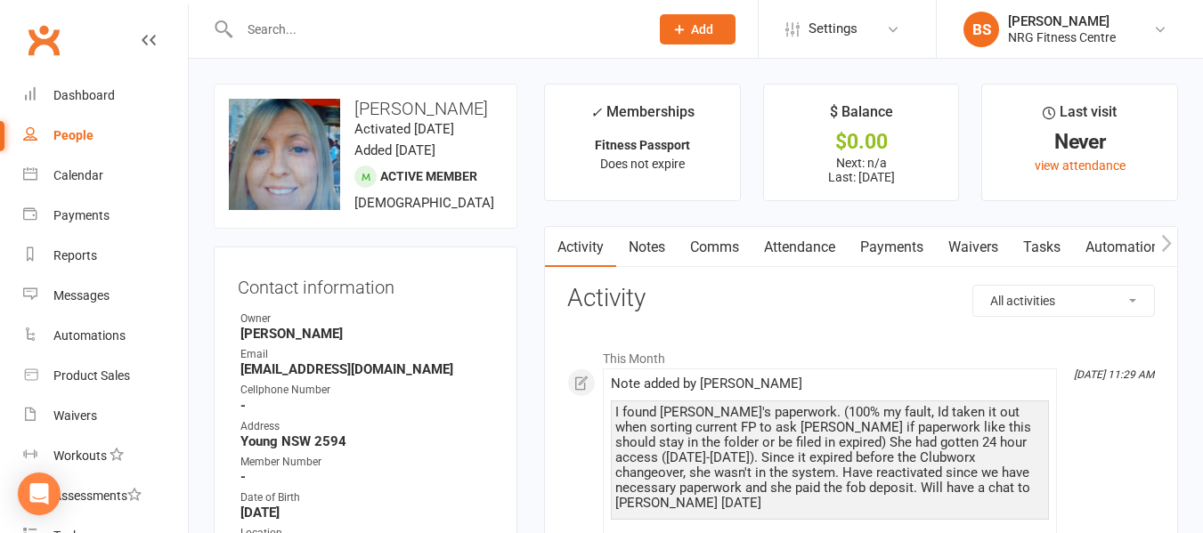
click at [1155, 246] on button "button" at bounding box center [1166, 247] width 22 height 40
click at [1157, 246] on button "button" at bounding box center [1166, 247] width 22 height 40
click at [1000, 243] on link "Access Control" at bounding box center [1003, 247] width 118 height 41
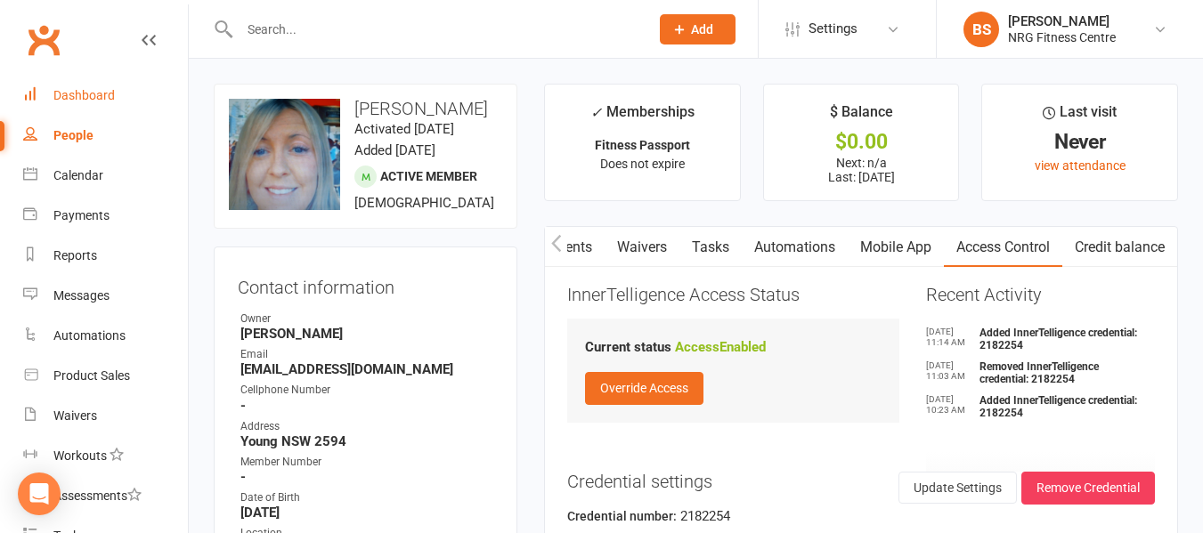
click at [82, 87] on link "Dashboard" at bounding box center [105, 96] width 165 height 40
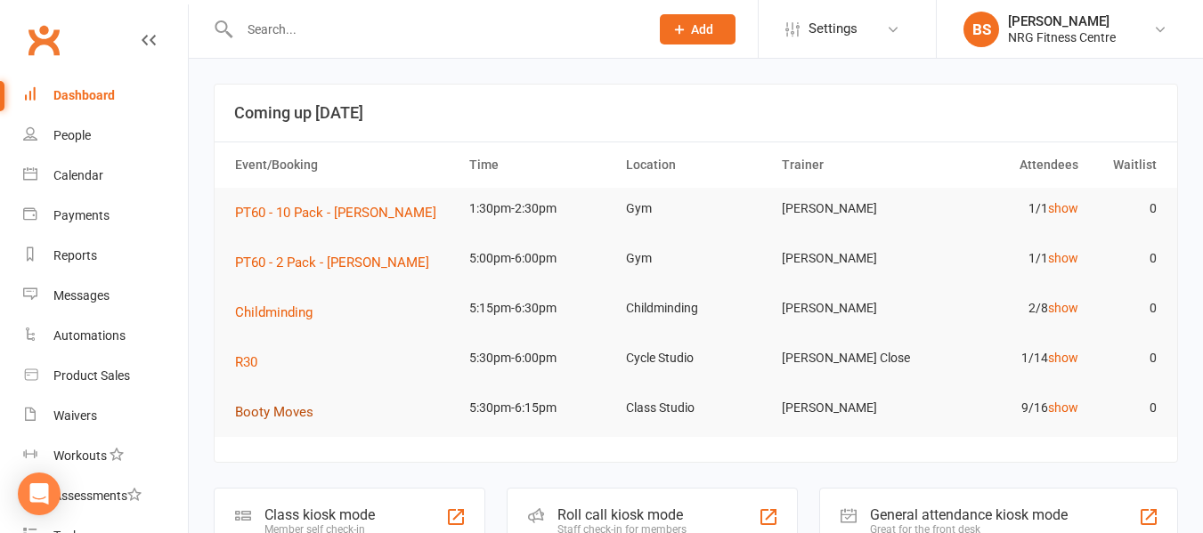
click at [265, 406] on span "Booty Moves" at bounding box center [274, 412] width 78 height 16
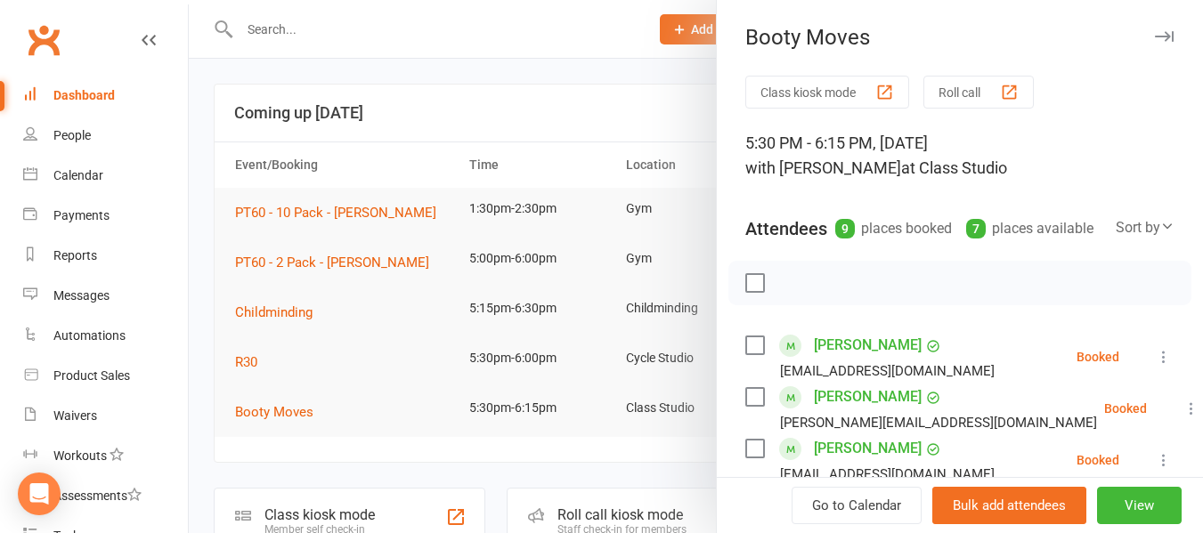
click at [206, 264] on div at bounding box center [696, 266] width 1014 height 533
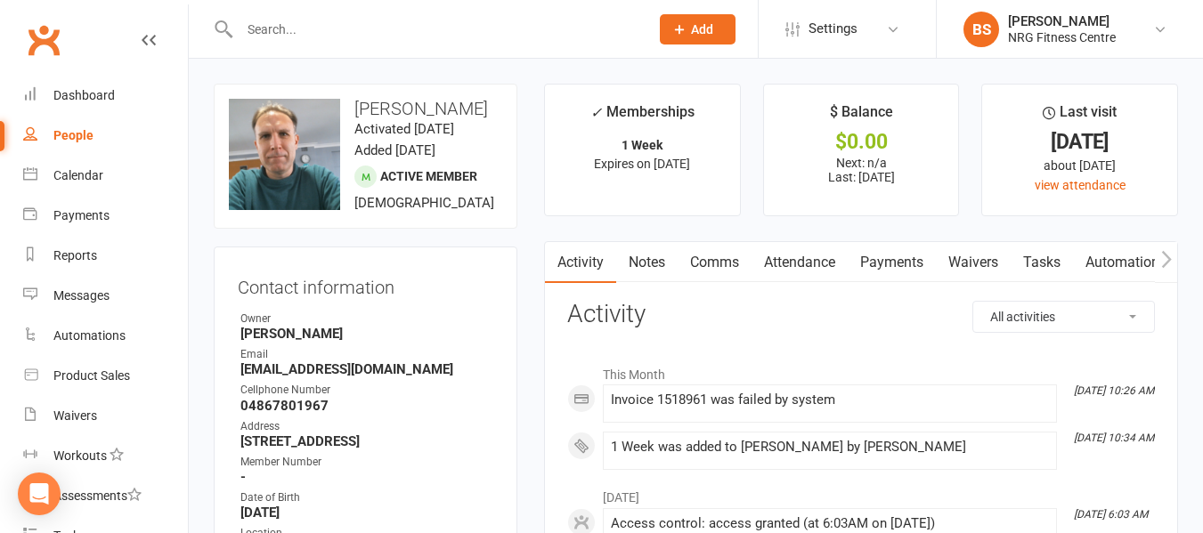
click at [886, 265] on link "Payments" at bounding box center [892, 262] width 88 height 41
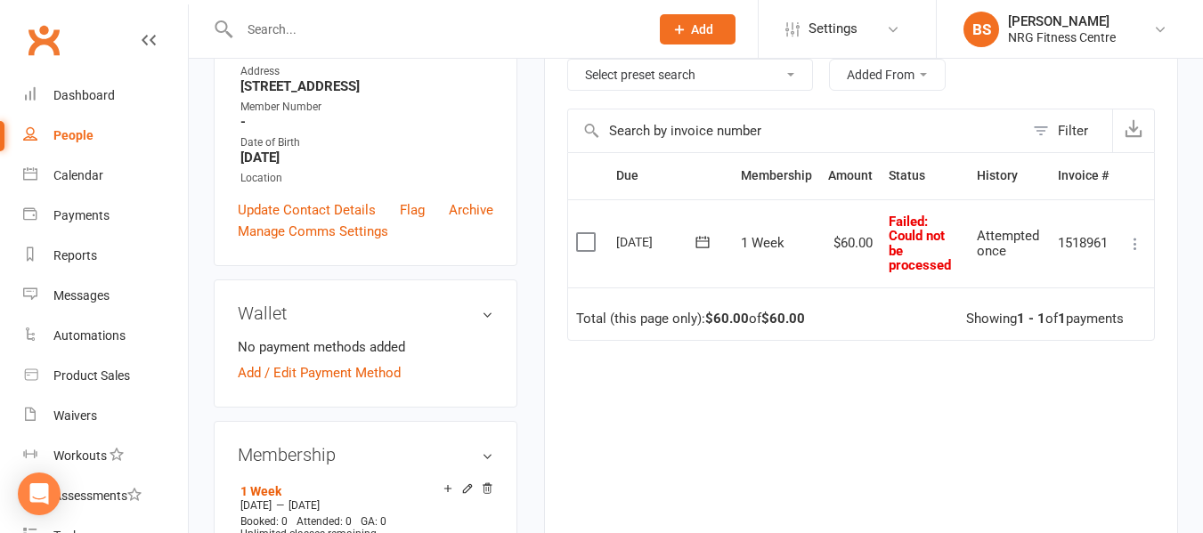
scroll to position [356, 0]
click at [1140, 241] on icon at bounding box center [1135, 243] width 18 height 18
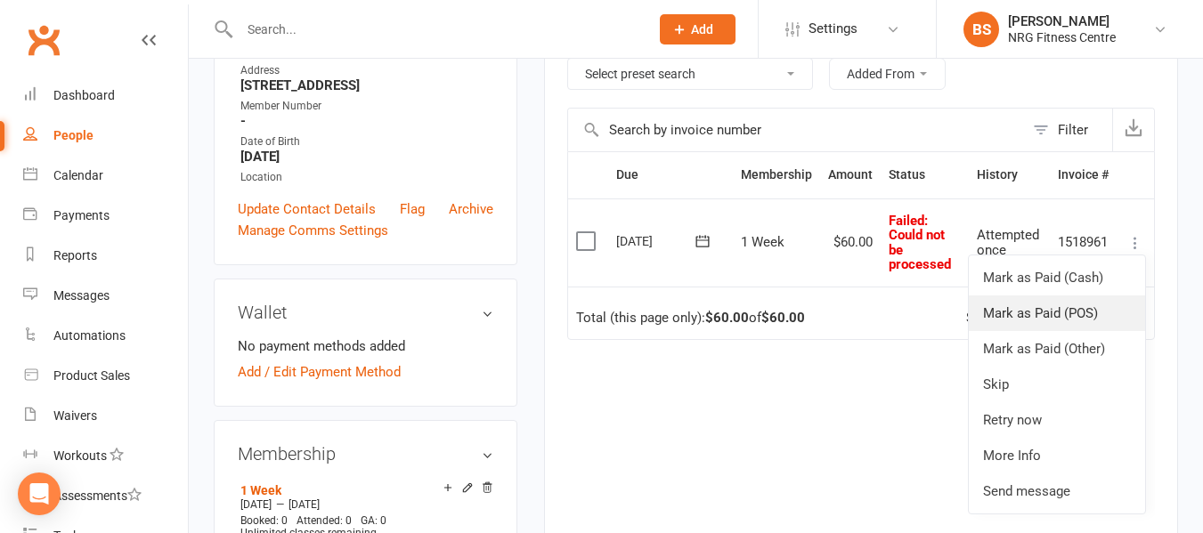
click at [1014, 313] on link "Mark as Paid (POS)" at bounding box center [1057, 314] width 176 height 36
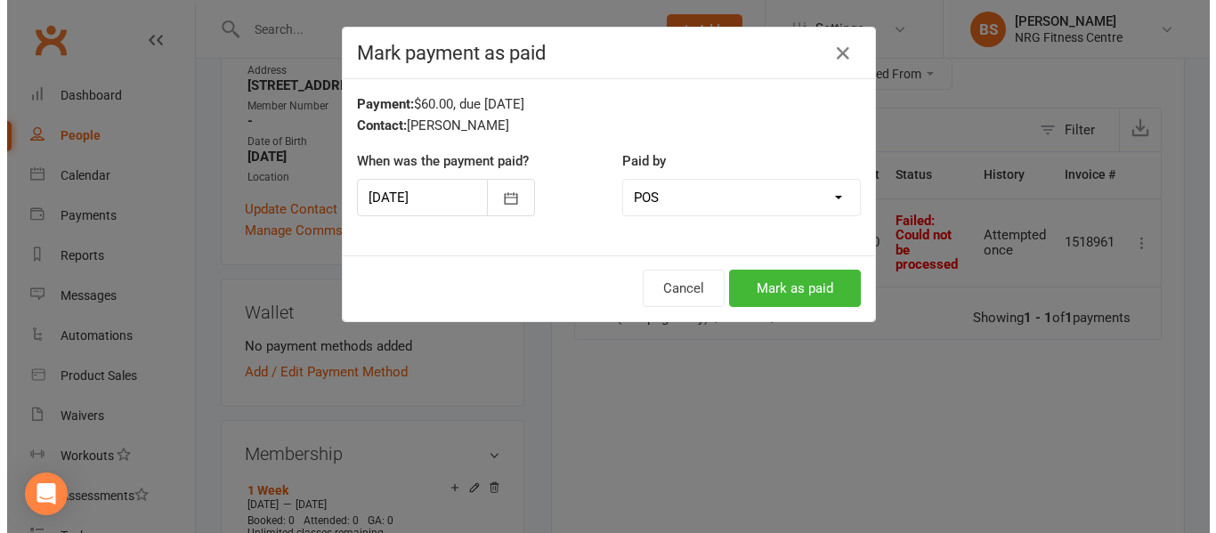
scroll to position [335, 0]
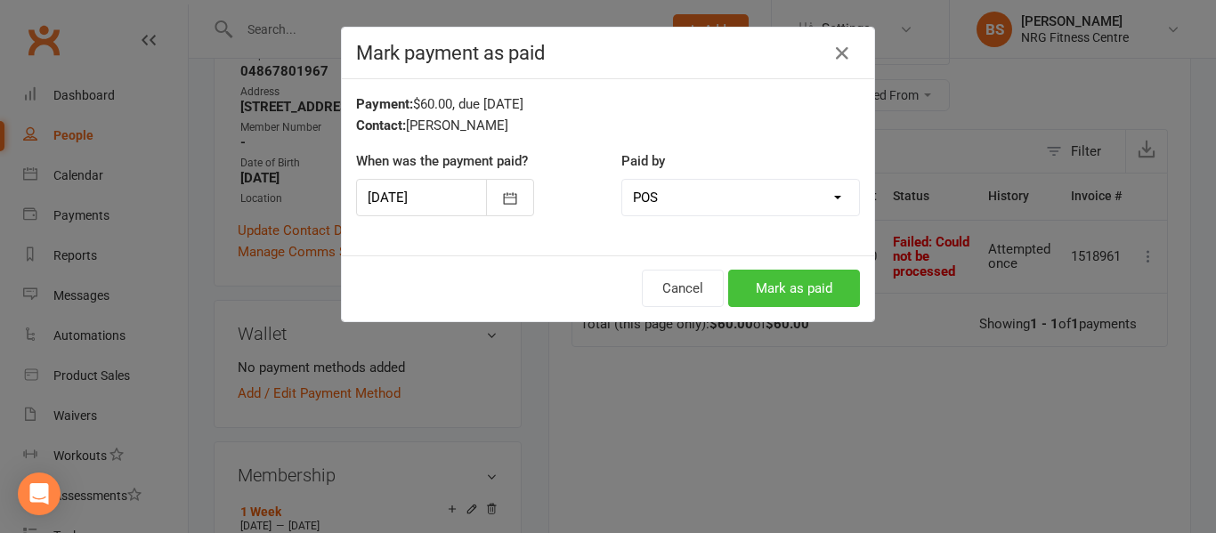
click at [768, 288] on button "Mark as paid" at bounding box center [794, 288] width 132 height 37
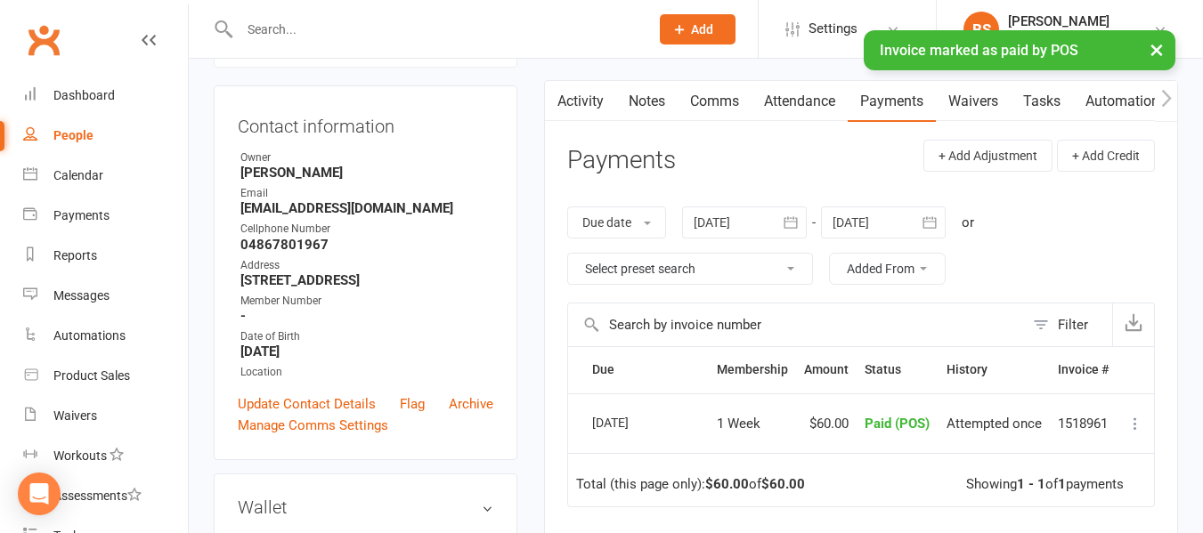
scroll to position [0, 0]
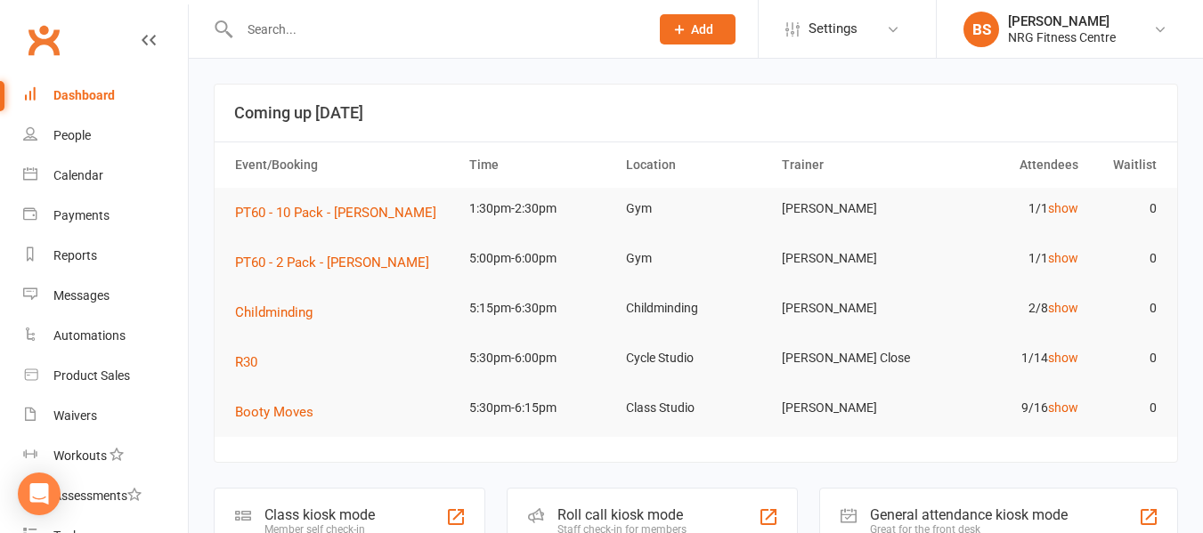
click at [329, 27] on input "text" at bounding box center [435, 29] width 402 height 25
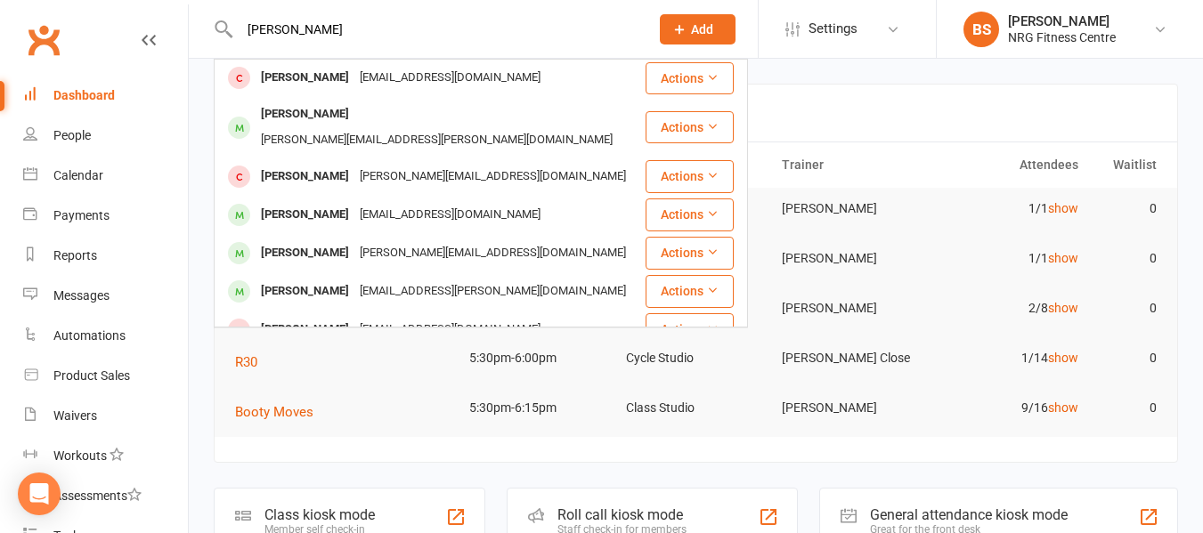
scroll to position [116, 0]
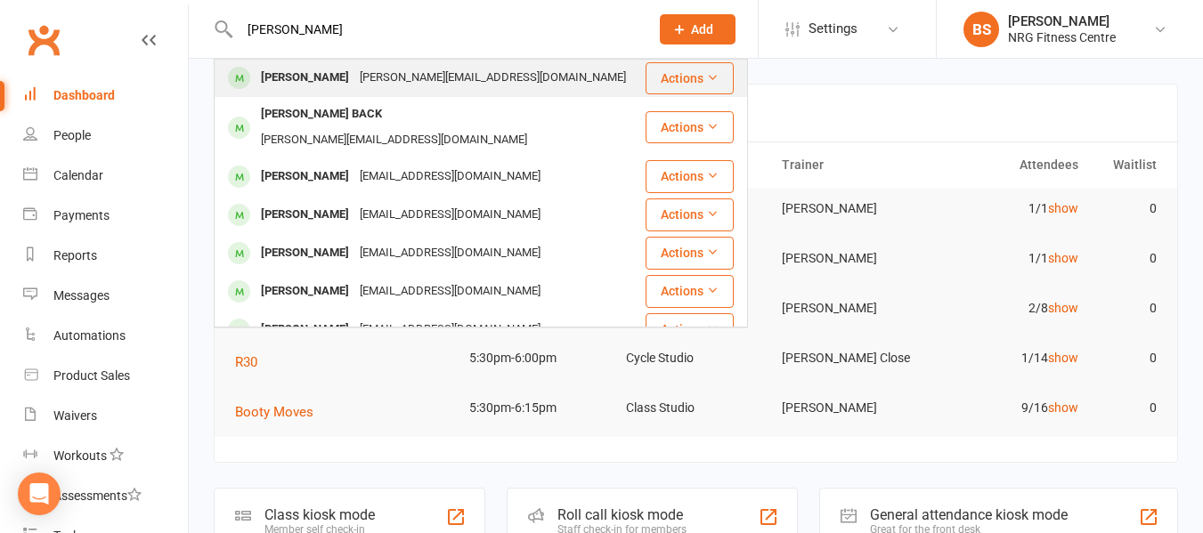
type input "[PERSON_NAME]"
click at [318, 78] on div "[PERSON_NAME]" at bounding box center [305, 78] width 99 height 26
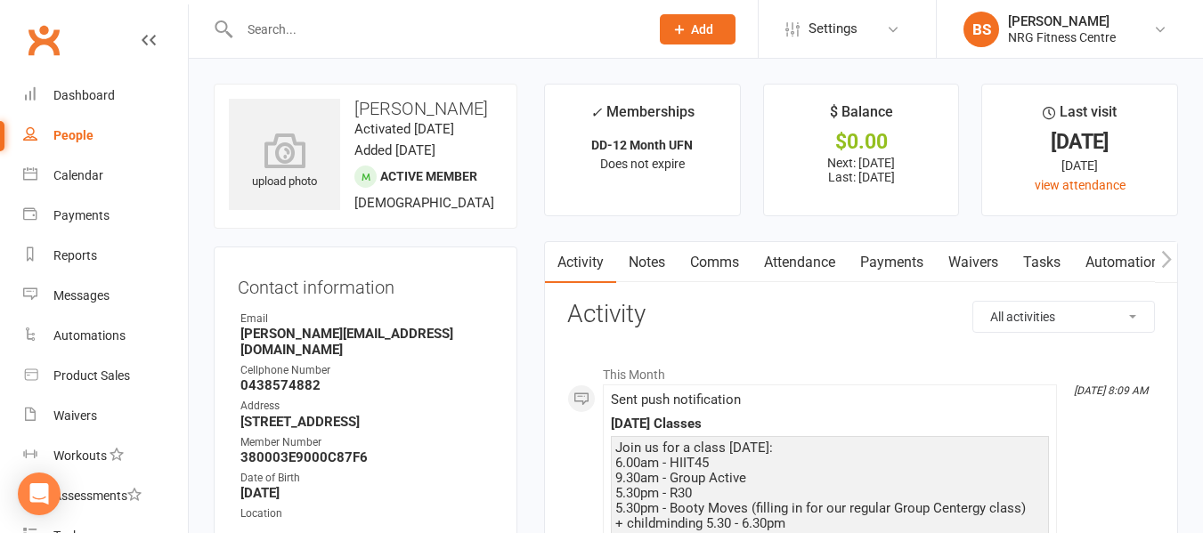
click at [660, 263] on link "Notes" at bounding box center [646, 262] width 61 height 41
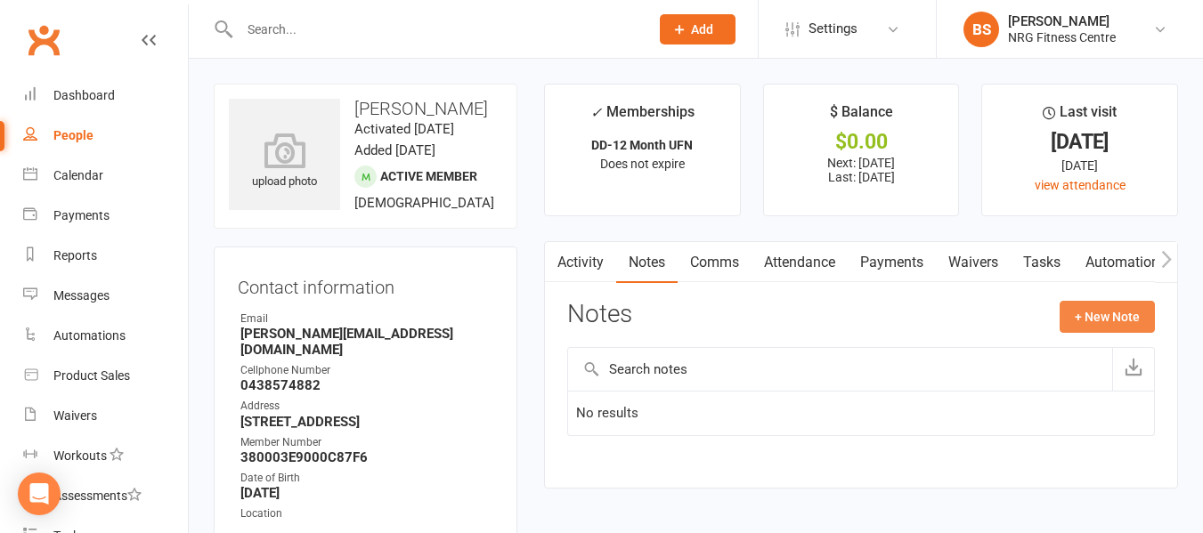
click at [1114, 317] on button "+ New Note" at bounding box center [1107, 317] width 95 height 32
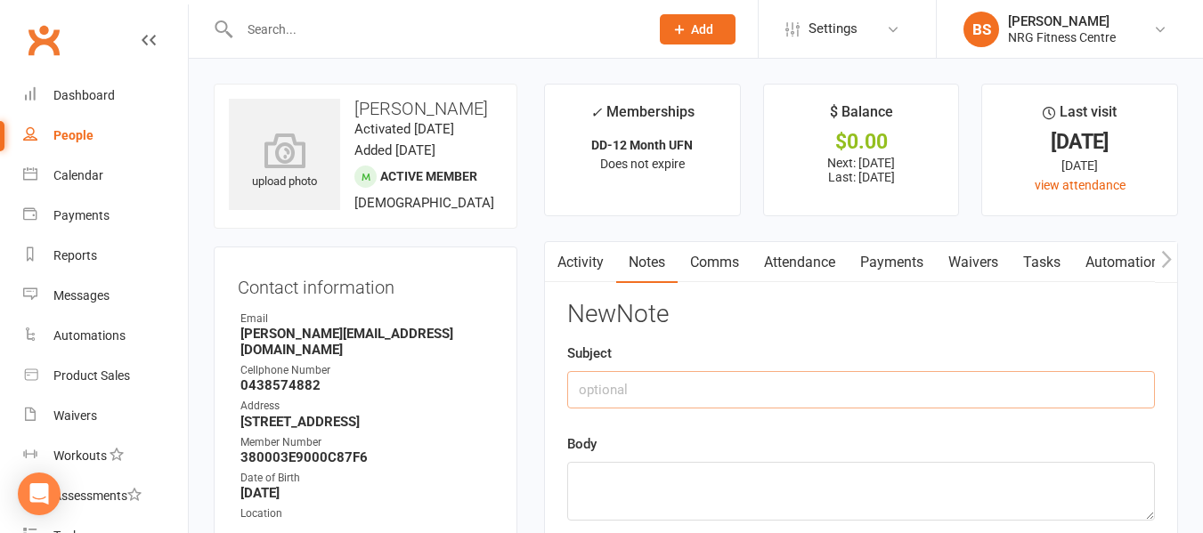
click at [671, 387] on input "text" at bounding box center [861, 389] width 588 height 37
type input "C"
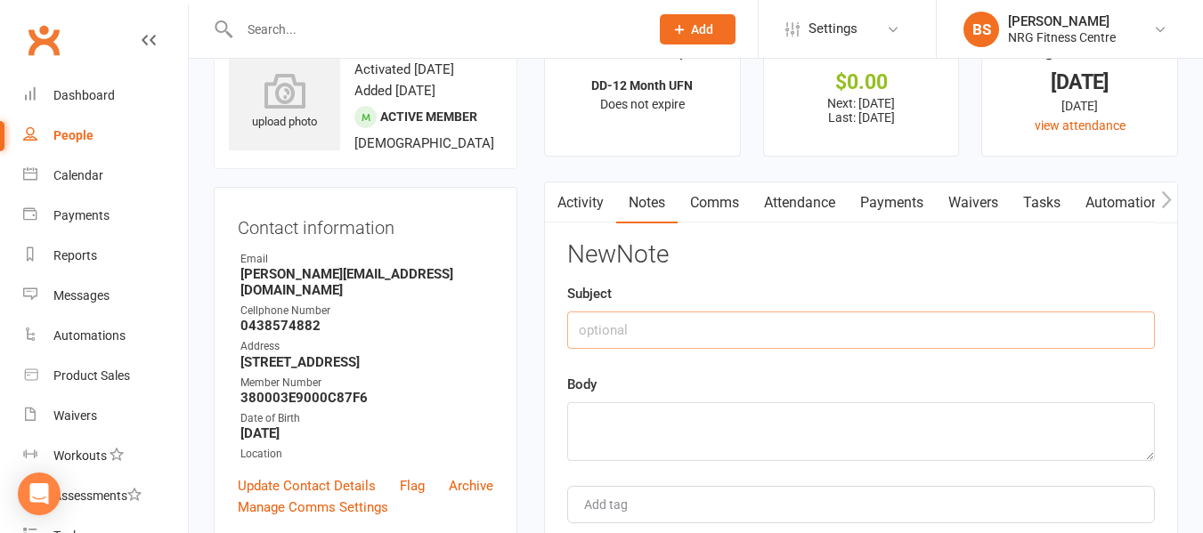
scroll to position [89, 0]
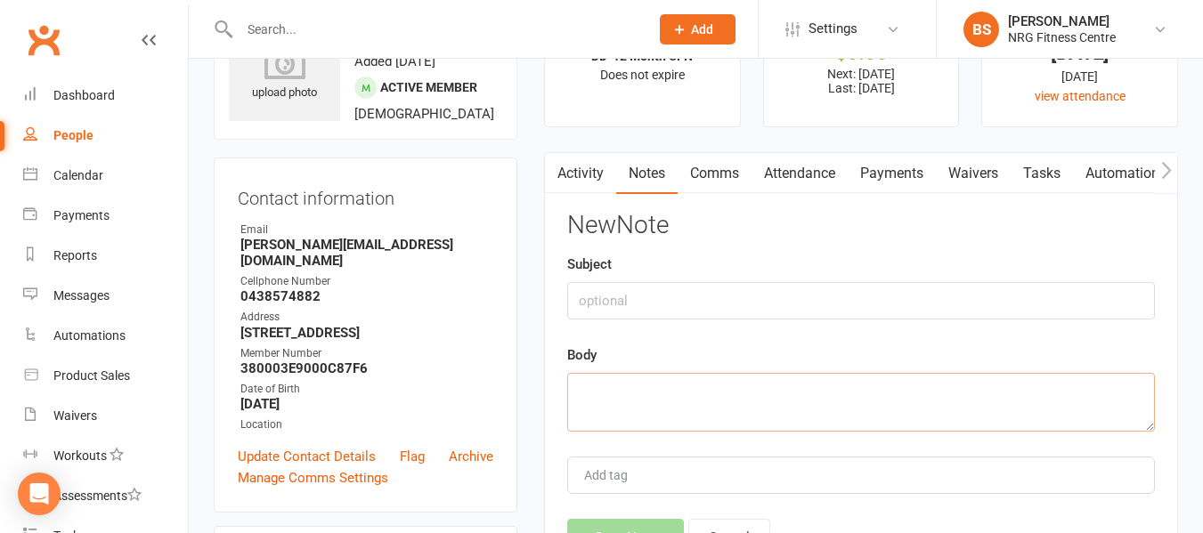
click at [881, 388] on textarea at bounding box center [861, 402] width 588 height 59
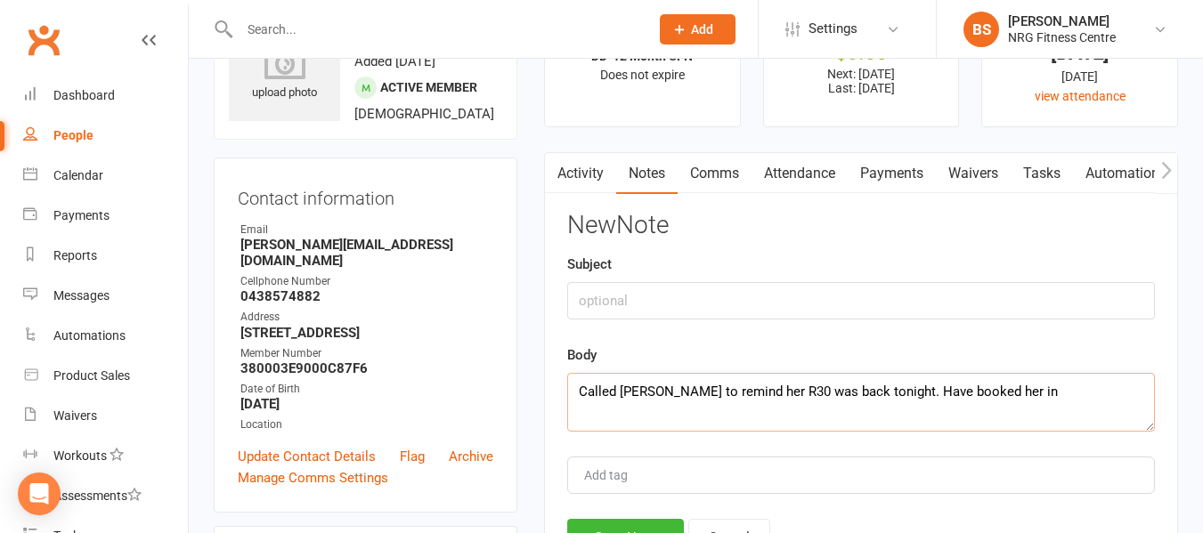
scroll to position [356, 0]
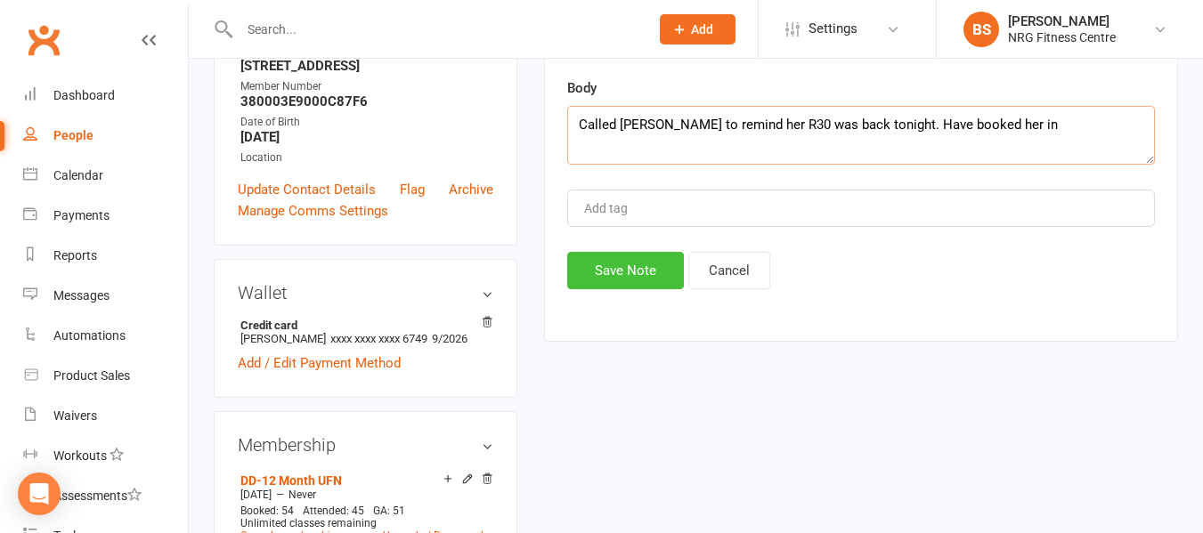
type textarea "Called [PERSON_NAME] to remind her R30 was back tonight. Have booked her in"
click at [630, 253] on button "Save Note" at bounding box center [625, 270] width 117 height 37
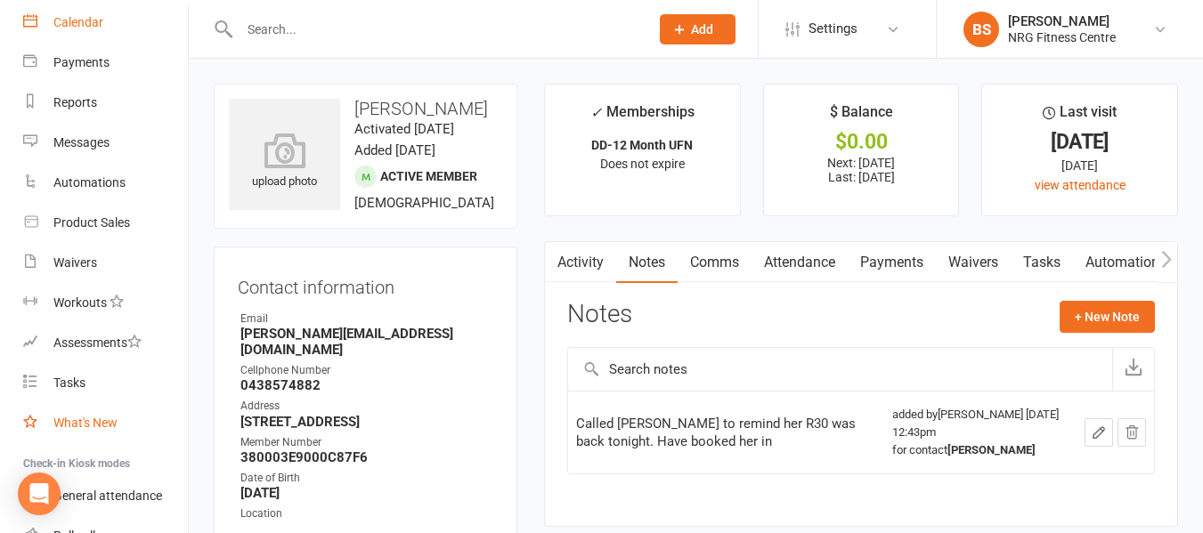
scroll to position [178, 0]
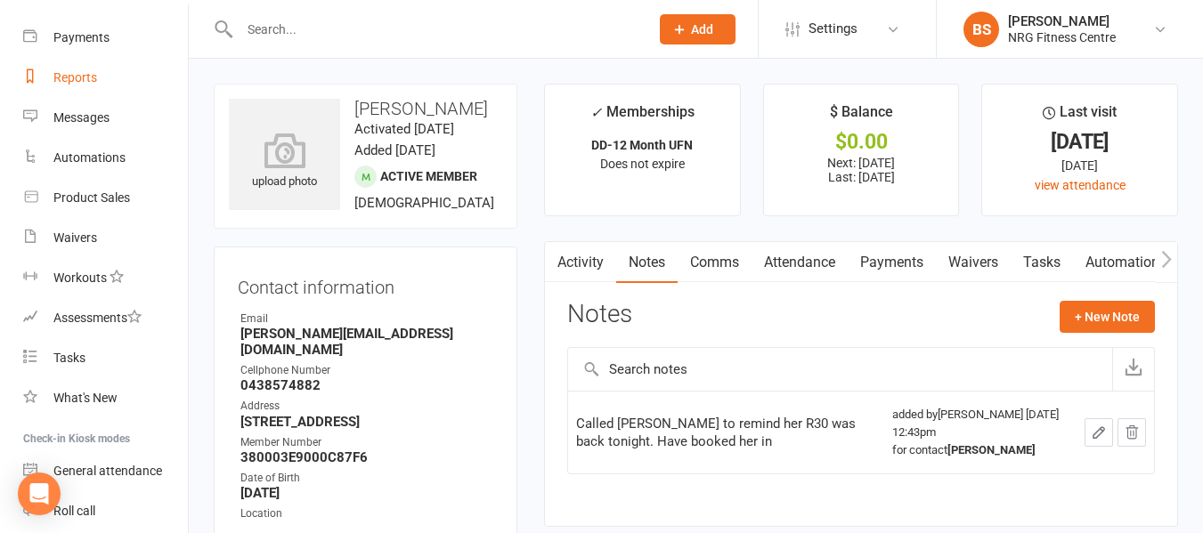
click at [77, 72] on div "Reports" at bounding box center [75, 77] width 44 height 14
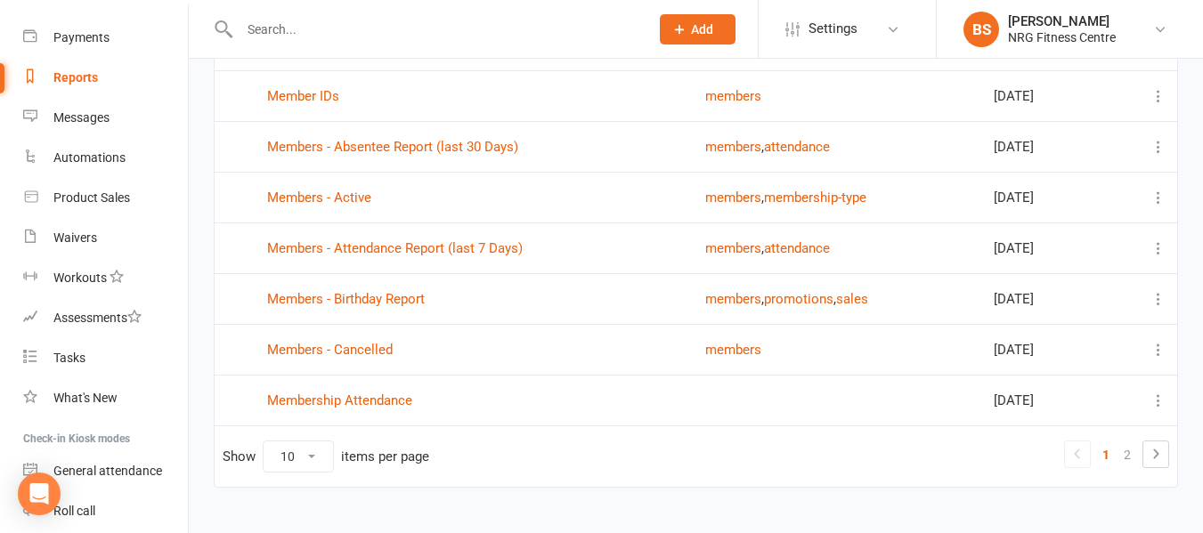
scroll to position [354, 0]
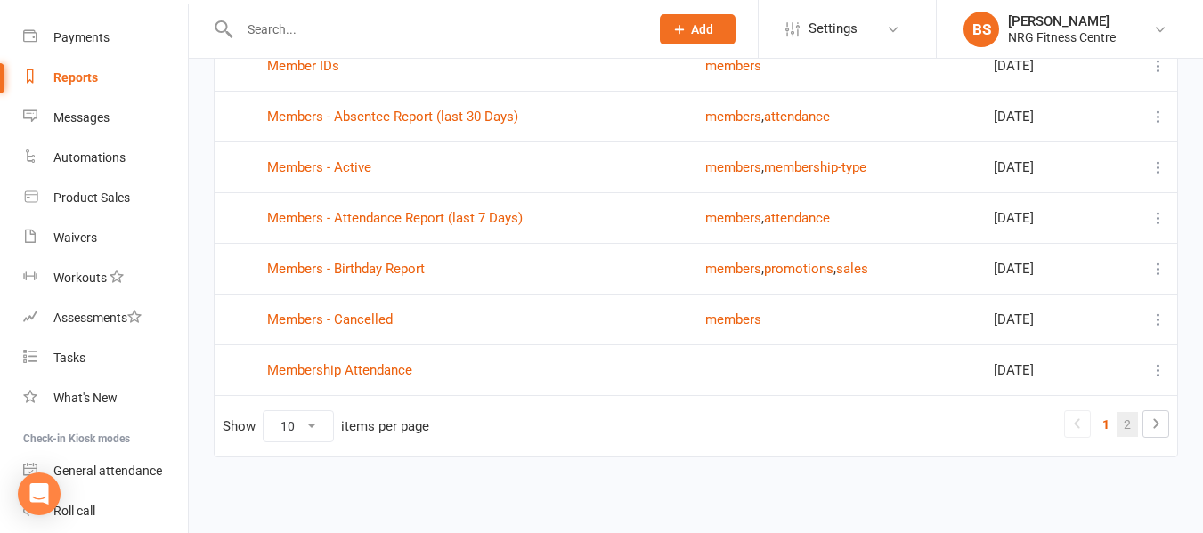
click at [1128, 423] on link "2" at bounding box center [1127, 424] width 21 height 25
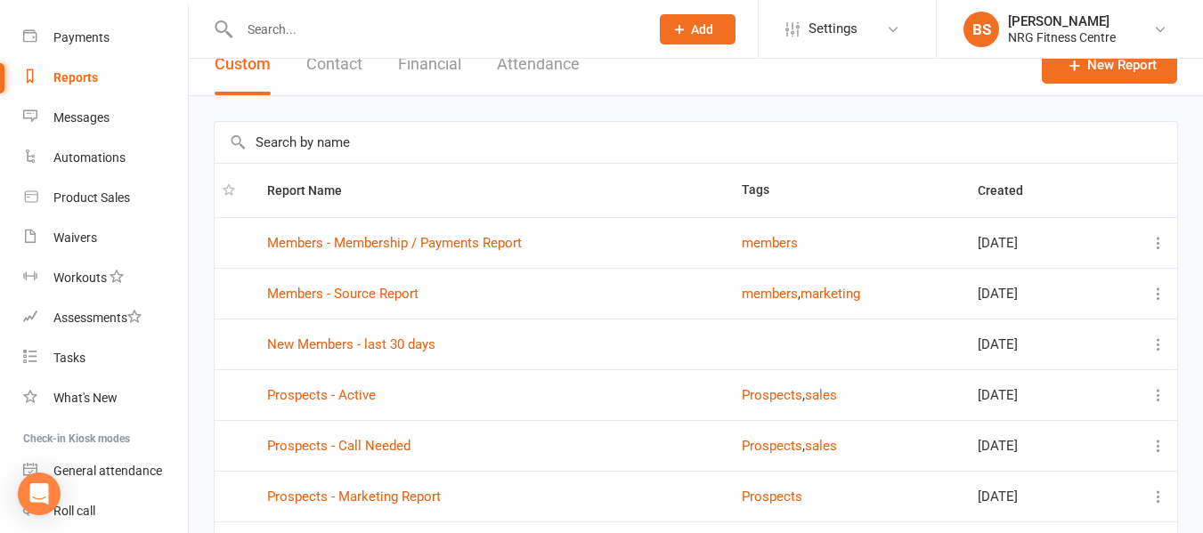
scroll to position [0, 0]
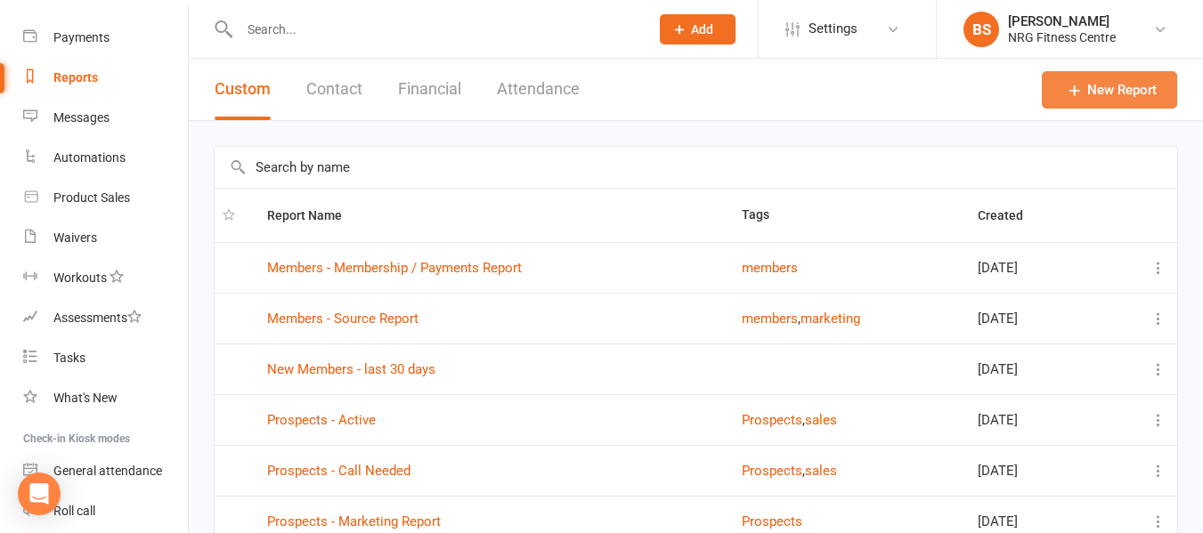
click at [1094, 82] on link "New Report" at bounding box center [1109, 89] width 135 height 37
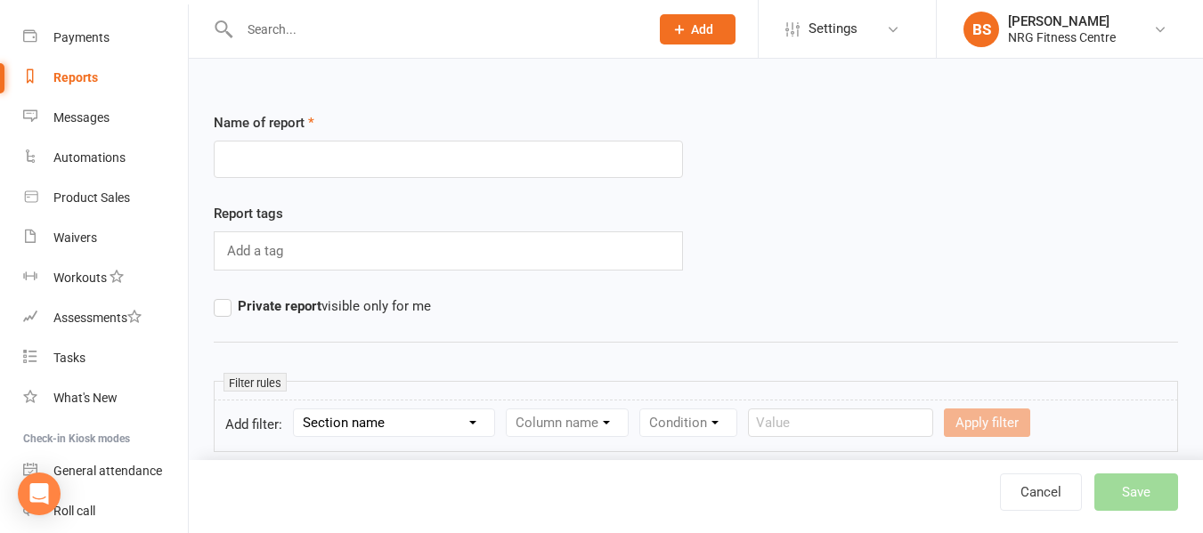
click at [326, 249] on div "Add a tag" at bounding box center [448, 250] width 469 height 39
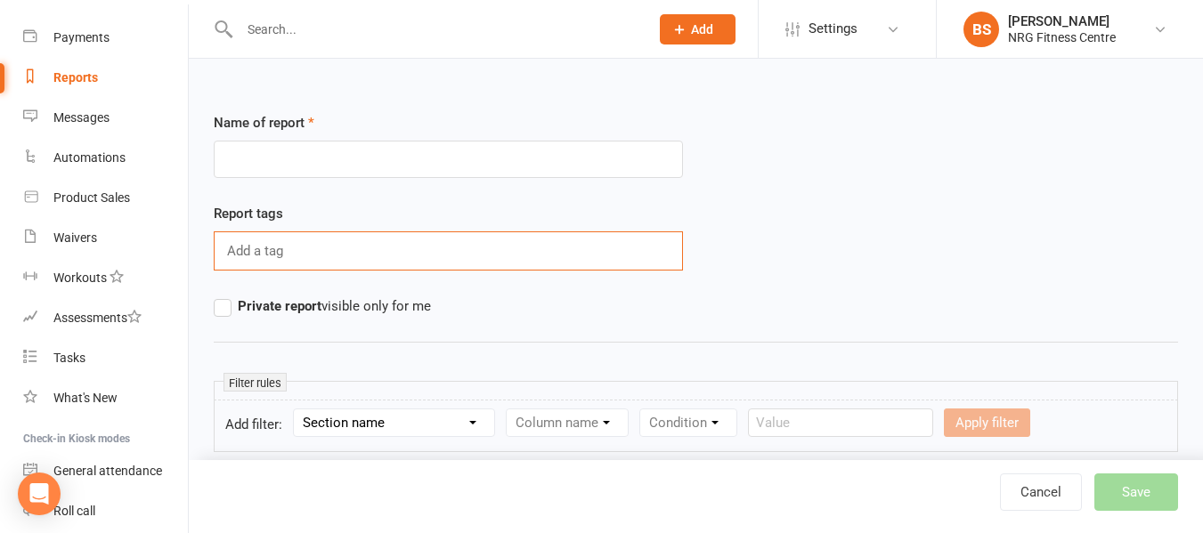
click at [457, 419] on select "Section name Contact Attendance Aggregate Payment Booking Waitlist Attendees Ca…" at bounding box center [394, 423] width 200 height 27
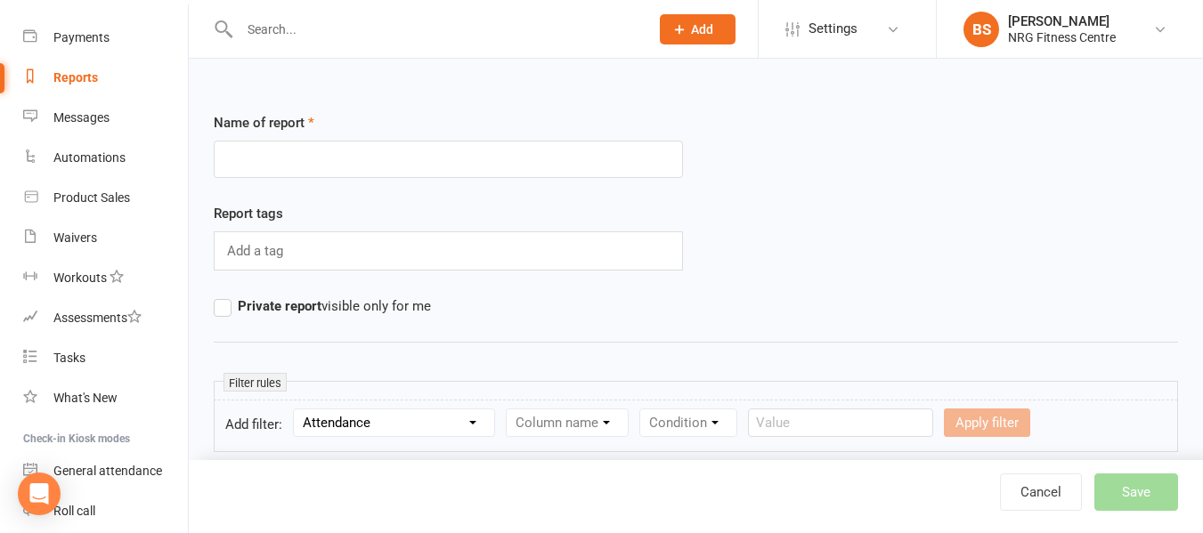
click at [296, 410] on select "Section name Contact Attendance Aggregate Payment Booking Waitlist Attendees Ca…" at bounding box center [394, 423] width 200 height 27
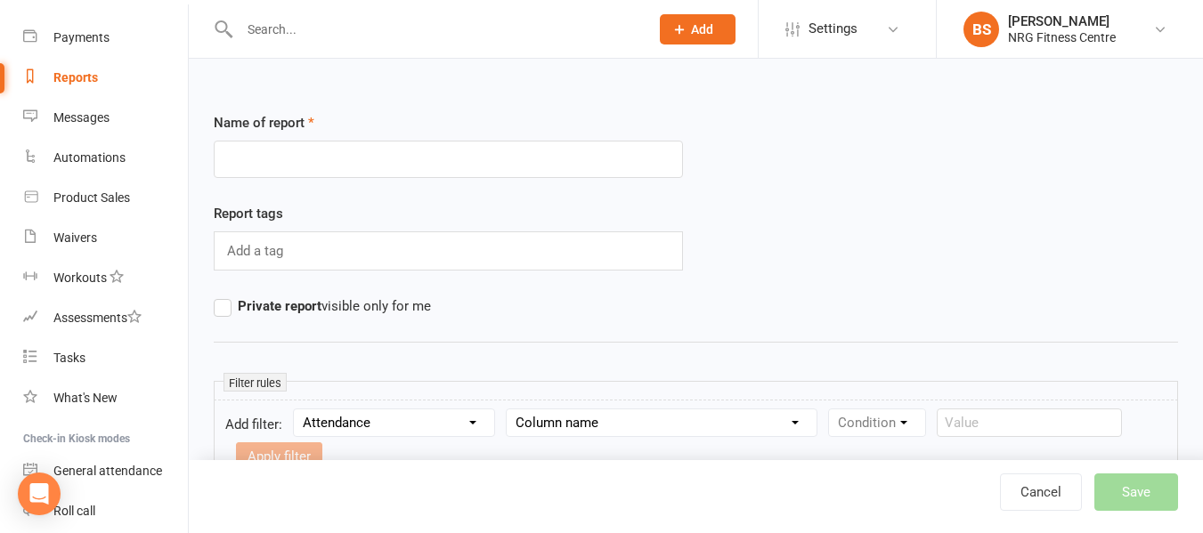
click at [581, 426] on select "Column name Attendance Last Marked Attendance First Marked Last Attended First …" at bounding box center [662, 423] width 310 height 27
click at [370, 426] on select "Section name Contact Attendance Aggregate Payment Booking Waitlist Attendees Ca…" at bounding box center [394, 423] width 200 height 27
select select "3"
click at [296, 410] on select "Section name Contact Attendance Aggregate Payment Booking Waitlist Attendees Ca…" at bounding box center [394, 423] width 200 height 27
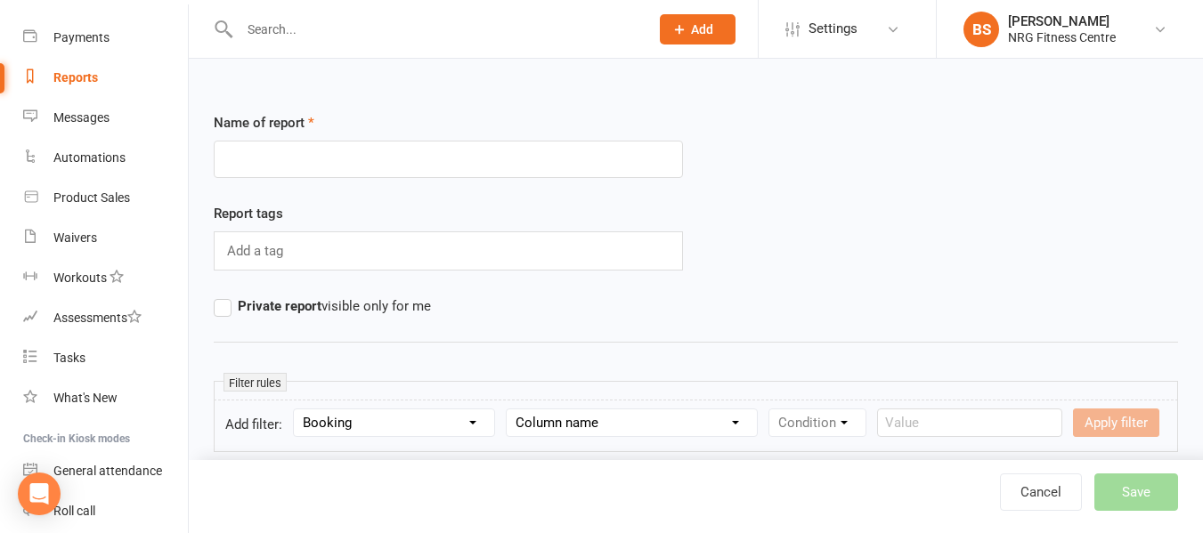
click at [648, 430] on select "Column name Event Name Event Type Event Date Event Day Event Month Event Starts…" at bounding box center [632, 423] width 250 height 27
select select "0"
click at [508, 410] on select "Column name Event Name Event Type Event Date Event Day Event Month Event Starts…" at bounding box center [632, 423] width 250 height 27
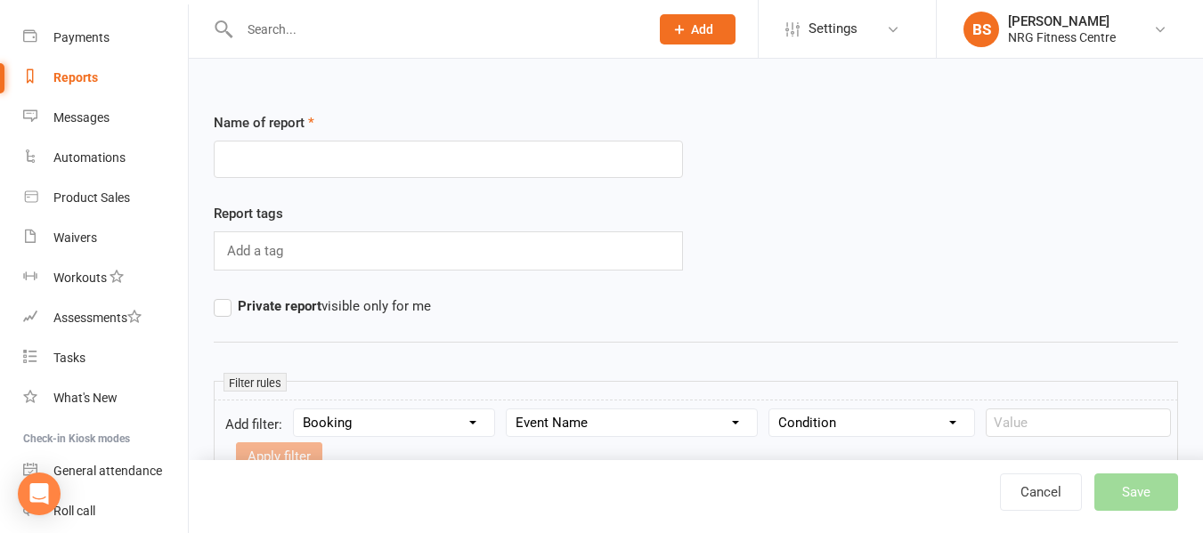
click at [847, 426] on select "Condition Equals Does not equal Contains Does not contain Is blank or does not …" at bounding box center [871, 423] width 205 height 27
click at [770, 410] on select "Condition Equals Does not equal Contains Does not contain Is blank or does not …" at bounding box center [871, 423] width 205 height 27
click at [1045, 426] on input "text" at bounding box center [1078, 423] width 185 height 28
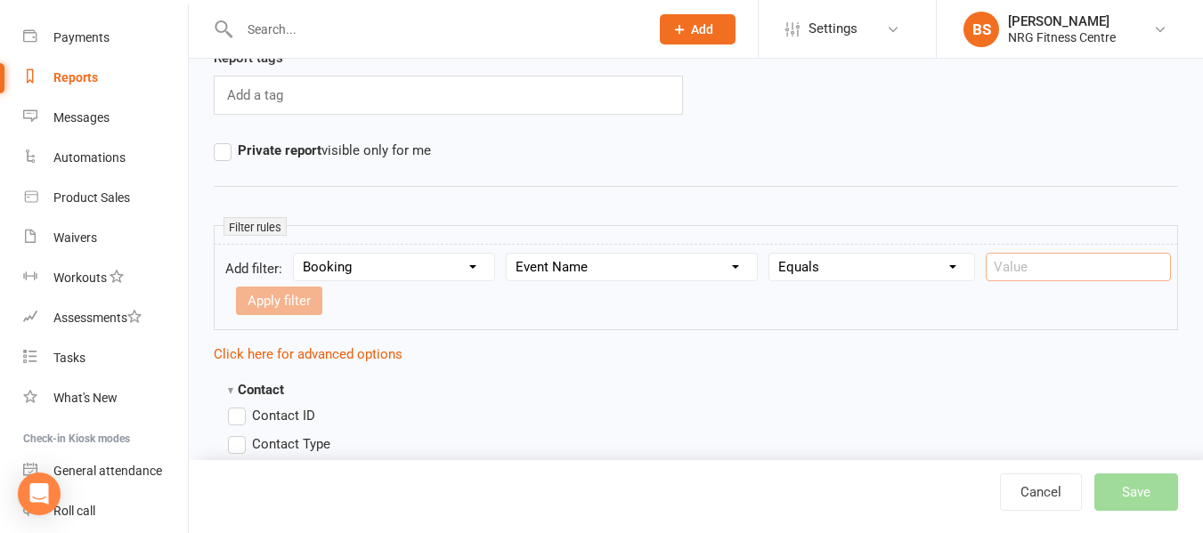
scroll to position [178, 0]
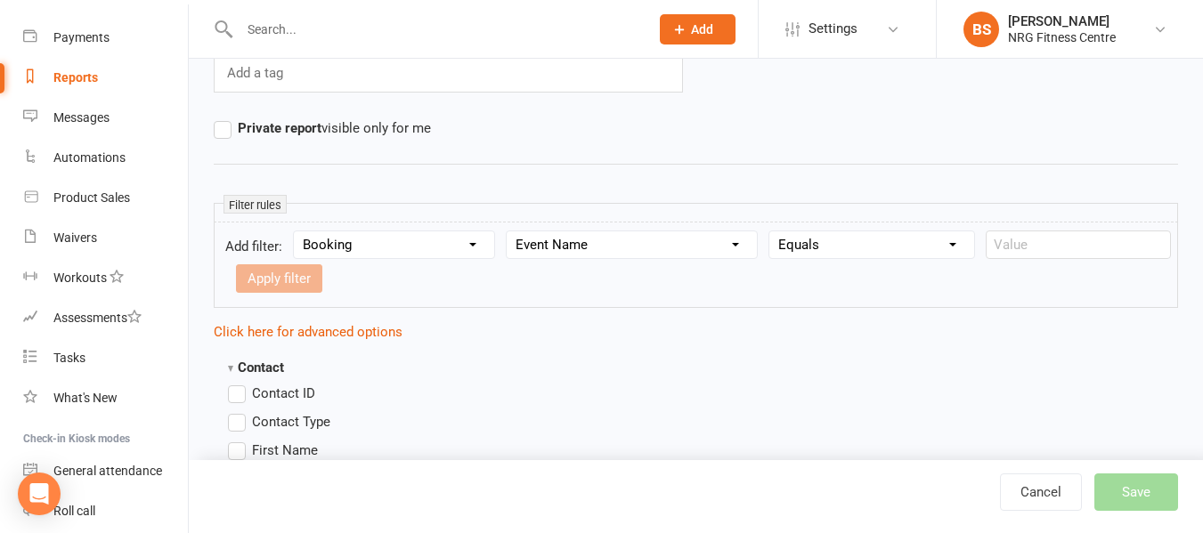
click at [854, 245] on select "Condition Equals Does not equal Contains Does not contain Is blank or does not …" at bounding box center [871, 244] width 205 height 27
select select "2"
click at [770, 231] on select "Condition Equals Does not equal Contains Does not contain Is blank or does not …" at bounding box center [871, 244] width 205 height 27
click at [1026, 246] on input "text" at bounding box center [1078, 245] width 185 height 28
type input "R30"
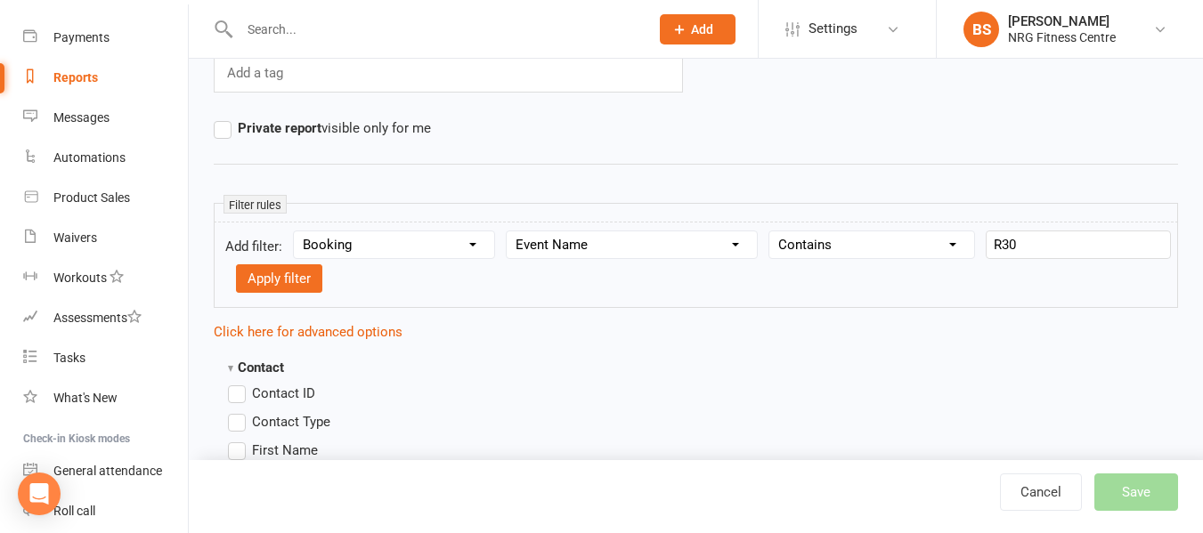
click at [643, 248] on select "Column name Event Name Event Type Event Date Event Day Event Month Event Starts…" at bounding box center [632, 244] width 250 height 27
select select "16"
click at [508, 231] on select "Column name Event Name Event Type Event Date Event Day Event Month Event Starts…" at bounding box center [632, 244] width 250 height 27
click at [873, 248] on select "Condition Equals Does not equal Contains Does not contain Is blank or does not …" at bounding box center [871, 244] width 205 height 27
select select "0"
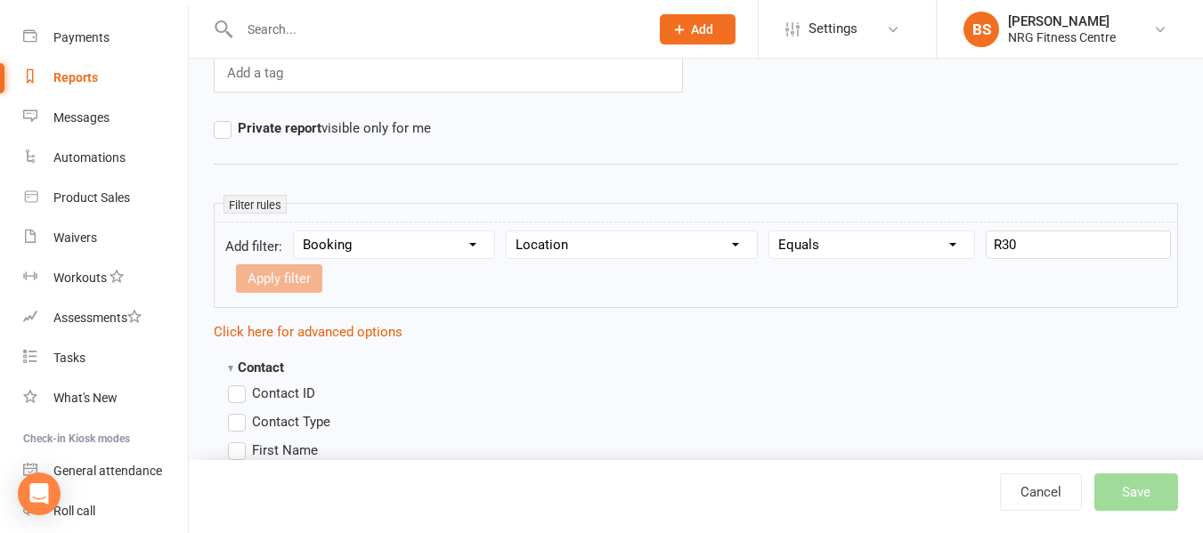
click at [770, 231] on select "Condition Equals Does not equal Contains Does not contain Is blank or does not …" at bounding box center [871, 244] width 205 height 27
click at [1036, 250] on input "text" at bounding box center [1078, 245] width 185 height 28
click at [879, 236] on select "Condition Equals Does not equal Contains Does not contain Is blank or does not …" at bounding box center [871, 244] width 205 height 27
click at [636, 246] on select "Column name Event Name Event Type Event Date Event Day Event Month Event Starts…" at bounding box center [632, 244] width 250 height 27
select select "0"
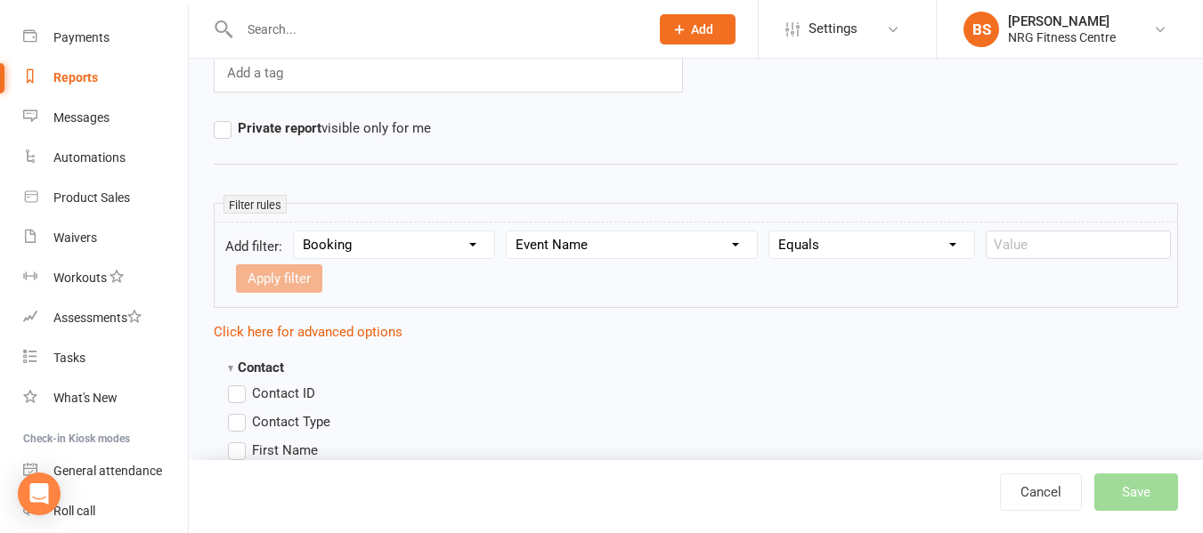
click at [508, 231] on select "Column name Event Name Event Type Event Date Event Day Event Month Event Starts…" at bounding box center [632, 244] width 250 height 27
select select
click at [1031, 247] on input "text" at bounding box center [1078, 245] width 185 height 28
type input "R30"
click at [911, 248] on select "Condition Equals Does not equal Contains Does not contain Is blank or does not …" at bounding box center [871, 244] width 205 height 27
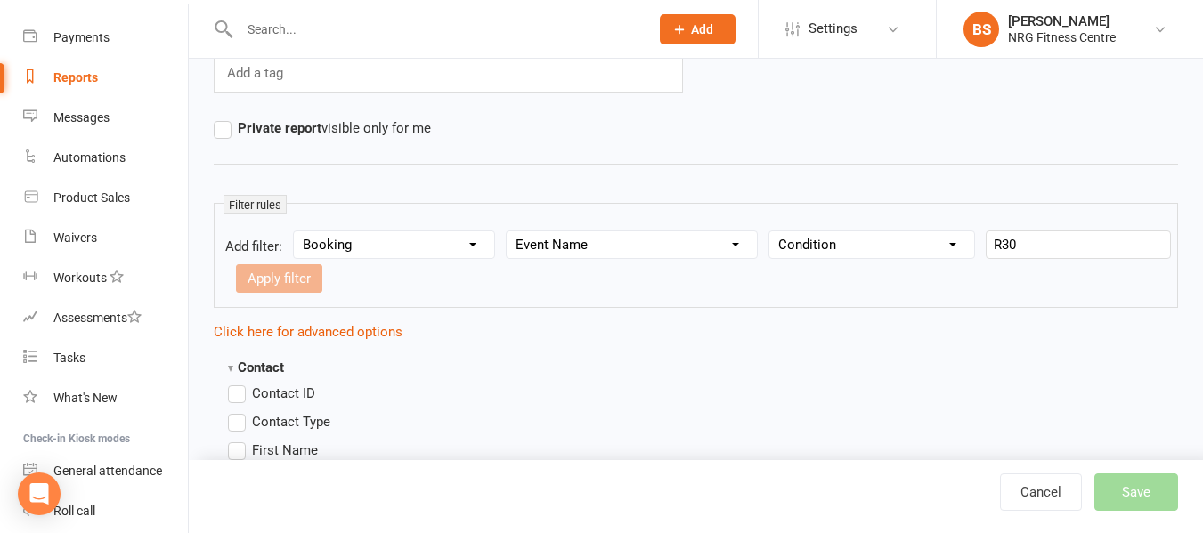
select select "0"
click at [770, 231] on select "Condition Equals Does not equal Contains Does not contain Is blank or does not …" at bounding box center [871, 244] width 205 height 27
click at [243, 396] on label "Contact ID" at bounding box center [271, 393] width 87 height 21
click at [240, 383] on input "Contact ID" at bounding box center [234, 383] width 12 height 0
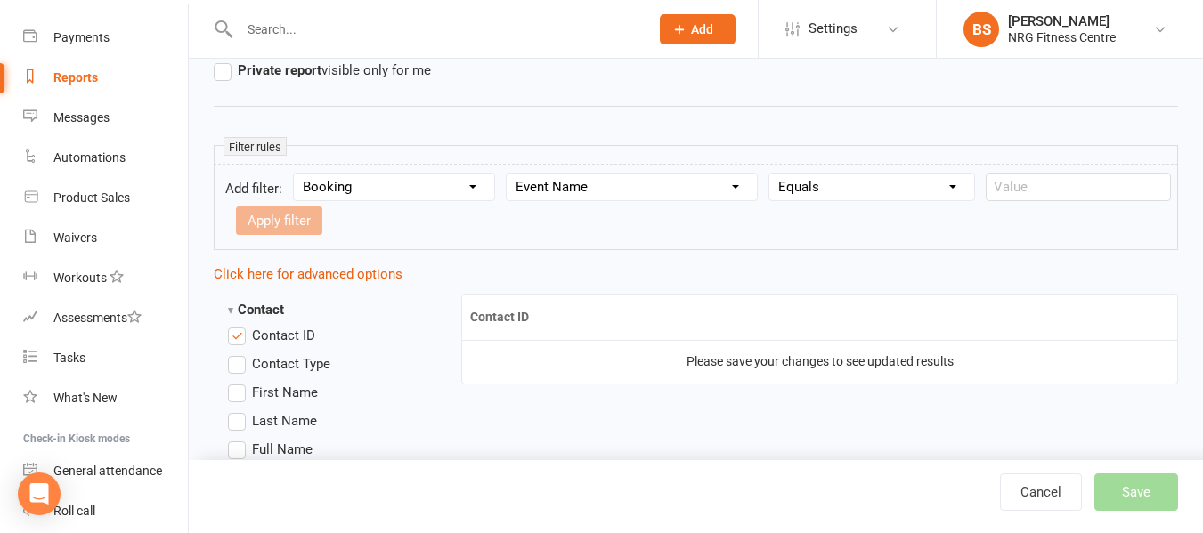
scroll to position [267, 0]
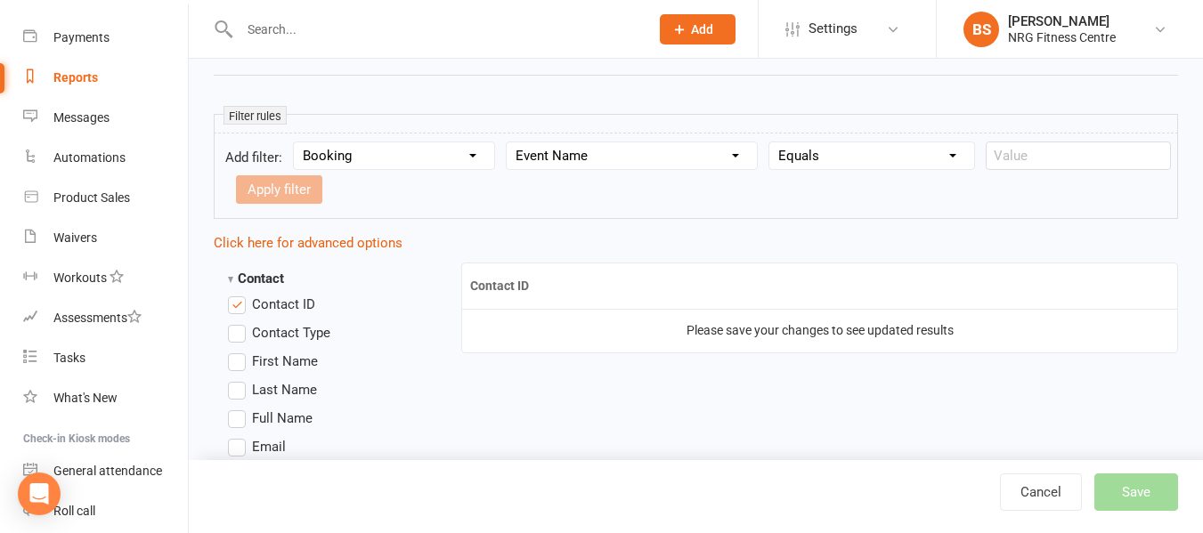
click at [233, 305] on label "Contact ID" at bounding box center [271, 304] width 87 height 21
click at [233, 294] on input "Contact ID" at bounding box center [234, 294] width 12 height 0
click at [234, 362] on label "First Name" at bounding box center [273, 361] width 90 height 21
click at [234, 351] on input "First Name" at bounding box center [234, 351] width 12 height 0
click at [235, 389] on label "Last Name" at bounding box center [272, 389] width 89 height 21
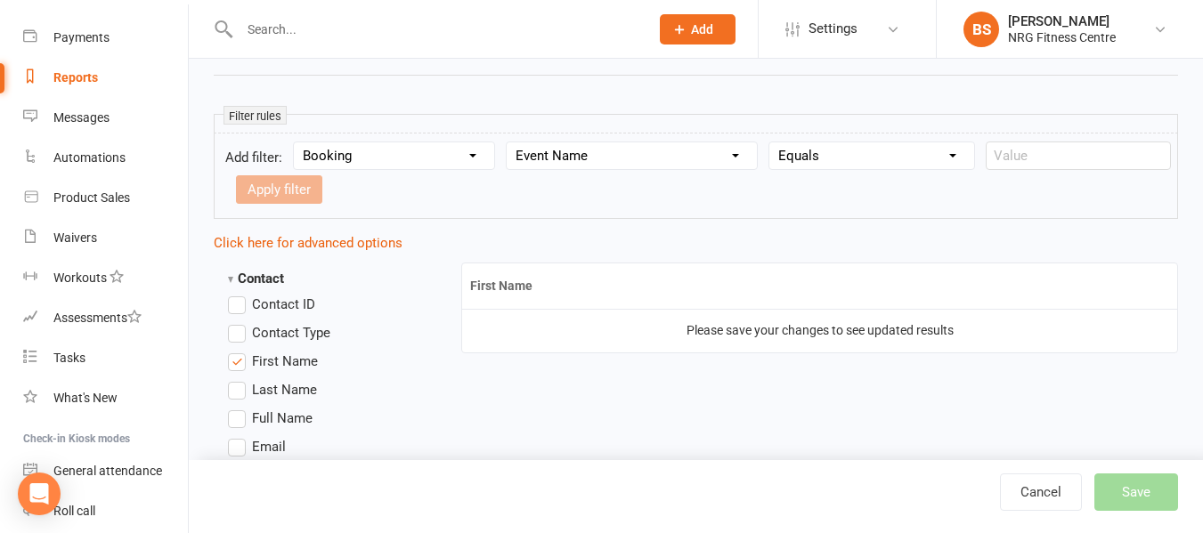
click at [235, 379] on input "Last Name" at bounding box center [234, 379] width 12 height 0
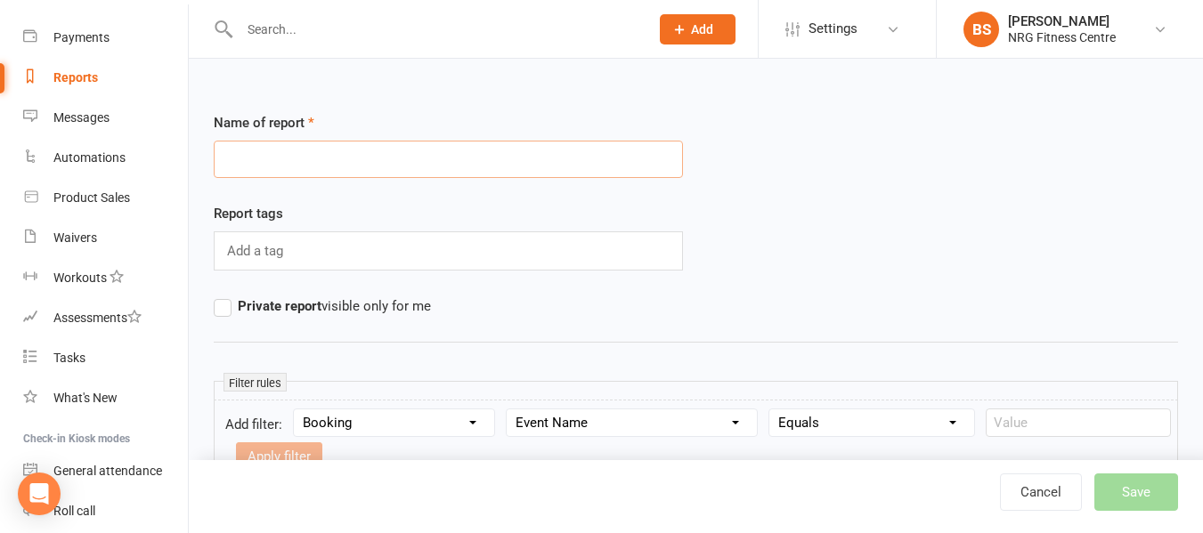
click at [350, 164] on input "text" at bounding box center [448, 159] width 469 height 37
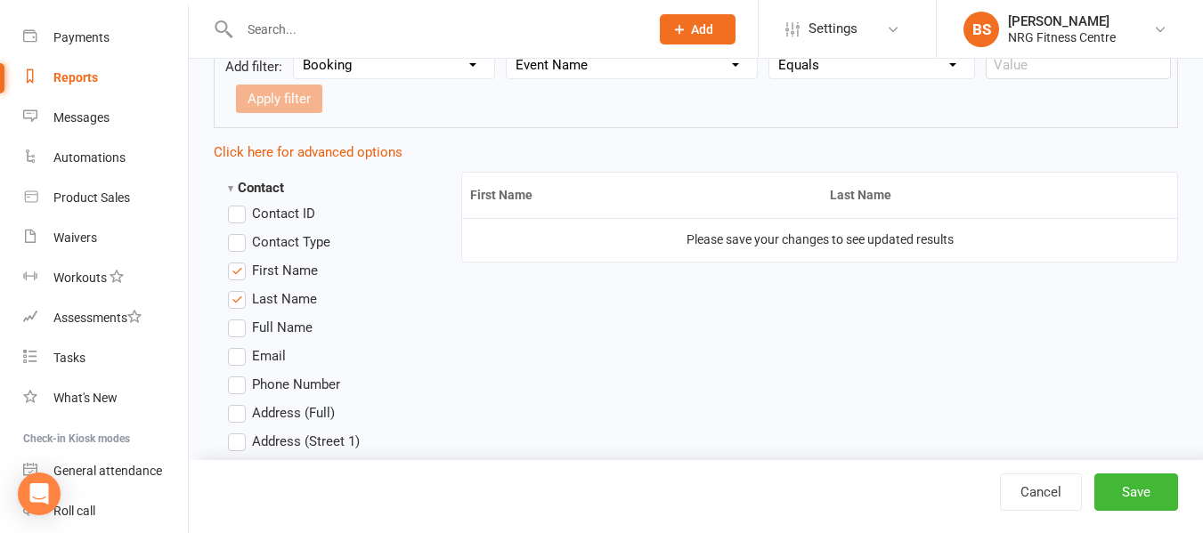
scroll to position [356, 0]
type input "Class attendance"
click at [1118, 491] on button "Save" at bounding box center [1136, 492] width 84 height 37
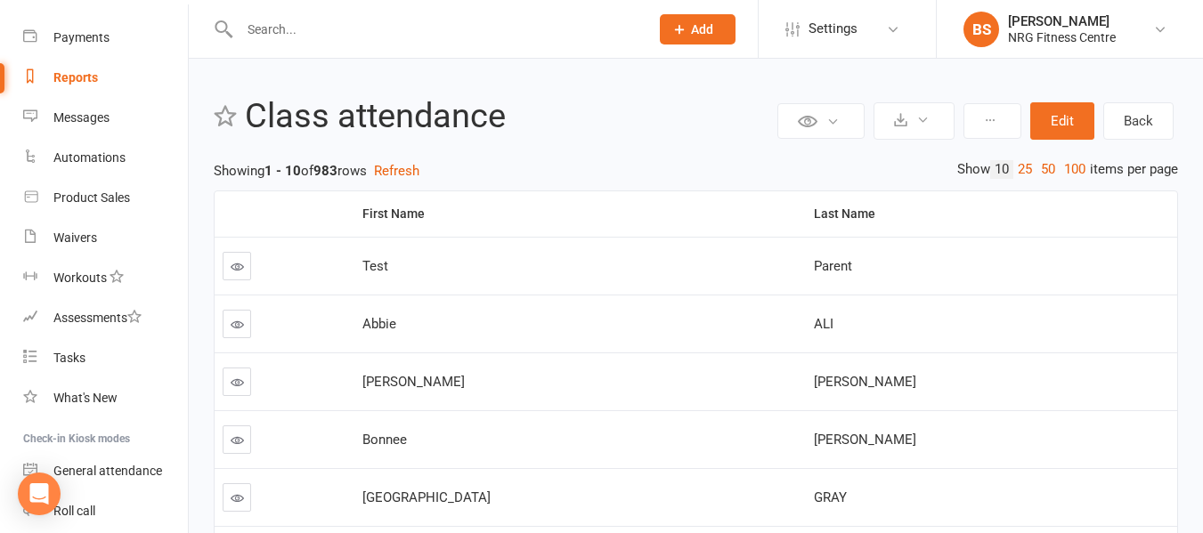
click at [1058, 101] on div "Private Report Only visible by me Public Report Visible to everyone Export to C…" at bounding box center [975, 121] width 405 height 46
click at [1060, 111] on button "Edit" at bounding box center [1062, 120] width 64 height 37
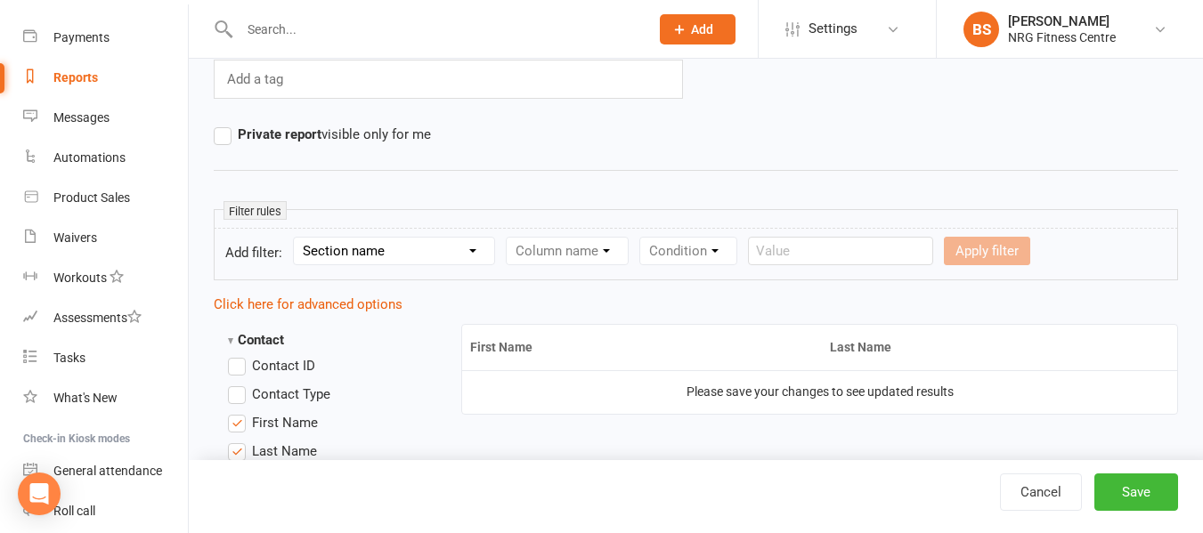
scroll to position [178, 0]
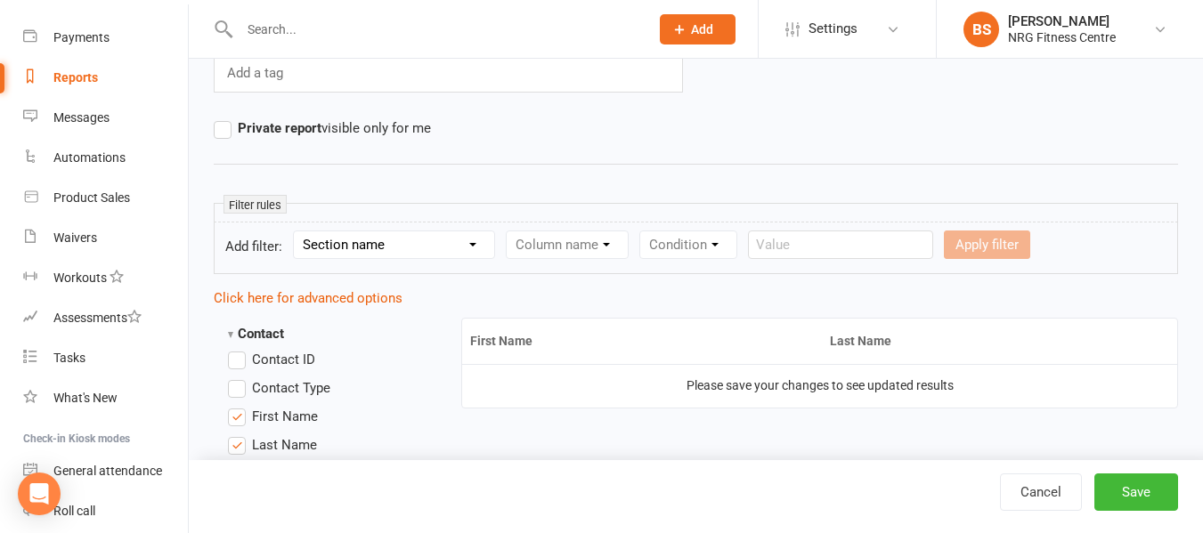
click at [443, 252] on select "Section name Contact Attendance Aggregate Payment Booking Waitlist Attendees Ca…" at bounding box center [394, 244] width 200 height 27
select select "3"
click at [296, 231] on select "Section name Contact Attendance Aggregate Payment Booking Waitlist Attendees Ca…" at bounding box center [394, 244] width 200 height 27
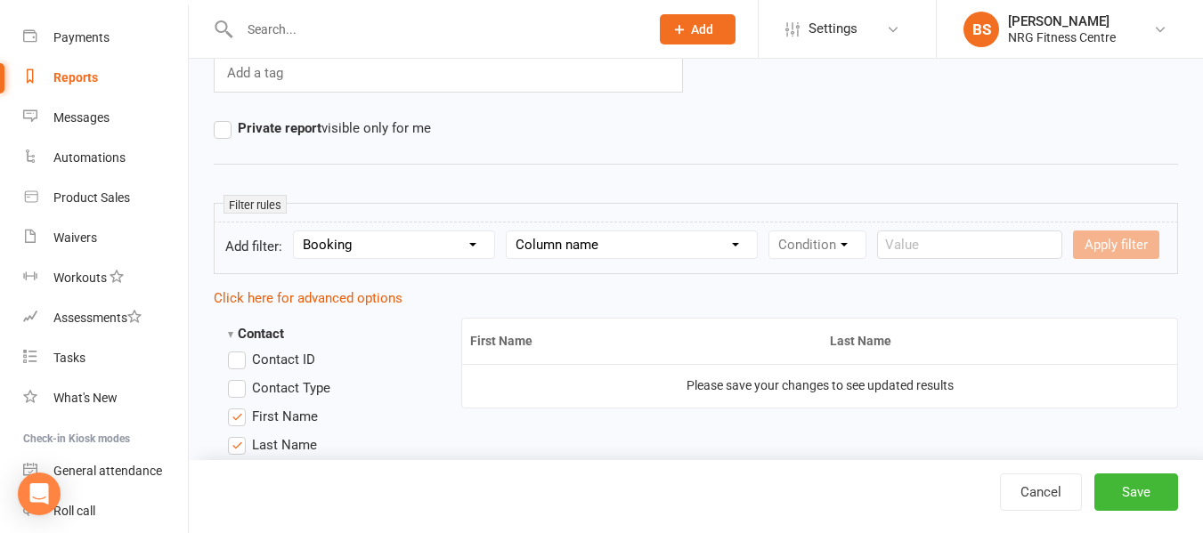
click at [634, 247] on select "Column name Event Name Event Type Event Date Event Day Event Month Event Starts…" at bounding box center [632, 244] width 250 height 27
select select "0"
click at [508, 231] on select "Column name Event Name Event Type Event Date Event Day Event Month Event Starts…" at bounding box center [632, 244] width 250 height 27
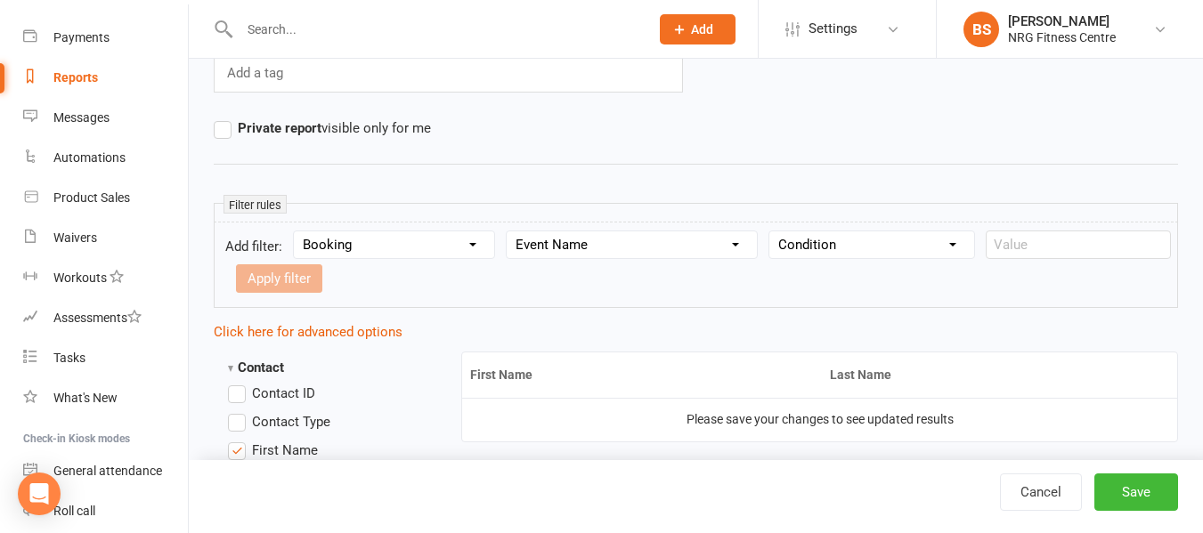
click at [848, 252] on select "Condition Equals Does not equal Contains Does not contain Is blank or does not …" at bounding box center [871, 244] width 205 height 27
select select "0"
click at [770, 231] on select "Condition Equals Does not equal Contains Does not contain Is blank or does not …" at bounding box center [871, 244] width 205 height 27
click at [1013, 256] on input "text" at bounding box center [1078, 245] width 185 height 28
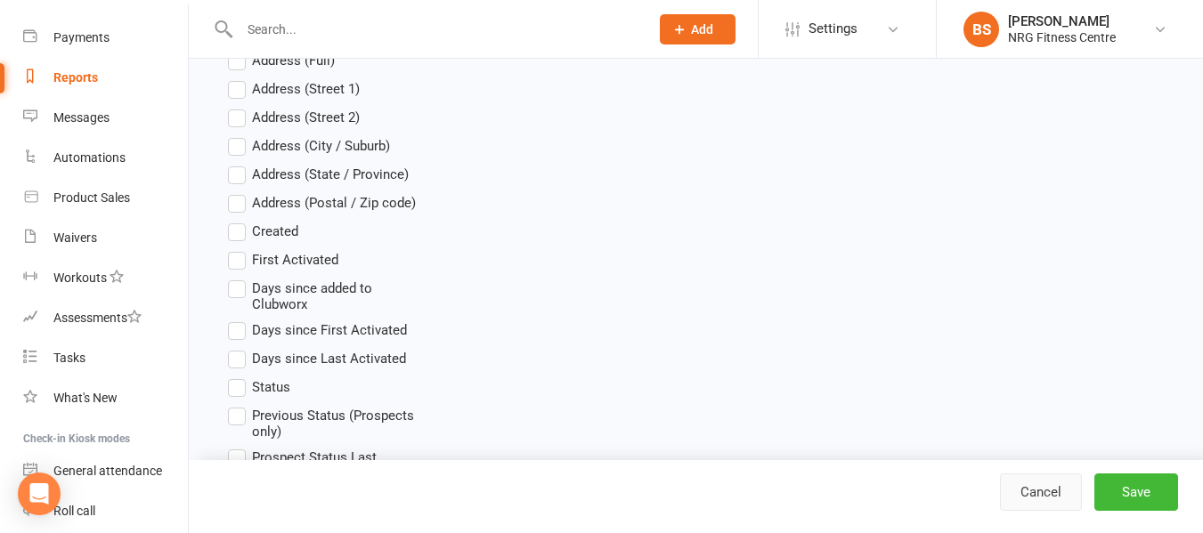
scroll to position [712, 0]
type input "R30"
click at [1149, 495] on button "Save" at bounding box center [1136, 492] width 84 height 37
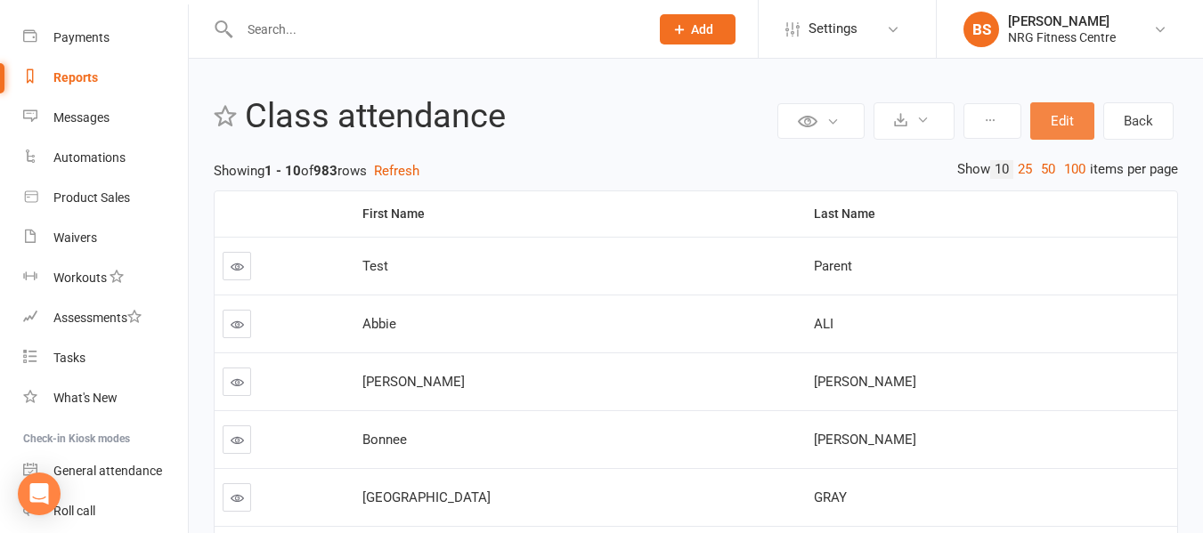
click at [1052, 126] on button "Edit" at bounding box center [1062, 120] width 64 height 37
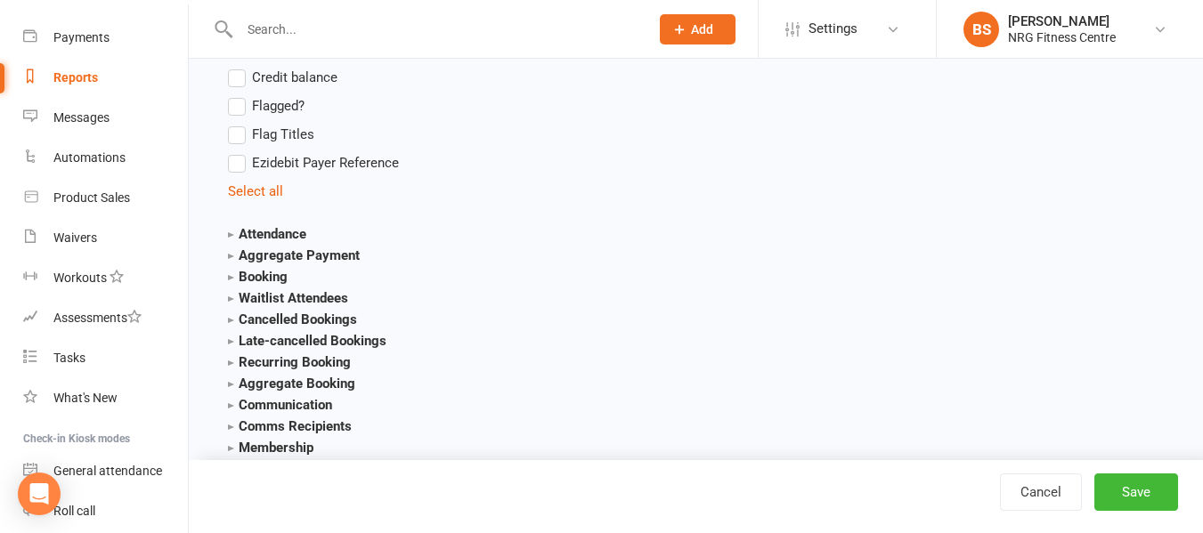
scroll to position [1870, 0]
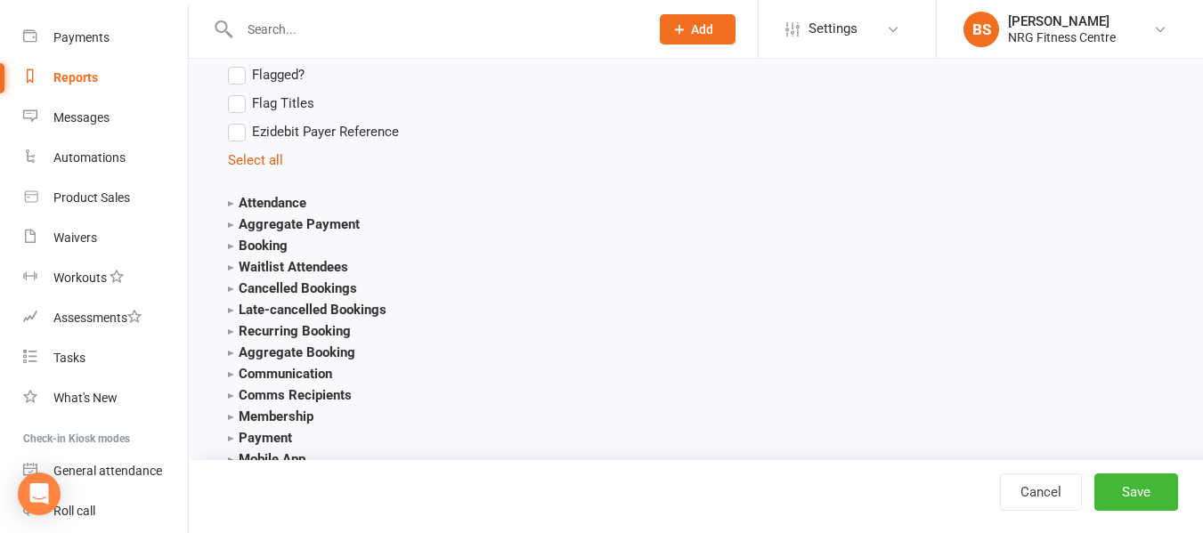
click at [235, 242] on strong "Booking" at bounding box center [258, 246] width 60 height 16
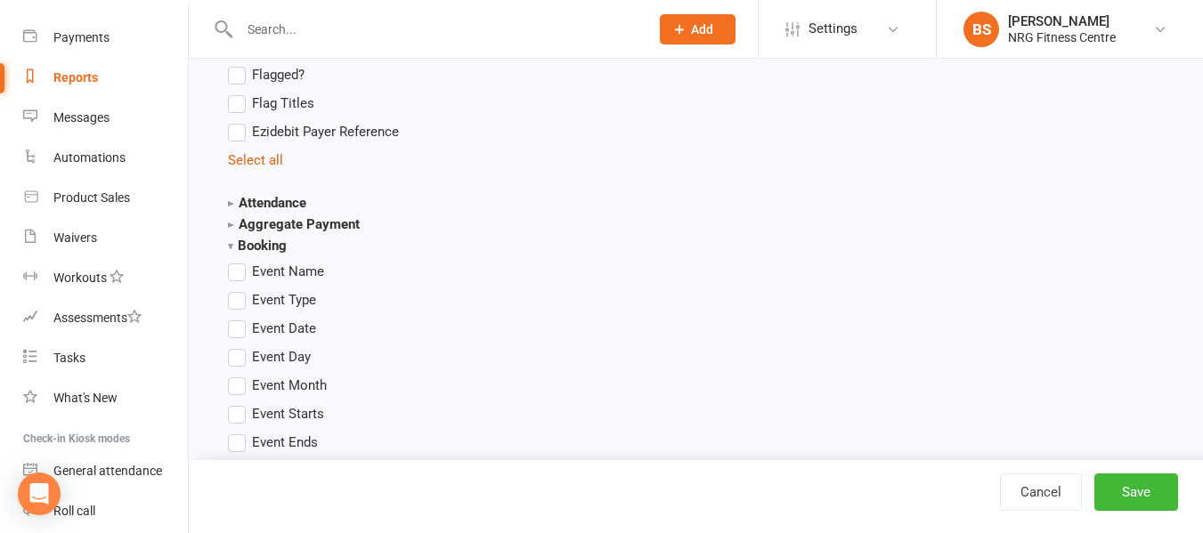
click at [232, 242] on strong "Booking" at bounding box center [257, 246] width 59 height 16
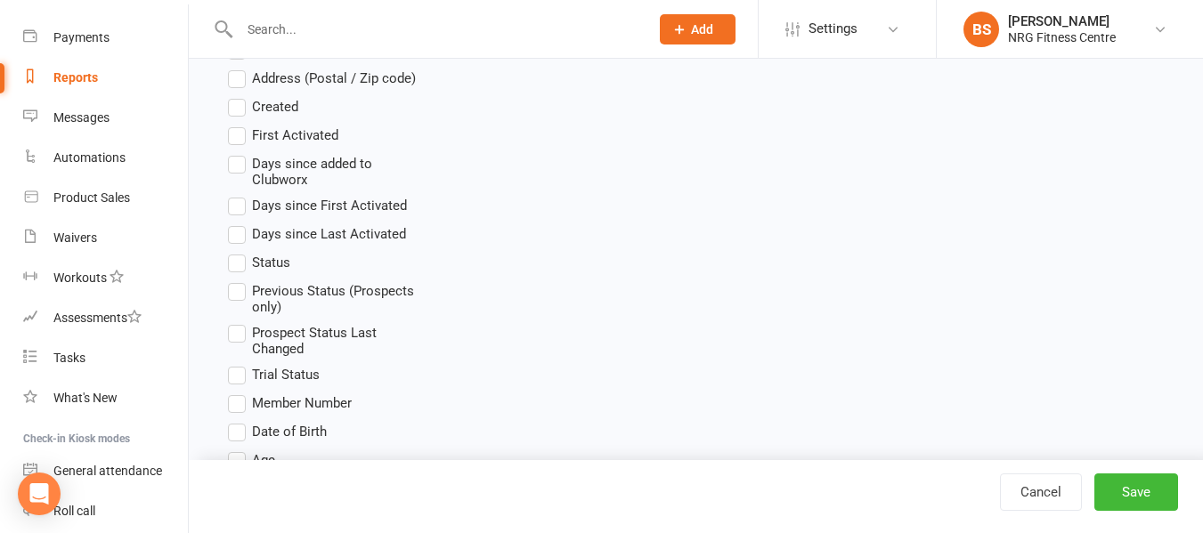
scroll to position [267, 0]
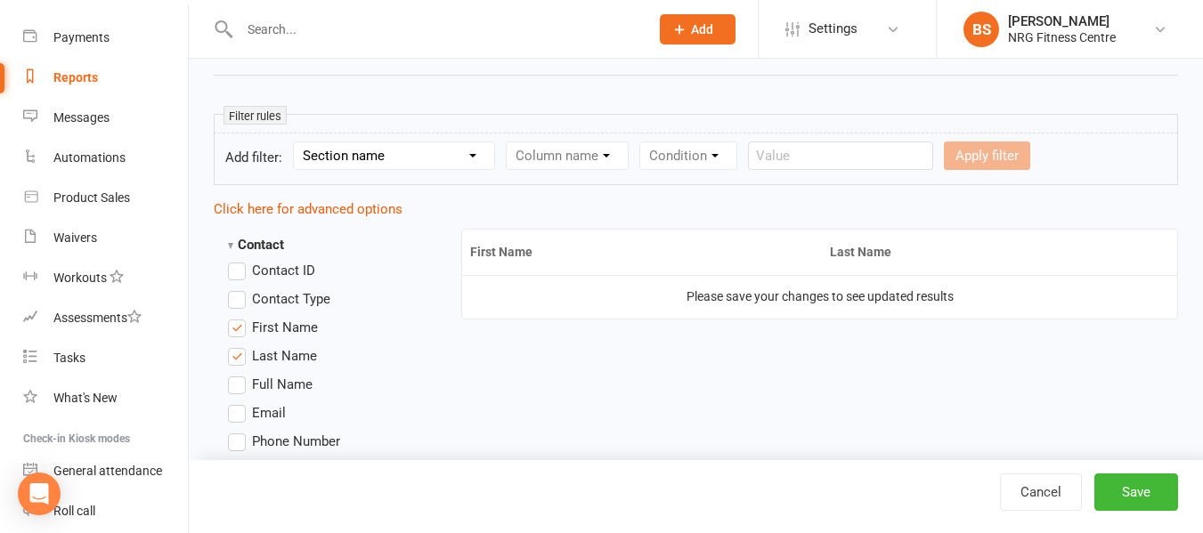
click at [418, 170] on form "Add filter: Section name Contact Attendance Aggregate Payment Booking Waitlist …" at bounding box center [696, 159] width 964 height 53
click at [423, 154] on select "Section name Contact Attendance Aggregate Payment Booking Waitlist Attendees Ca…" at bounding box center [394, 155] width 200 height 27
click at [296, 142] on select "Section name Contact Attendance Aggregate Payment Booking Waitlist Attendees Ca…" at bounding box center [394, 155] width 200 height 27
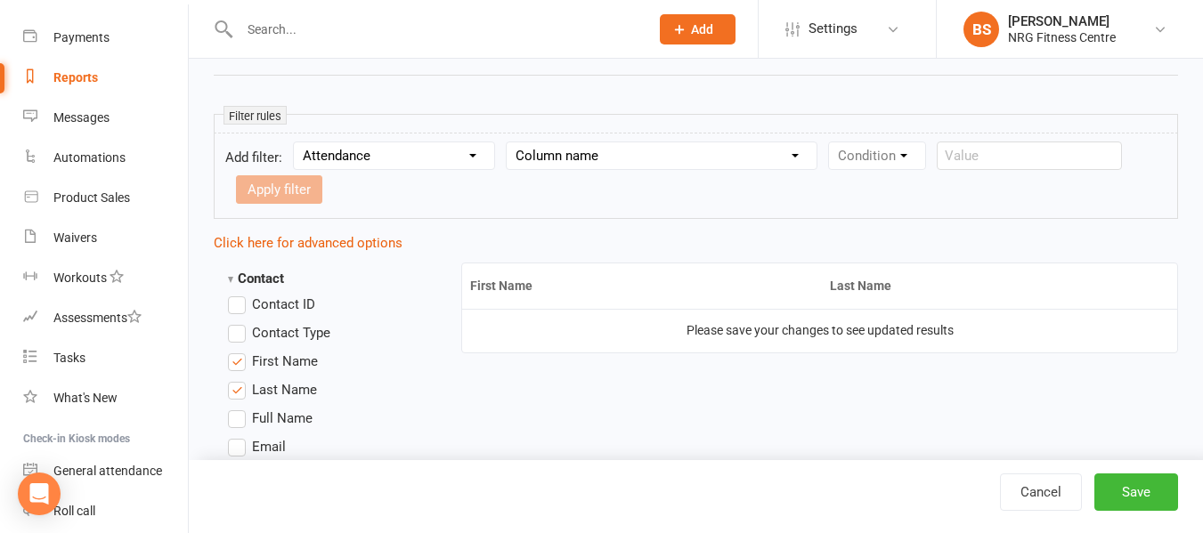
click at [590, 150] on select "Column name Attendance Last Marked Attendance First Marked Last Attended First …" at bounding box center [662, 155] width 310 height 27
click at [378, 151] on select "Section name Contact Attendance Aggregate Payment Booking Waitlist Attendees Ca…" at bounding box center [394, 155] width 200 height 27
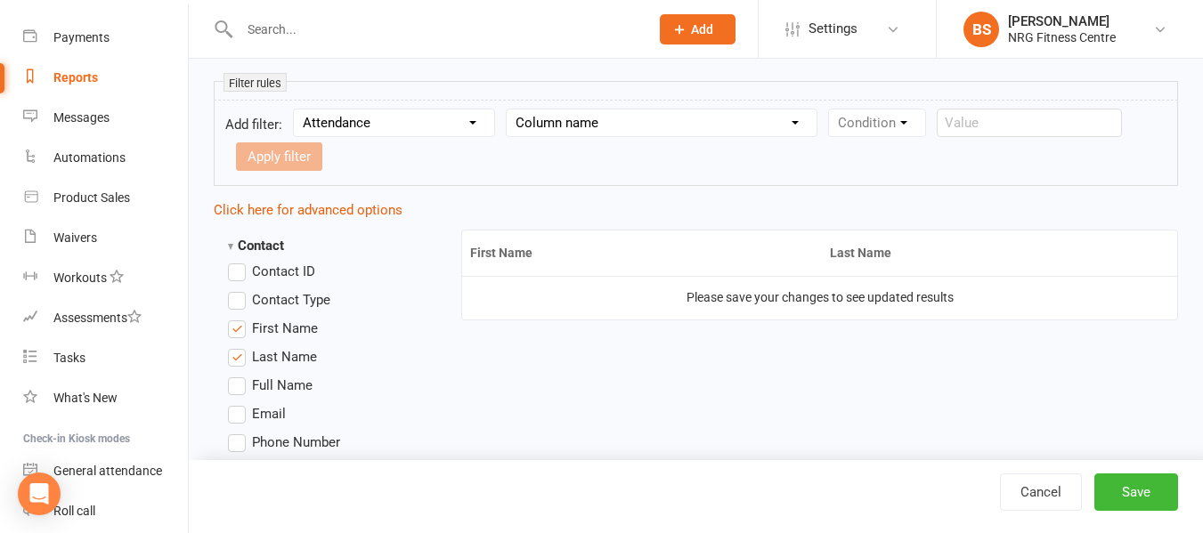
scroll to position [356, 0]
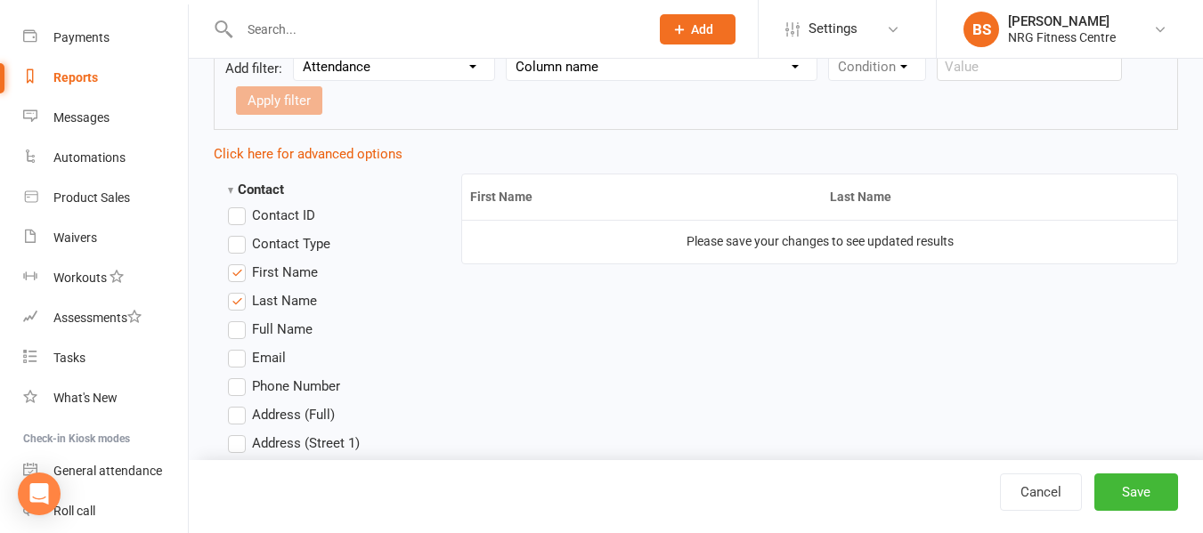
click at [384, 68] on select "Section name Contact Attendance Aggregate Payment Booking Waitlist Attendees Ca…" at bounding box center [394, 66] width 200 height 27
select select "3"
click at [296, 53] on select "Section name Contact Attendance Aggregate Payment Booking Waitlist Attendees Ca…" at bounding box center [394, 66] width 200 height 27
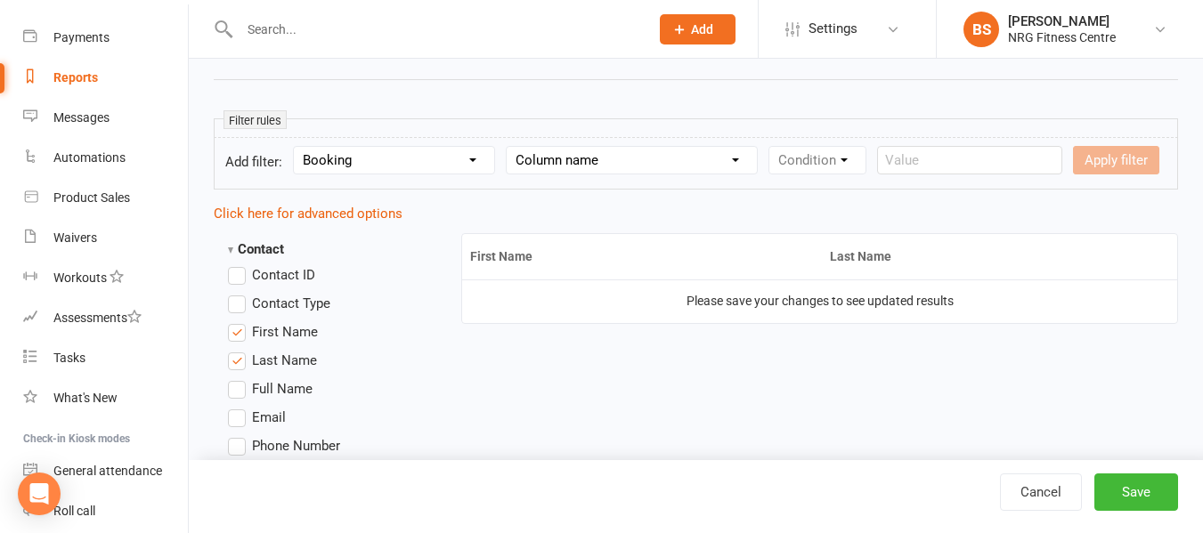
scroll to position [178, 0]
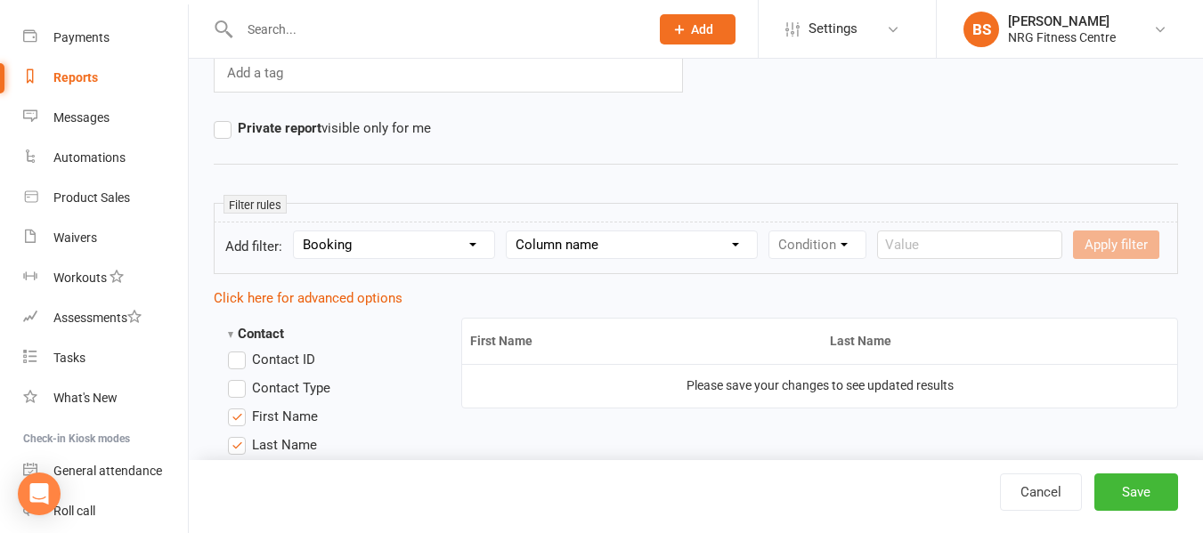
click at [591, 242] on select "Column name Event Name Event Type Event Date Event Day Event Month Event Starts…" at bounding box center [632, 244] width 250 height 27
select select "16"
click at [508, 231] on select "Column name Event Name Event Type Event Date Event Day Event Month Event Starts…" at bounding box center [632, 244] width 250 height 27
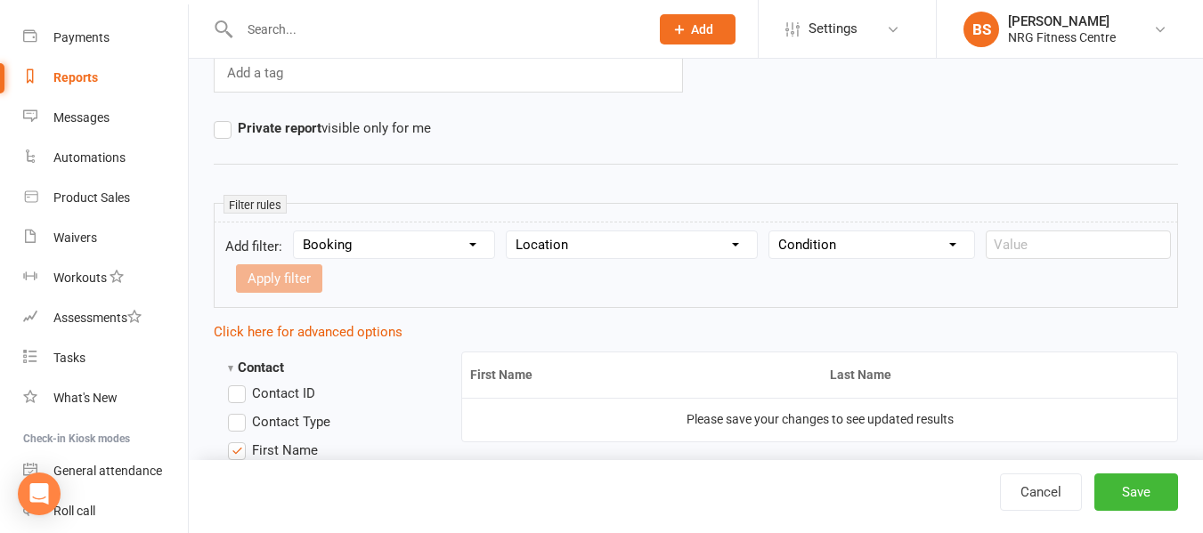
click at [875, 242] on select "Condition Equals Does not equal Contains Does not contain Is blank or does not …" at bounding box center [871, 244] width 205 height 27
select select "0"
click at [770, 231] on select "Condition Equals Does not equal Contains Does not contain Is blank or does not …" at bounding box center [871, 244] width 205 height 27
click at [1003, 250] on input "text" at bounding box center [1078, 245] width 185 height 28
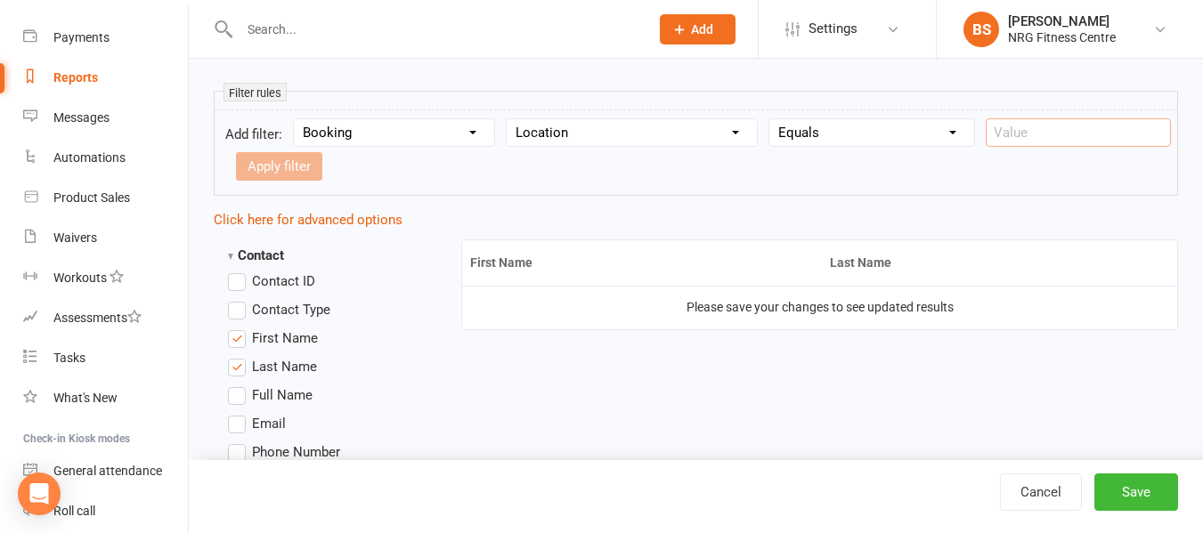
scroll to position [534, 0]
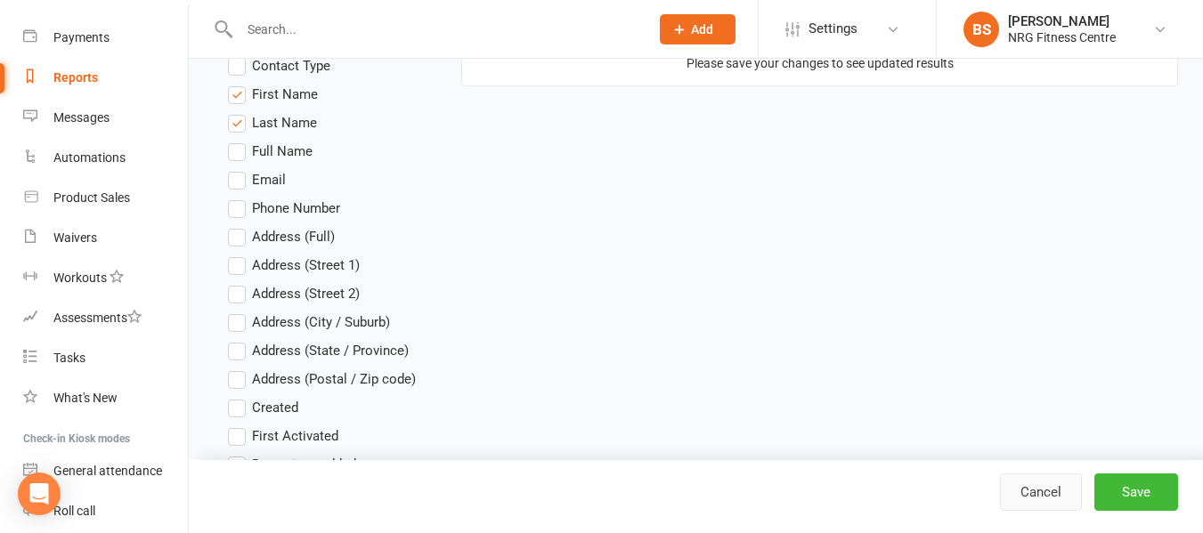
click at [1033, 502] on link "Cancel" at bounding box center [1041, 492] width 82 height 37
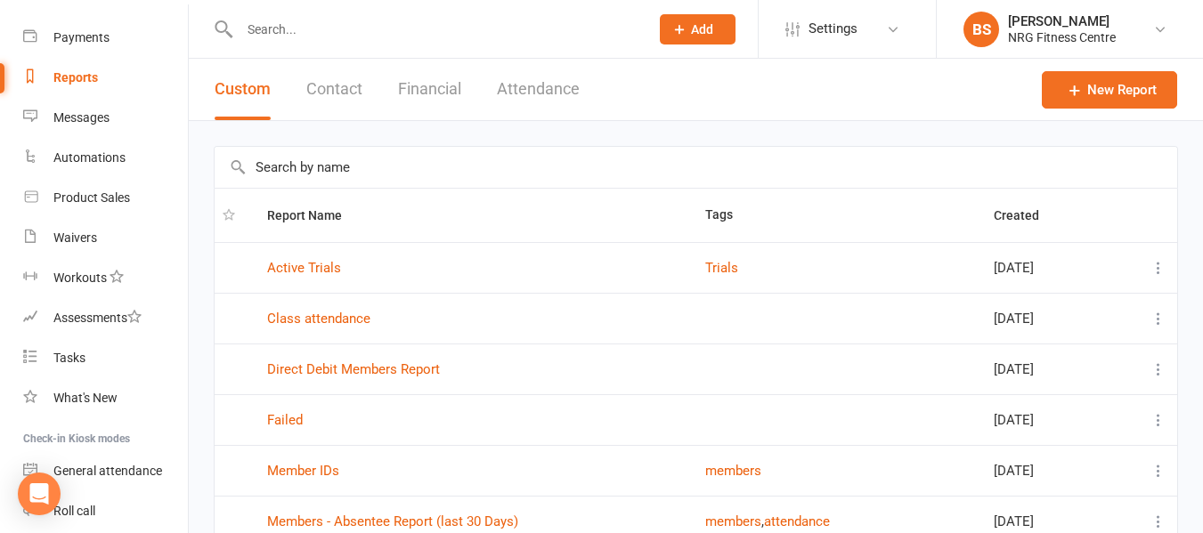
click at [1157, 316] on icon at bounding box center [1158, 319] width 18 height 18
click at [1020, 427] on link "Remove" at bounding box center [1067, 425] width 176 height 36
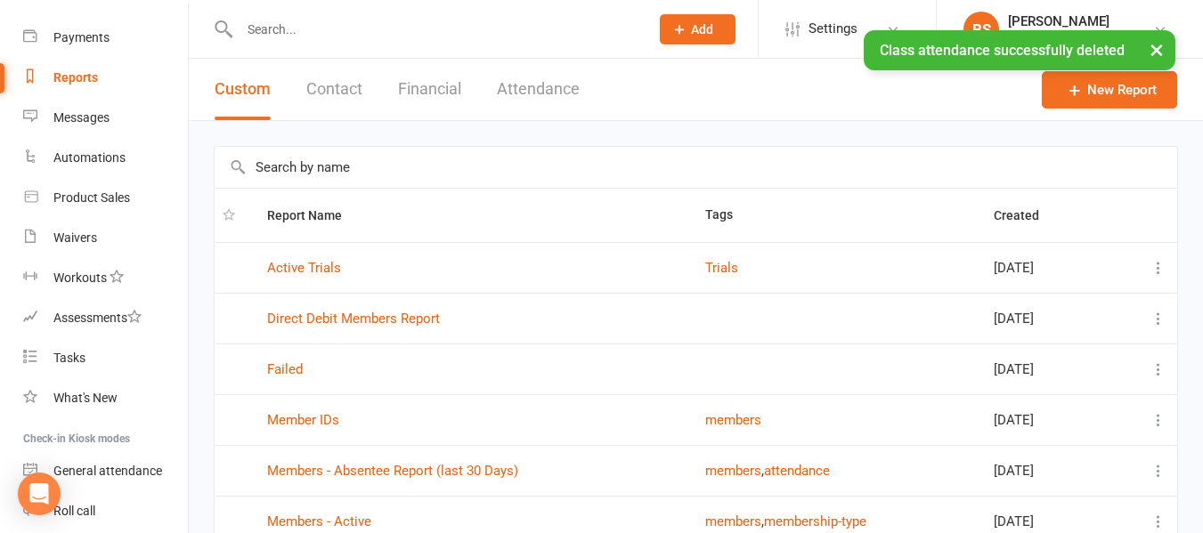
click at [308, 21] on input "text" at bounding box center [435, 29] width 402 height 25
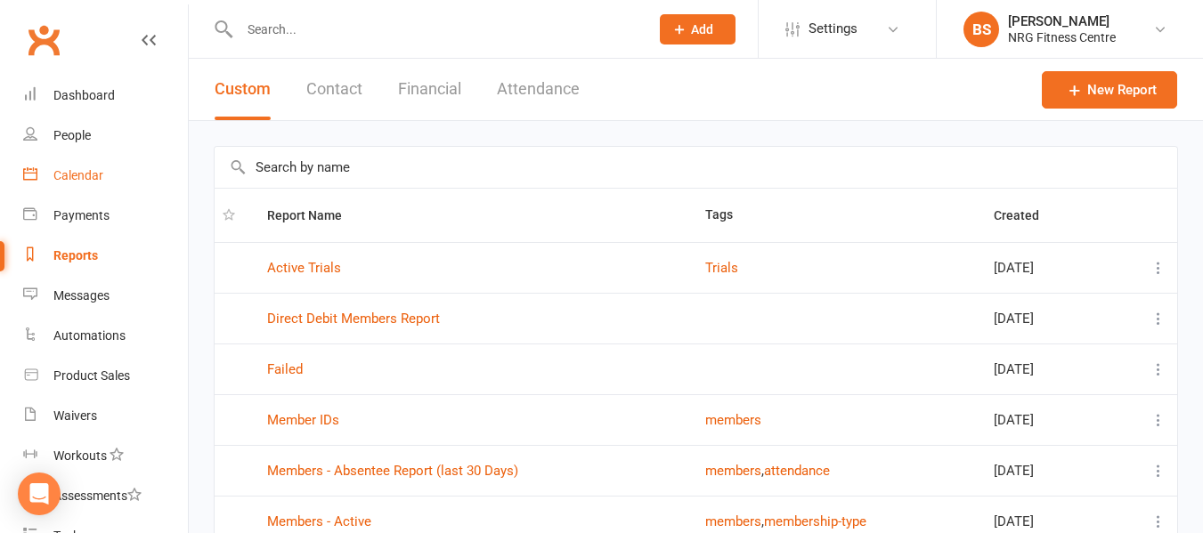
click at [75, 175] on div "Calendar" at bounding box center [78, 175] width 50 height 14
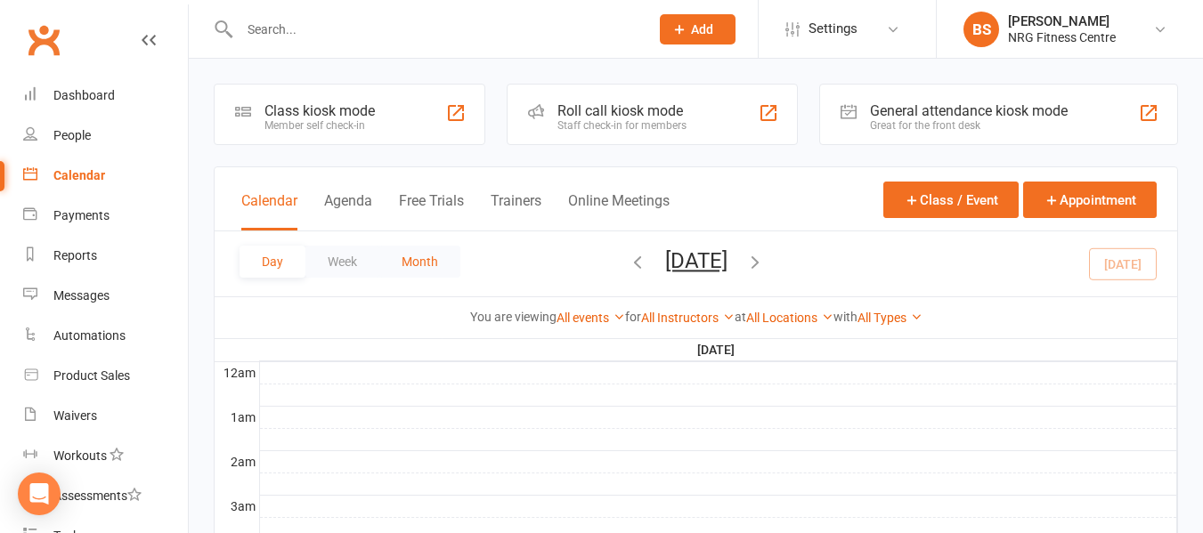
click at [416, 259] on button "Month" at bounding box center [419, 262] width 81 height 32
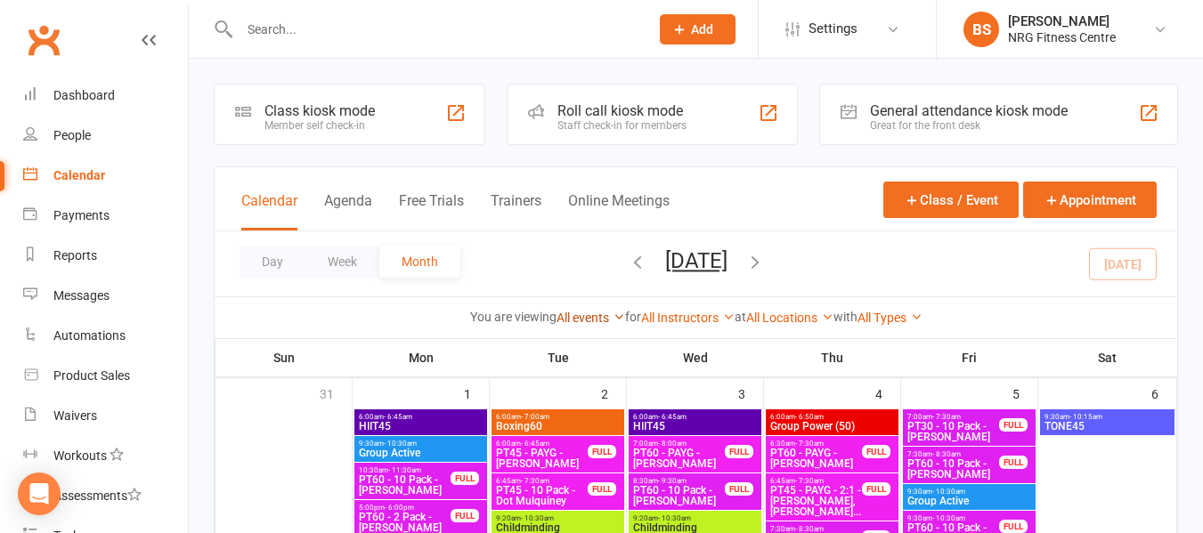
click at [613, 314] on icon at bounding box center [619, 317] width 12 height 12
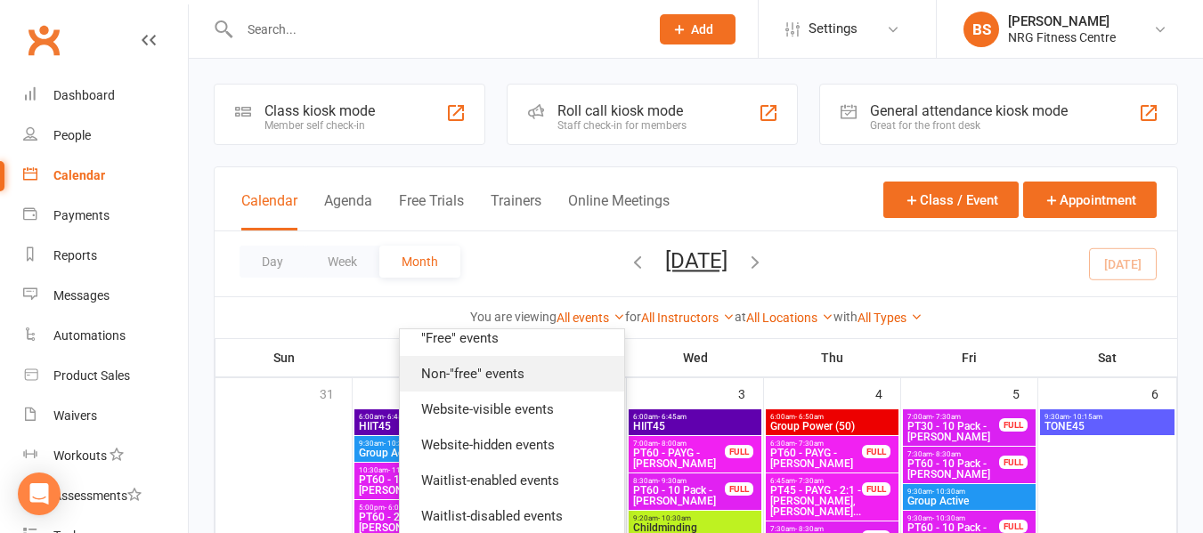
scroll to position [229, 0]
click at [811, 312] on link "All Locations" at bounding box center [789, 318] width 87 height 14
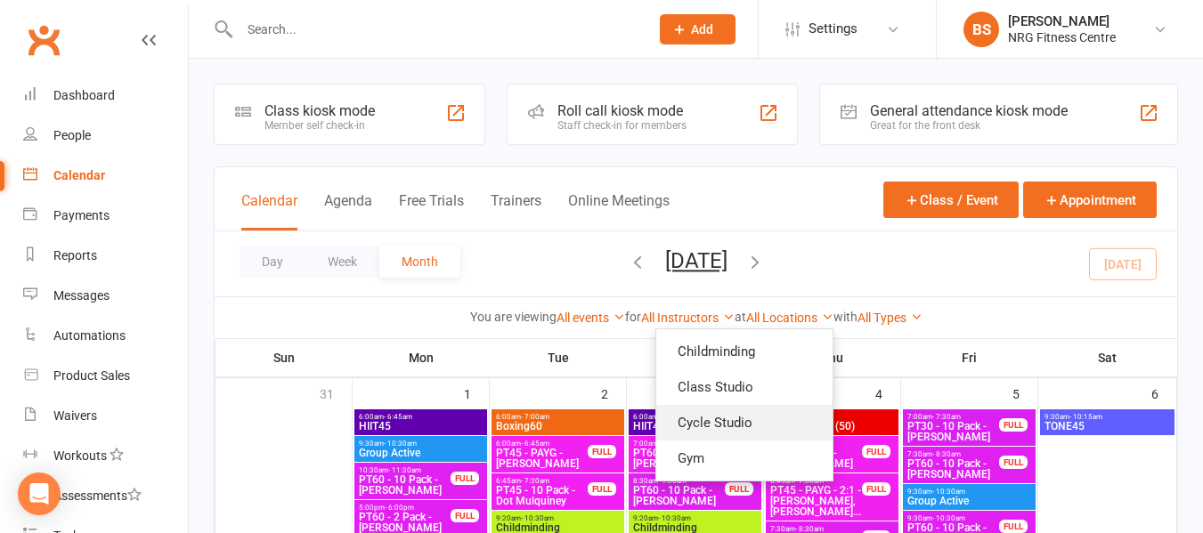
click at [762, 420] on link "Cycle Studio" at bounding box center [744, 423] width 176 height 36
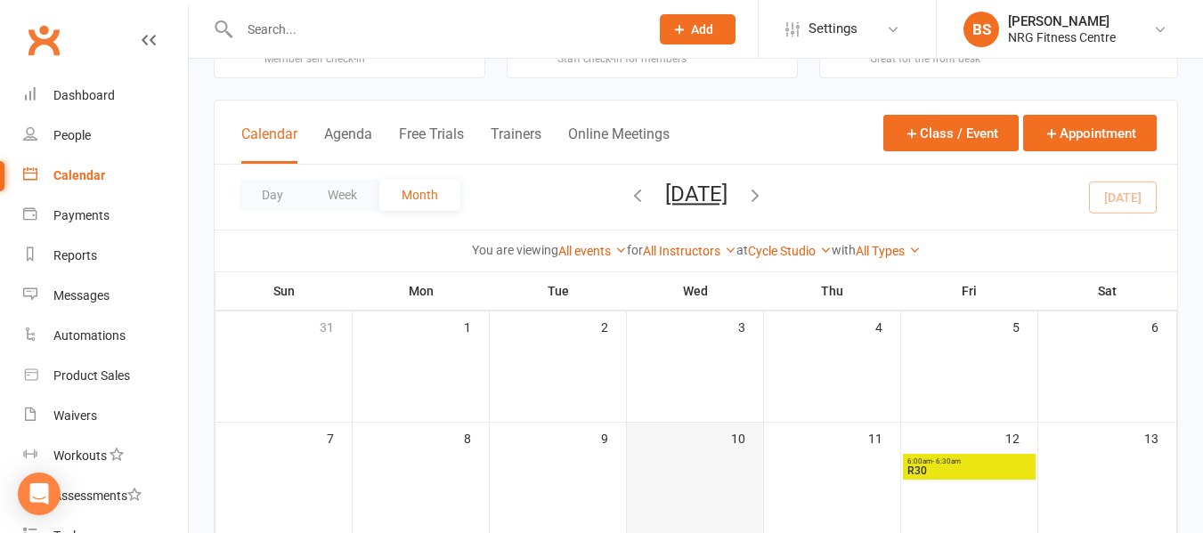
scroll to position [178, 0]
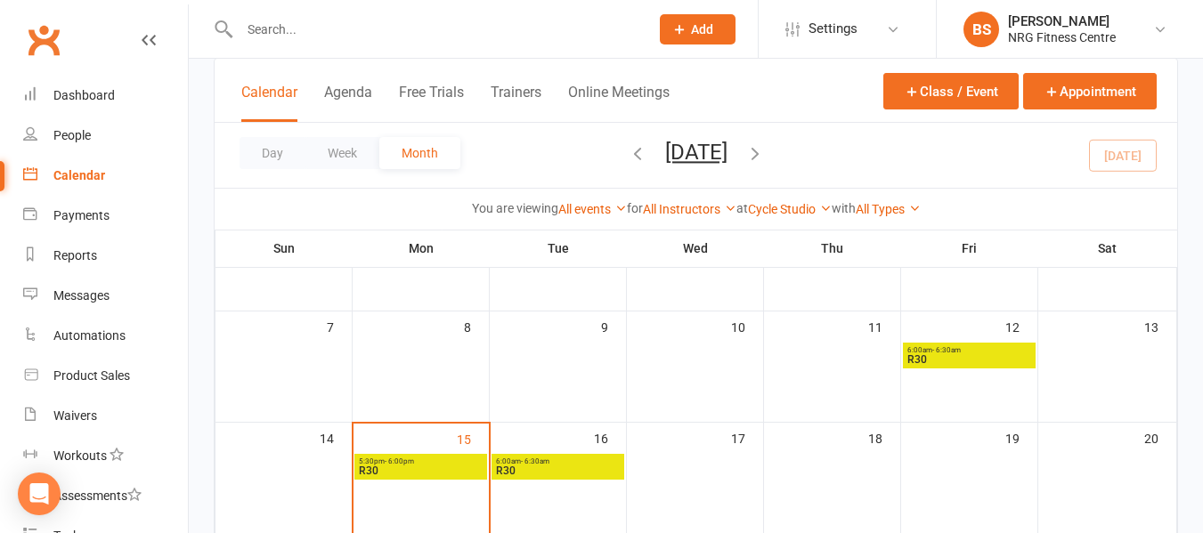
drag, startPoint x: 943, startPoint y: 359, endPoint x: 969, endPoint y: 361, distance: 25.9
click at [969, 361] on span "R30" at bounding box center [969, 359] width 126 height 11
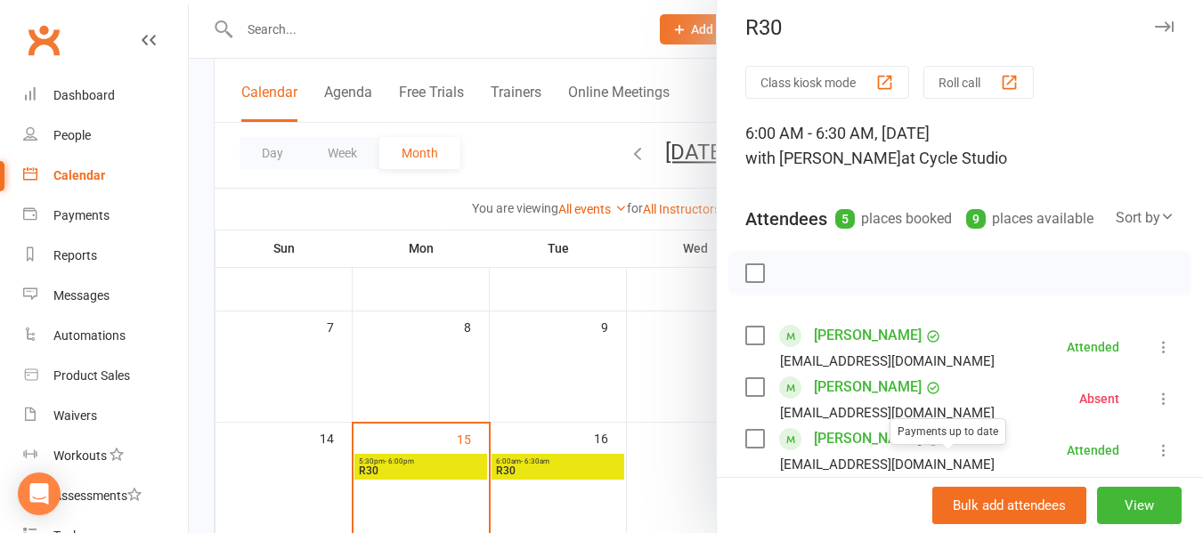
scroll to position [0, 0]
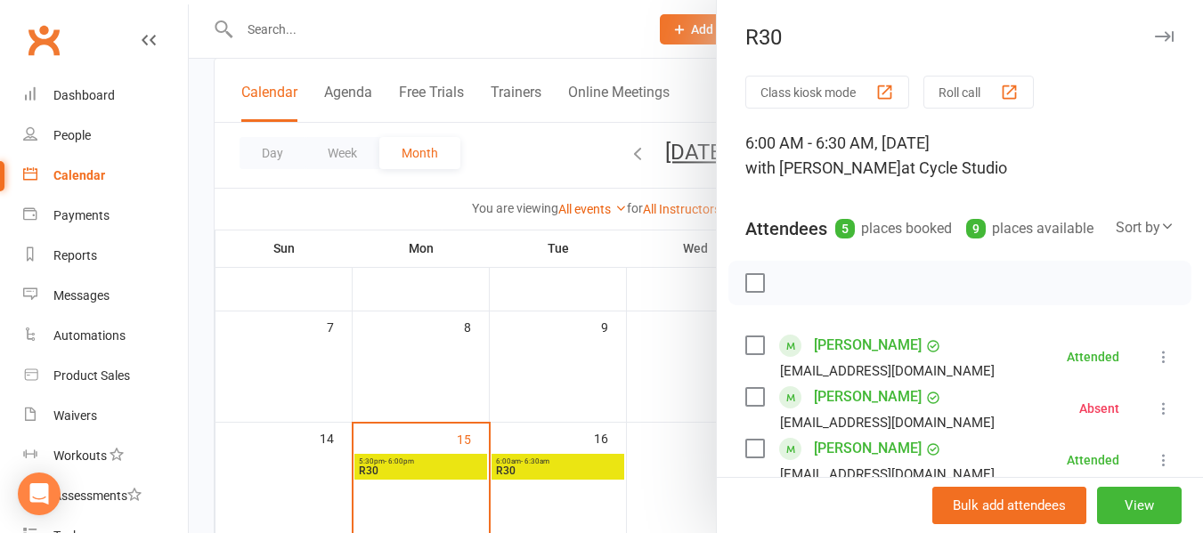
click at [1155, 37] on icon "button" at bounding box center [1164, 36] width 19 height 11
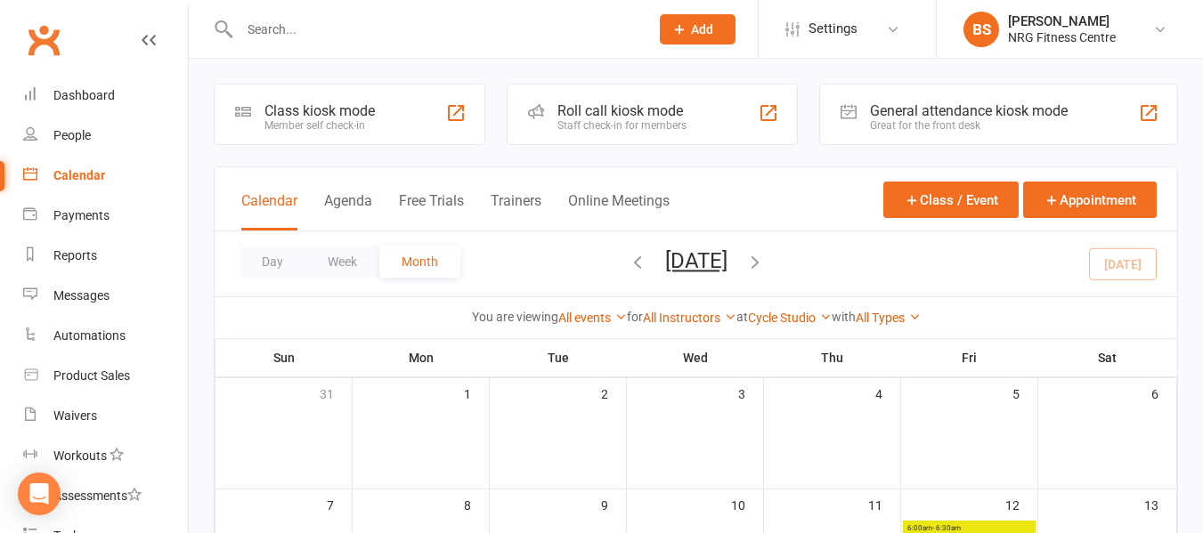
click at [628, 258] on icon "button" at bounding box center [638, 262] width 20 height 20
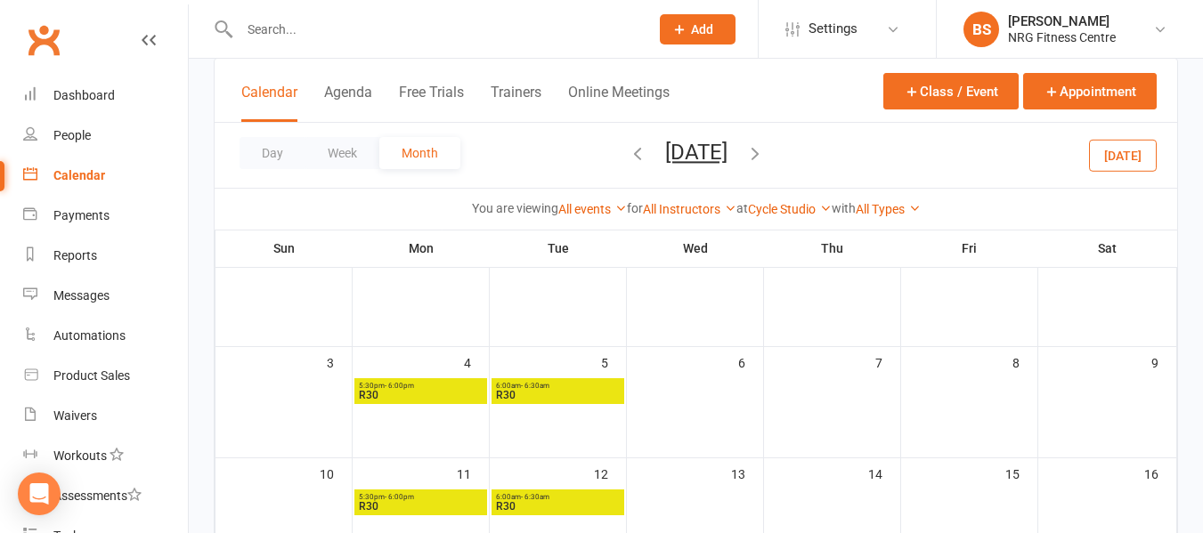
scroll to position [178, 0]
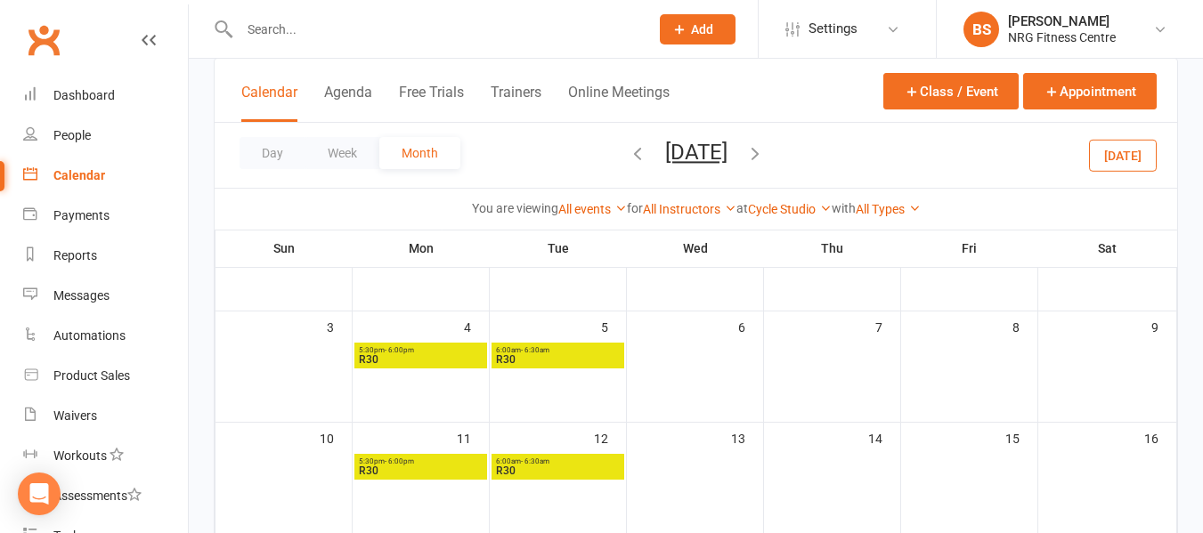
click at [417, 355] on span "R30" at bounding box center [421, 359] width 126 height 11
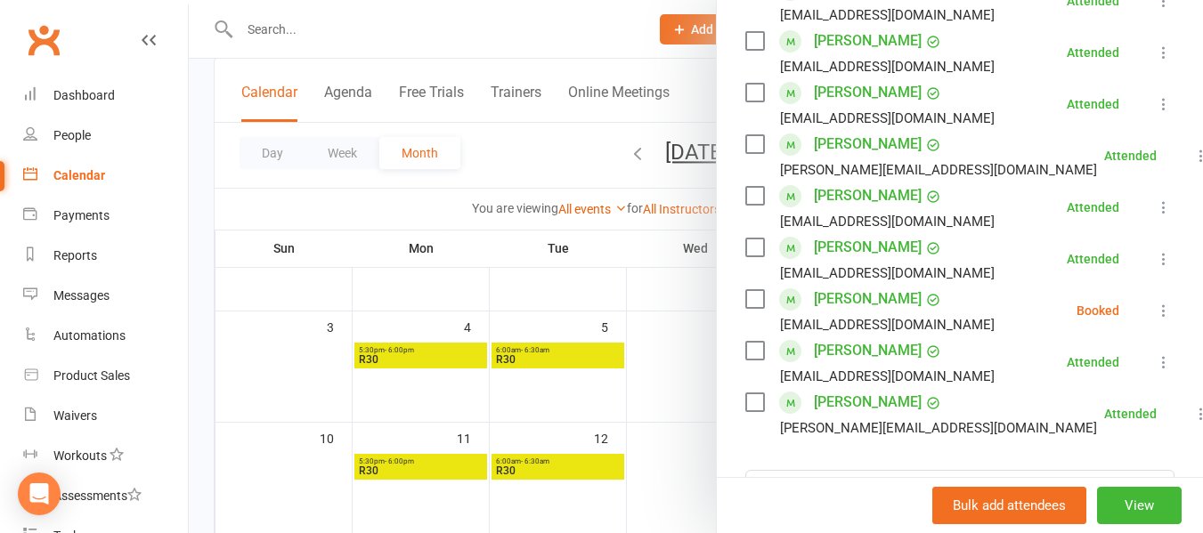
scroll to position [445, 0]
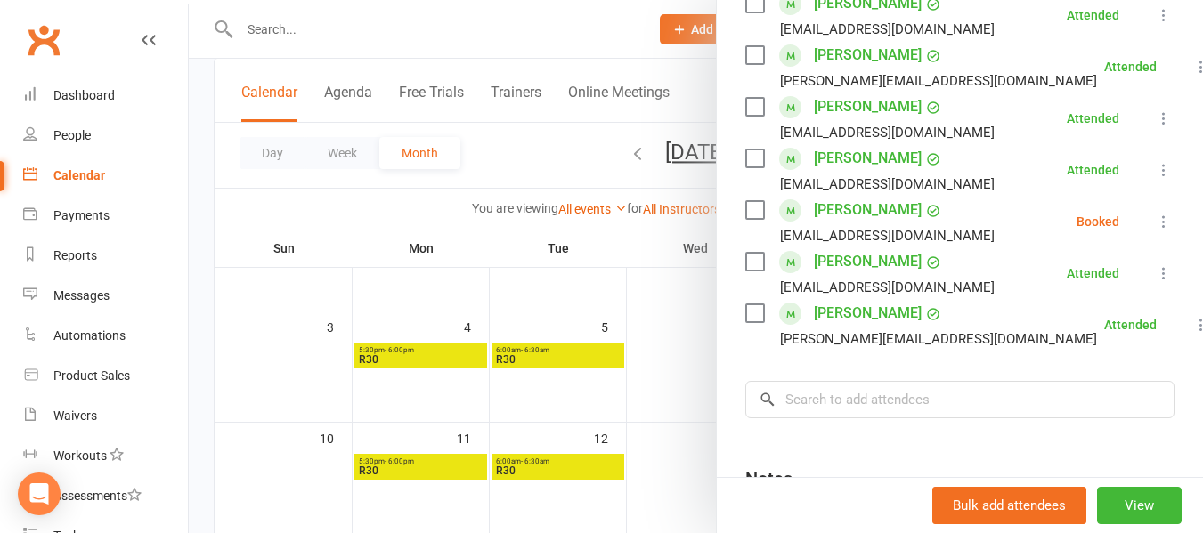
click at [412, 463] on div at bounding box center [696, 266] width 1014 height 533
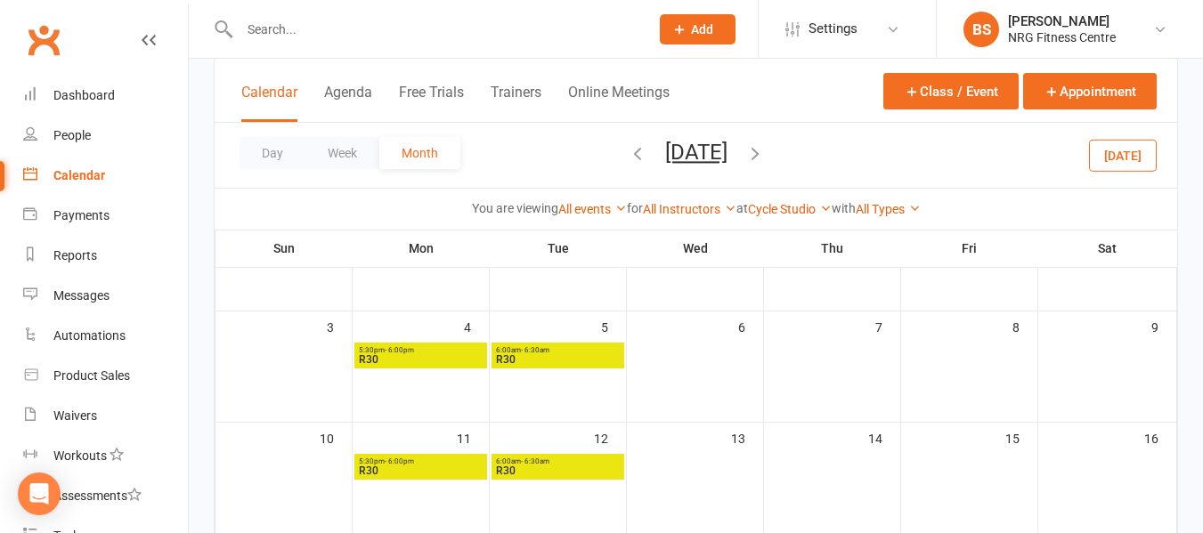
click at [408, 462] on span "- 6:00pm" at bounding box center [399, 462] width 29 height 8
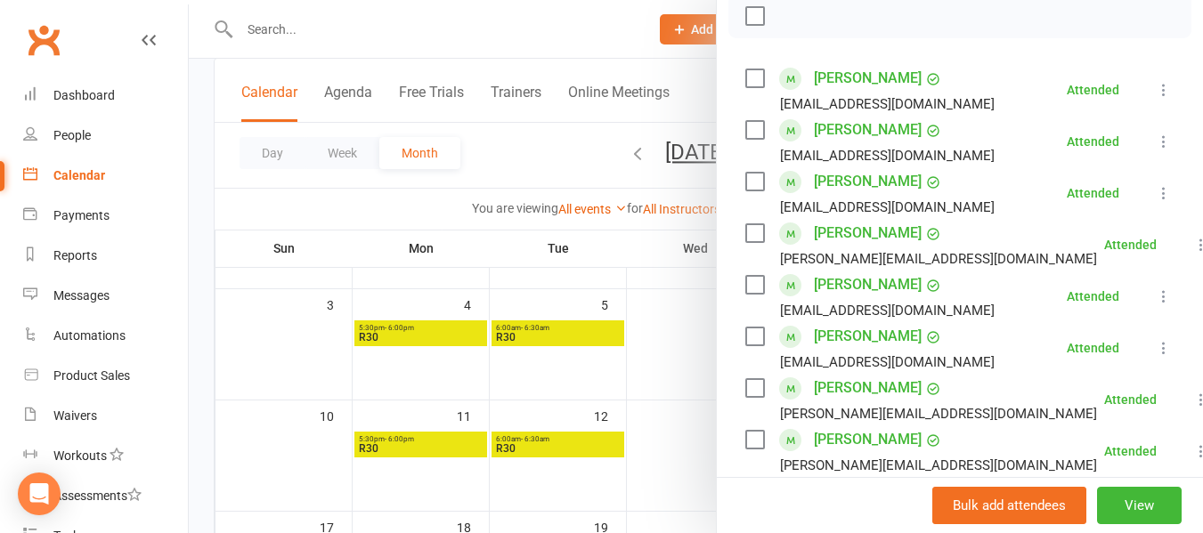
scroll to position [267, 0]
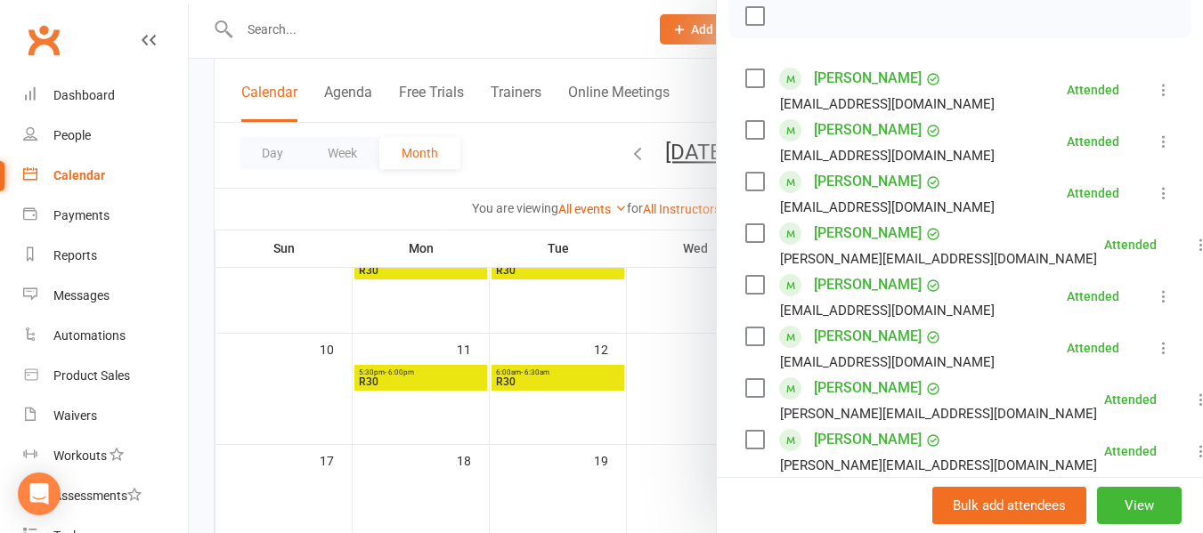
click at [285, 409] on div at bounding box center [696, 266] width 1014 height 533
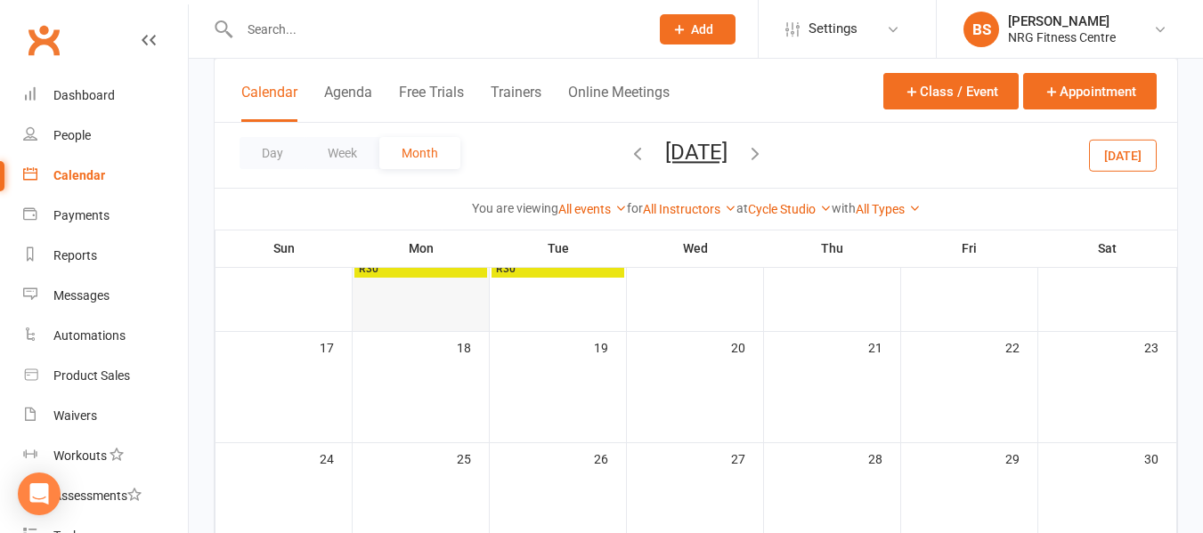
scroll to position [210, 0]
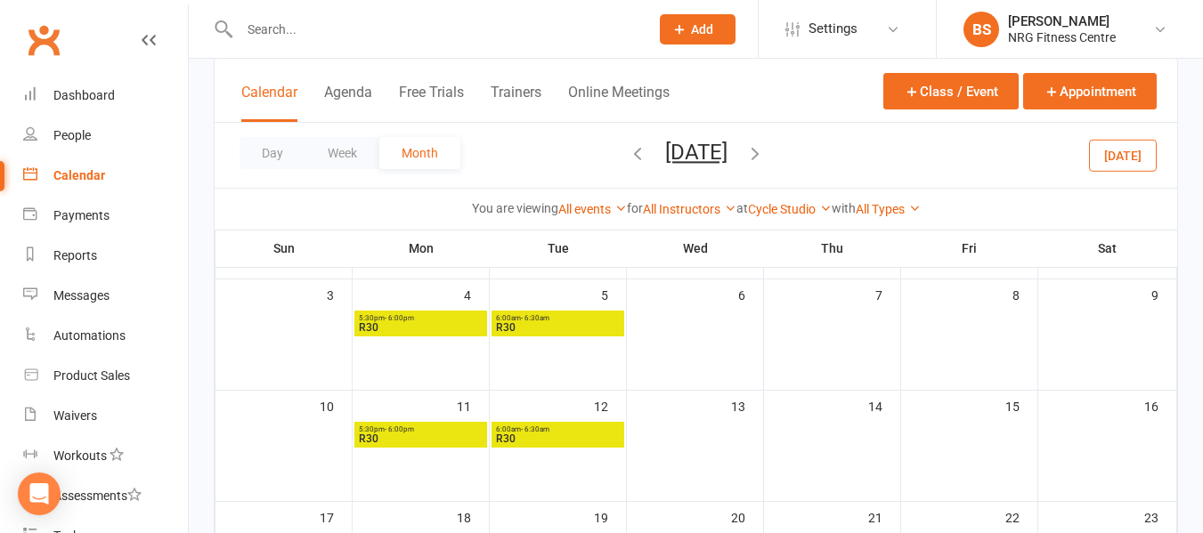
click at [628, 151] on icon "button" at bounding box center [638, 153] width 20 height 20
click at [408, 328] on span "R30" at bounding box center [421, 327] width 126 height 11
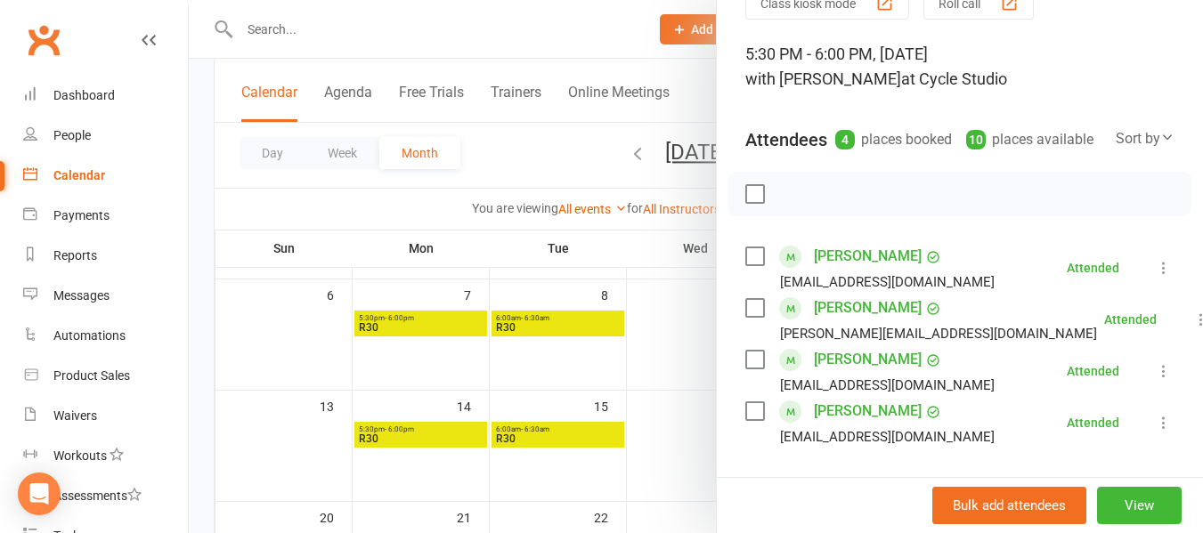
scroll to position [178, 0]
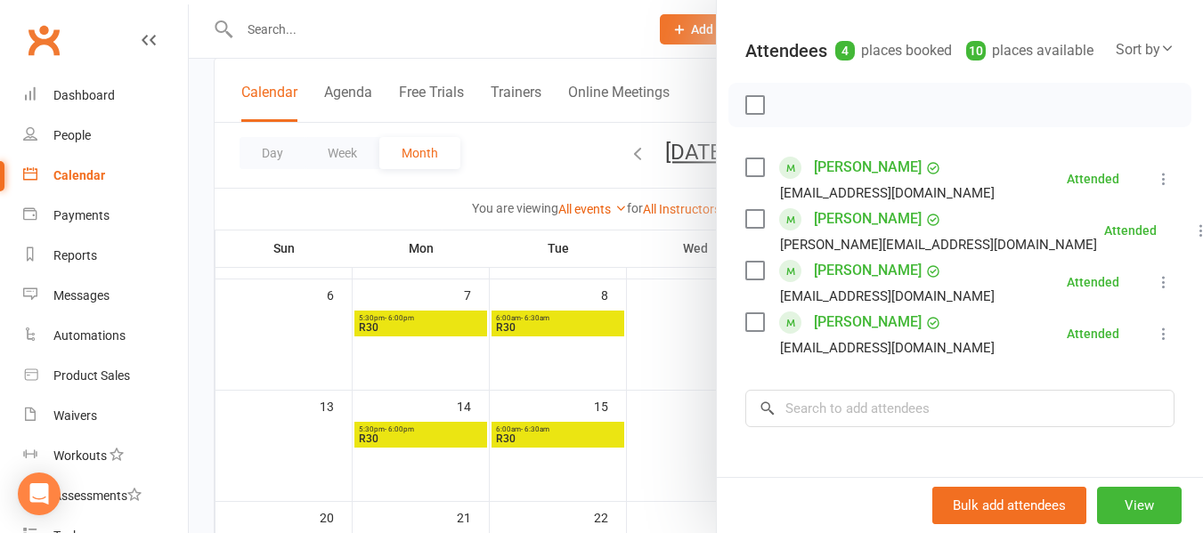
click at [410, 437] on div at bounding box center [696, 266] width 1014 height 533
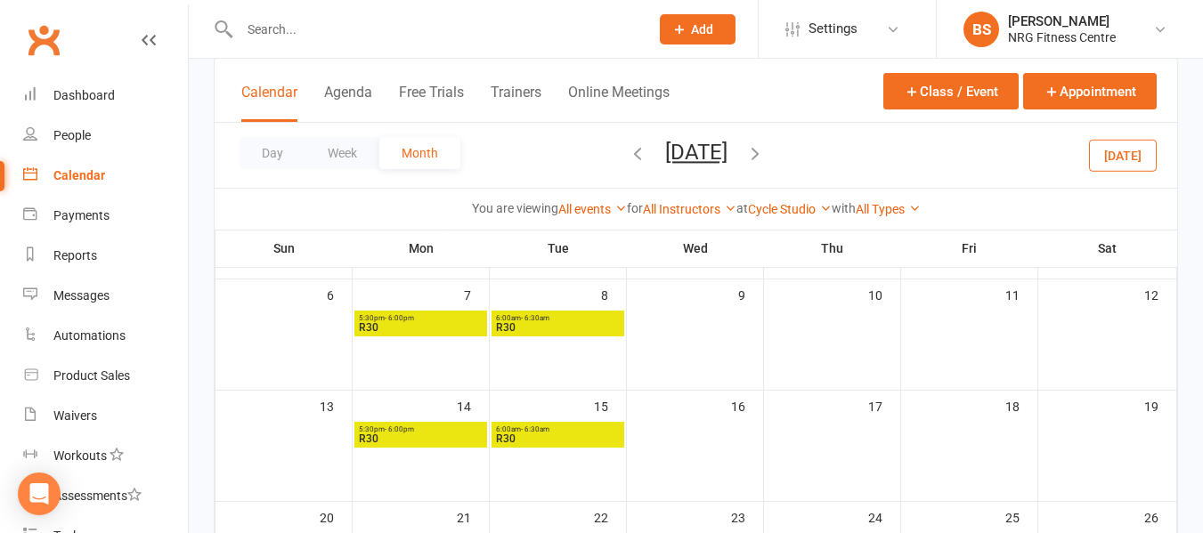
click at [394, 430] on span "- 6:00pm" at bounding box center [399, 430] width 29 height 8
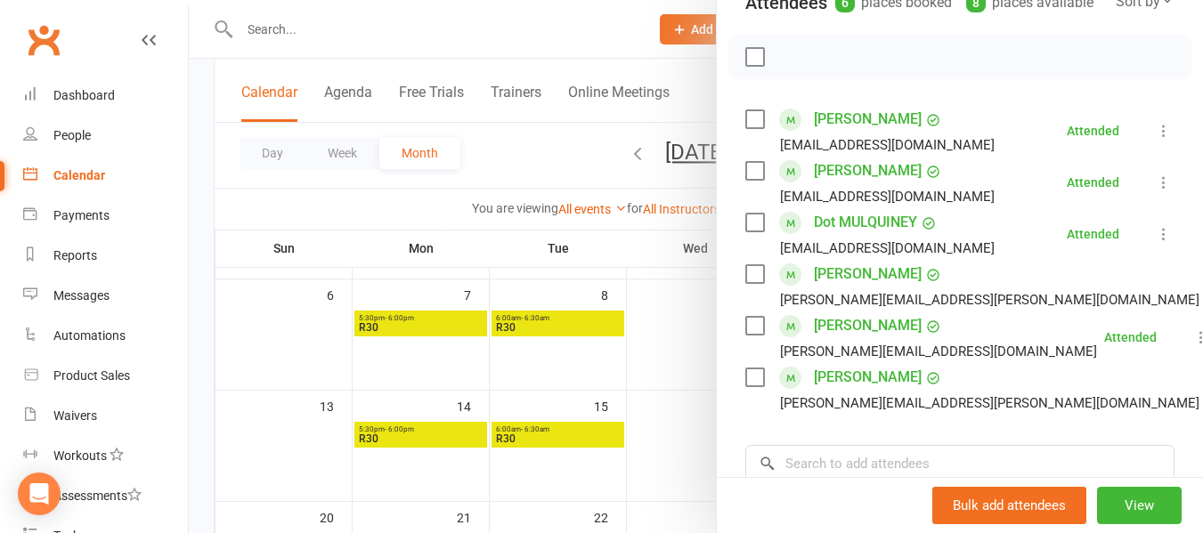
scroll to position [267, 0]
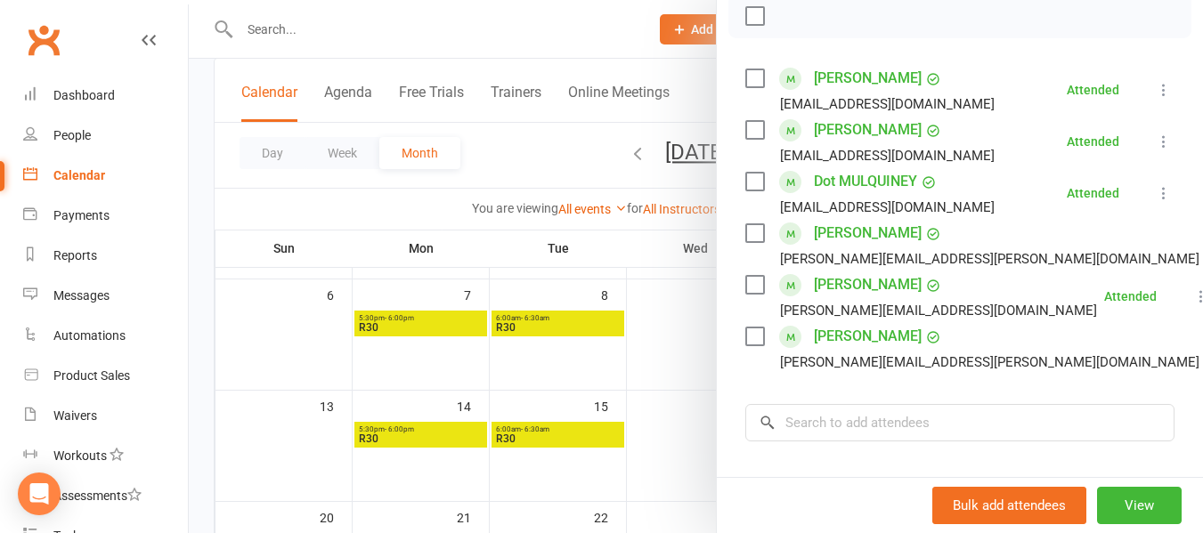
click at [286, 364] on div at bounding box center [696, 266] width 1014 height 533
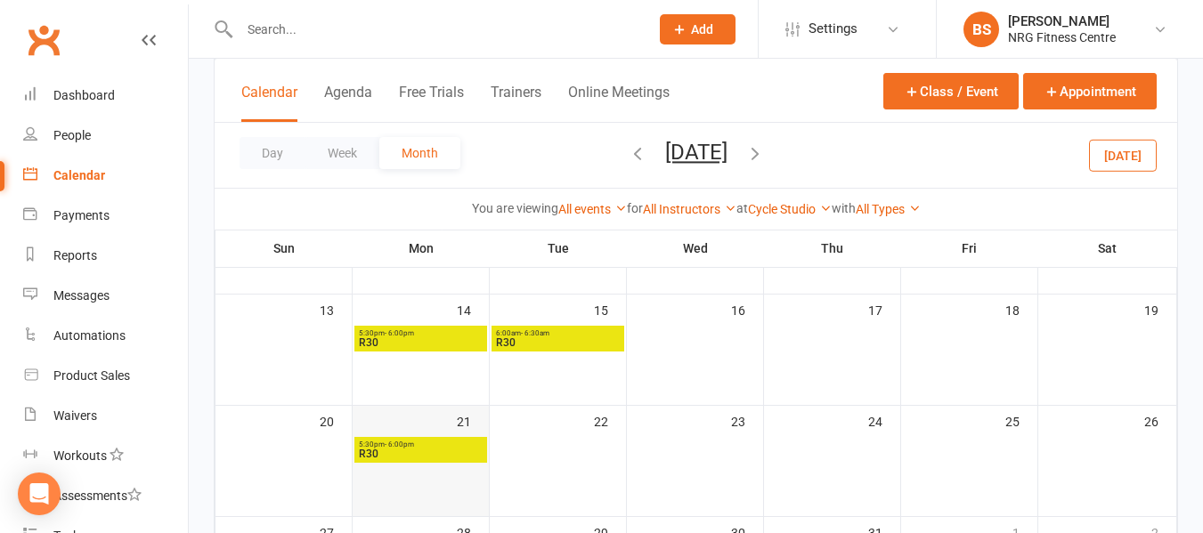
scroll to position [388, 0]
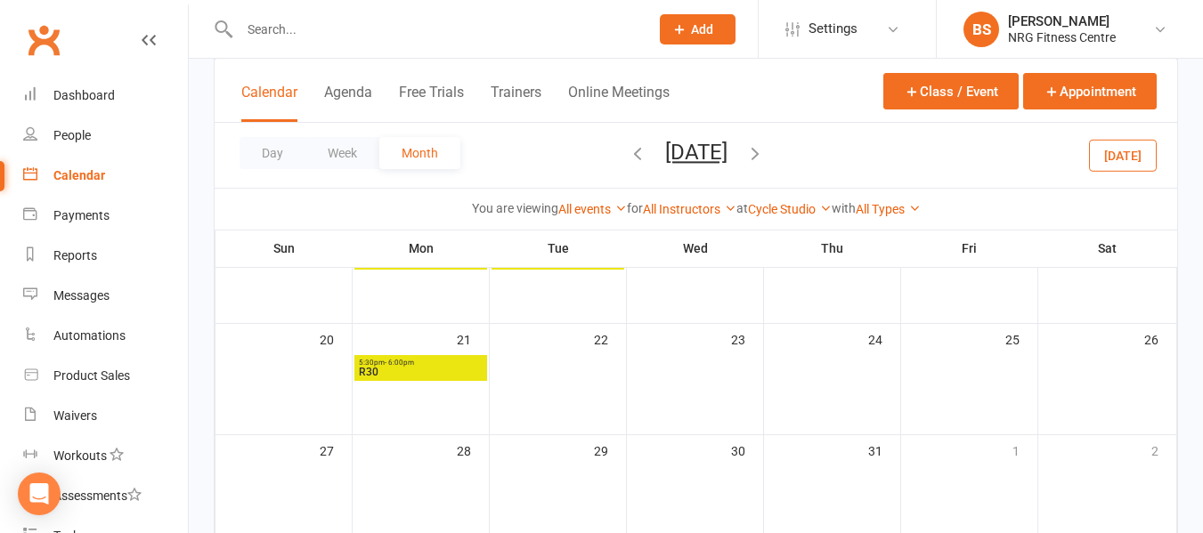
click at [426, 374] on span "R30" at bounding box center [421, 372] width 126 height 11
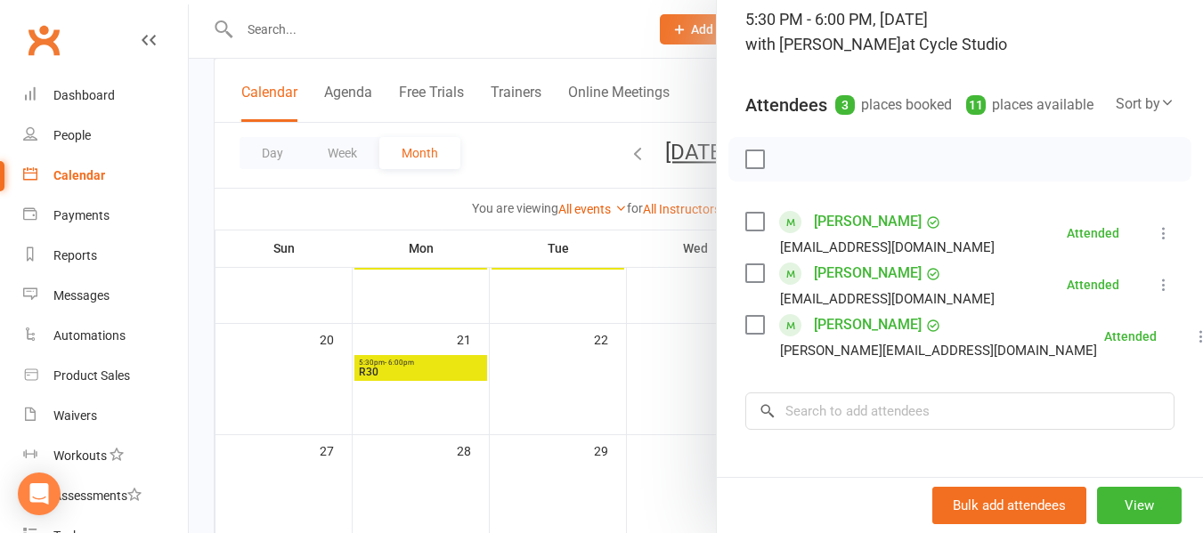
scroll to position [178, 0]
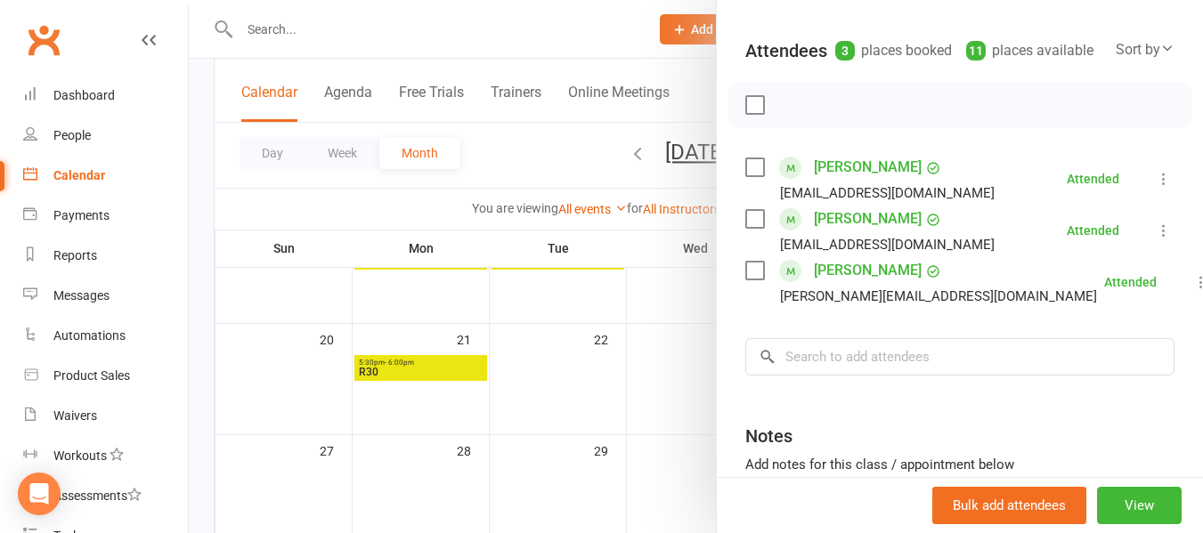
click at [276, 368] on div at bounding box center [696, 266] width 1014 height 533
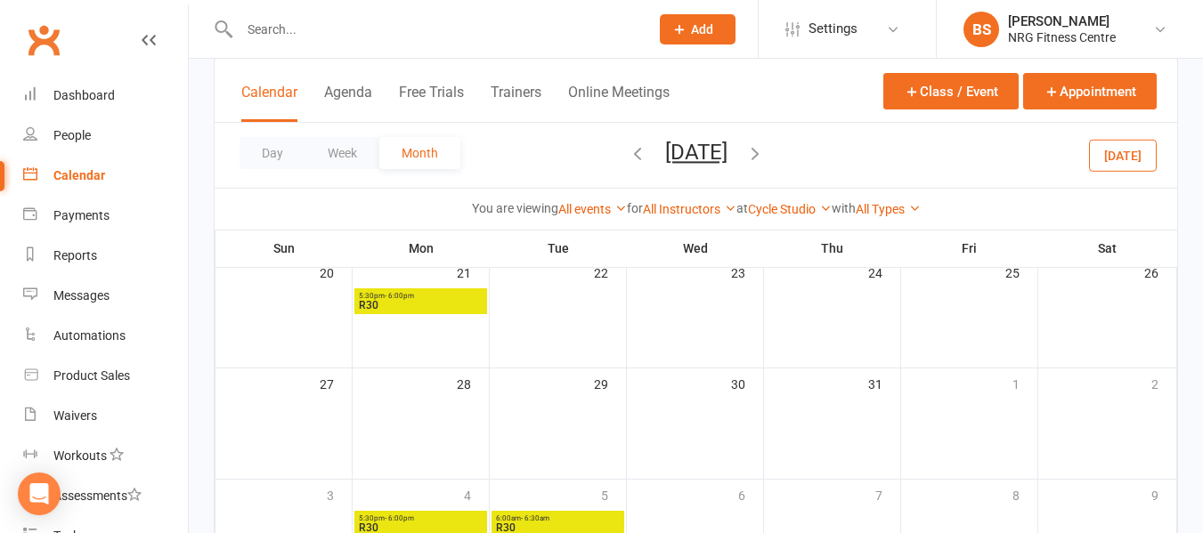
scroll to position [566, 0]
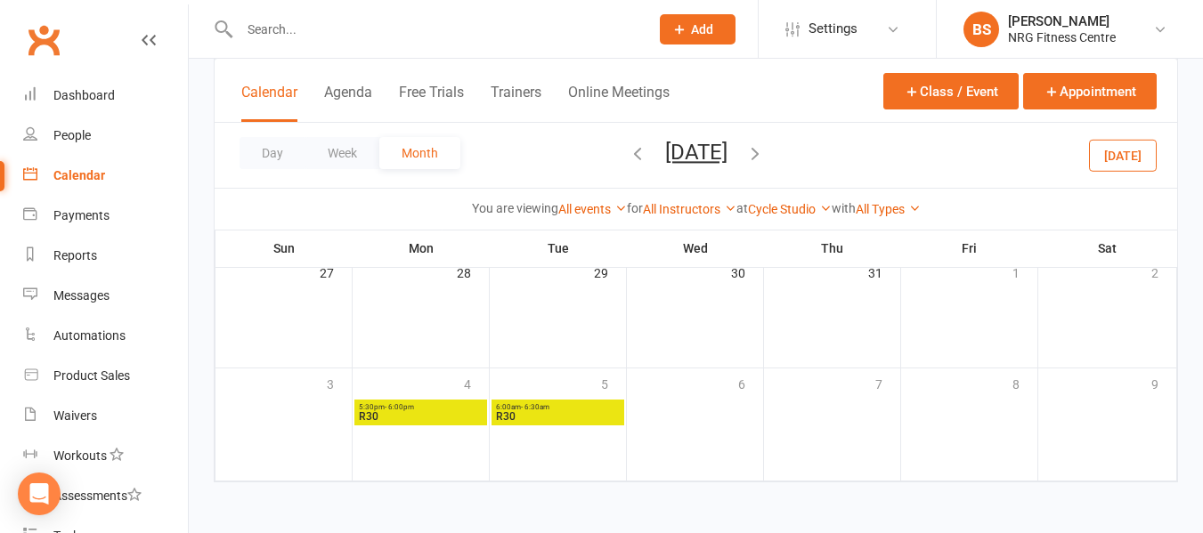
click at [398, 416] on span "R30" at bounding box center [421, 416] width 126 height 11
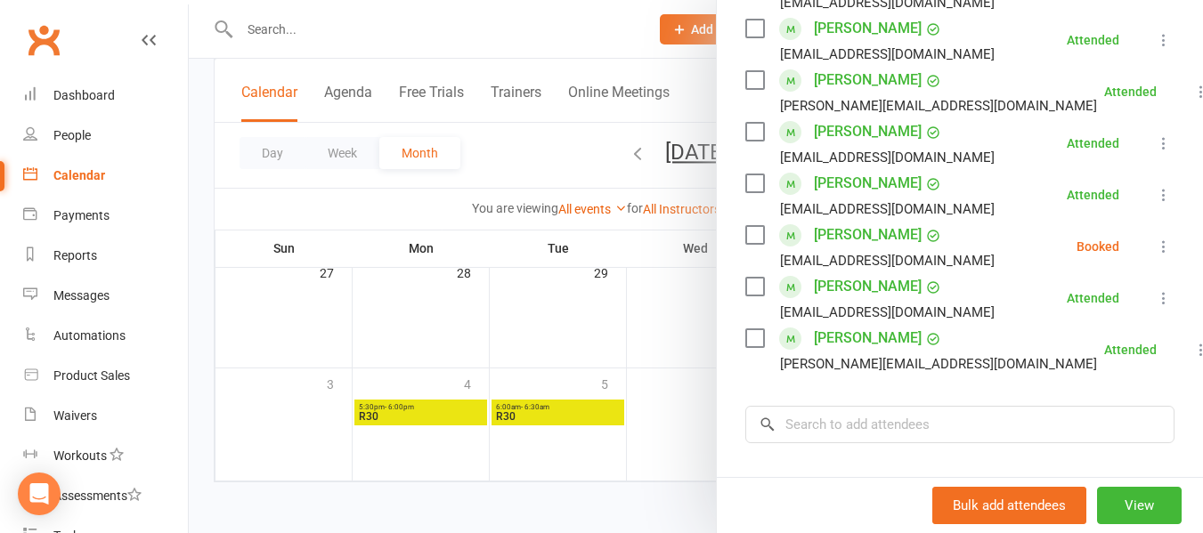
scroll to position [445, 0]
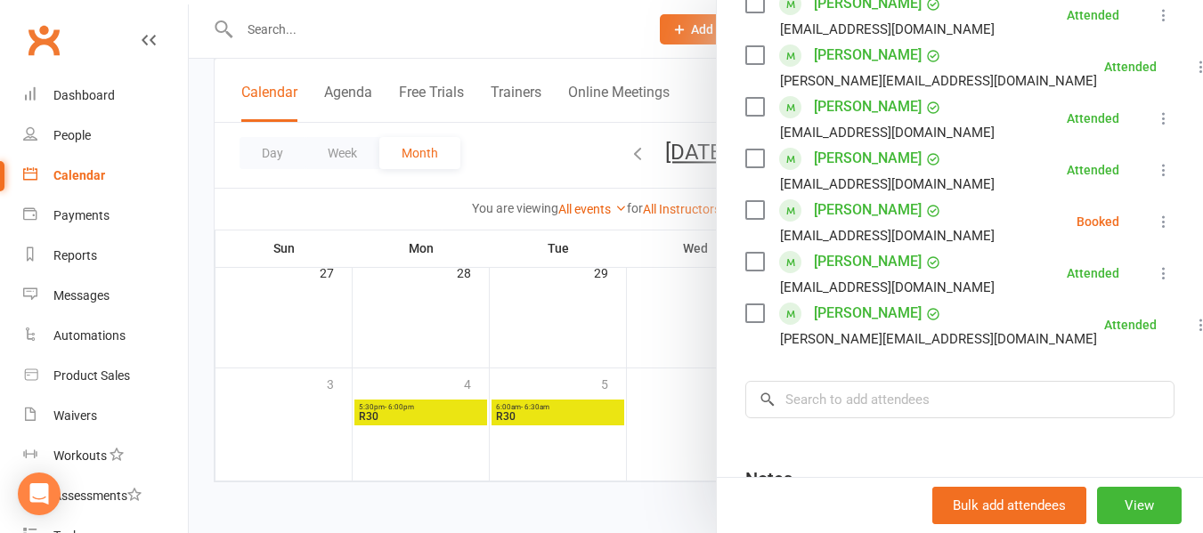
click at [270, 339] on div at bounding box center [696, 266] width 1014 height 533
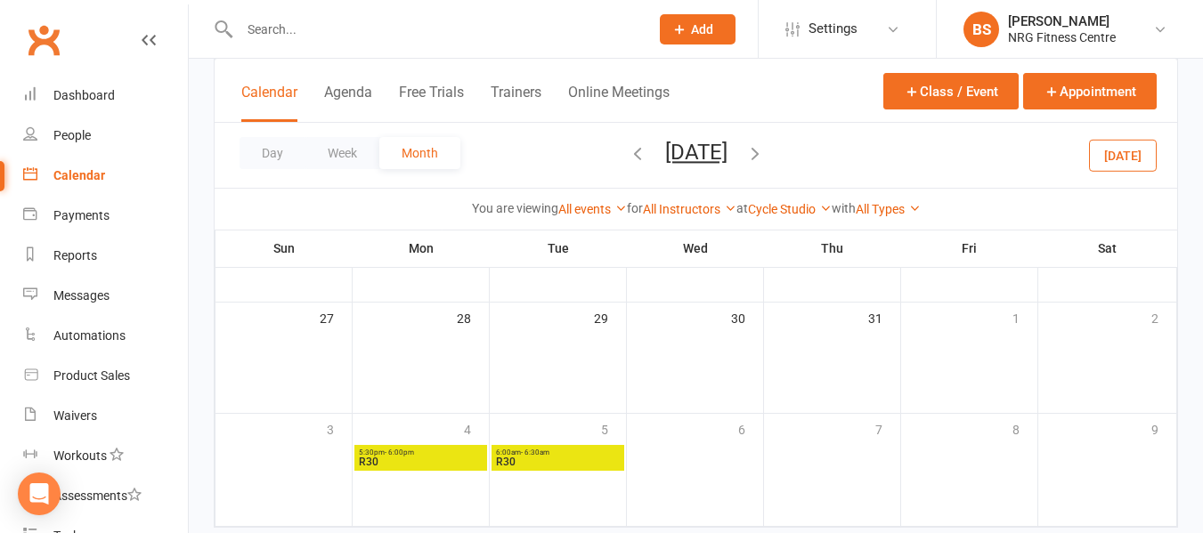
scroll to position [477, 0]
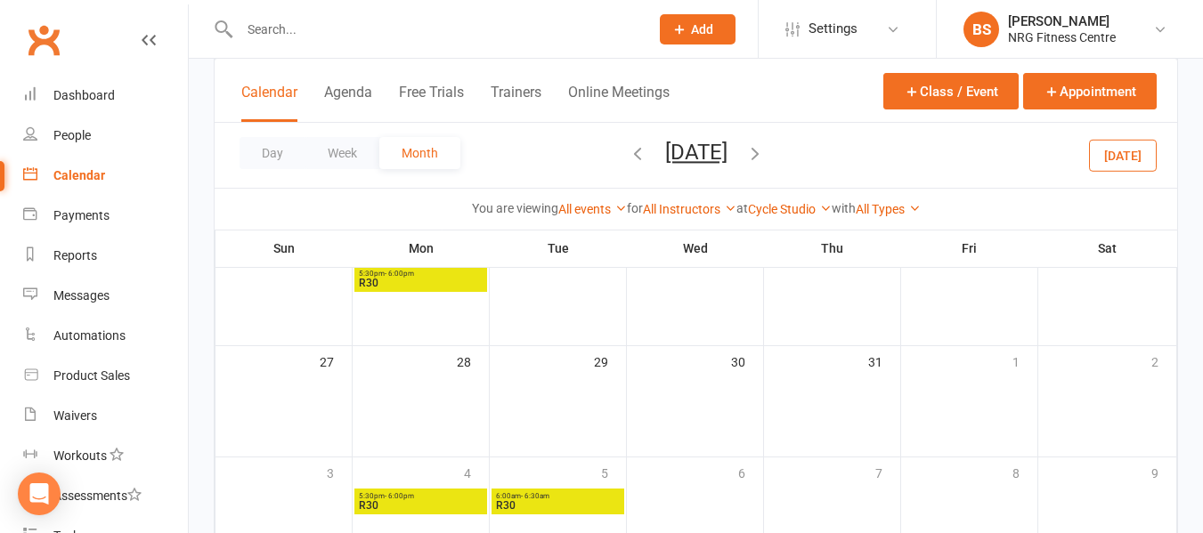
click at [628, 155] on icon "button" at bounding box center [638, 153] width 20 height 20
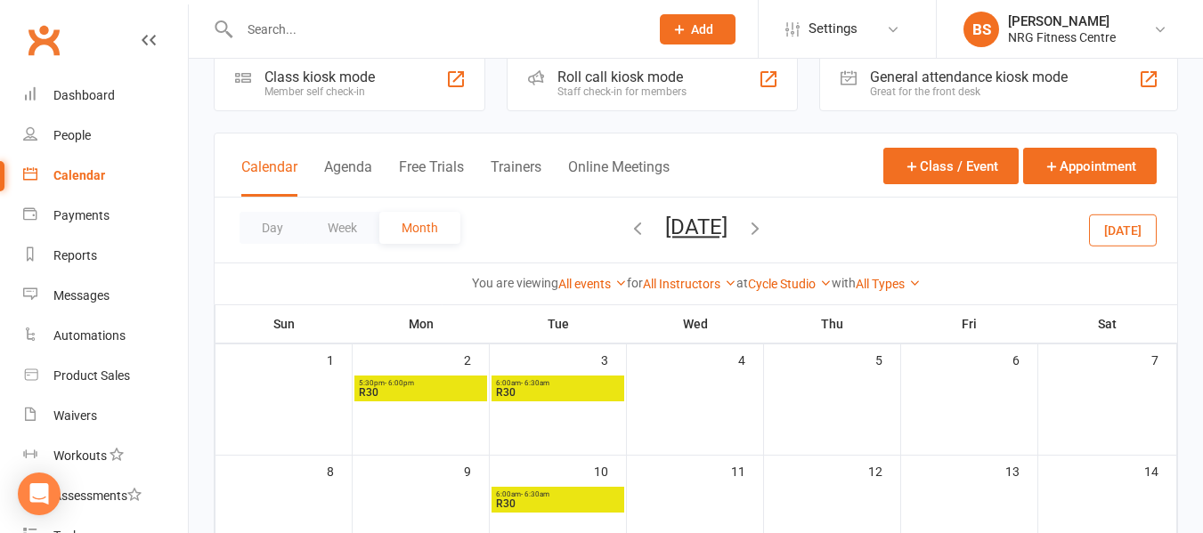
scroll to position [0, 0]
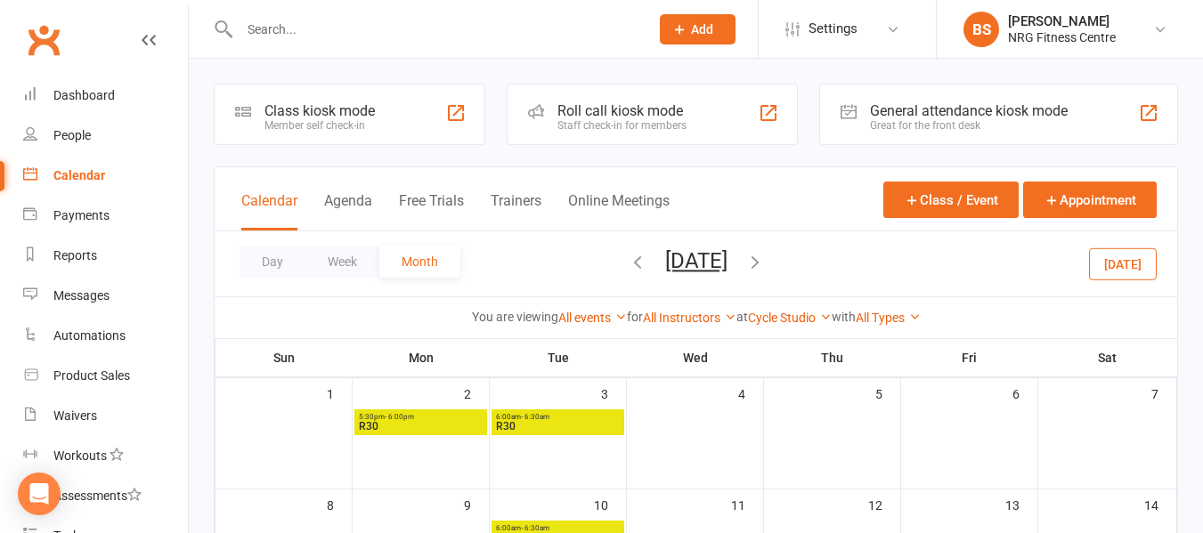
click at [407, 414] on span "- 6:00pm" at bounding box center [399, 417] width 29 height 8
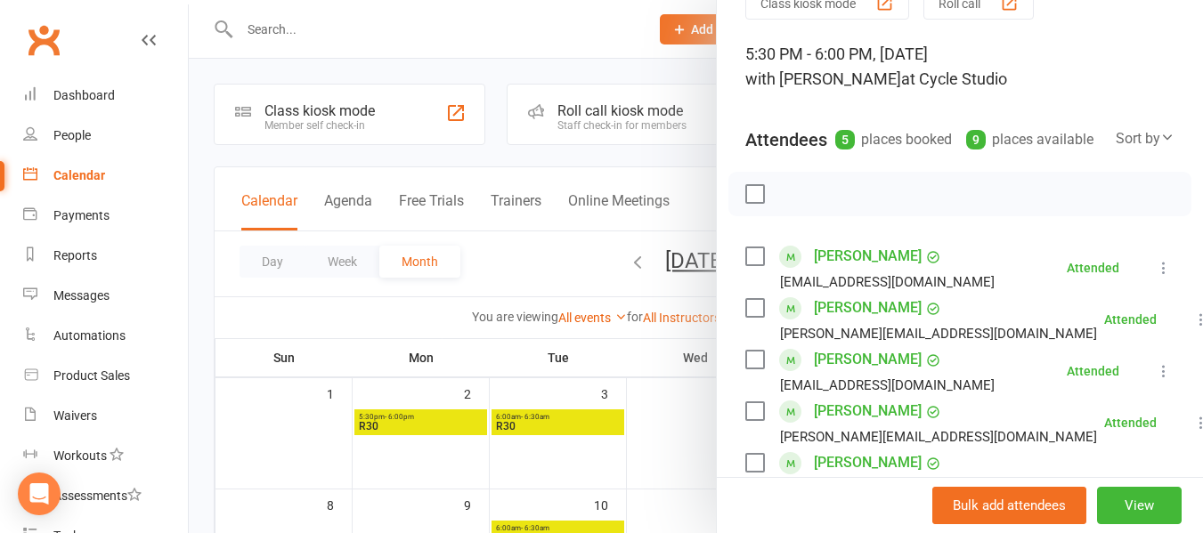
scroll to position [178, 0]
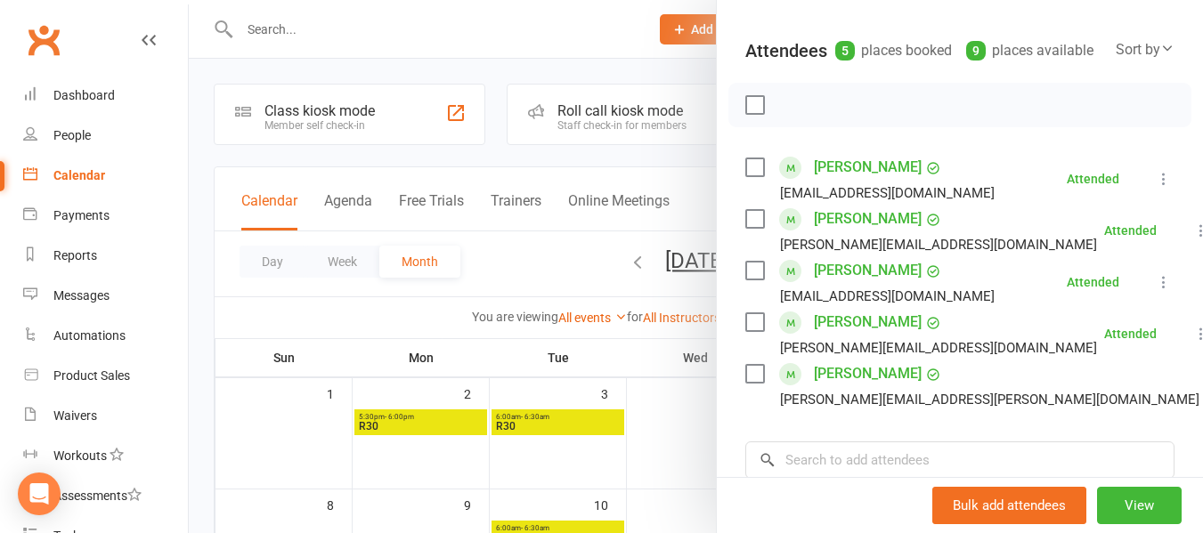
click at [206, 293] on div at bounding box center [696, 266] width 1014 height 533
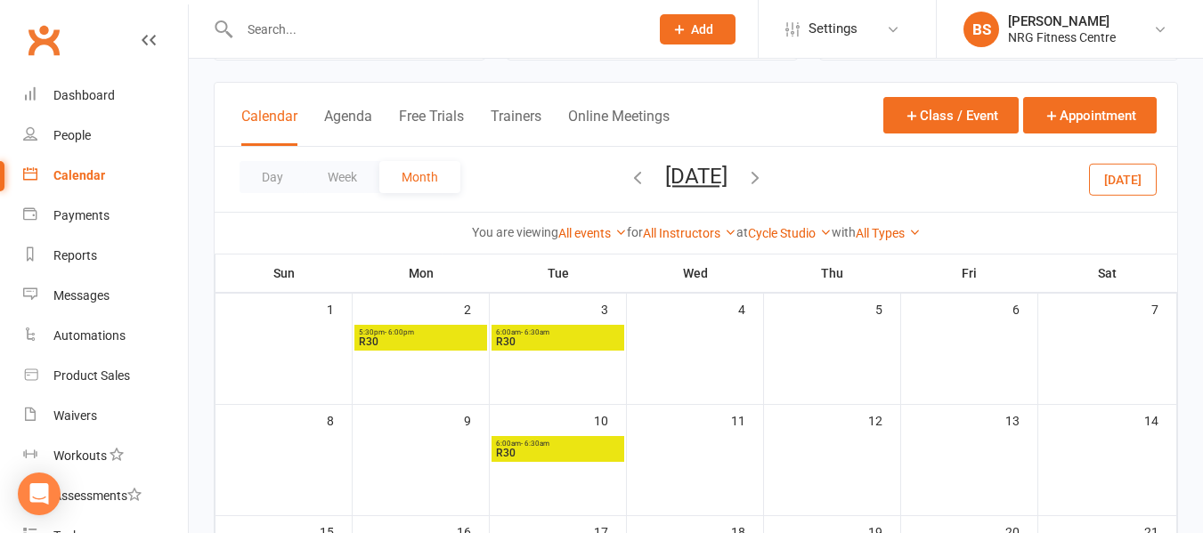
scroll to position [0, 0]
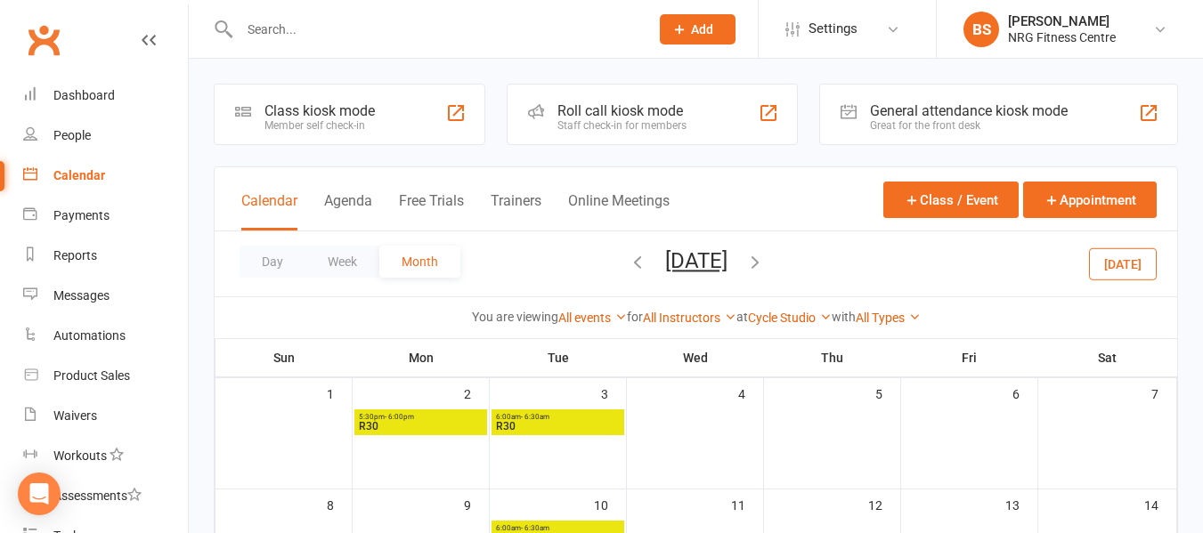
click at [399, 429] on span "R30" at bounding box center [421, 426] width 126 height 11
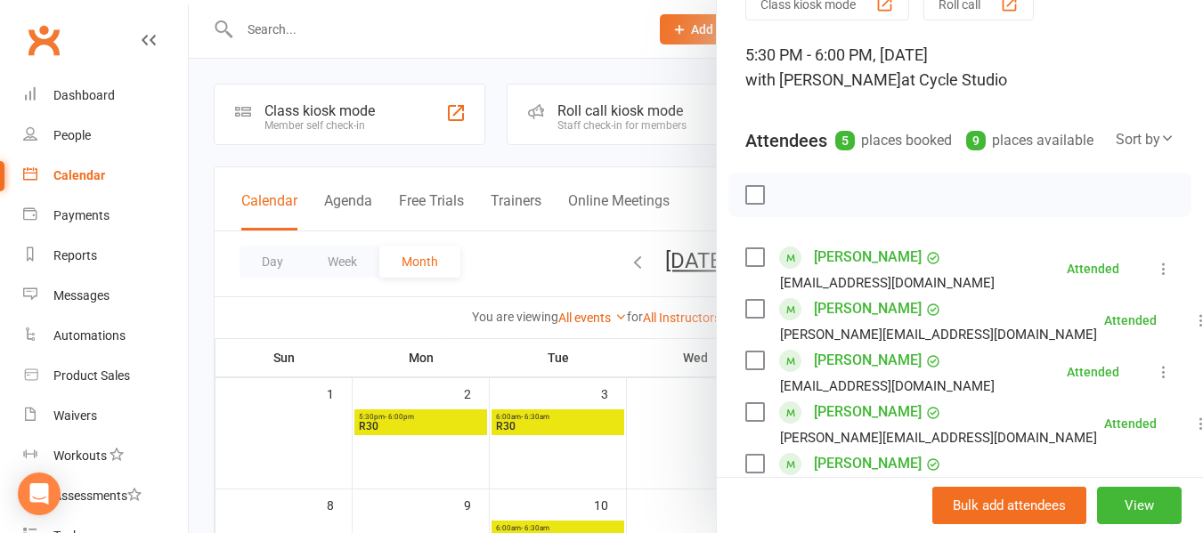
scroll to position [178, 0]
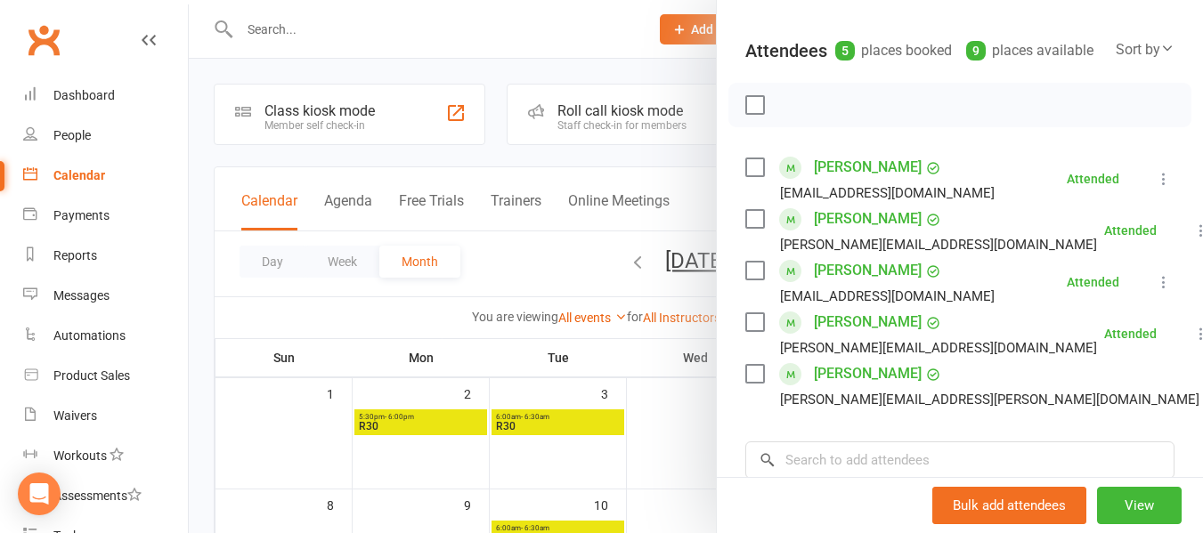
click at [199, 332] on div at bounding box center [696, 266] width 1014 height 533
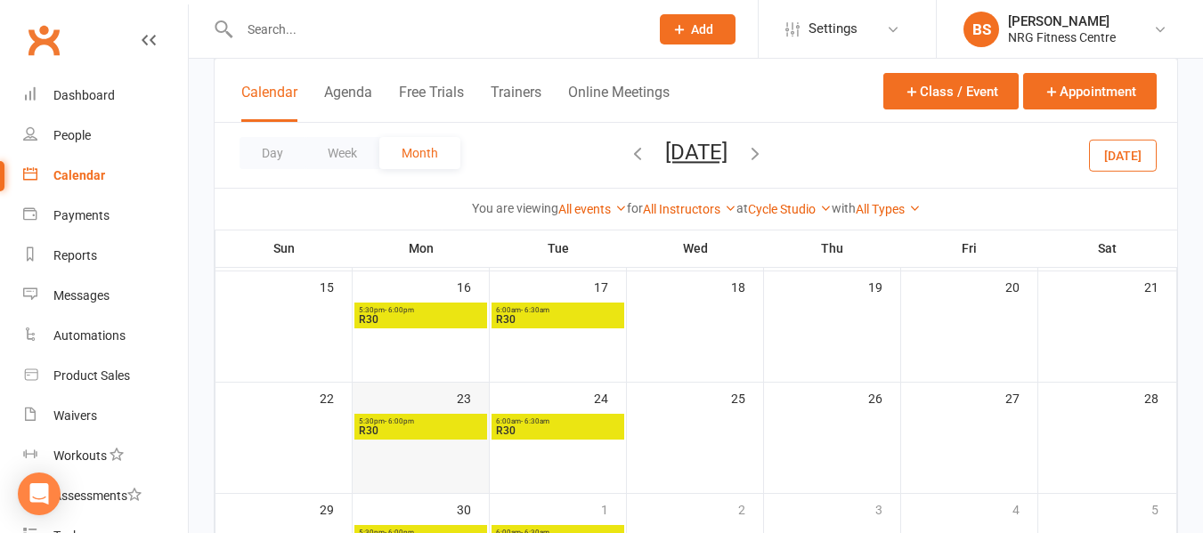
scroll to position [356, 0]
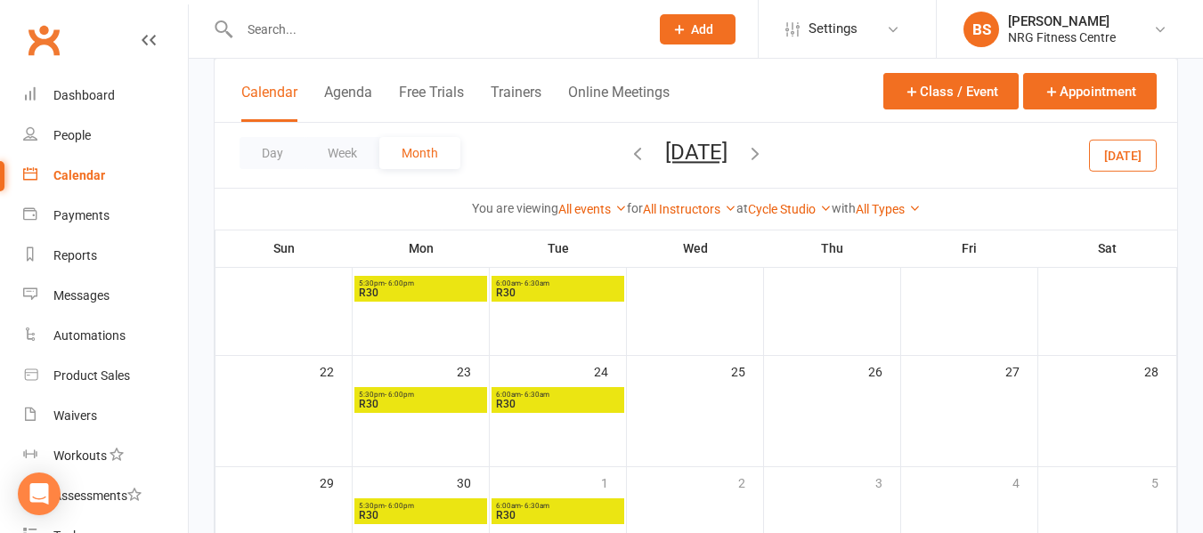
click at [418, 288] on span "R30" at bounding box center [421, 293] width 126 height 11
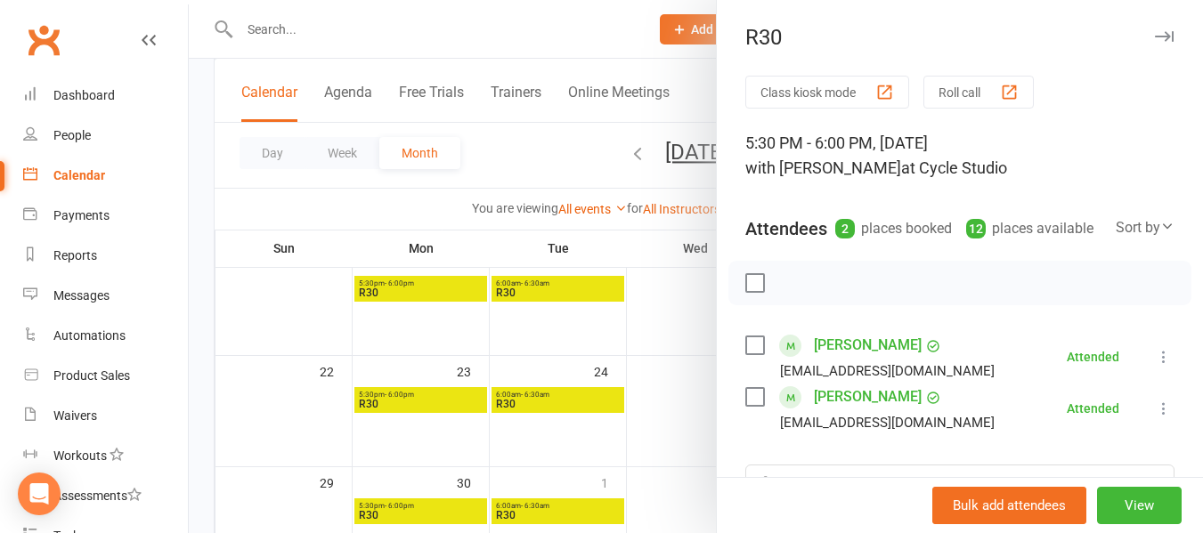
scroll to position [89, 0]
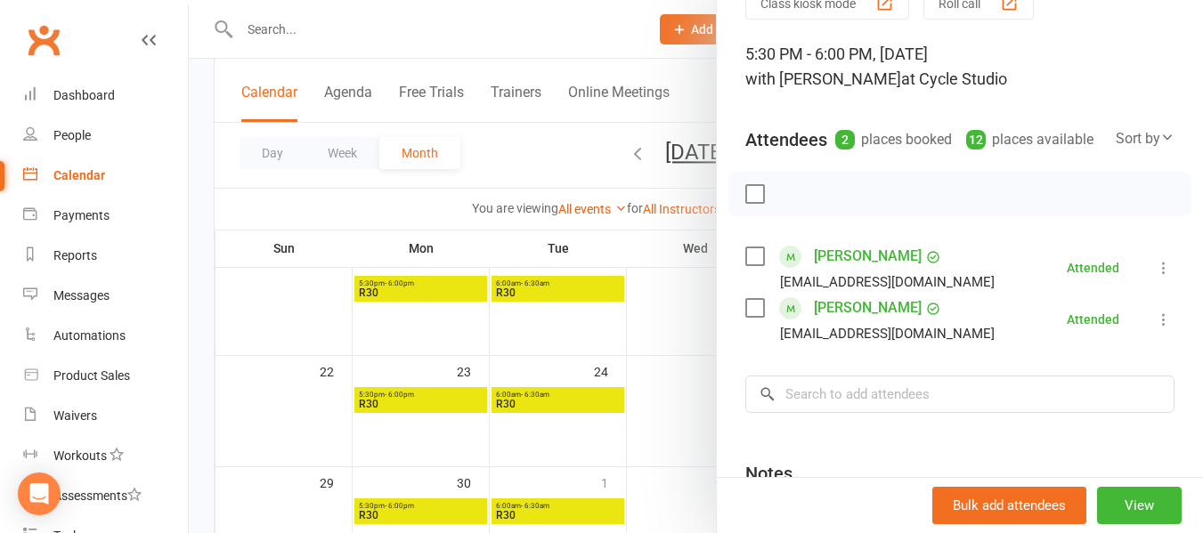
click at [393, 402] on div at bounding box center [696, 266] width 1014 height 533
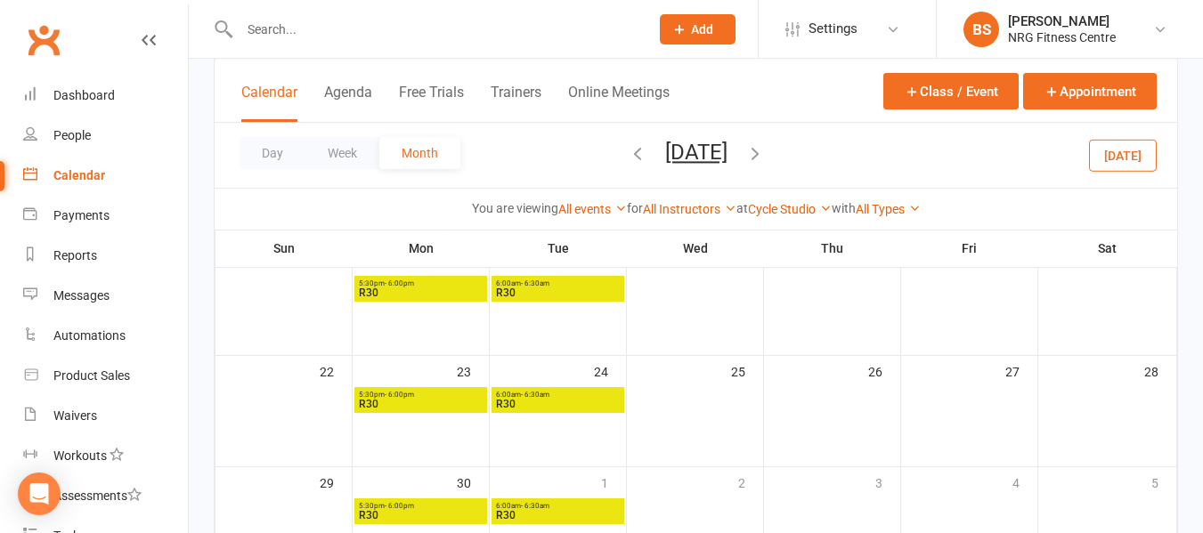
click at [398, 401] on span "R30" at bounding box center [421, 404] width 126 height 11
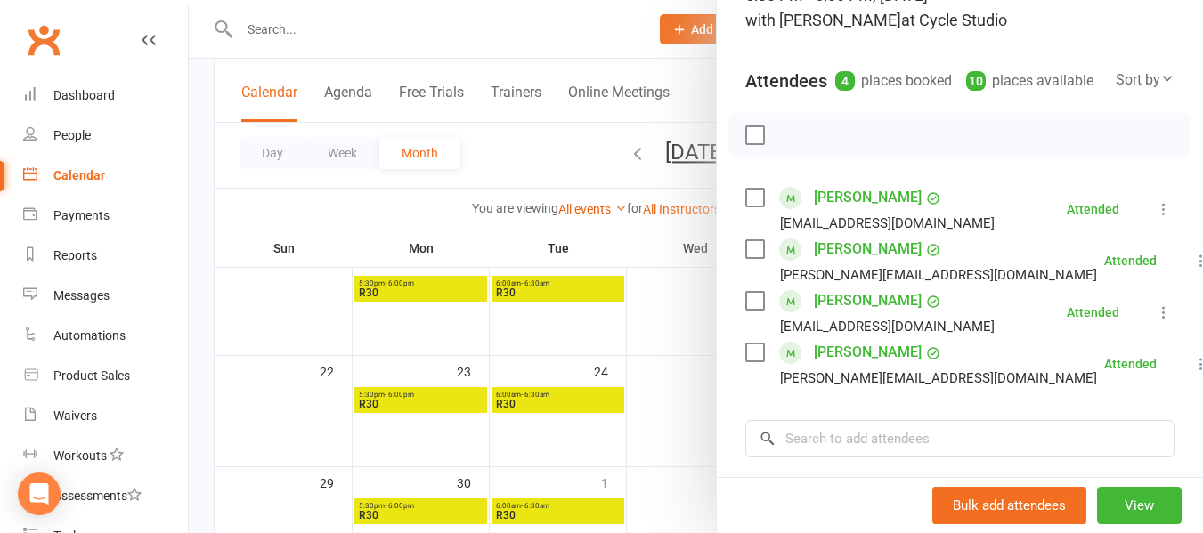
scroll to position [178, 0]
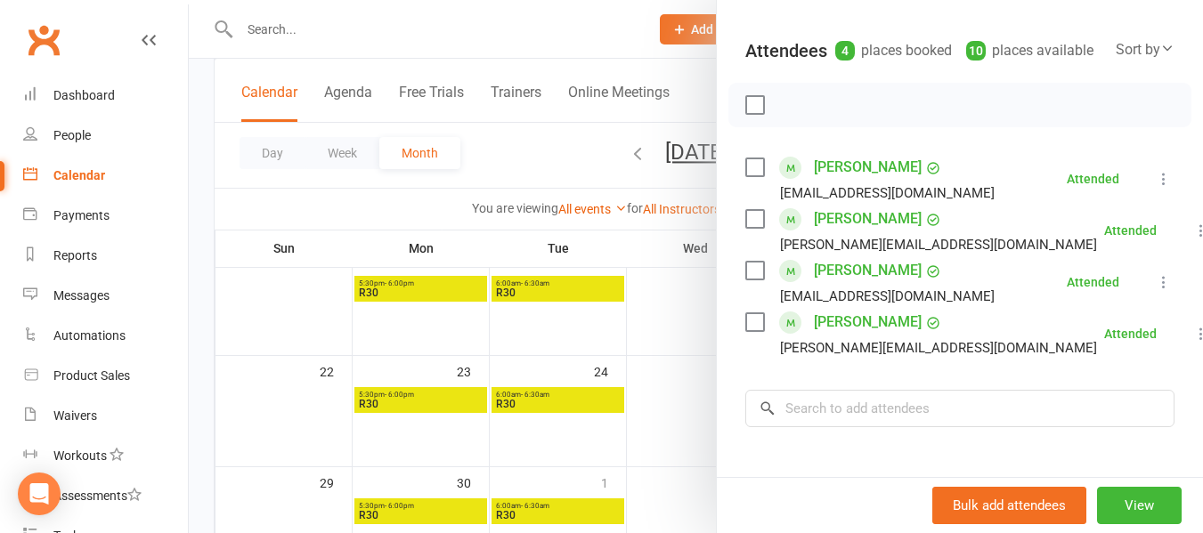
click at [410, 449] on div at bounding box center [696, 266] width 1014 height 533
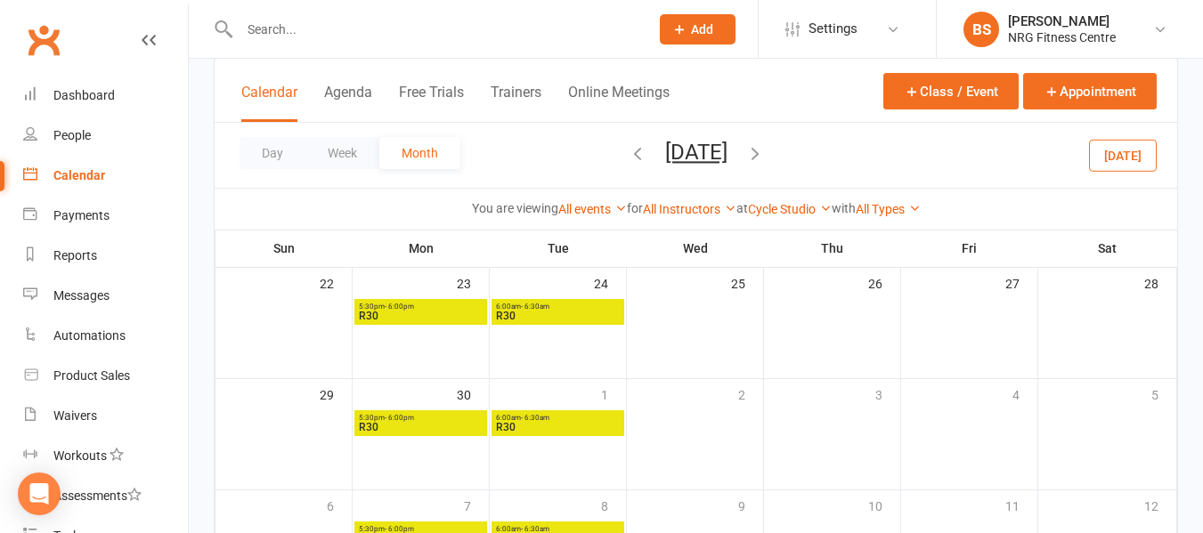
scroll to position [445, 0]
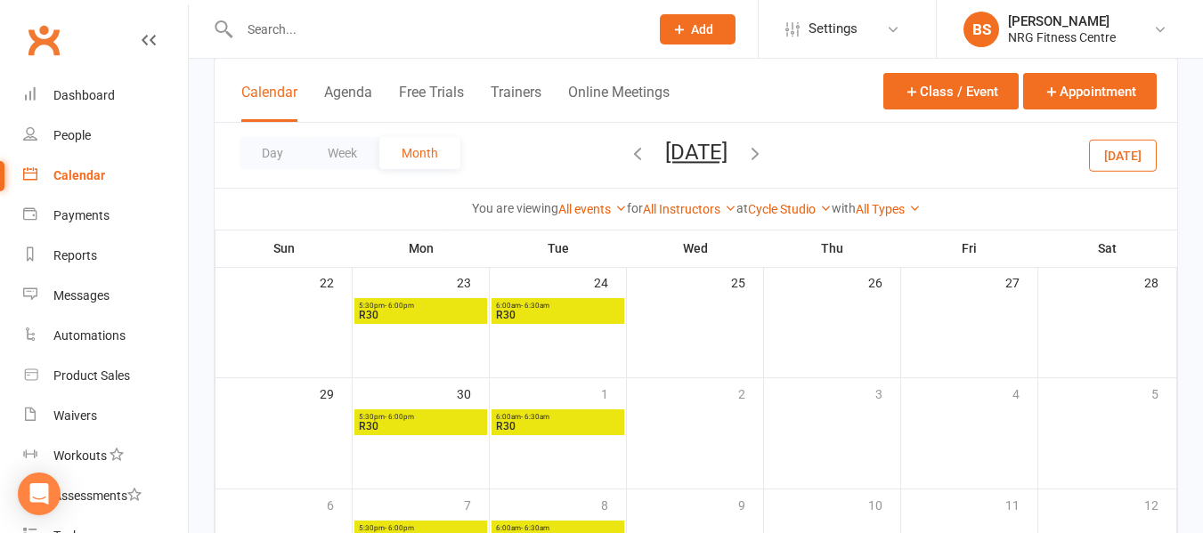
click at [414, 416] on span "5:30pm - 6:00pm" at bounding box center [421, 417] width 126 height 8
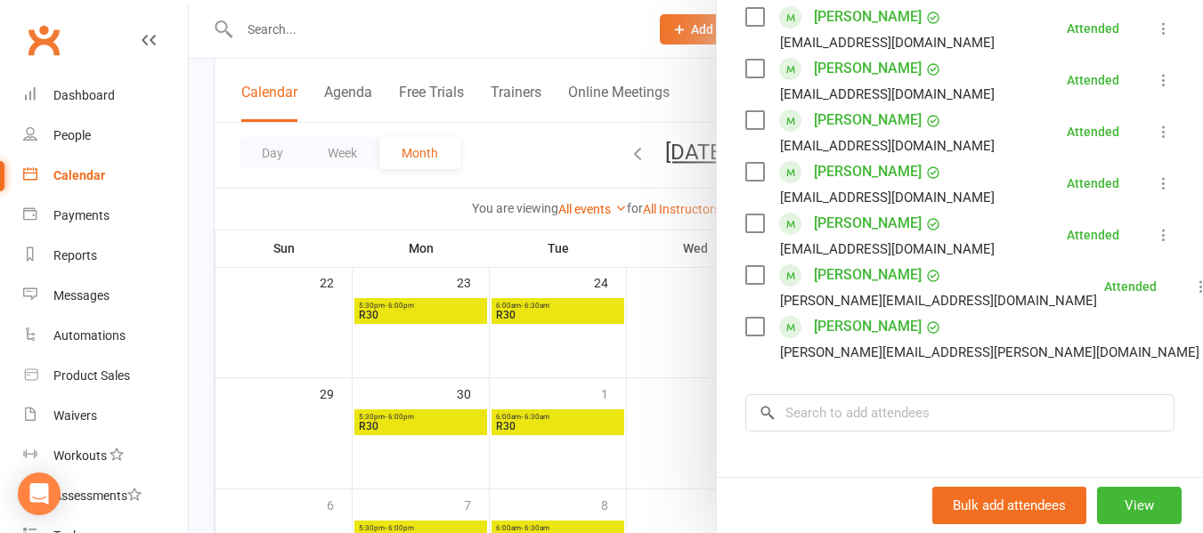
scroll to position [356, 0]
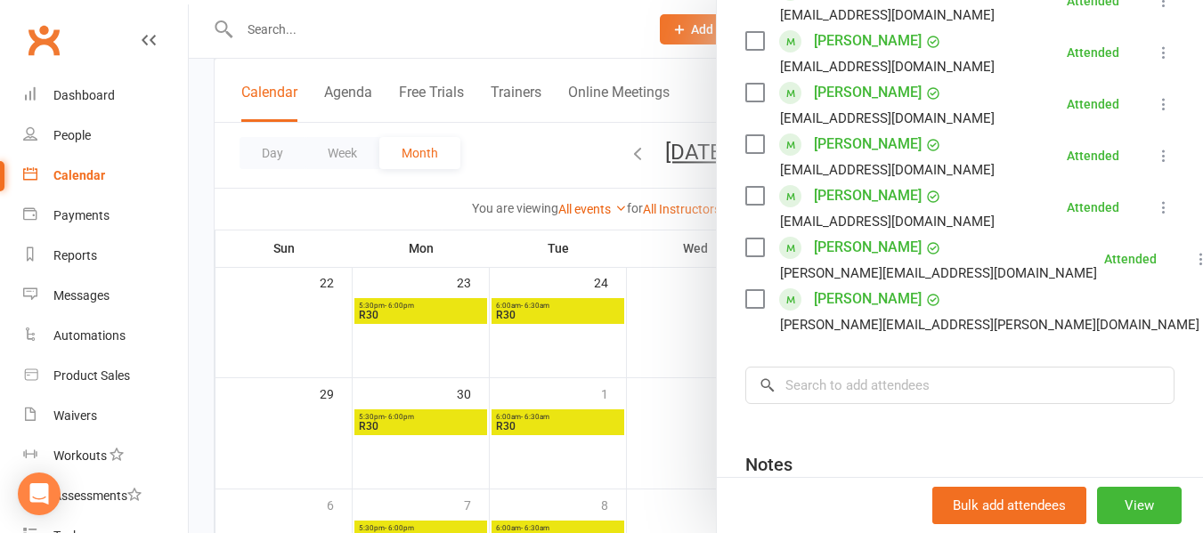
click at [300, 413] on div at bounding box center [696, 266] width 1014 height 533
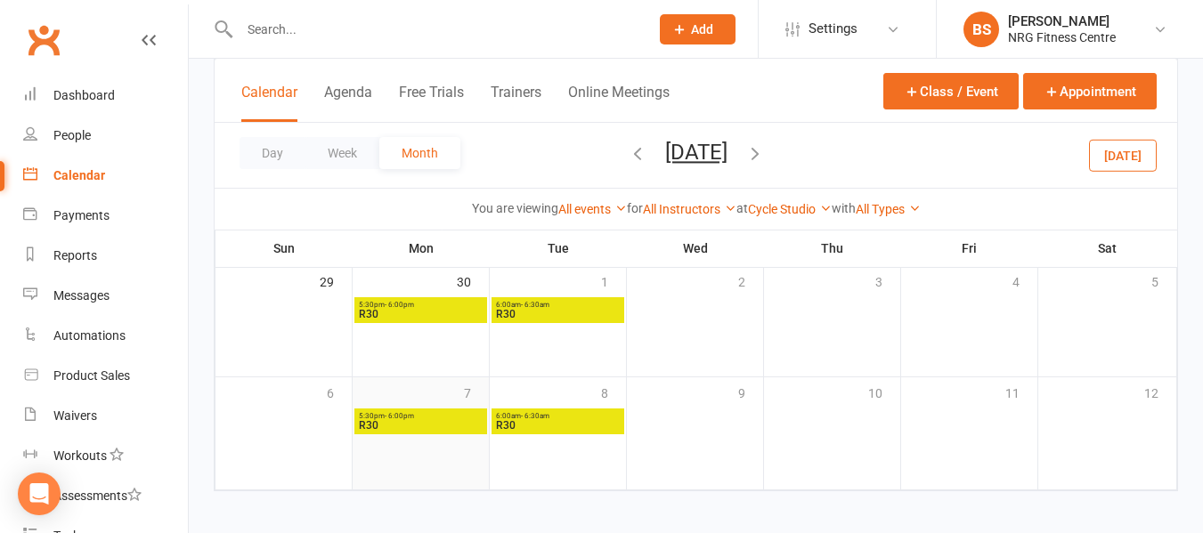
scroll to position [566, 0]
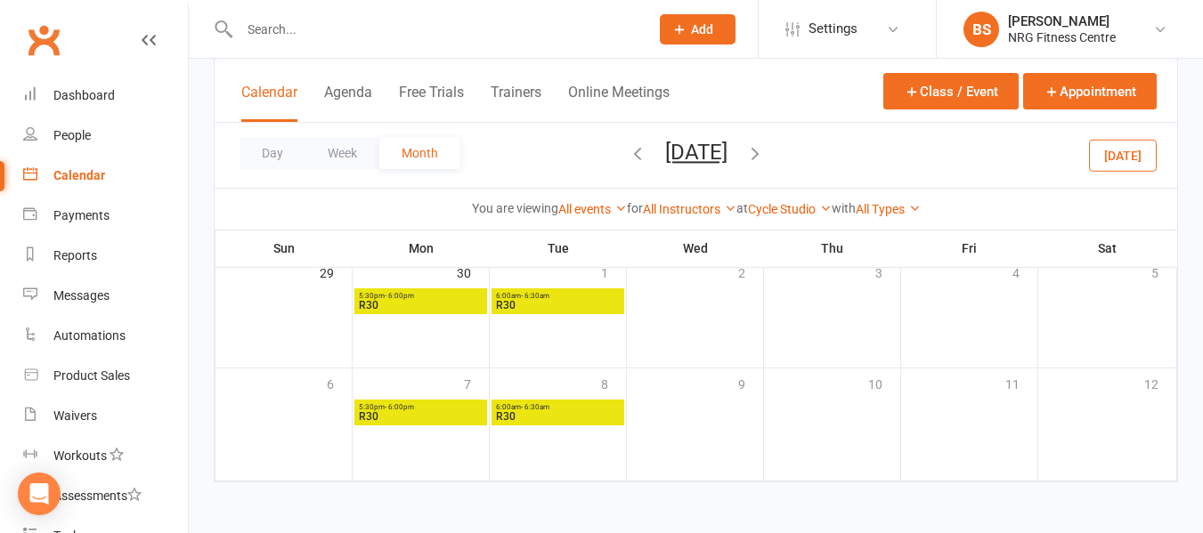
click at [398, 411] on span "R30" at bounding box center [421, 416] width 126 height 11
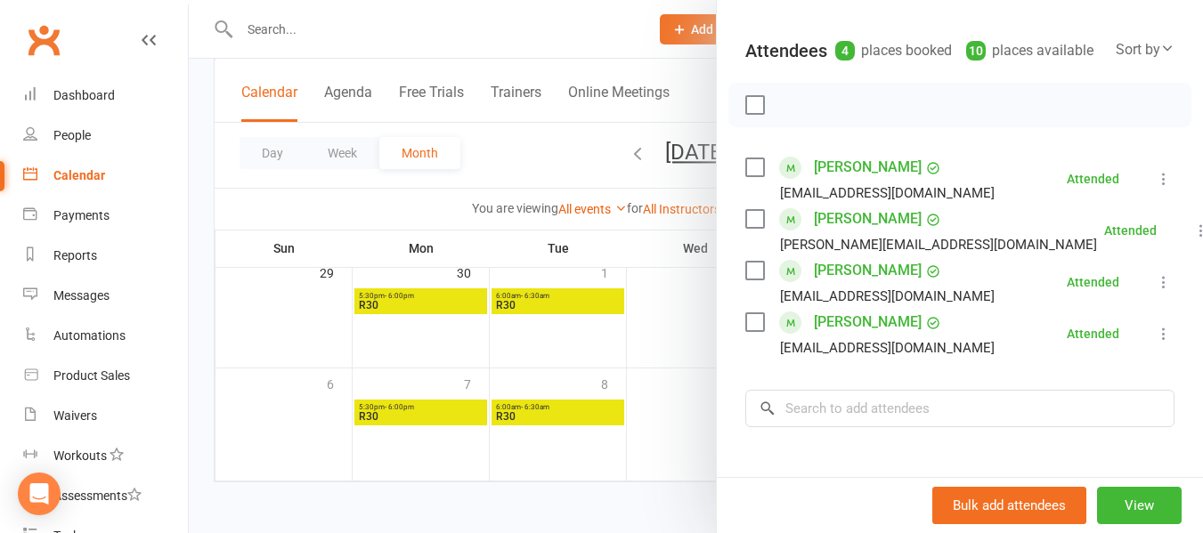
scroll to position [267, 0]
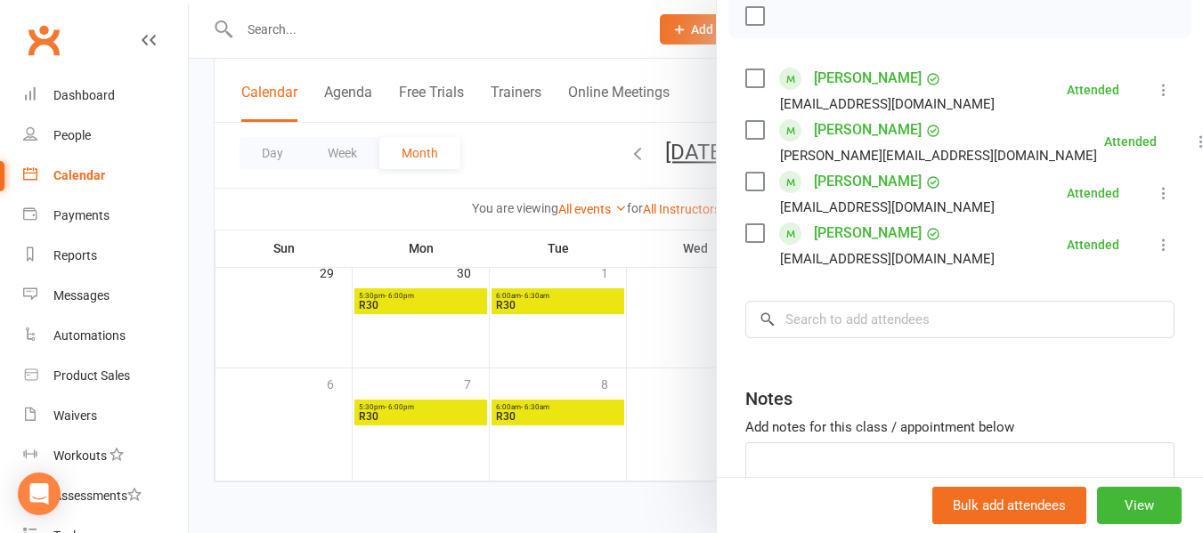
click at [201, 277] on div at bounding box center [696, 266] width 1014 height 533
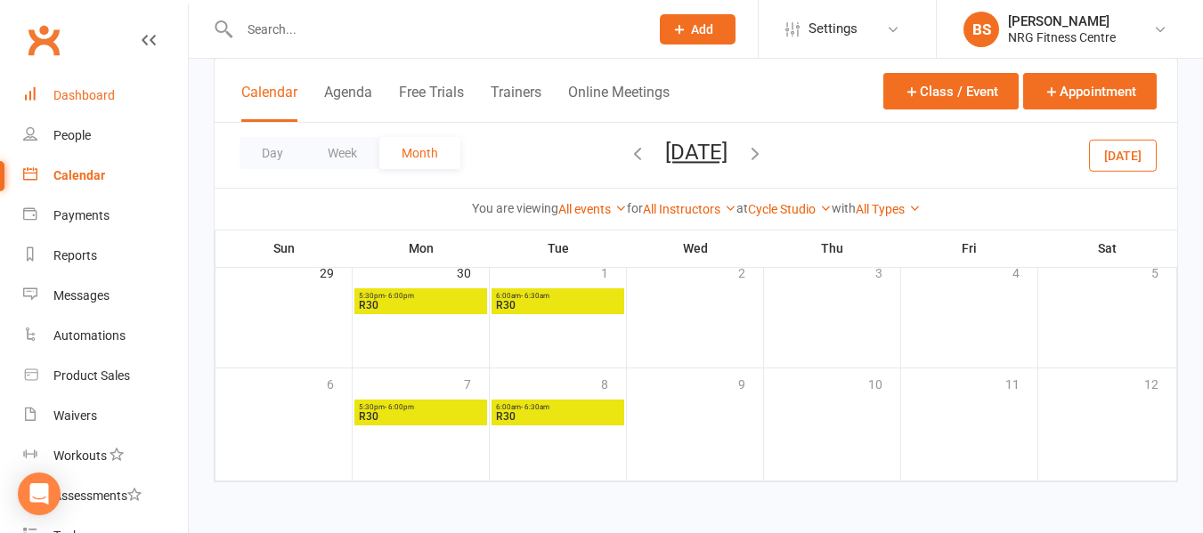
click at [48, 88] on link "Dashboard" at bounding box center [105, 96] width 165 height 40
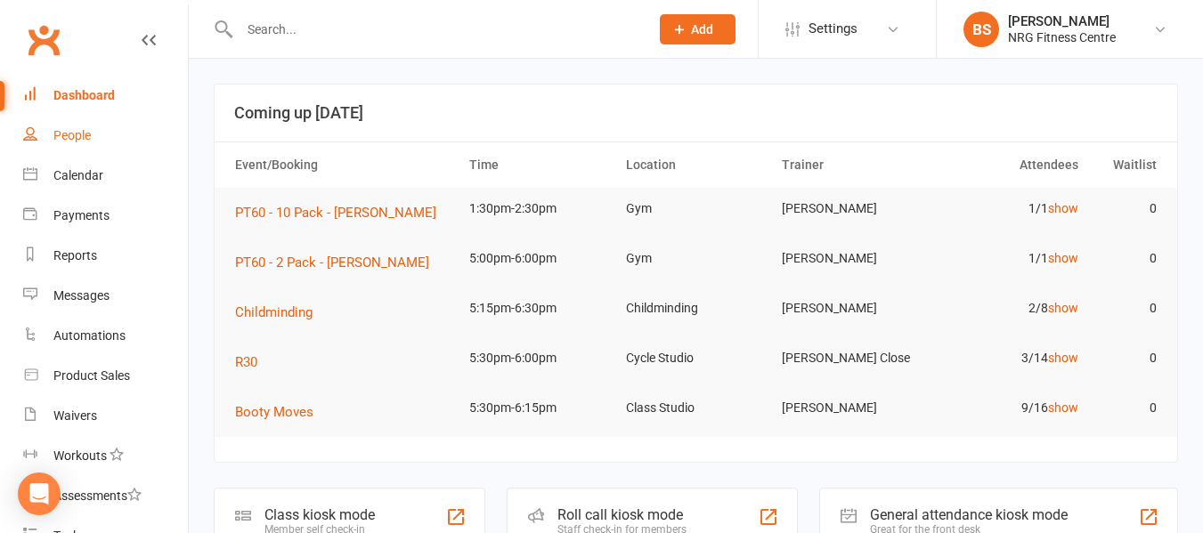
click at [69, 126] on link "People" at bounding box center [105, 136] width 165 height 40
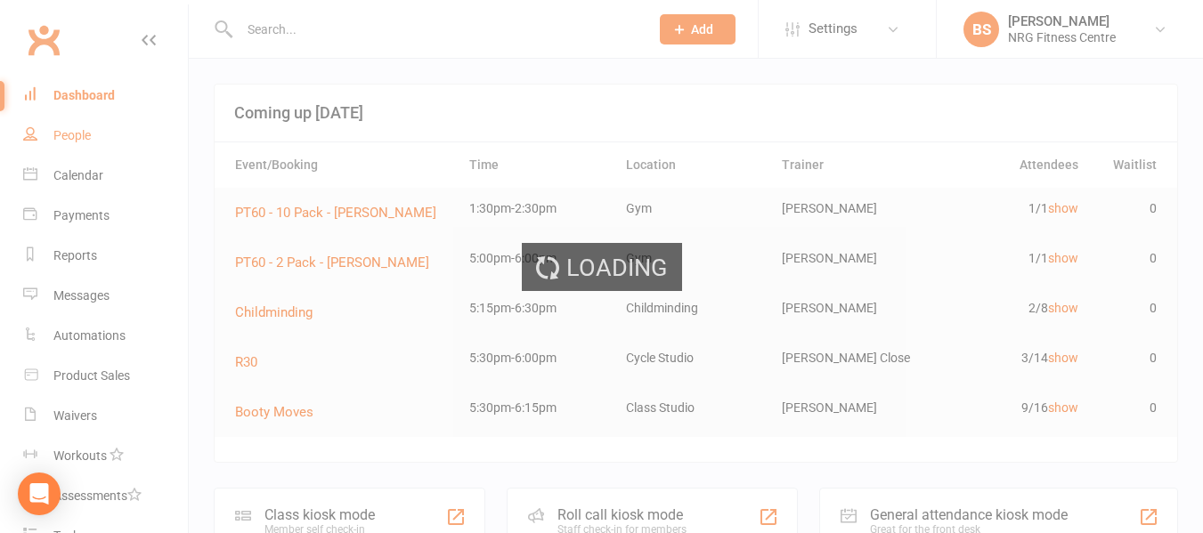
select select "100"
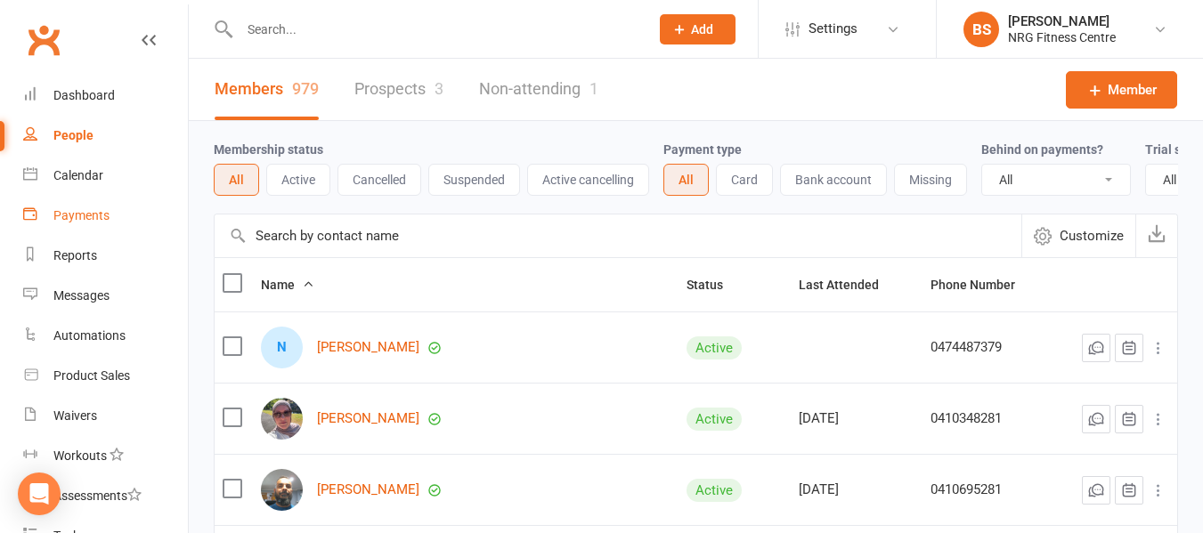
click at [68, 216] on div "Payments" at bounding box center [81, 215] width 56 height 14
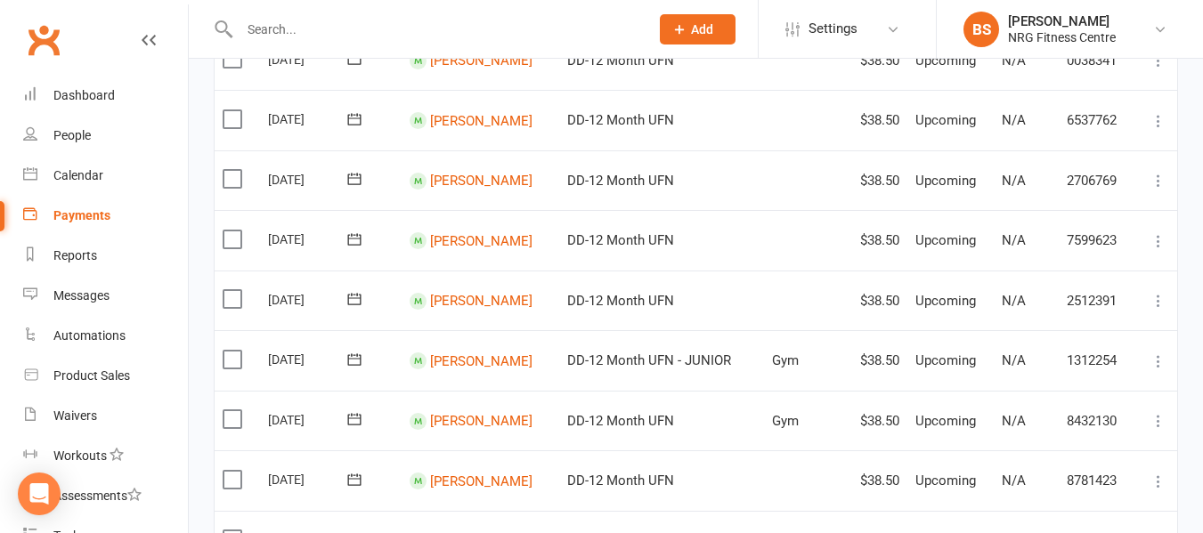
scroll to position [1568, 0]
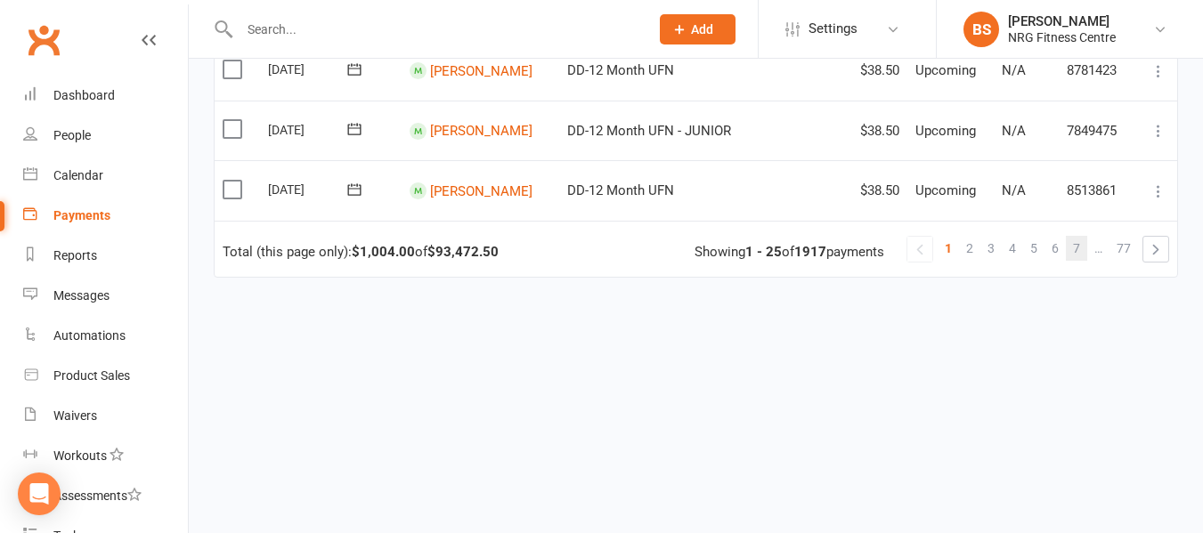
click at [1073, 248] on span "7" at bounding box center [1076, 248] width 7 height 25
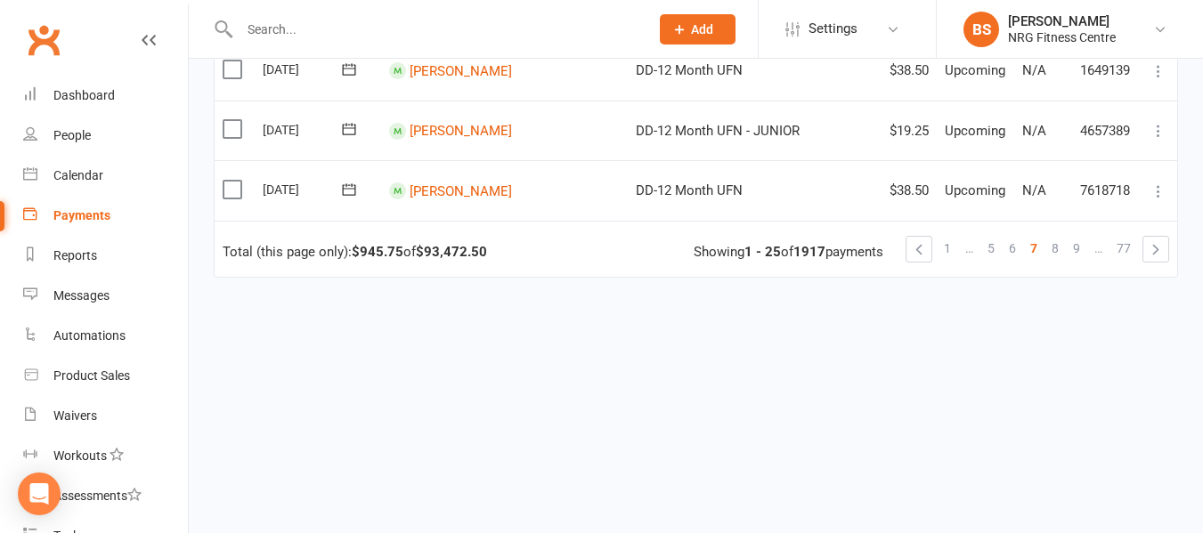
click at [1077, 248] on span "9" at bounding box center [1076, 248] width 7 height 25
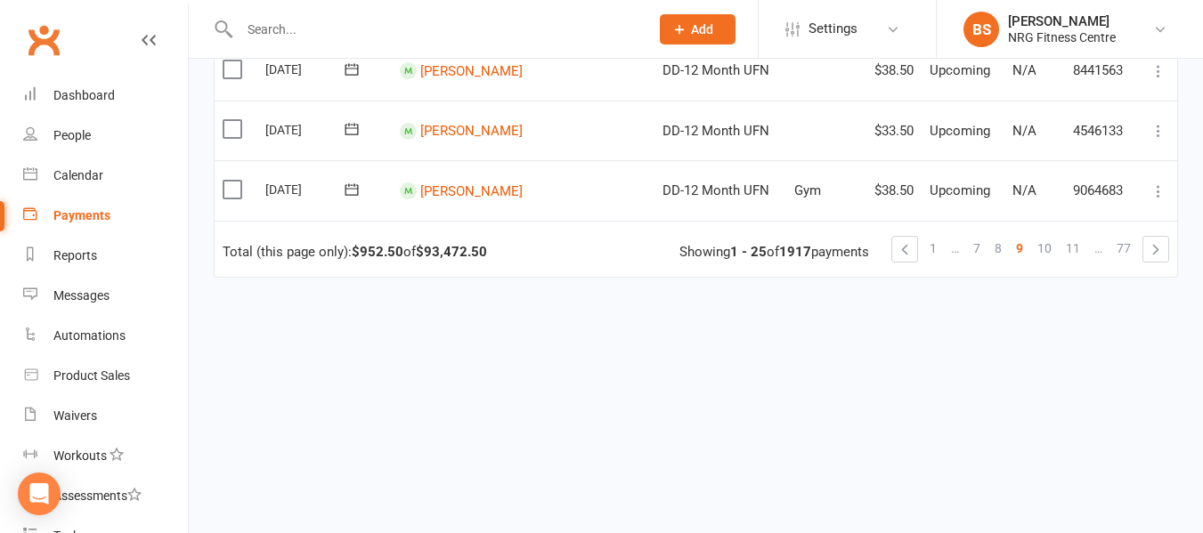
click at [1077, 248] on span "11" at bounding box center [1073, 248] width 14 height 25
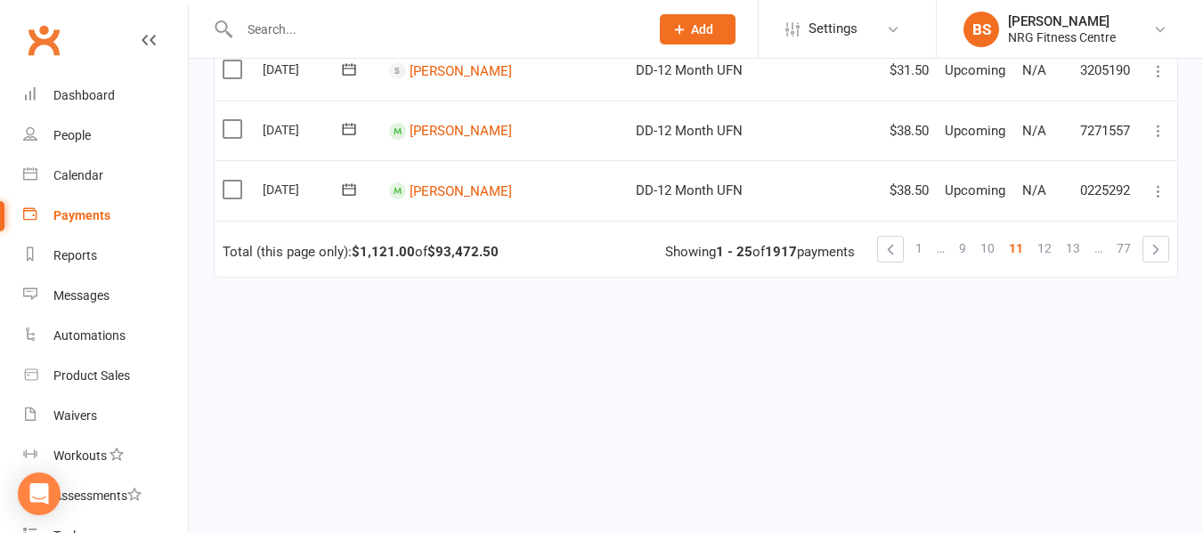
click at [1077, 248] on span "13" at bounding box center [1073, 248] width 14 height 25
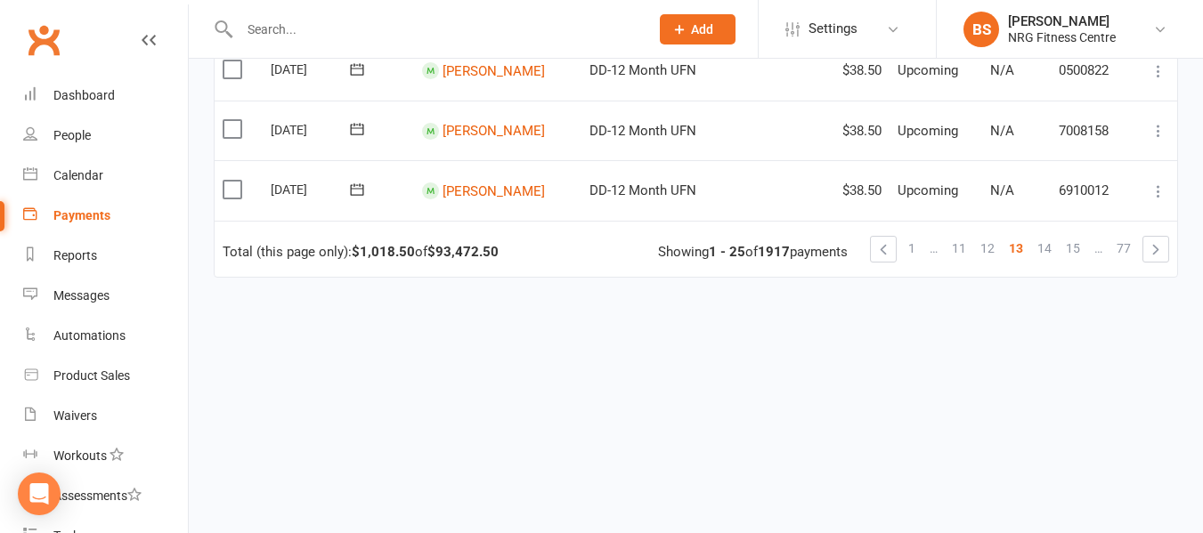
click at [1077, 248] on span "15" at bounding box center [1073, 248] width 14 height 25
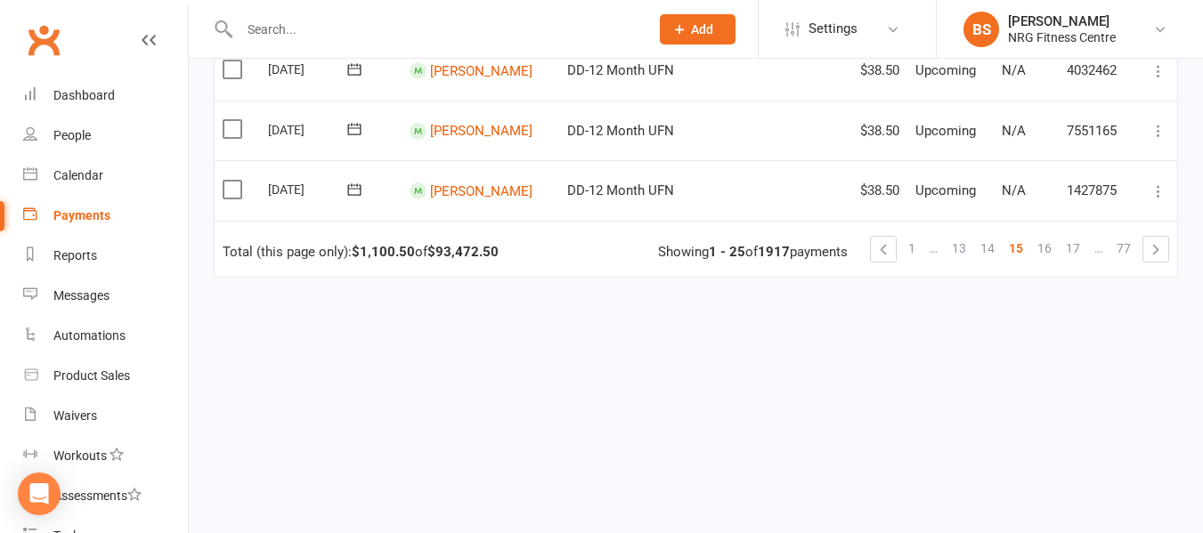
click at [1077, 248] on span "17" at bounding box center [1073, 248] width 14 height 25
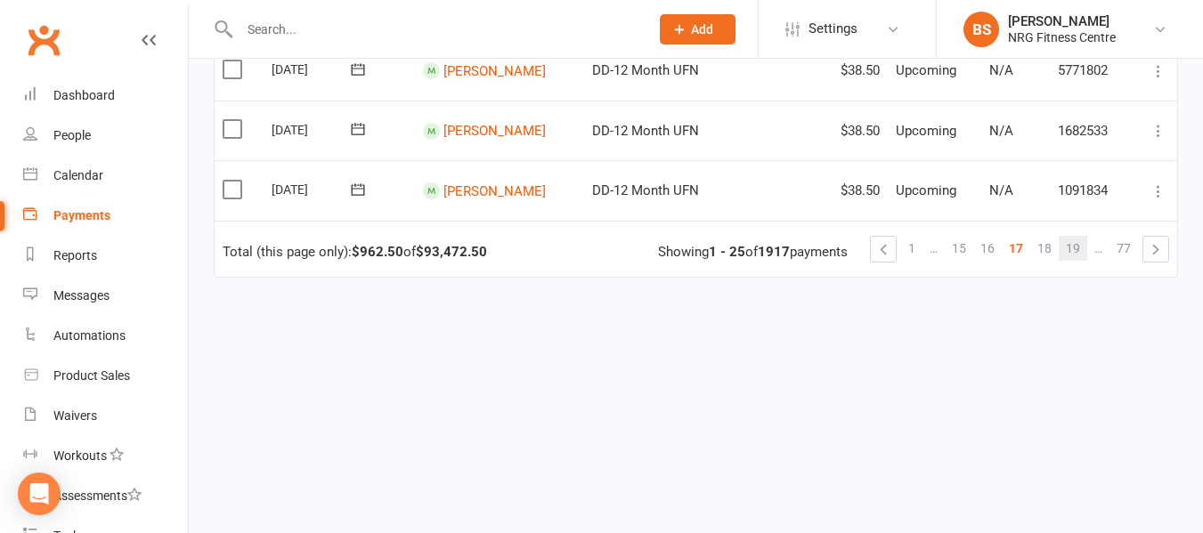
click at [1077, 248] on span "19" at bounding box center [1073, 248] width 14 height 25
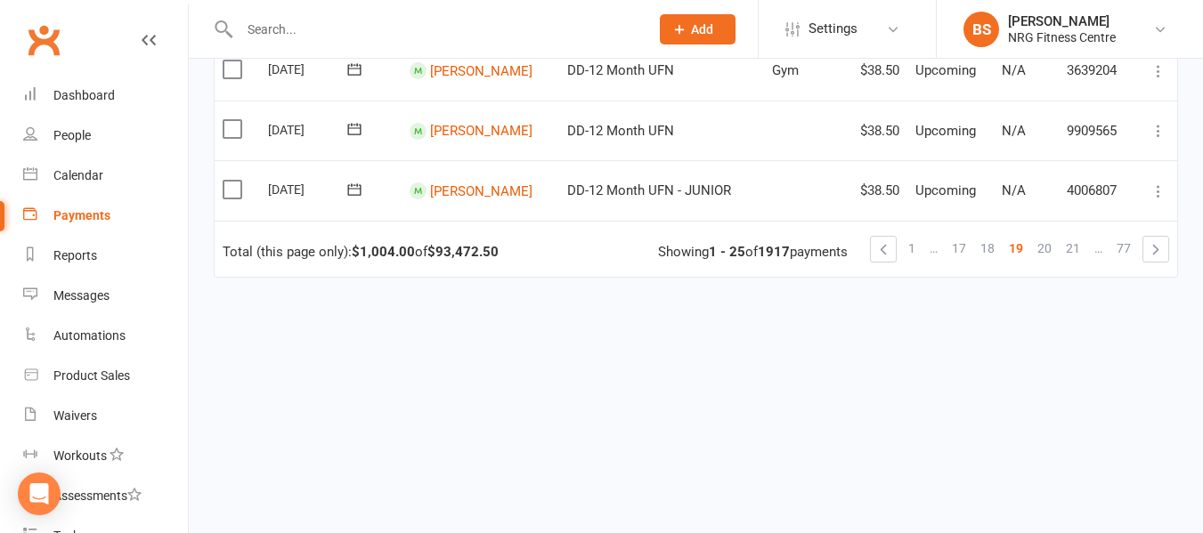
click at [1077, 248] on span "21" at bounding box center [1073, 248] width 14 height 25
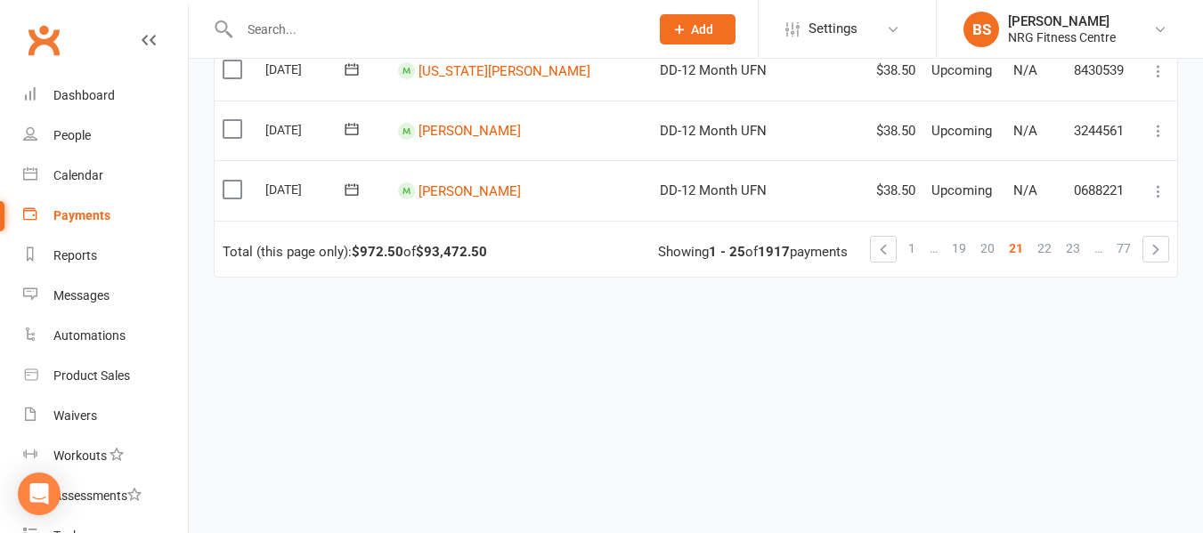
click at [1077, 248] on span "23" at bounding box center [1073, 248] width 14 height 25
click at [1077, 248] on span "25" at bounding box center [1073, 248] width 14 height 25
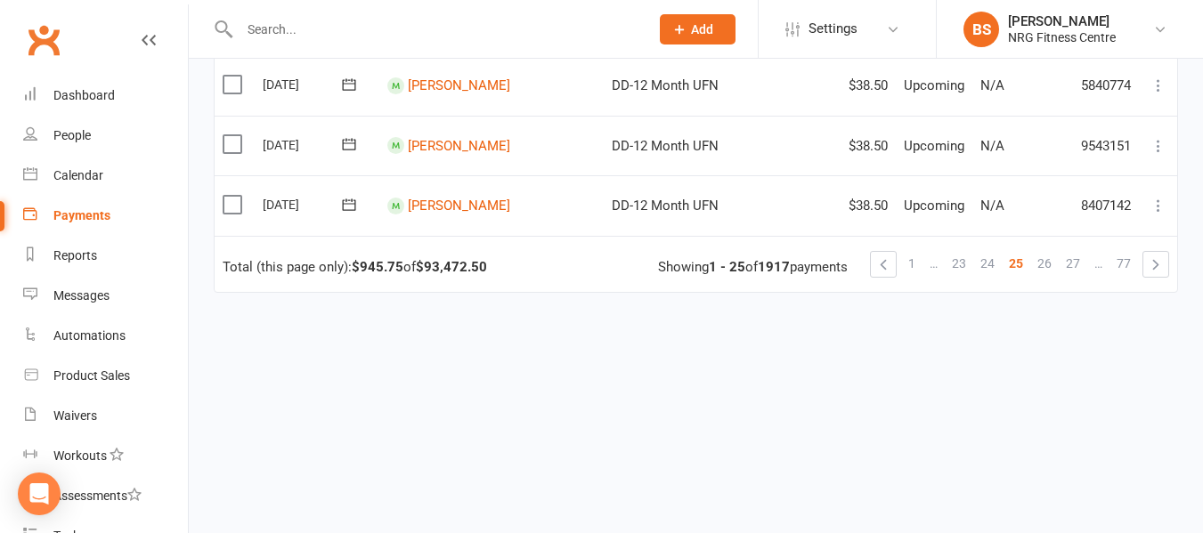
click at [1077, 251] on span "27" at bounding box center [1073, 263] width 14 height 25
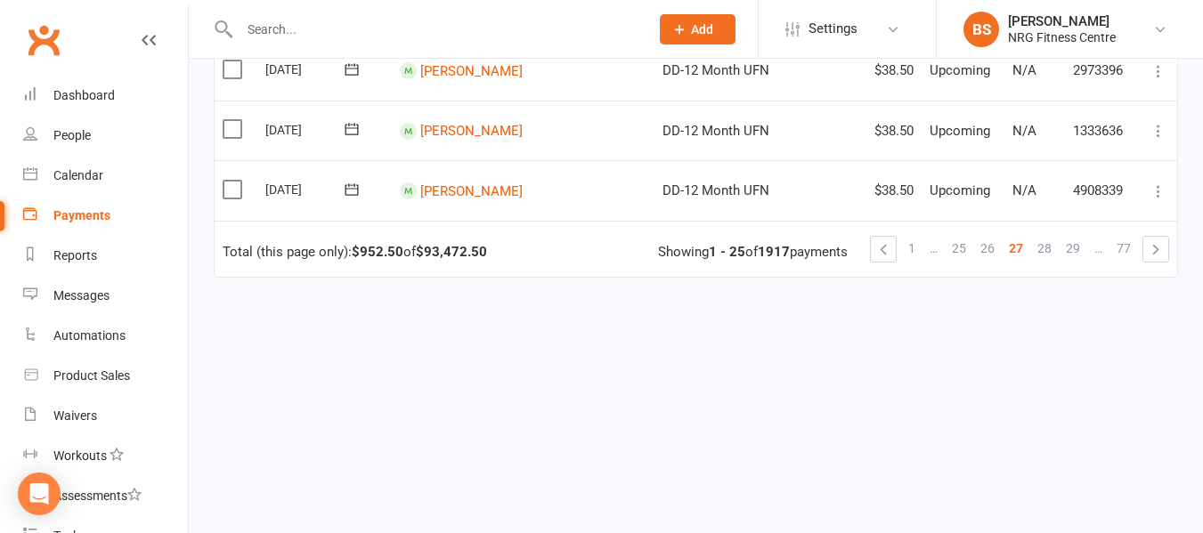
click at [1077, 248] on span "29" at bounding box center [1073, 248] width 14 height 25
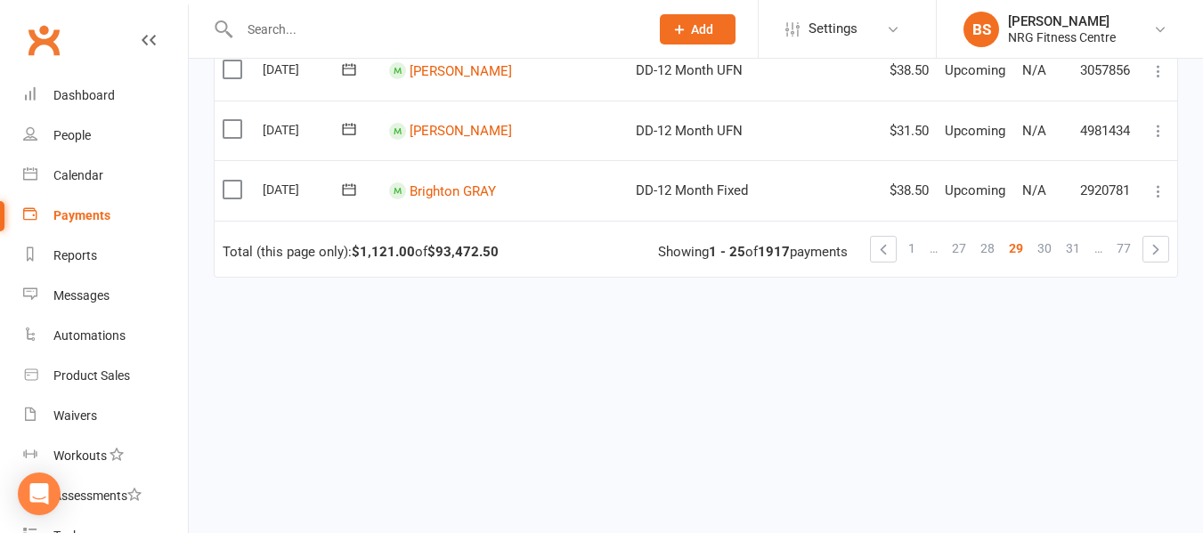
click at [1077, 248] on span "31" at bounding box center [1073, 248] width 14 height 25
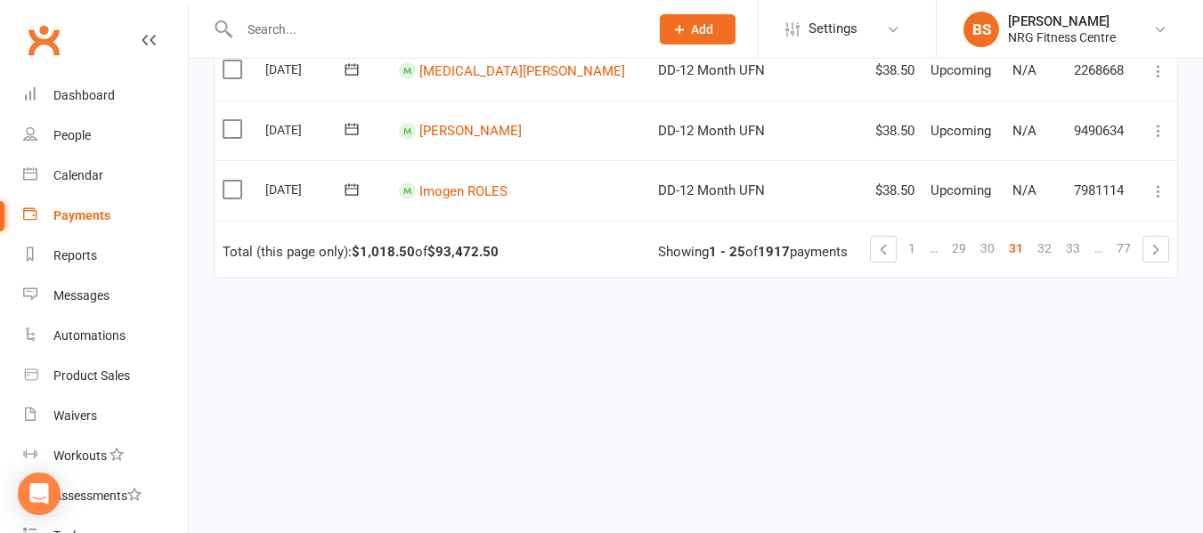
click at [1077, 248] on span "33" at bounding box center [1073, 248] width 14 height 25
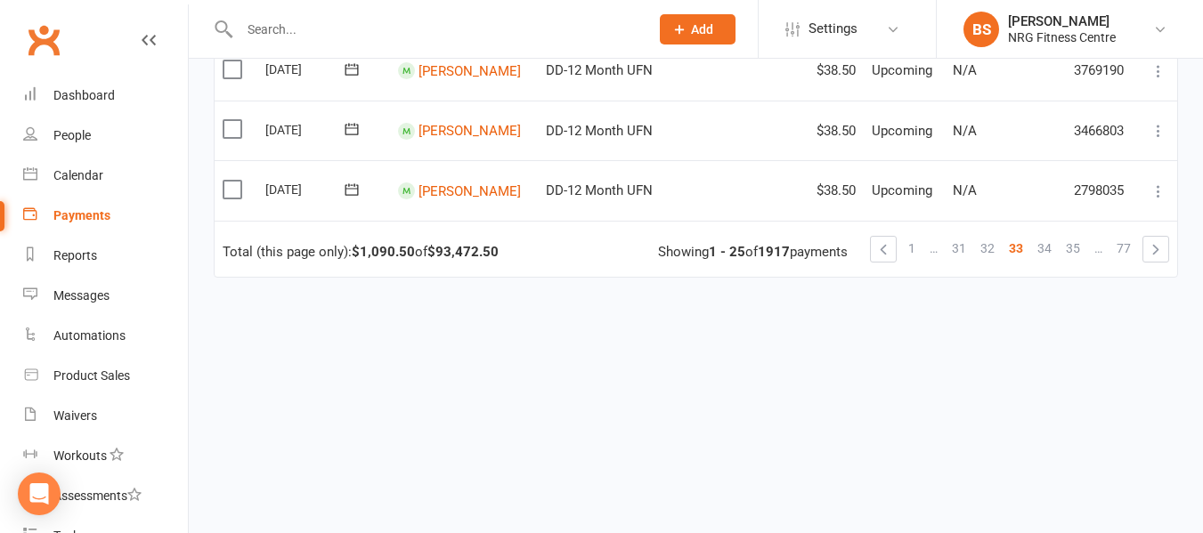
click at [1077, 248] on span "35" at bounding box center [1073, 248] width 14 height 25
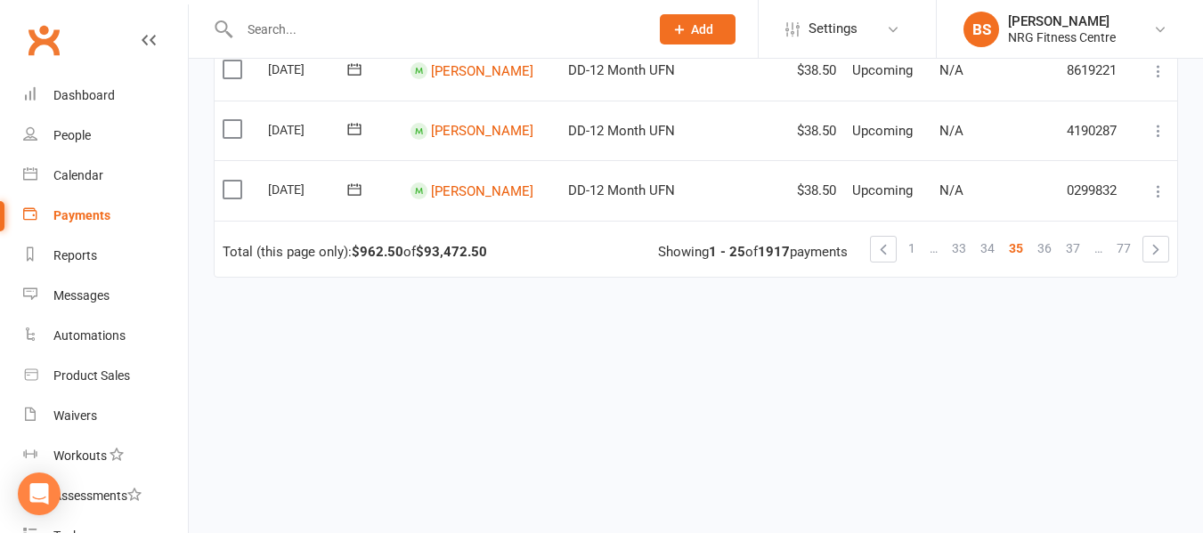
click at [1077, 248] on span "37" at bounding box center [1073, 248] width 14 height 25
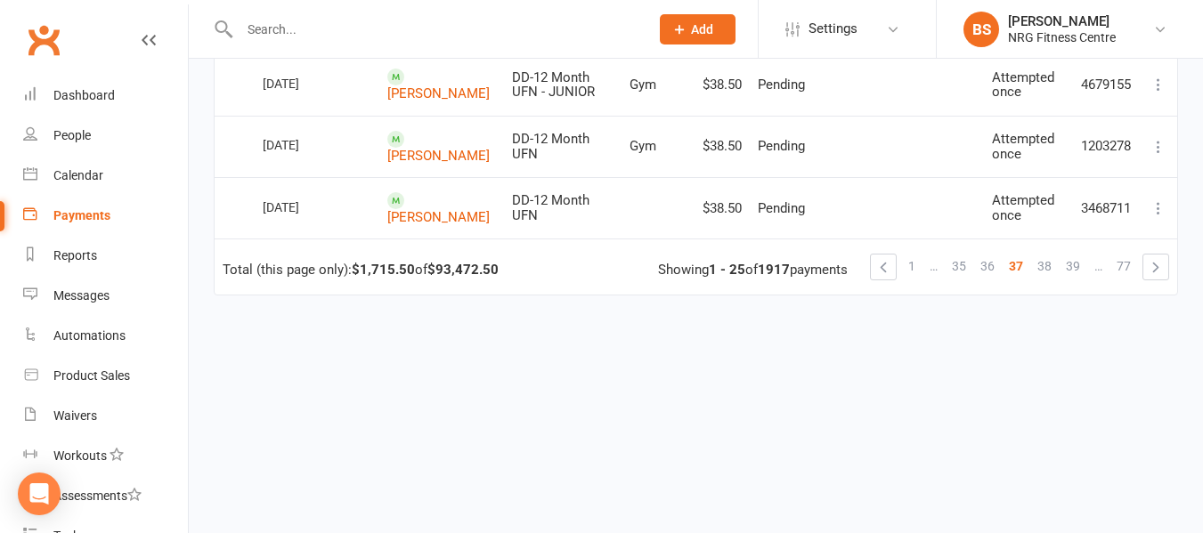
click at [1077, 254] on span "39" at bounding box center [1073, 266] width 14 height 25
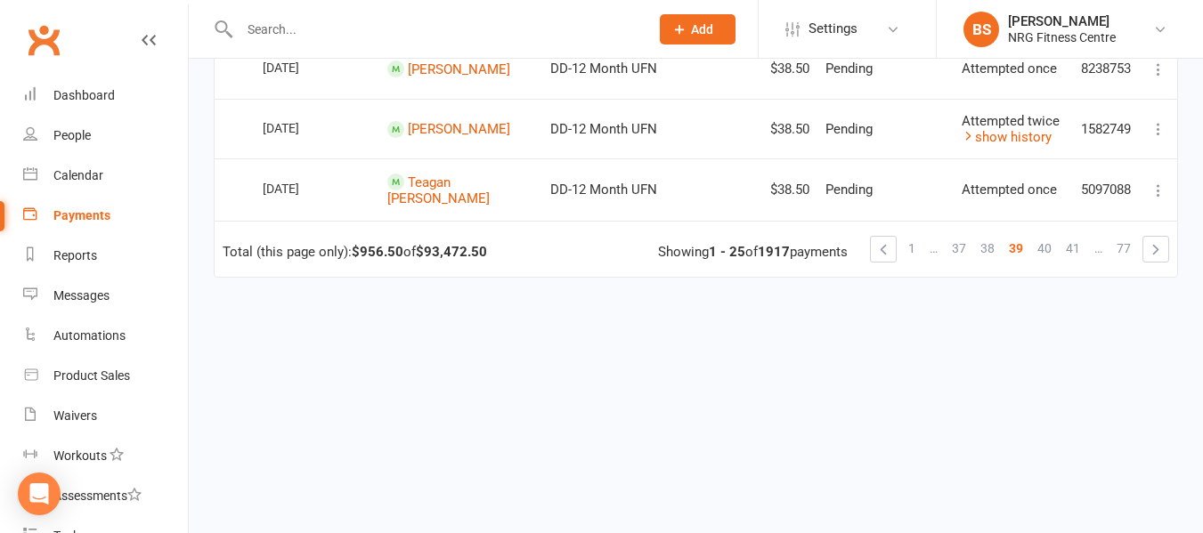
scroll to position [1613, 0]
click at [1077, 248] on span "41" at bounding box center [1073, 248] width 14 height 25
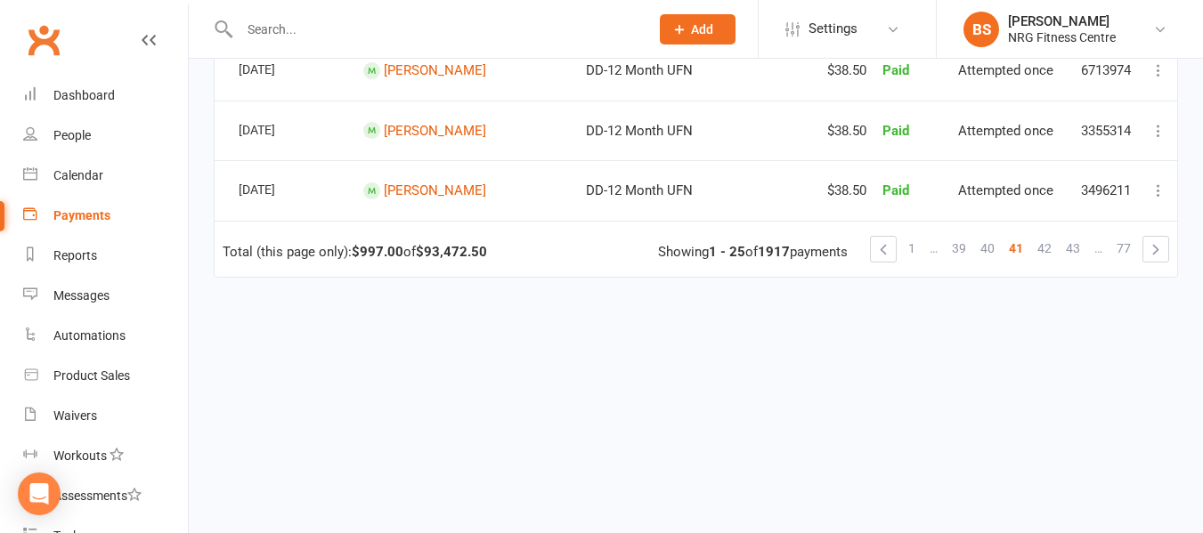
scroll to position [1562, 0]
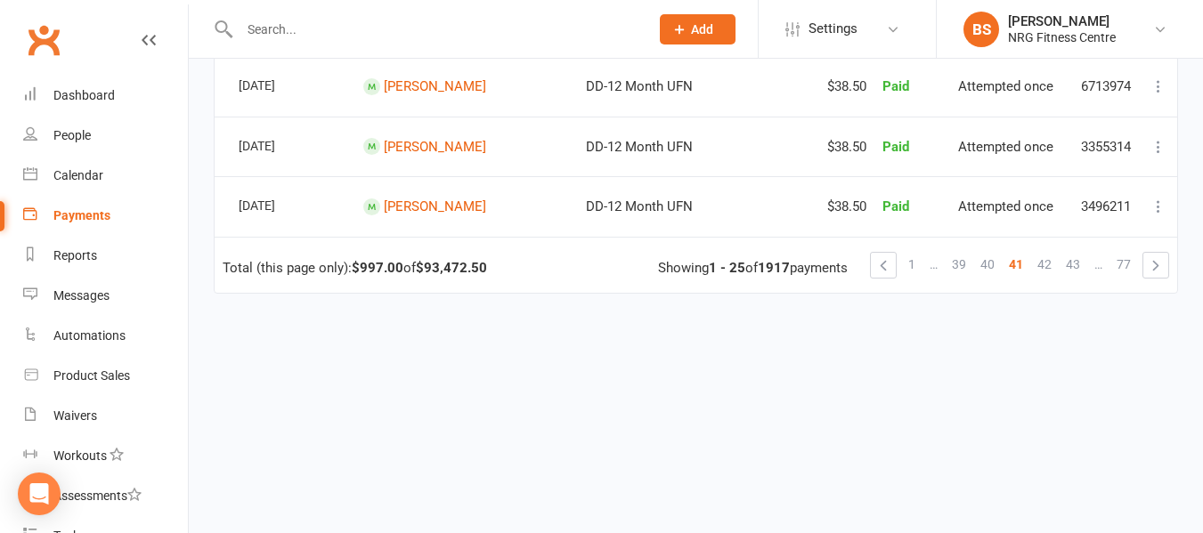
click at [1077, 252] on span "43" at bounding box center [1073, 264] width 14 height 25
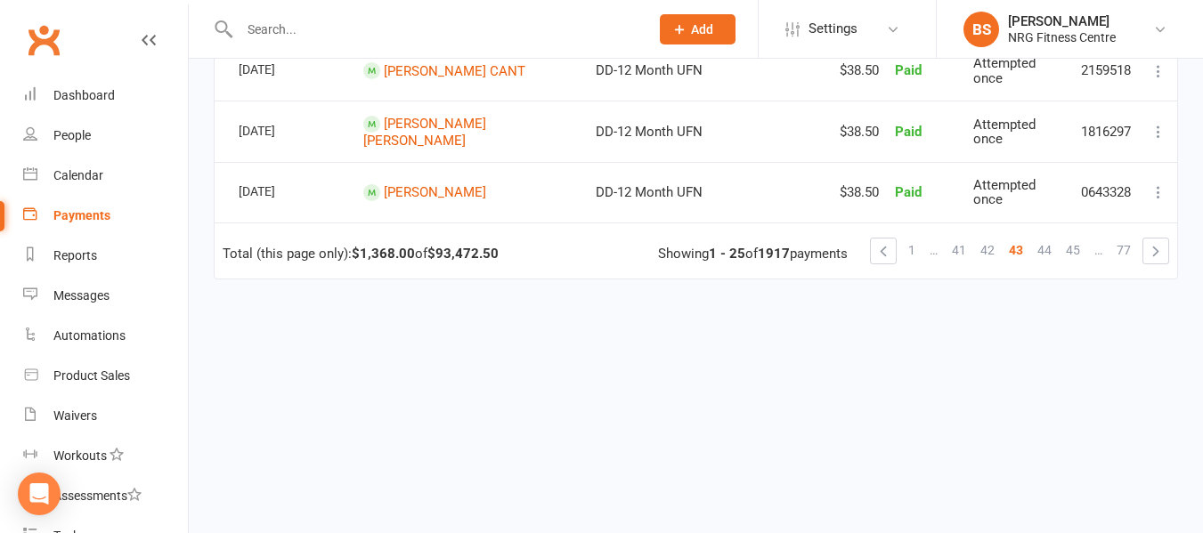
click at [1077, 248] on span "45" at bounding box center [1073, 250] width 14 height 25
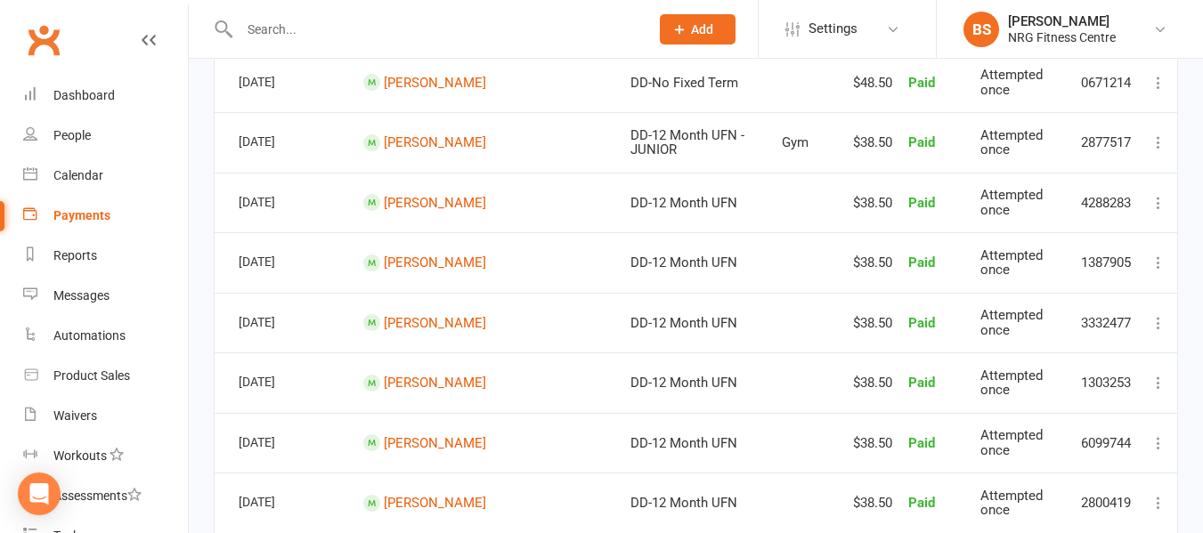
scroll to position [1564, 0]
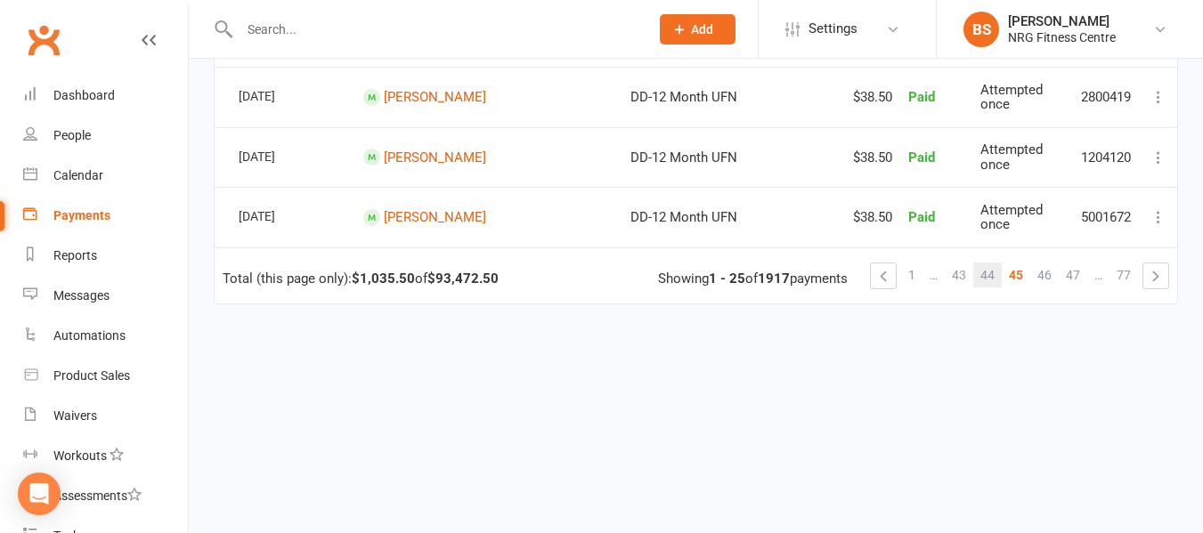
click at [992, 263] on span "44" at bounding box center [987, 275] width 14 height 25
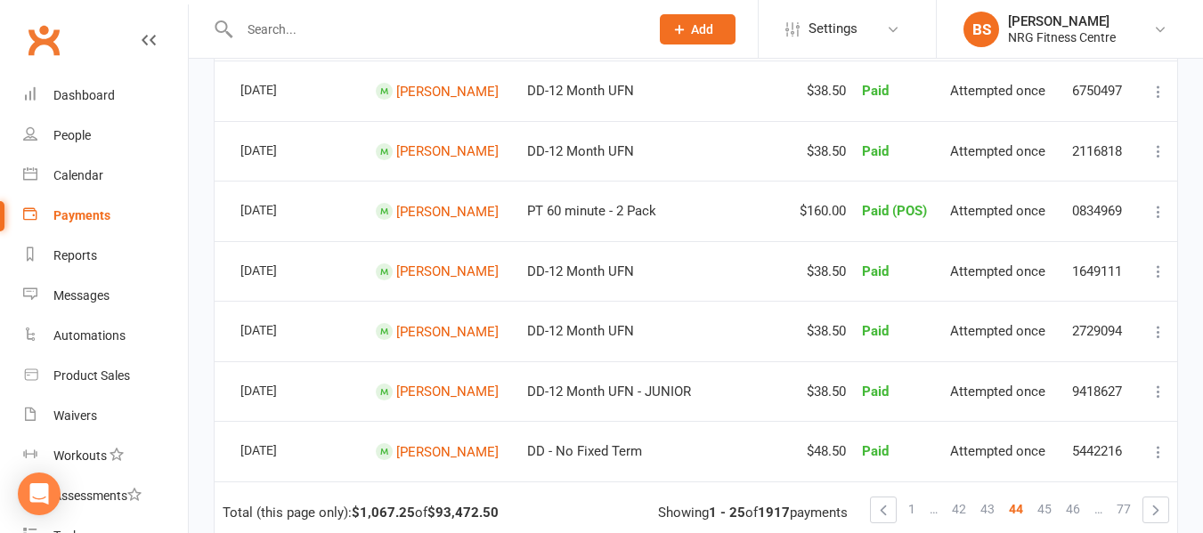
scroll to position [1514, 0]
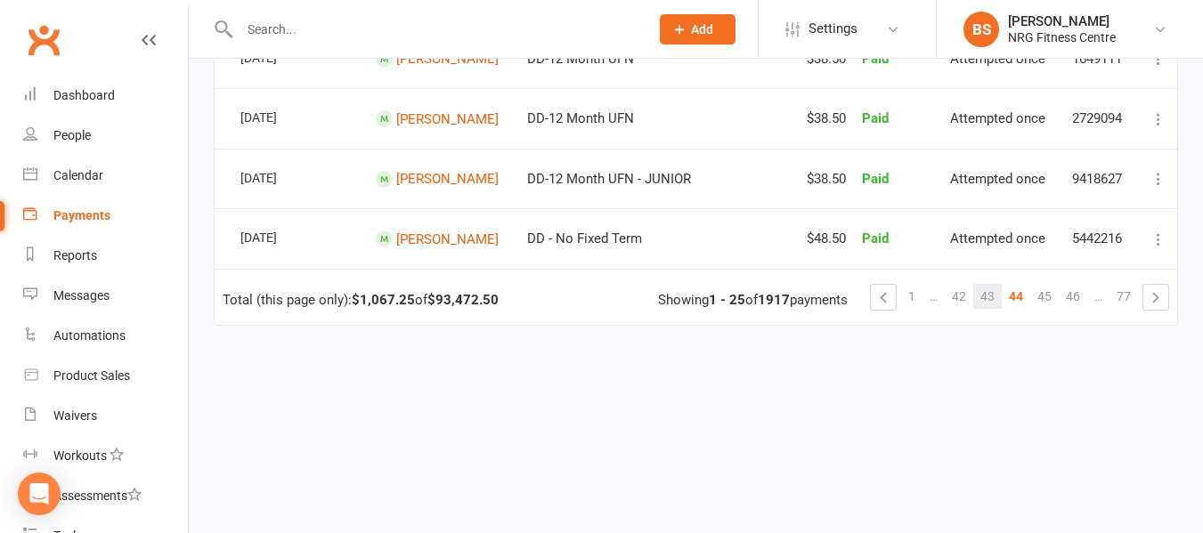
click at [990, 300] on span "43" at bounding box center [987, 296] width 14 height 25
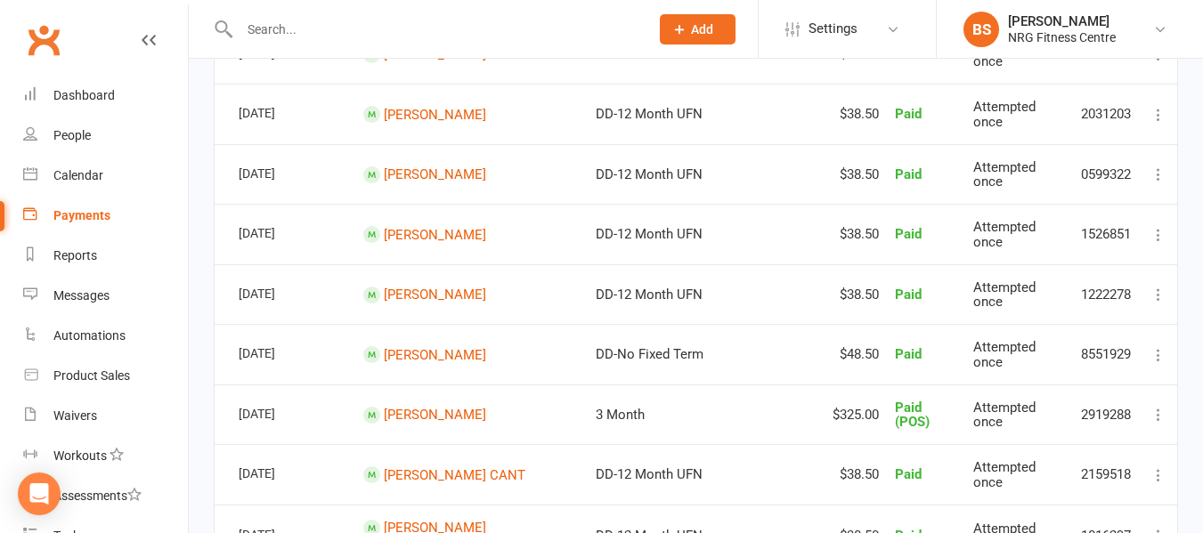
scroll to position [1562, 0]
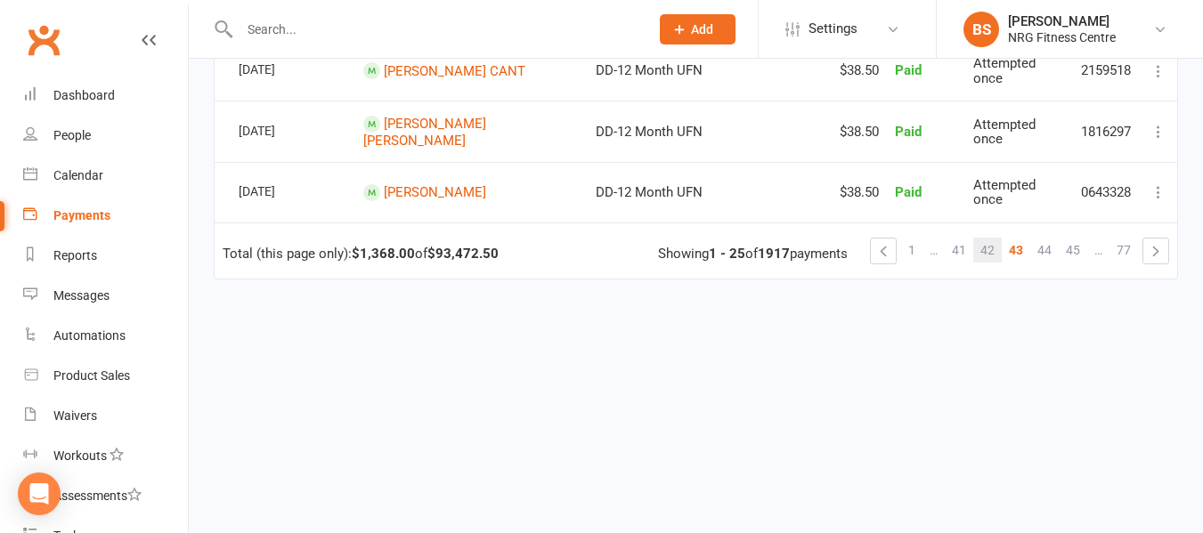
click at [995, 255] on link "42" at bounding box center [987, 250] width 28 height 25
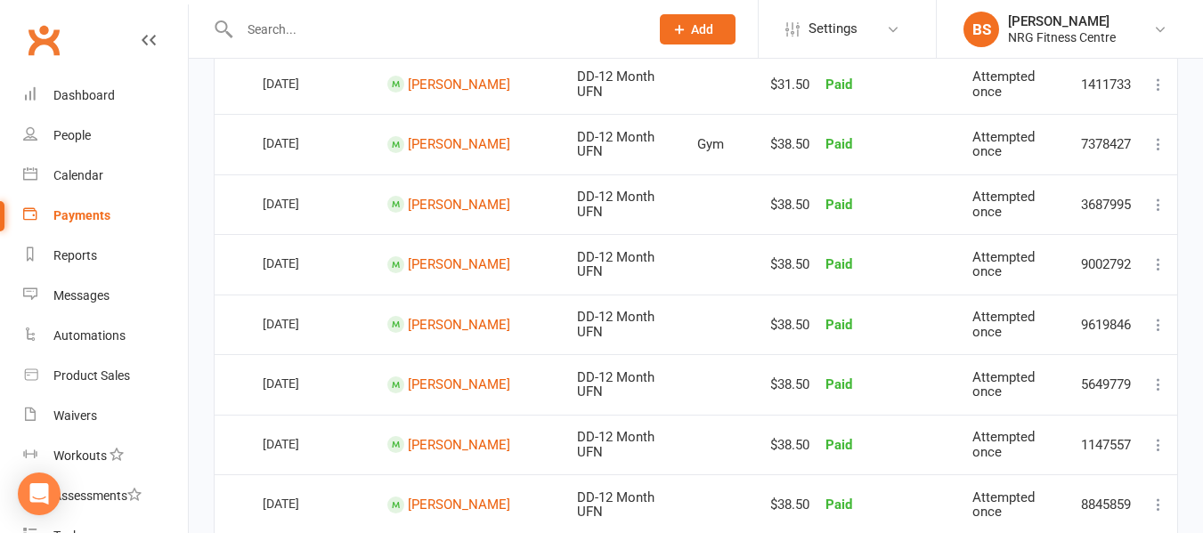
scroll to position [1585, 0]
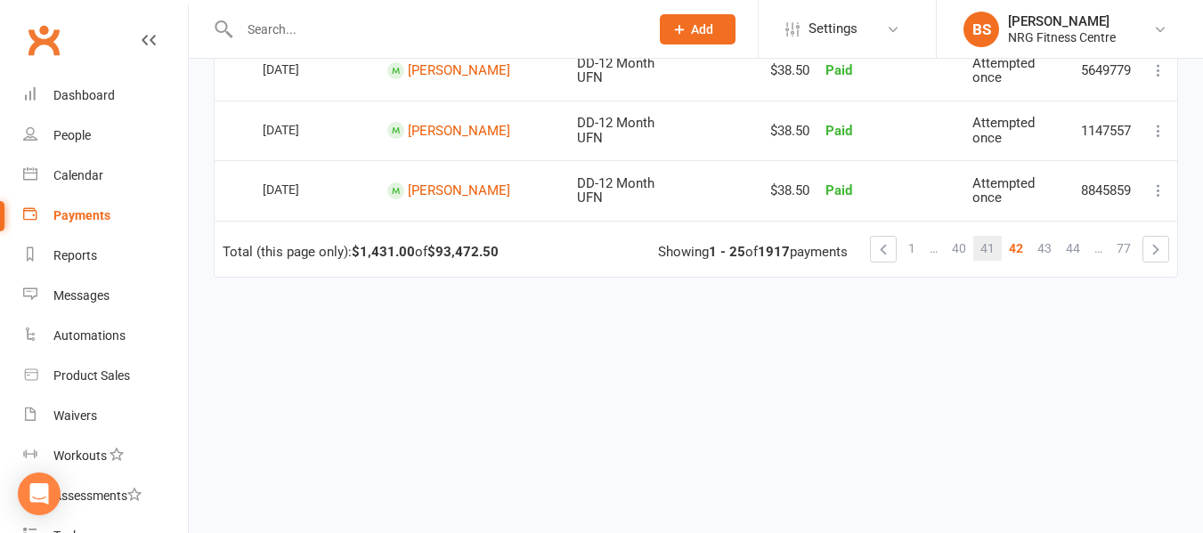
click at [986, 248] on span "41" at bounding box center [987, 248] width 14 height 25
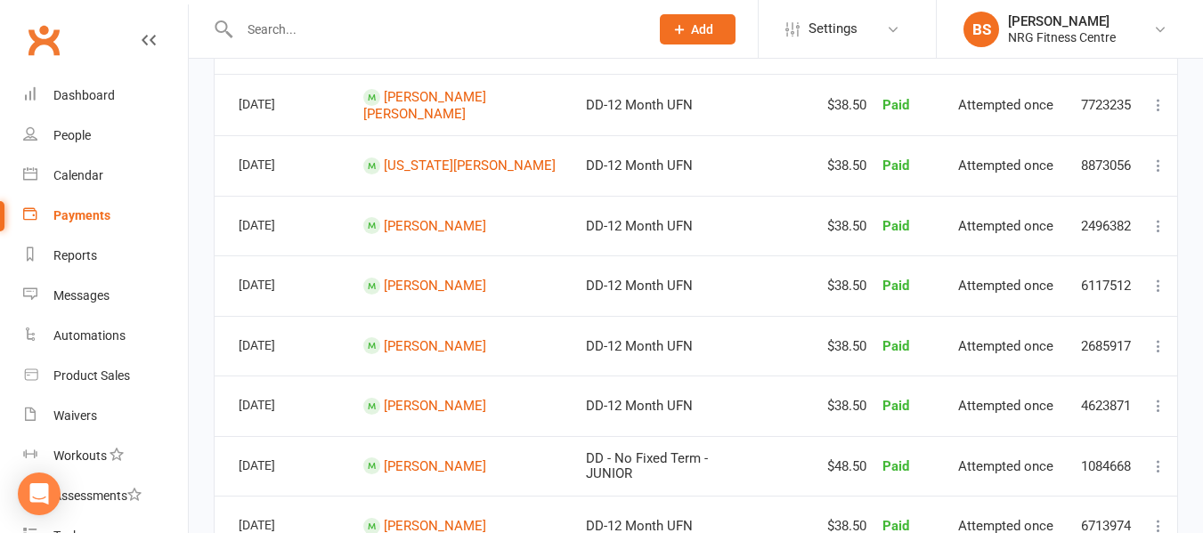
scroll to position [1562, 0]
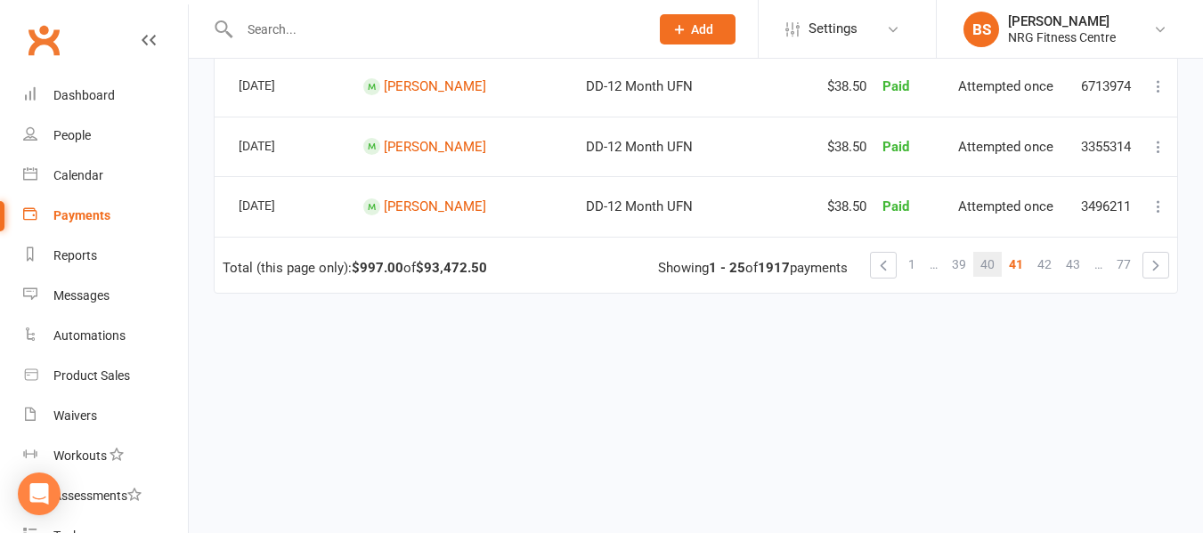
click at [996, 252] on link "40" at bounding box center [987, 264] width 28 height 25
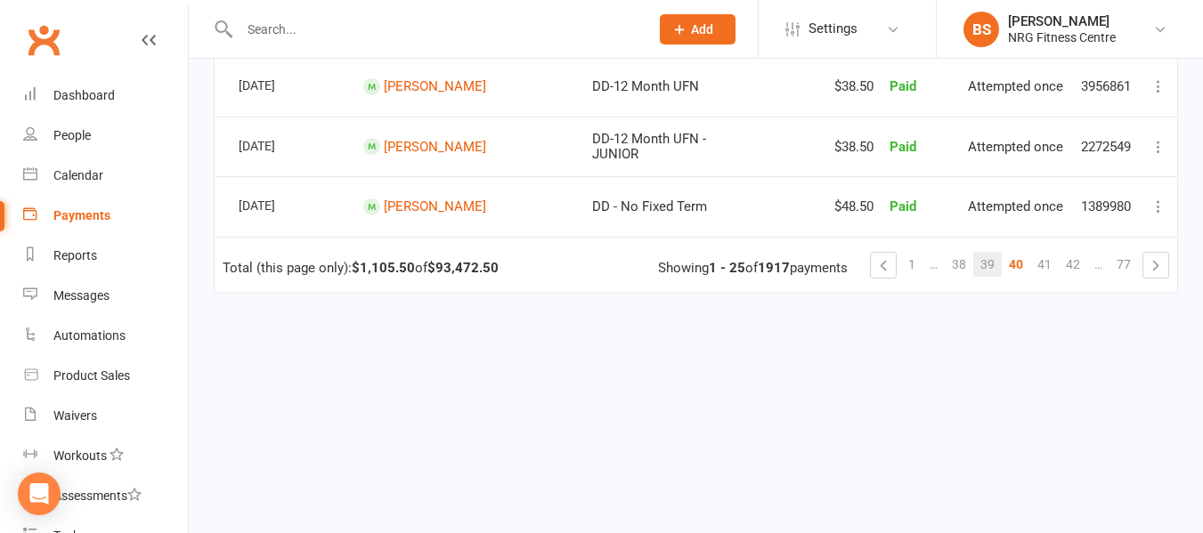
click at [999, 252] on link "39" at bounding box center [987, 264] width 28 height 25
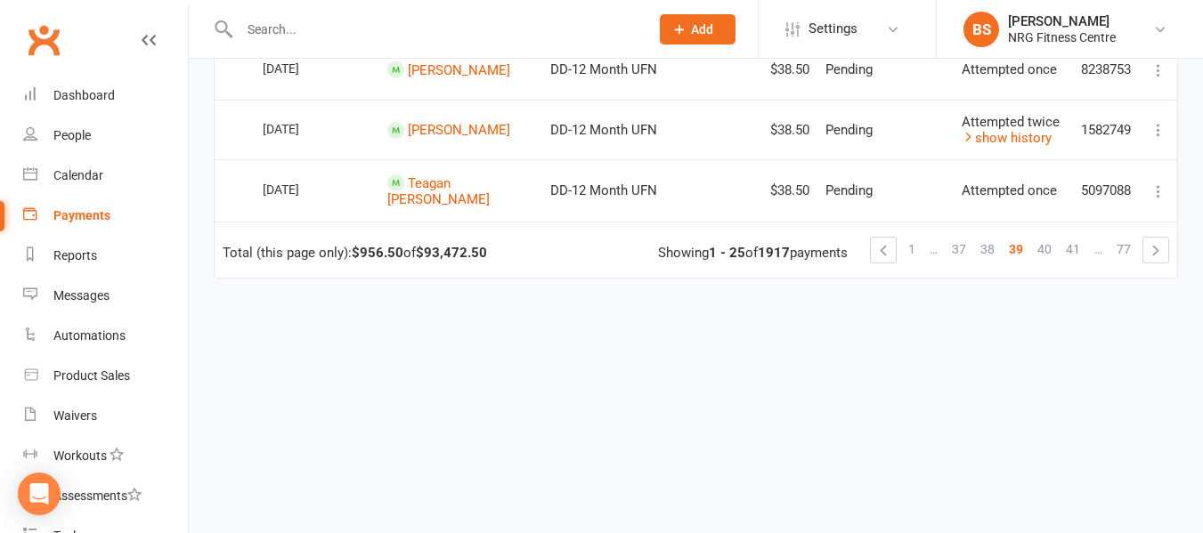
scroll to position [1613, 0]
click at [987, 247] on span "38" at bounding box center [987, 248] width 14 height 25
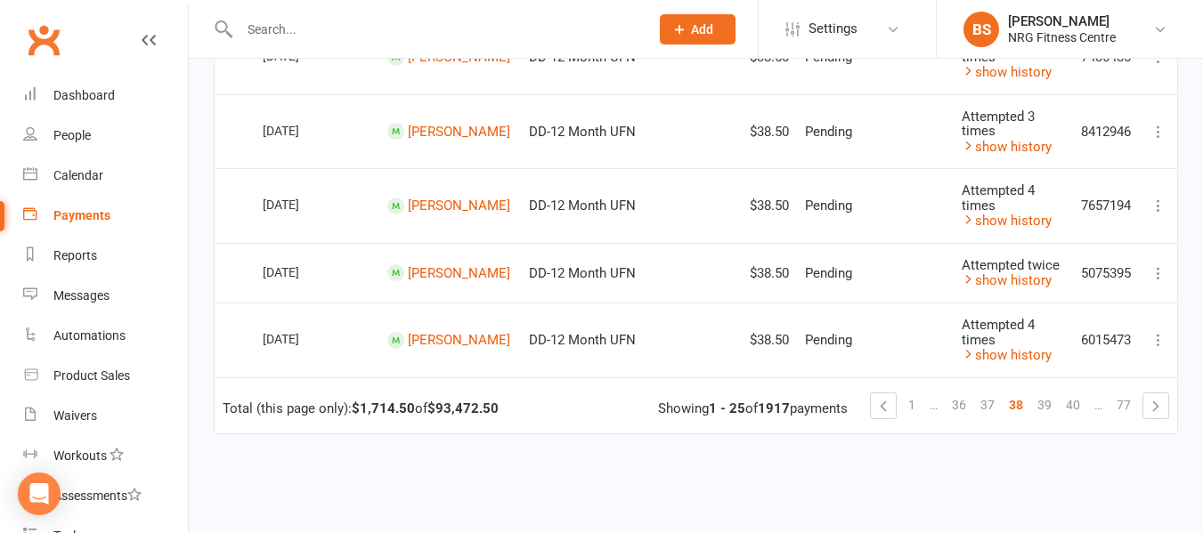
scroll to position [1670, 0]
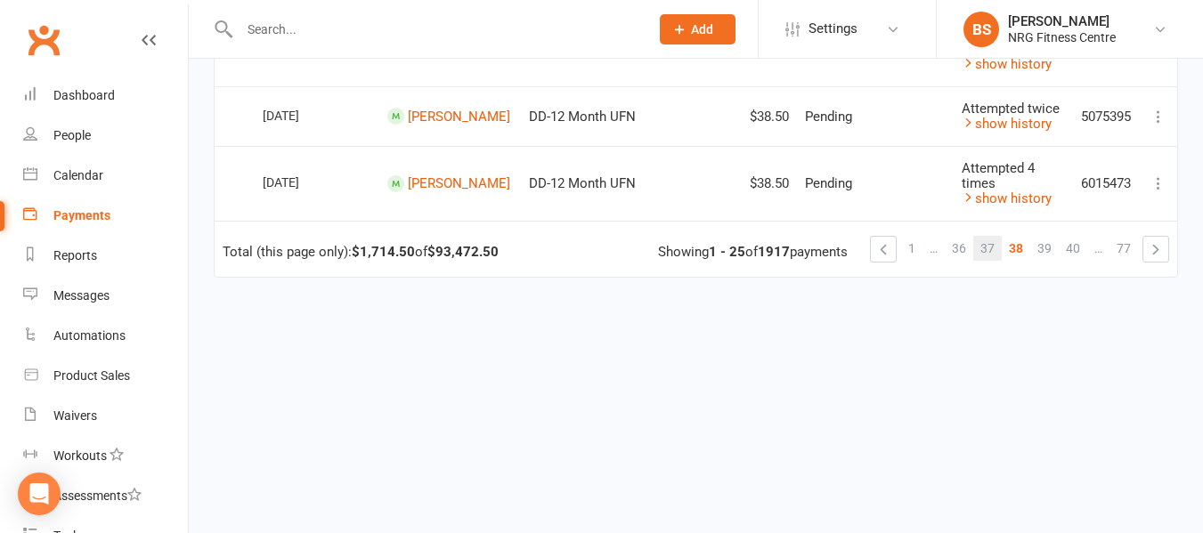
click at [983, 248] on span "37" at bounding box center [987, 248] width 14 height 25
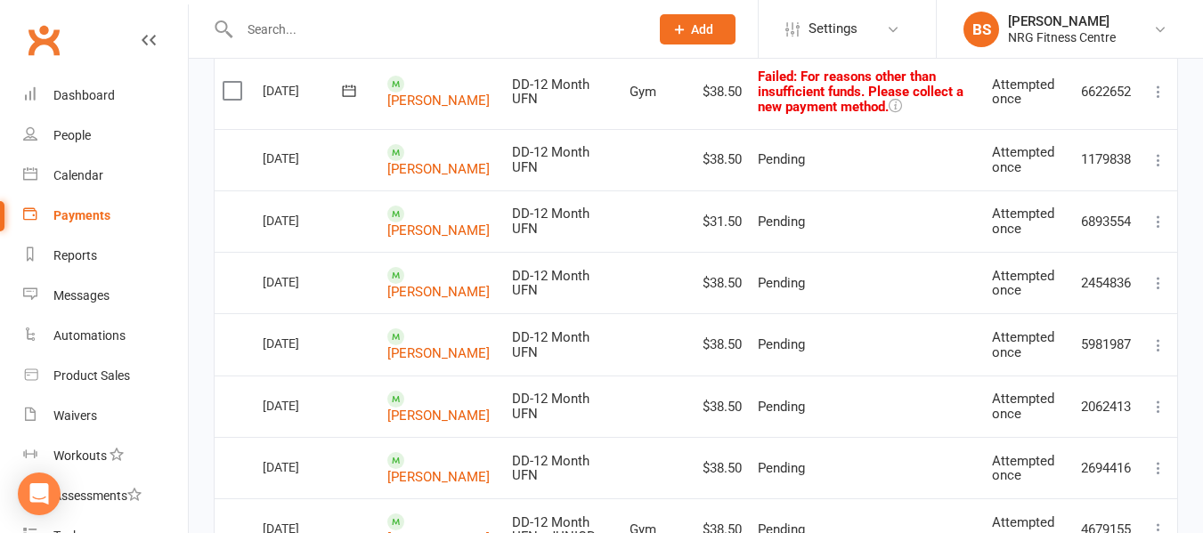
scroll to position [1612, 0]
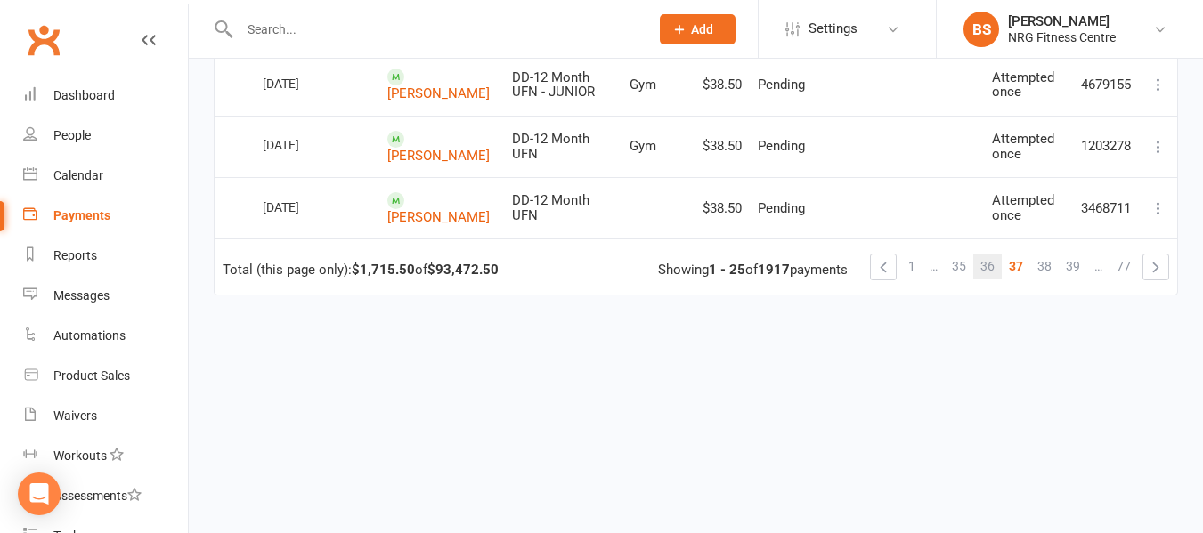
click at [985, 256] on span "36" at bounding box center [987, 266] width 14 height 25
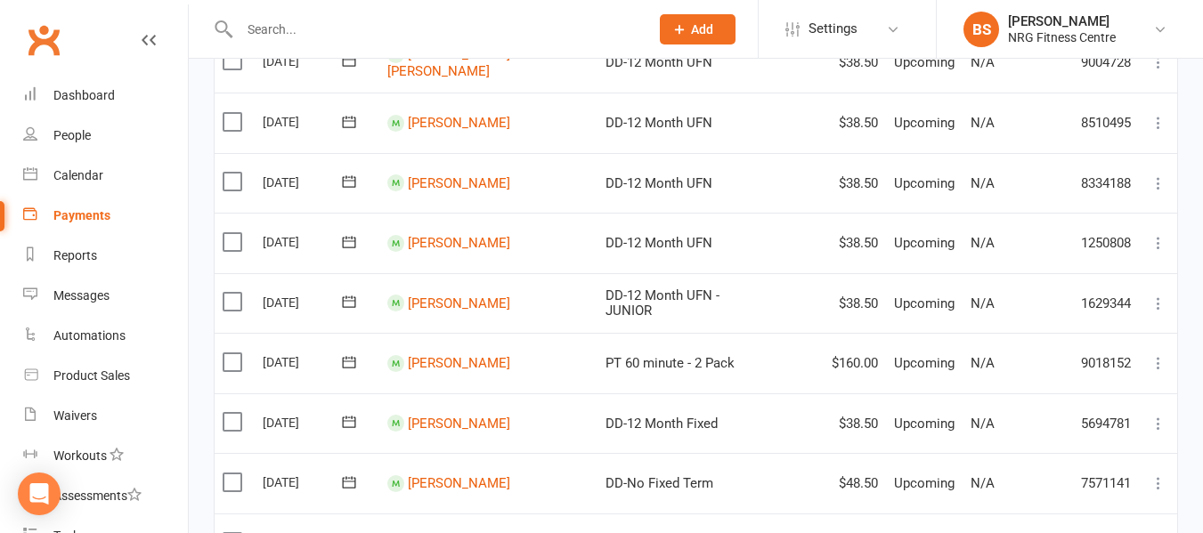
scroll to position [1050, 0]
click at [88, 93] on div "Dashboard" at bounding box center [83, 95] width 61 height 14
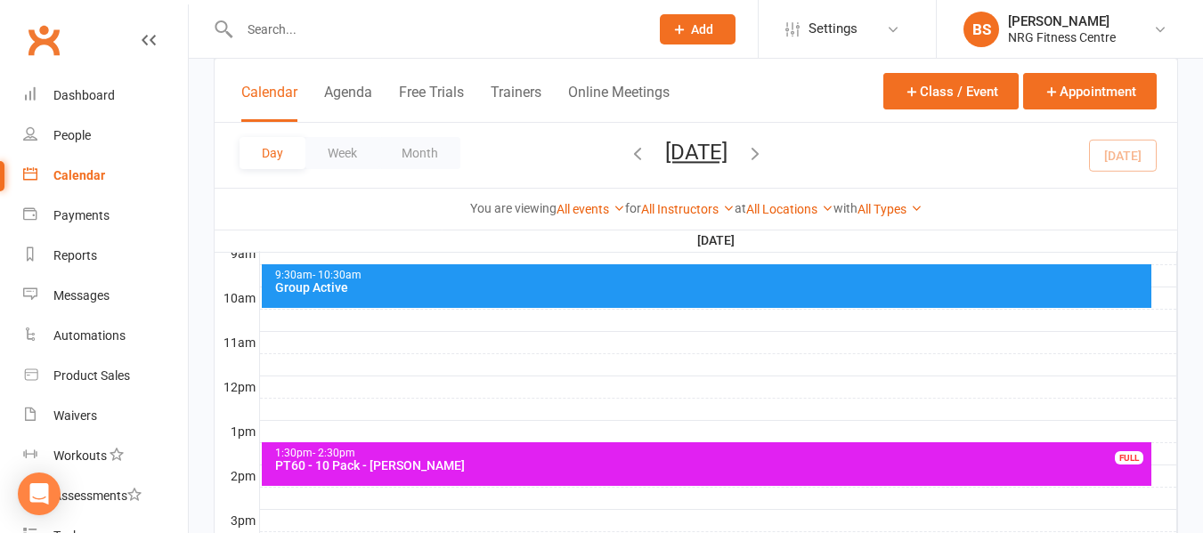
scroll to position [712, 0]
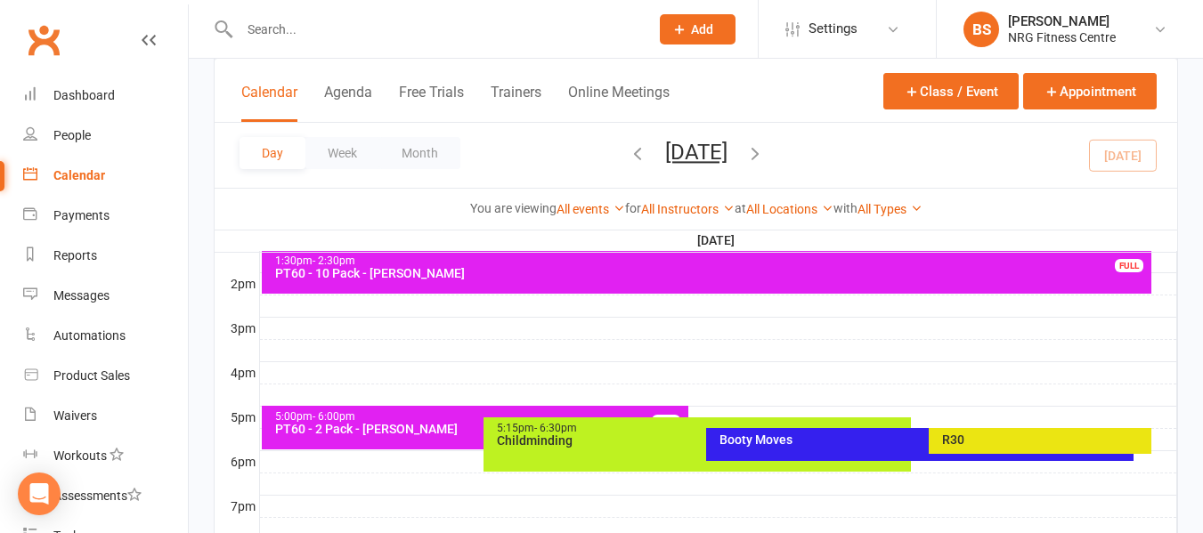
click at [996, 435] on div "R30" at bounding box center [1044, 440] width 207 height 12
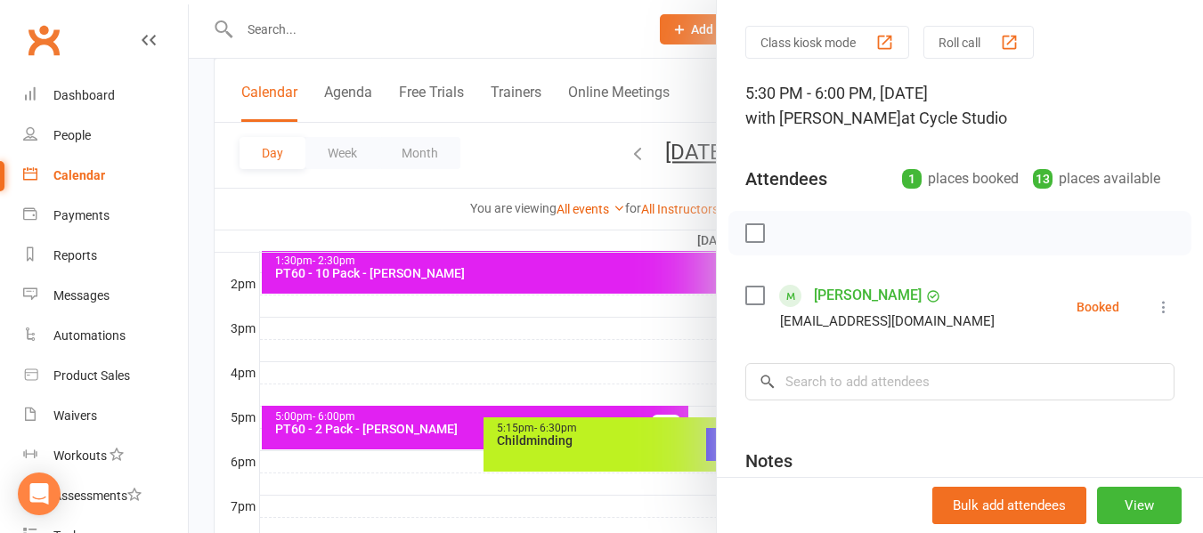
scroll to position [178, 0]
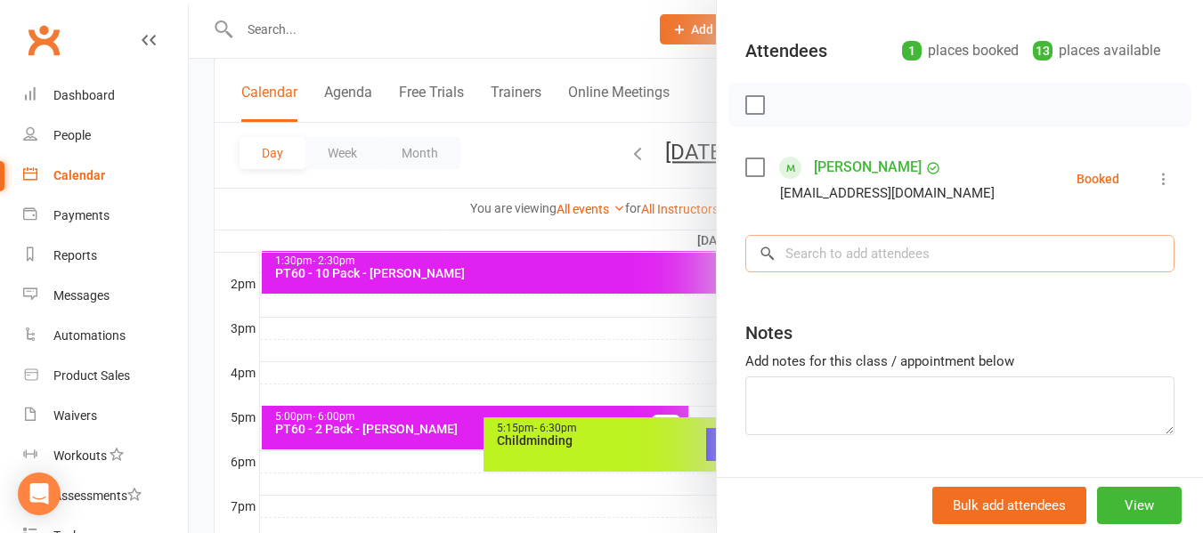
click at [817, 259] on input "search" at bounding box center [959, 253] width 429 height 37
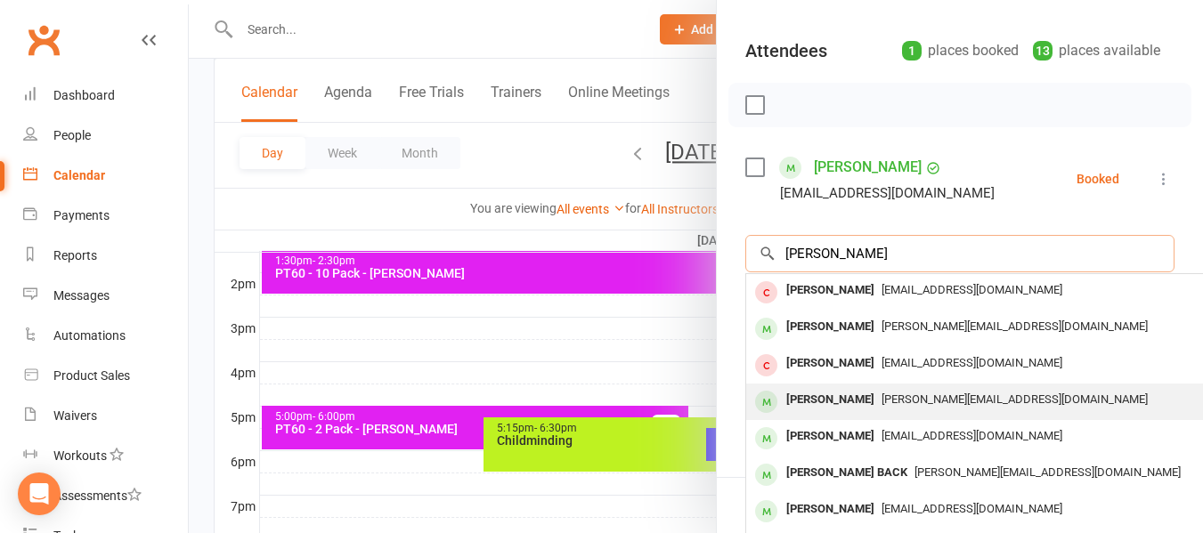
type input "[PERSON_NAME]"
click at [844, 409] on div "[PERSON_NAME]" at bounding box center [830, 400] width 102 height 26
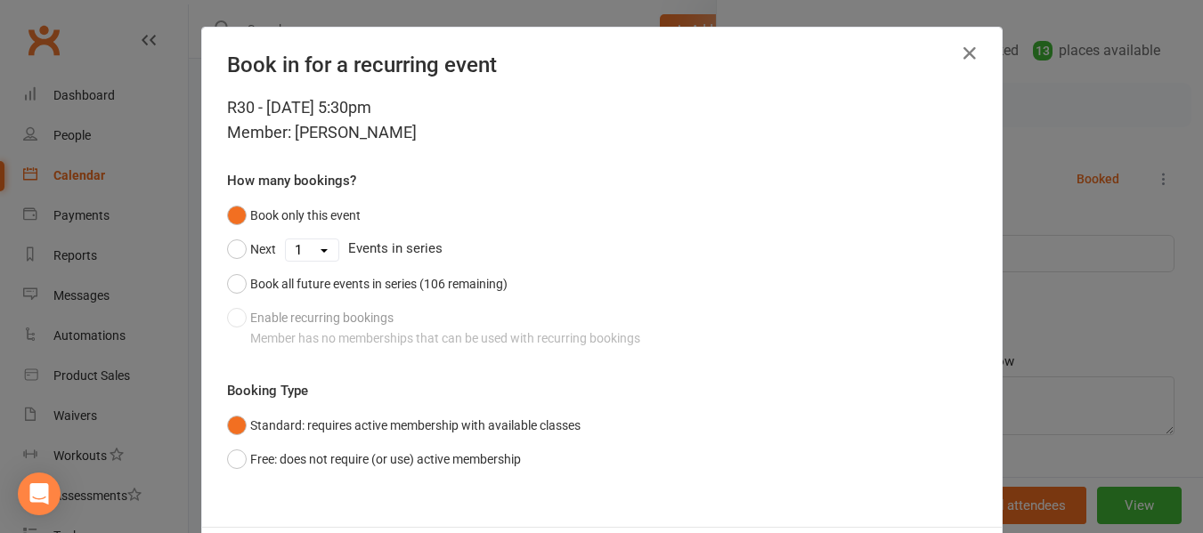
scroll to position [87, 0]
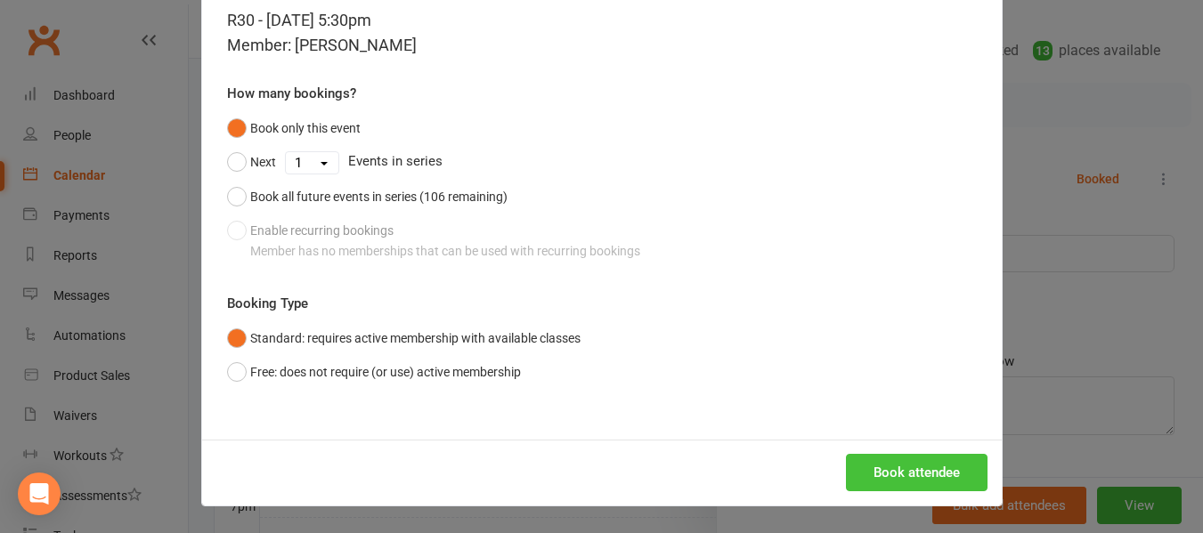
click at [899, 471] on button "Book attendee" at bounding box center [917, 472] width 142 height 37
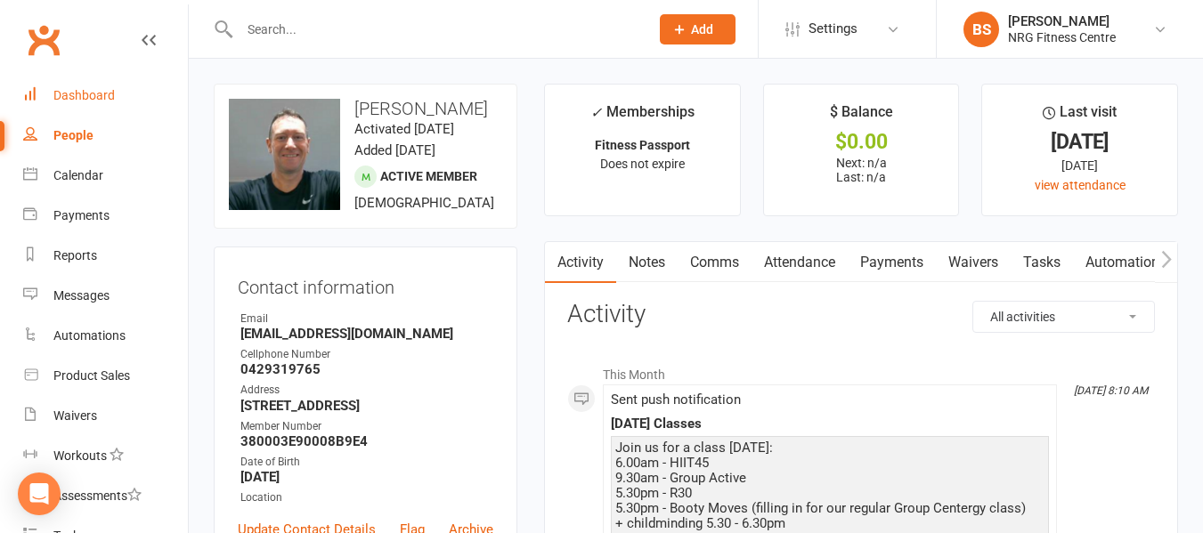
click at [643, 263] on link "Notes" at bounding box center [646, 262] width 61 height 41
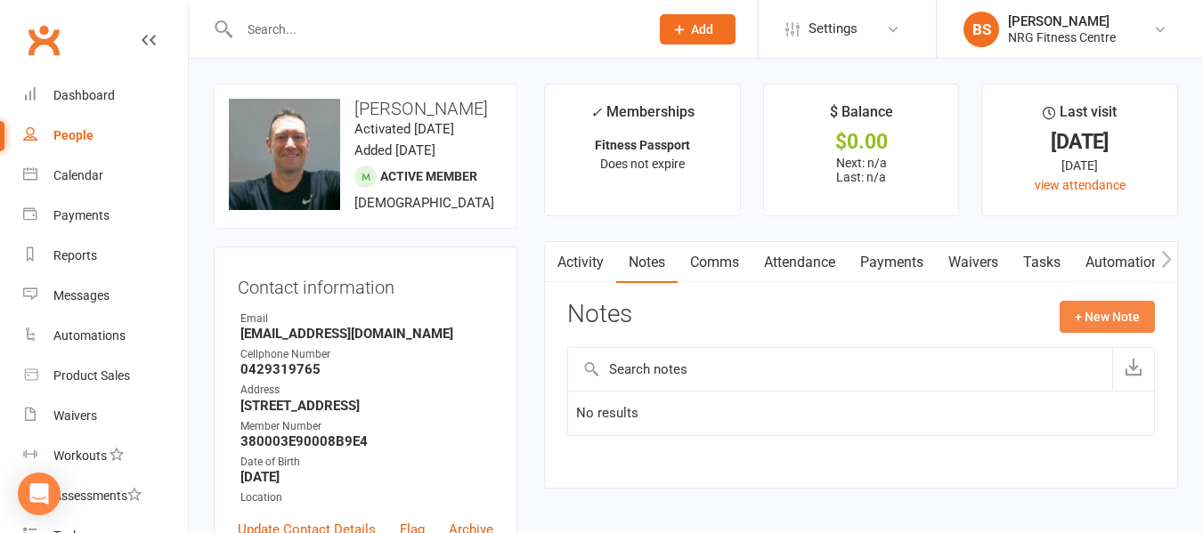
click at [1100, 313] on button "+ New Note" at bounding box center [1107, 317] width 95 height 32
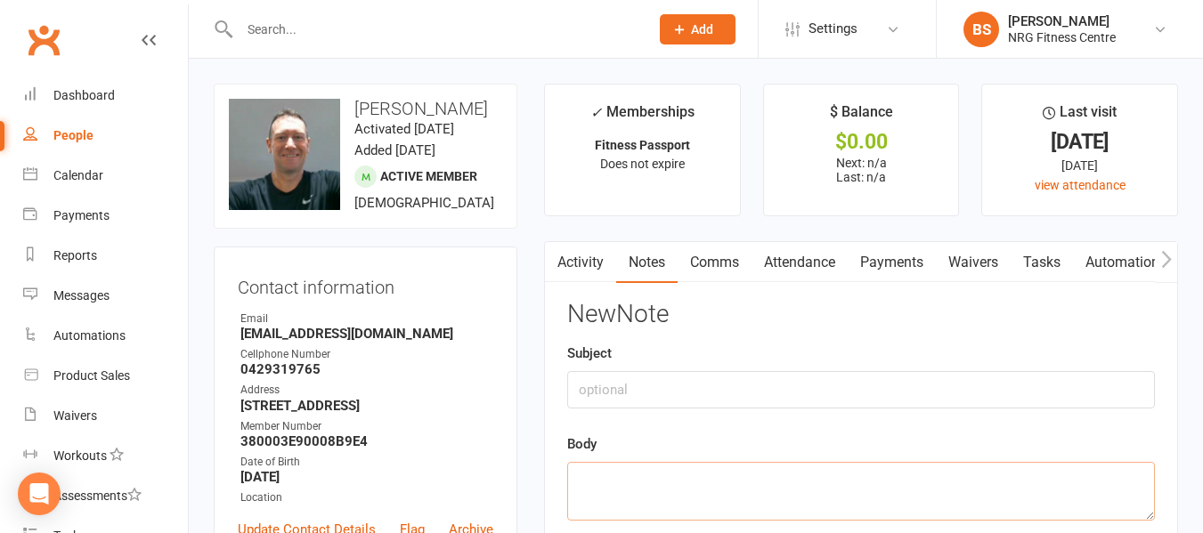
click at [698, 479] on textarea at bounding box center [861, 491] width 588 height 59
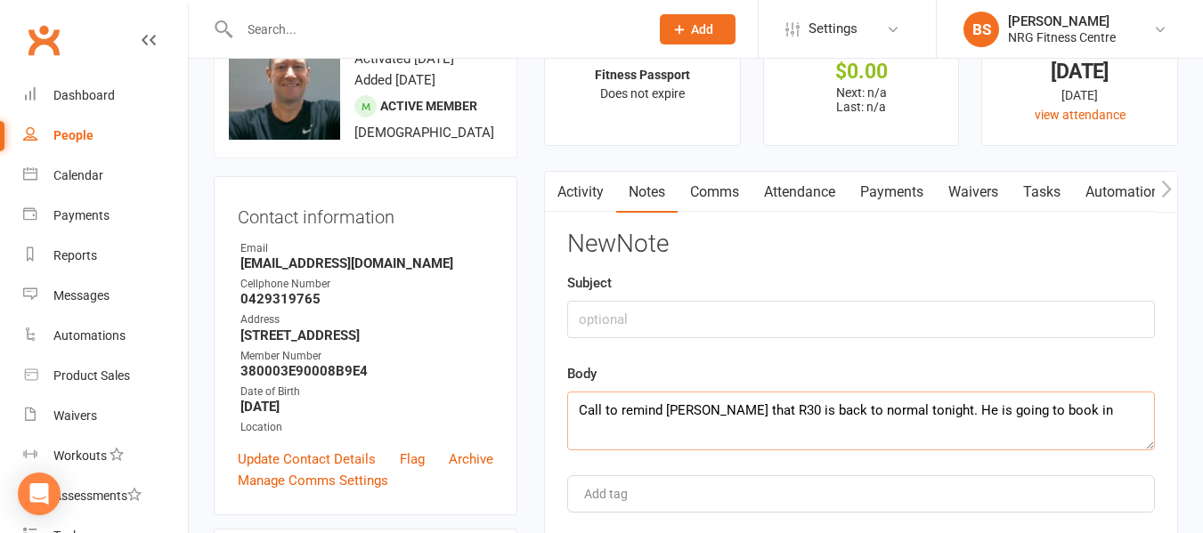
scroll to position [178, 0]
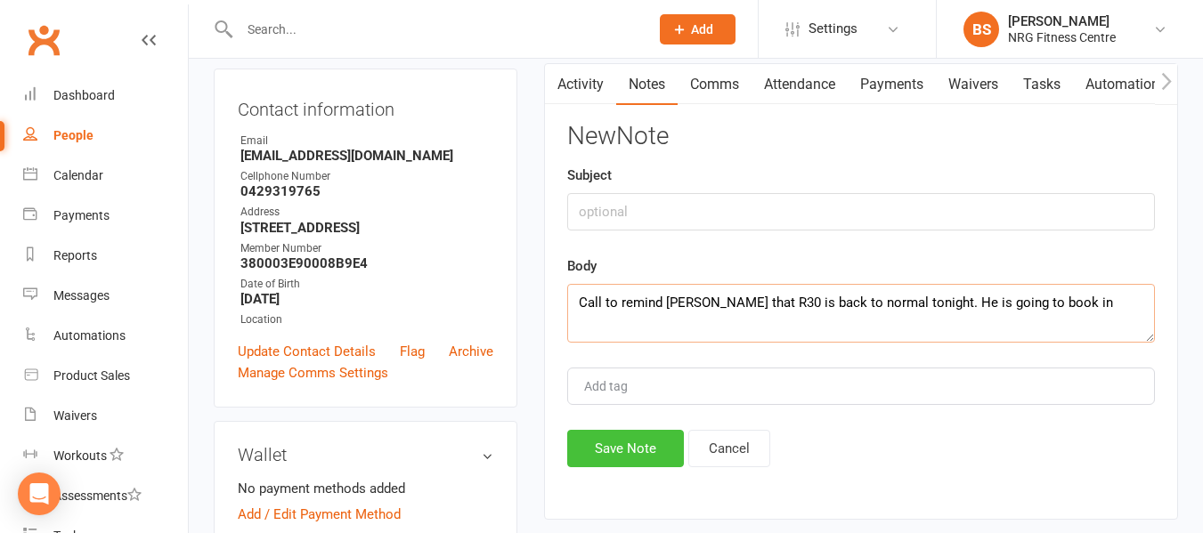
type textarea "Call to remind [PERSON_NAME] that R30 is back to normal tonight. He is going to…"
click at [636, 441] on button "Save Note" at bounding box center [625, 448] width 117 height 37
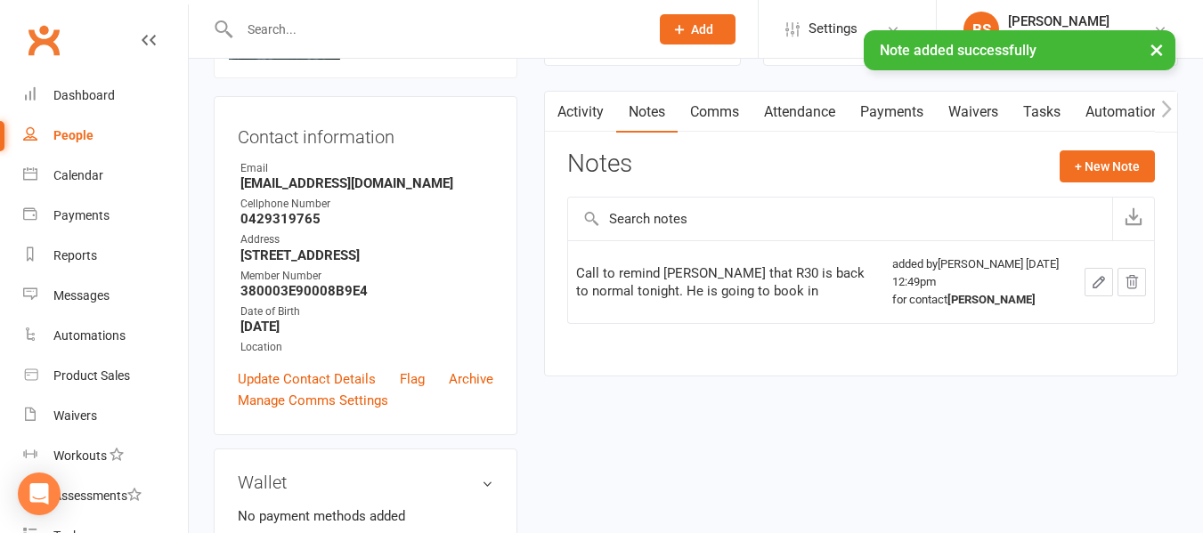
scroll to position [0, 0]
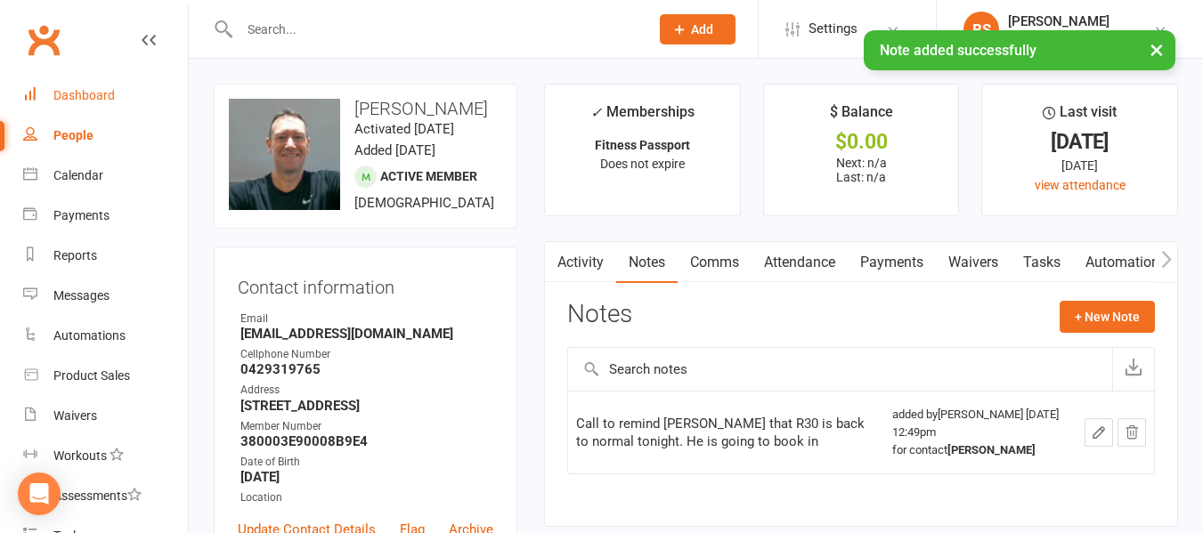
click at [93, 90] on div "Dashboard" at bounding box center [83, 95] width 61 height 14
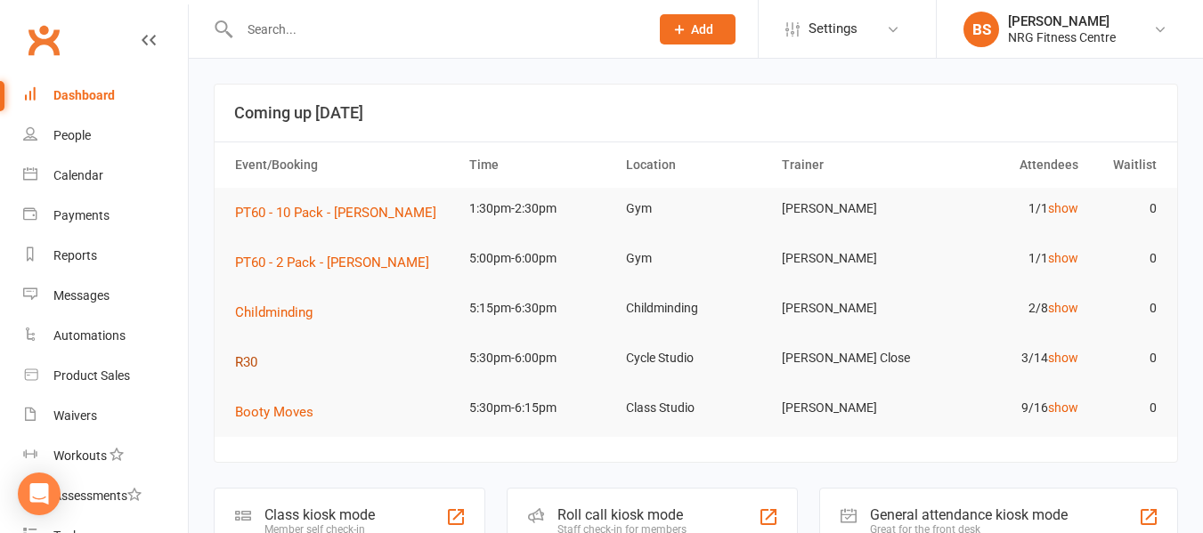
click at [245, 359] on span "R30" at bounding box center [246, 362] width 22 height 16
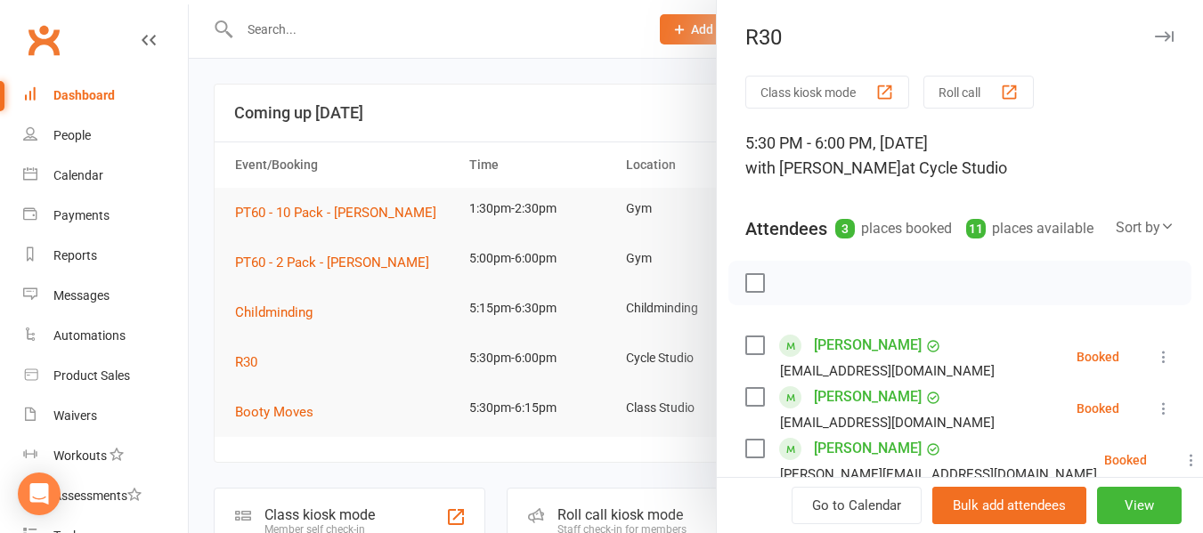
scroll to position [89, 0]
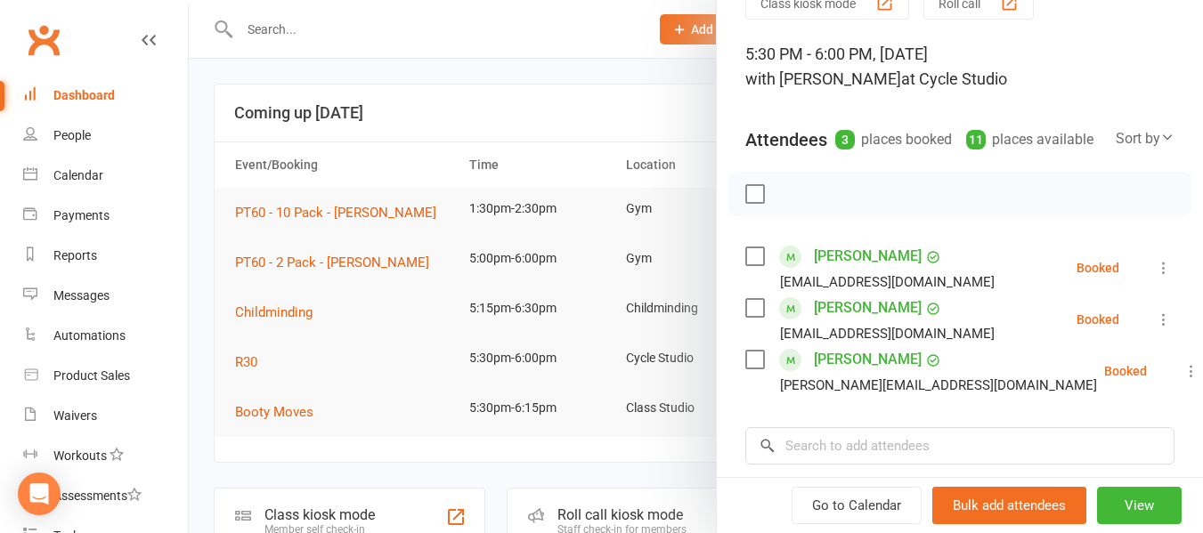
click at [199, 361] on div at bounding box center [696, 266] width 1014 height 533
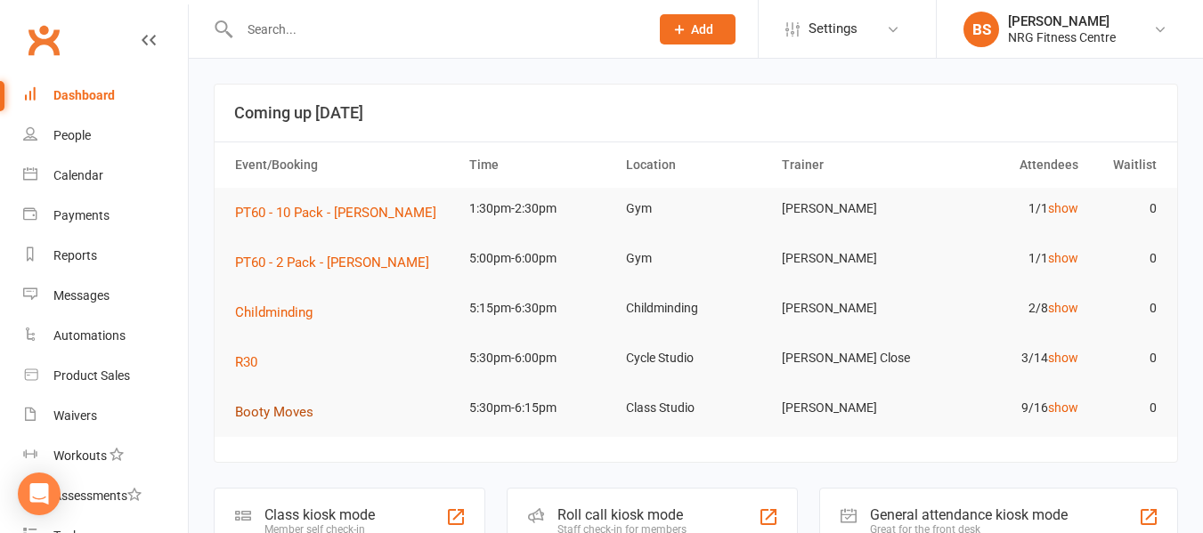
click at [288, 409] on span "Booty Moves" at bounding box center [274, 412] width 78 height 16
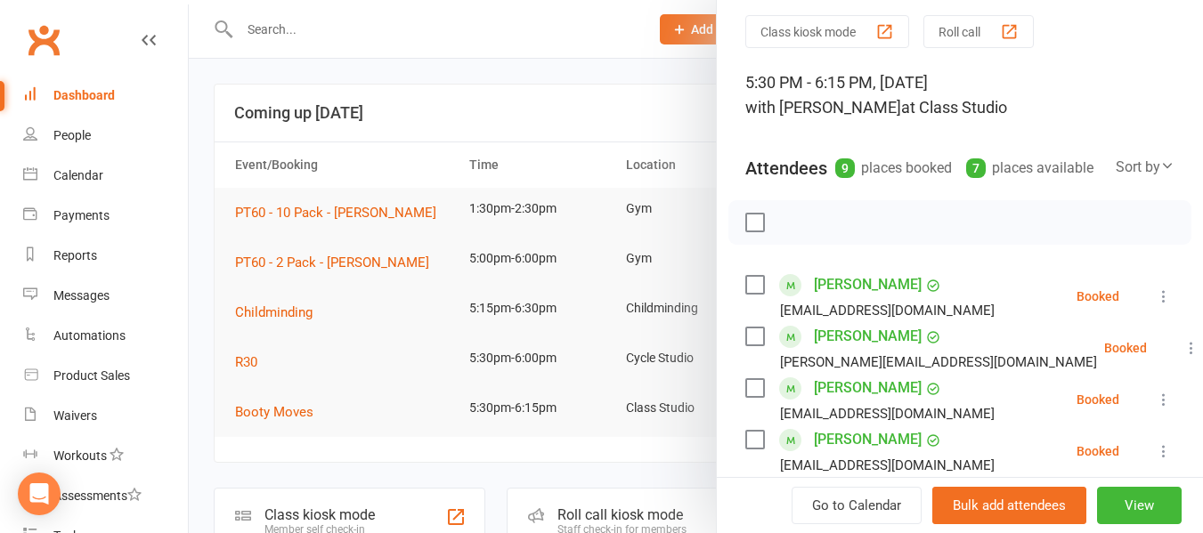
scroll to position [445, 0]
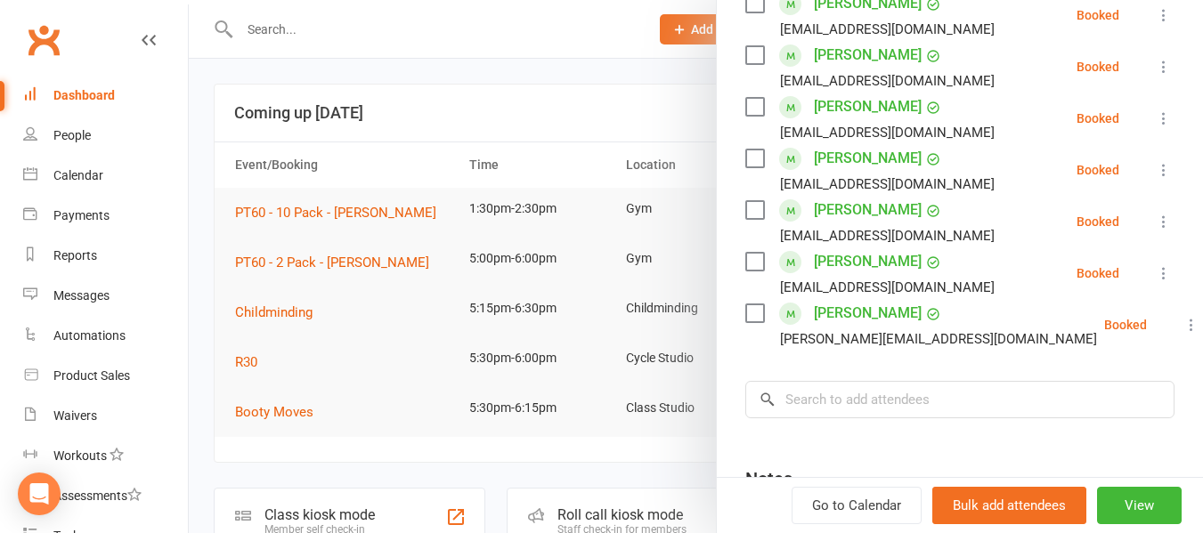
click at [195, 307] on div at bounding box center [696, 266] width 1014 height 533
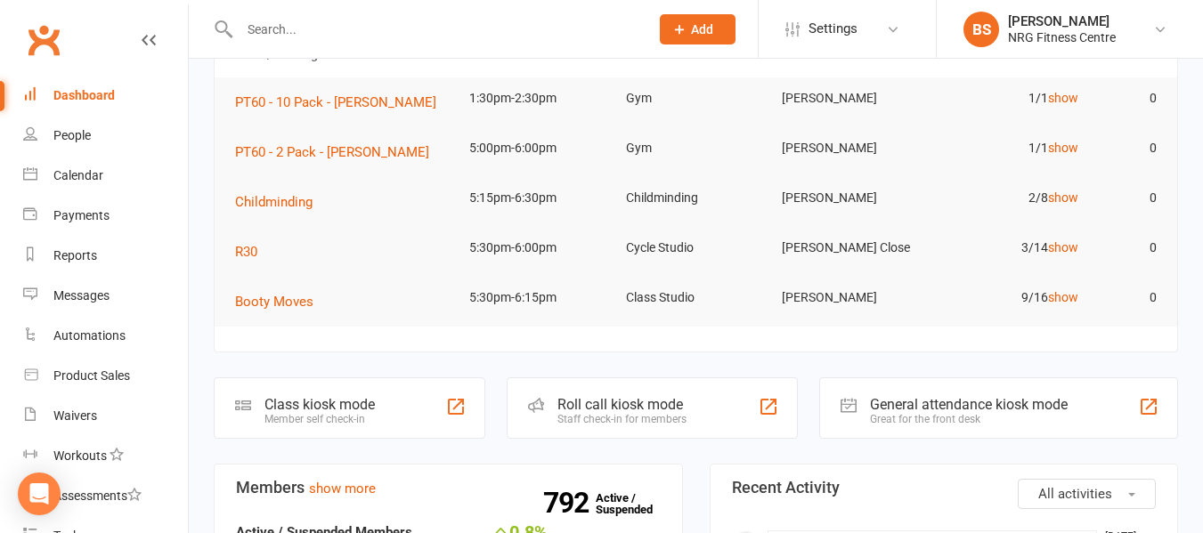
scroll to position [0, 0]
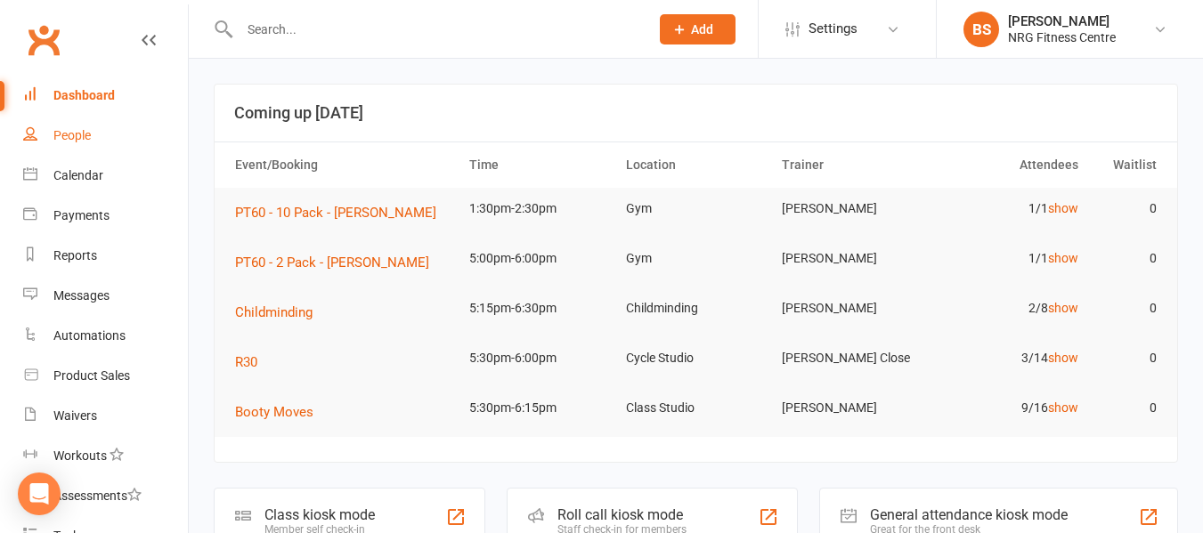
click at [82, 133] on div "People" at bounding box center [71, 135] width 37 height 14
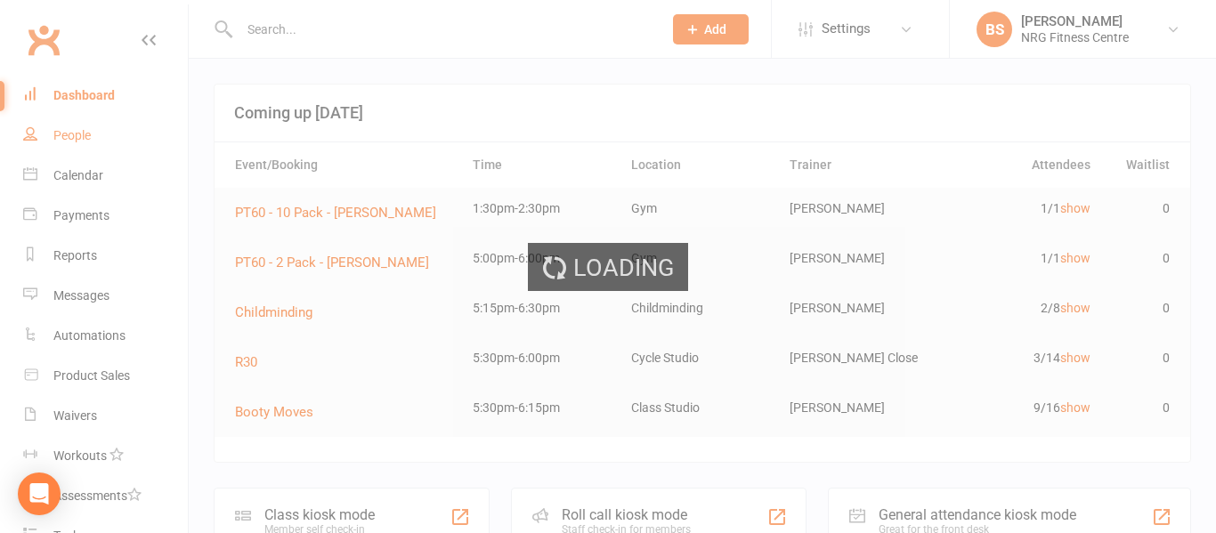
select select "100"
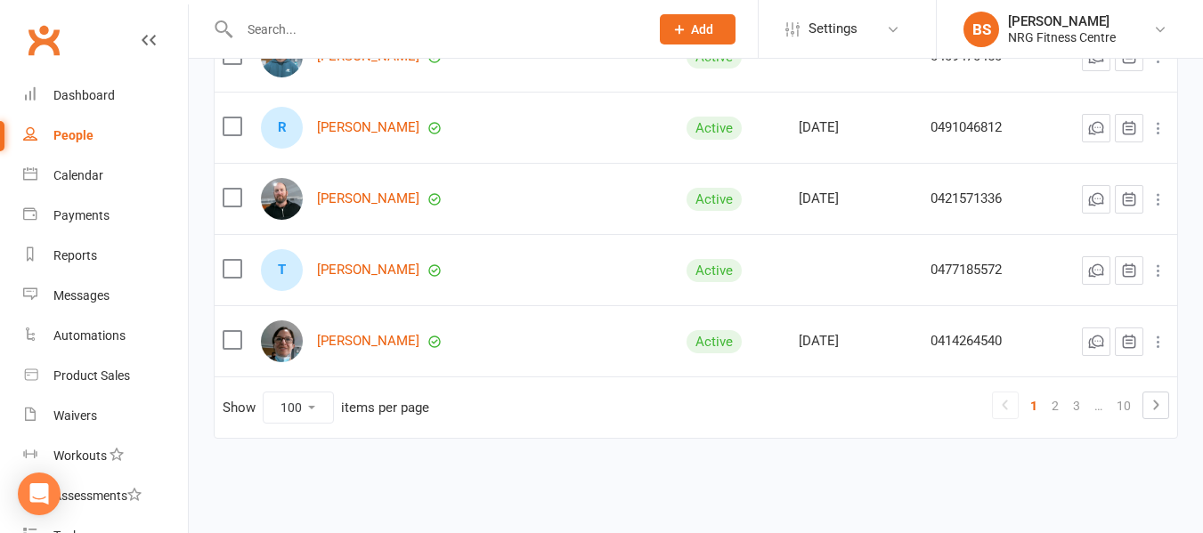
scroll to position [7073, 0]
click at [89, 95] on div "Dashboard" at bounding box center [83, 95] width 61 height 14
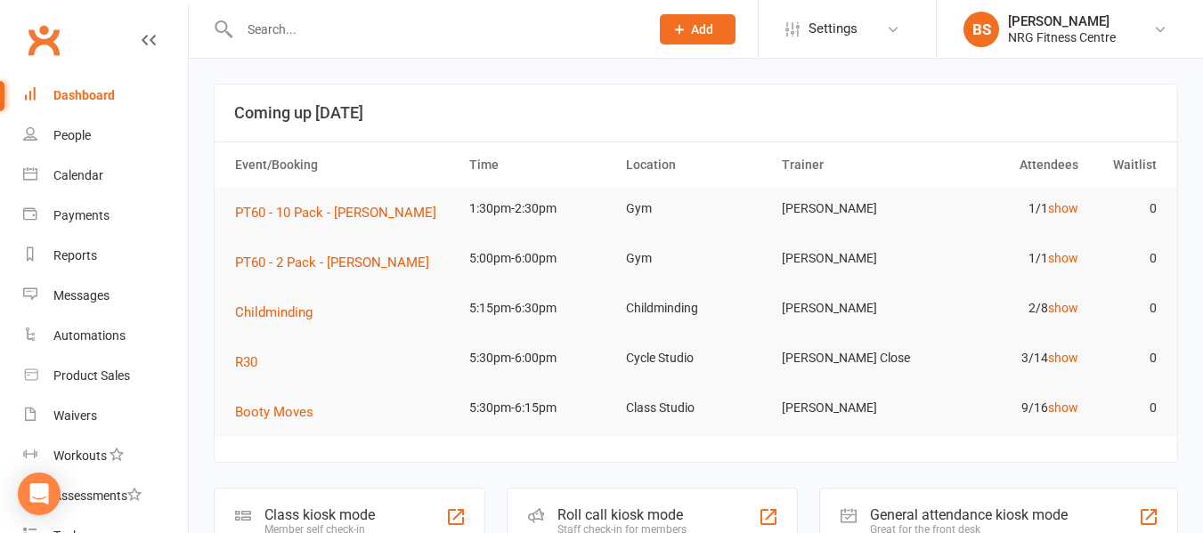
click at [298, 27] on input "text" at bounding box center [435, 29] width 402 height 25
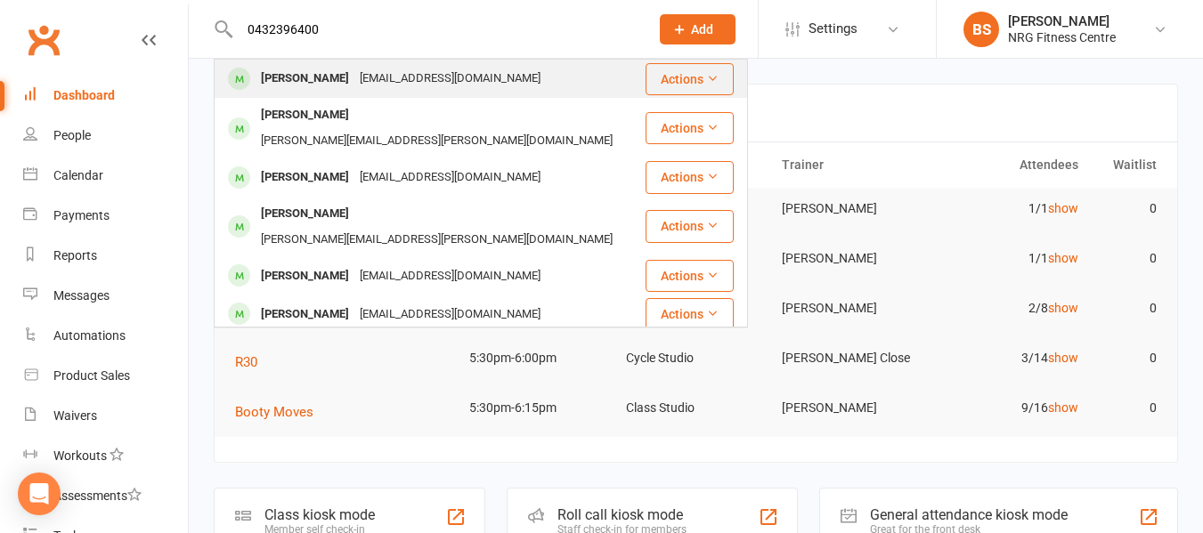
type input "0432396400"
click at [331, 85] on div "[PERSON_NAME]" at bounding box center [305, 79] width 99 height 26
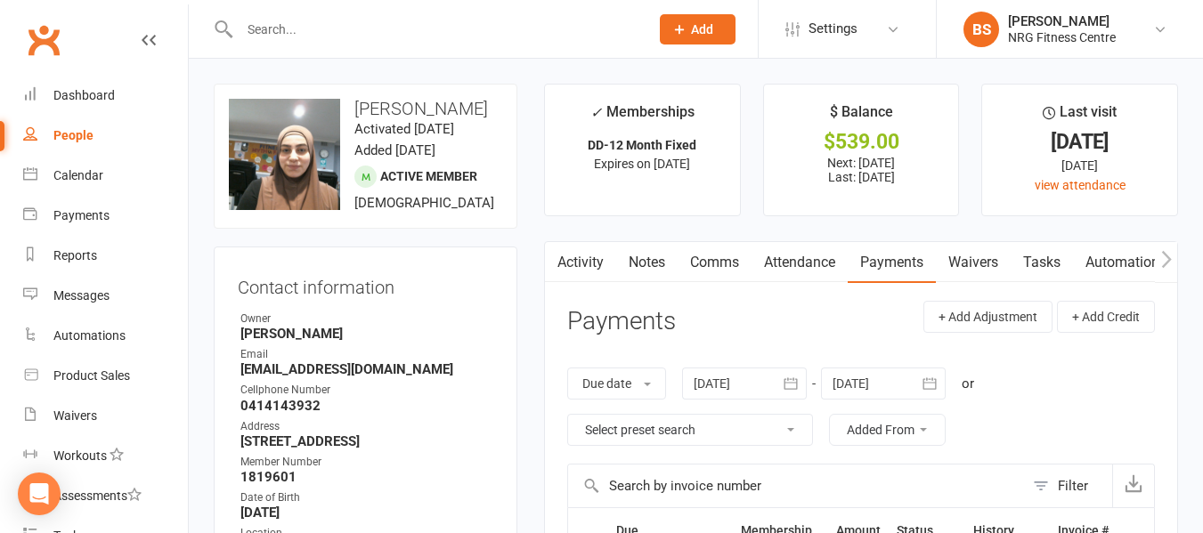
click at [651, 259] on link "Notes" at bounding box center [646, 262] width 61 height 41
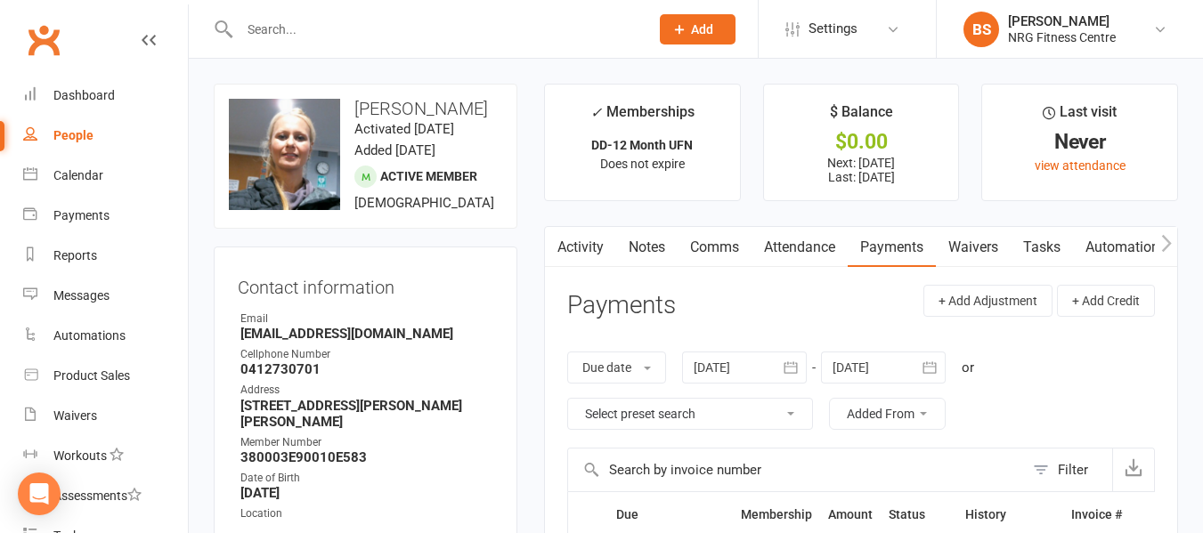
click at [1159, 250] on button "button" at bounding box center [1166, 247] width 22 height 40
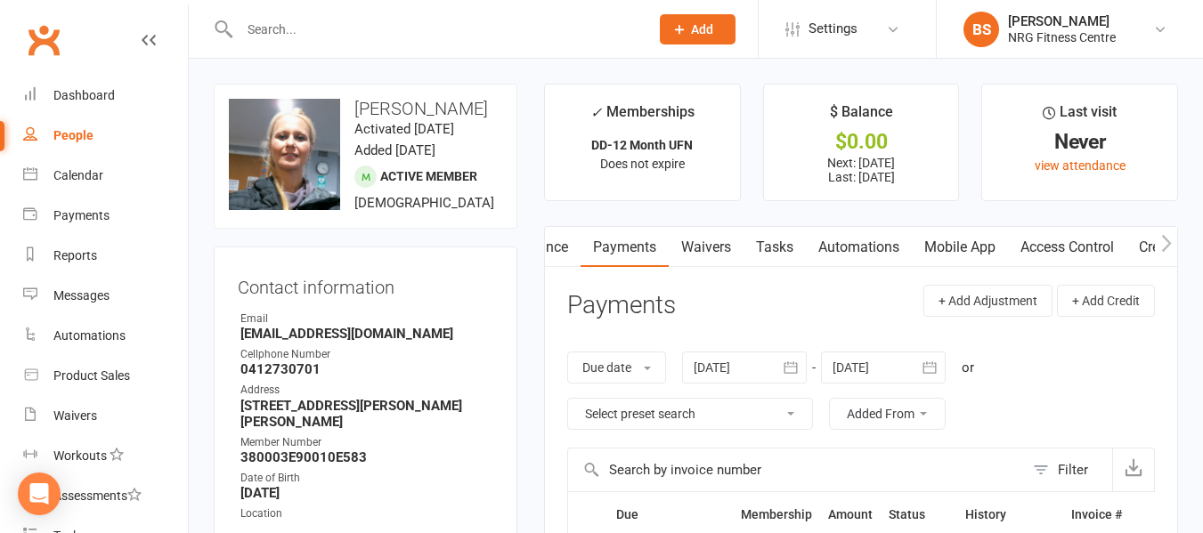
click at [1159, 250] on button "button" at bounding box center [1166, 247] width 22 height 40
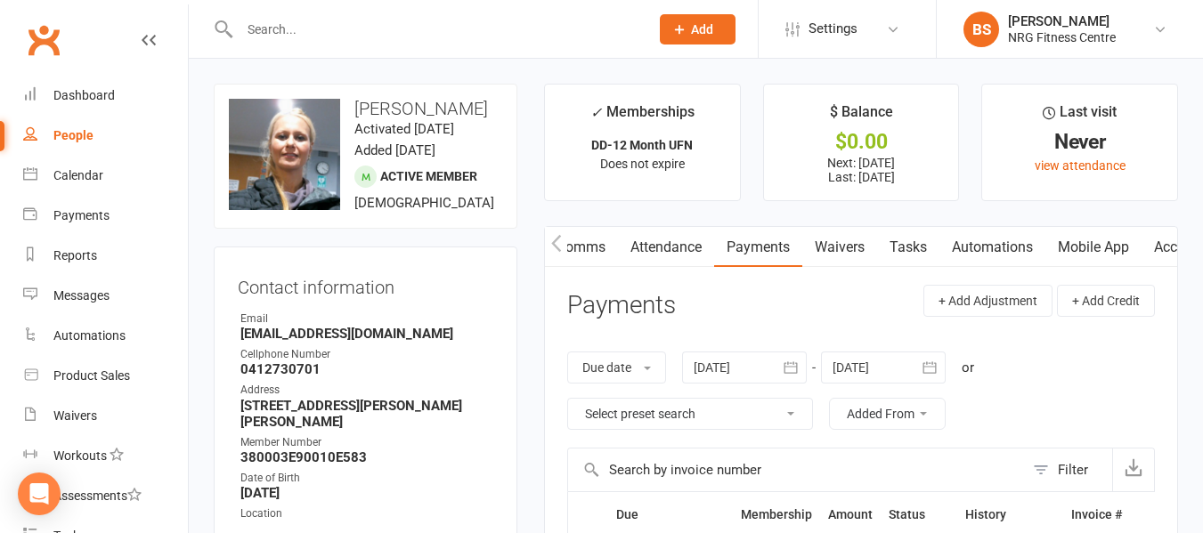
scroll to position [0, 340]
click at [996, 256] on link "Access Control" at bounding box center [1003, 247] width 118 height 41
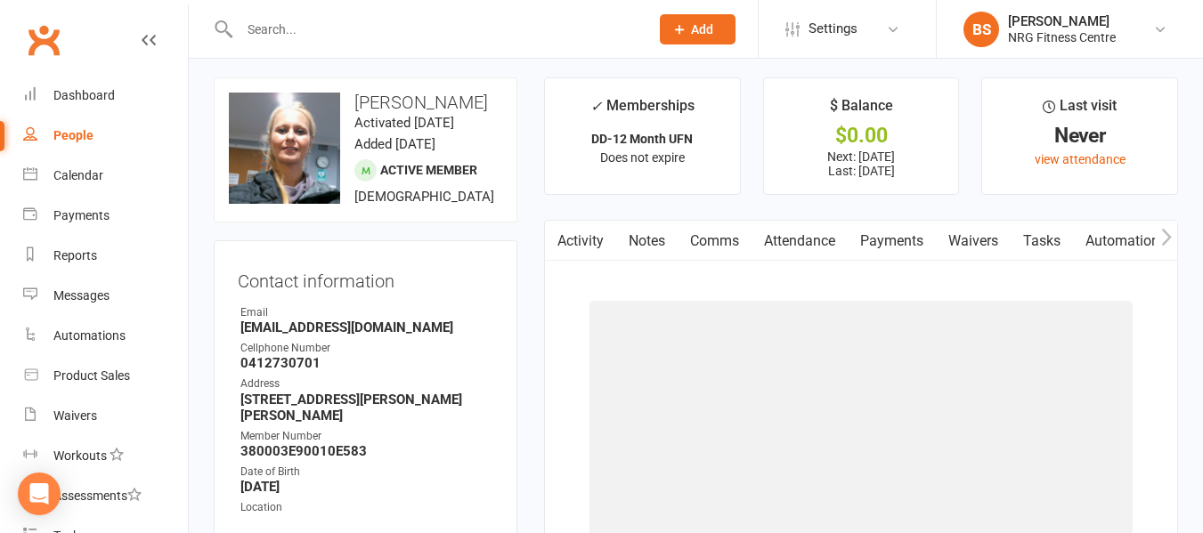
scroll to position [84, 0]
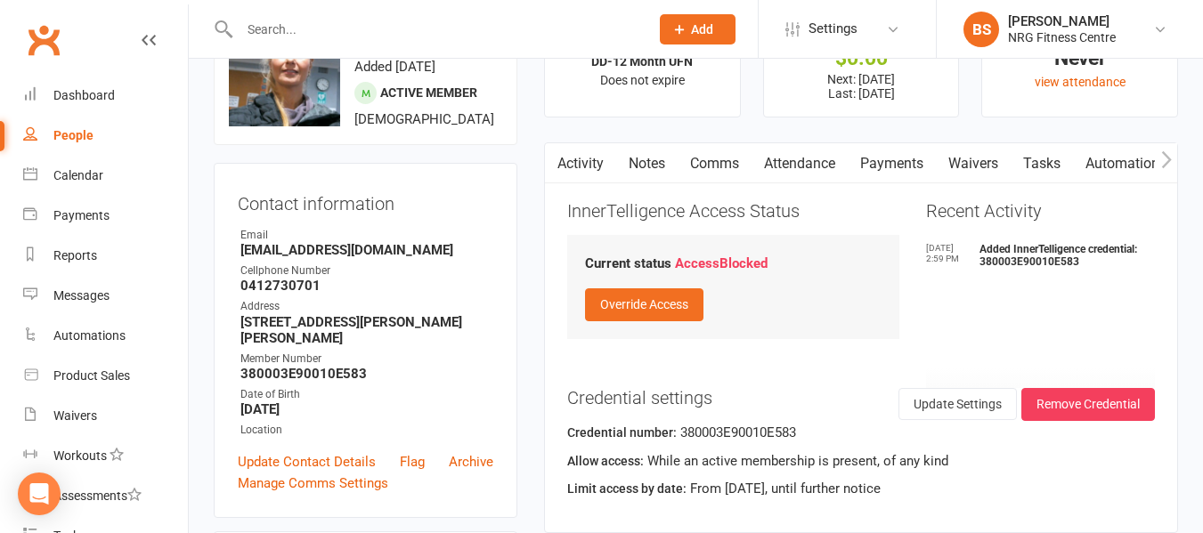
click at [661, 168] on link "Notes" at bounding box center [646, 163] width 61 height 41
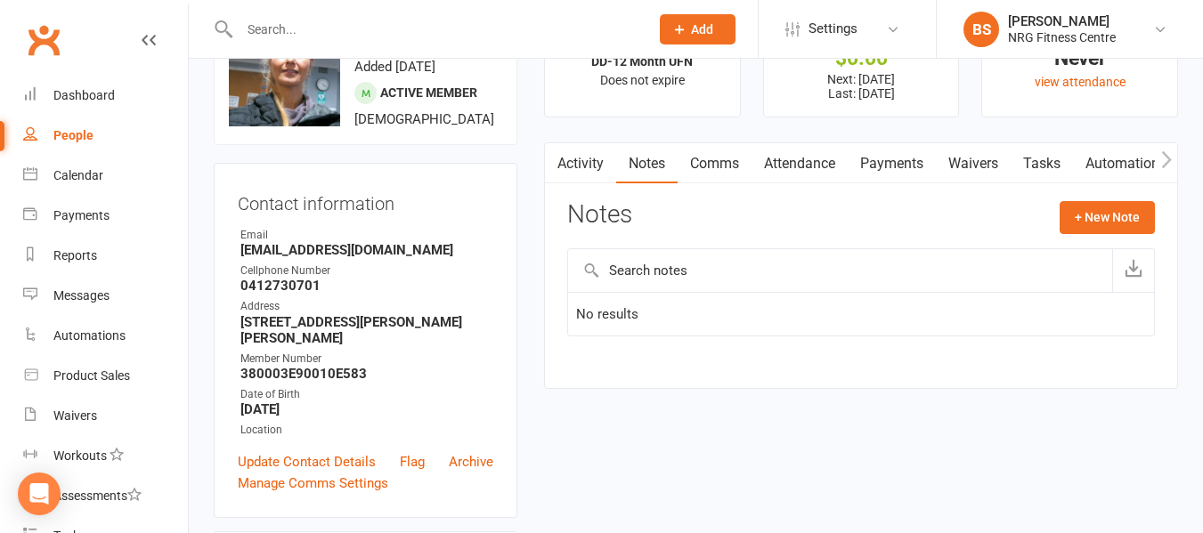
click at [589, 172] on link "Activity" at bounding box center [580, 163] width 71 height 41
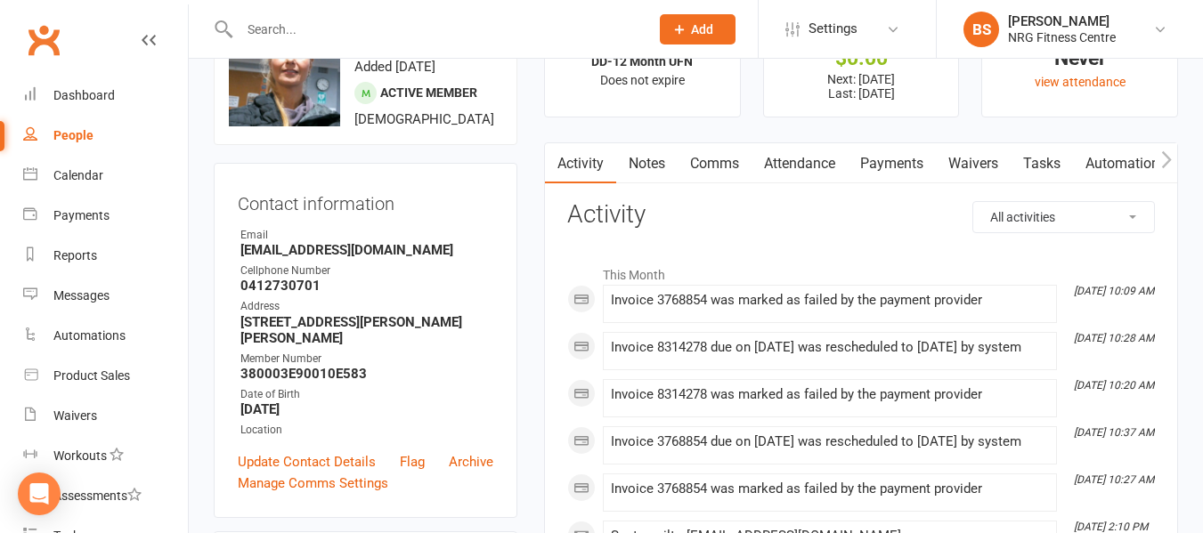
click at [897, 167] on link "Payments" at bounding box center [892, 163] width 88 height 41
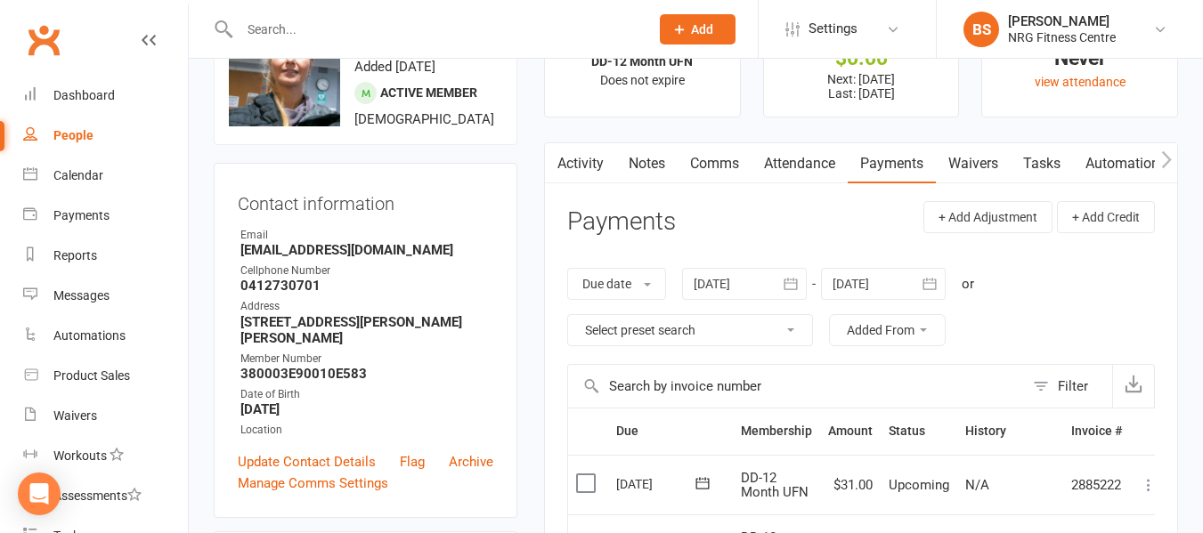
click at [727, 280] on div at bounding box center [744, 284] width 125 height 32
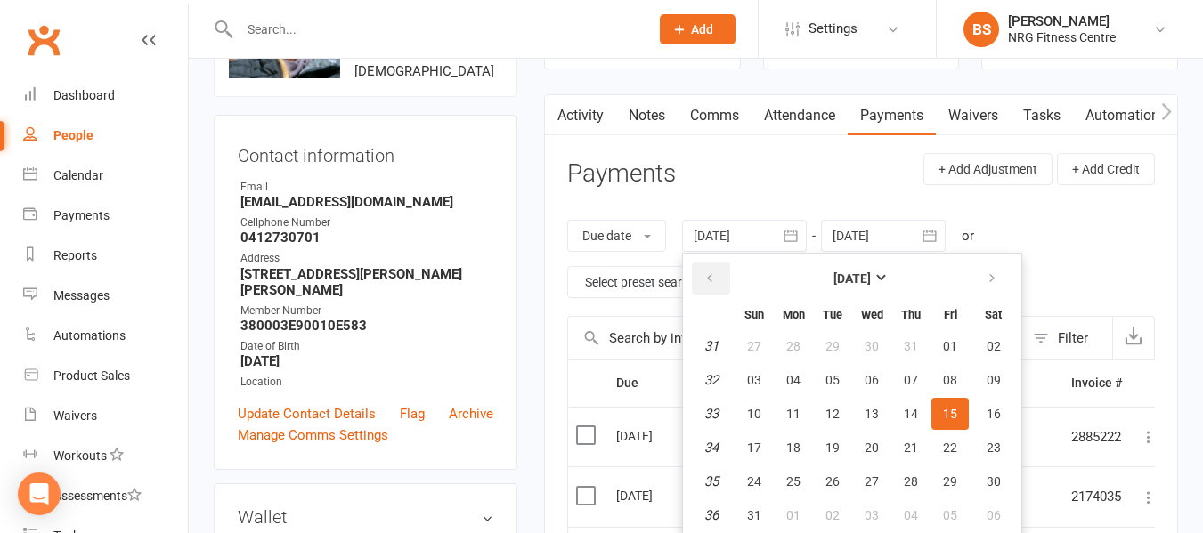
click at [712, 276] on icon "button" at bounding box center [709, 279] width 12 height 14
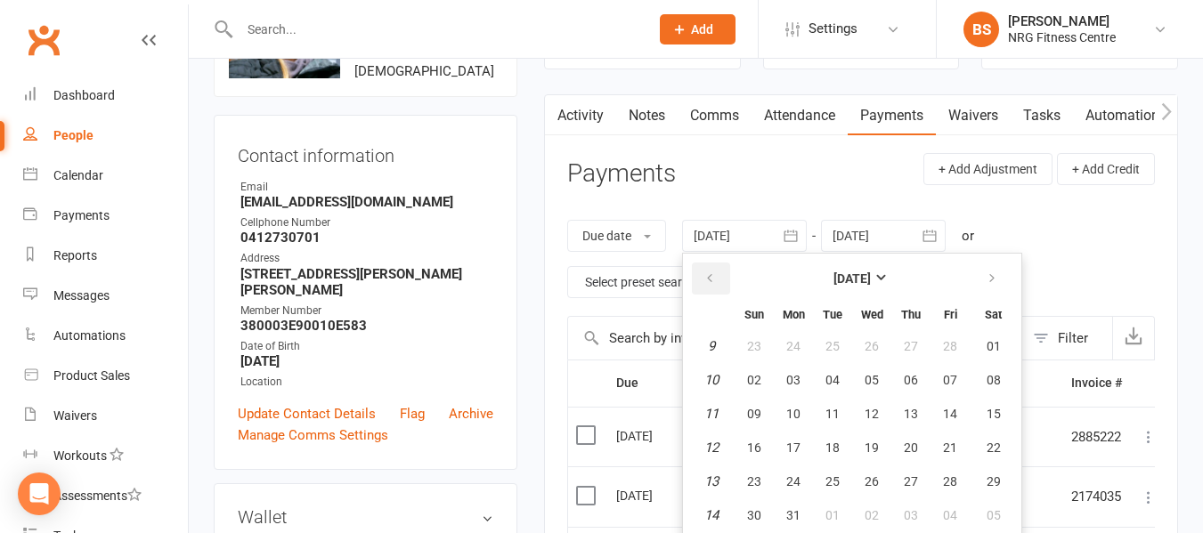
click at [712, 276] on icon "button" at bounding box center [709, 279] width 12 height 14
click at [875, 345] on span "01" at bounding box center [872, 346] width 14 height 14
type input "01 Jan 2025"
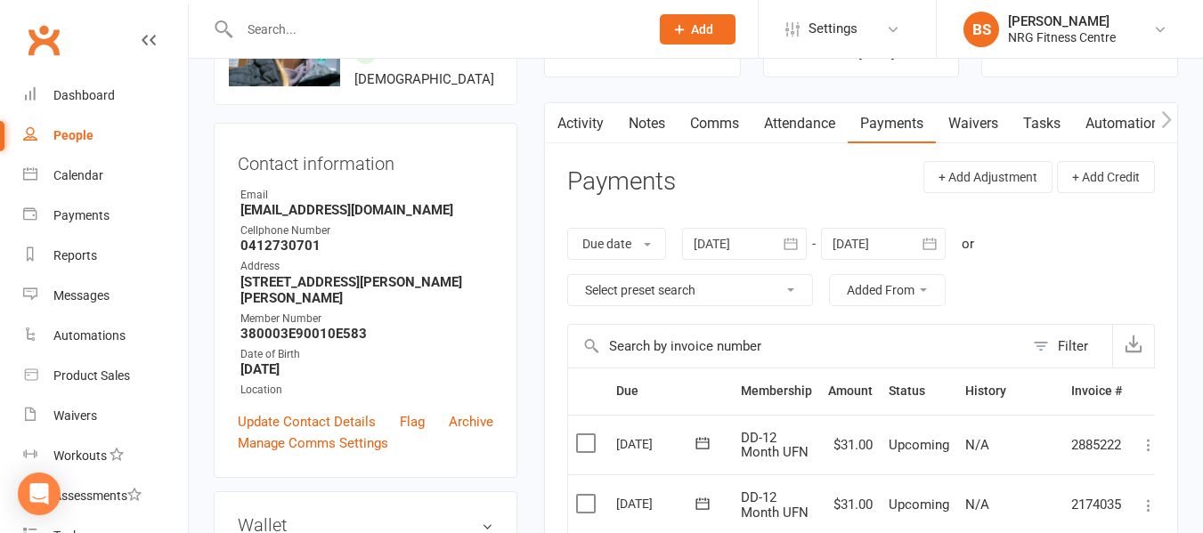
scroll to position [0, 0]
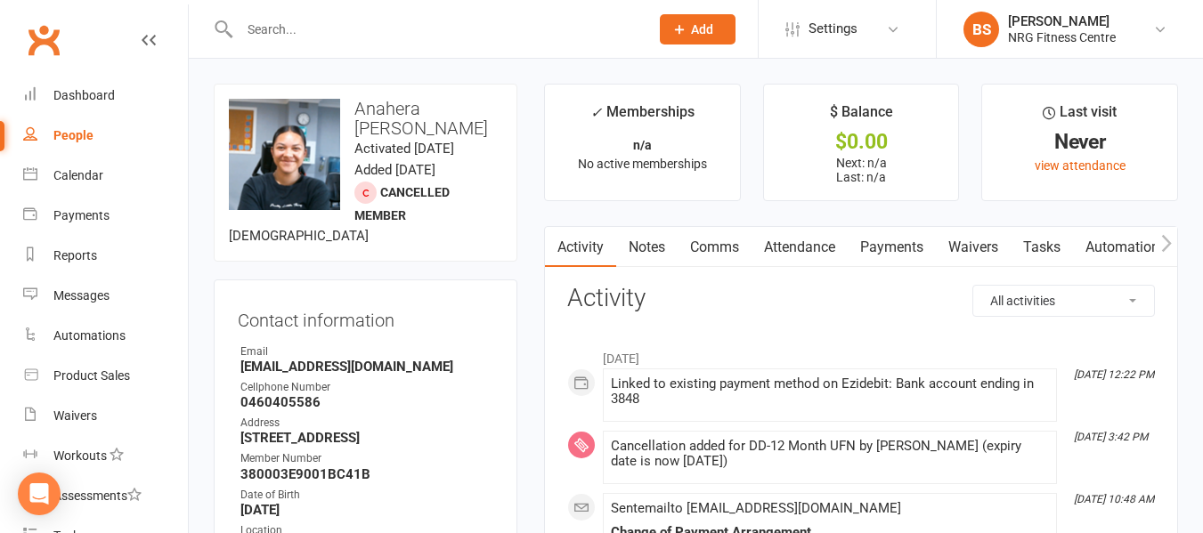
click at [898, 242] on link "Payments" at bounding box center [892, 247] width 88 height 41
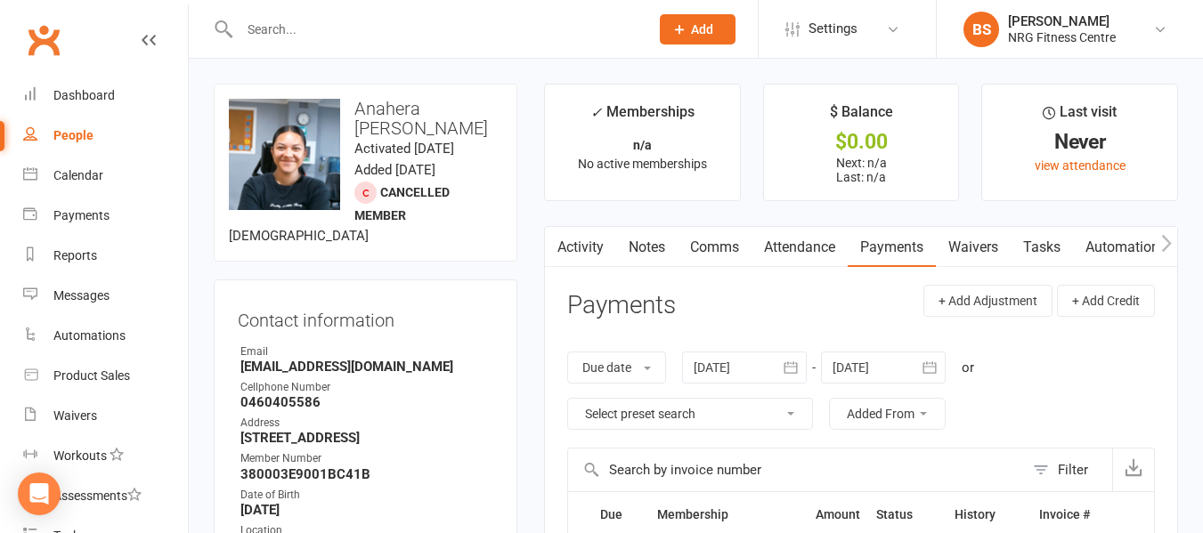
click at [573, 247] on link "Activity" at bounding box center [580, 247] width 71 height 41
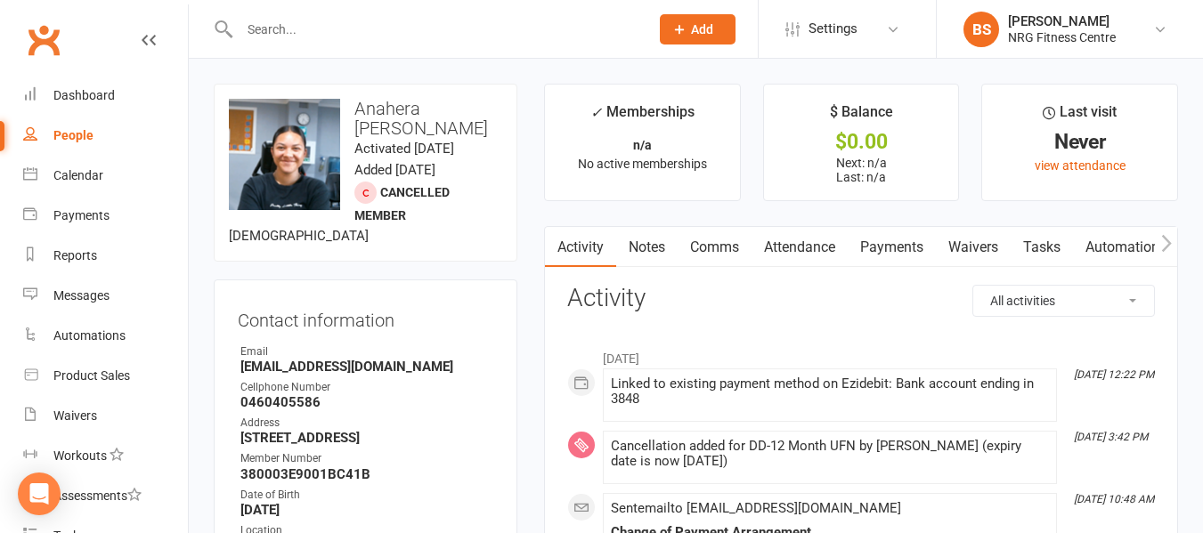
click at [649, 249] on link "Notes" at bounding box center [646, 247] width 61 height 41
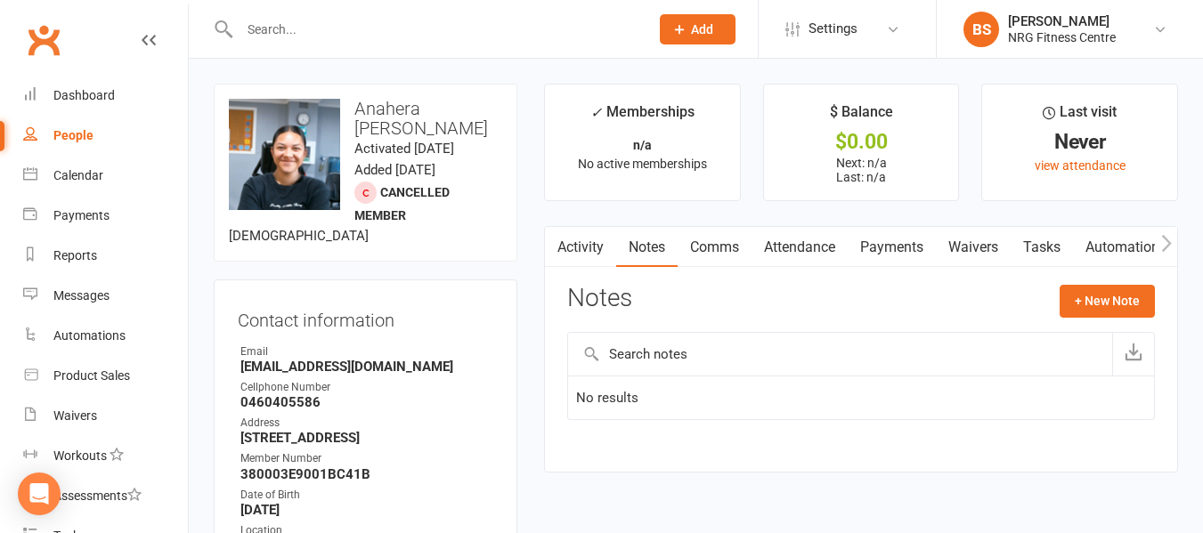
click at [565, 248] on button "button" at bounding box center [556, 247] width 22 height 40
click at [577, 248] on link "Activity" at bounding box center [580, 247] width 71 height 41
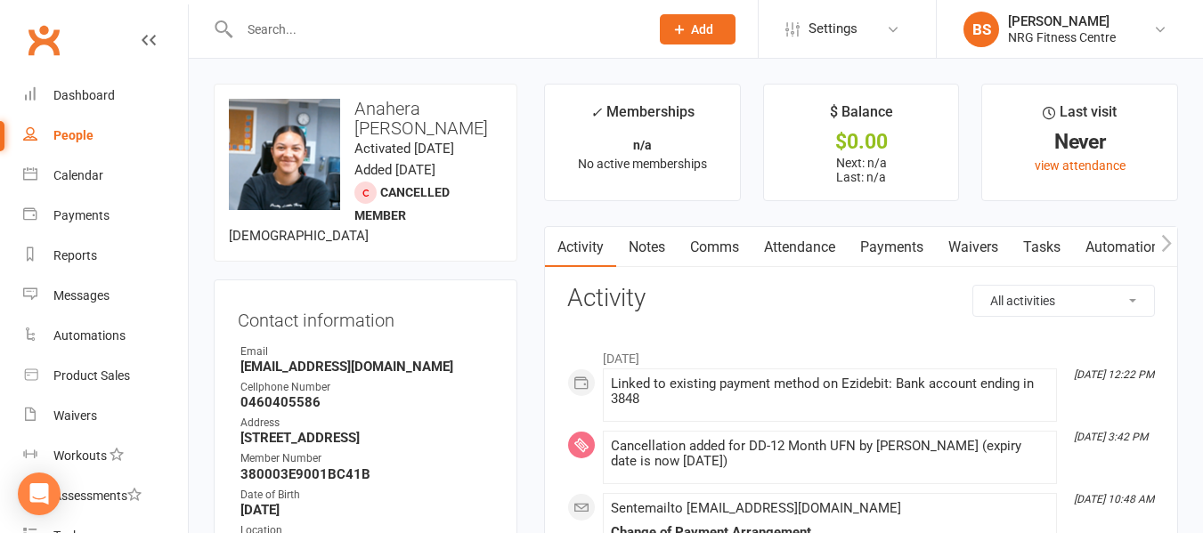
click at [879, 237] on link "Payments" at bounding box center [892, 247] width 88 height 41
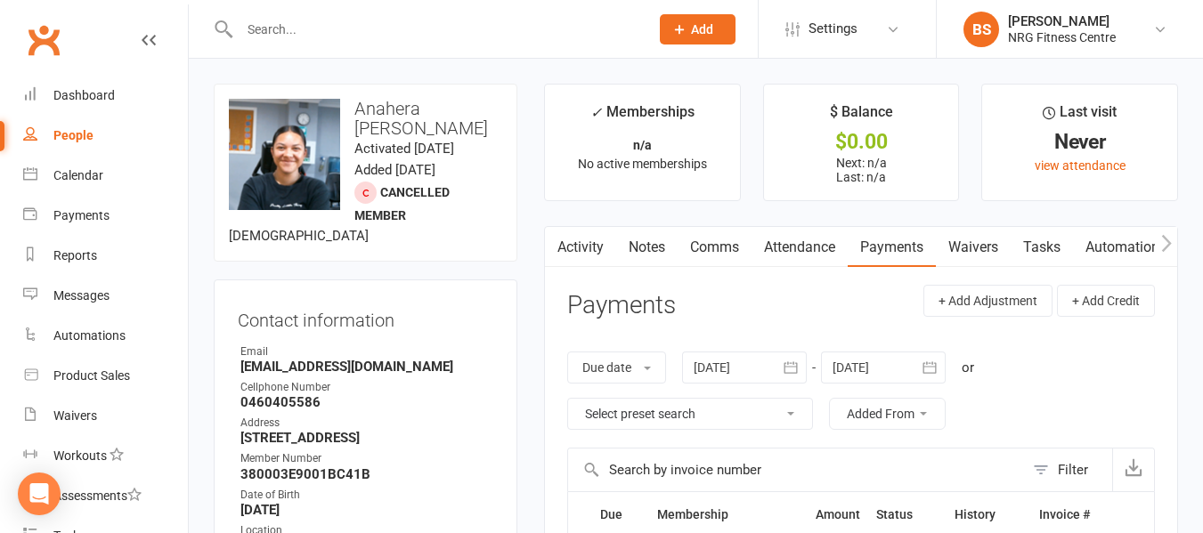
click at [749, 365] on div at bounding box center [744, 368] width 125 height 32
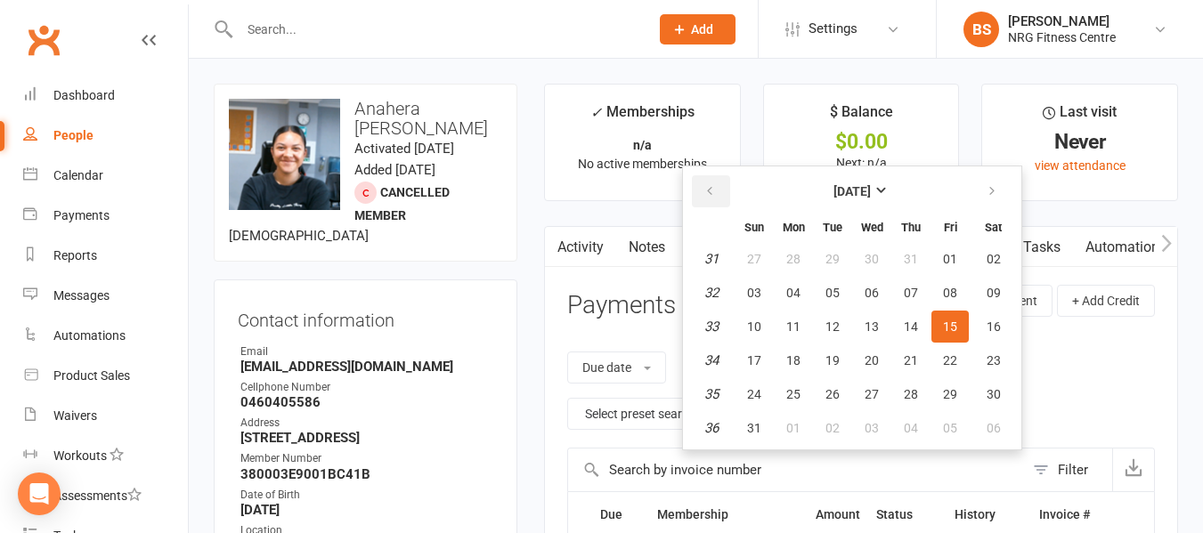
click at [715, 195] on icon "button" at bounding box center [709, 191] width 12 height 14
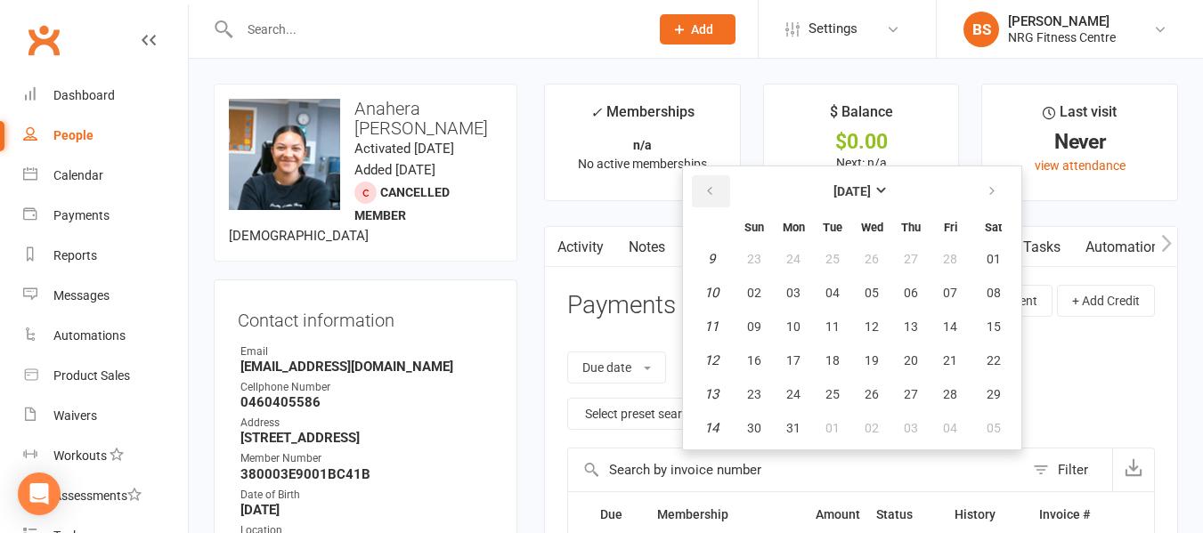
click at [715, 195] on icon "button" at bounding box center [709, 191] width 12 height 14
click at [755, 264] on span "01" at bounding box center [754, 259] width 14 height 14
type input "[DATE]"
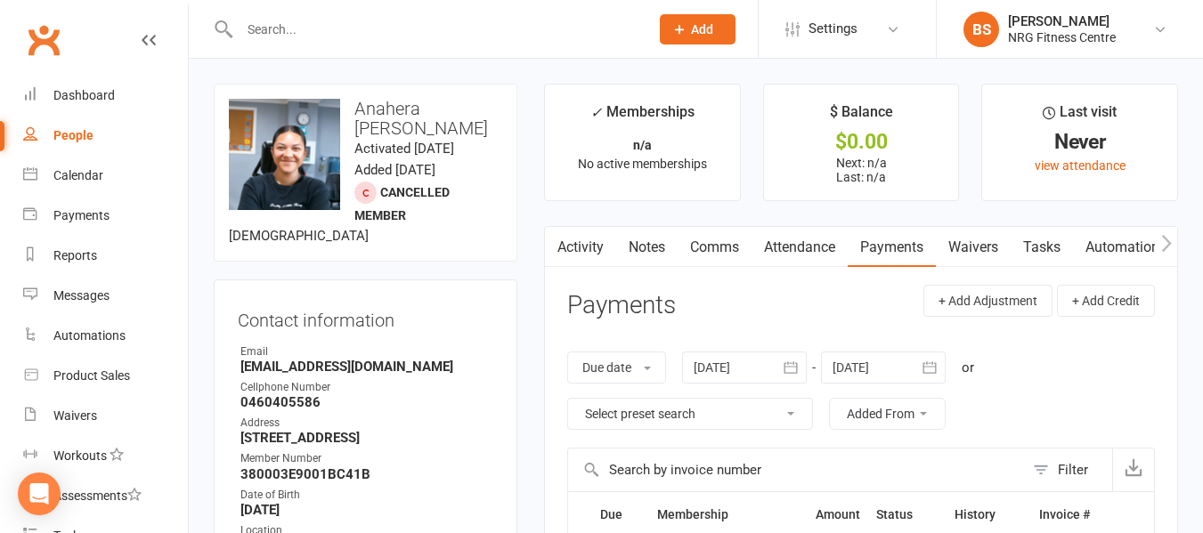
click at [565, 240] on button "button" at bounding box center [556, 247] width 22 height 40
click at [580, 250] on link "Activity" at bounding box center [580, 247] width 71 height 41
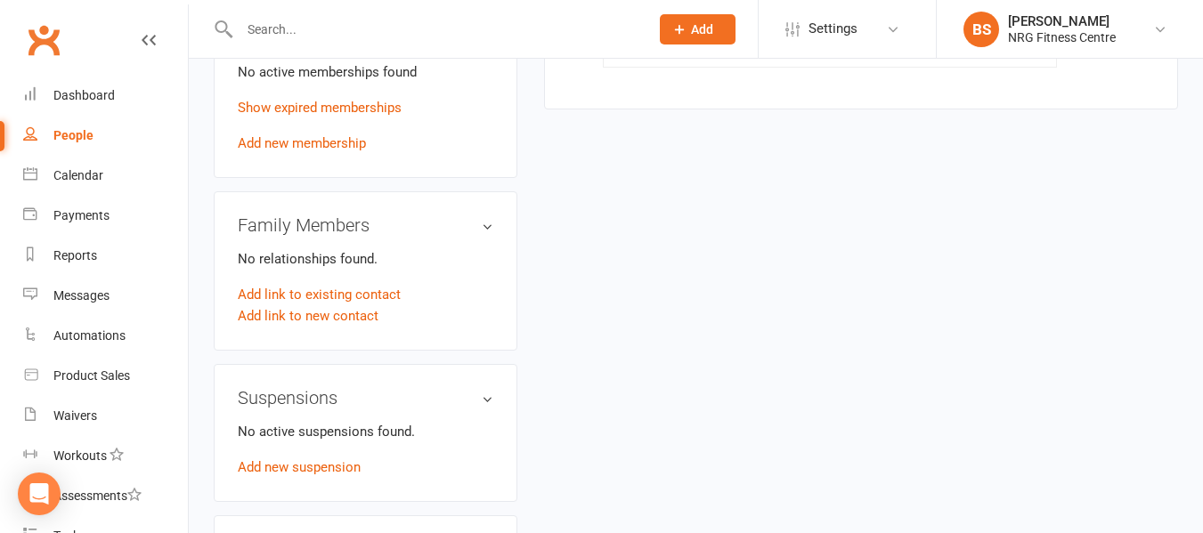
scroll to position [801, 0]
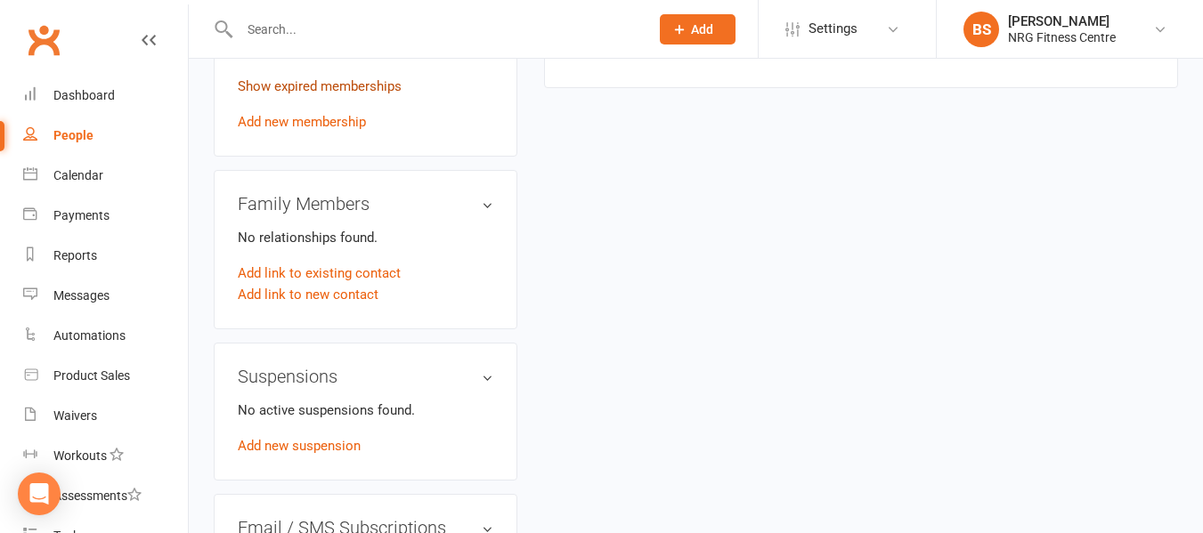
click at [312, 94] on link "Show expired memberships" at bounding box center [320, 86] width 164 height 16
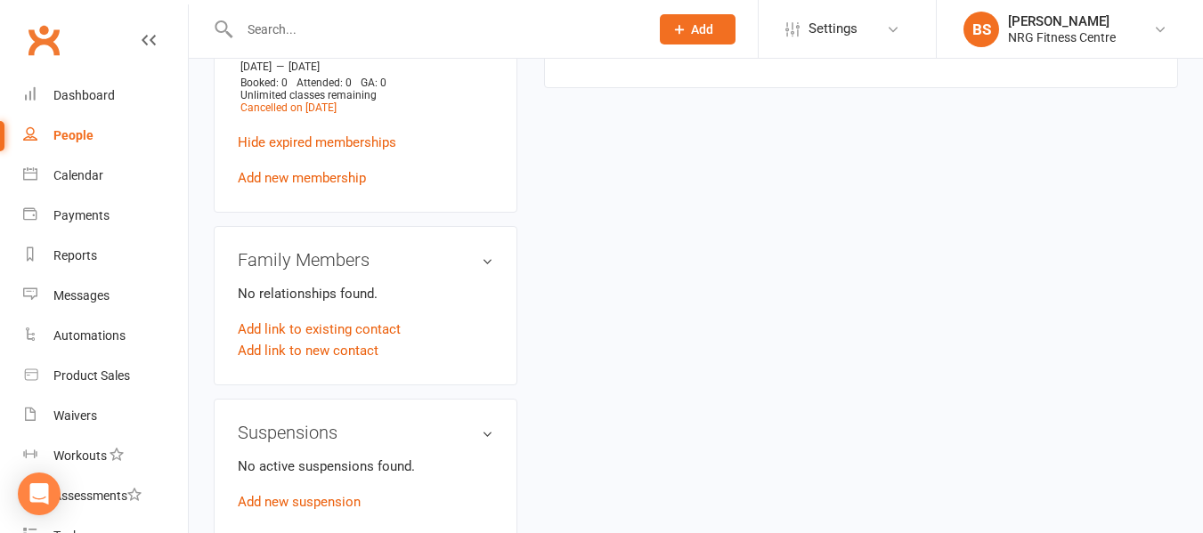
scroll to position [712, 0]
